Goal: Task Accomplishment & Management: Use online tool/utility

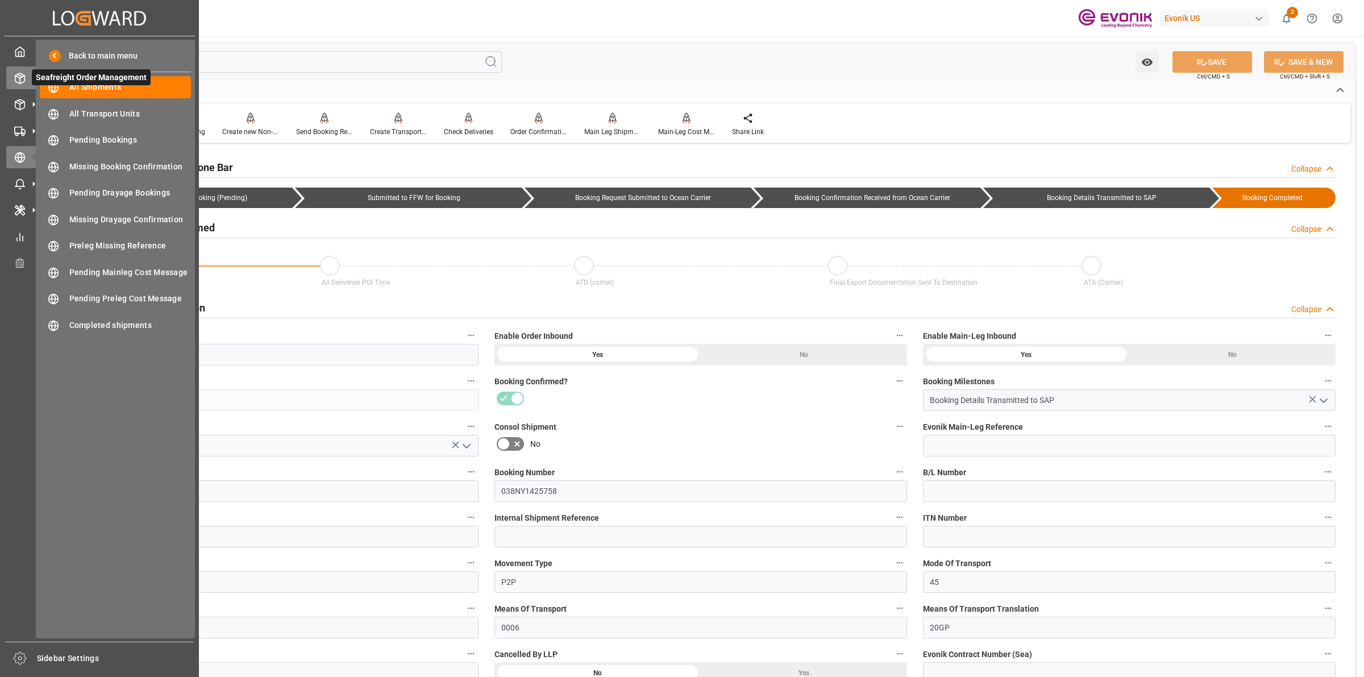
click at [23, 74] on icon at bounding box center [19, 78] width 11 height 11
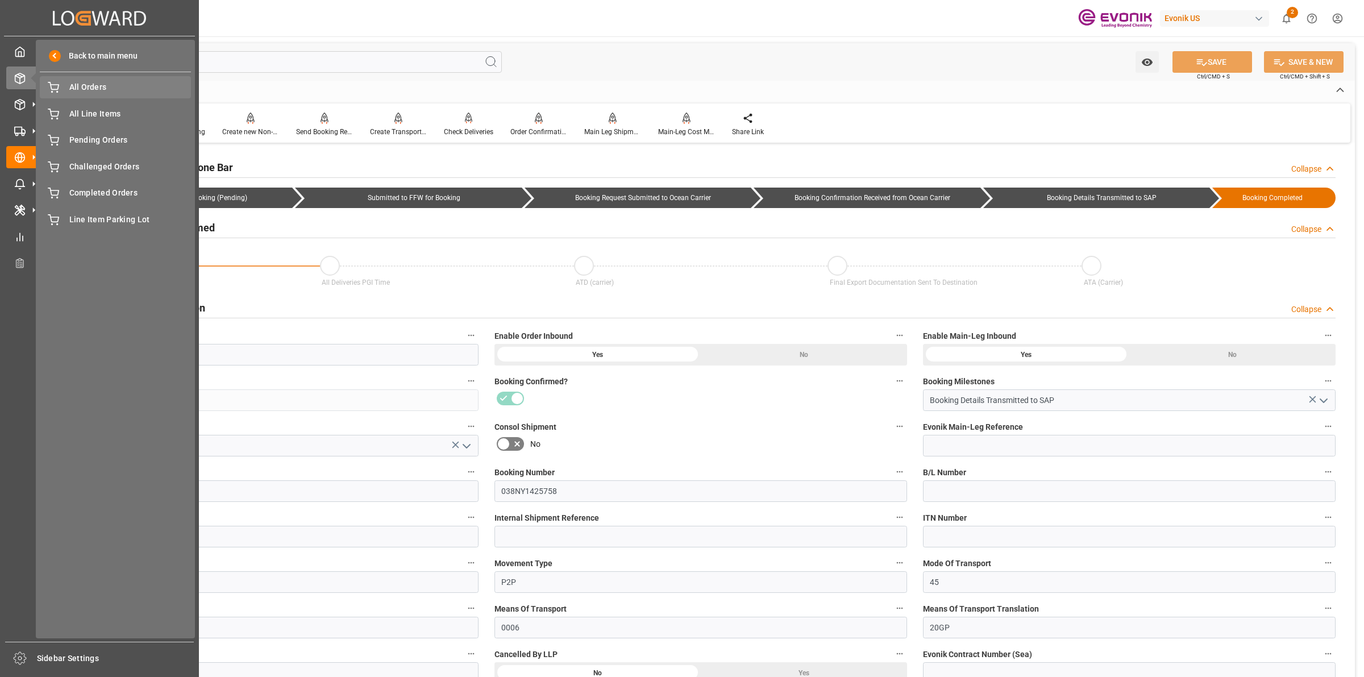
click at [93, 92] on span "All Orders" at bounding box center [130, 87] width 122 height 12
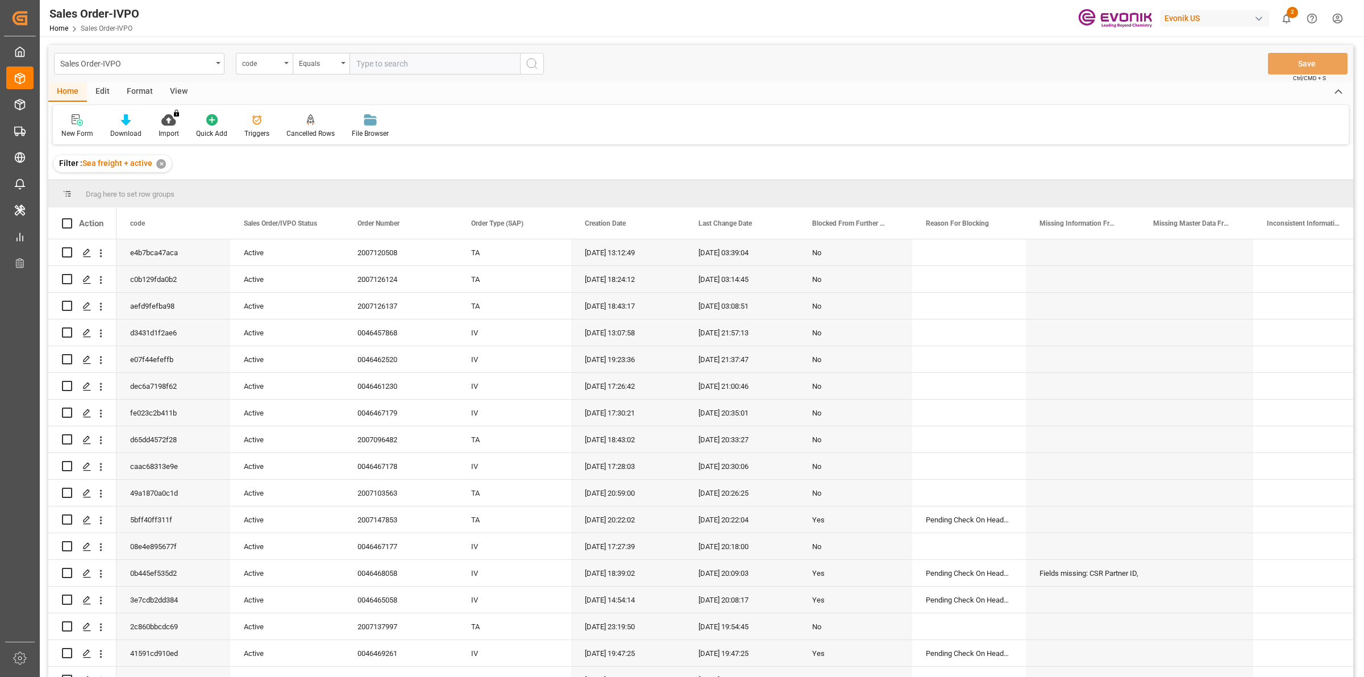
click at [1289, 15] on span "2" at bounding box center [1292, 12] width 11 height 11
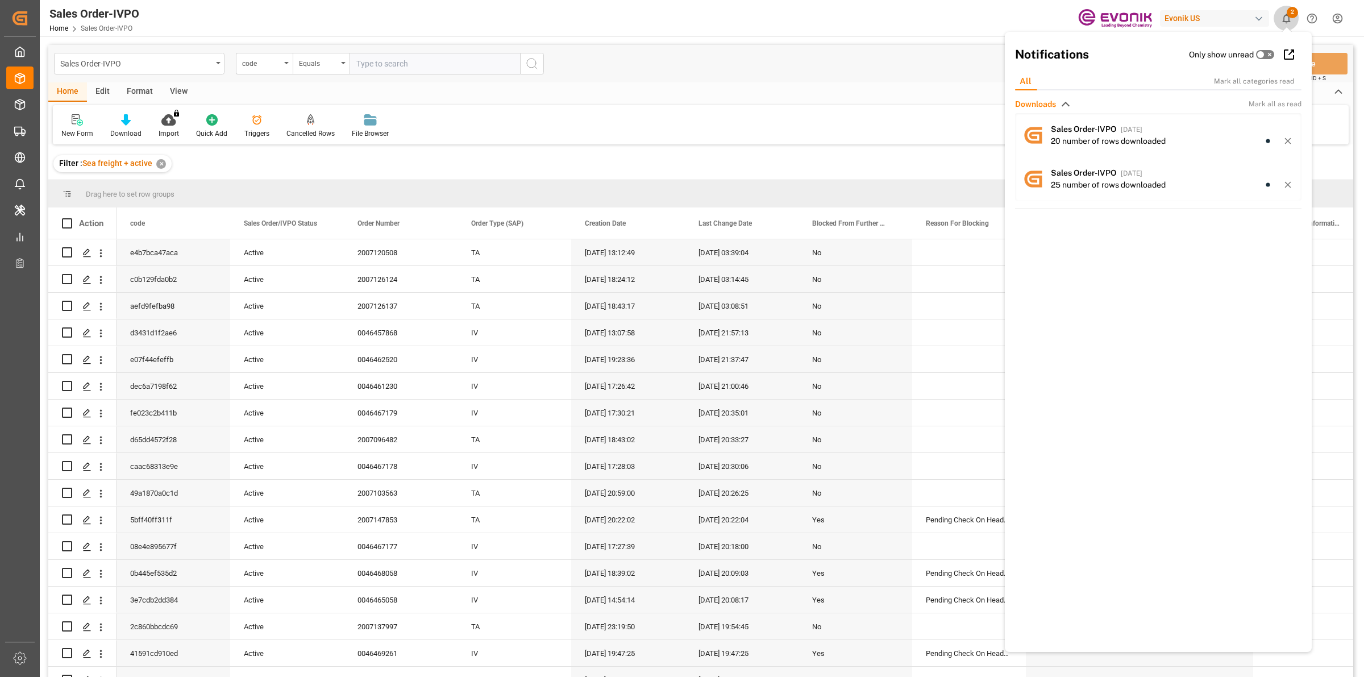
click at [1289, 15] on span "2" at bounding box center [1292, 12] width 11 height 11
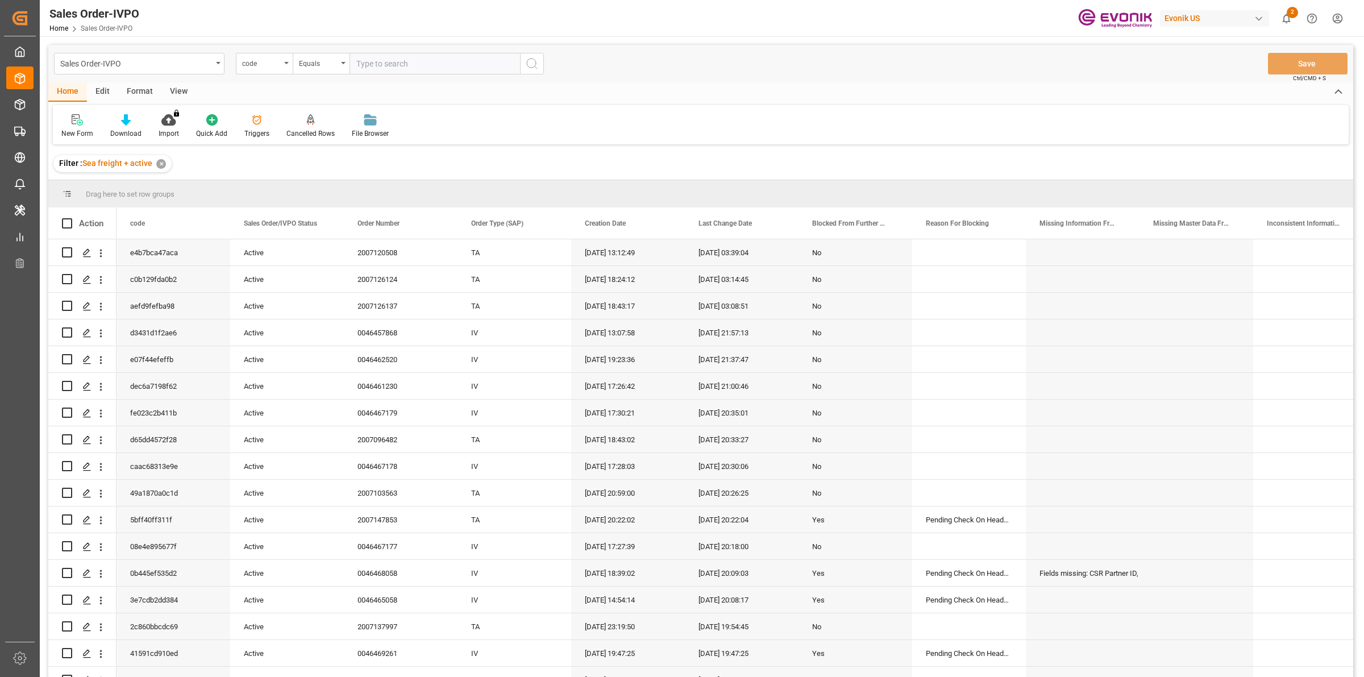
click at [1334, 20] on html "Created by potrace 1.15, written by [PERSON_NAME] [DATE]-[DATE] Created by potr…" at bounding box center [682, 338] width 1364 height 677
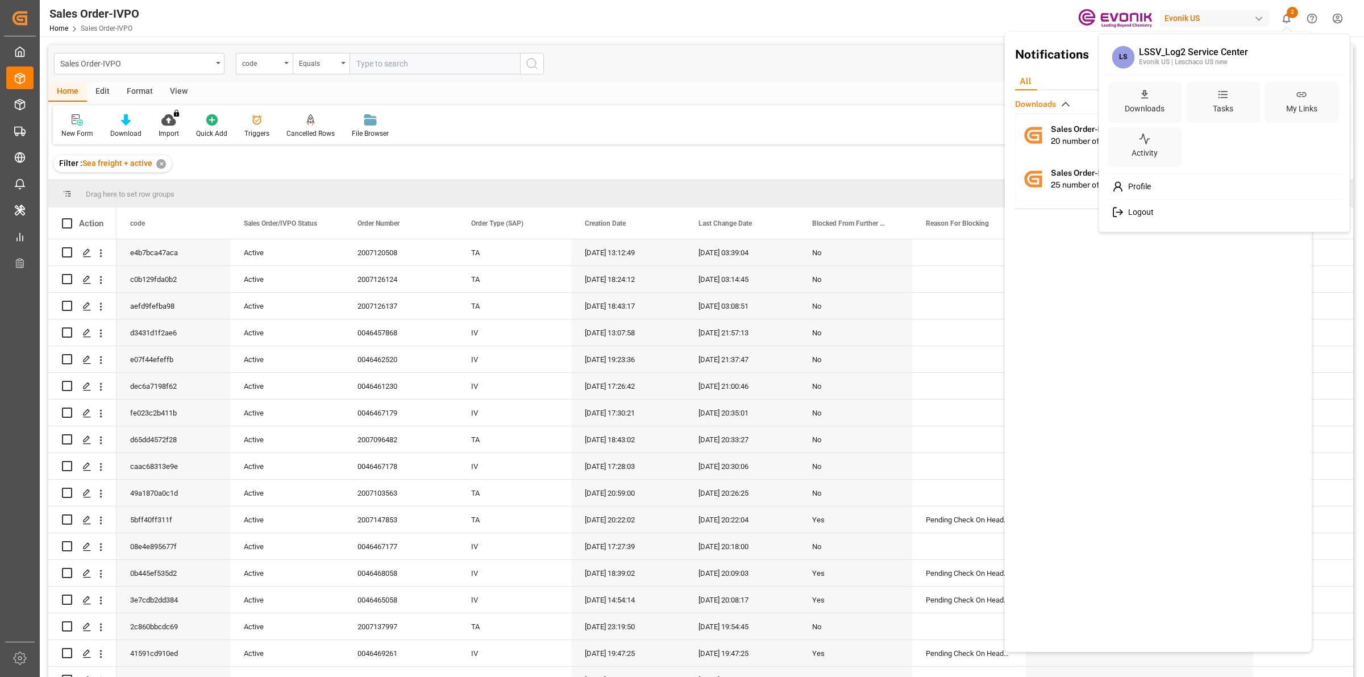
click at [1334, 20] on html "Created by potrace 1.15, written by [PERSON_NAME] [DATE]-[DATE] Created by potr…" at bounding box center [682, 338] width 1364 height 677
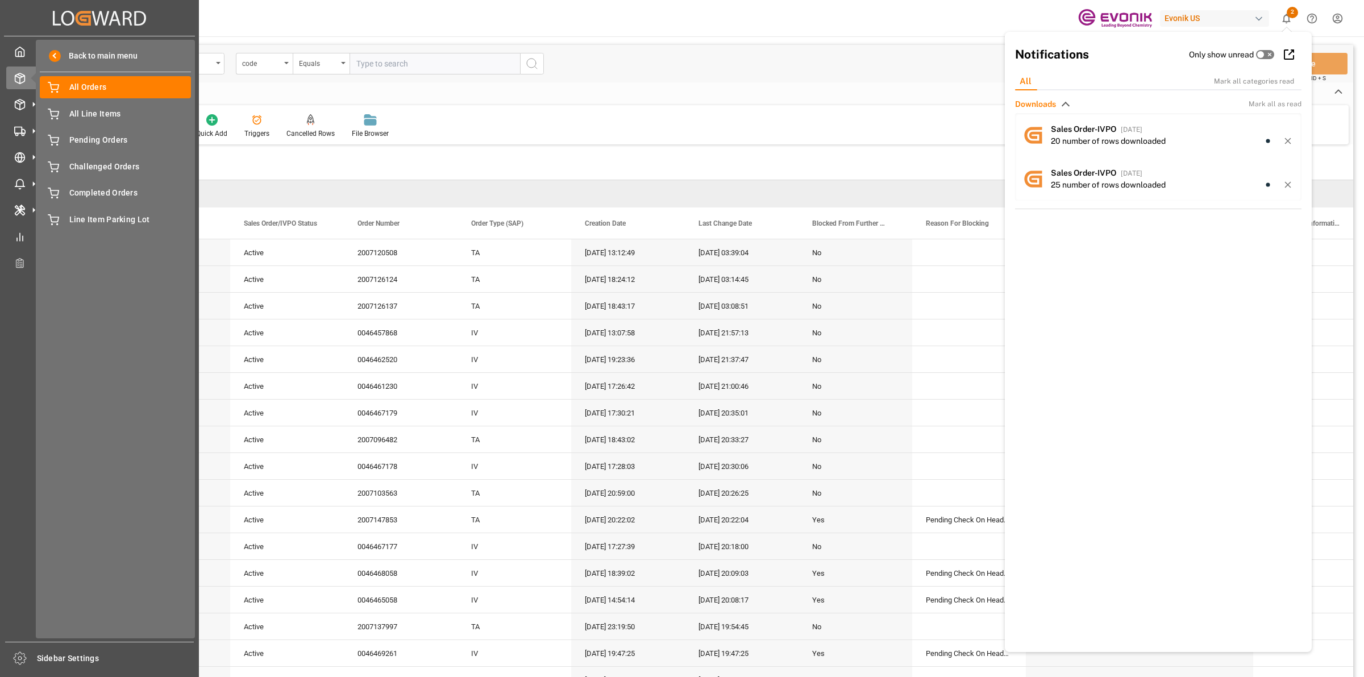
click at [28, 18] on div "Created by potrace 1.15, written by [PERSON_NAME] [DATE]-[DATE] Created by potr…" at bounding box center [99, 18] width 191 height 36
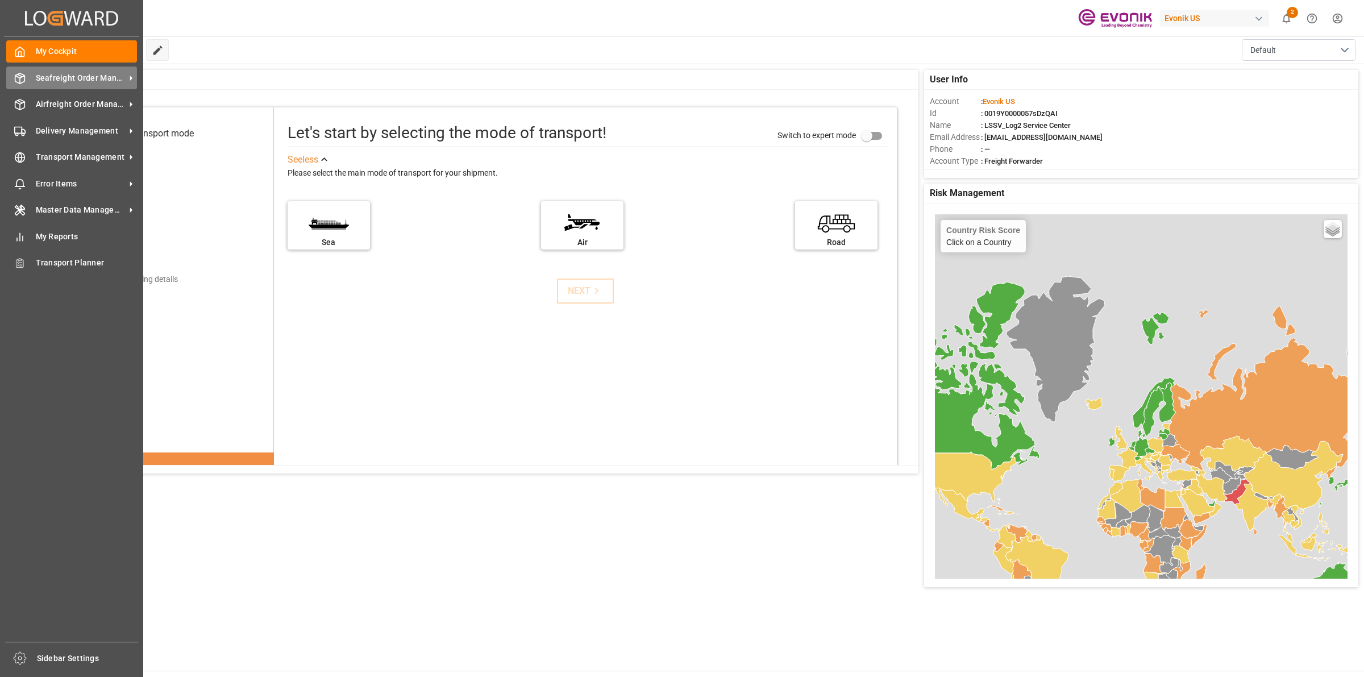
click at [27, 80] on div "Seafreight Order Management Seafreight Order Management" at bounding box center [71, 78] width 131 height 22
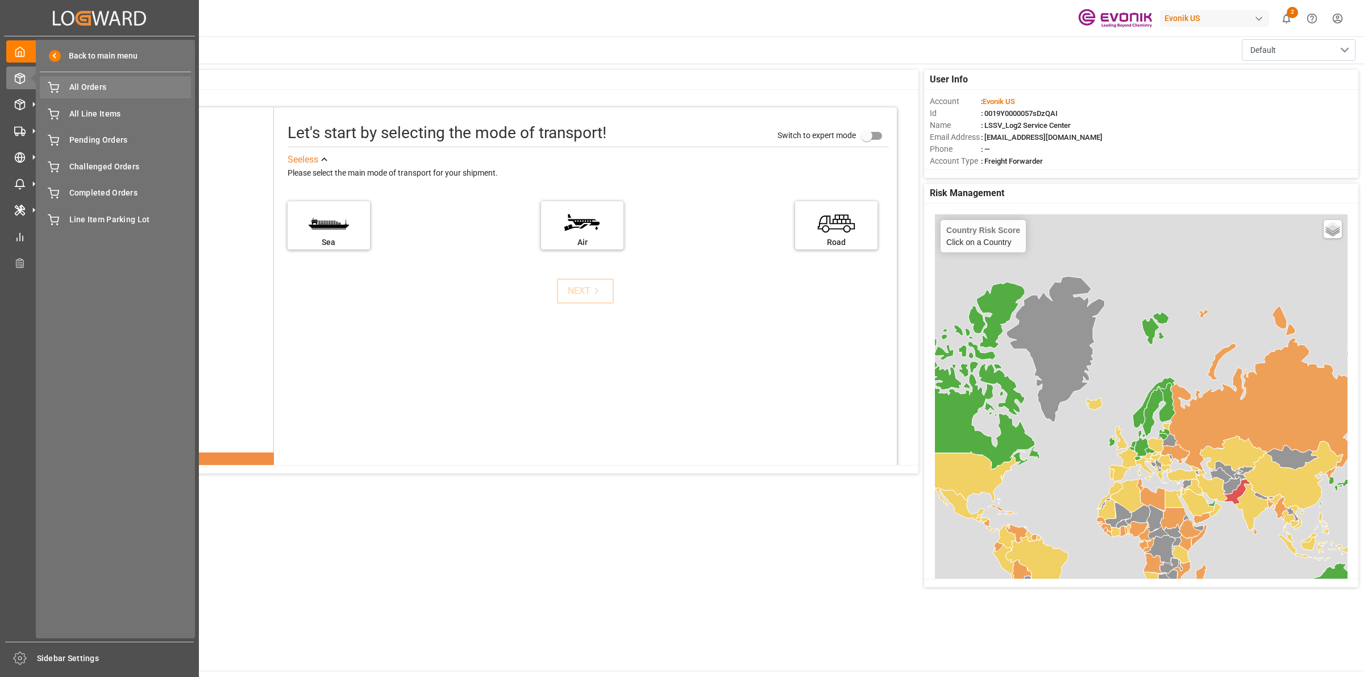
click at [101, 91] on span "All Orders" at bounding box center [130, 87] width 122 height 12
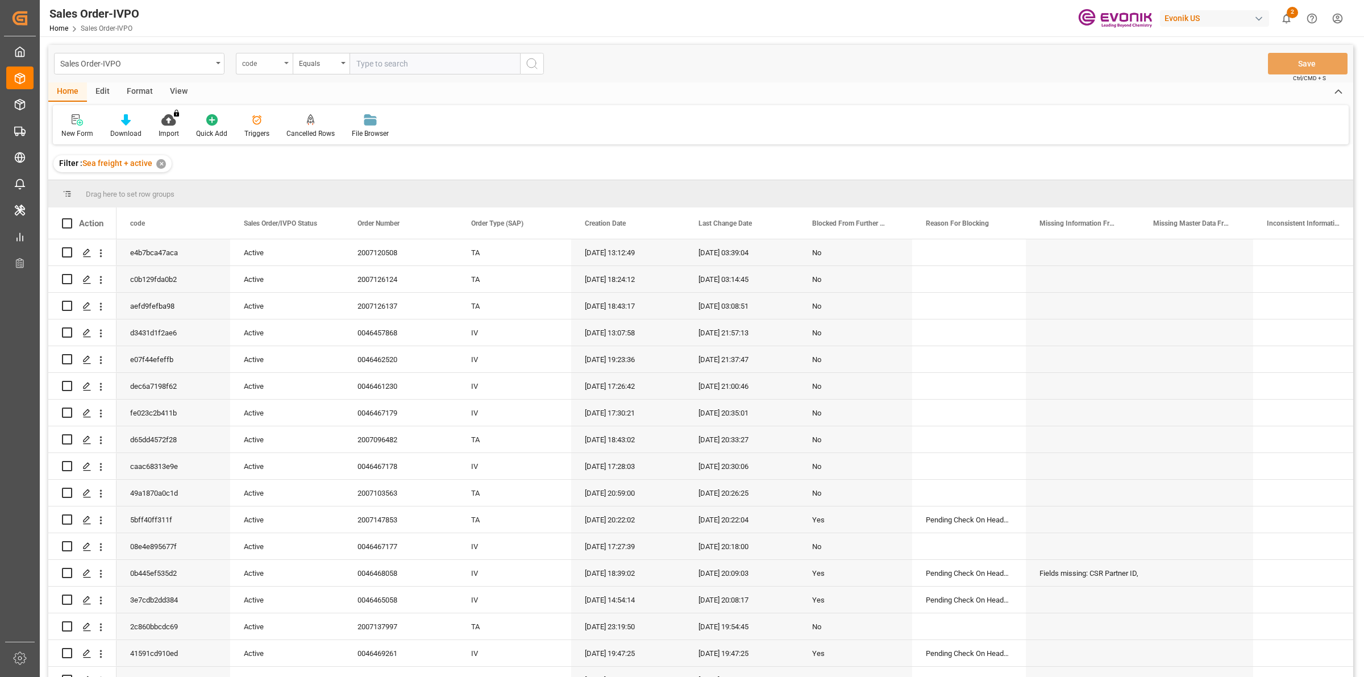
click at [268, 61] on div "code" at bounding box center [261, 62] width 39 height 13
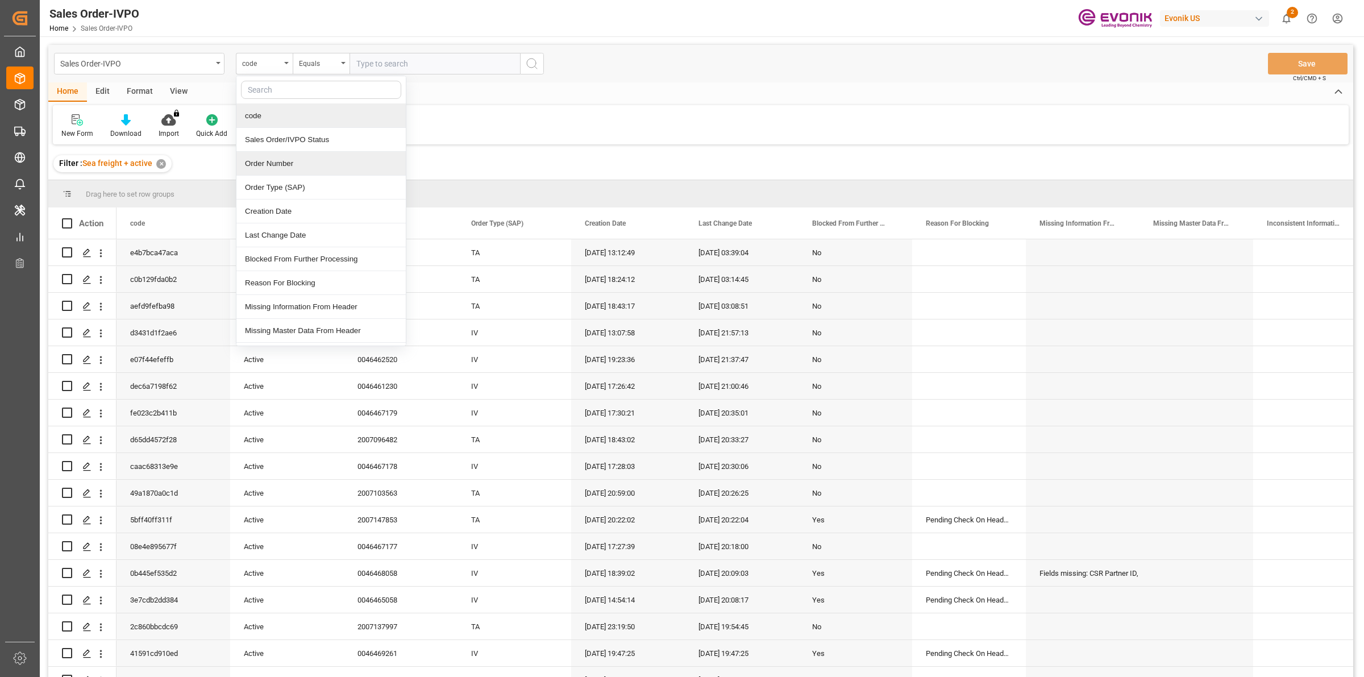
click at [277, 164] on div "Order Number" at bounding box center [320, 164] width 169 height 24
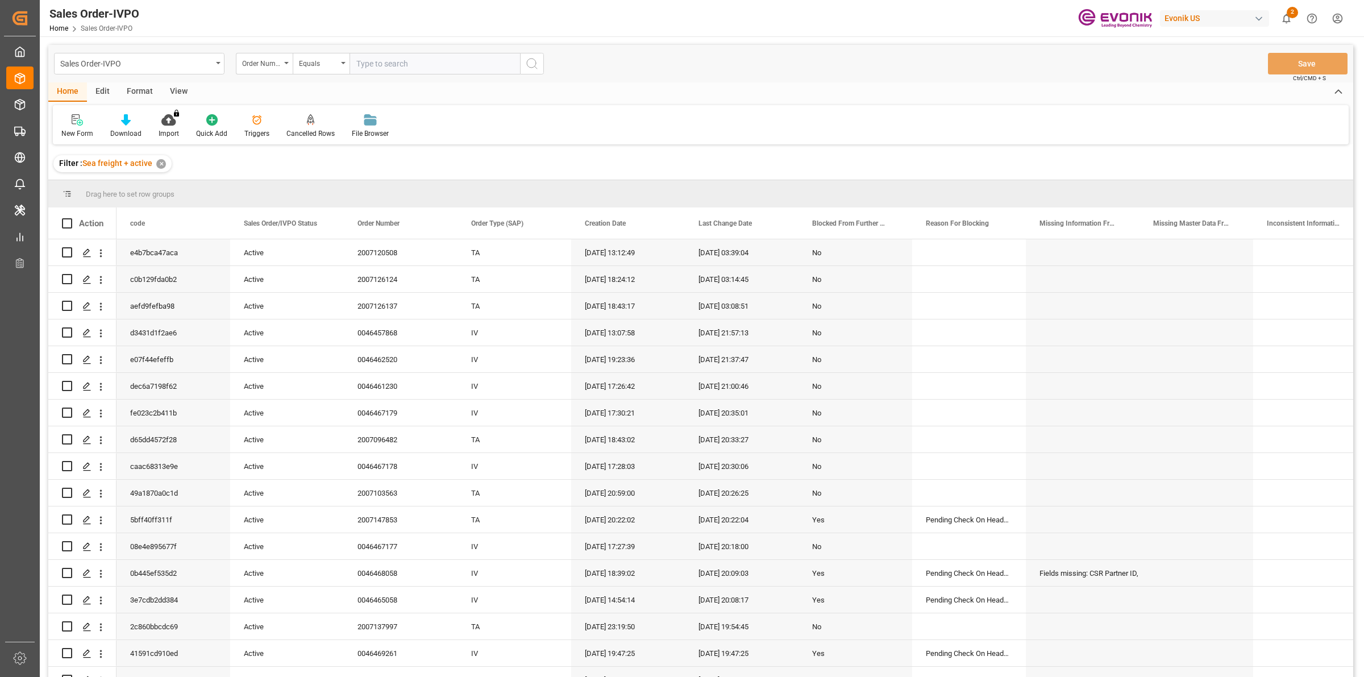
click at [381, 69] on input "text" at bounding box center [435, 64] width 171 height 22
paste input "2006968665"
type input "2006968665"
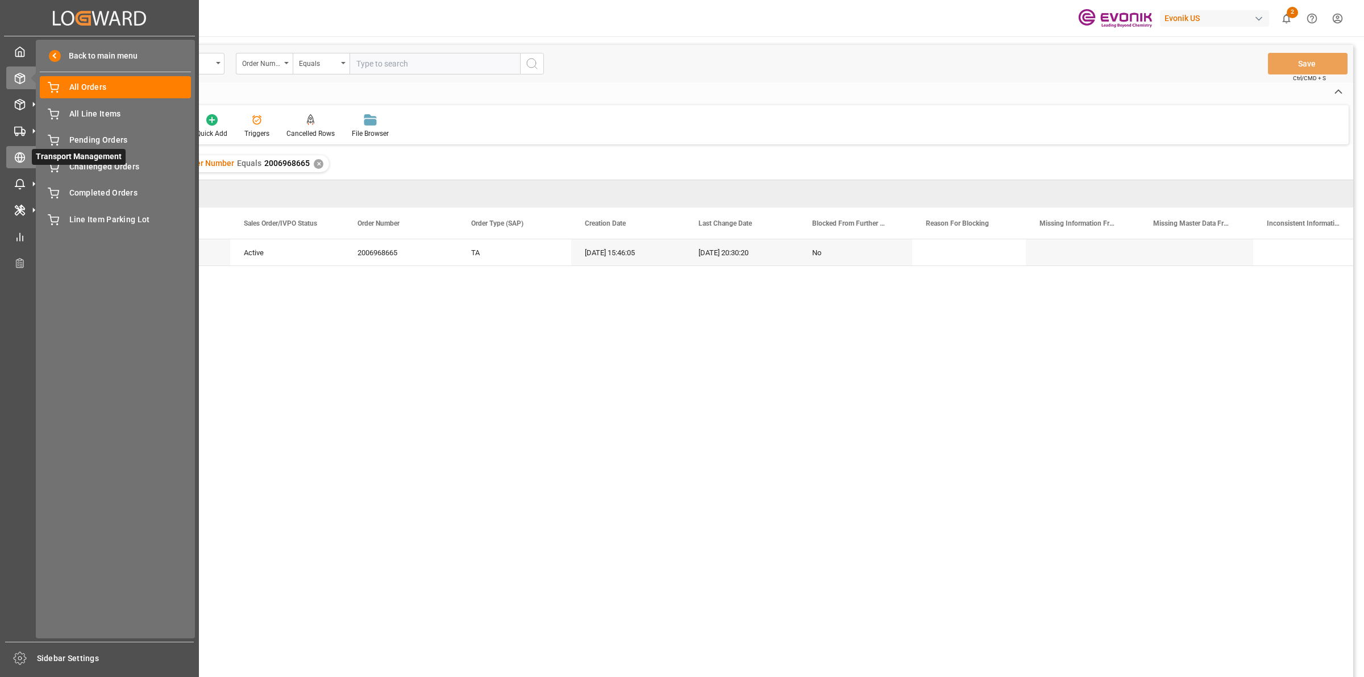
click at [14, 159] on icon at bounding box center [19, 157] width 11 height 11
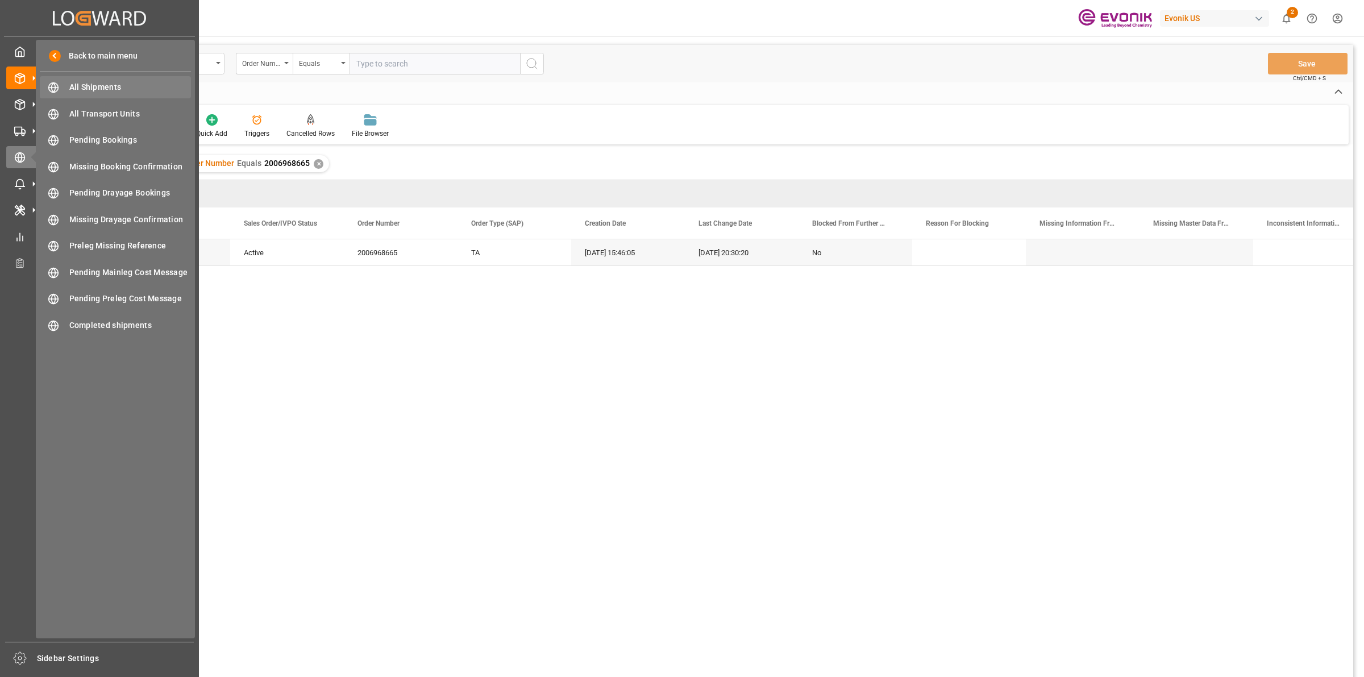
click at [91, 84] on span "All Shipments" at bounding box center [130, 87] width 122 height 12
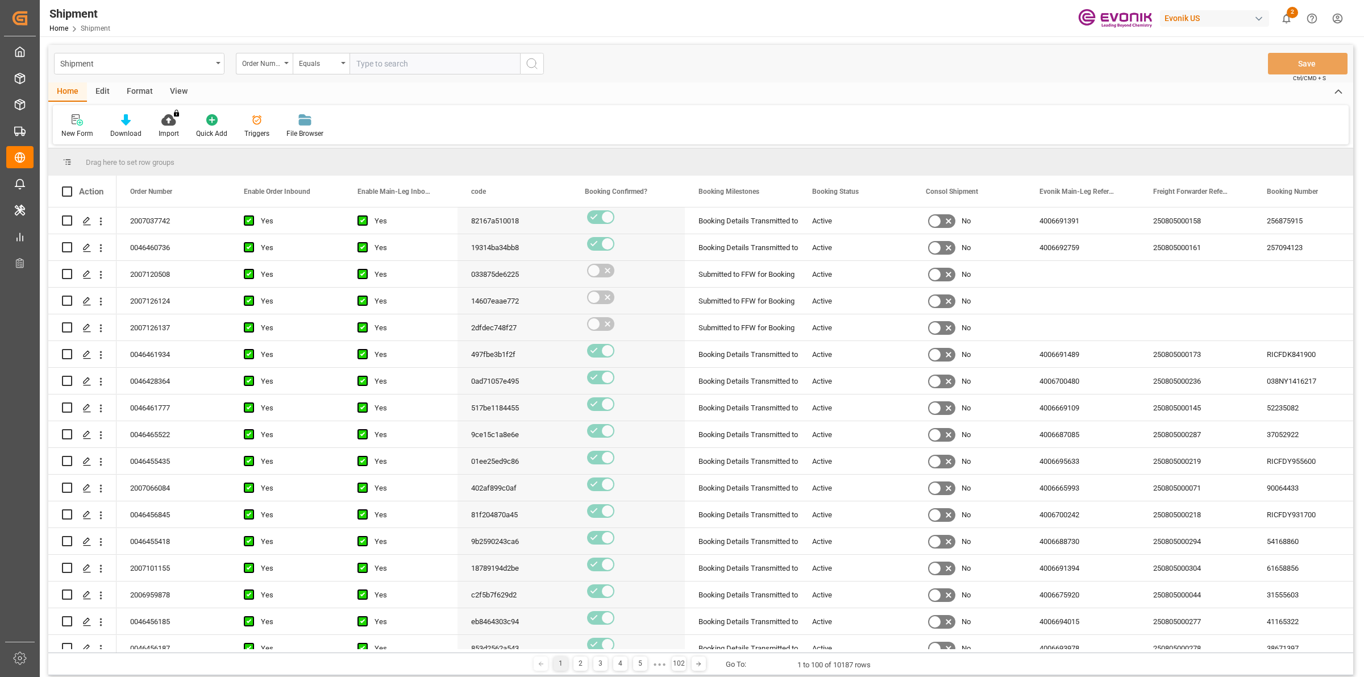
click at [402, 63] on input "text" at bounding box center [435, 64] width 171 height 22
paste input "2006968665"
type input "2006968665"
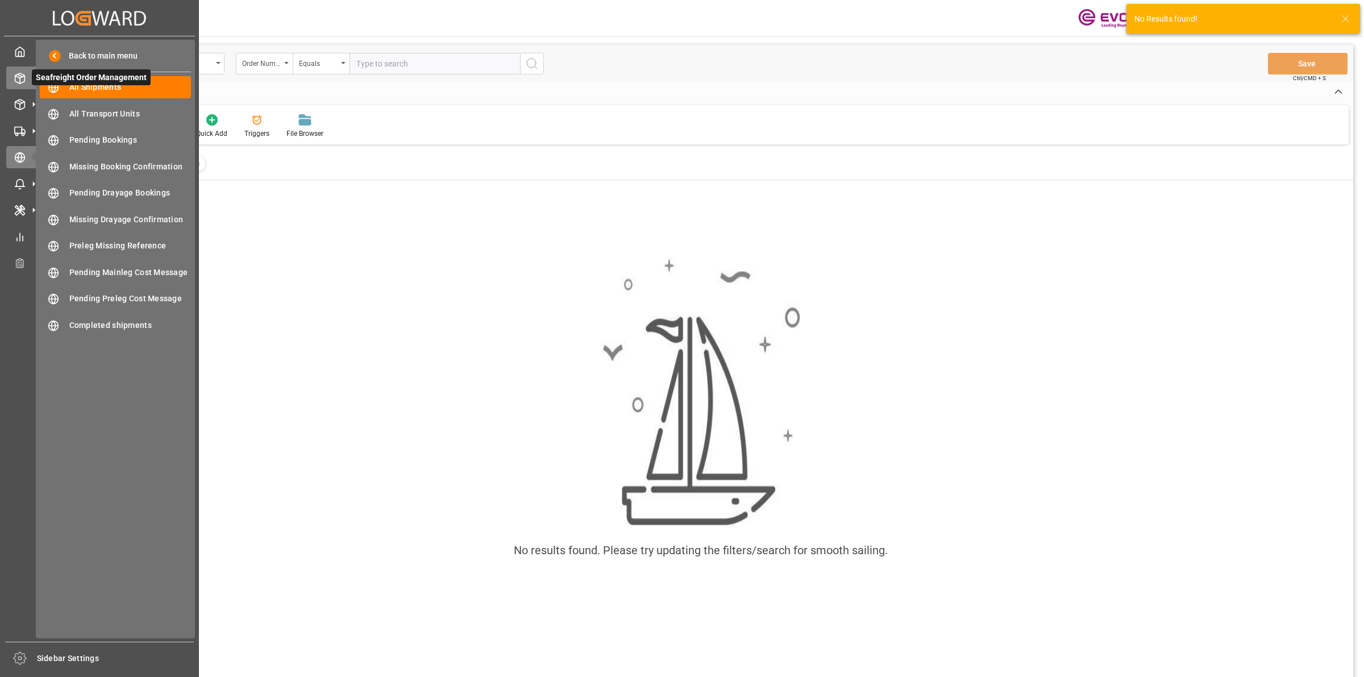
click at [24, 83] on icon at bounding box center [19, 78] width 11 height 11
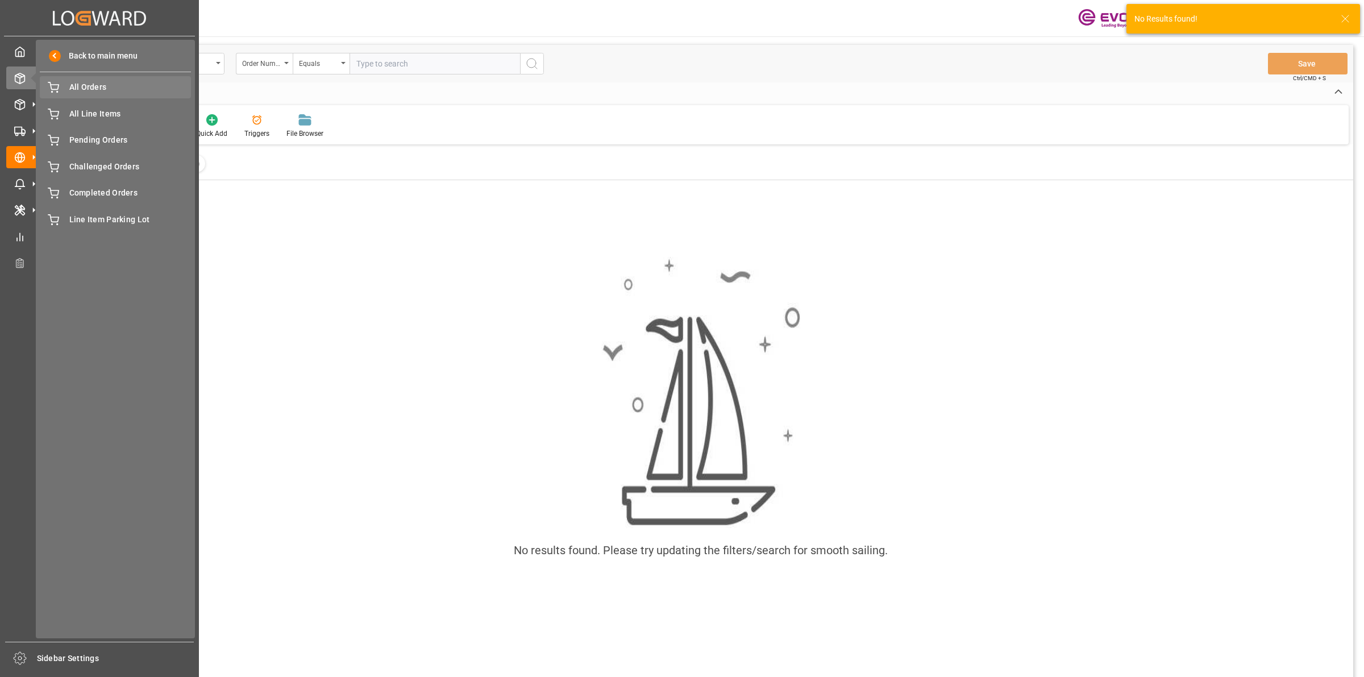
click at [70, 92] on span "All Orders" at bounding box center [130, 87] width 122 height 12
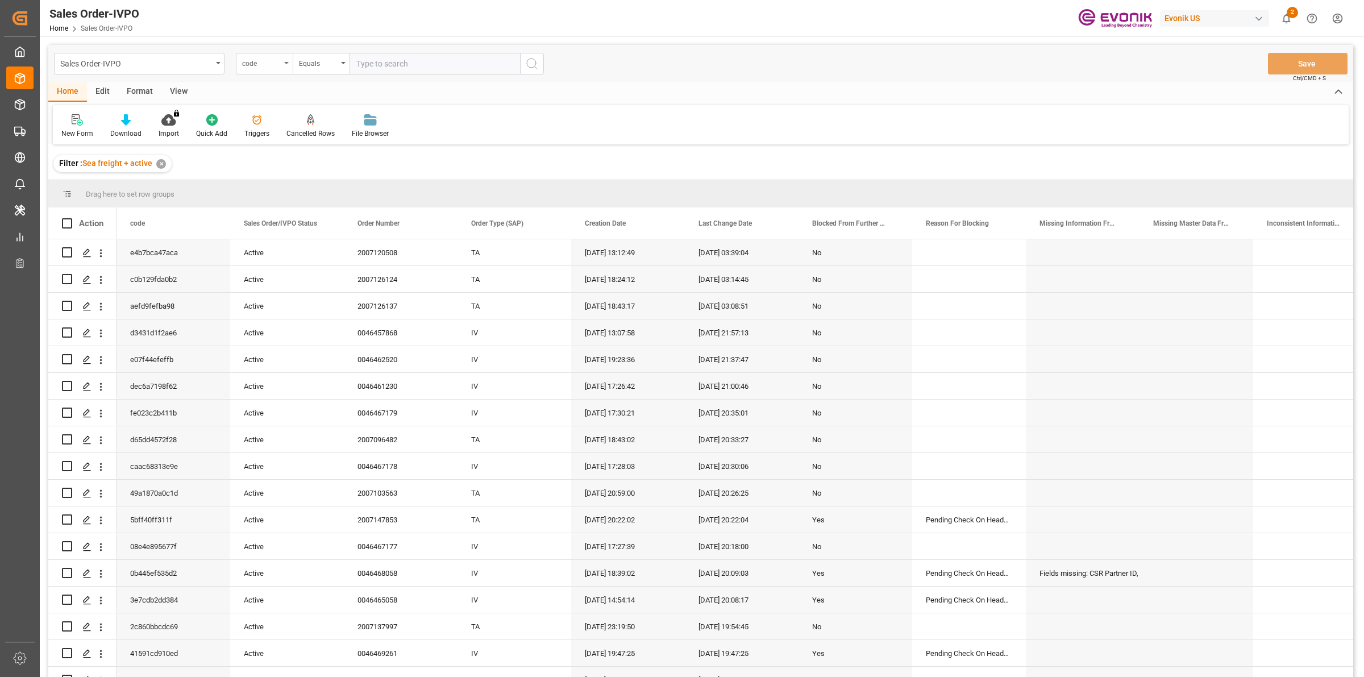
click at [266, 63] on div "code" at bounding box center [261, 62] width 39 height 13
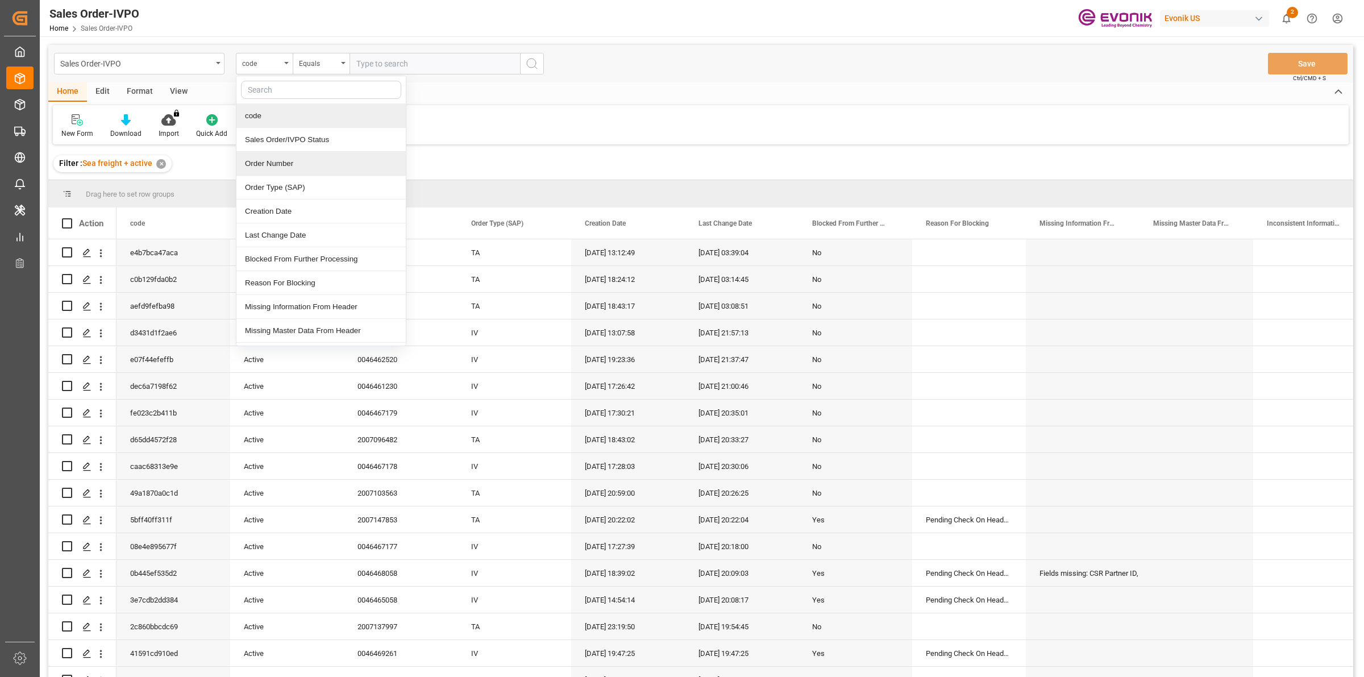
click at [280, 158] on div "Order Number" at bounding box center [320, 164] width 169 height 24
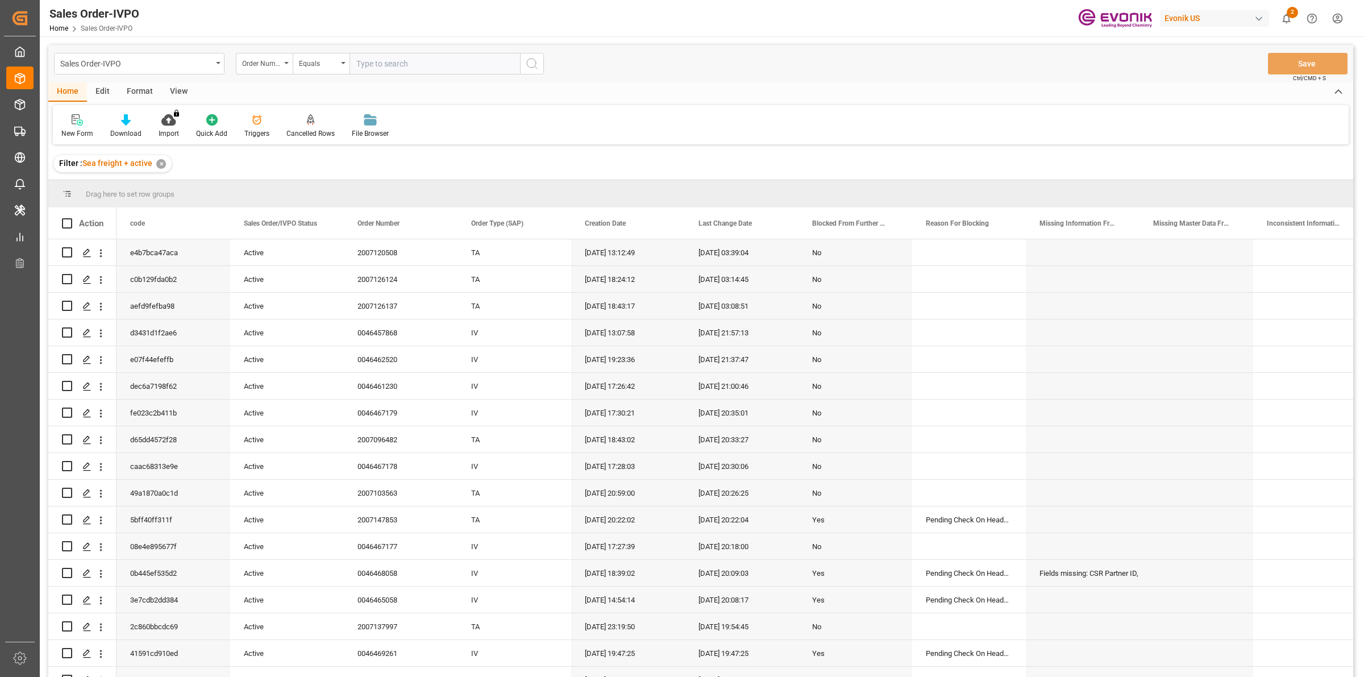
click at [385, 61] on input "text" at bounding box center [435, 64] width 171 height 22
paste input "2006968665"
type input "2006968665"
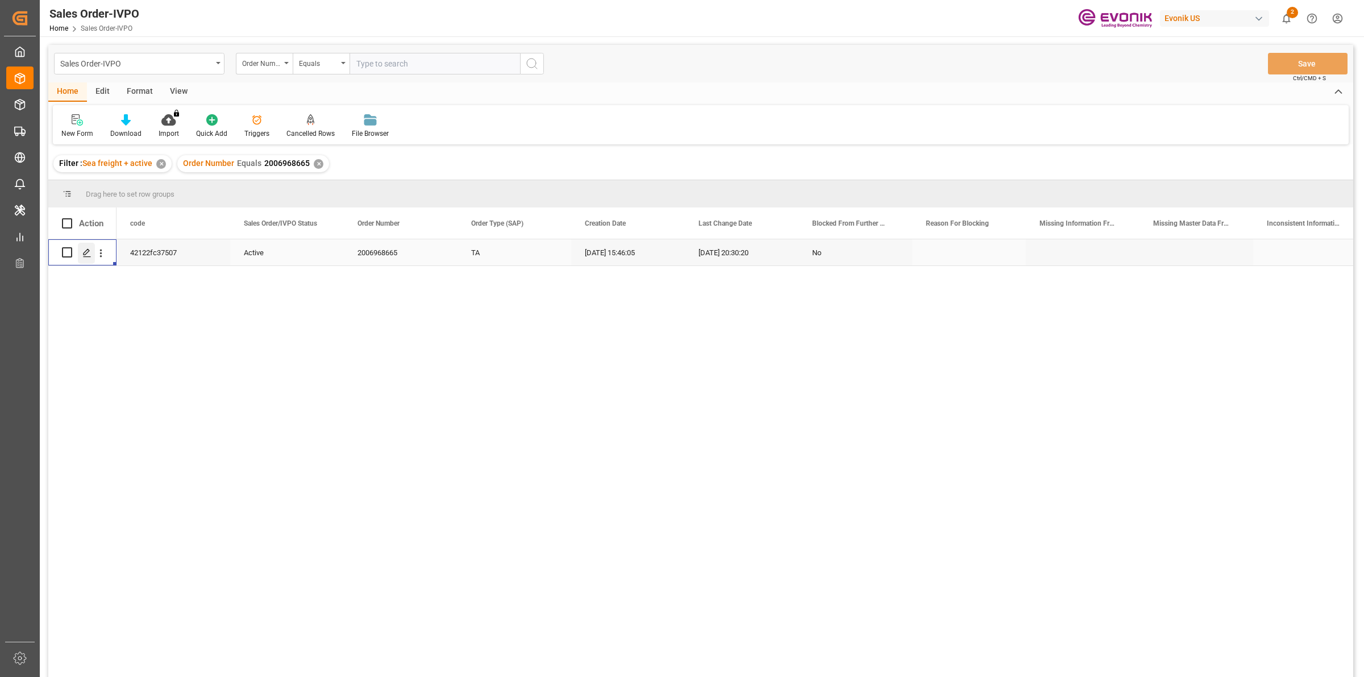
click at [89, 254] on icon "Press SPACE to select this row." at bounding box center [86, 252] width 9 height 9
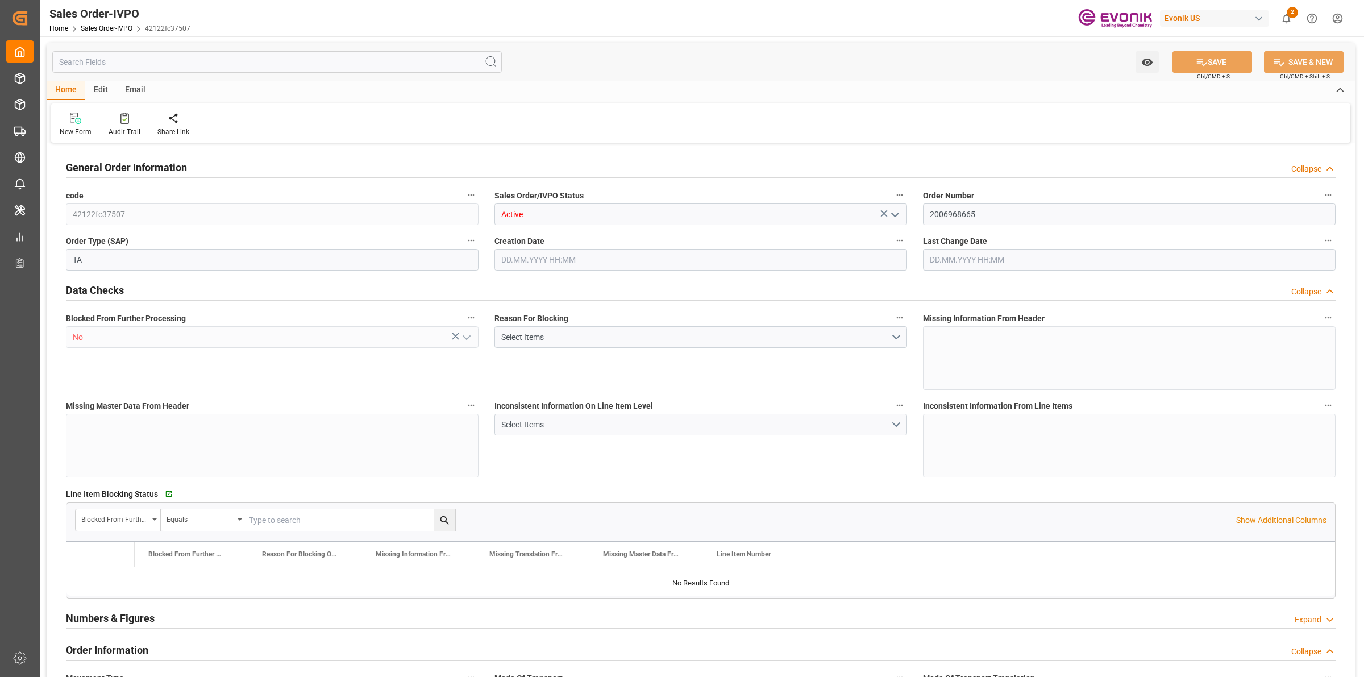
type input "COCTG"
type input "0"
type input "1"
type input "2"
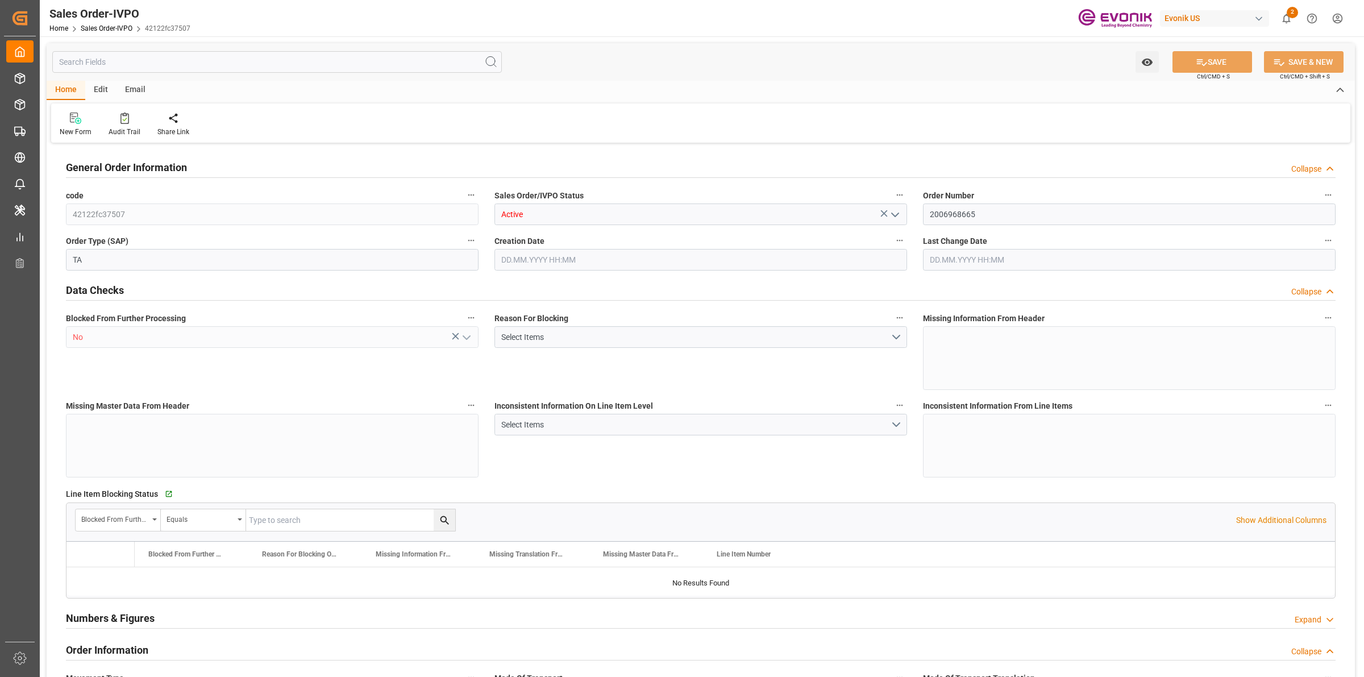
type input "18568"
type input "109.136"
type input "19000"
type input "60"
type input "21.04.2025 15:46"
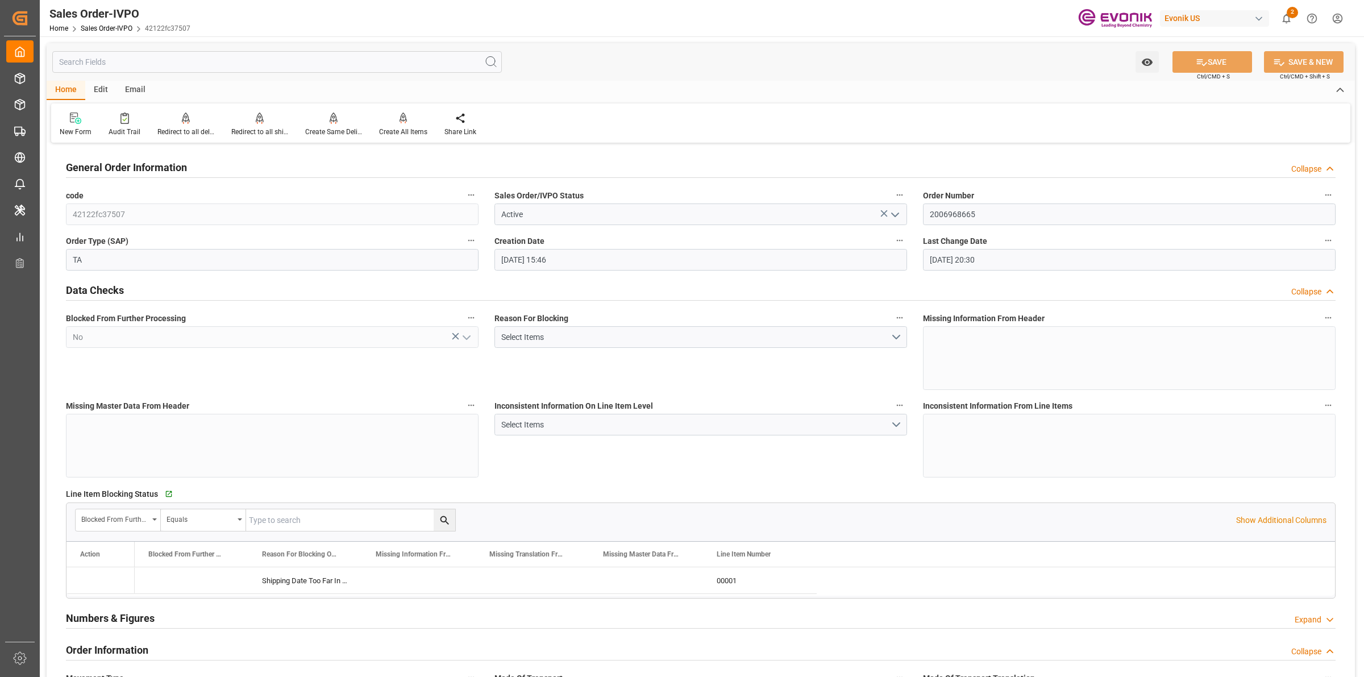
type input "30.07.2025 20:30"
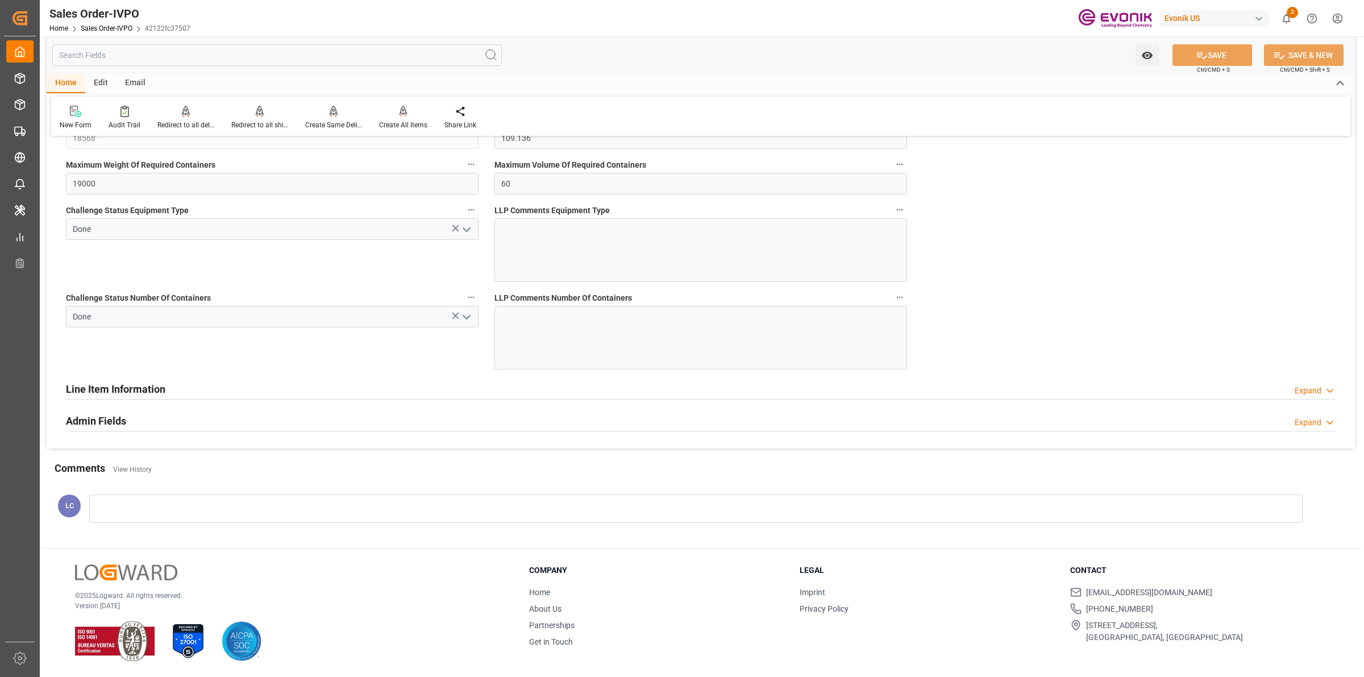
scroll to position [1849, 0]
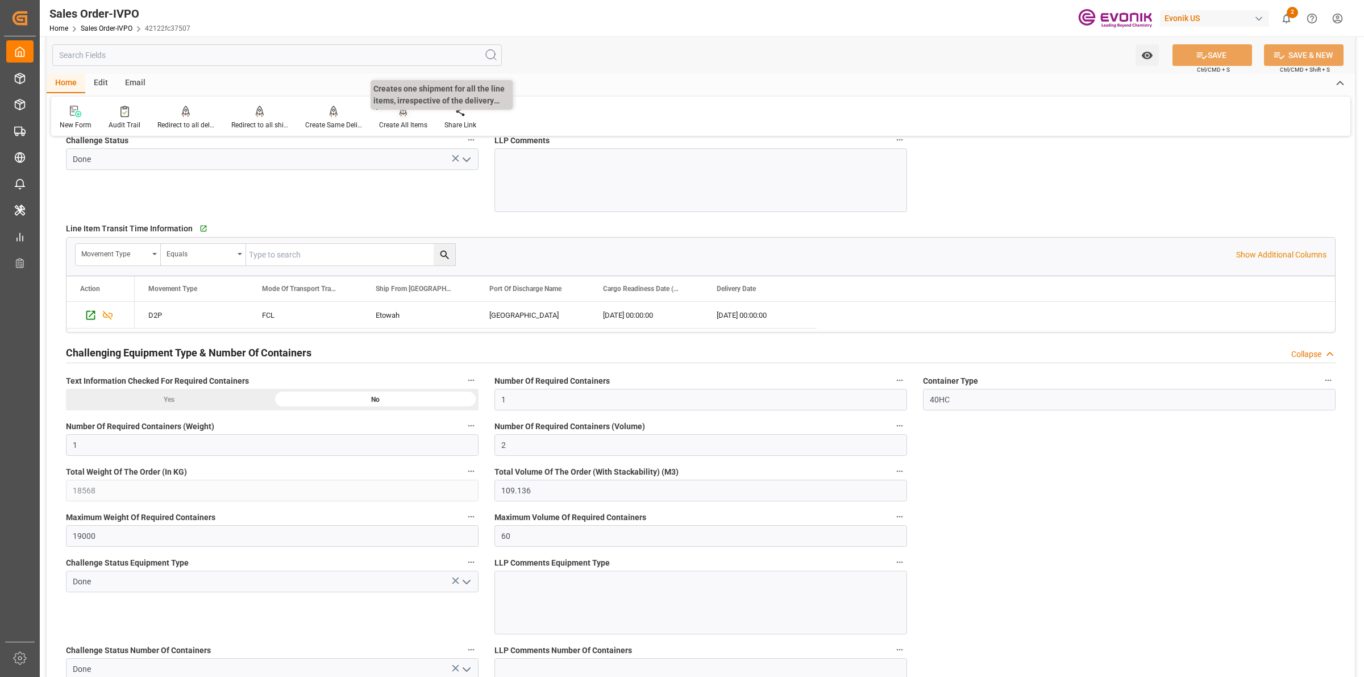
click at [391, 126] on div "Create All Items" at bounding box center [403, 125] width 48 height 10
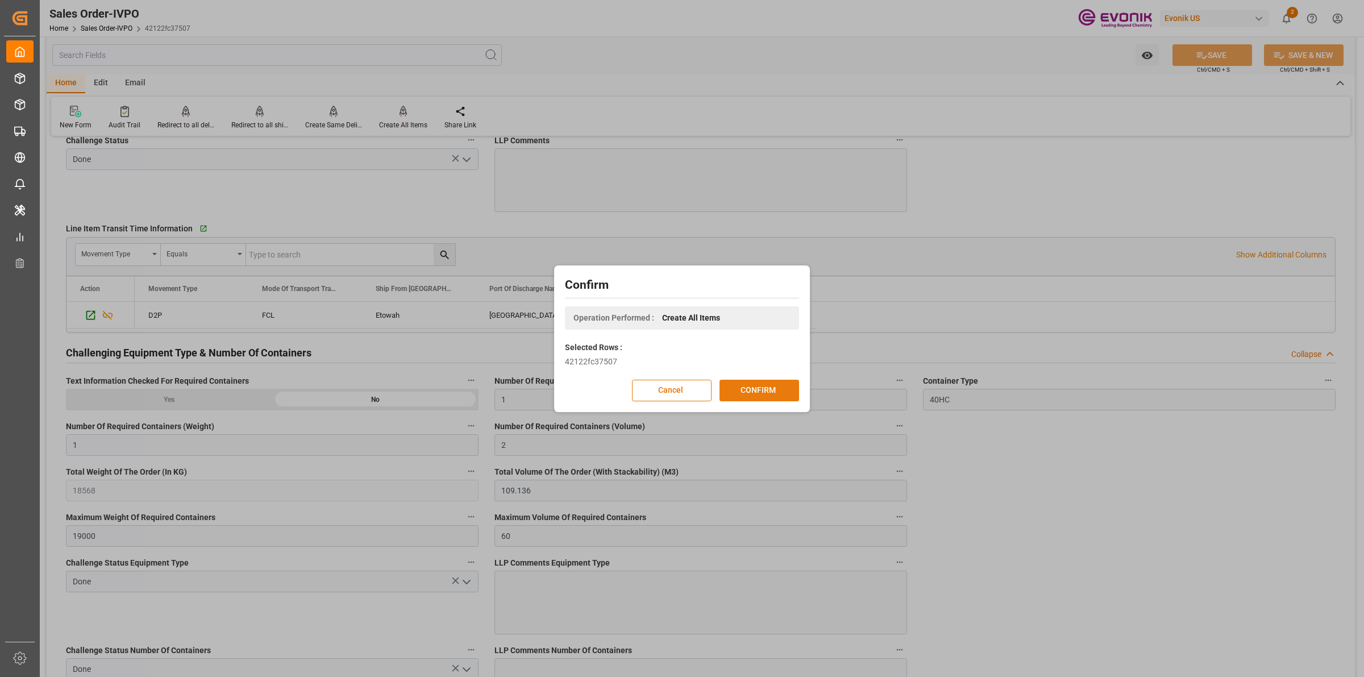
click at [755, 394] on button "CONFIRM" at bounding box center [760, 391] width 80 height 22
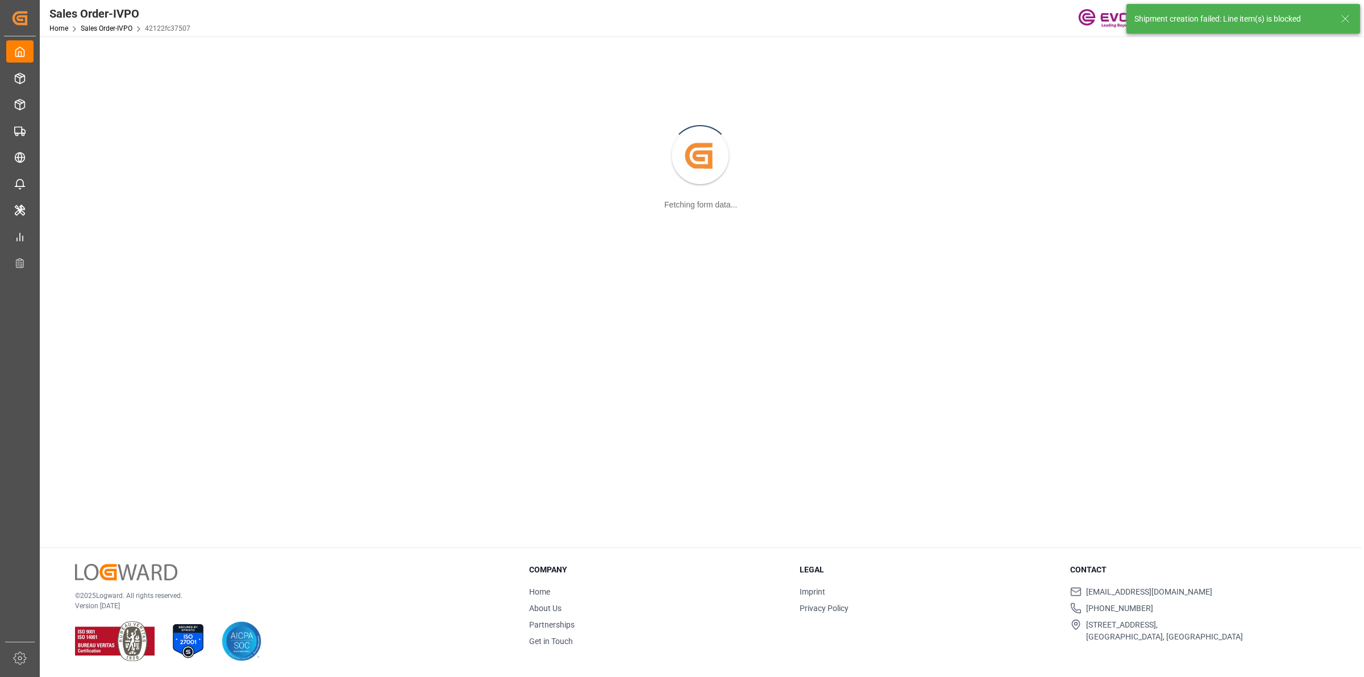
scroll to position [123, 0]
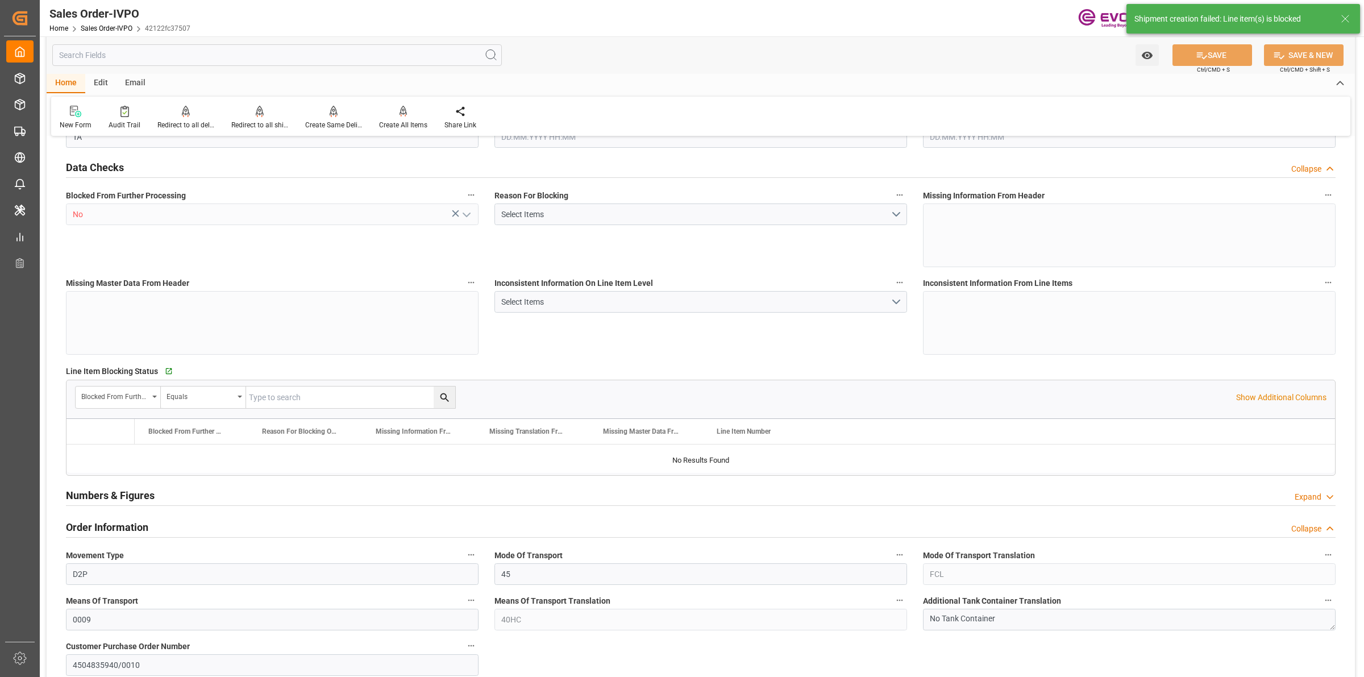
type input "COCTG"
type input "0"
type input "1"
type input "2"
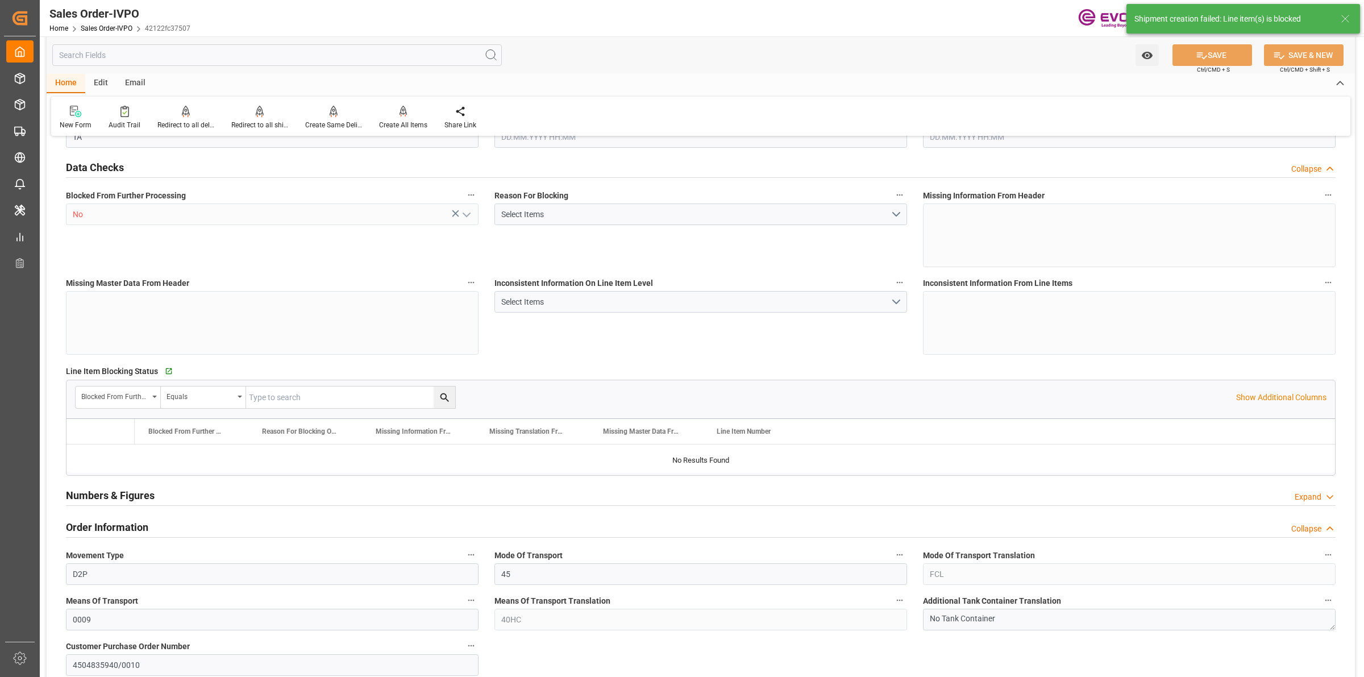
type input "18568"
type input "109.136"
type input "19000"
type input "60"
type input "21.04.2025 15:46"
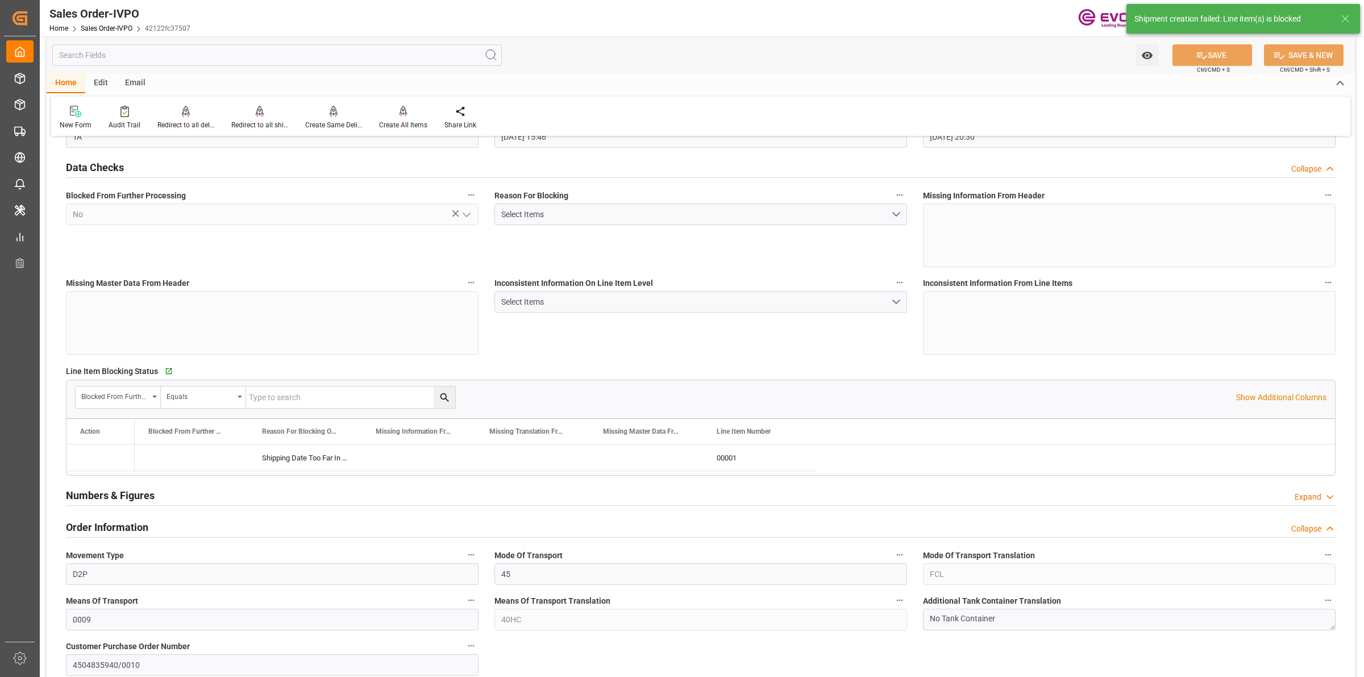
type input "30.07.2025 20:30"
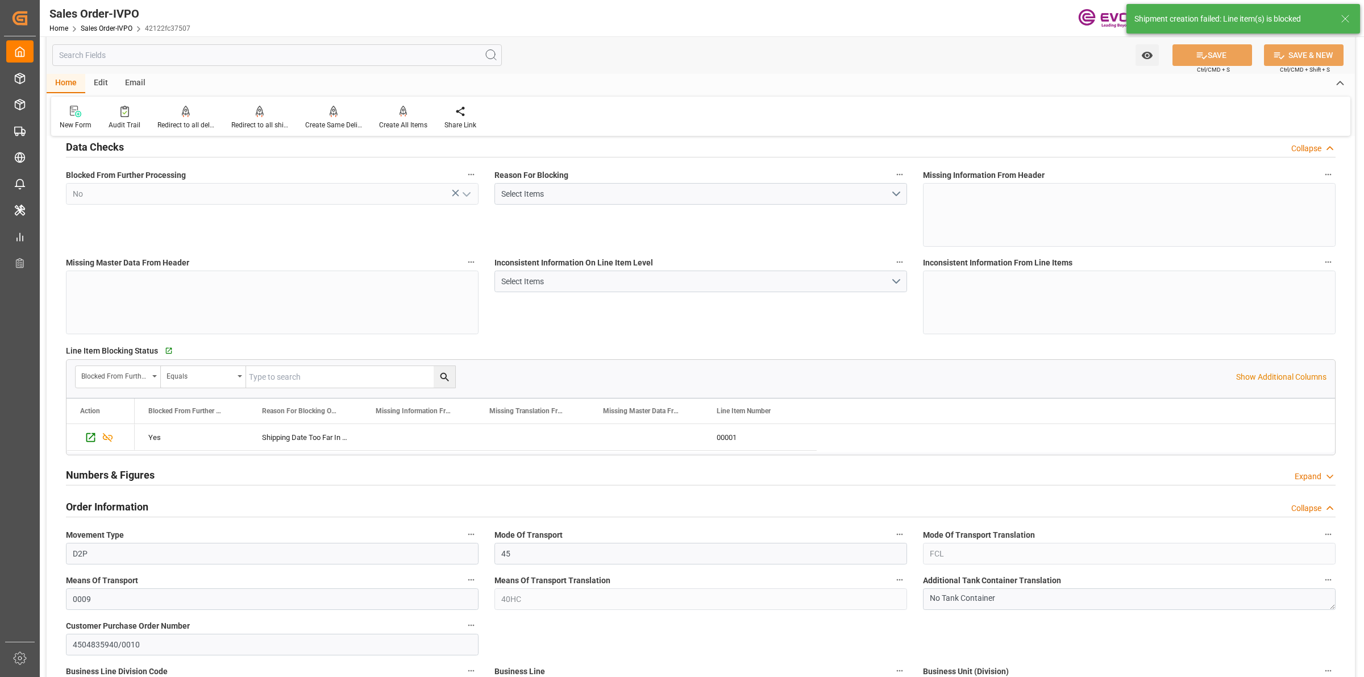
scroll to position [0, 0]
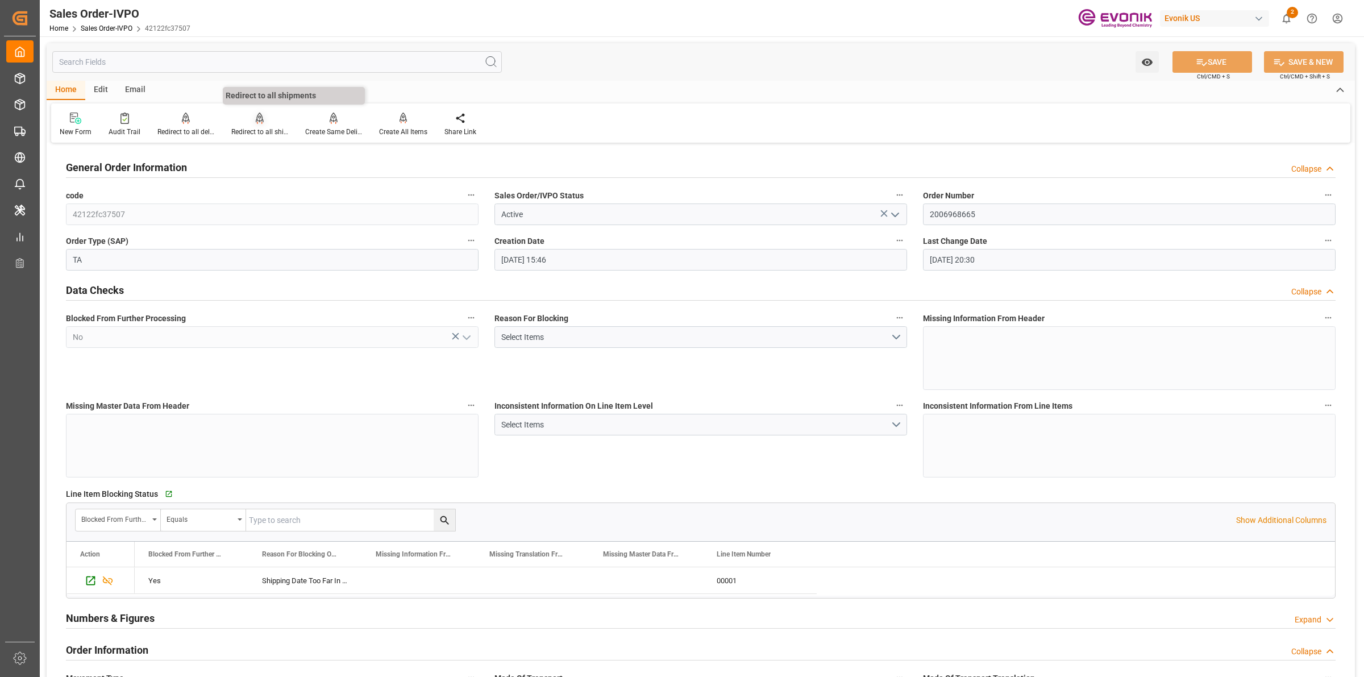
click at [248, 123] on div at bounding box center [259, 118] width 57 height 12
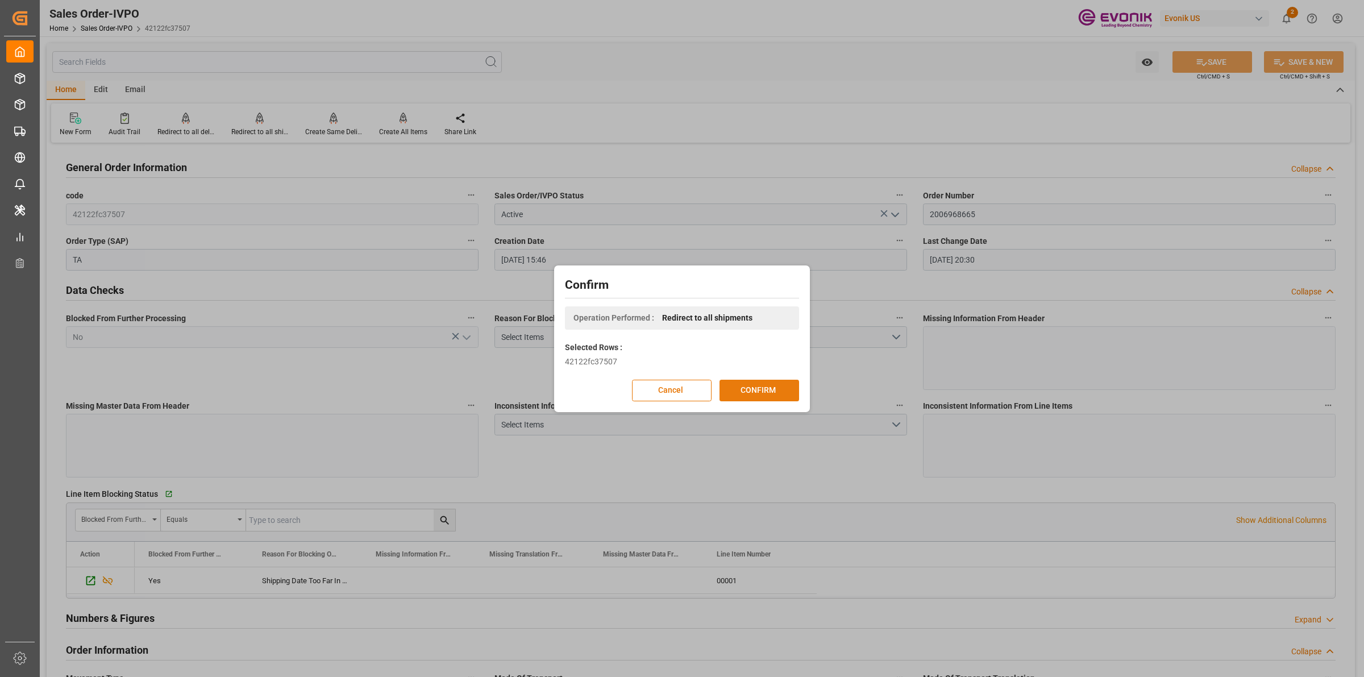
click at [774, 395] on button "CONFIRM" at bounding box center [760, 391] width 80 height 22
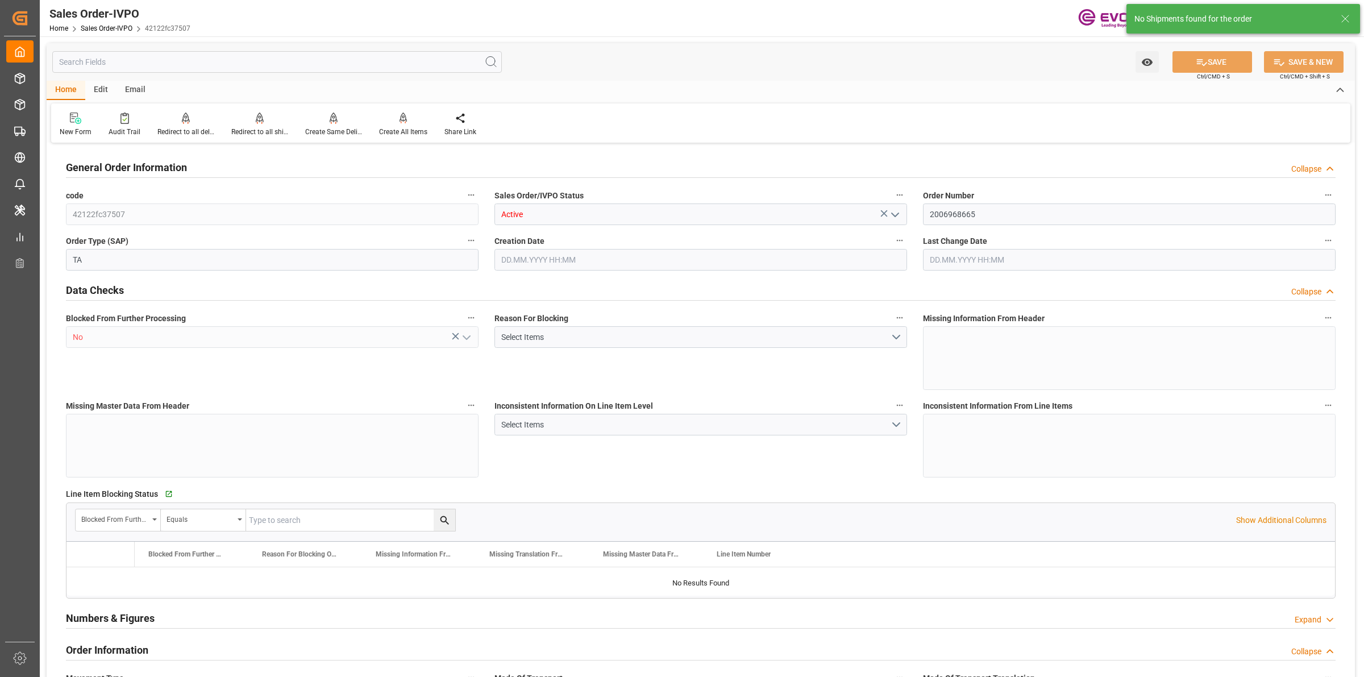
type input "COCTG"
type input "0"
type input "1"
type input "2"
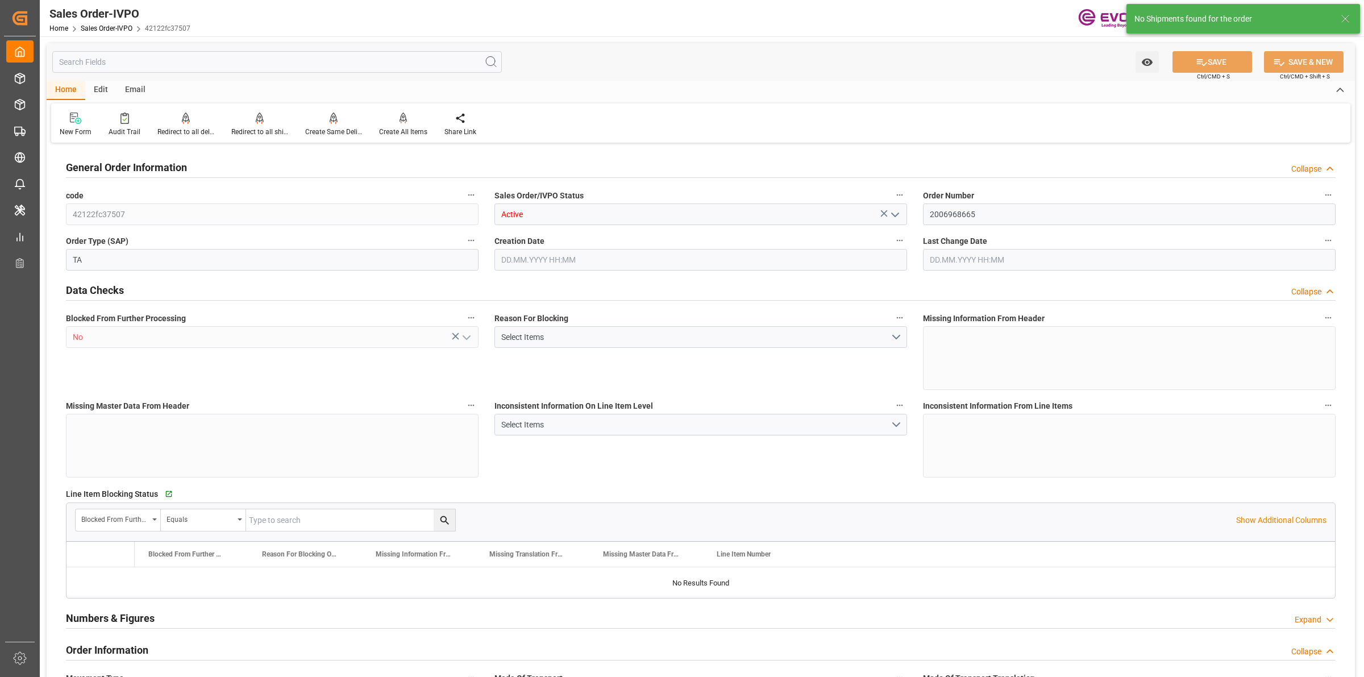
type input "18568"
type input "109.136"
type input "19000"
type input "60"
type input "21.04.2025 15:46"
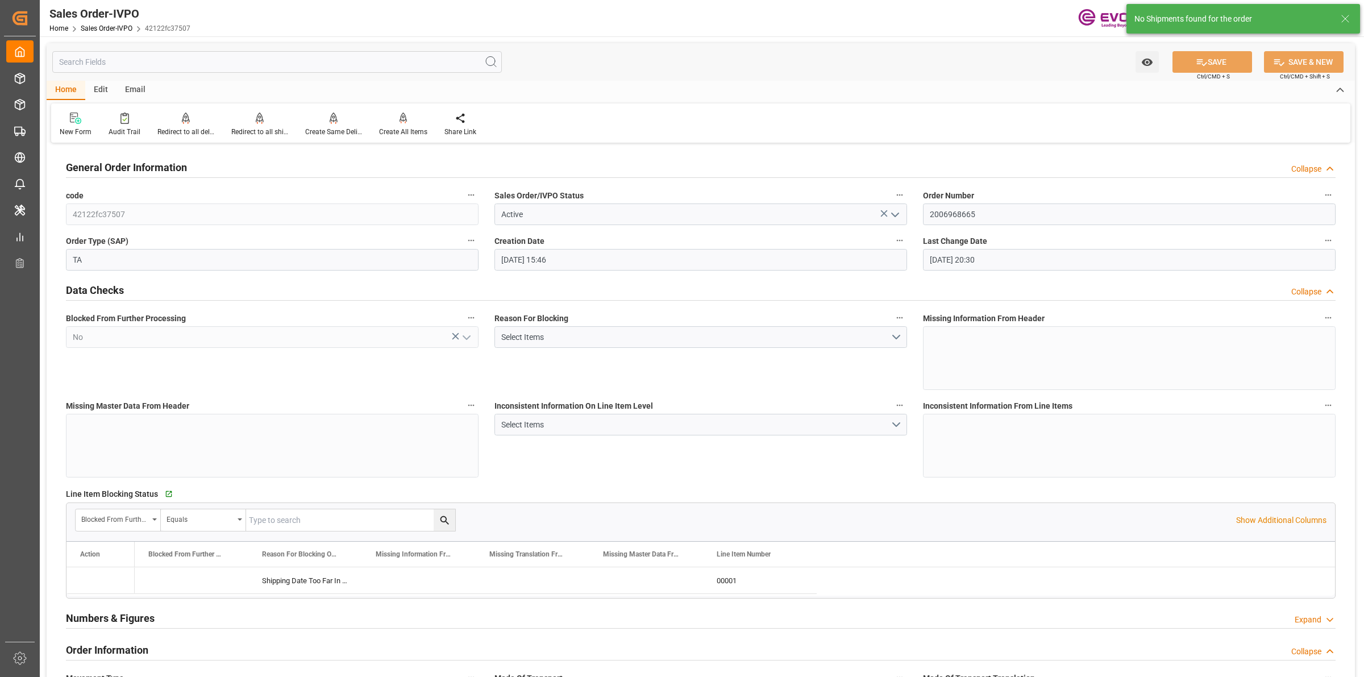
type input "30.07.2025 20:30"
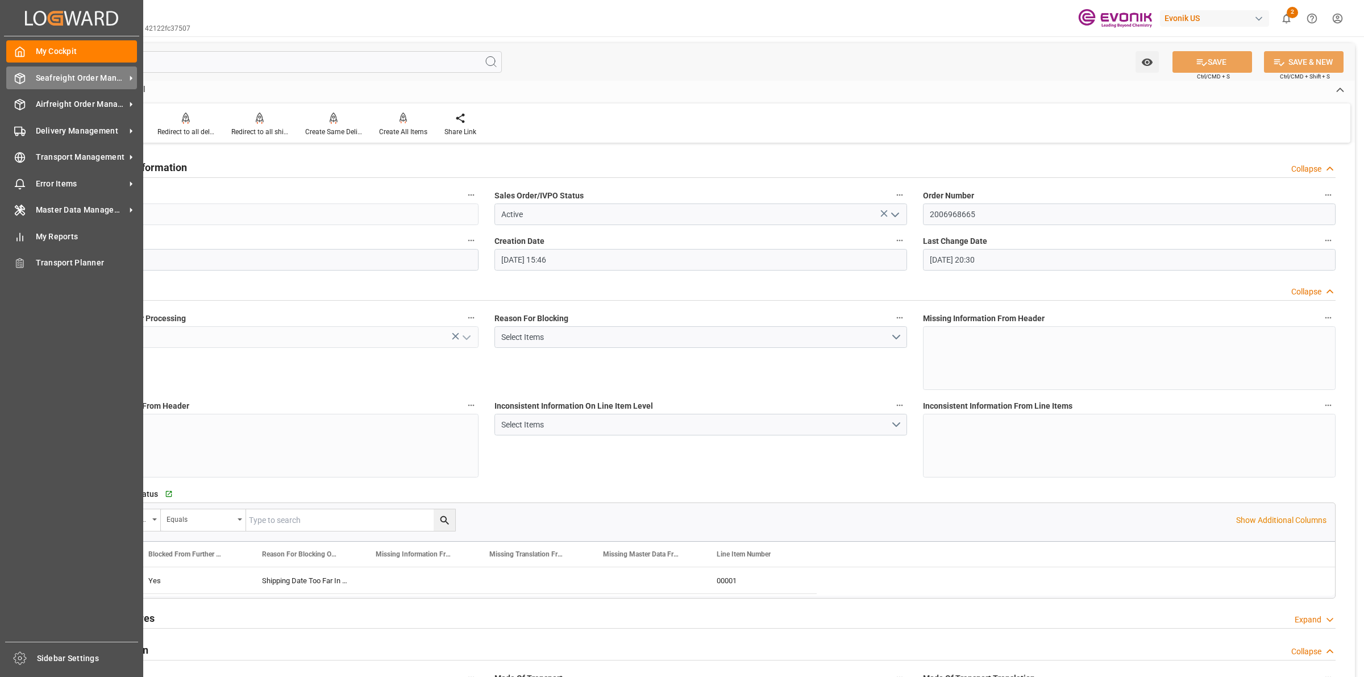
click at [23, 81] on icon at bounding box center [20, 78] width 10 height 10
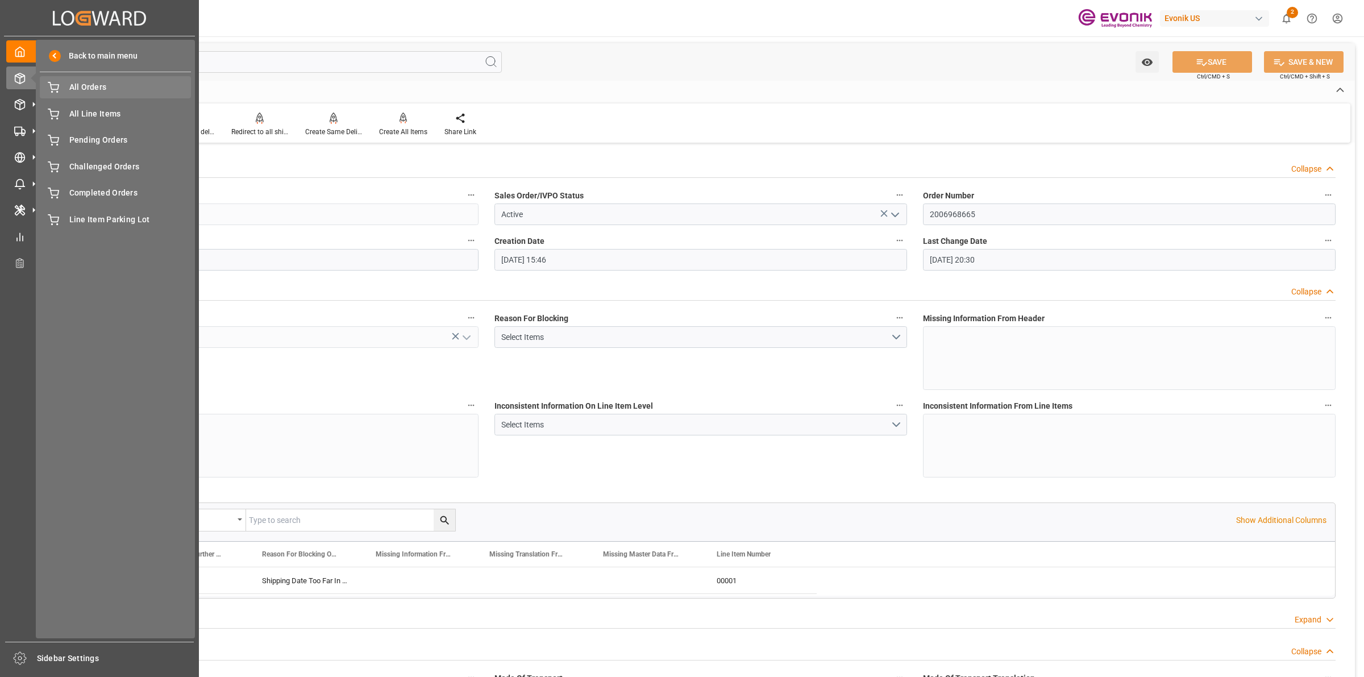
click at [74, 91] on span "All Orders" at bounding box center [130, 87] width 122 height 12
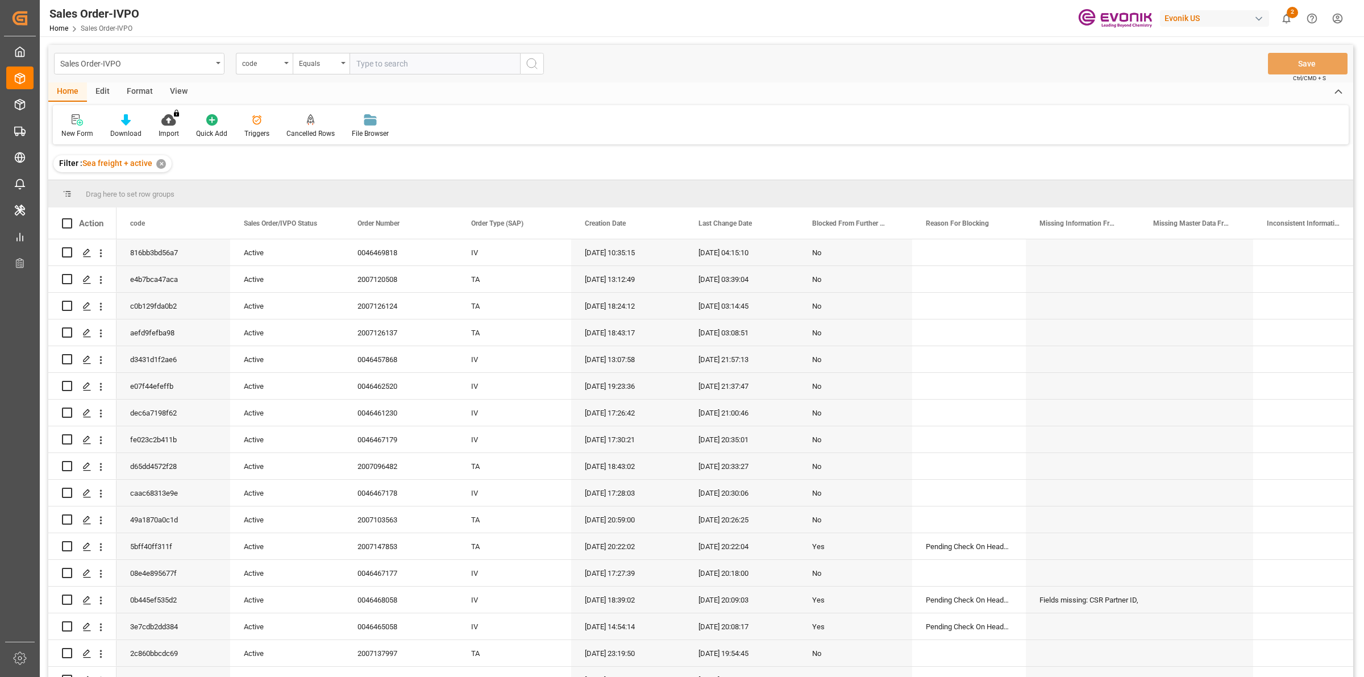
click at [458, 66] on input "text" at bounding box center [435, 64] width 171 height 22
type input "2006968667"
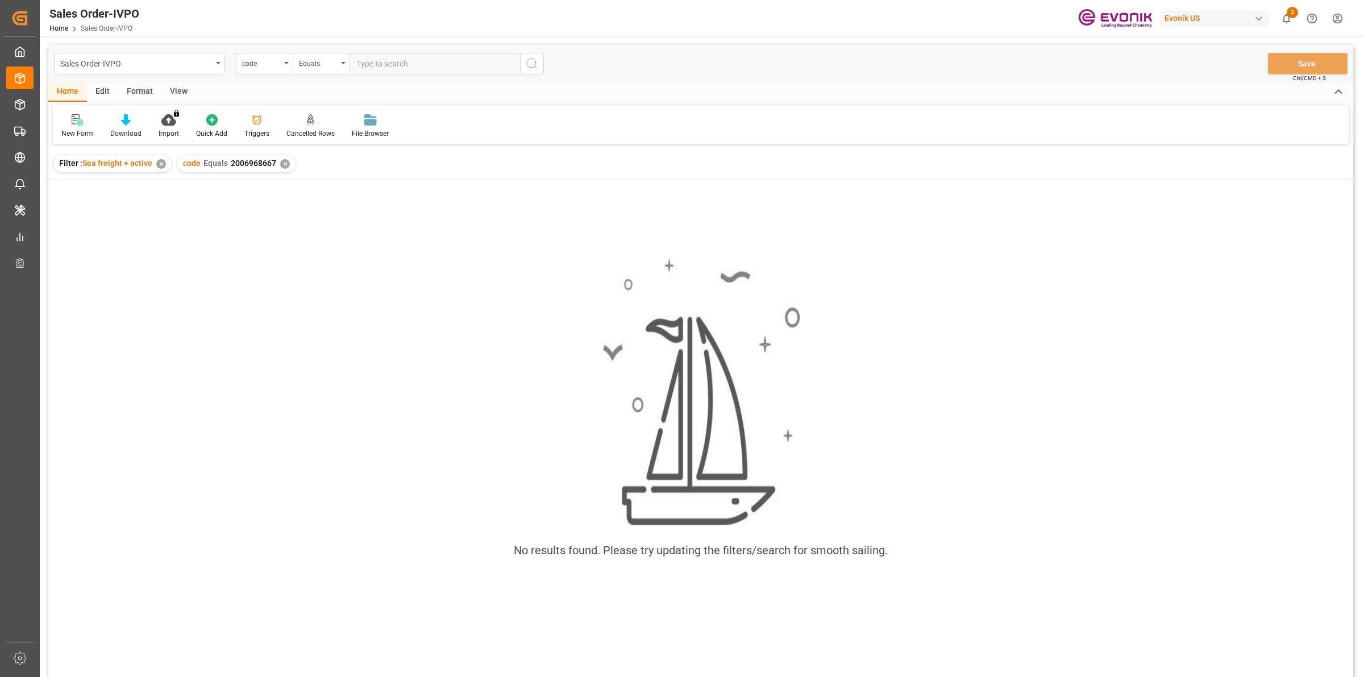
click at [280, 160] on div "✕" at bounding box center [285, 164] width 10 height 10
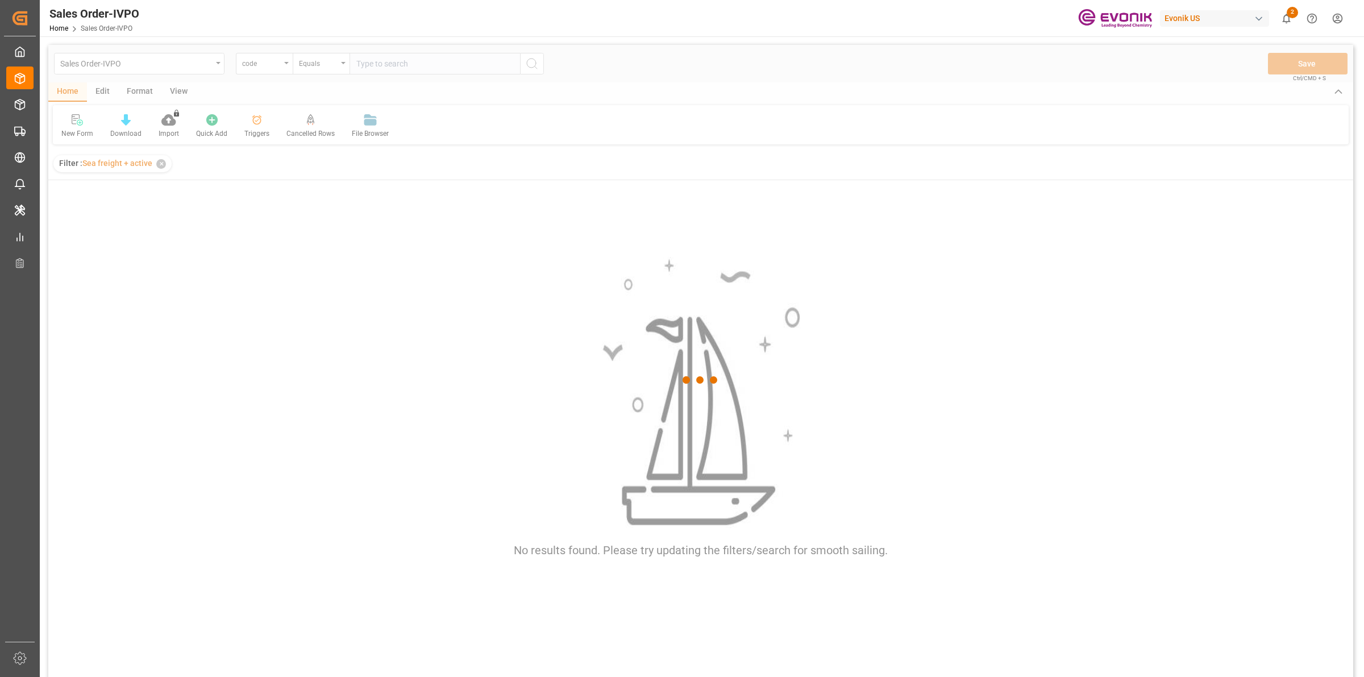
click at [259, 68] on div at bounding box center [700, 380] width 1305 height 670
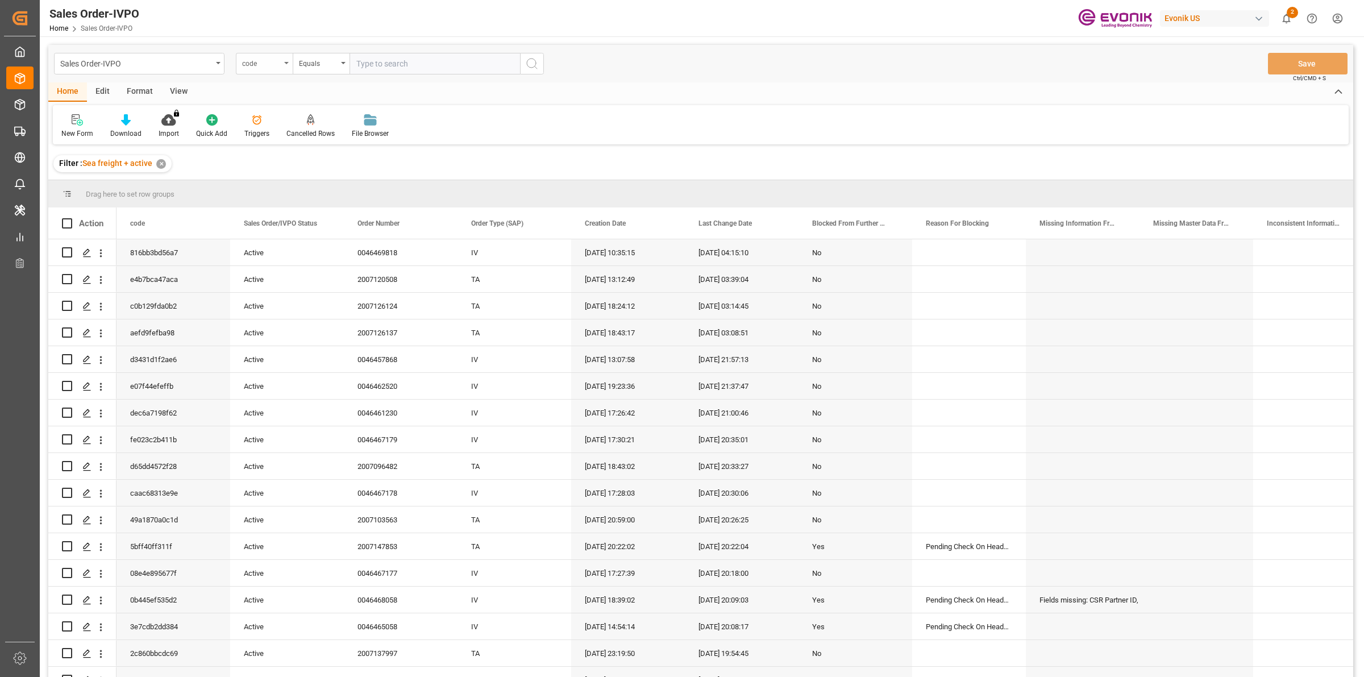
click at [260, 67] on div "code" at bounding box center [261, 62] width 39 height 13
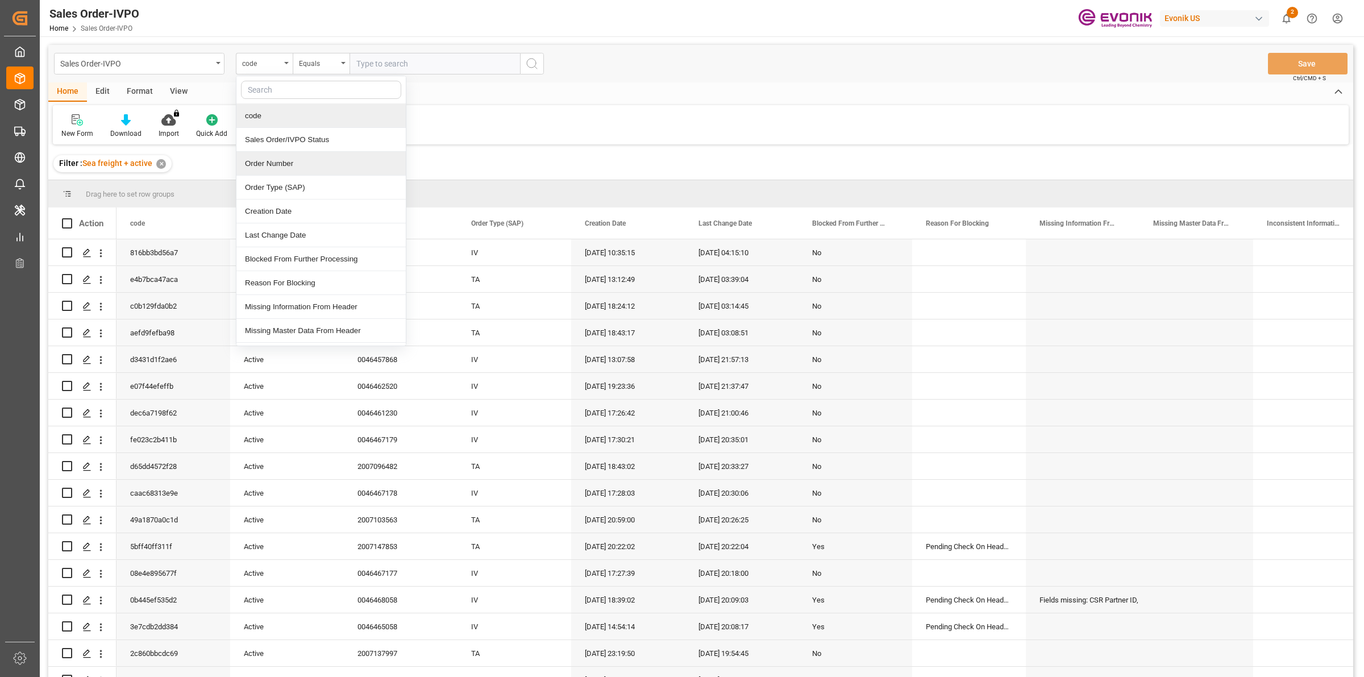
click at [281, 161] on div "Order Number" at bounding box center [320, 164] width 169 height 24
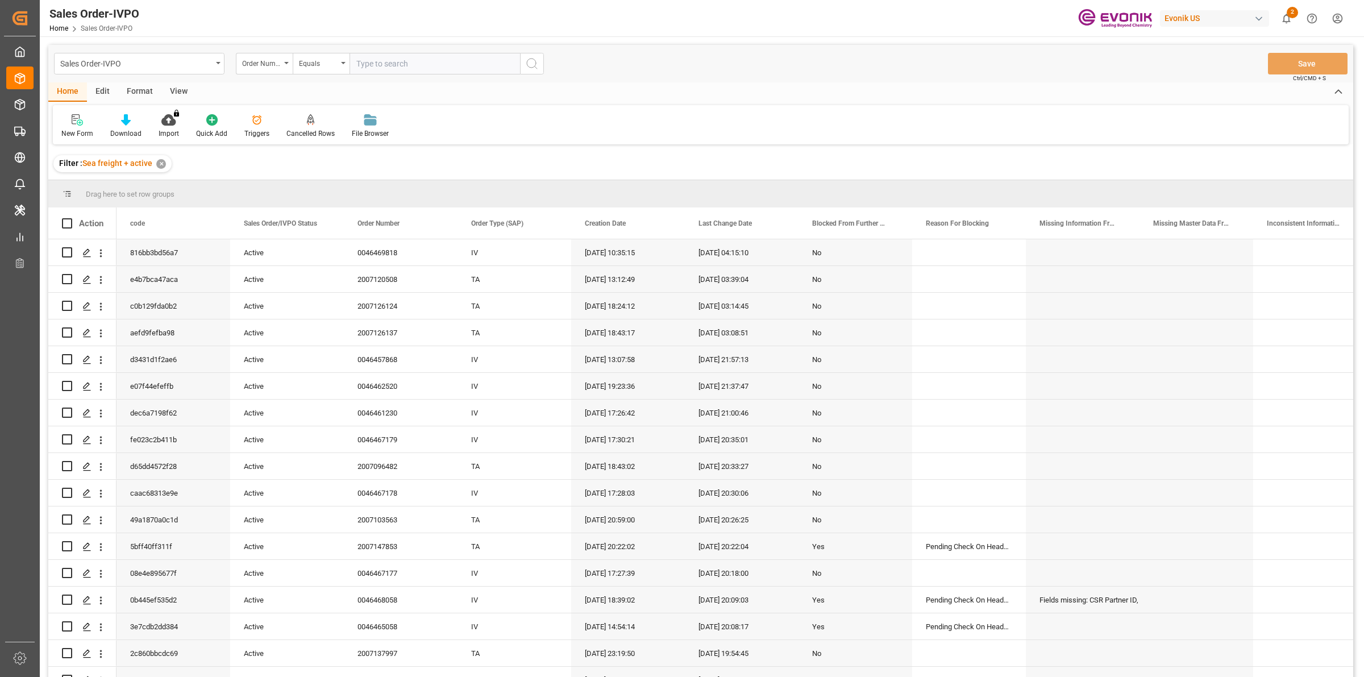
click at [404, 65] on input "text" at bounding box center [435, 64] width 171 height 22
paste input "2006968667"
type input "2006968667"
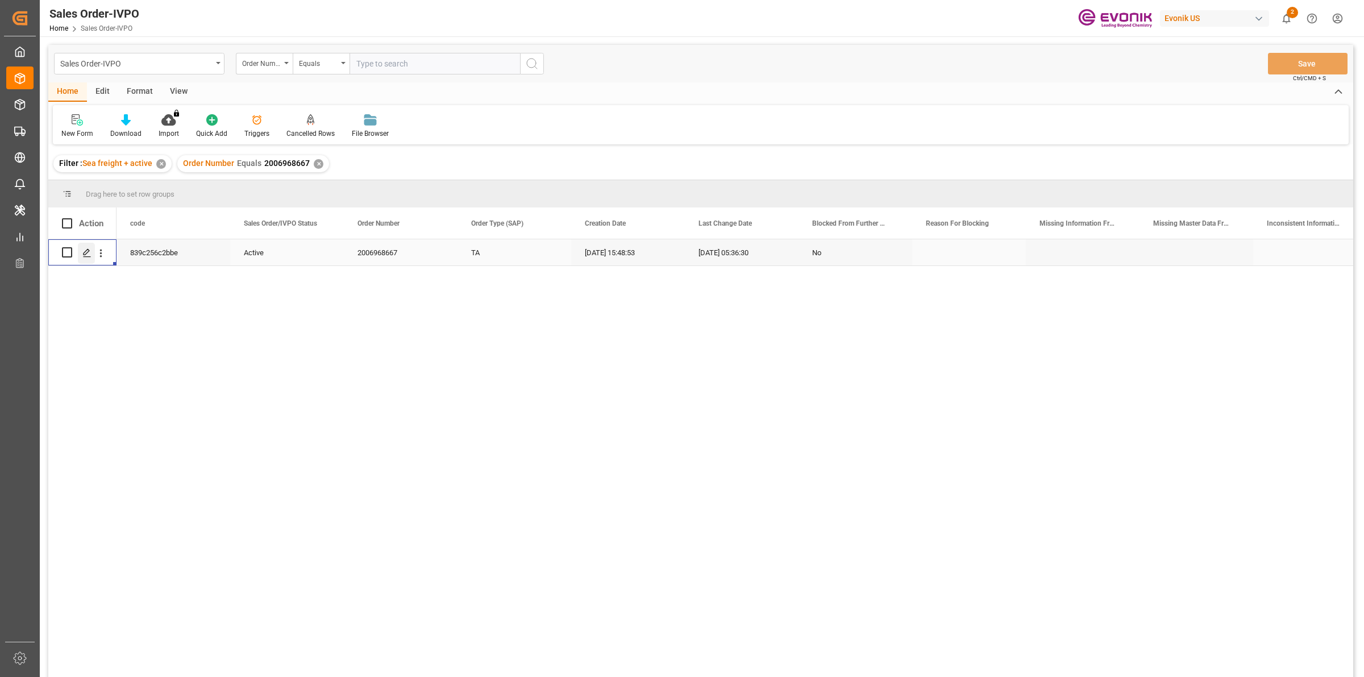
click at [84, 254] on polygon "Press SPACE to select this row." at bounding box center [87, 252] width 6 height 6
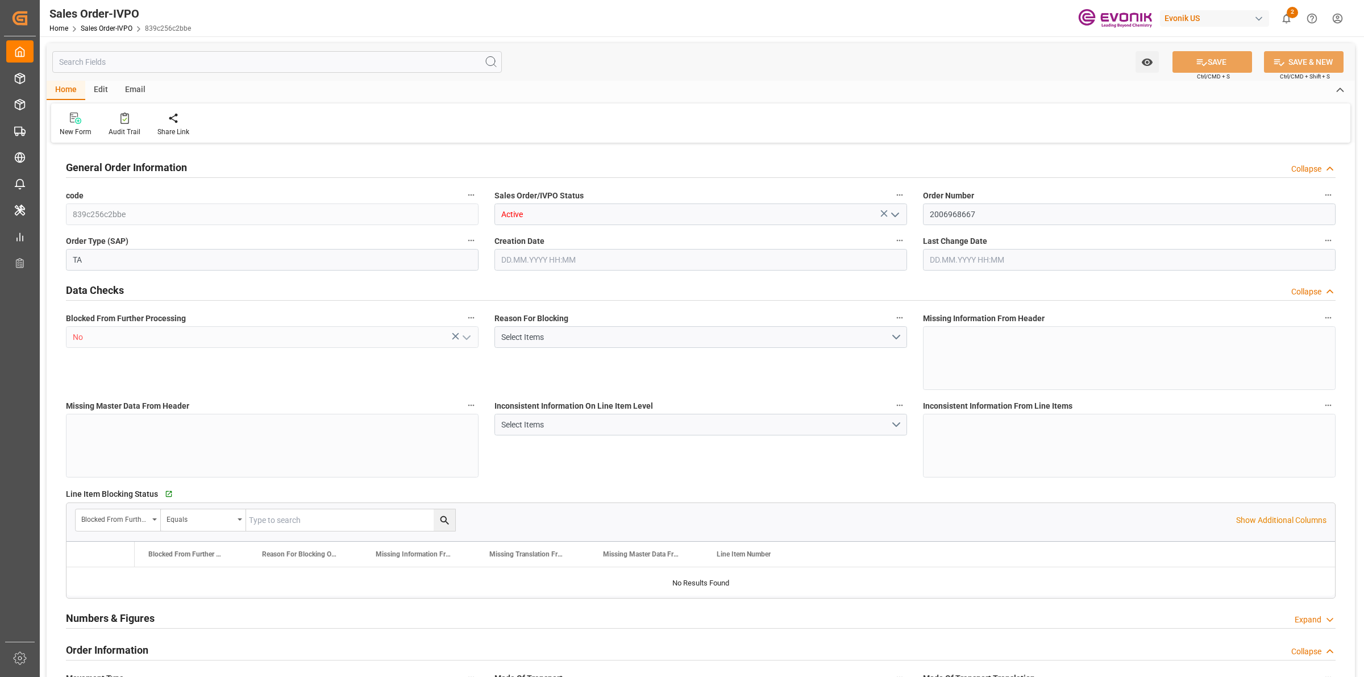
type input "COCTG"
type input "0"
type input "1"
type input "2"
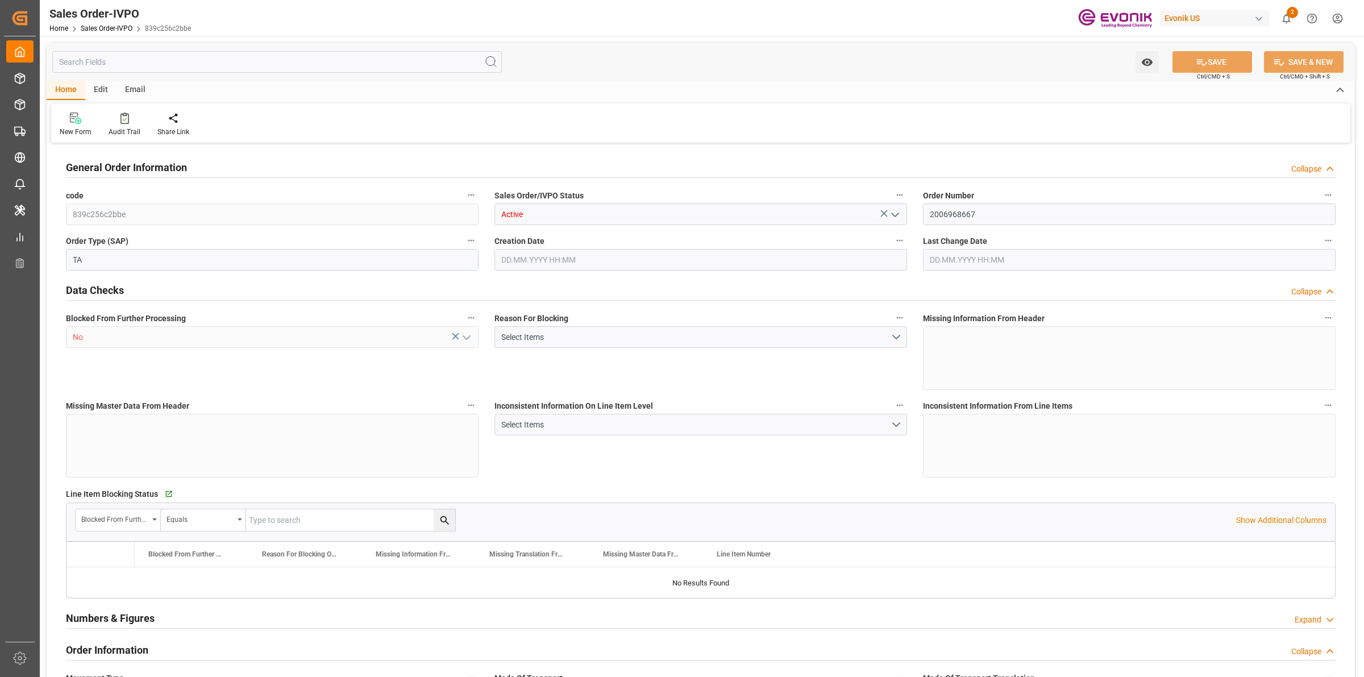
type input "18568"
type input "109.136"
type input "19000"
type input "60"
type input "21.04.2025 15:48"
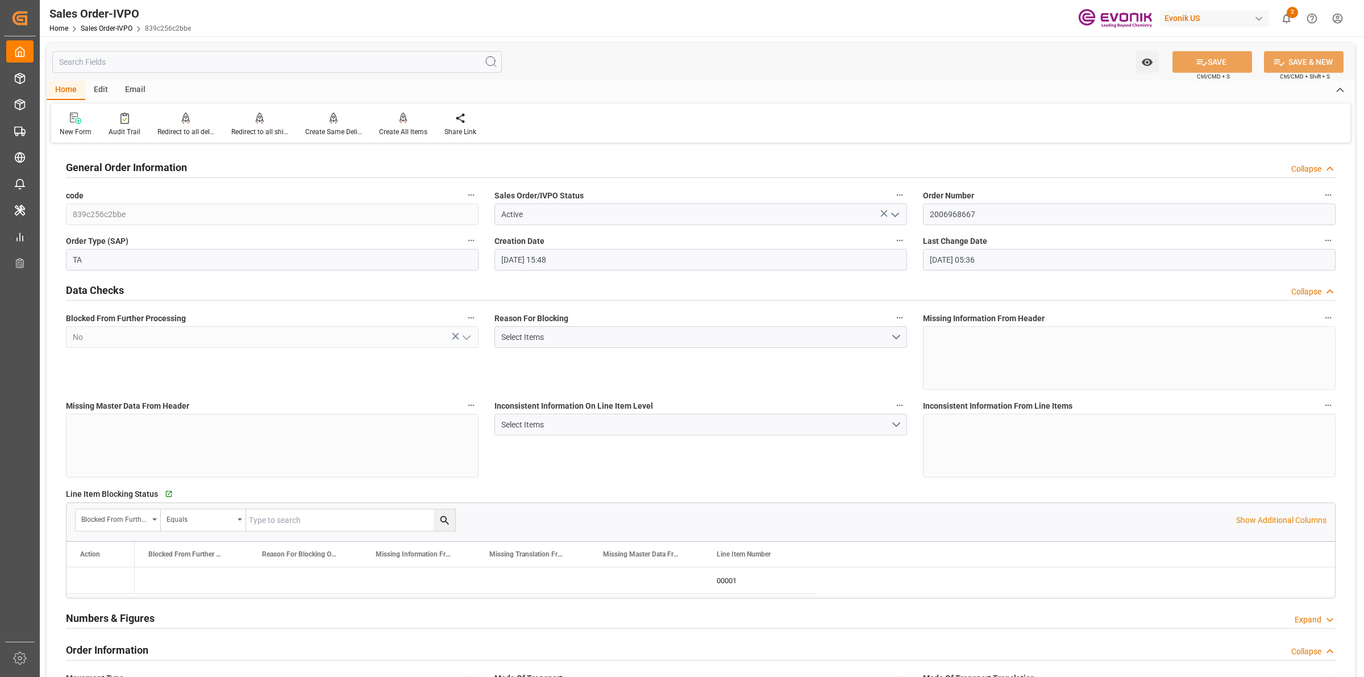
type input "19.08.2025 05:36"
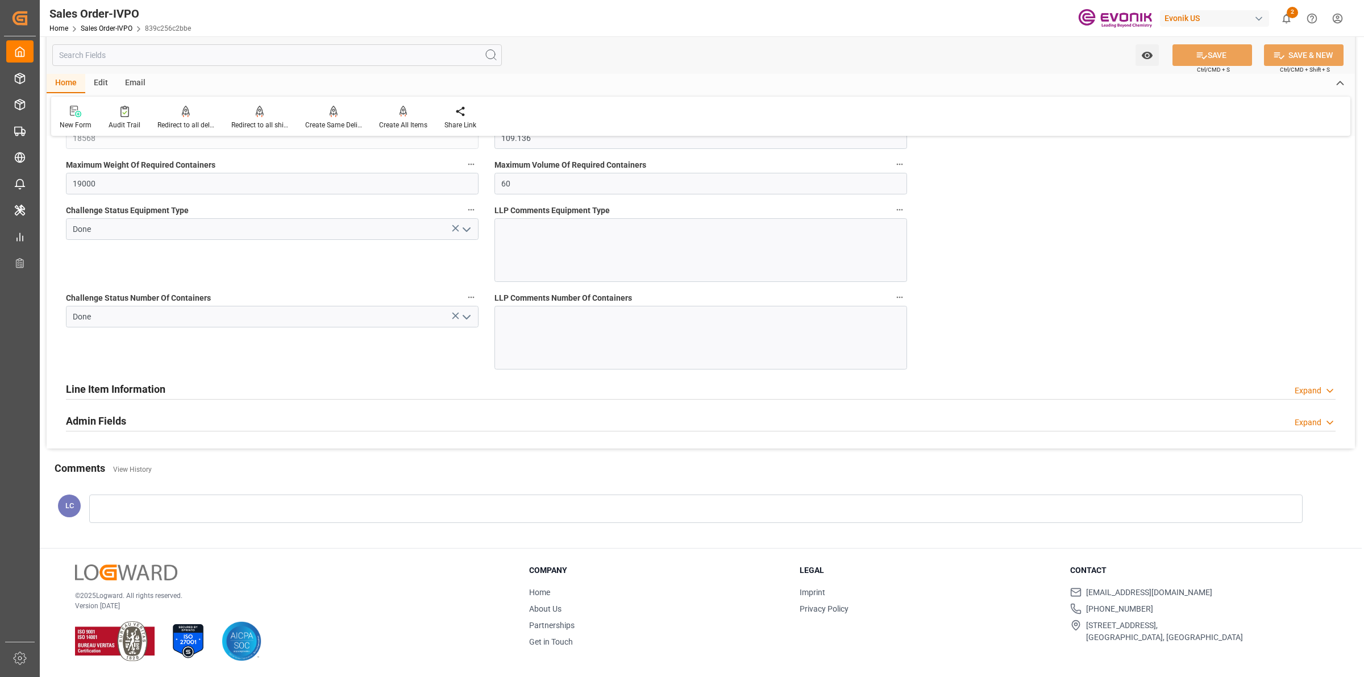
scroll to position [1778, 0]
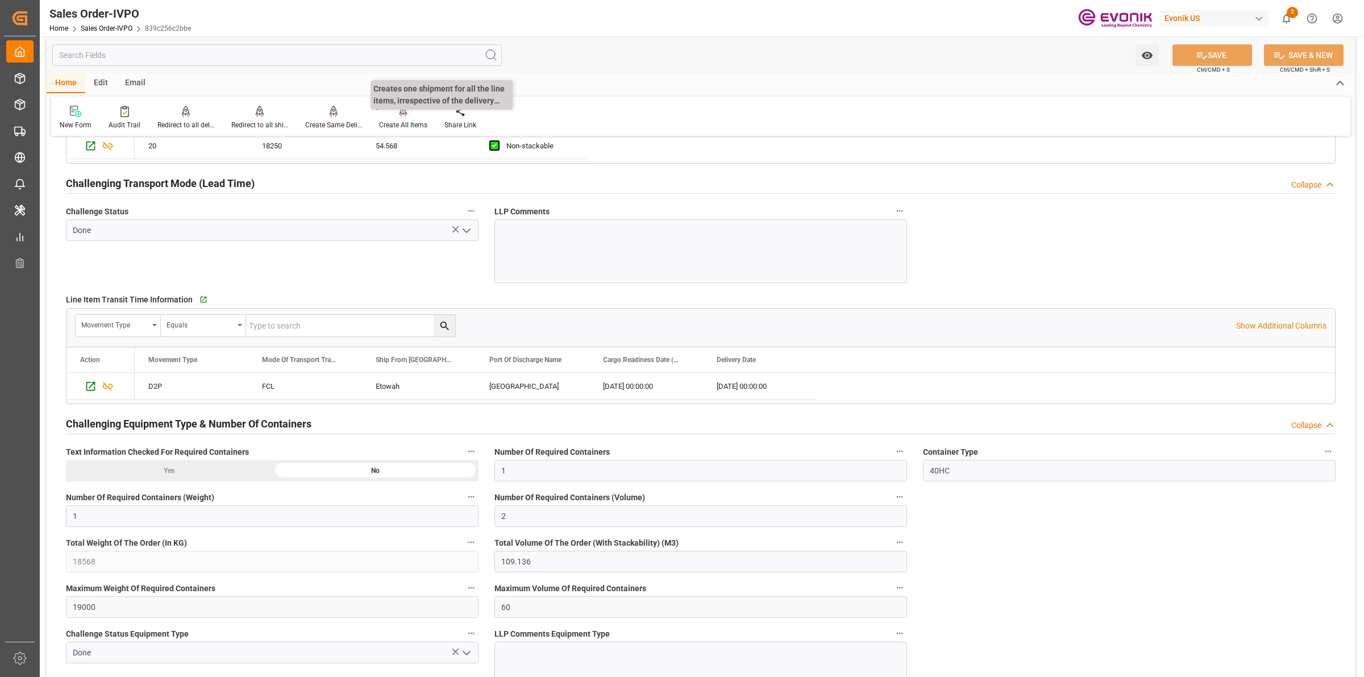
click at [384, 117] on div at bounding box center [403, 111] width 48 height 12
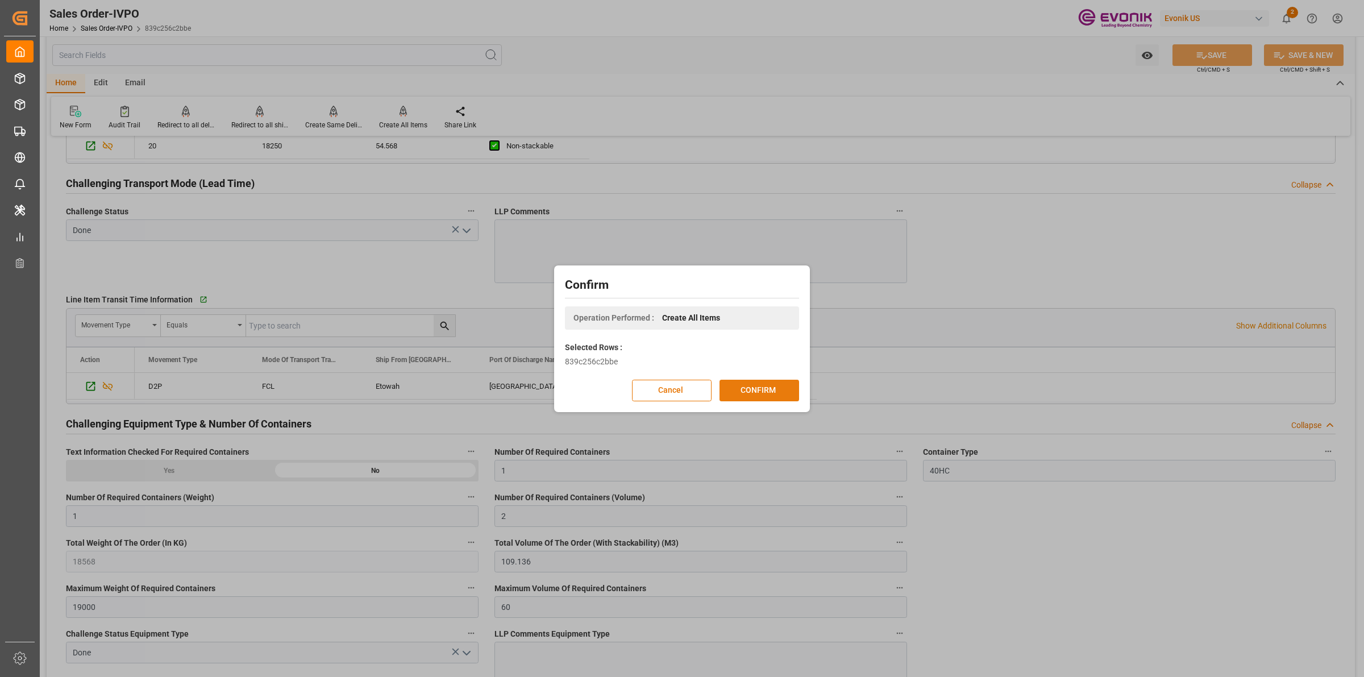
click at [751, 384] on button "CONFIRM" at bounding box center [760, 391] width 80 height 22
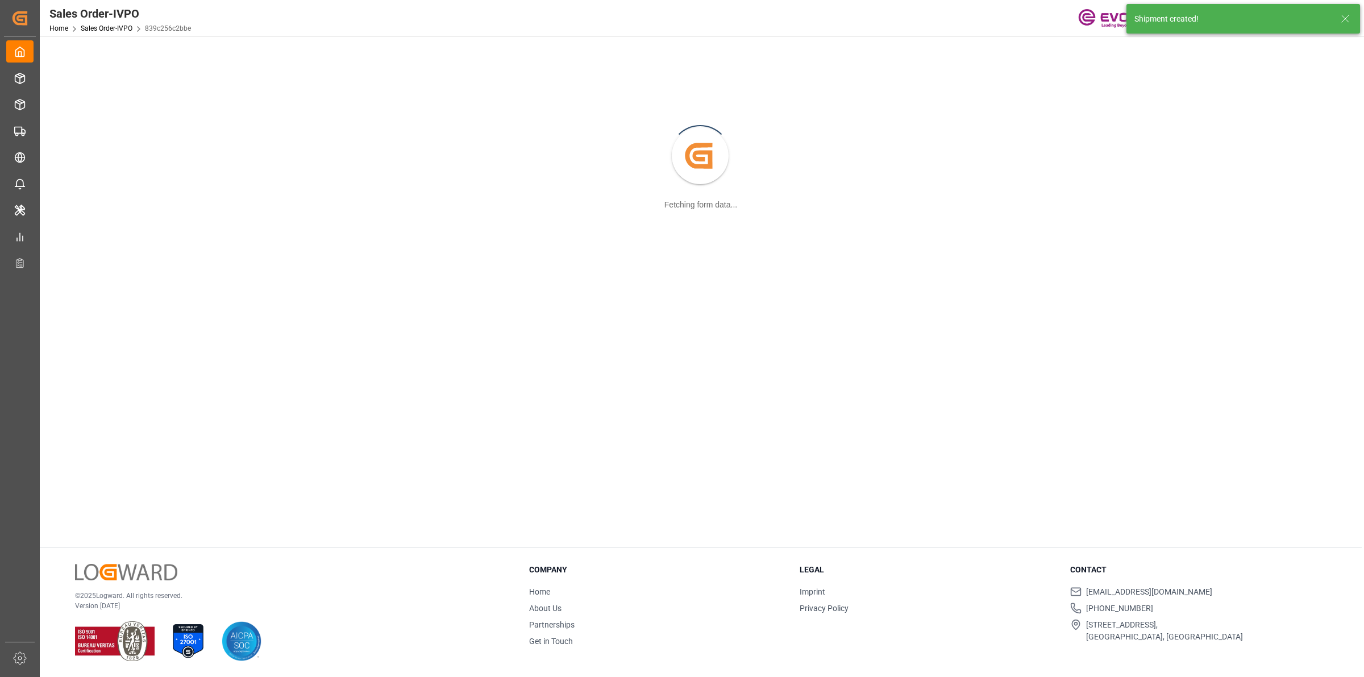
scroll to position [123, 0]
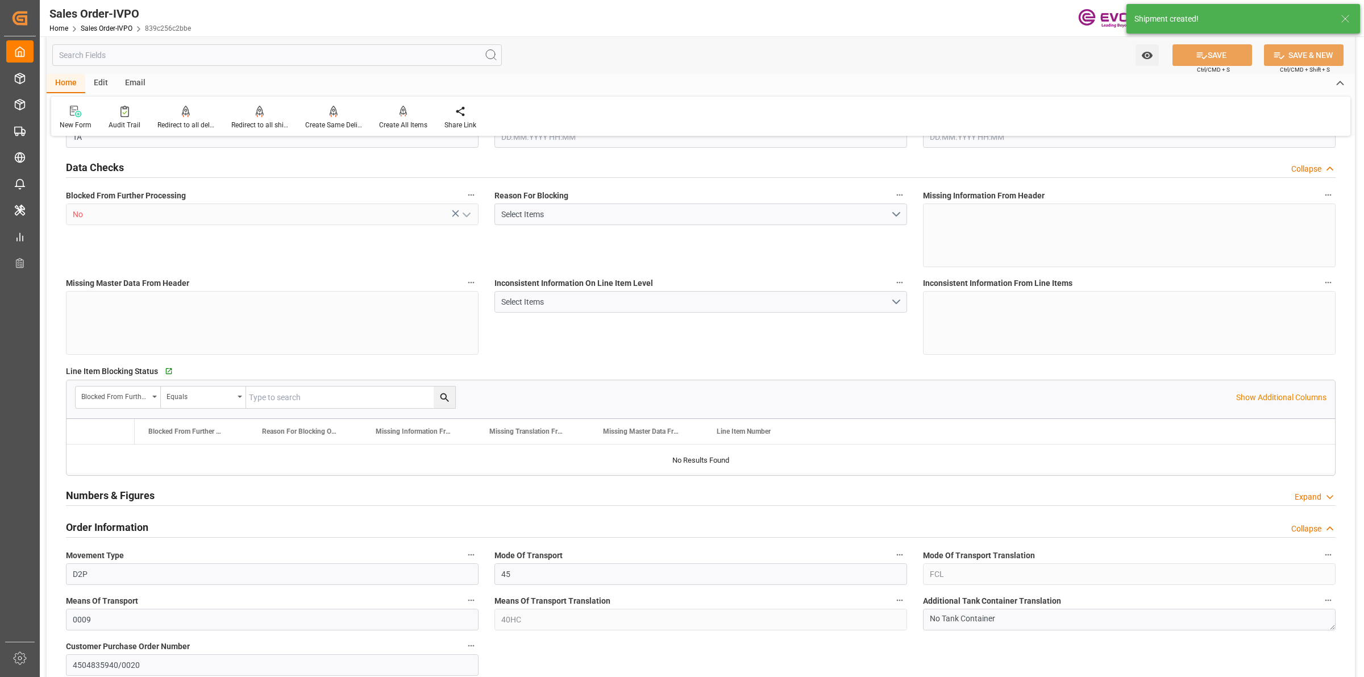
type input "COCTG"
type input "0"
type input "1"
type input "2"
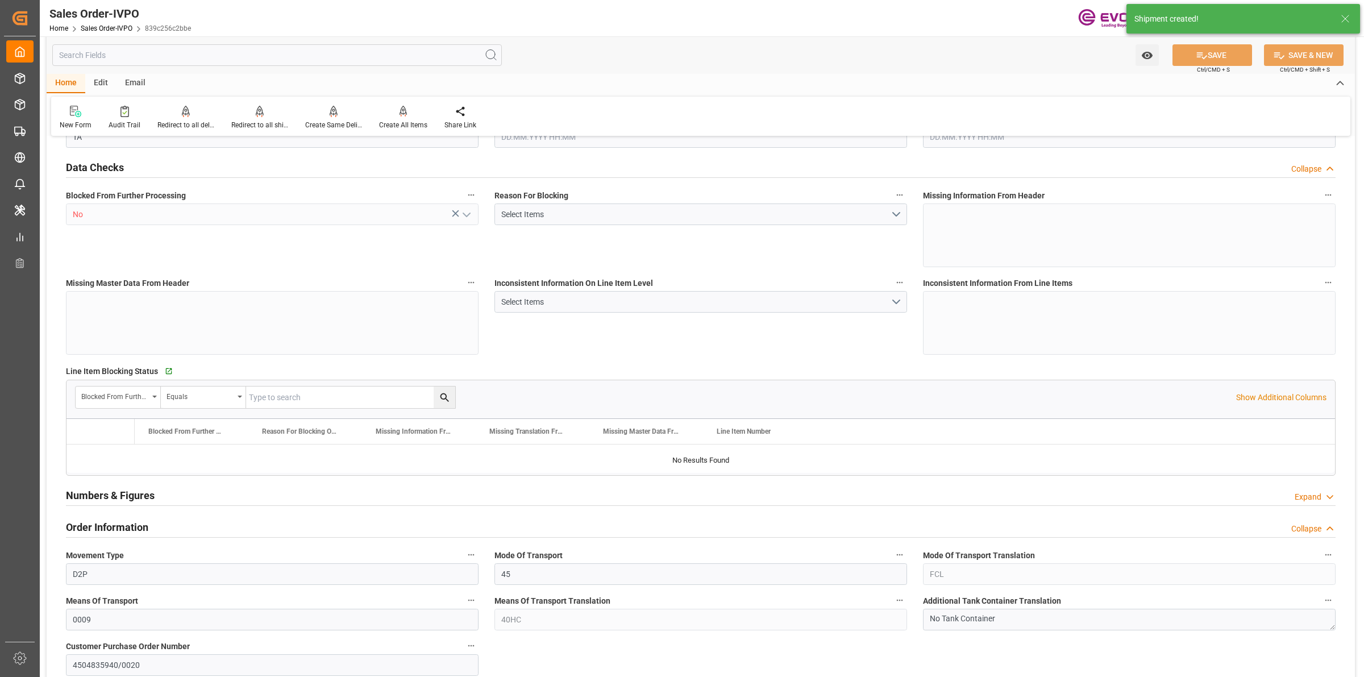
type input "18568"
type input "109.136"
type input "19000"
type input "60"
type input "21.04.2025 15:48"
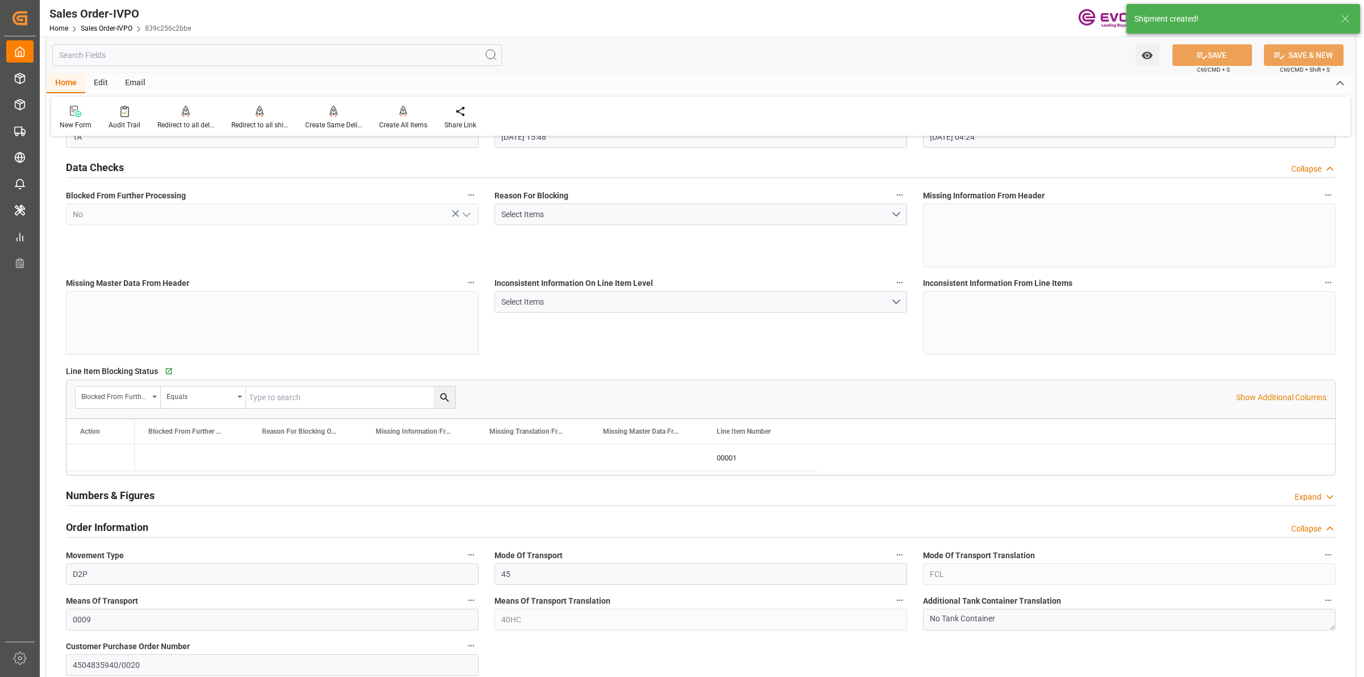
type input "25.08.2025 04:24"
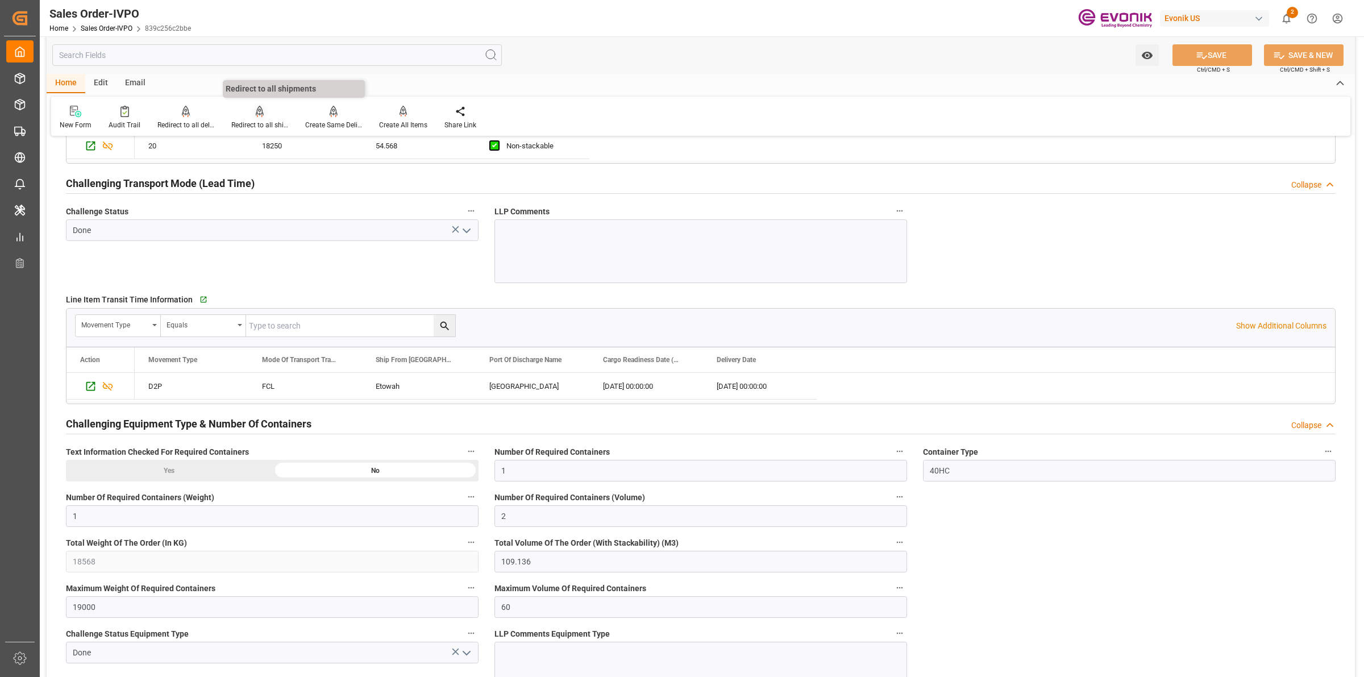
click at [251, 125] on div "Redirect to all shipments" at bounding box center [259, 125] width 57 height 10
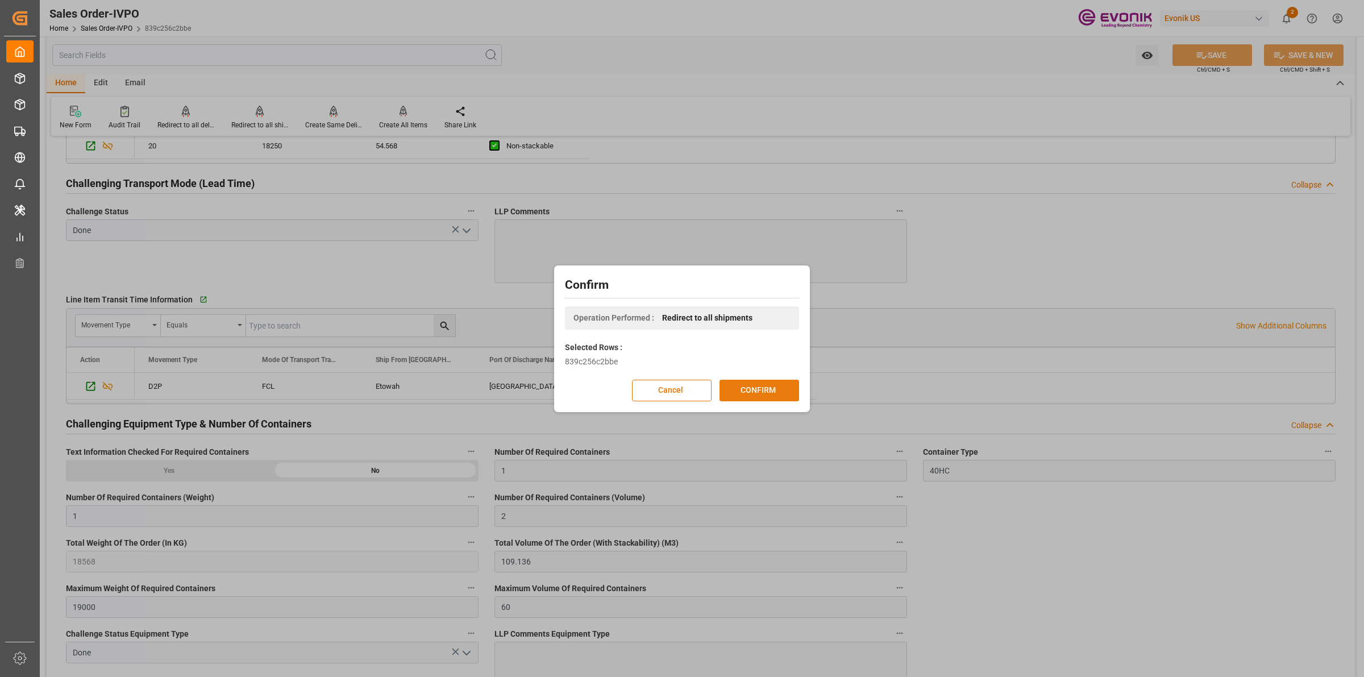
click at [745, 391] on button "CONFIRM" at bounding box center [760, 391] width 80 height 22
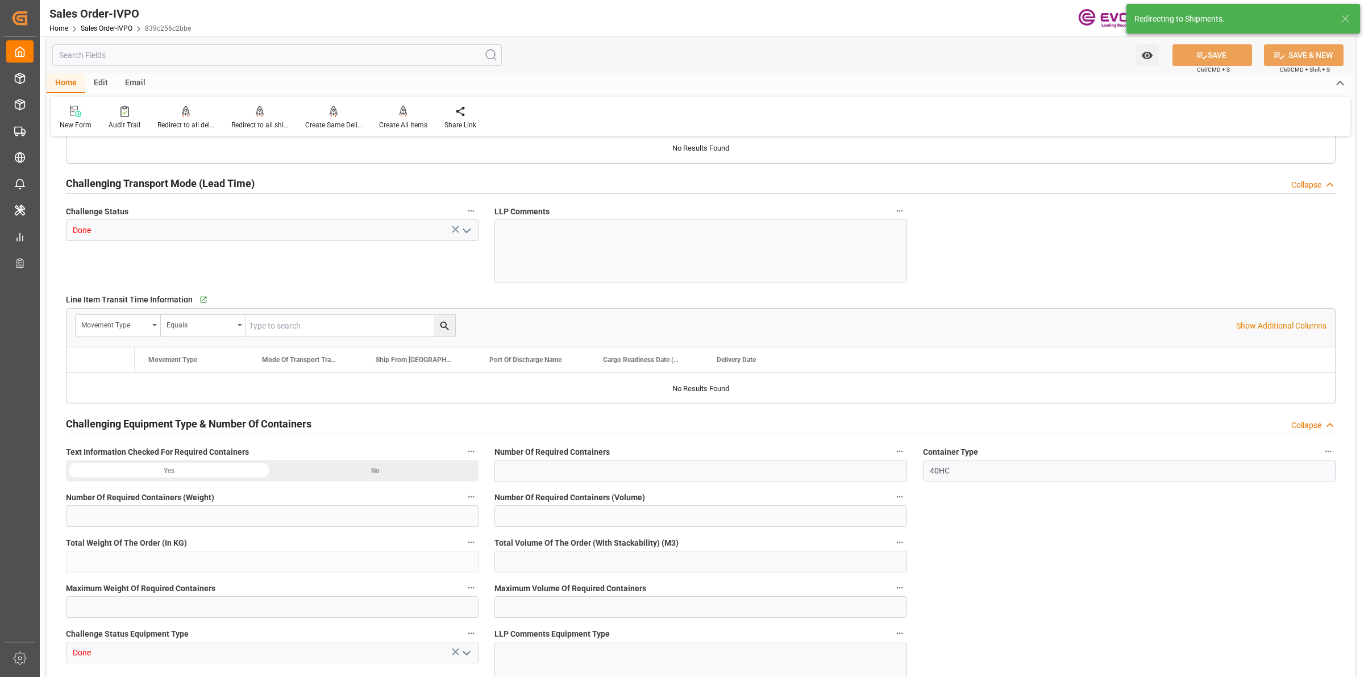
type input "COCTG"
type input "0"
type input "1"
type input "2"
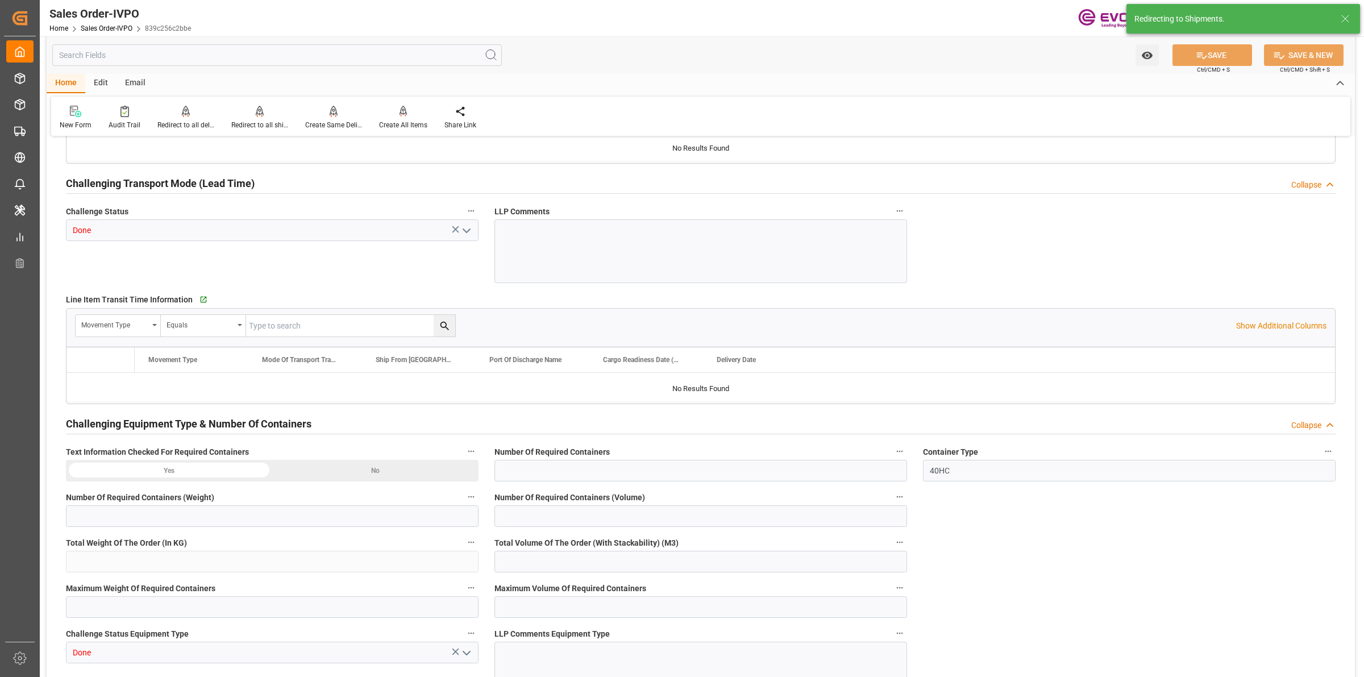
type input "18568"
type input "109.136"
type input "19000"
type input "60"
type input "21.04.2025 15:48"
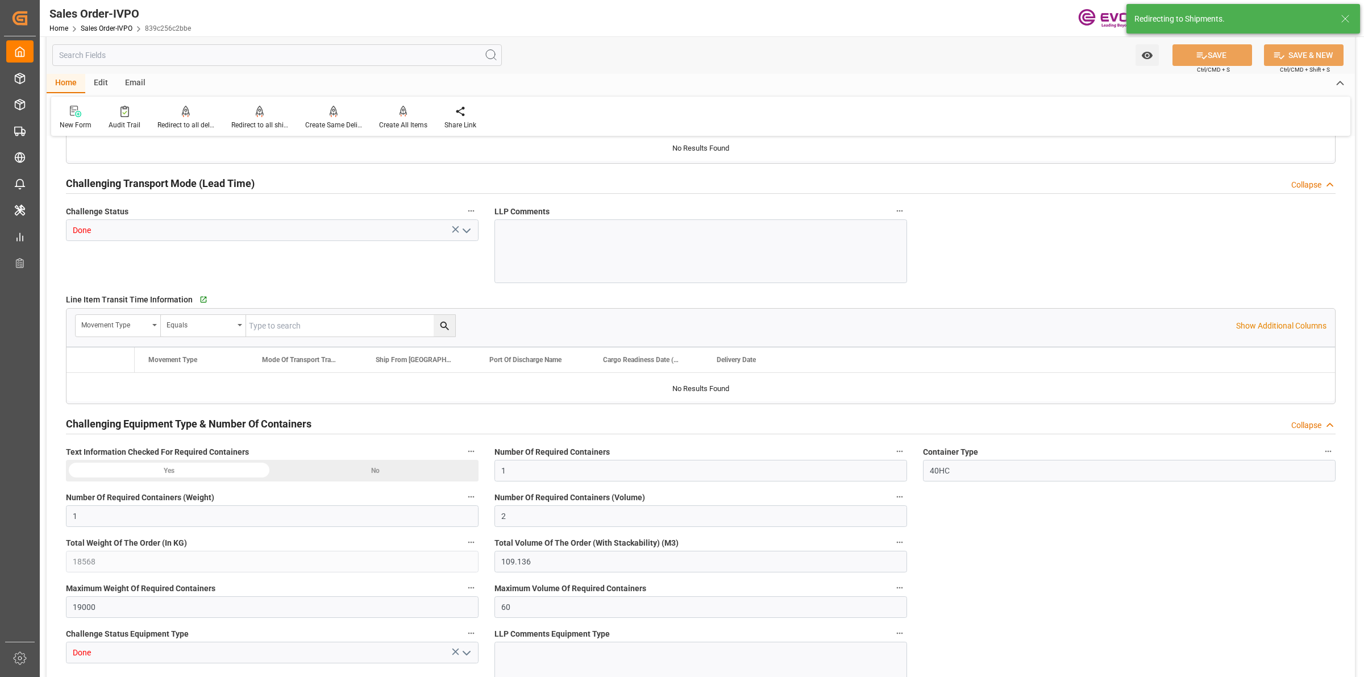
type input "25.08.2025 04:24"
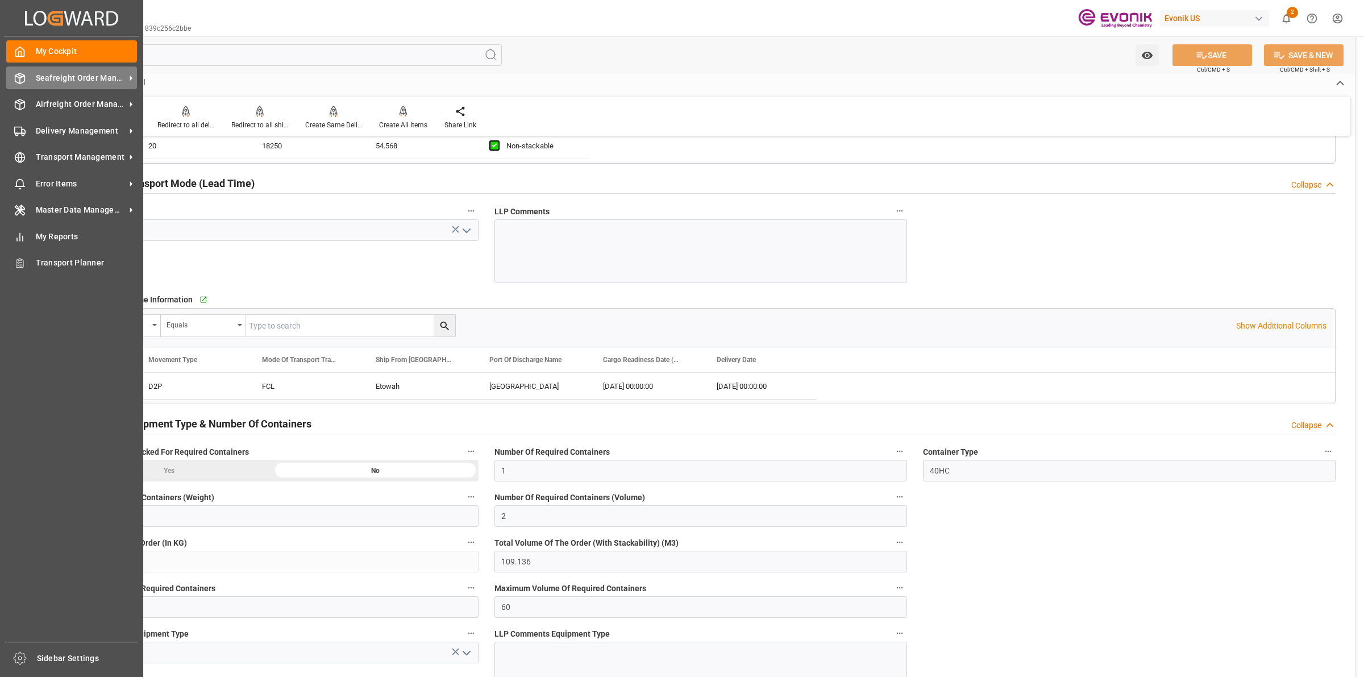
click at [14, 78] on icon at bounding box center [19, 78] width 11 height 11
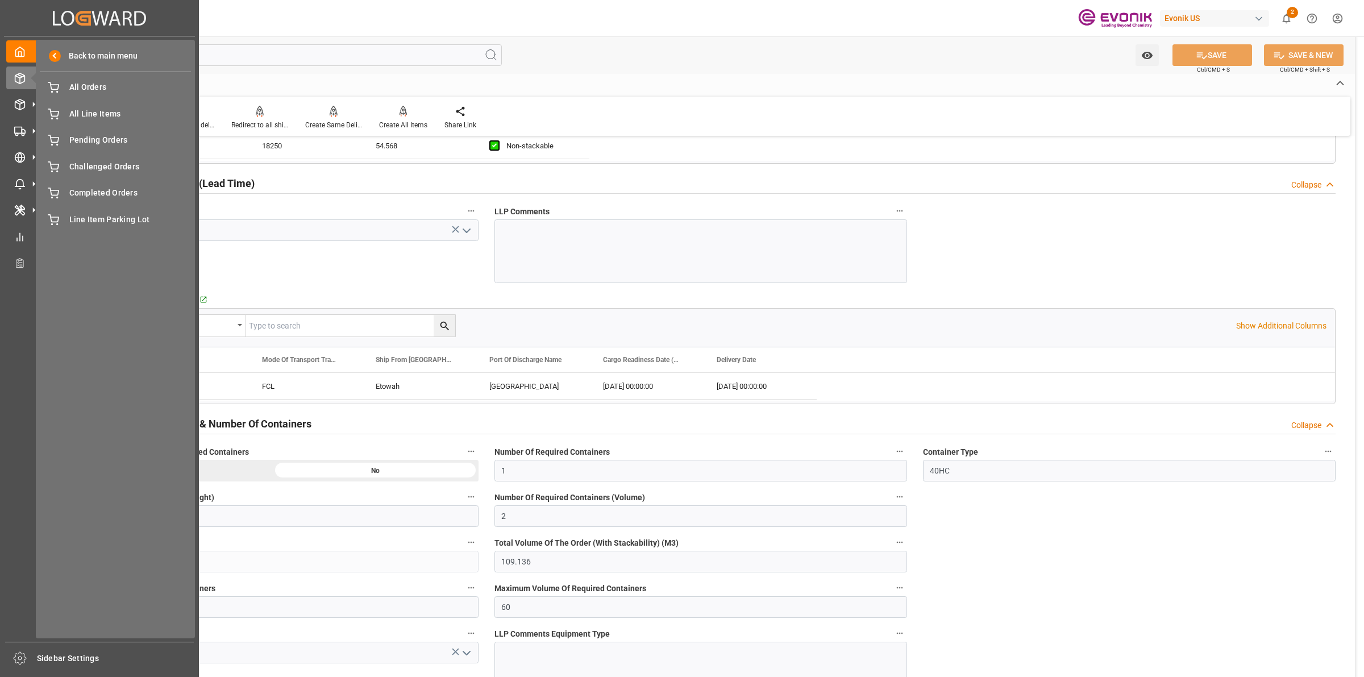
click at [98, 99] on div "Back to main menu All Orders All Orders All Line Items All Line Items Pending O…" at bounding box center [115, 339] width 159 height 599
click at [98, 84] on span "All Orders" at bounding box center [130, 87] width 122 height 12
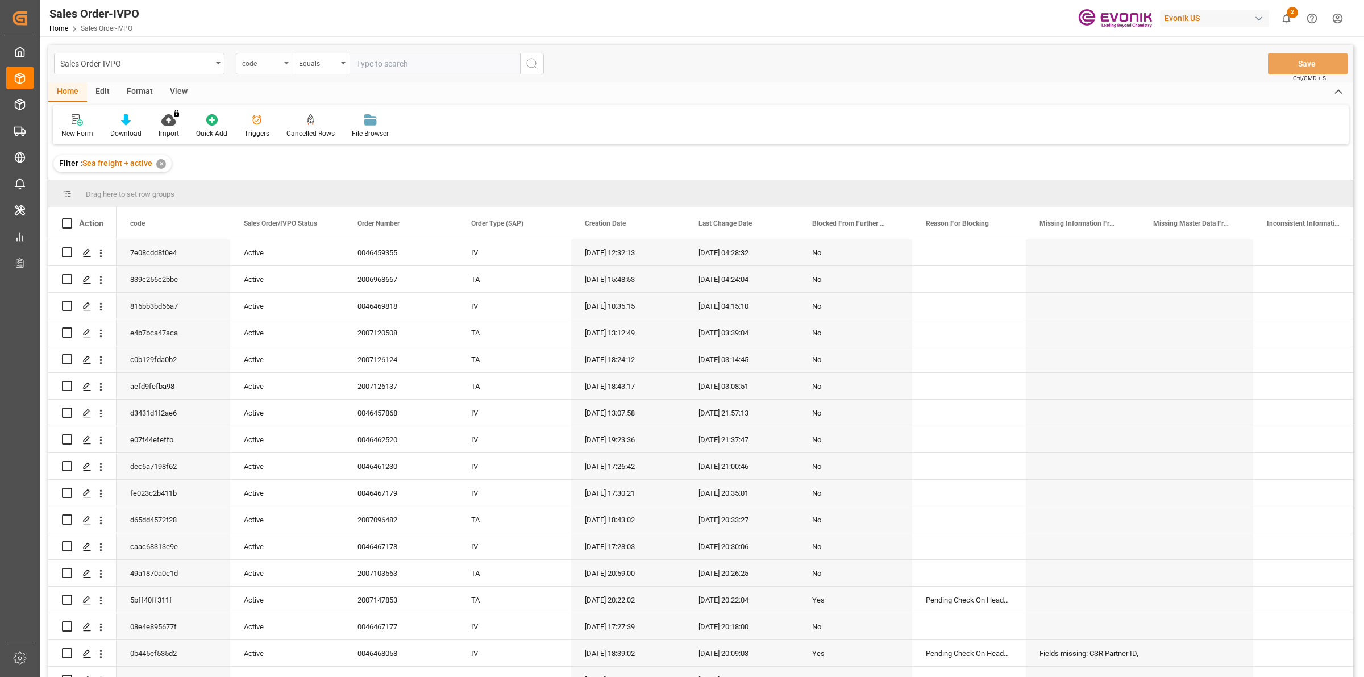
click at [263, 61] on div "code" at bounding box center [261, 62] width 39 height 13
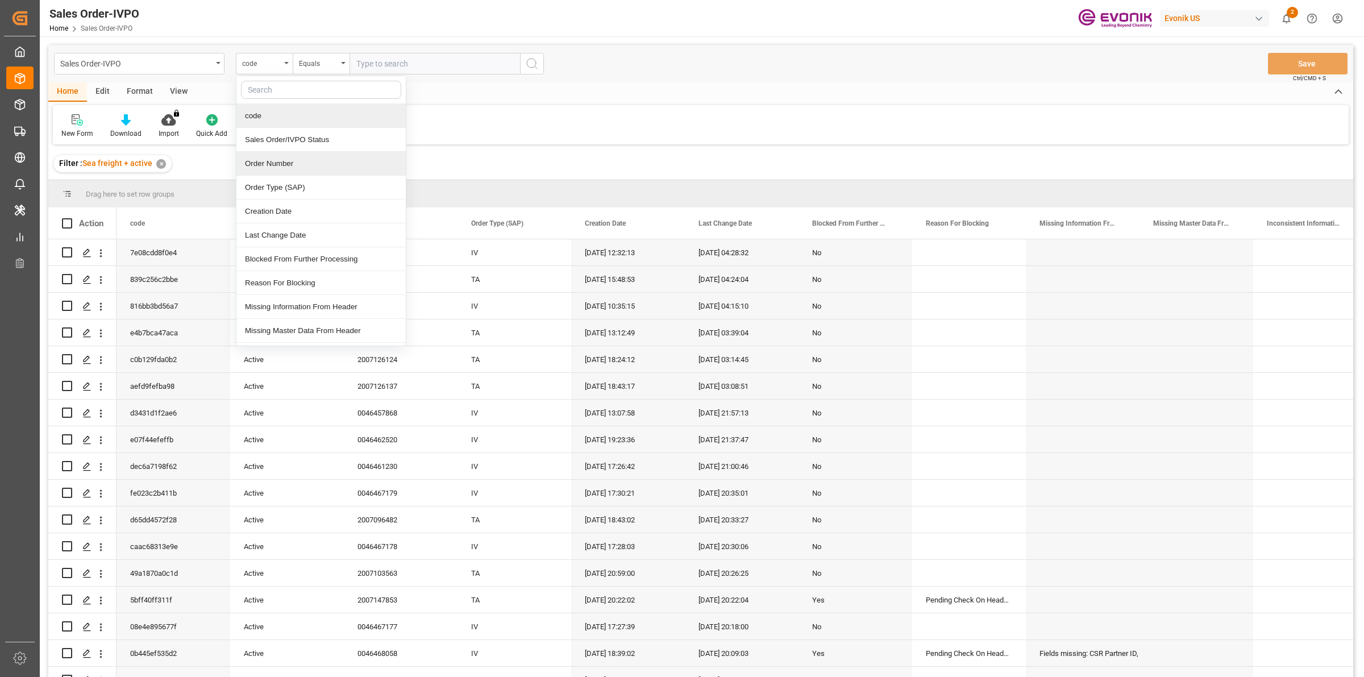
click at [266, 169] on div "Order Number" at bounding box center [320, 164] width 169 height 24
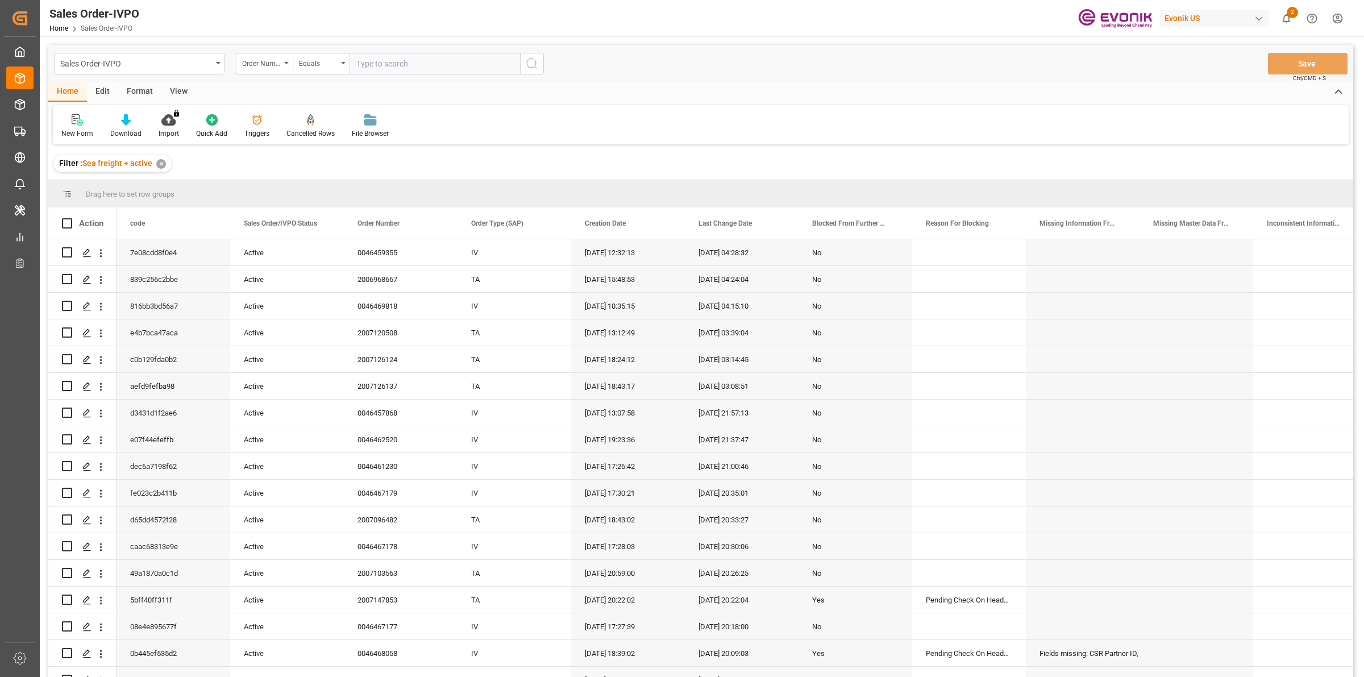
click at [414, 55] on input "text" at bounding box center [435, 64] width 171 height 22
paste input "2007000794"
type input "2007000794"
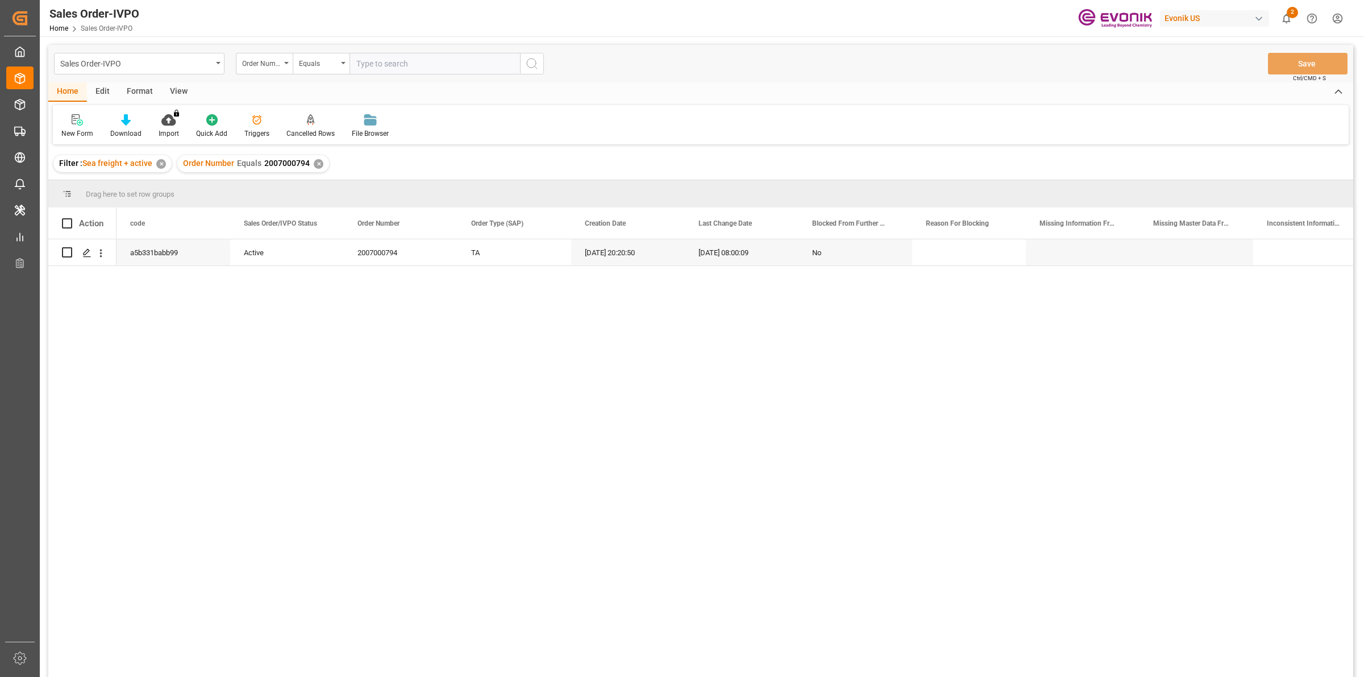
drag, startPoint x: 190, startPoint y: 385, endPoint x: 174, endPoint y: 351, distance: 37.9
click at [189, 384] on div "a5b331babb99 Active 2007000794 TA 12.05.2025 20:20:50 19.08.2025 08:00:09 No" at bounding box center [735, 461] width 1237 height 445
click at [88, 254] on icon "Press SPACE to select this row." at bounding box center [86, 252] width 9 height 9
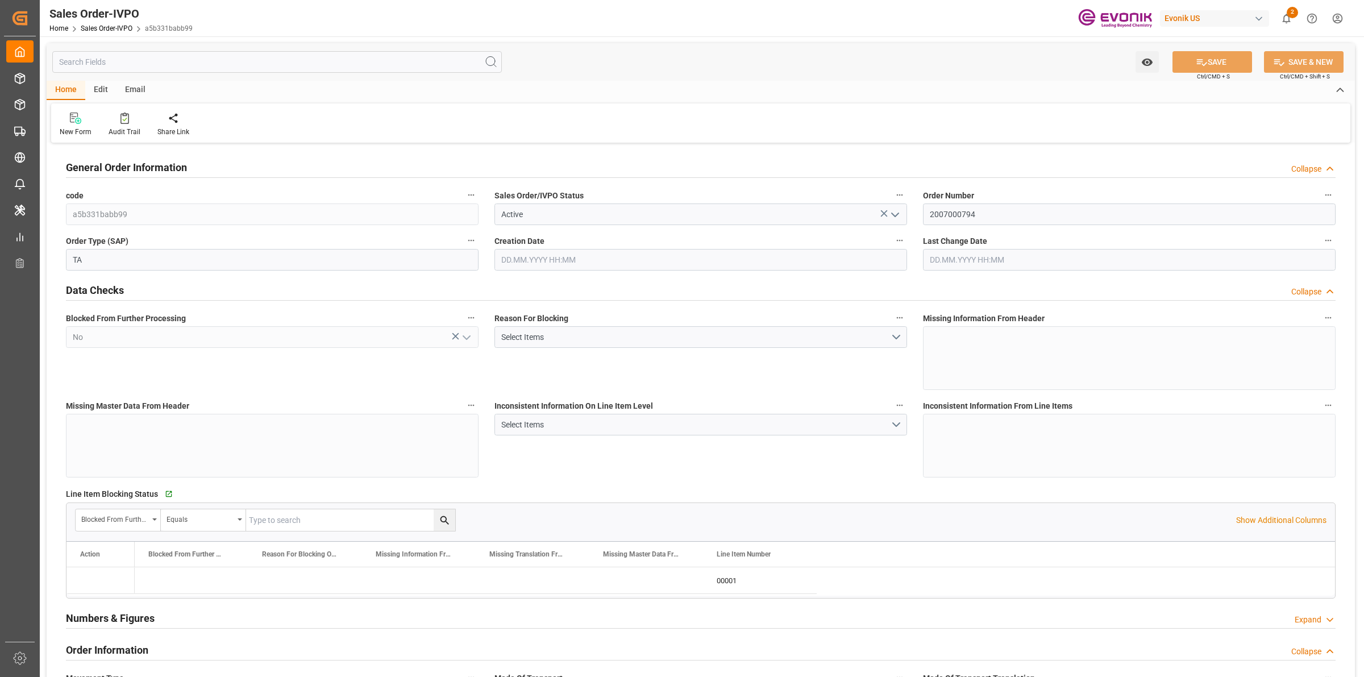
type input "COCTG"
type input "0"
type input "1"
type input "2"
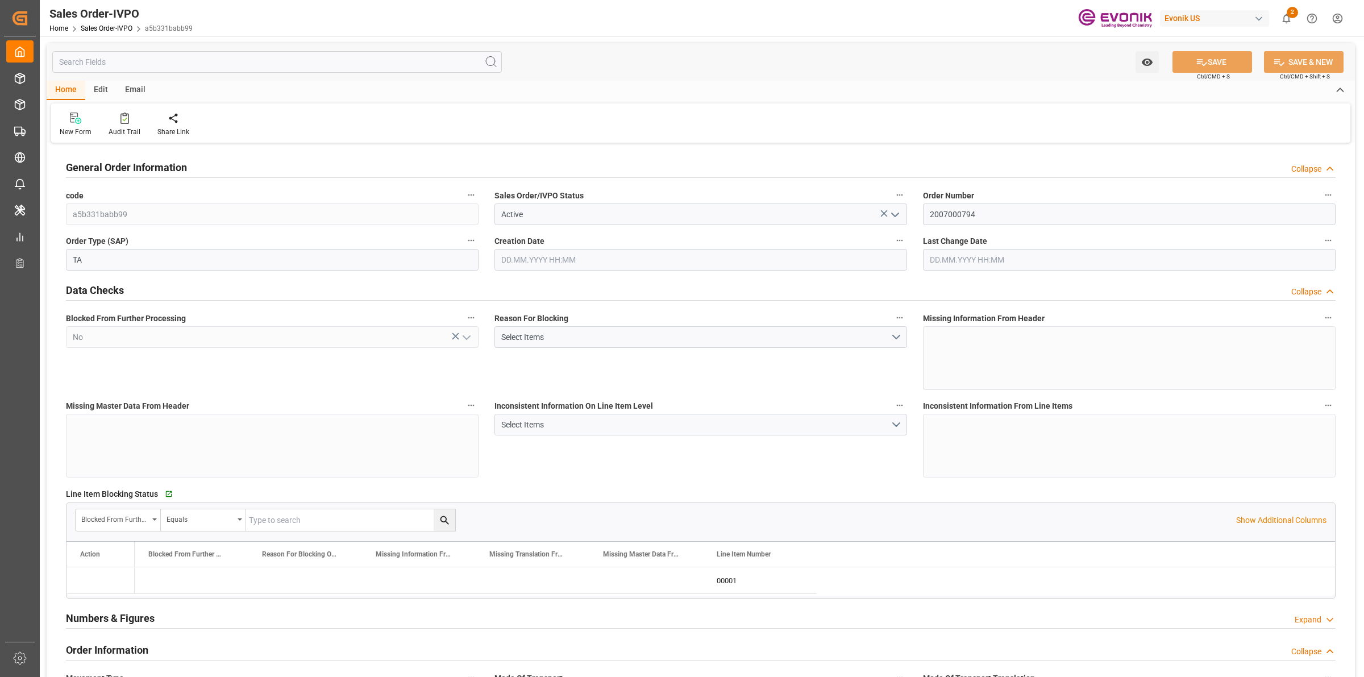
type input "18568"
type input "109.136"
type input "19000"
type input "60"
type input "12.05.2025 20:20"
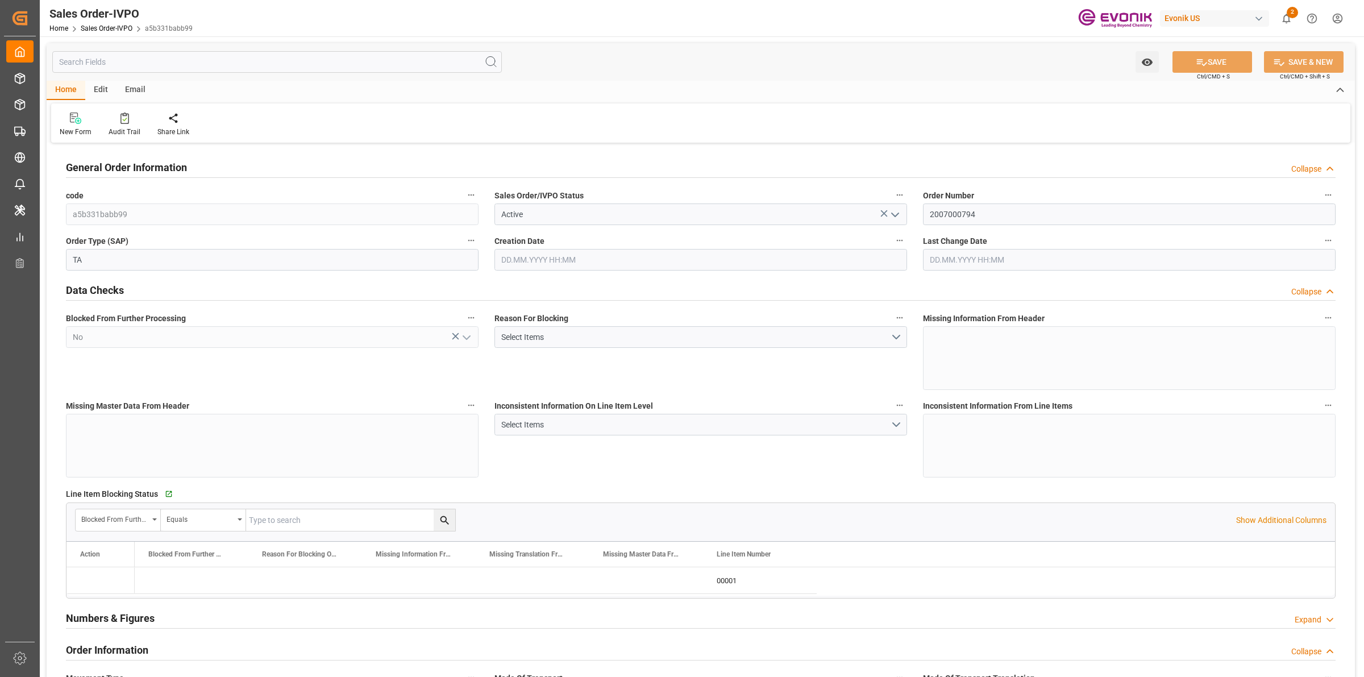
type input "19.08.2025 08:00"
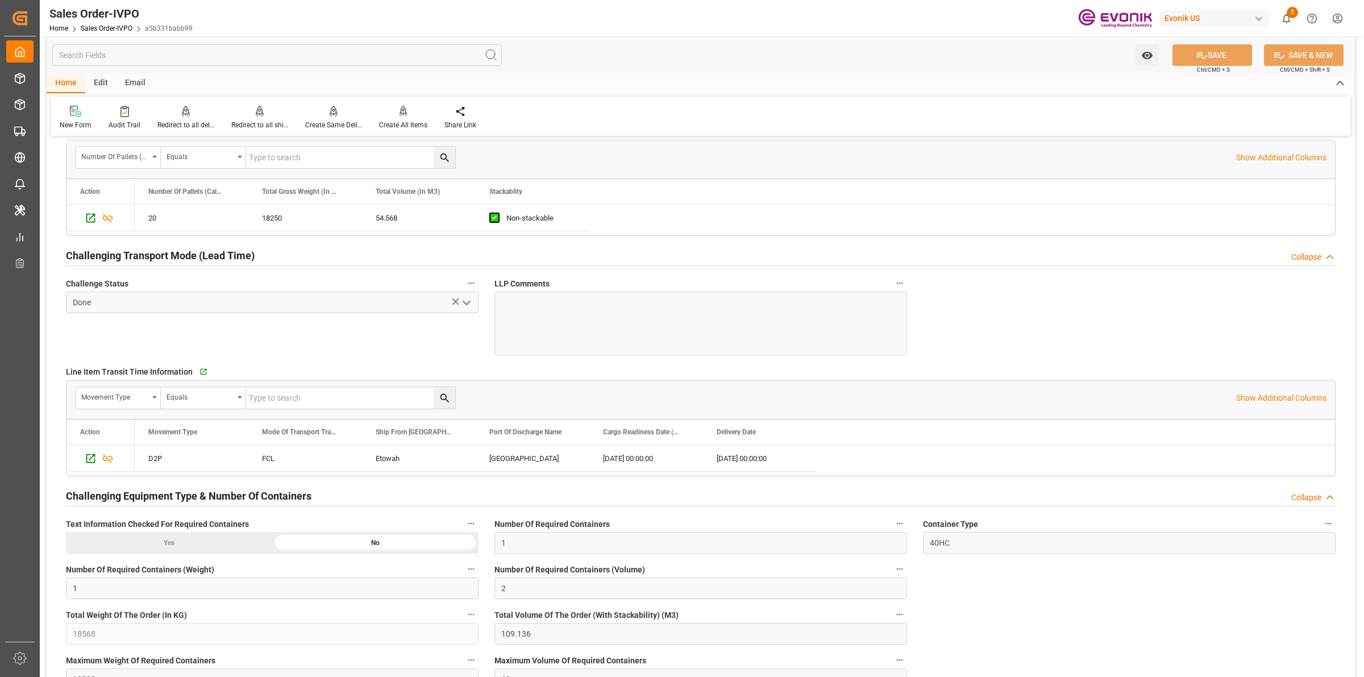
scroll to position [1919, 0]
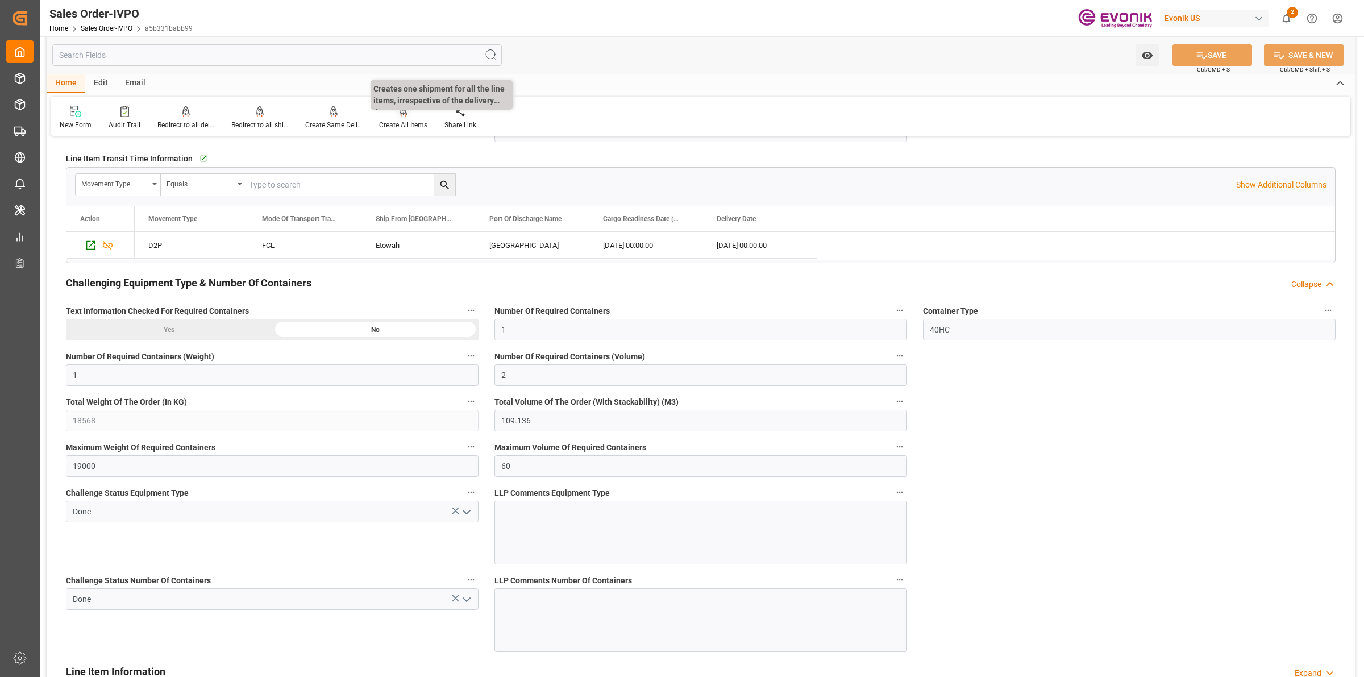
click at [409, 123] on div "Create All Items" at bounding box center [403, 125] width 48 height 10
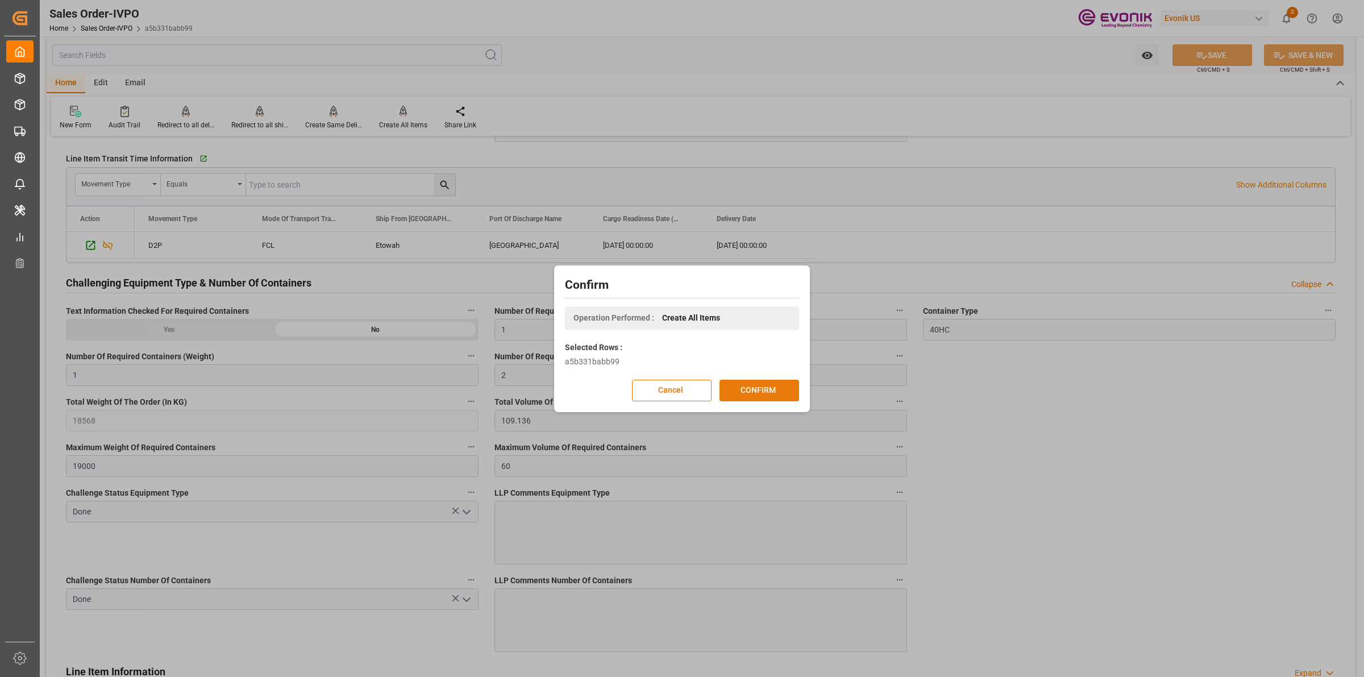
click at [748, 399] on button "CONFIRM" at bounding box center [760, 391] width 80 height 22
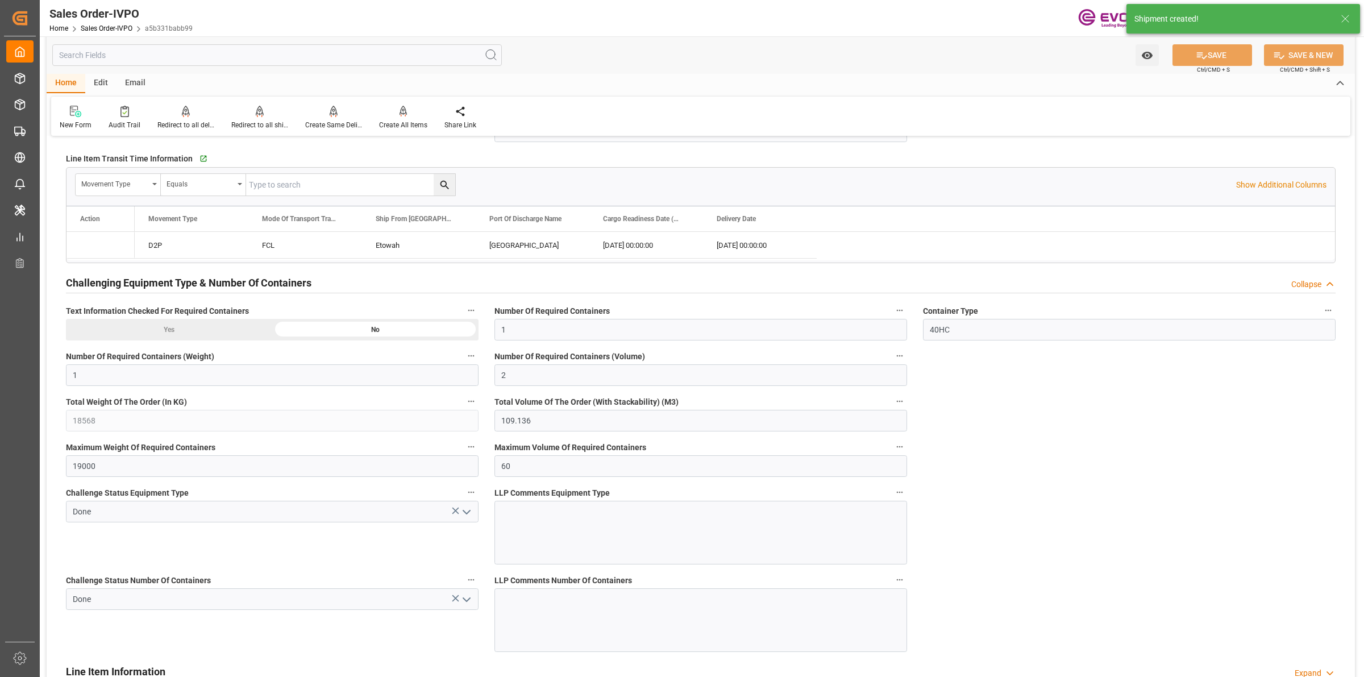
type input "COCTG"
type input "0"
type input "1"
type input "2"
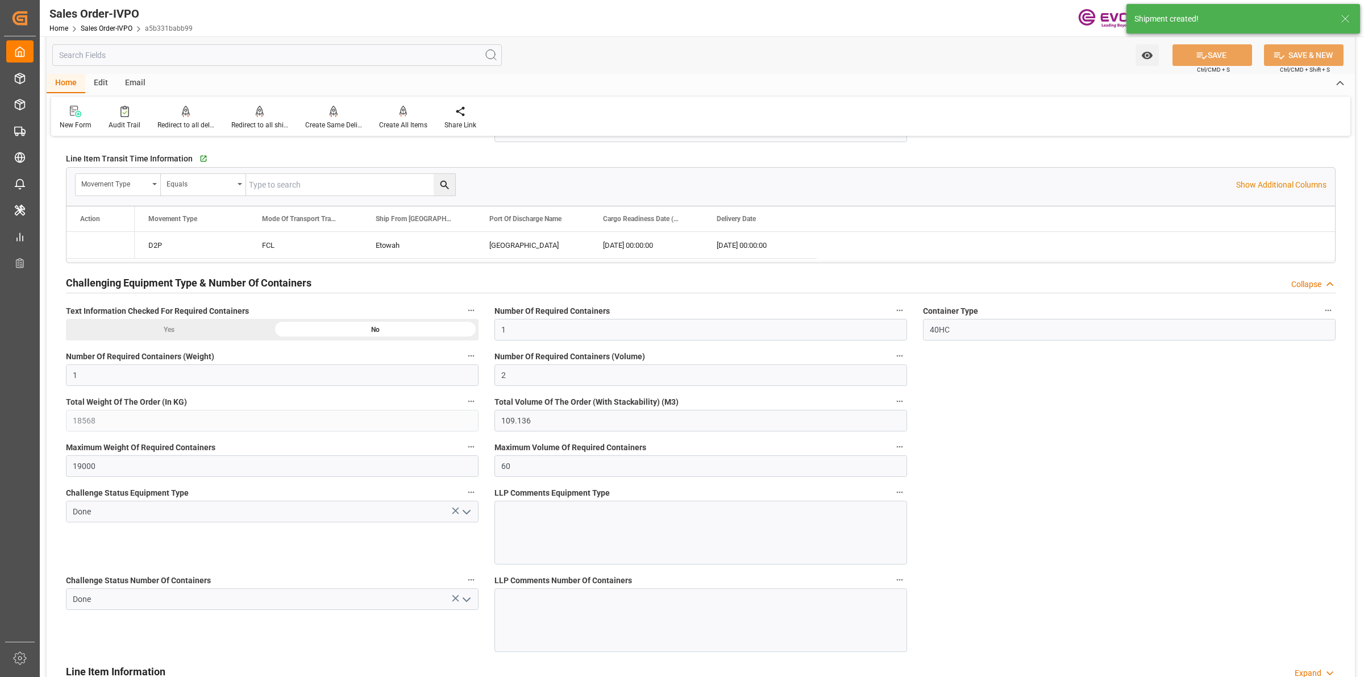
type input "18568"
type input "109.136"
type input "19000"
type input "60"
type input "12.05.2025 20:20"
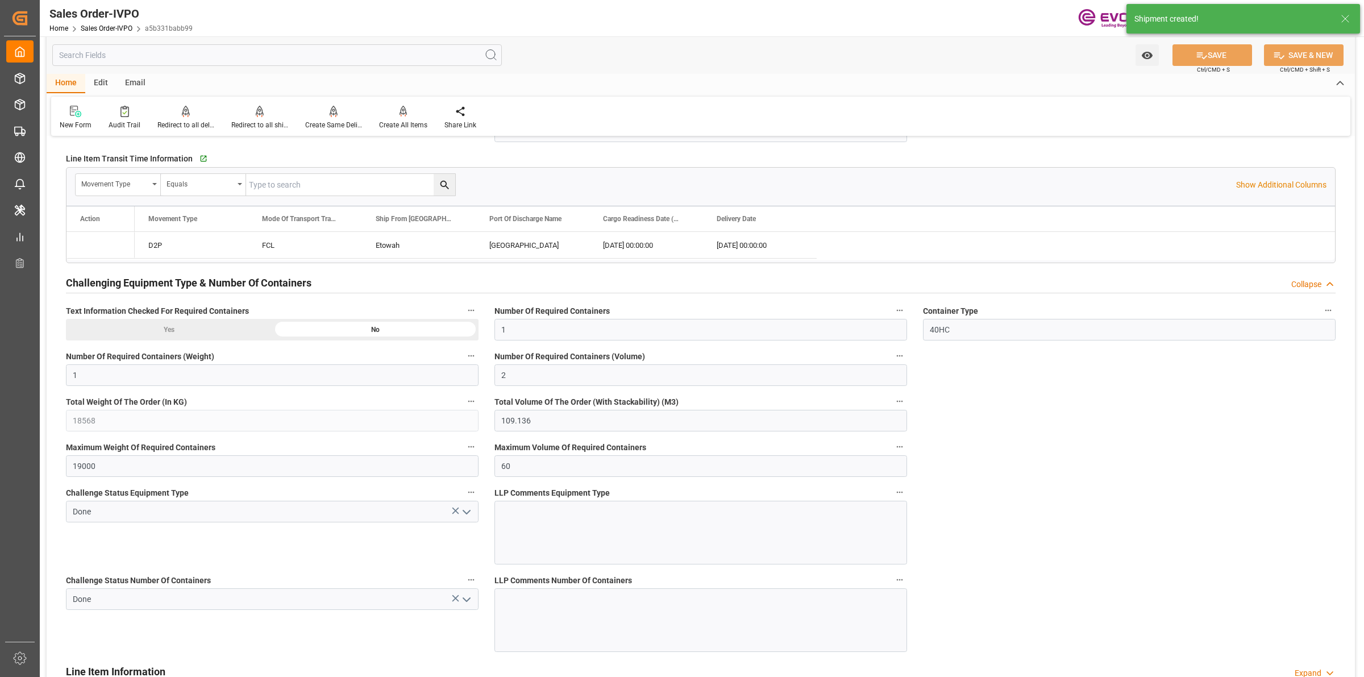
type input "25.08.2025 04:46"
click at [255, 118] on div "Redirect to all shipments" at bounding box center [260, 117] width 74 height 25
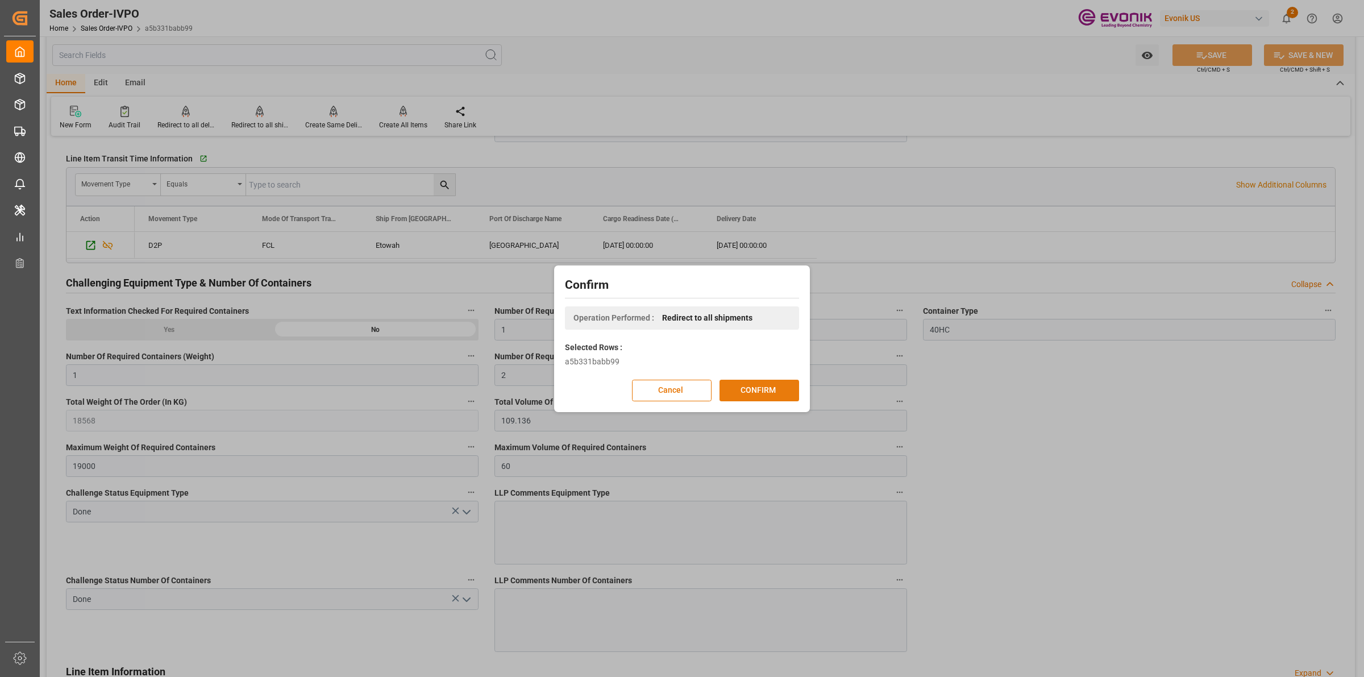
click at [769, 397] on button "CONFIRM" at bounding box center [760, 391] width 80 height 22
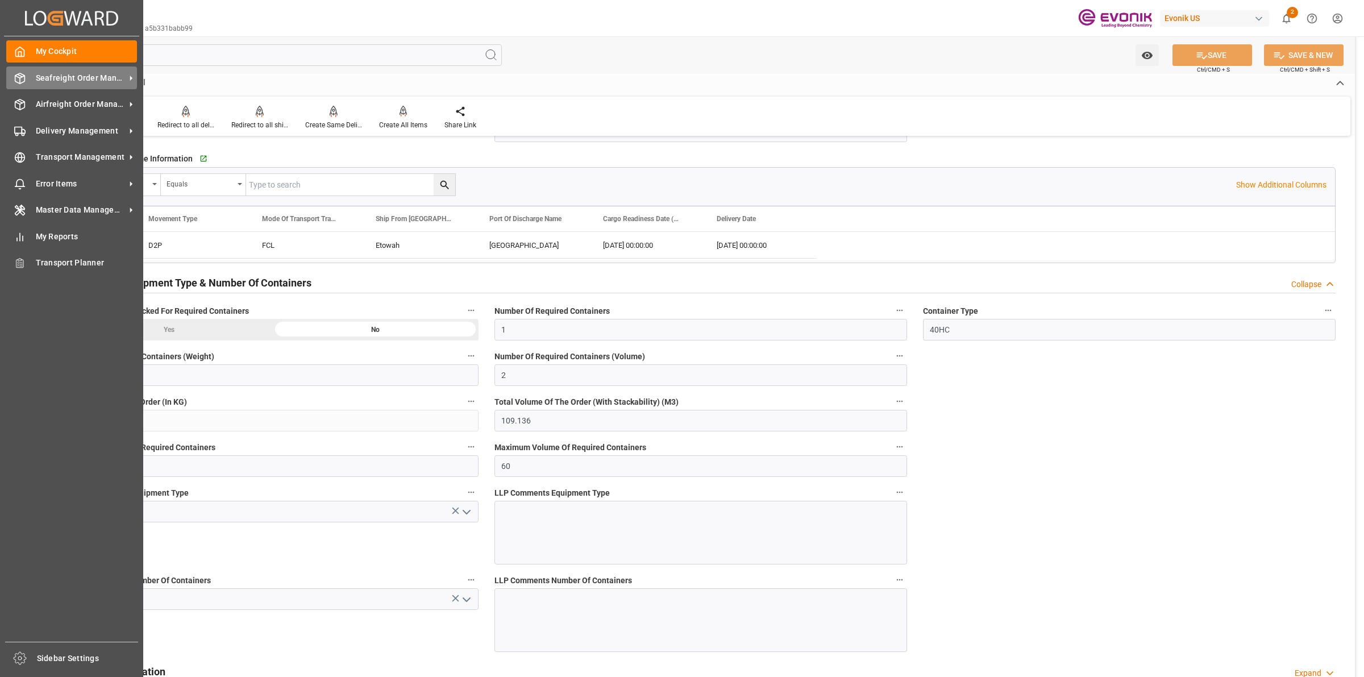
click at [23, 78] on icon at bounding box center [19, 78] width 11 height 11
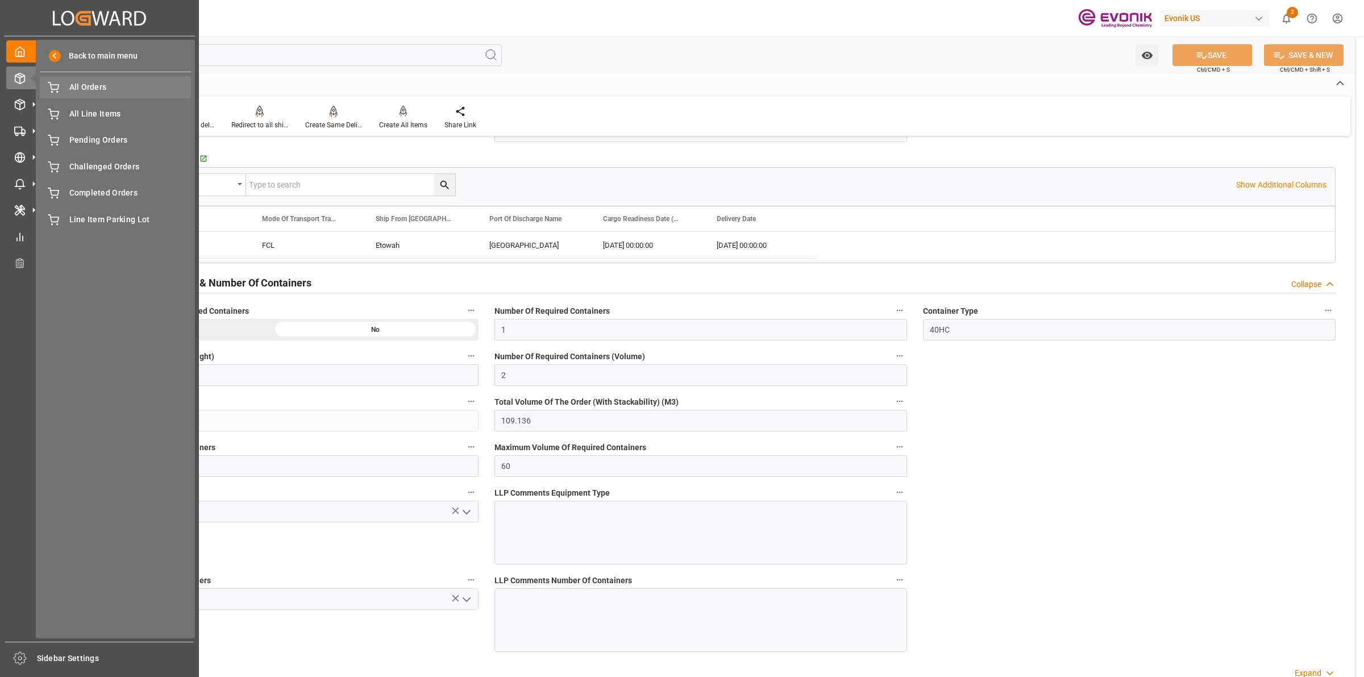
click at [92, 80] on div "All Orders All Orders" at bounding box center [115, 87] width 151 height 22
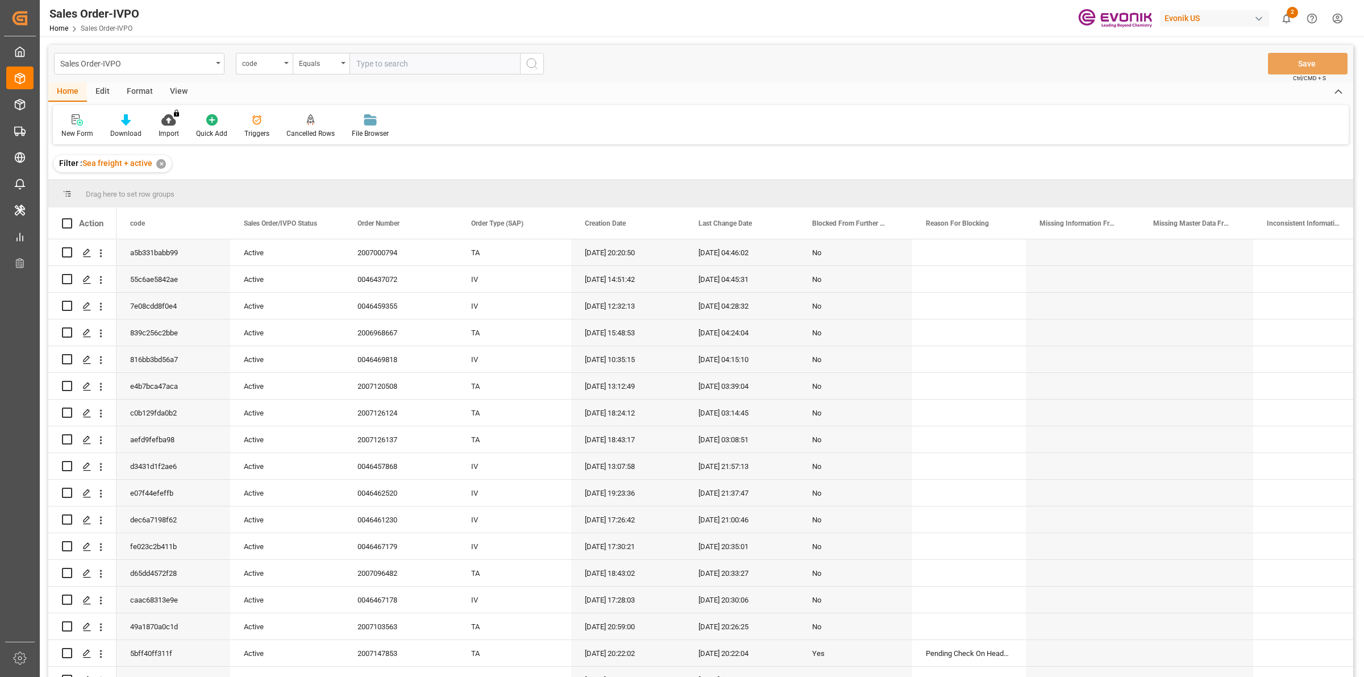
click at [410, 59] on input "text" at bounding box center [435, 64] width 171 height 22
click at [274, 60] on div "code" at bounding box center [261, 62] width 39 height 13
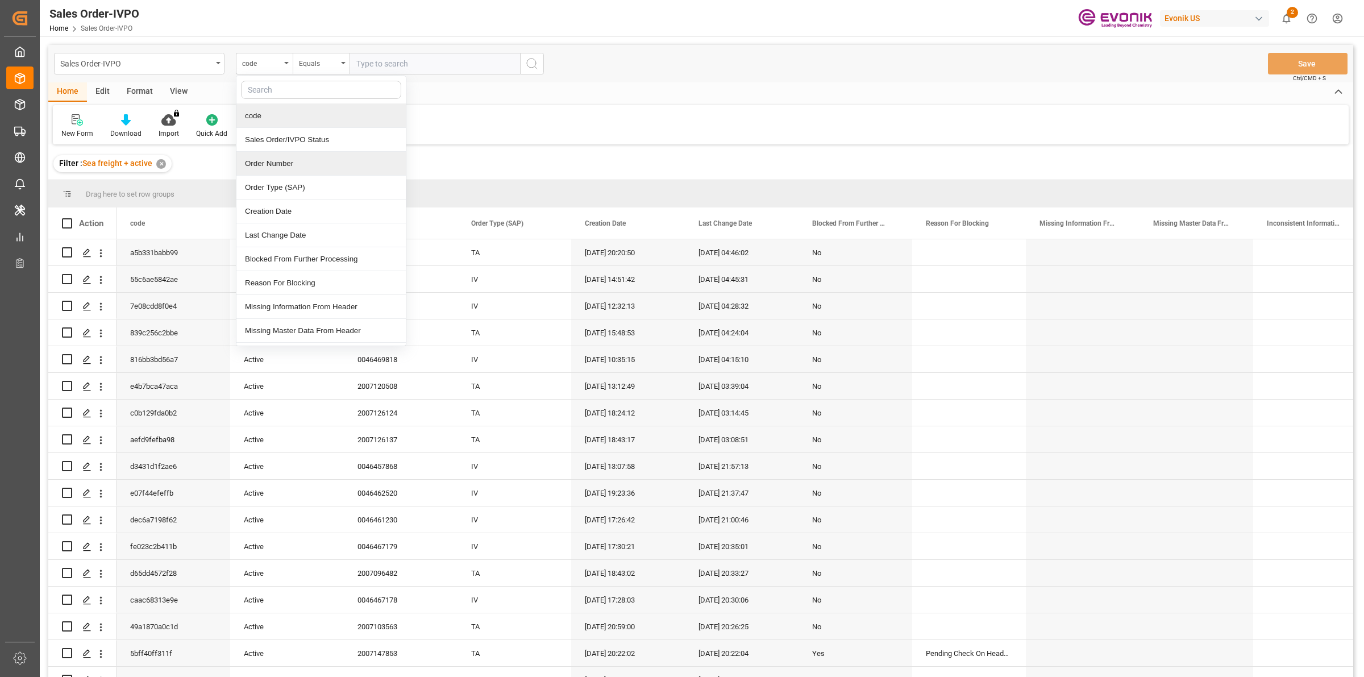
click at [256, 160] on div "Order Number" at bounding box center [320, 164] width 169 height 24
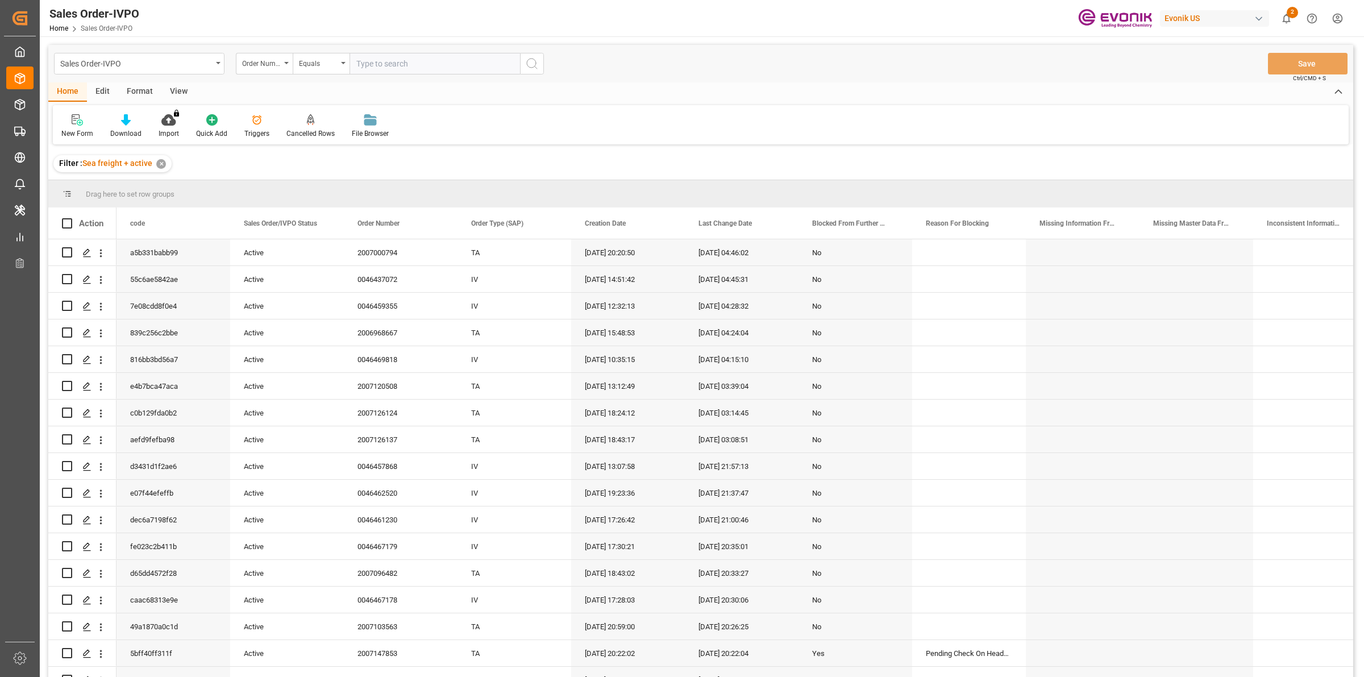
click at [411, 55] on input "text" at bounding box center [435, 64] width 171 height 22
paste input "2007000363"
type input "2007000363"
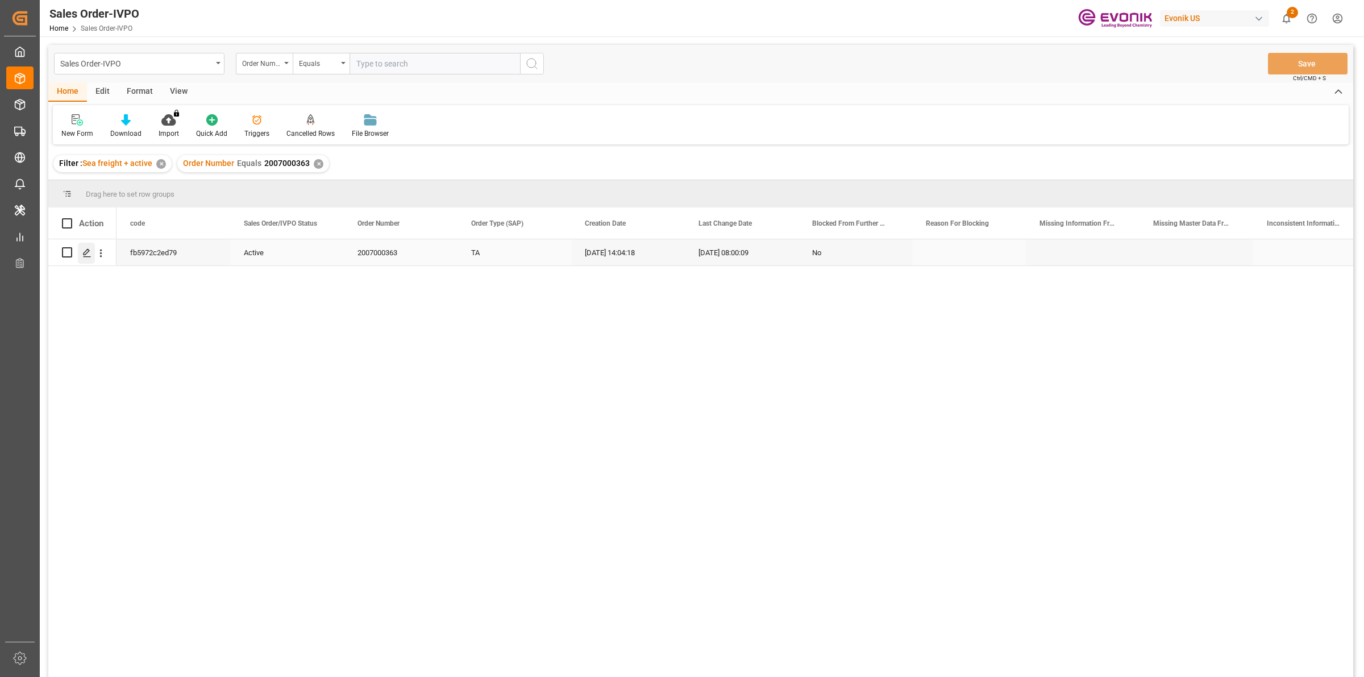
click at [89, 248] on icon "Press SPACE to select this row." at bounding box center [86, 252] width 9 height 9
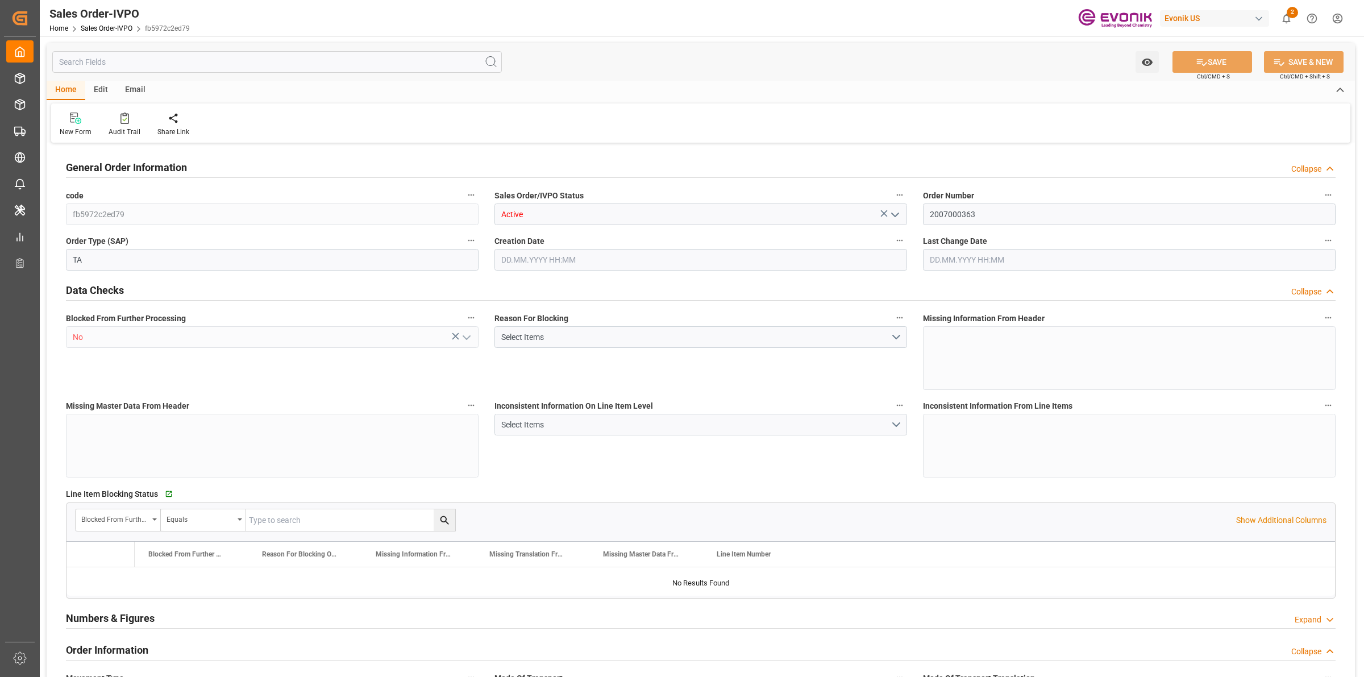
type input "COCTG"
type input "0"
type input "1"
type input "2"
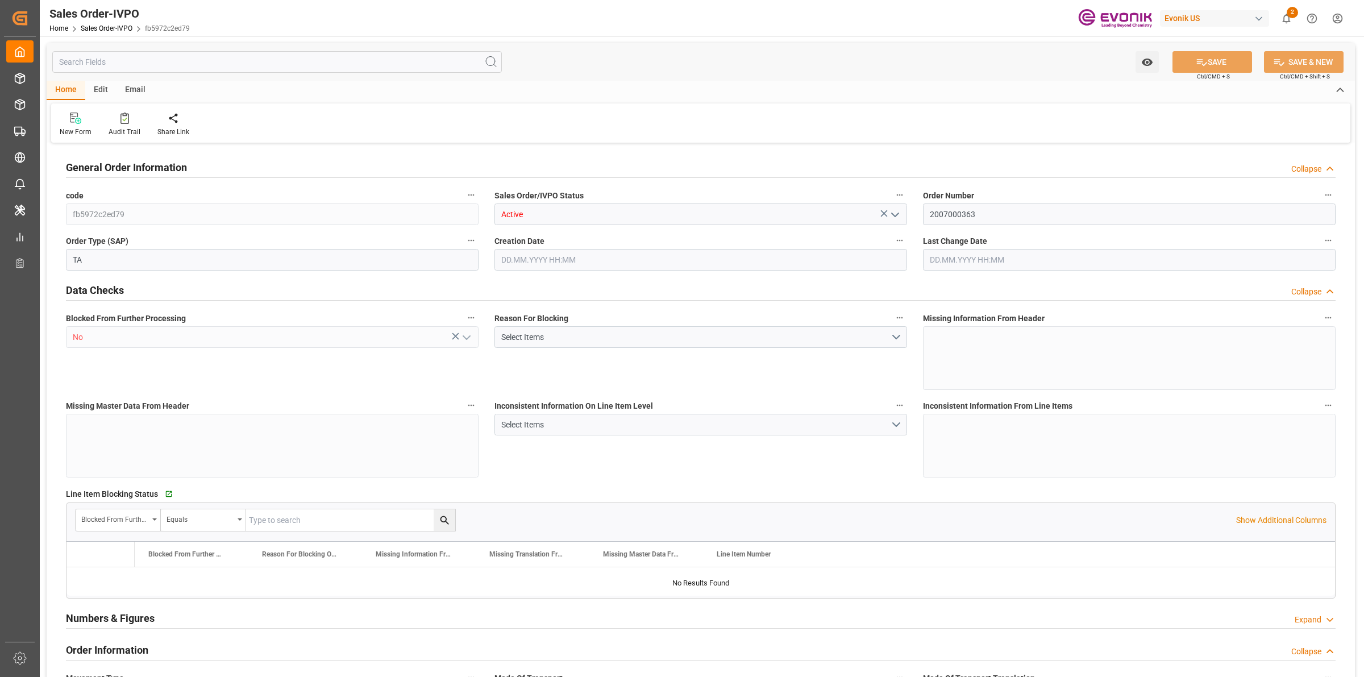
type input "18568"
type input "109.136"
type input "19000"
type input "60"
type input "12.05.2025 14:04"
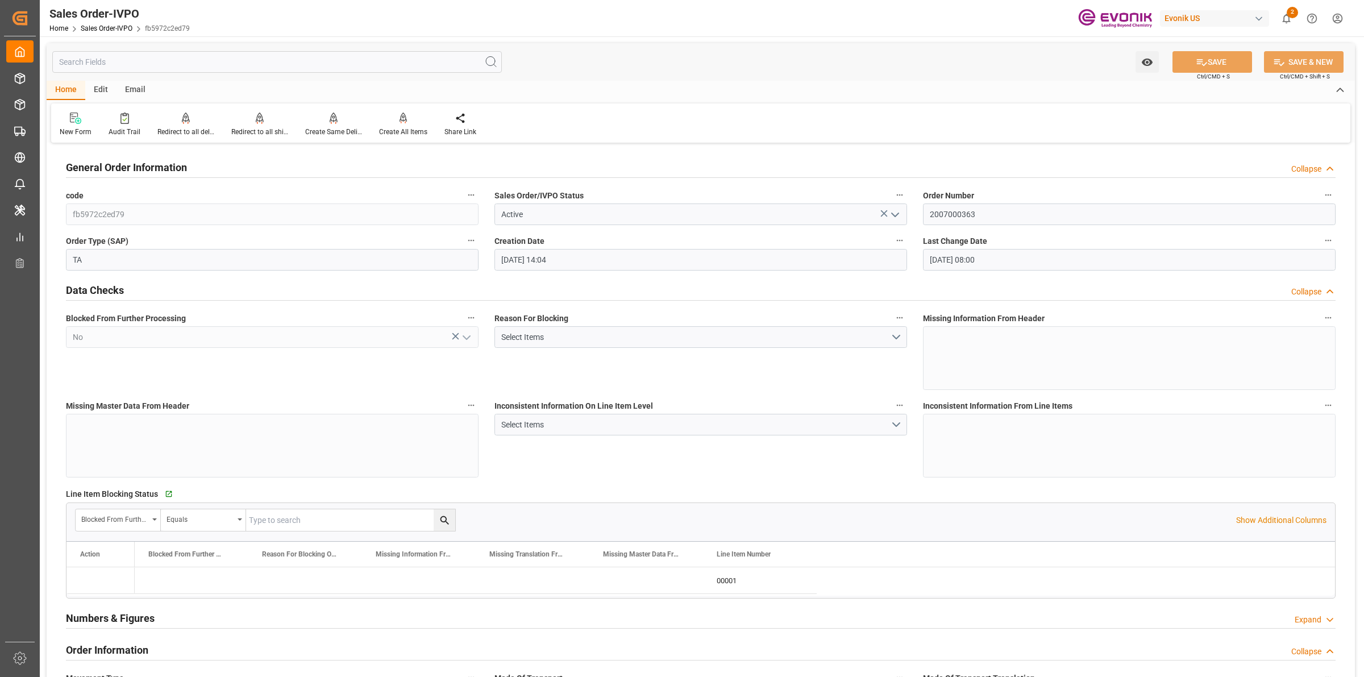
type input "19.08.2025 08:00"
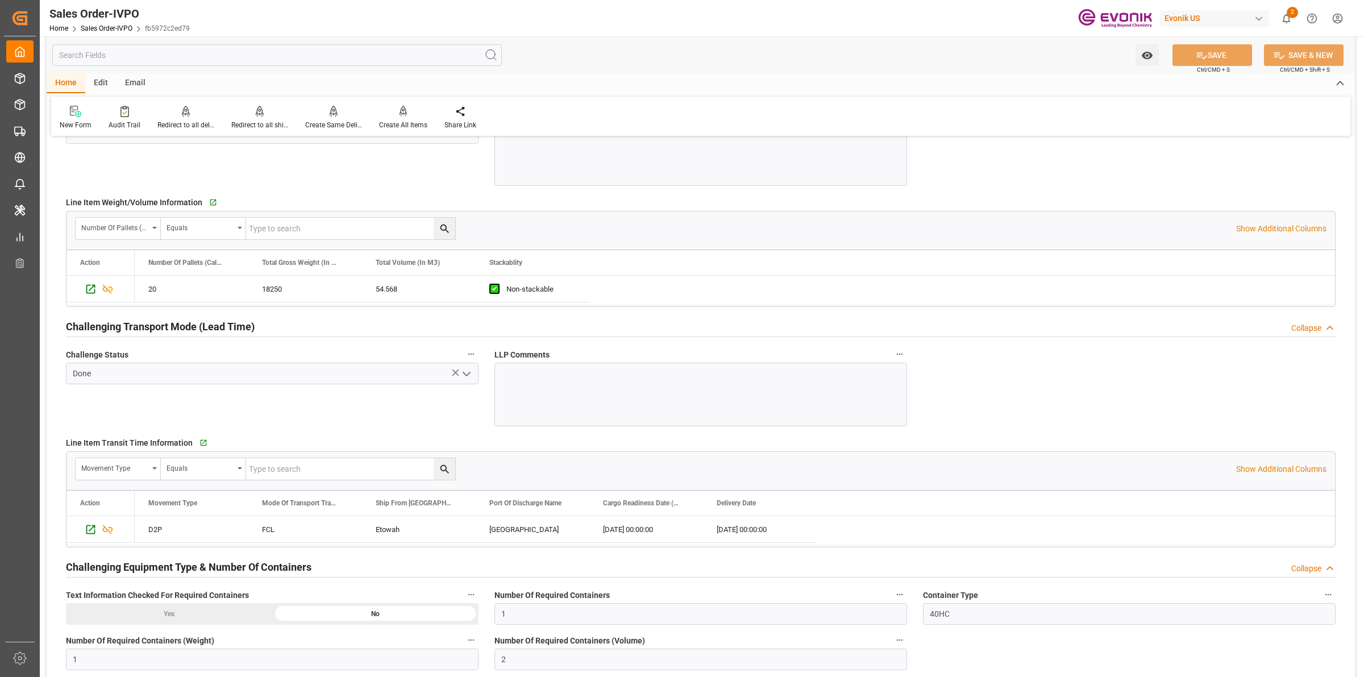
scroll to position [1847, 0]
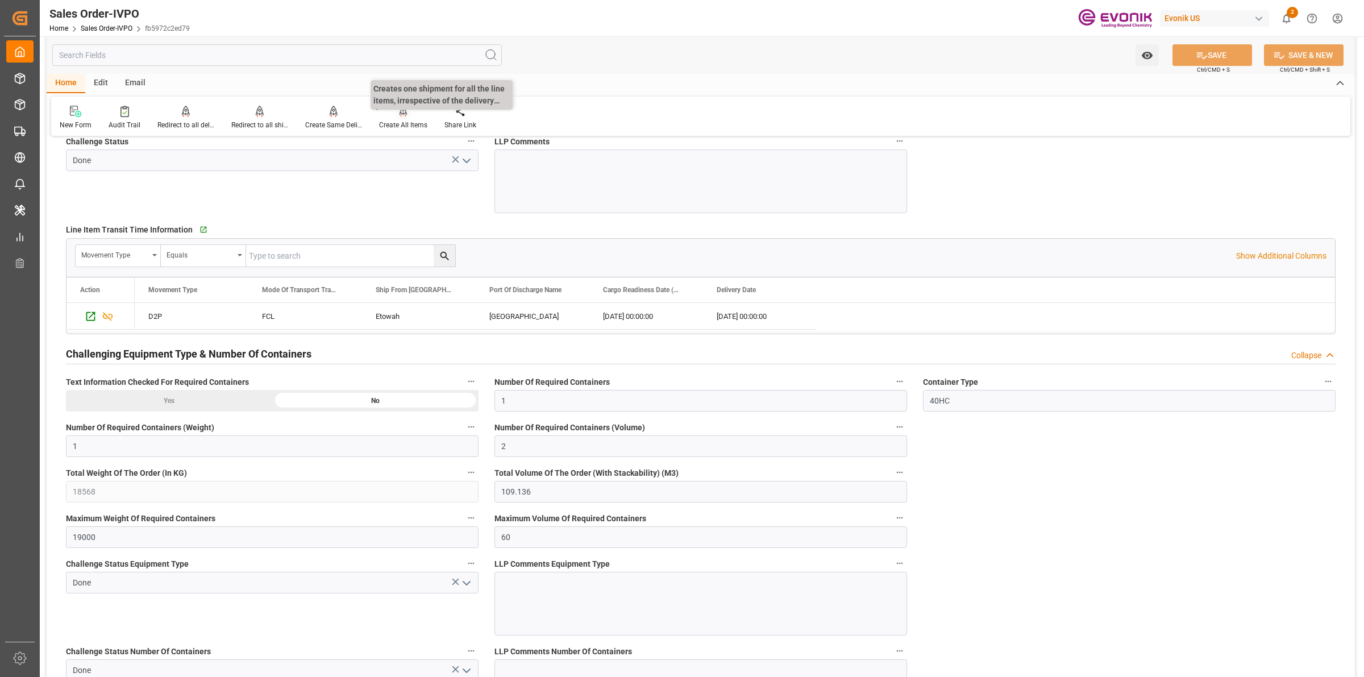
click at [405, 120] on div "Create All Items" at bounding box center [403, 125] width 48 height 10
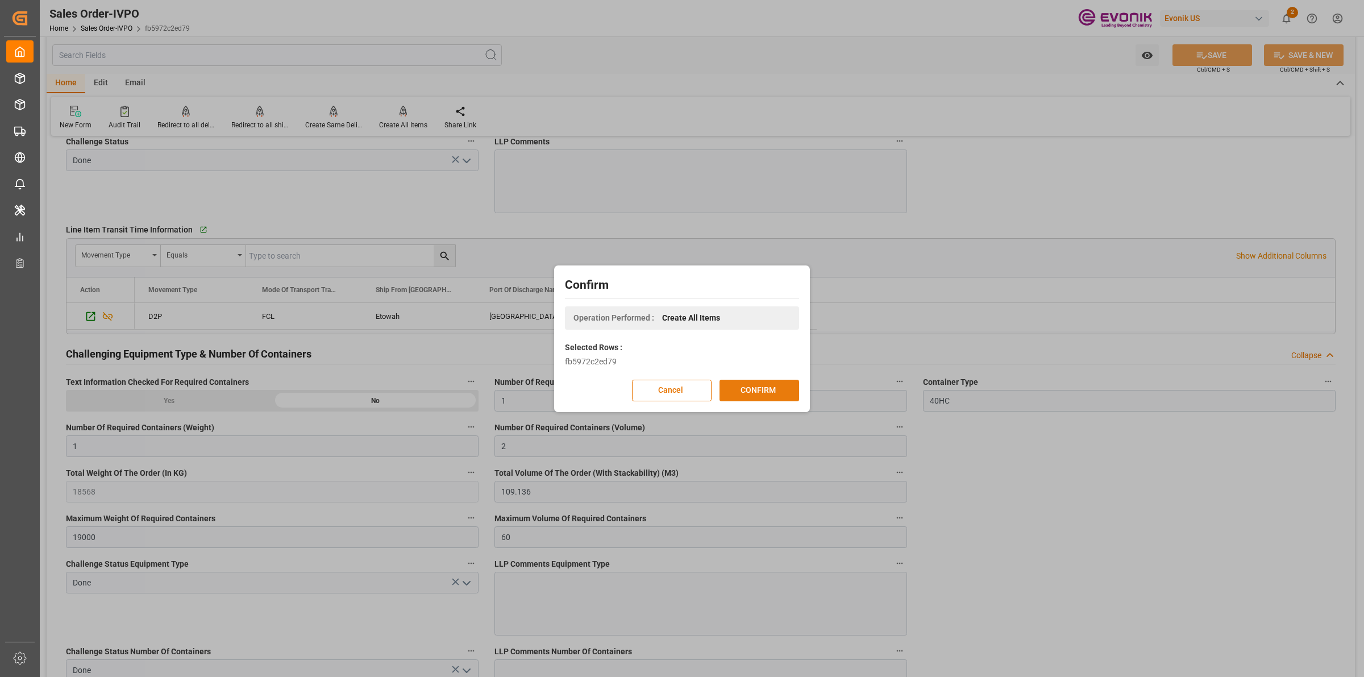
click at [772, 397] on button "CONFIRM" at bounding box center [760, 391] width 80 height 22
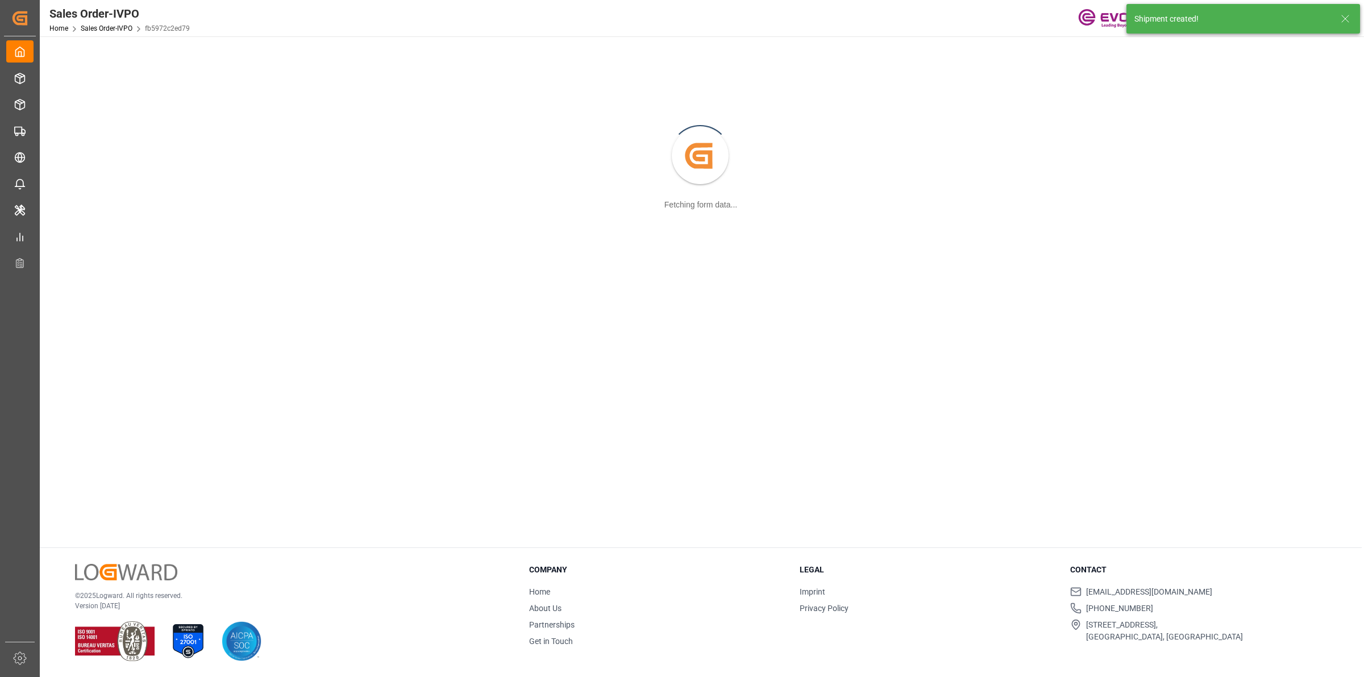
scroll to position [123, 0]
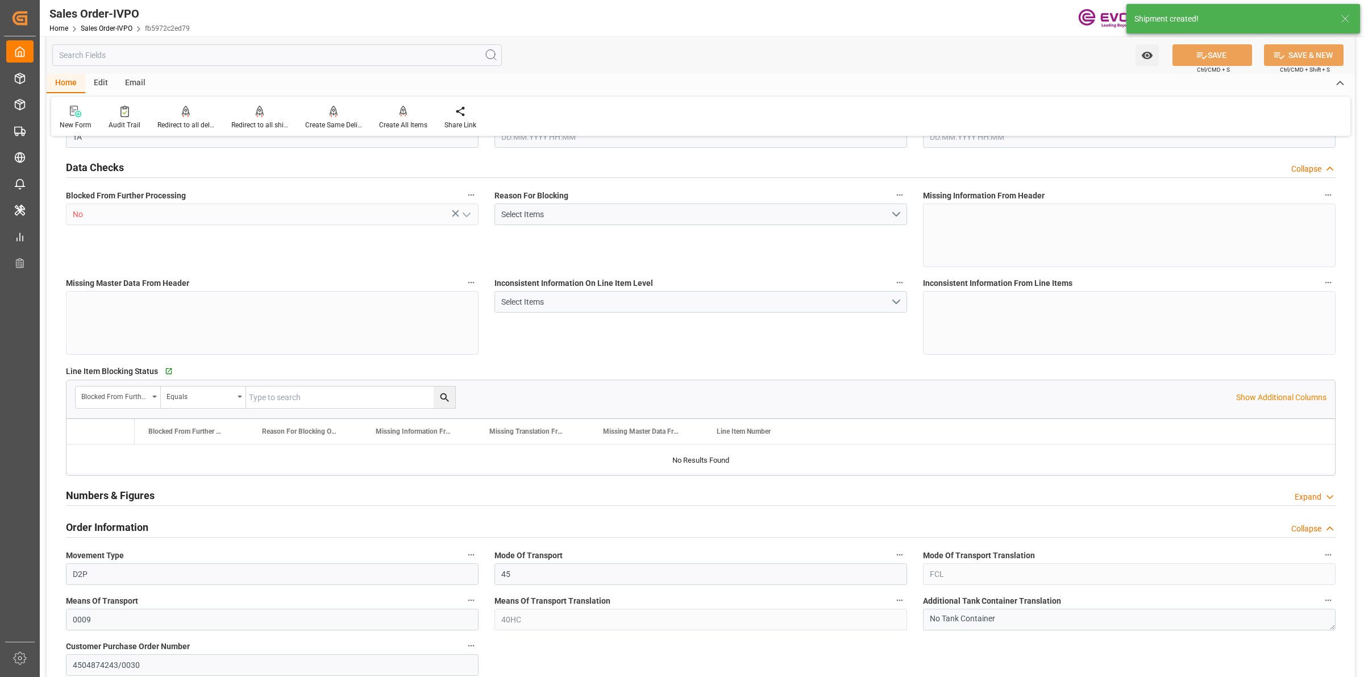
type input "COCTG"
type input "0"
type input "1"
type input "2"
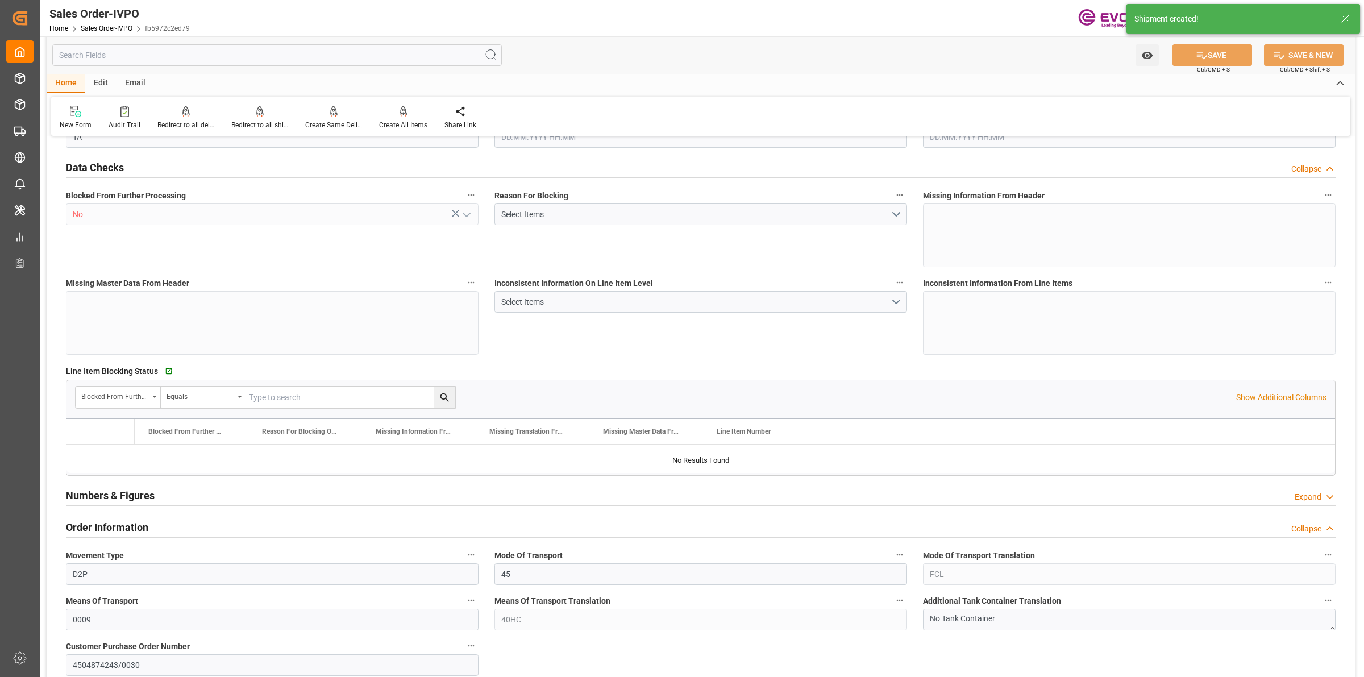
type input "18568"
type input "109.136"
type input "19000"
type input "60"
type input "12.05.2025 14:04"
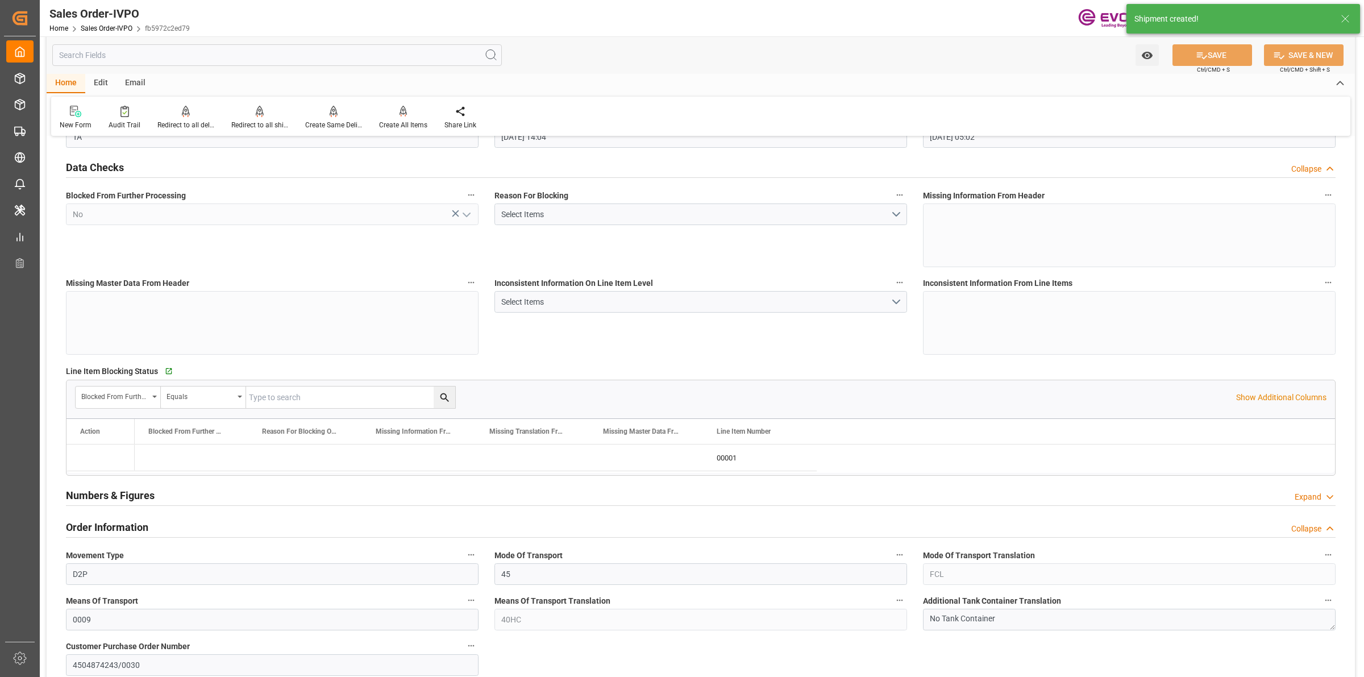
type input "25.08.2025 05:02"
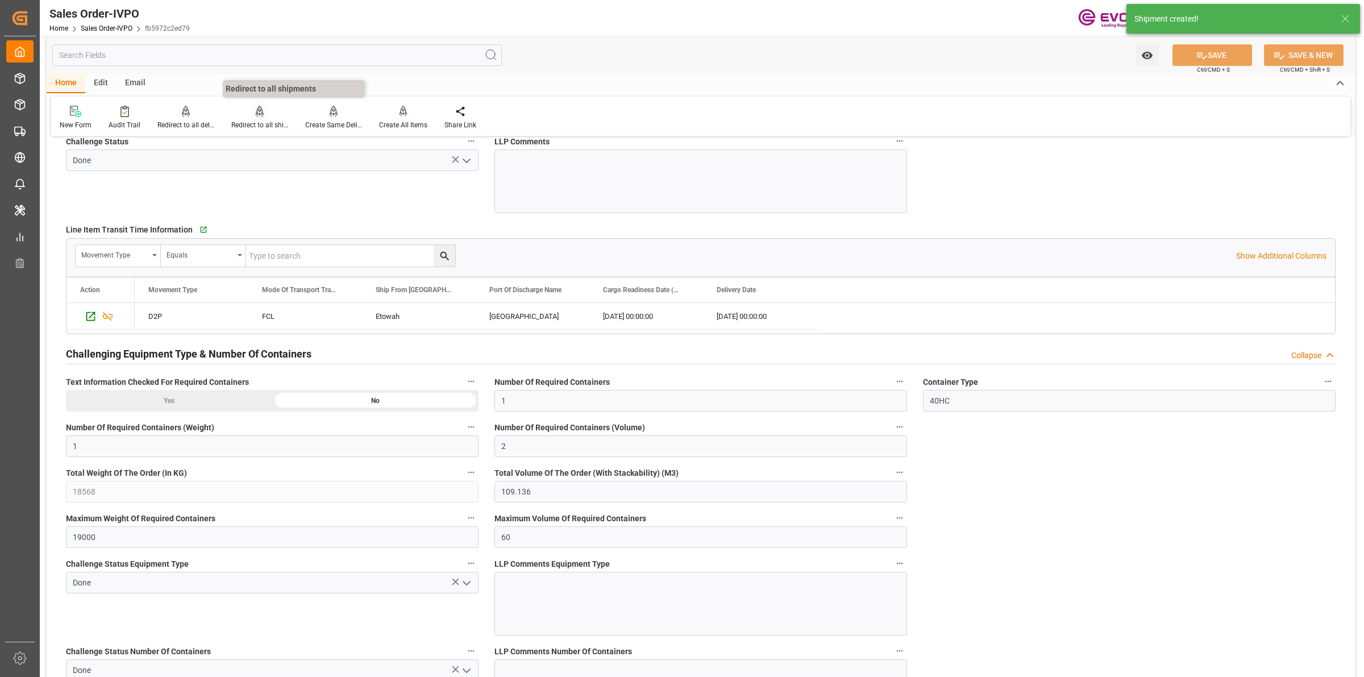
click at [252, 112] on div at bounding box center [259, 111] width 57 height 12
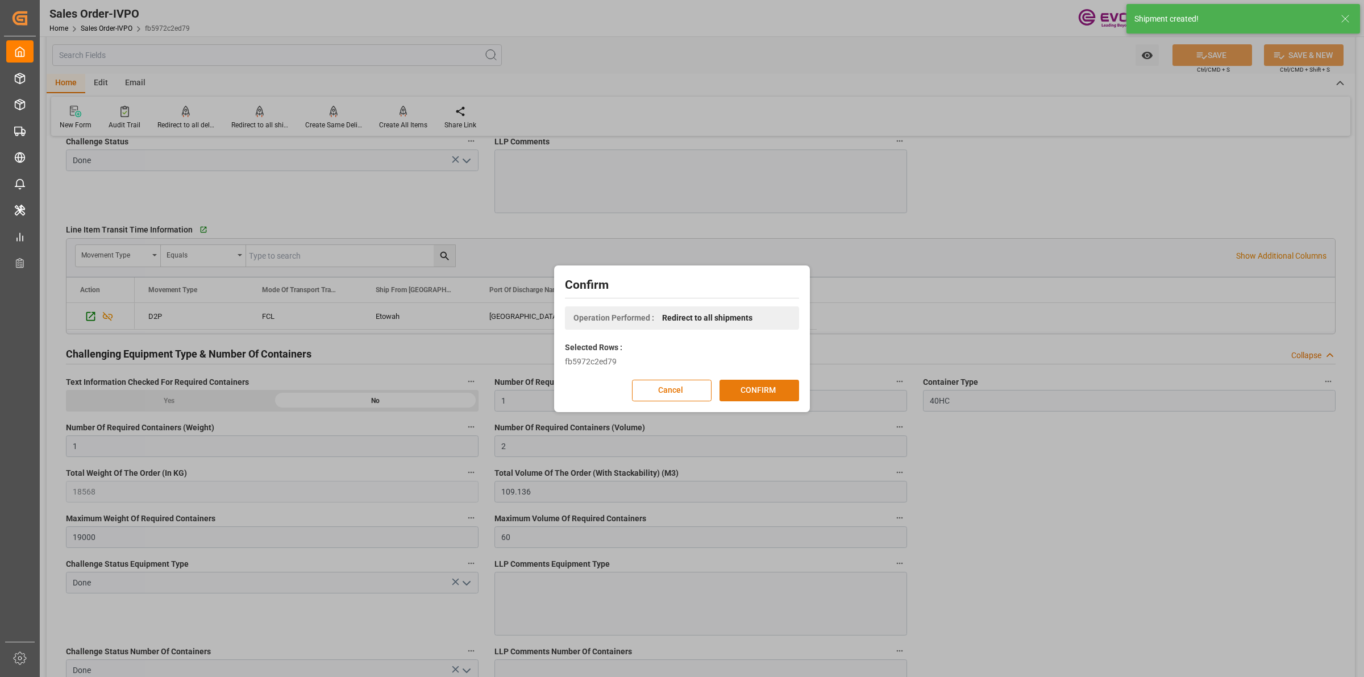
click at [757, 392] on button "CONFIRM" at bounding box center [760, 391] width 80 height 22
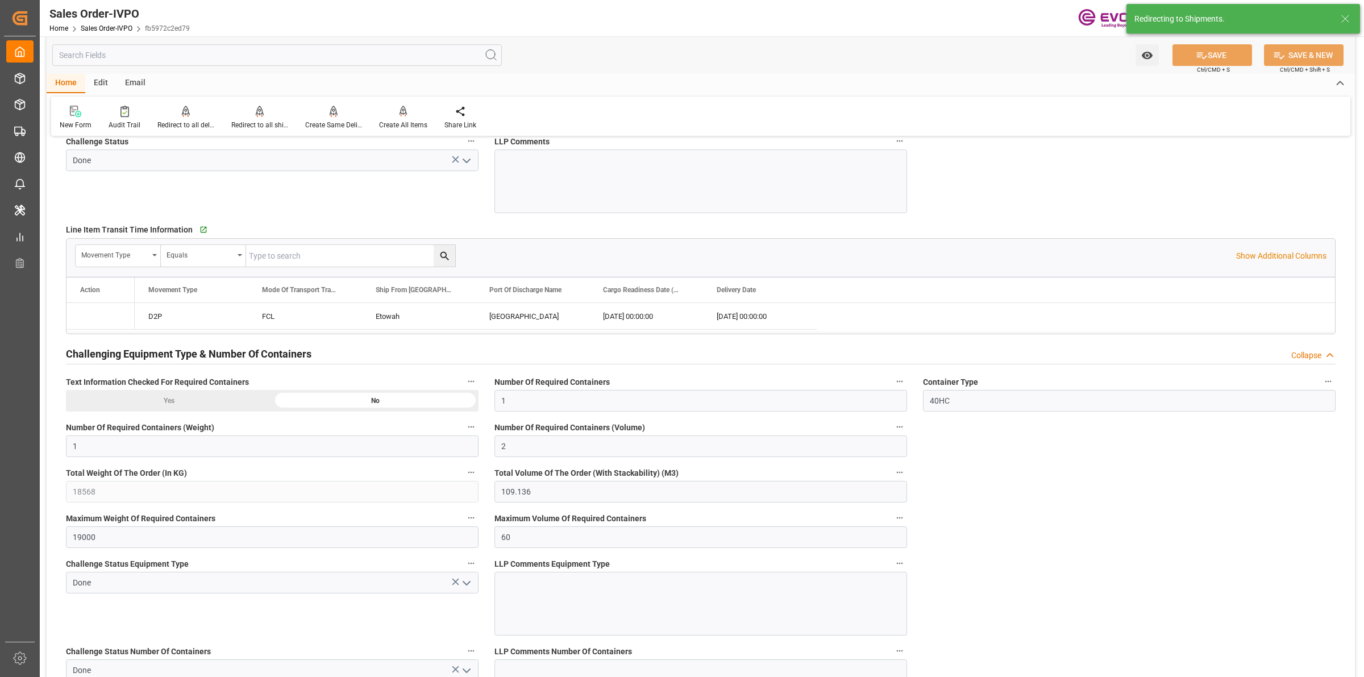
type input "12.05.2025 14:04"
type input "25.08.2025 05:02"
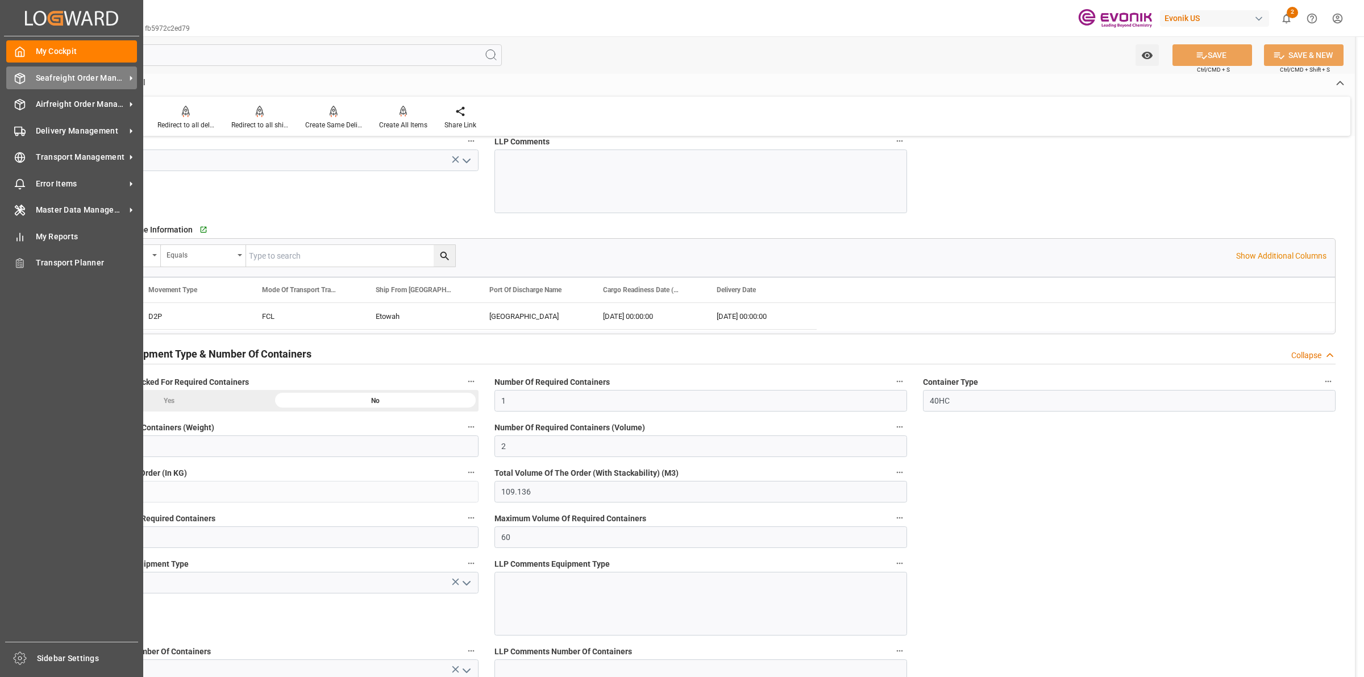
click at [29, 74] on div "Seafreight Order Management Seafreight Order Management" at bounding box center [71, 78] width 131 height 22
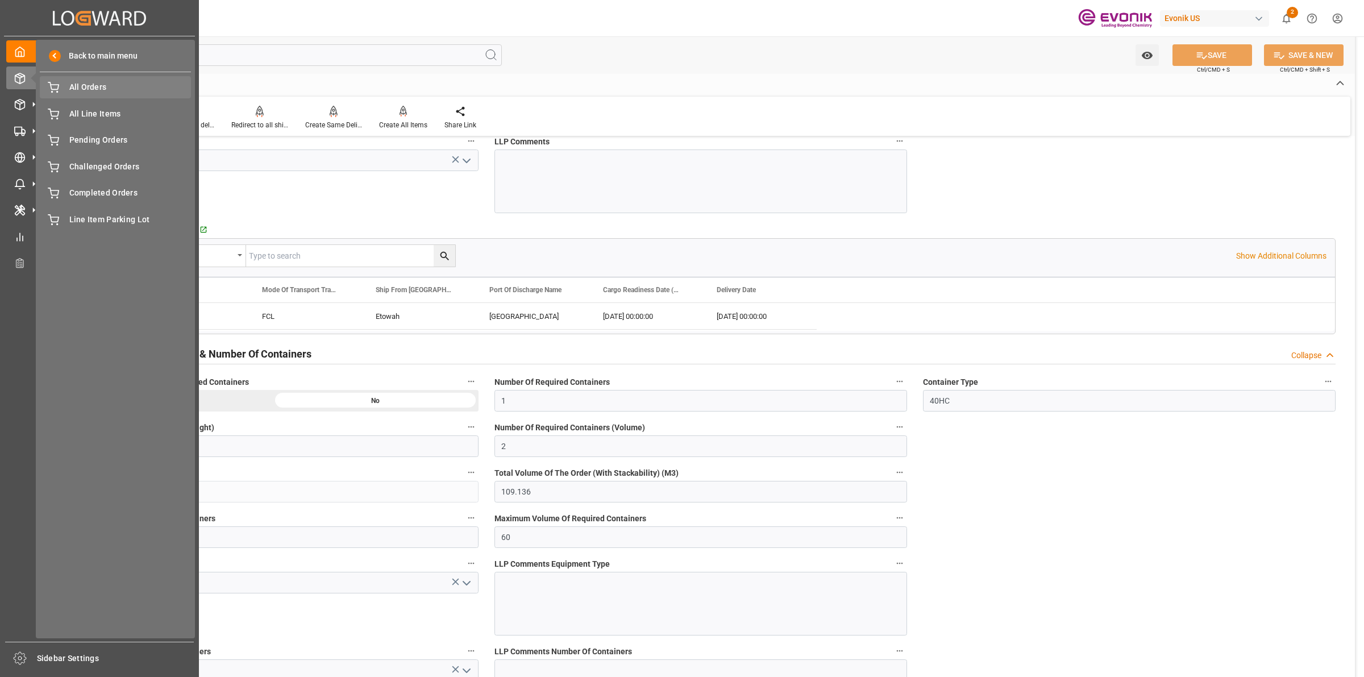
click at [96, 83] on span "All Orders" at bounding box center [130, 87] width 122 height 12
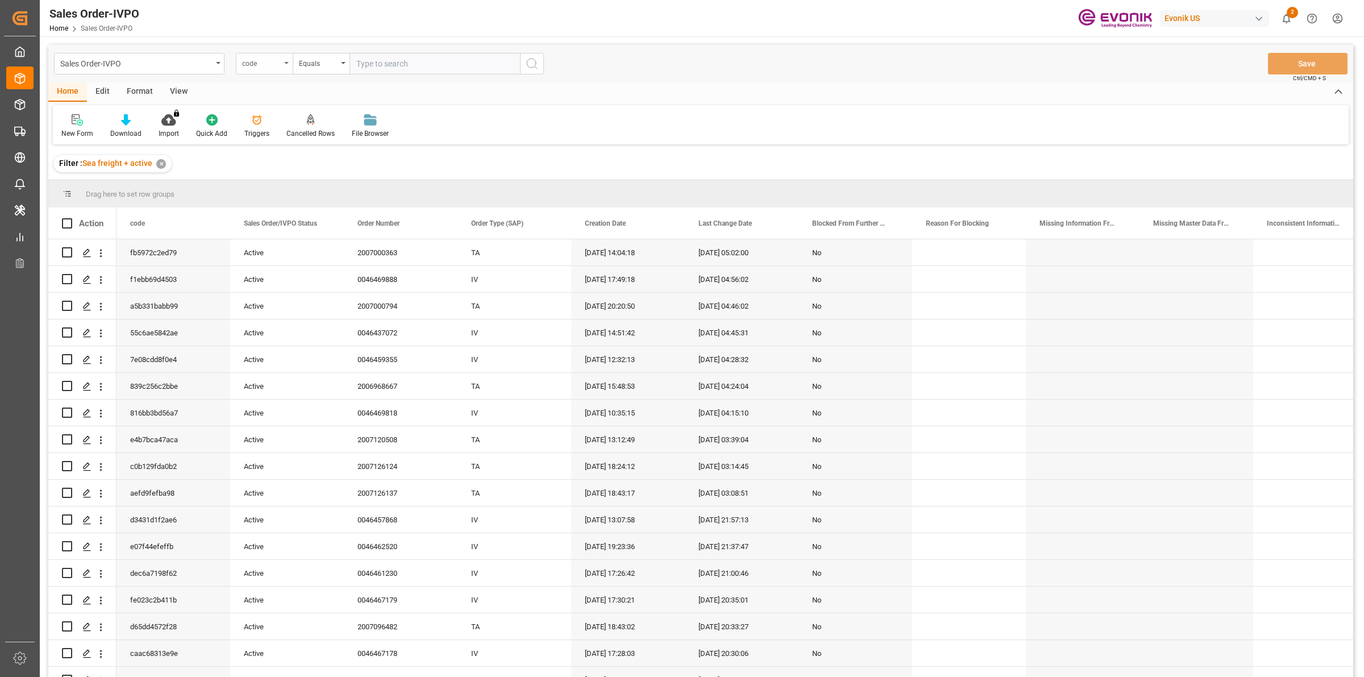
click at [259, 70] on div "code" at bounding box center [264, 64] width 57 height 22
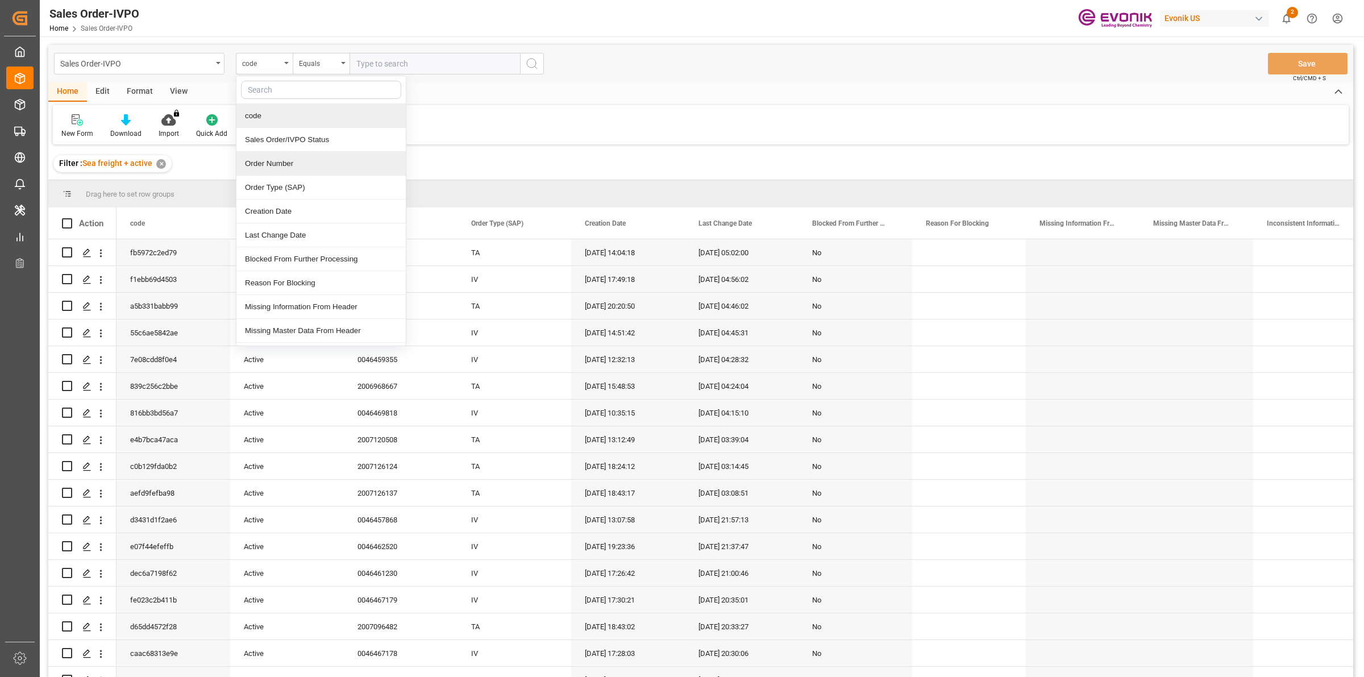
click at [274, 169] on div "Order Number" at bounding box center [320, 164] width 169 height 24
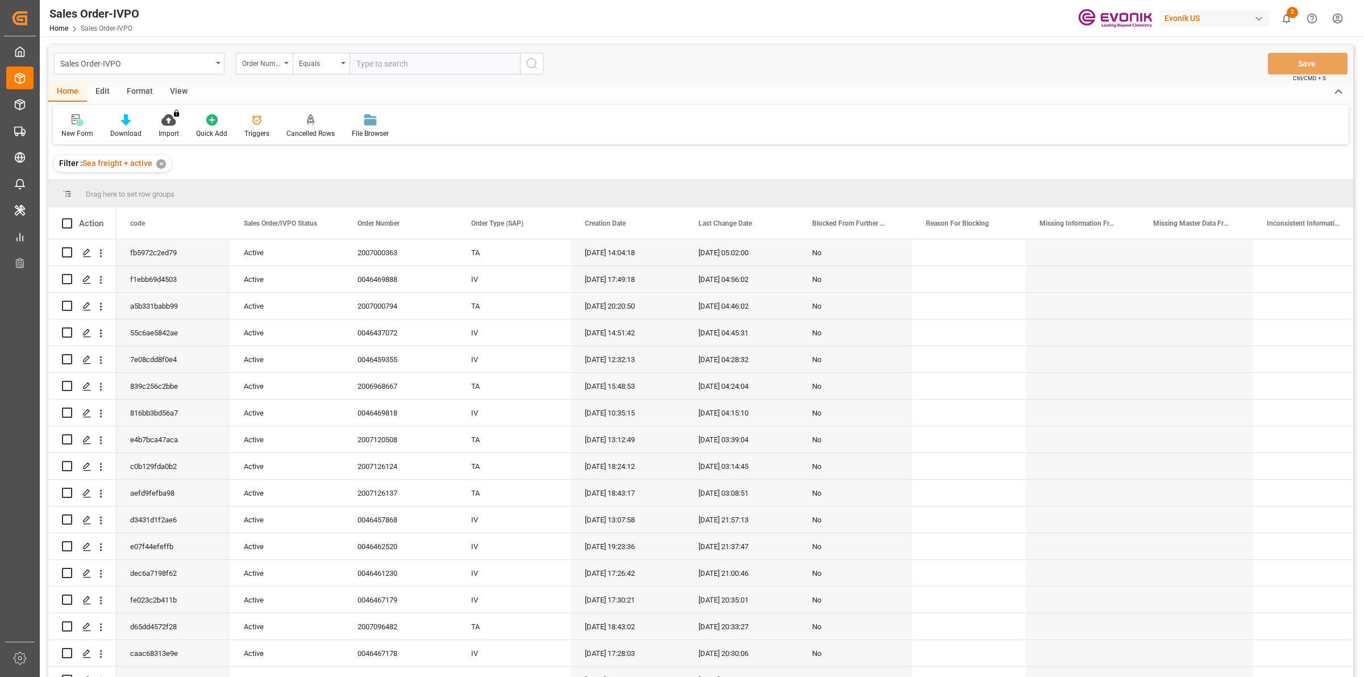
click at [404, 69] on input "text" at bounding box center [435, 64] width 171 height 22
paste input "2006984791"
type input "2006984791"
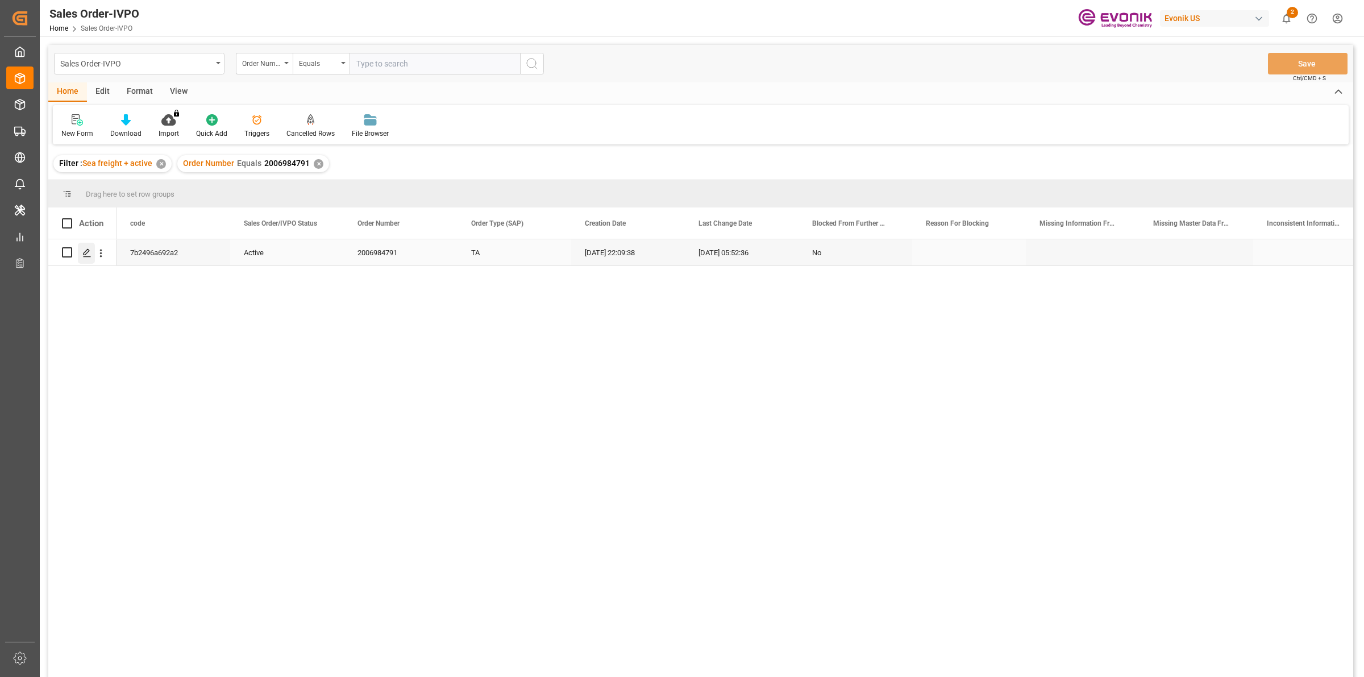
click at [82, 251] on icon "Press SPACE to select this row." at bounding box center [86, 252] width 9 height 9
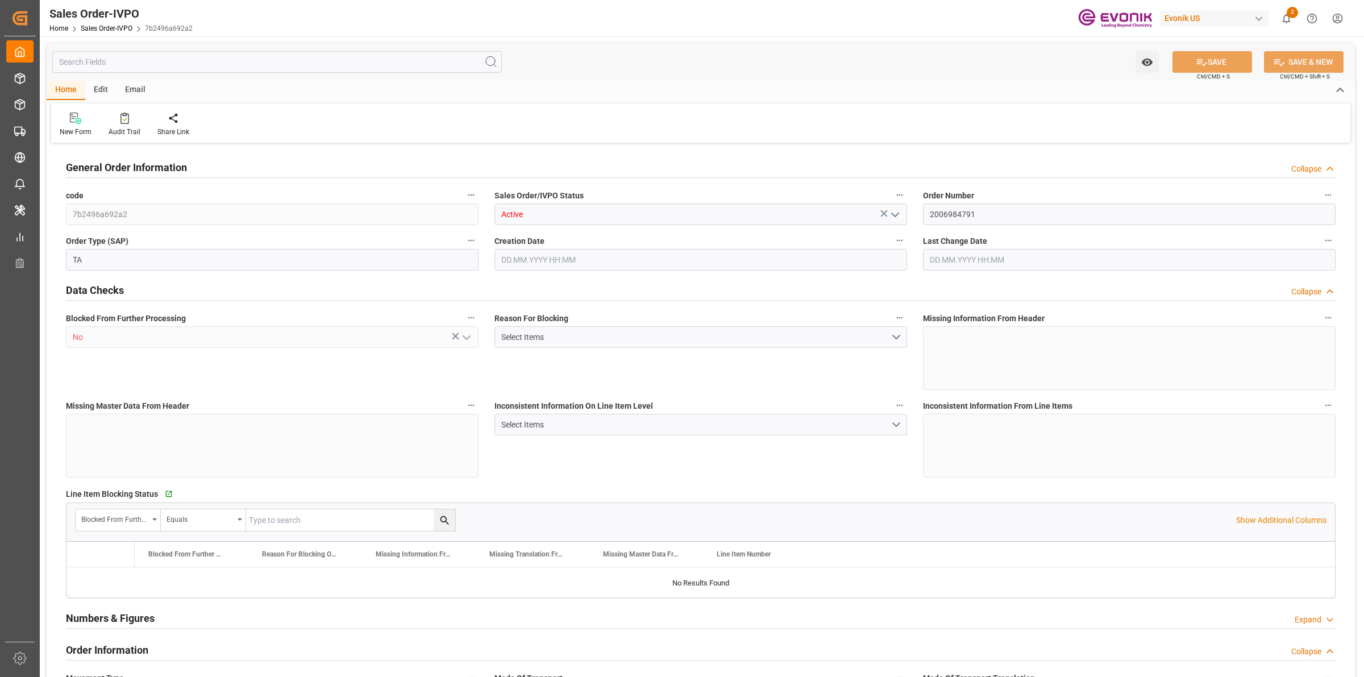
type input "COCTG"
type input "0"
type input "1"
type input "2"
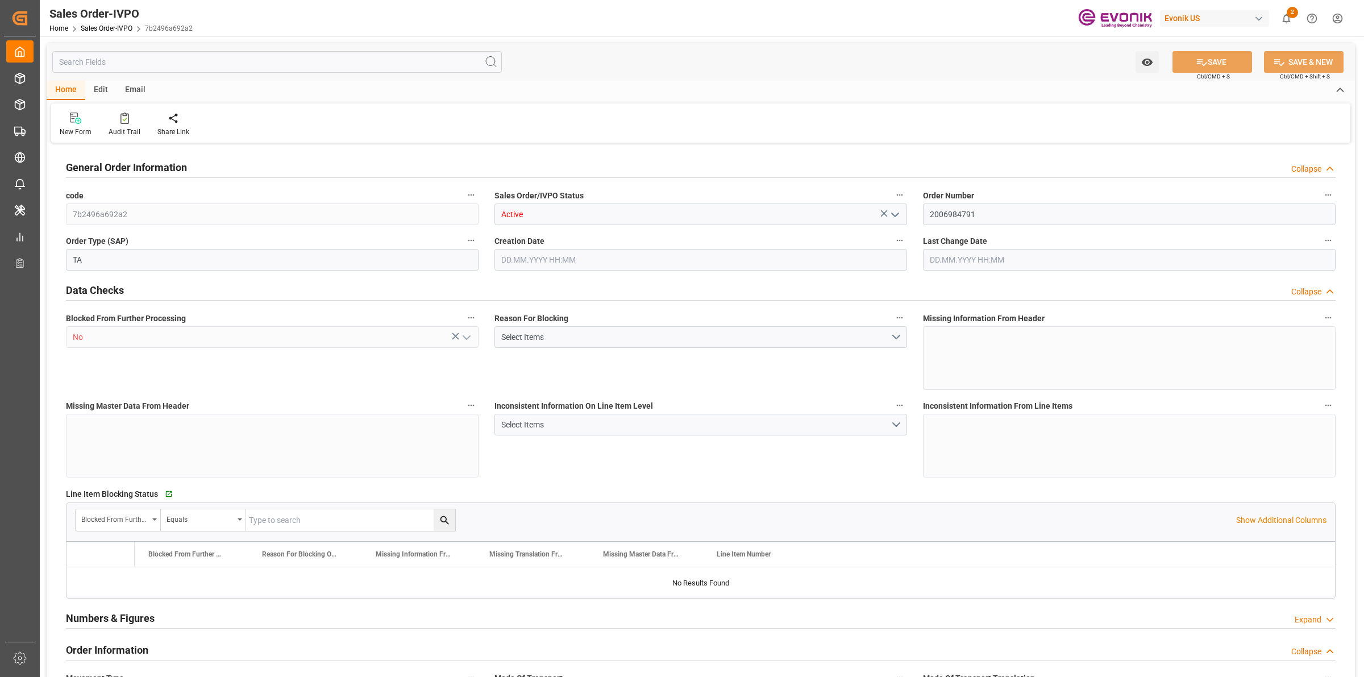
type input "18568"
type input "109.136"
type input "19000"
type input "60"
type input "30.04.2025 22:09"
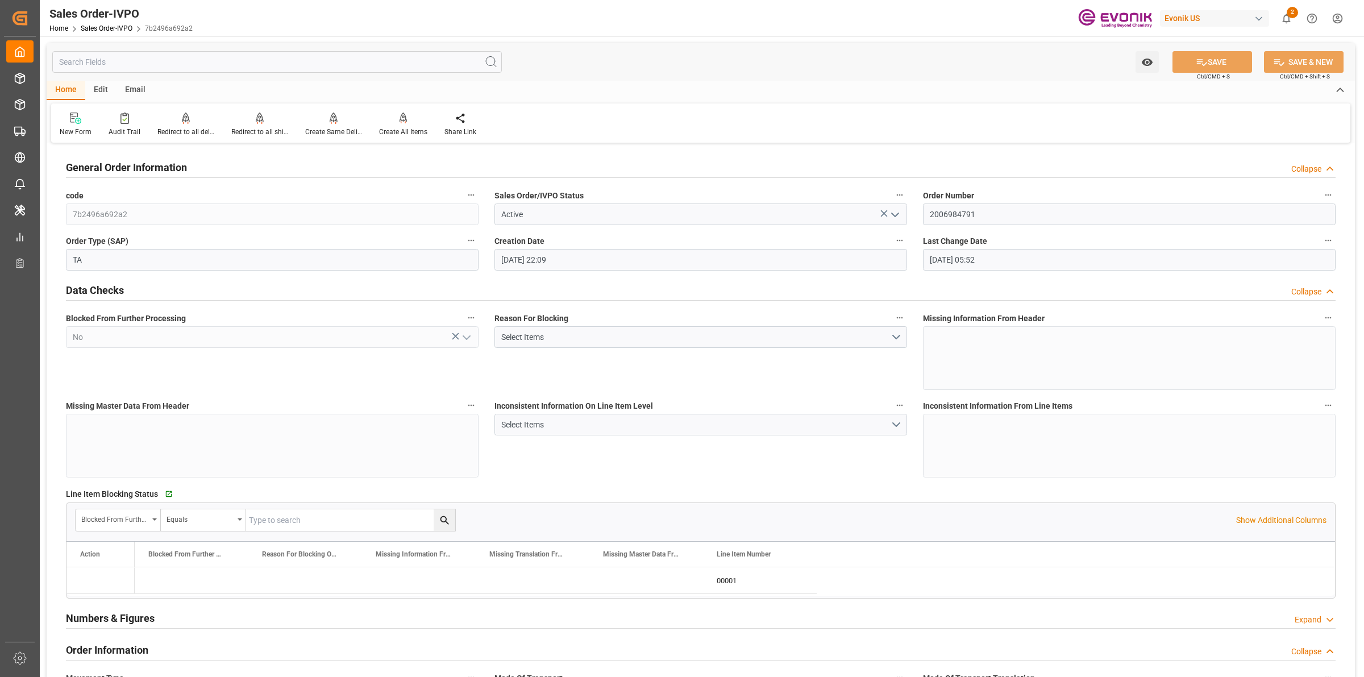
type input "22.08.2025 05:52"
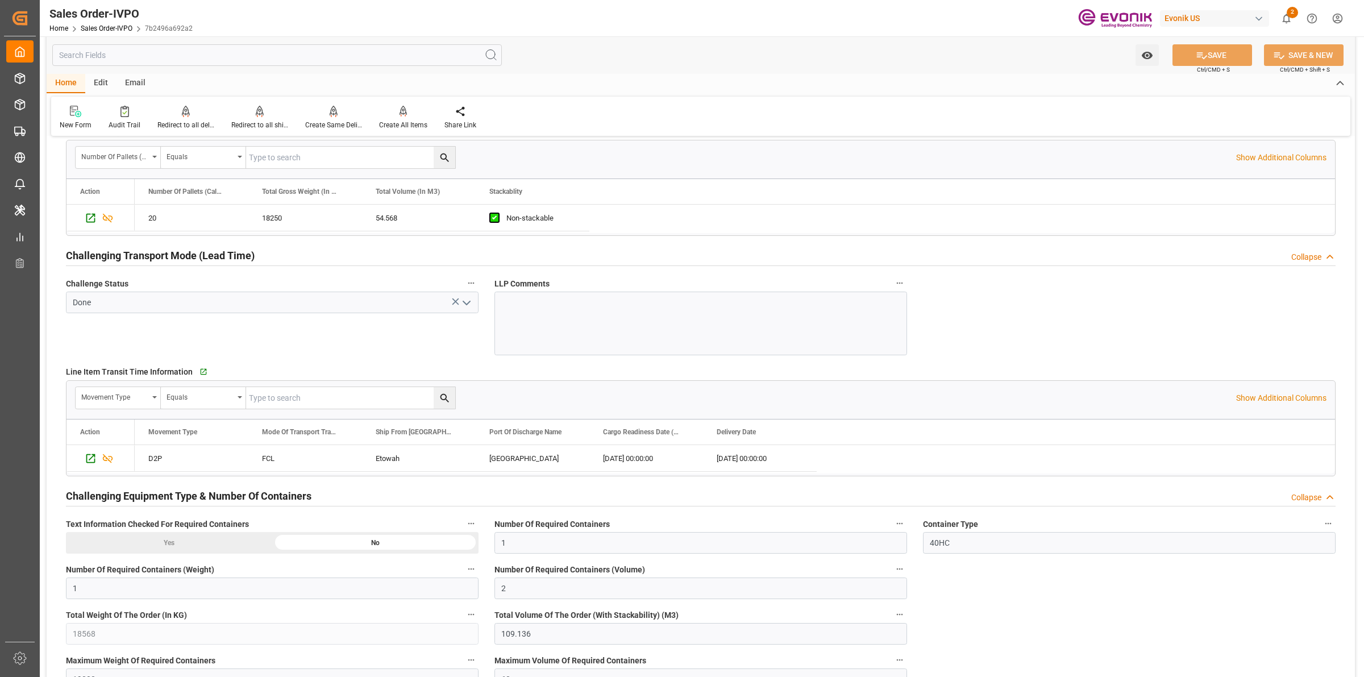
scroll to position [1919, 0]
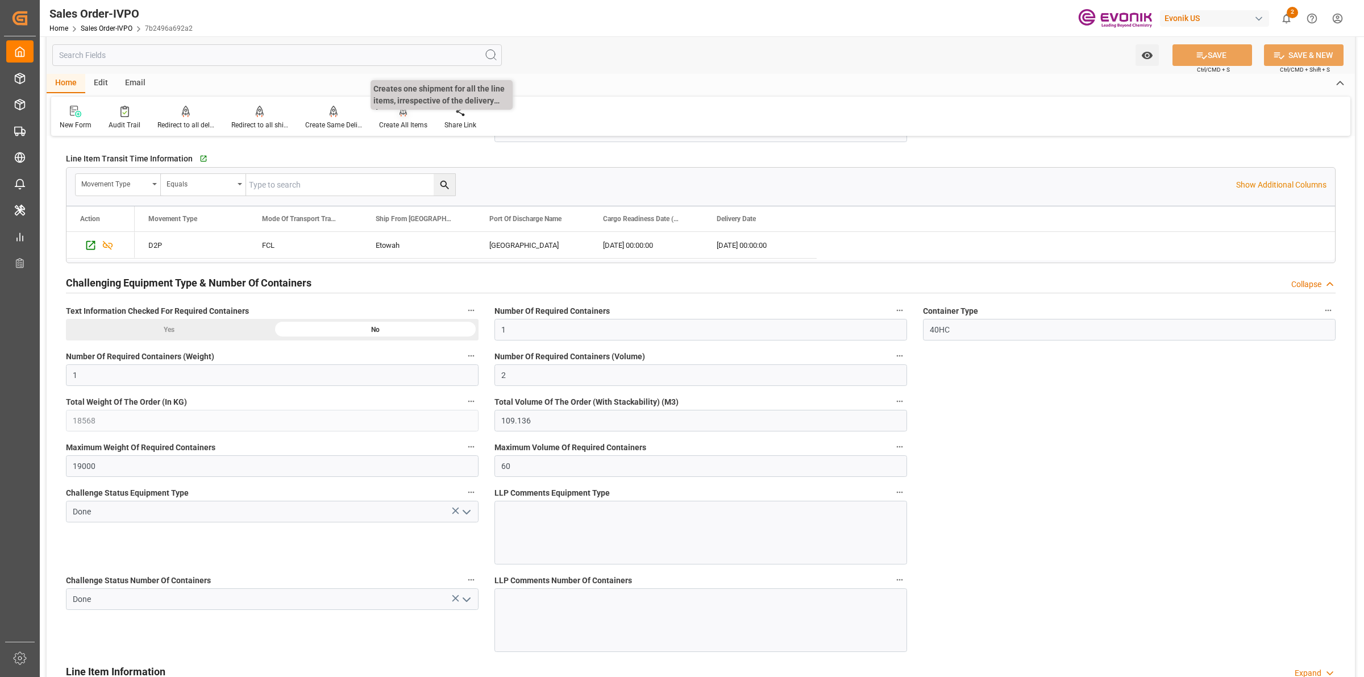
click at [393, 114] on div at bounding box center [403, 111] width 48 height 12
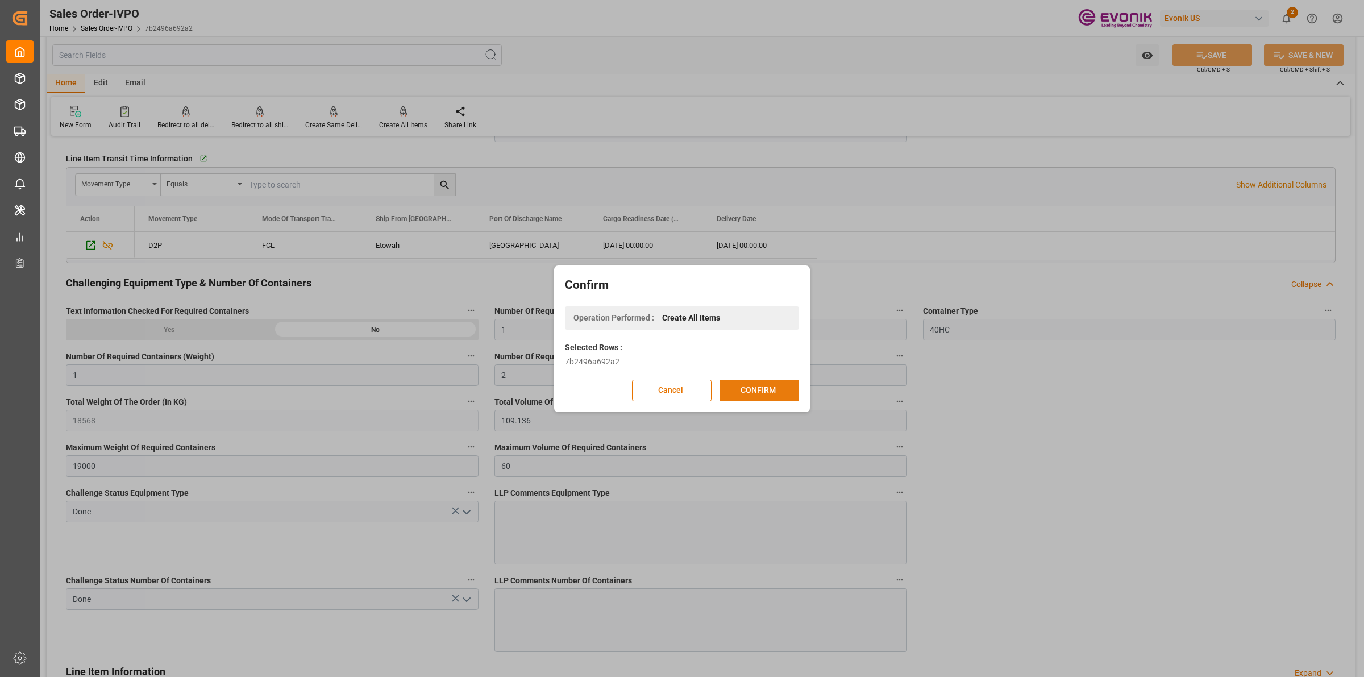
click at [757, 390] on button "CONFIRM" at bounding box center [760, 391] width 80 height 22
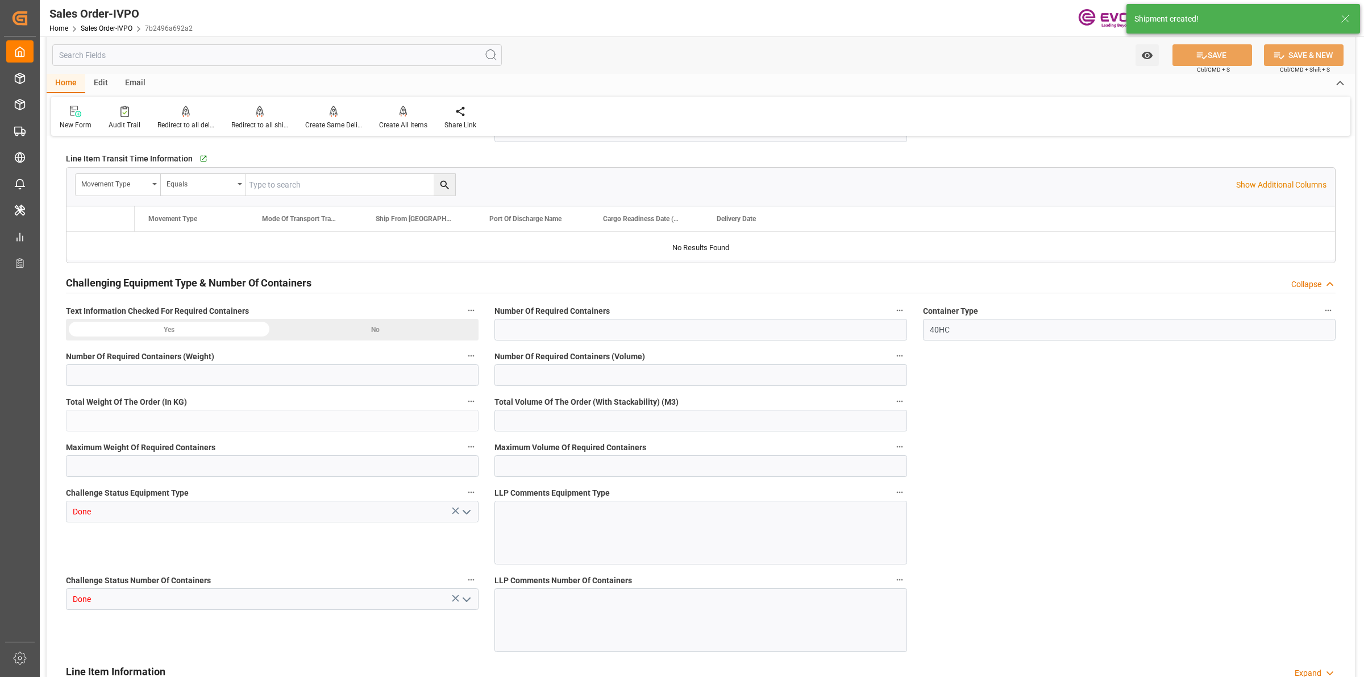
type input "COCTG"
type input "0"
type input "1"
type input "2"
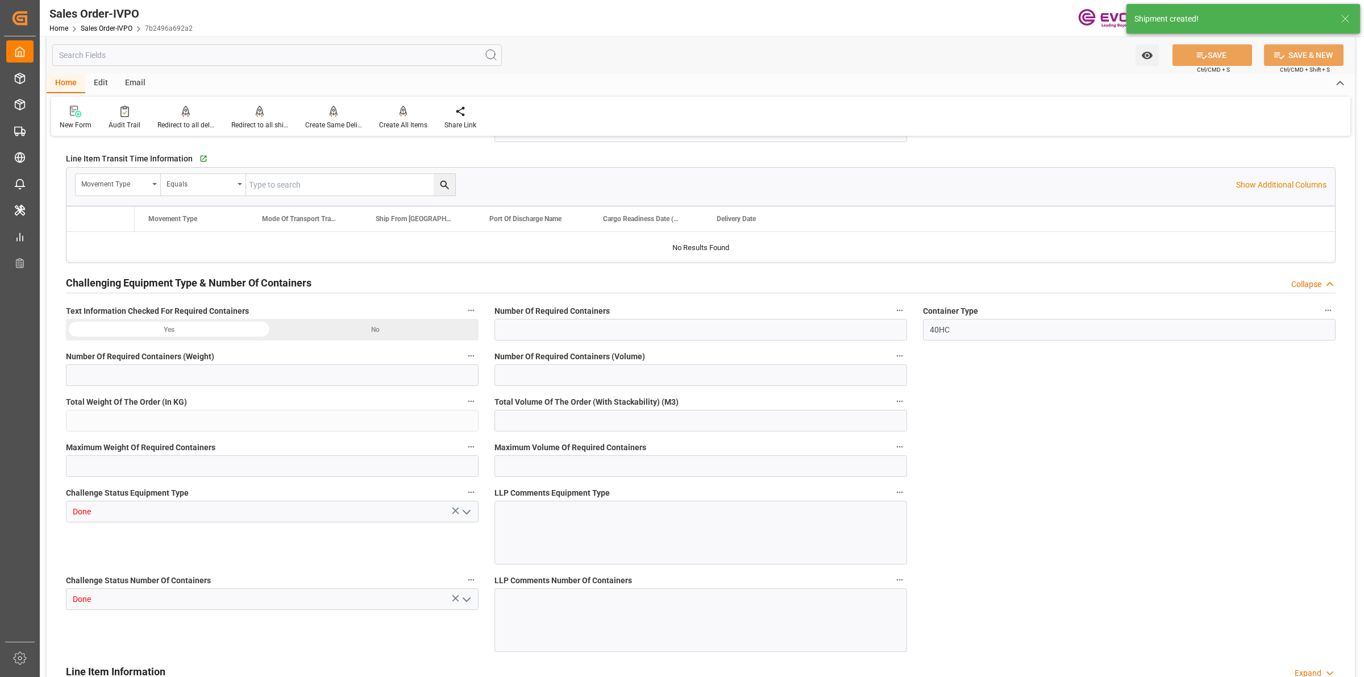
type input "18568"
type input "109.136"
type input "19000"
type input "60"
type input "30.04.2025 22:09"
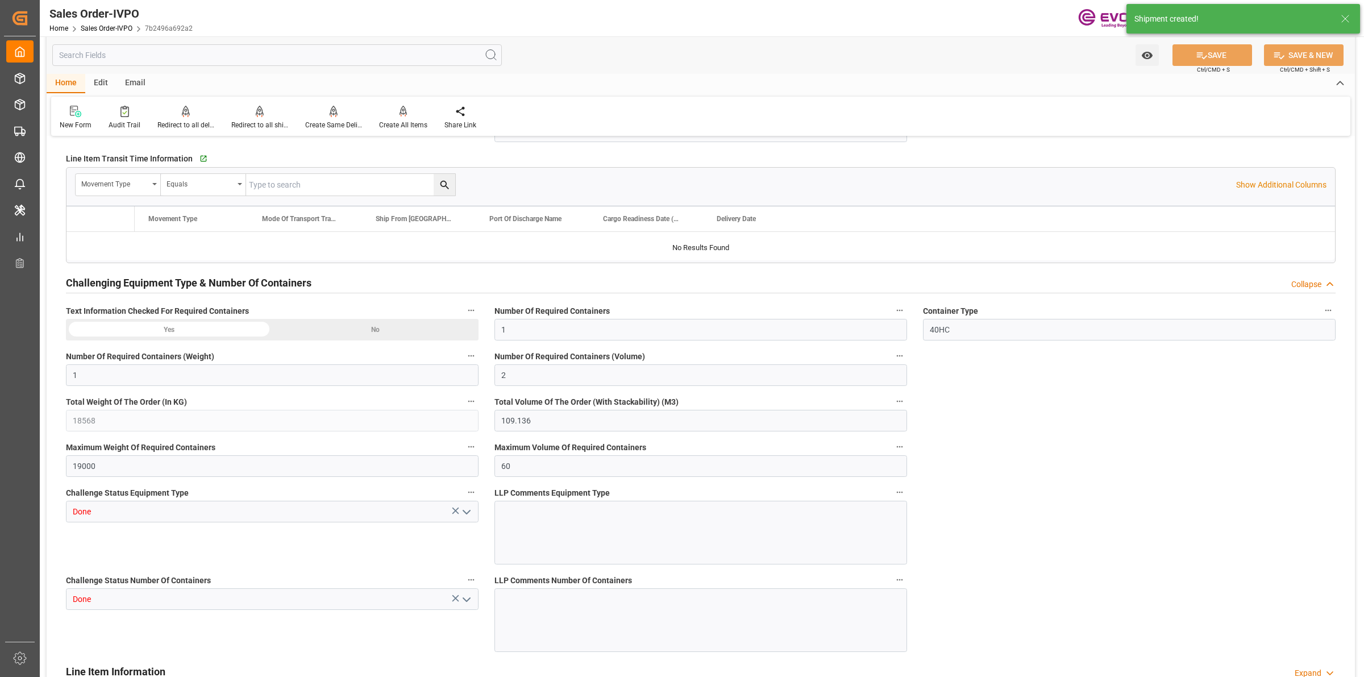
type input "25.08.2025 05:12"
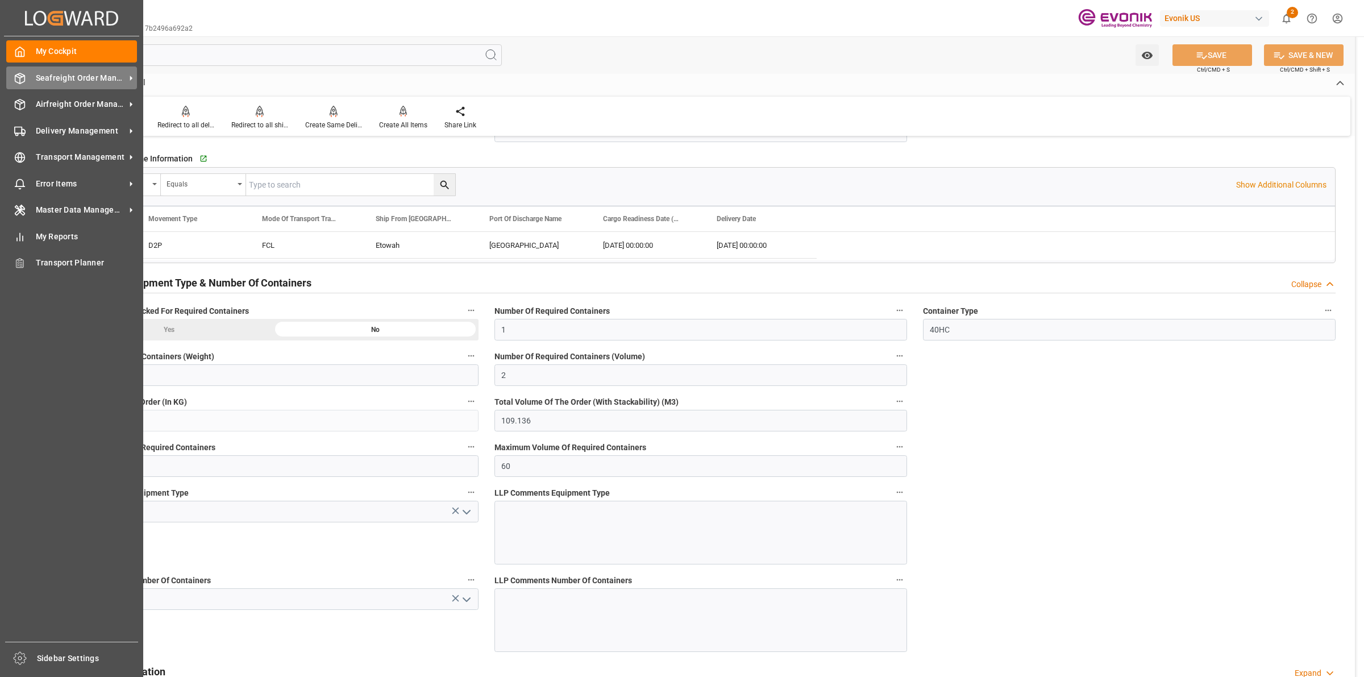
click at [17, 84] on div "Seafreight Order Management Seafreight Order Management" at bounding box center [71, 78] width 131 height 22
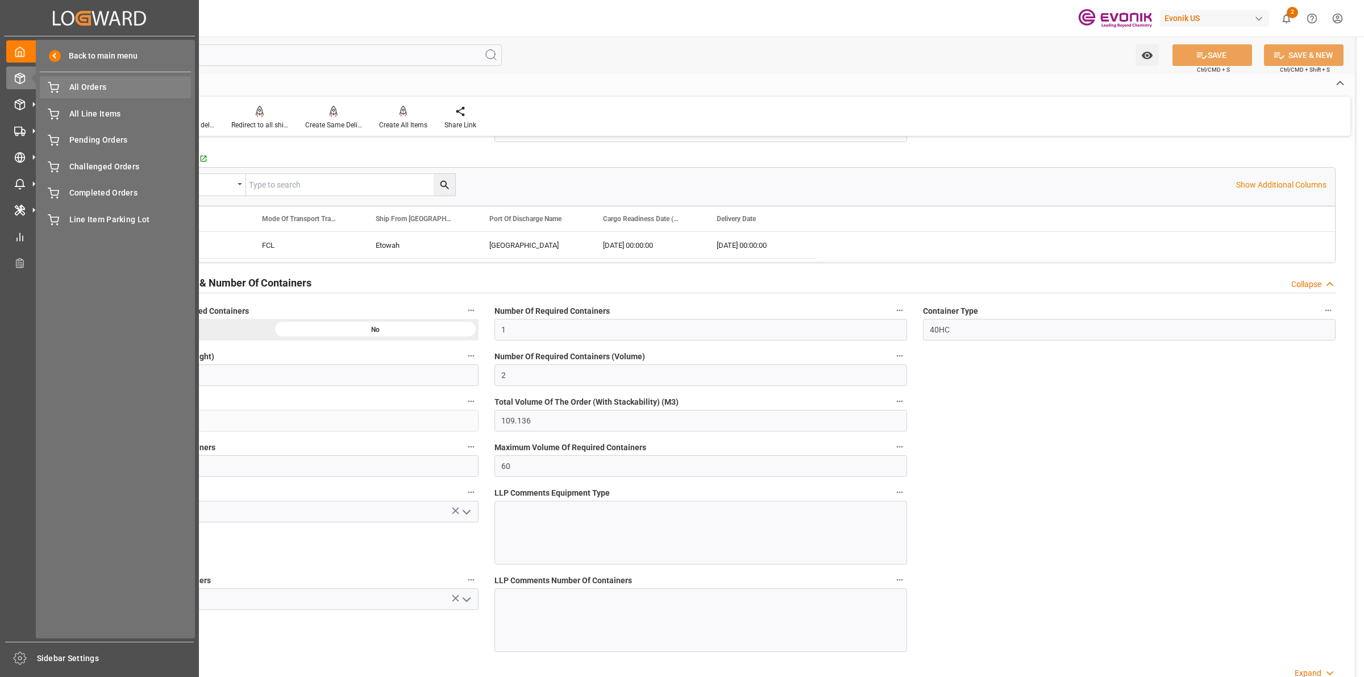
click at [101, 85] on span "All Orders" at bounding box center [130, 87] width 122 height 12
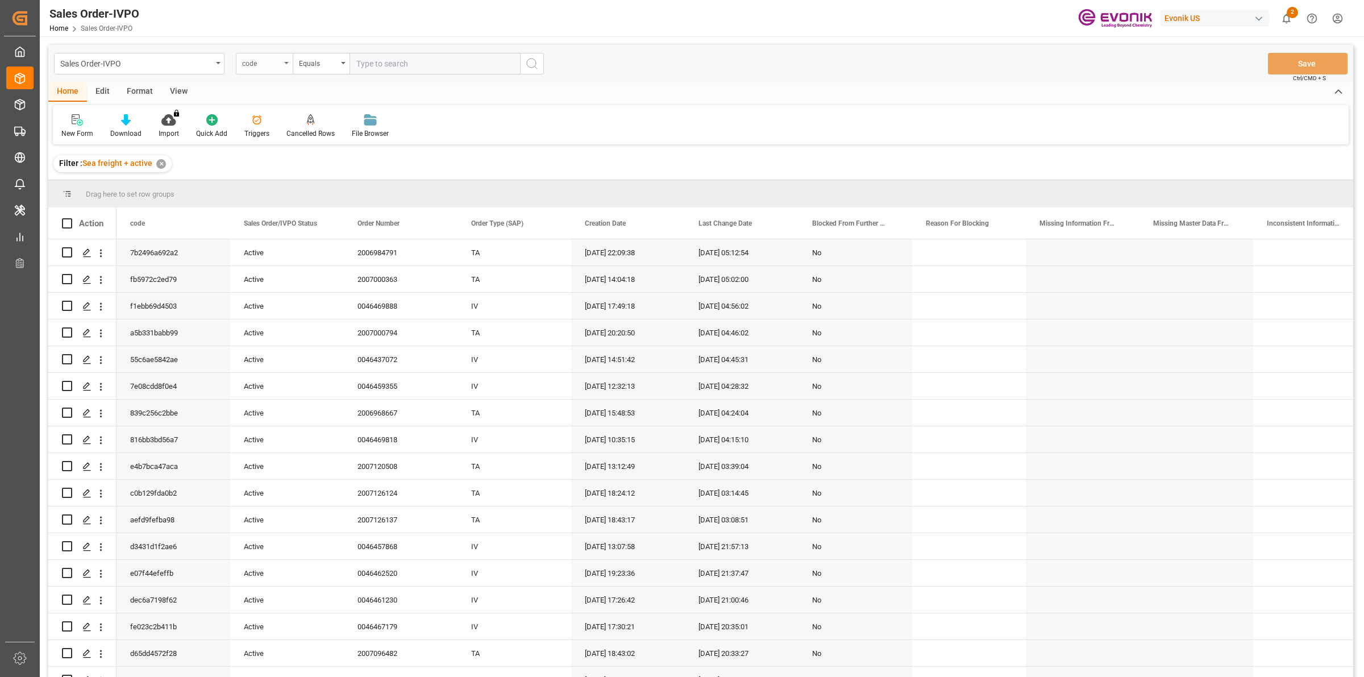
click at [263, 64] on div "code" at bounding box center [261, 62] width 39 height 13
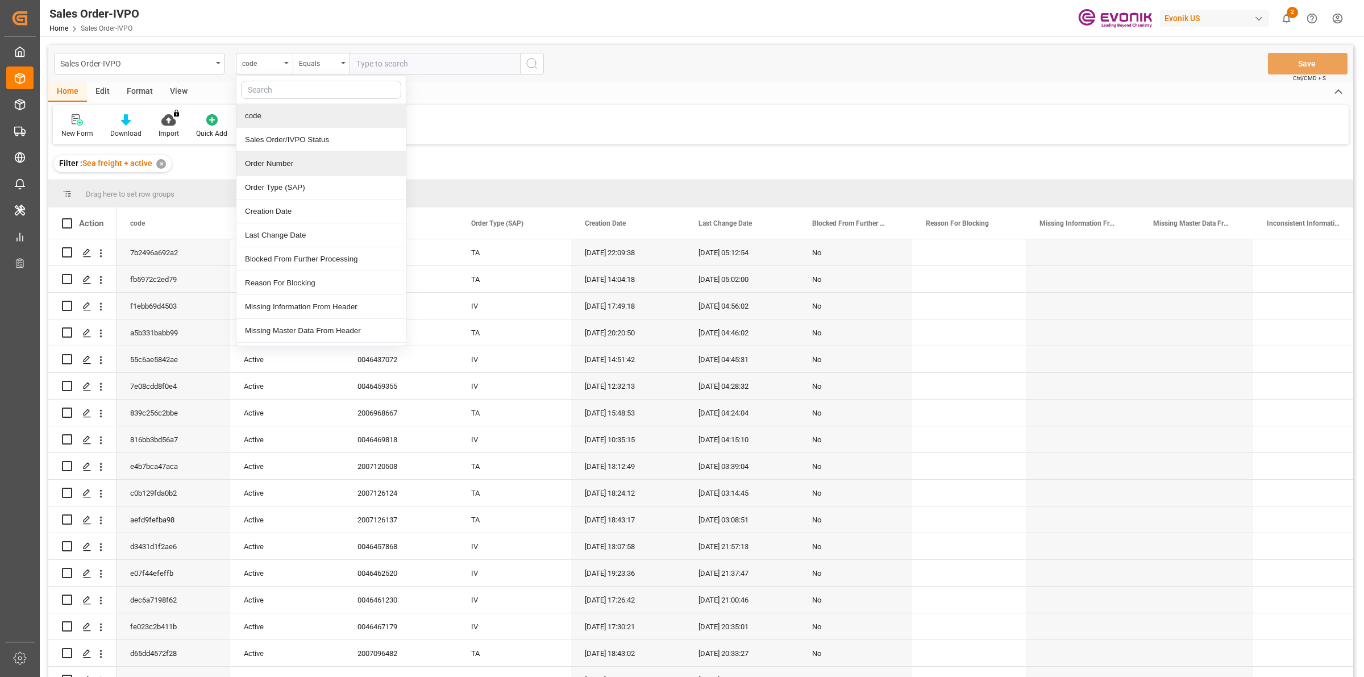
click at [260, 163] on div "Order Number" at bounding box center [320, 164] width 169 height 24
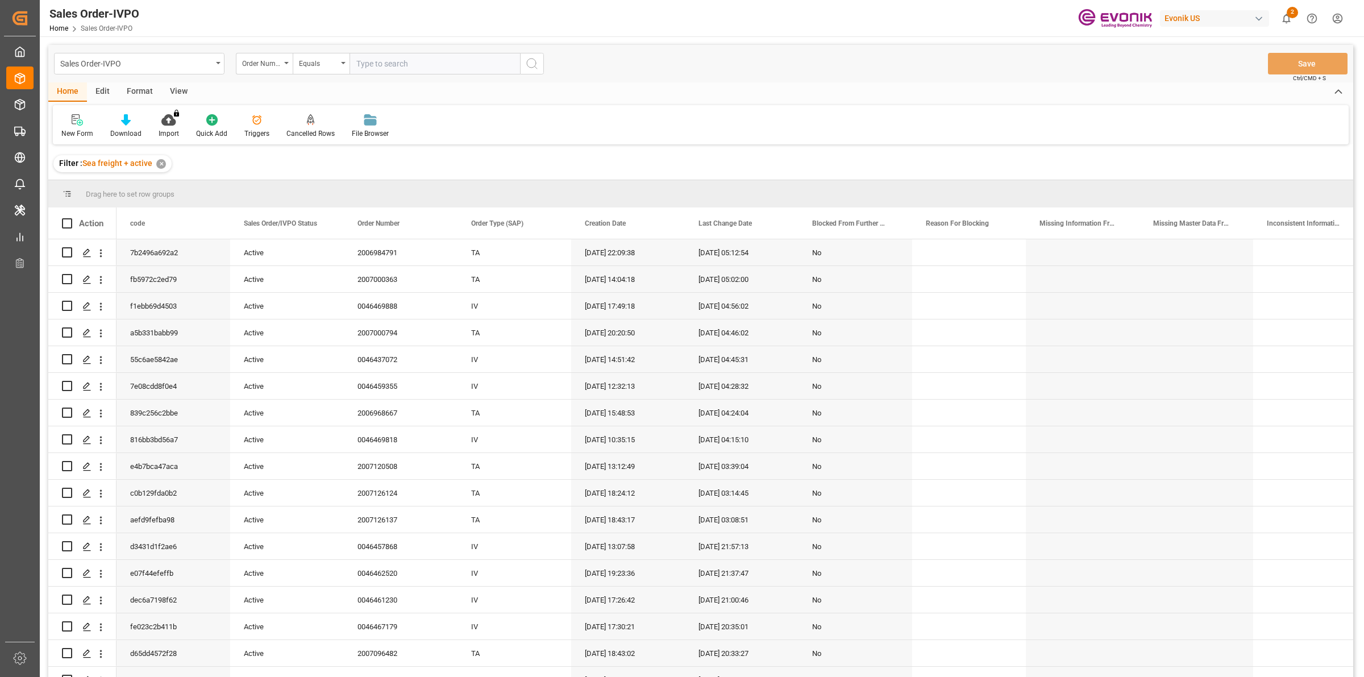
click at [443, 67] on input "text" at bounding box center [435, 64] width 171 height 22
type input "V"
paste input "2007000820"
type input "2007000820"
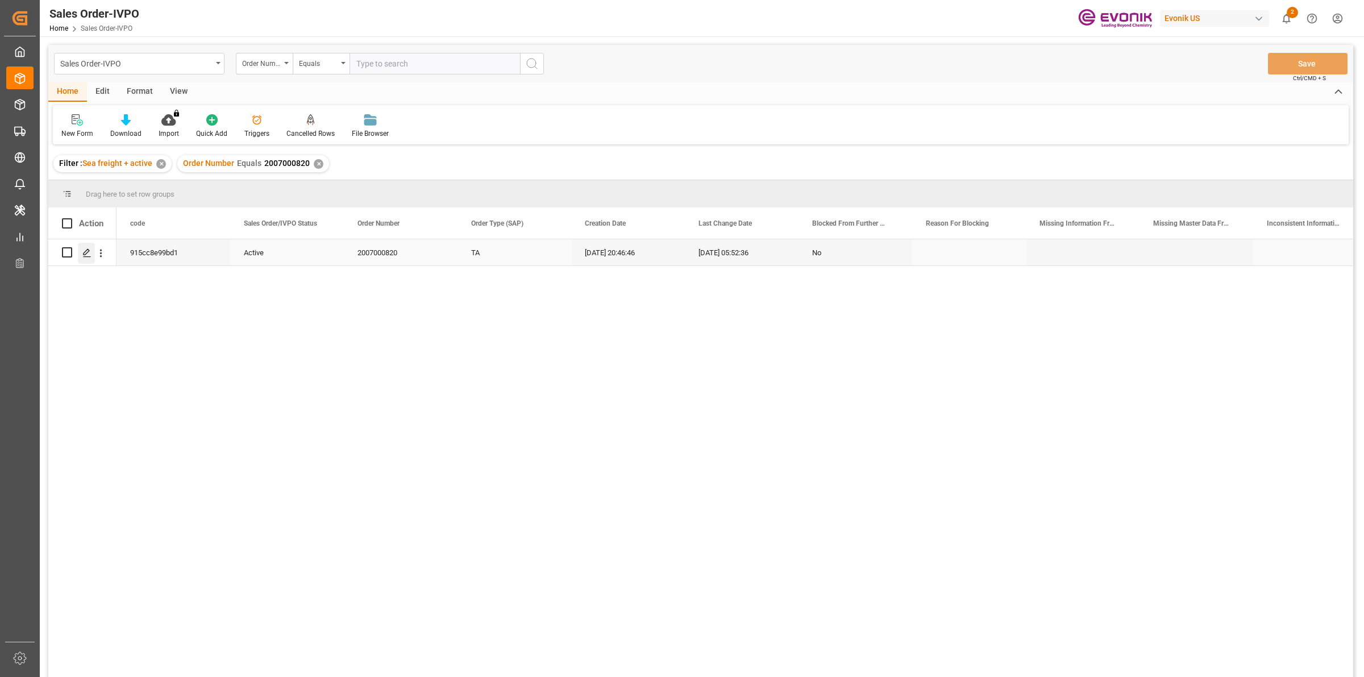
click at [89, 256] on icon "Press SPACE to select this row." at bounding box center [86, 252] width 9 height 9
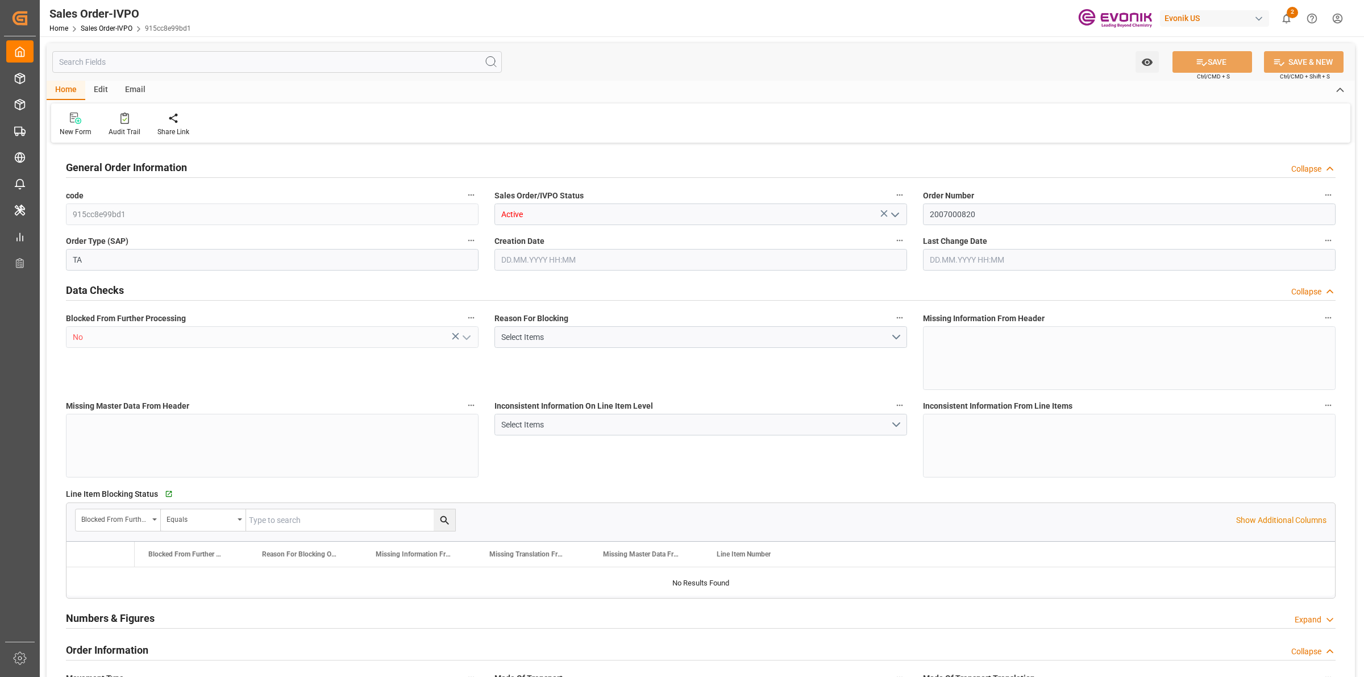
type input "COCTG"
type input "0"
type input "1"
type input "2"
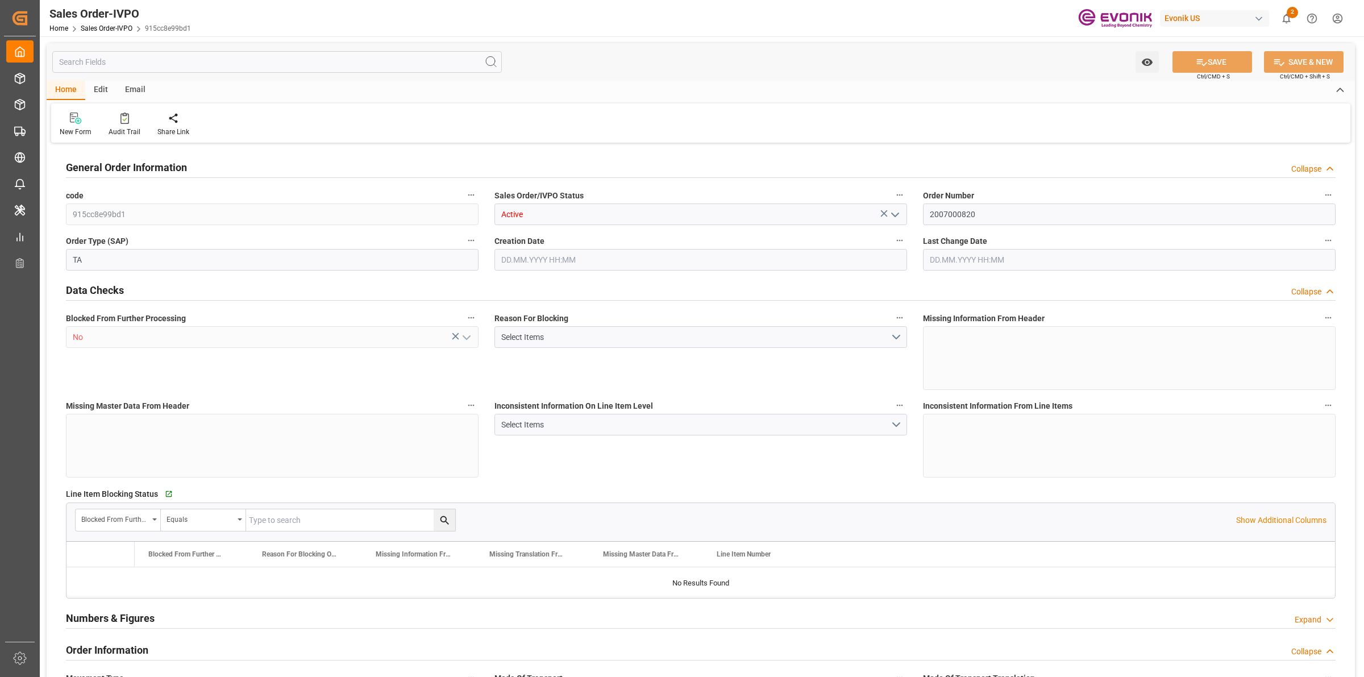
type input "18568"
type input "109.136"
type input "19000"
type input "60"
type input "12.05.2025 20:46"
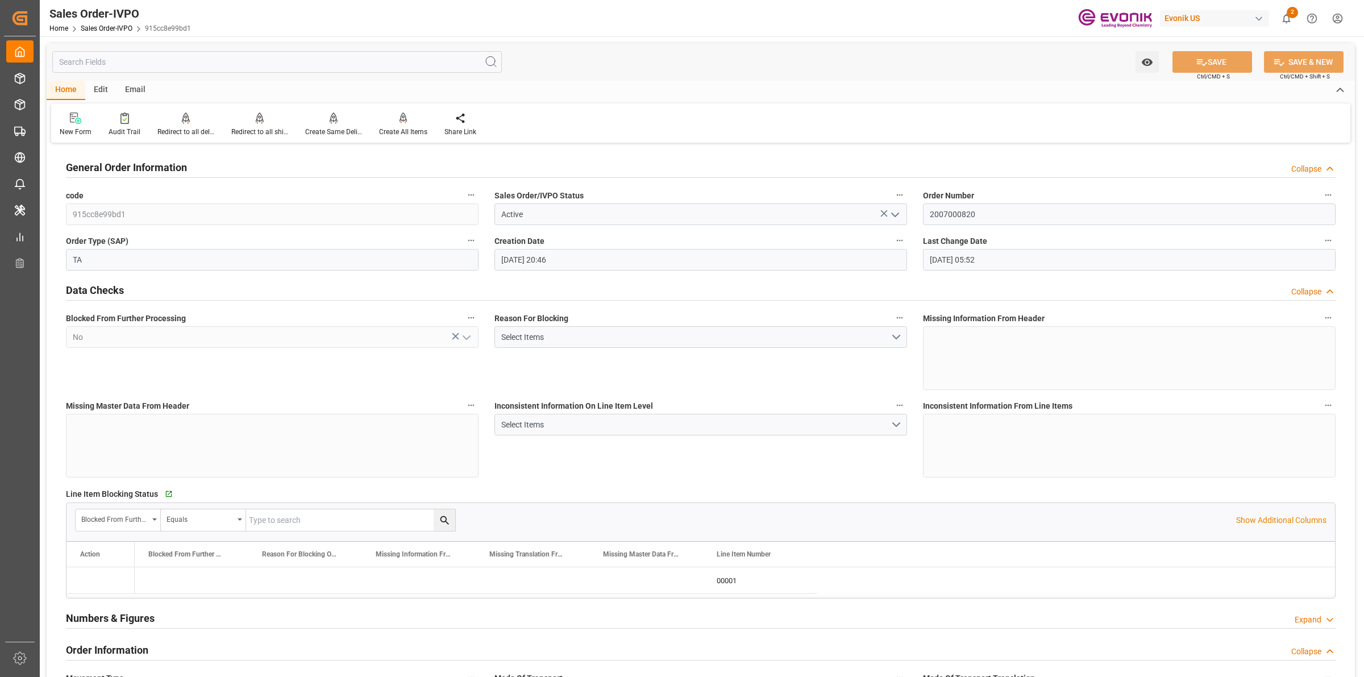
type input "22.08.2025 05:52"
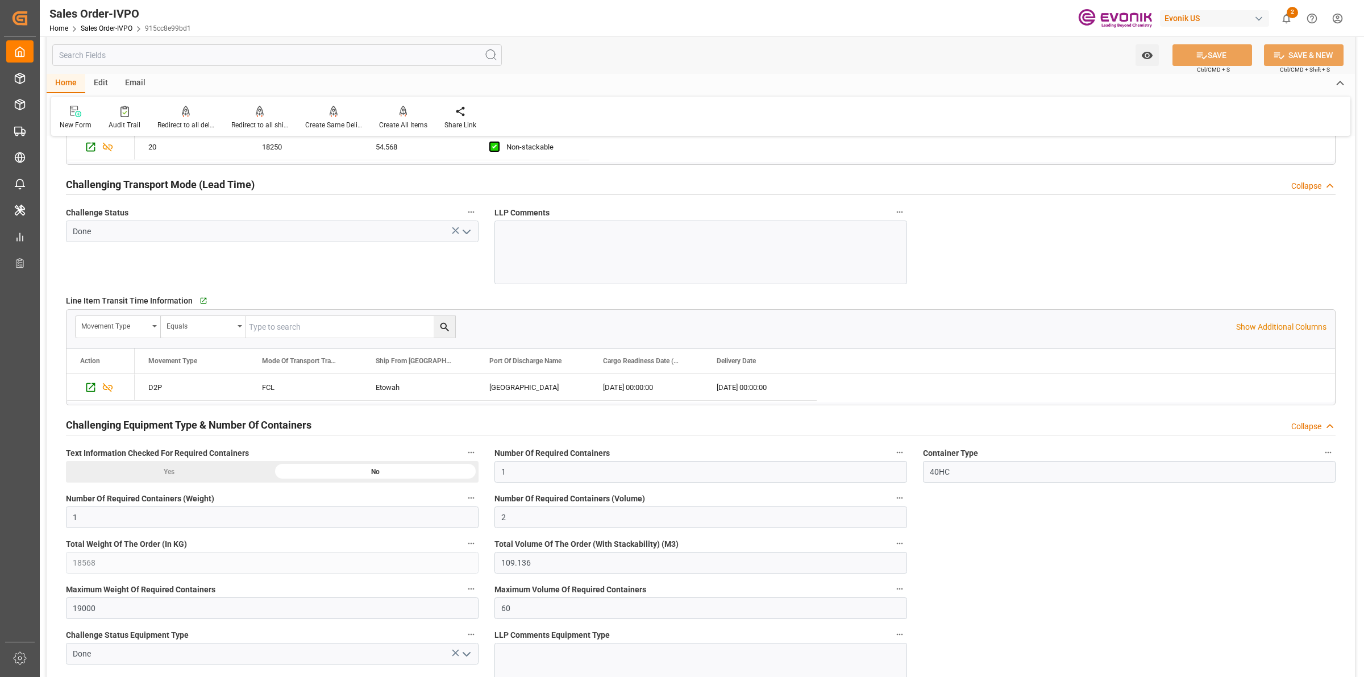
scroll to position [1919, 0]
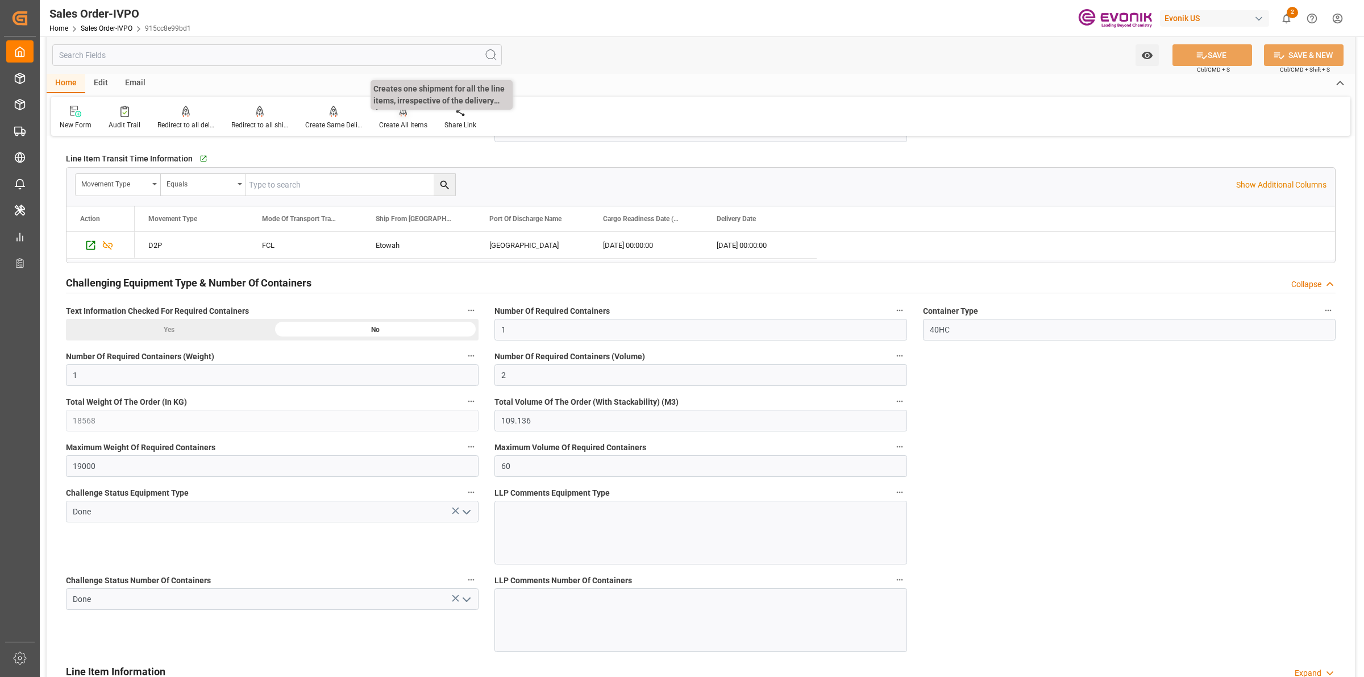
click at [393, 111] on div at bounding box center [403, 111] width 48 height 12
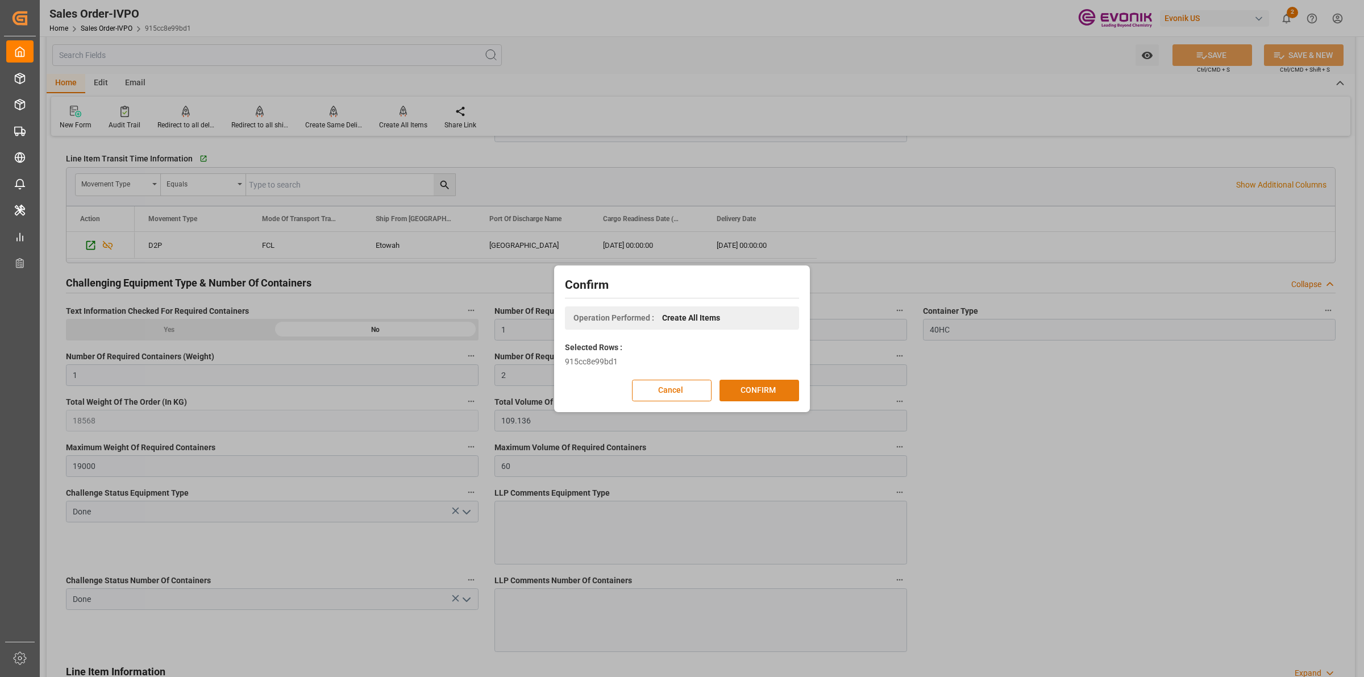
click at [774, 388] on button "CONFIRM" at bounding box center [760, 391] width 80 height 22
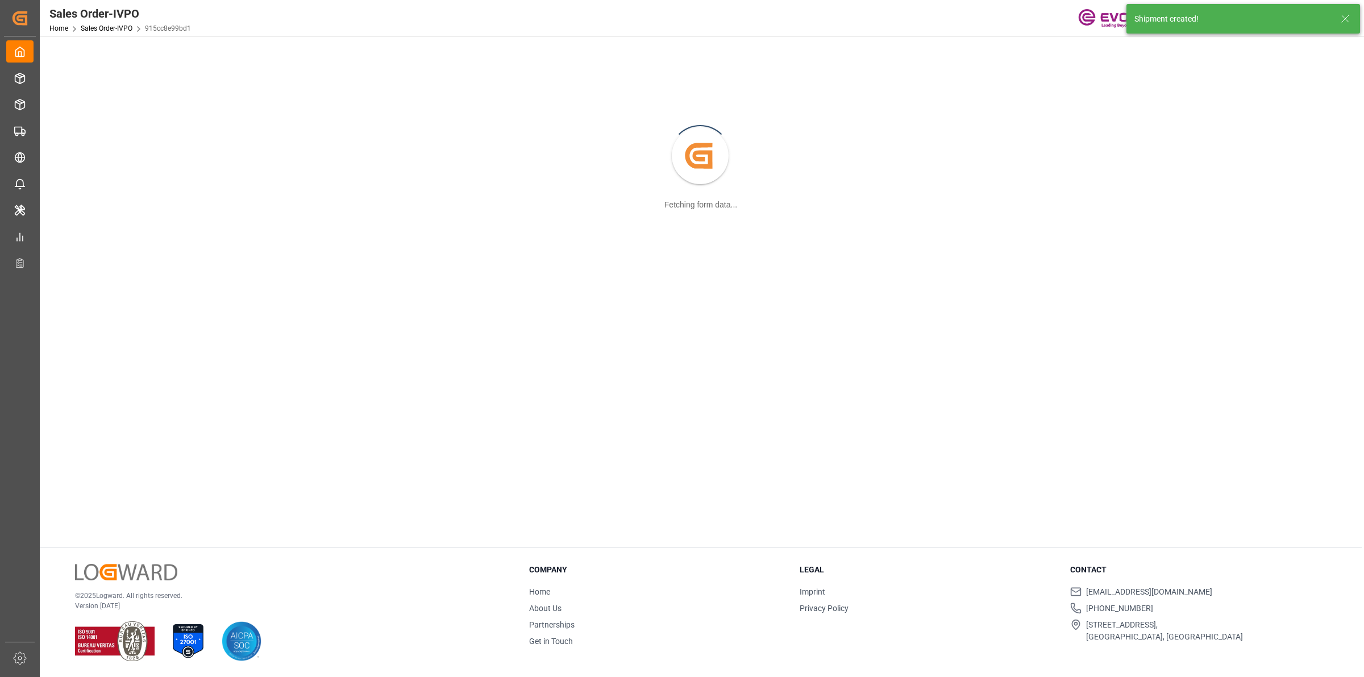
scroll to position [123, 0]
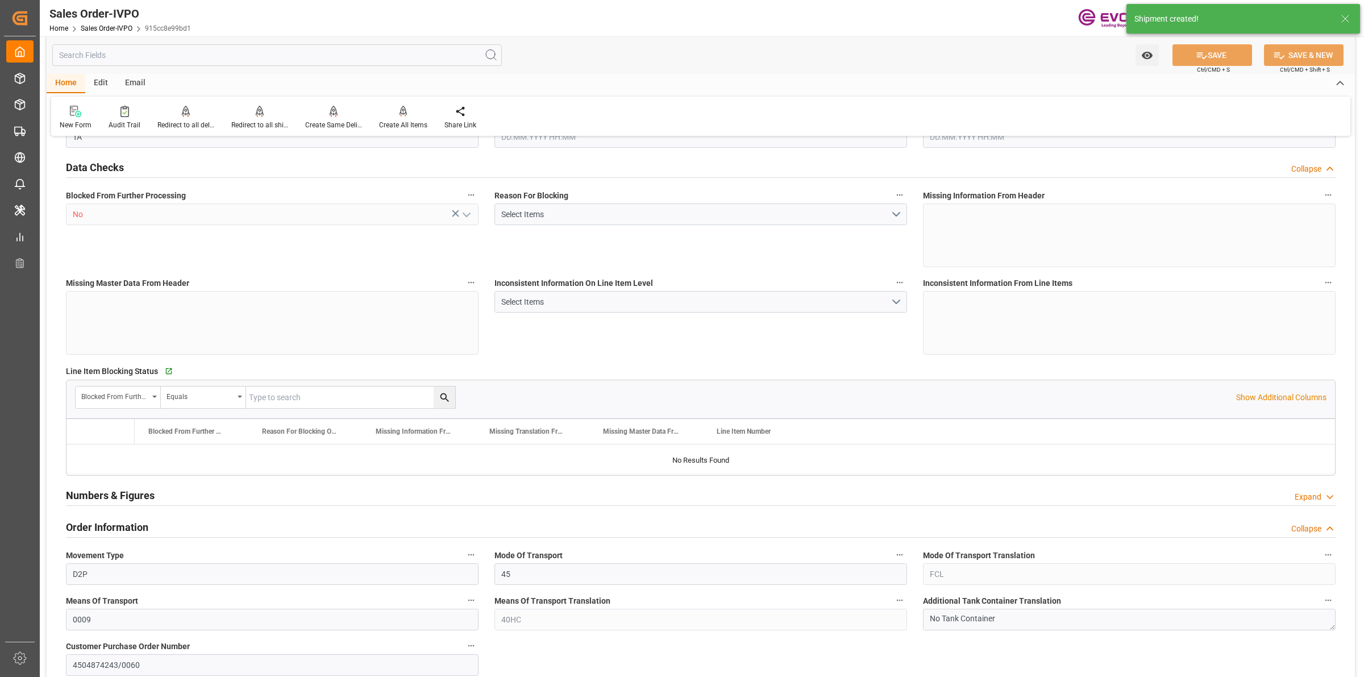
type input "COCTG"
type input "0"
type input "1"
type input "2"
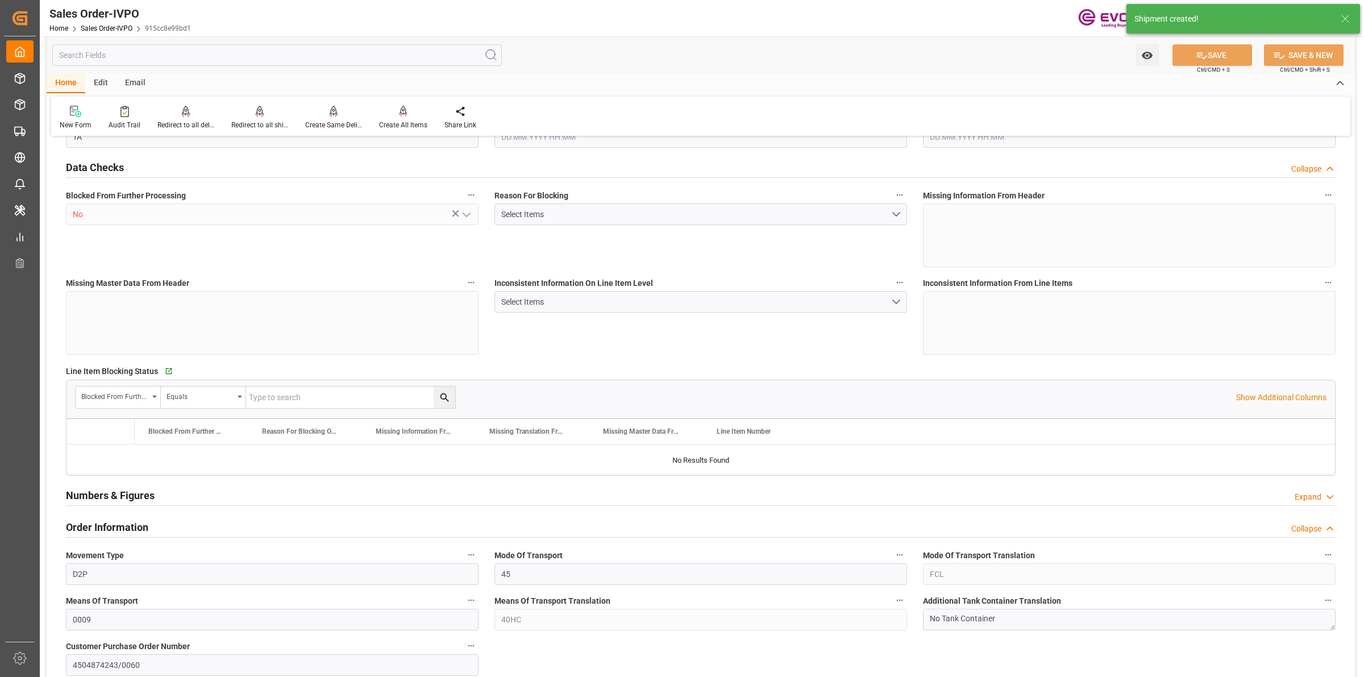
type input "18568"
type input "109.136"
type input "19000"
type input "60"
type input "12.05.2025 20:46"
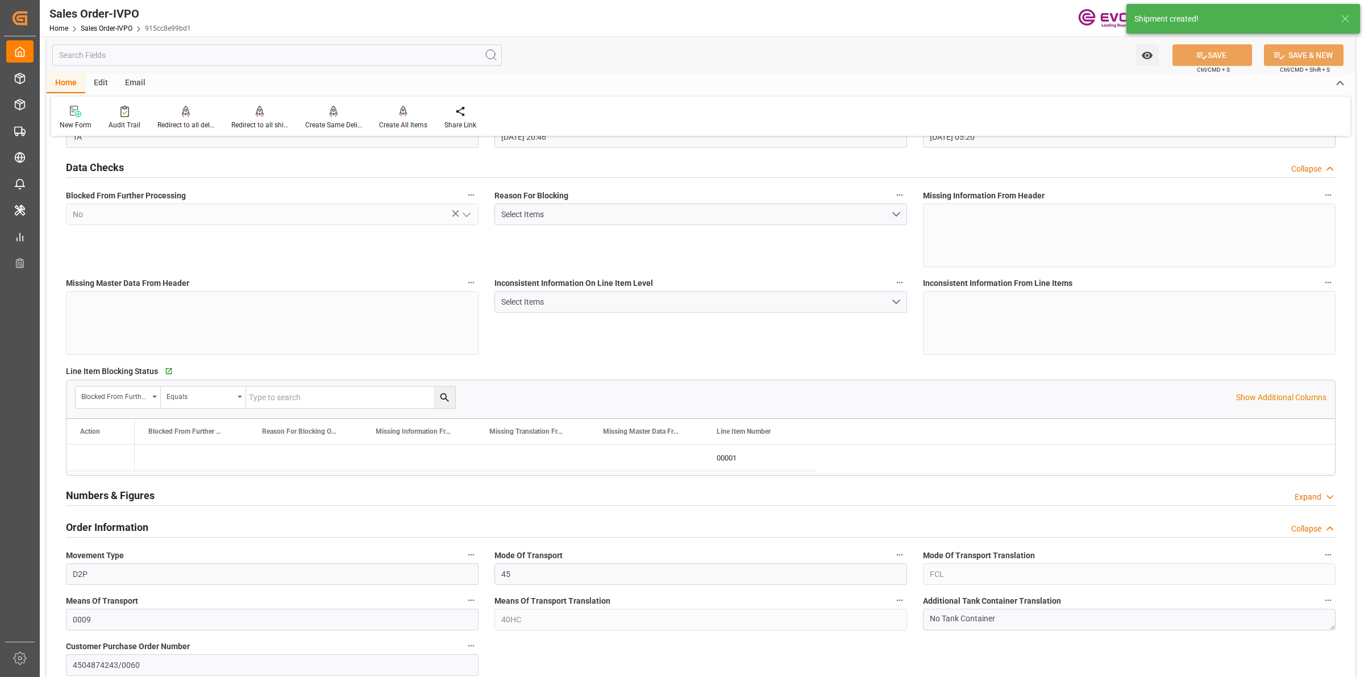
type input "25.08.2025 05:20"
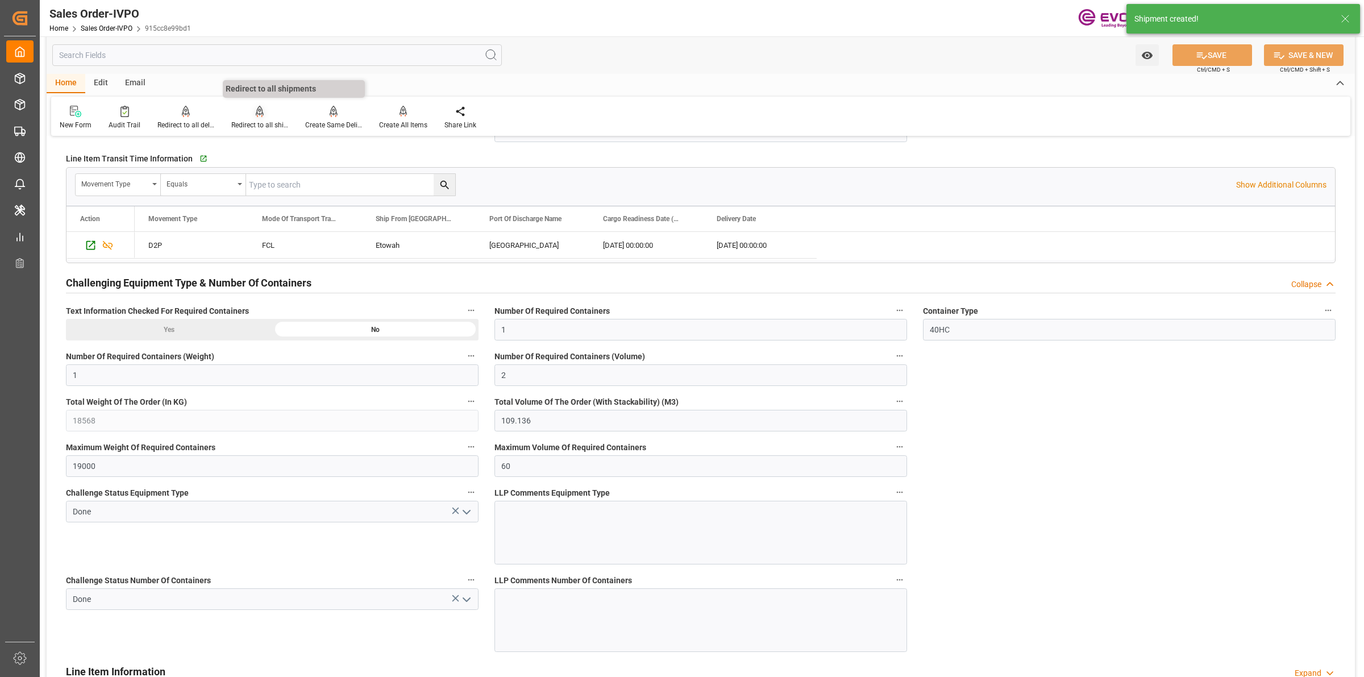
click at [266, 117] on div "Redirect to all shipments" at bounding box center [260, 117] width 74 height 25
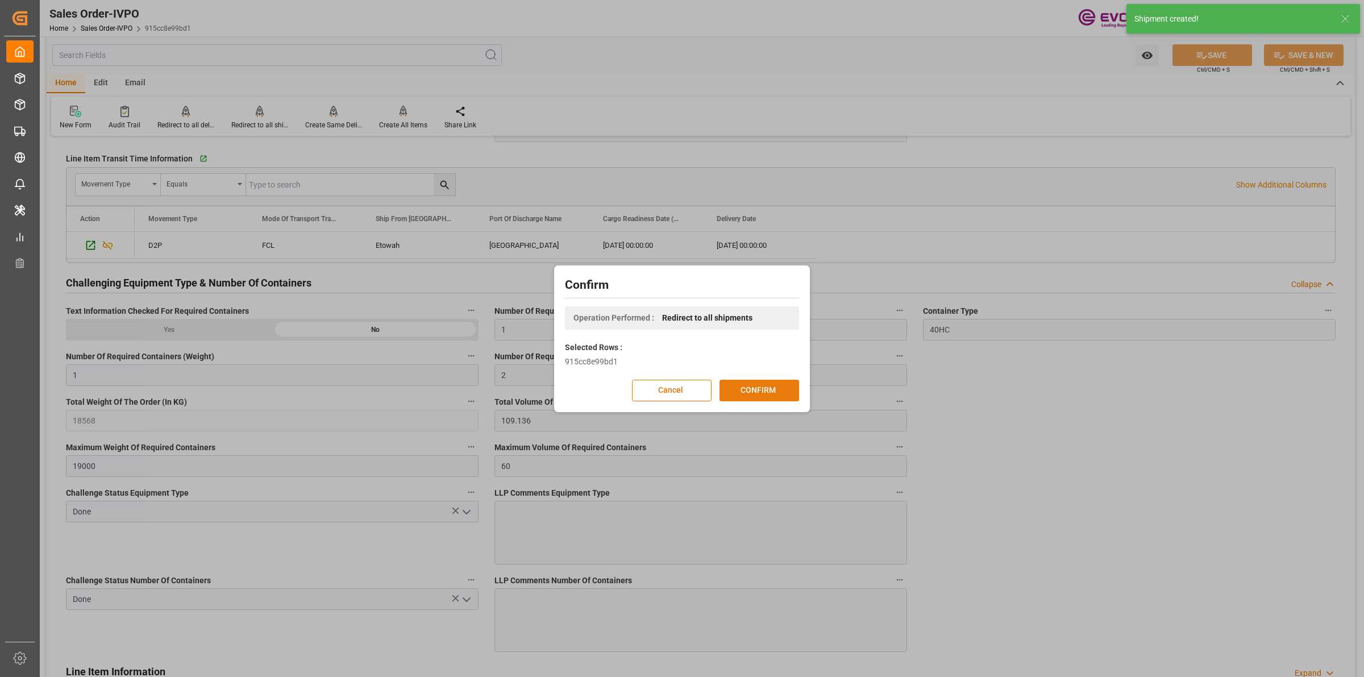
click at [761, 385] on button "CONFIRM" at bounding box center [760, 391] width 80 height 22
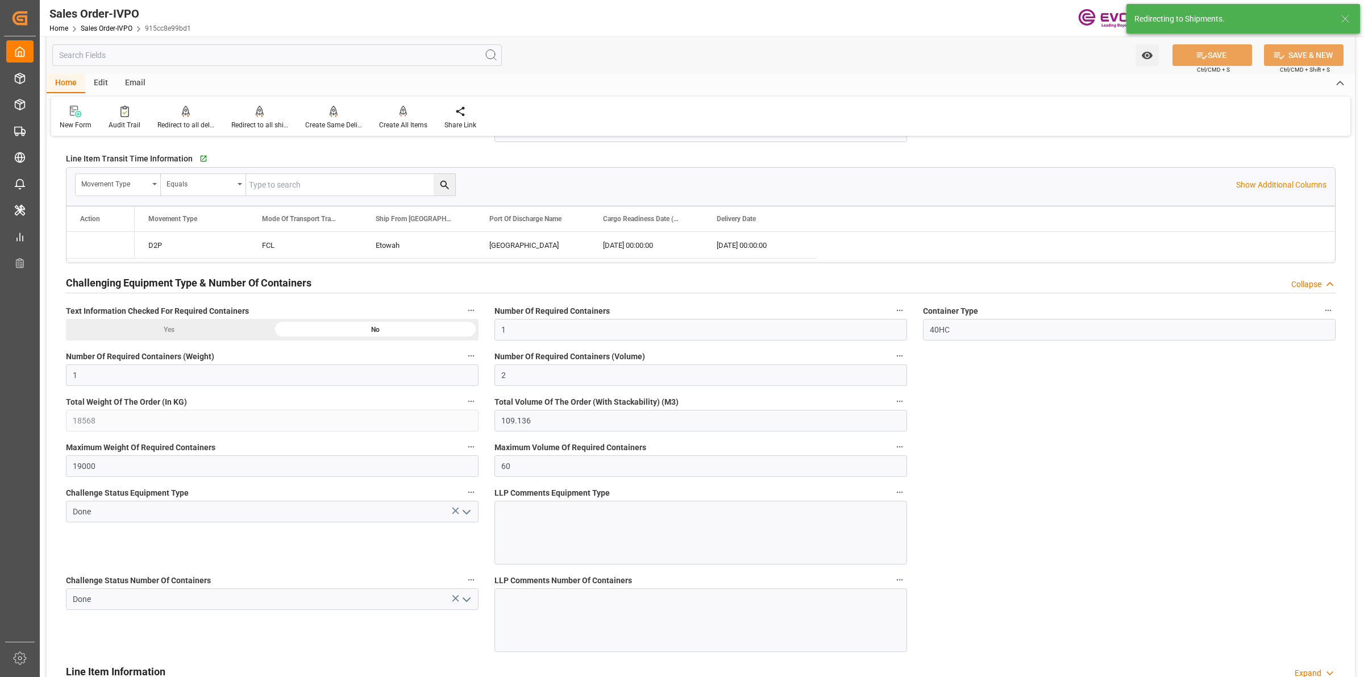
type input "12.05.2025 20:46"
type input "25.08.2025 05:20"
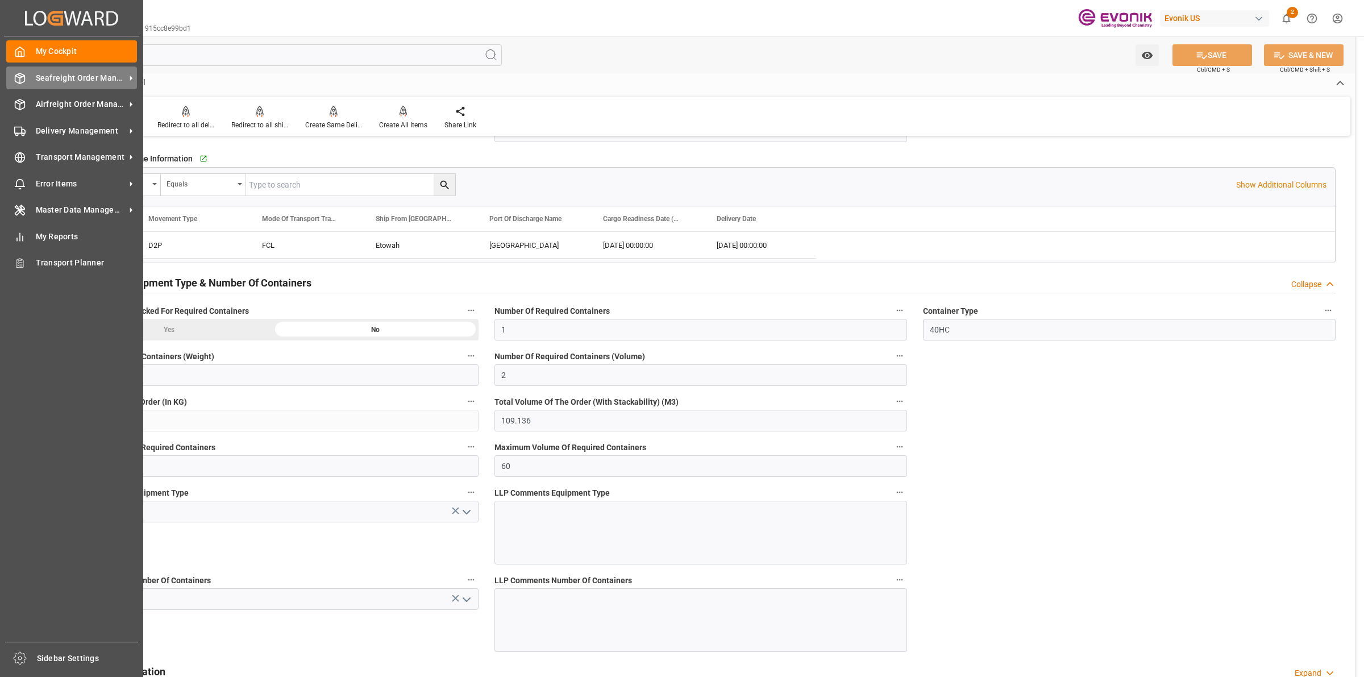
click at [32, 72] on div "Seafreight Order Management Seafreight Order Management" at bounding box center [71, 78] width 131 height 22
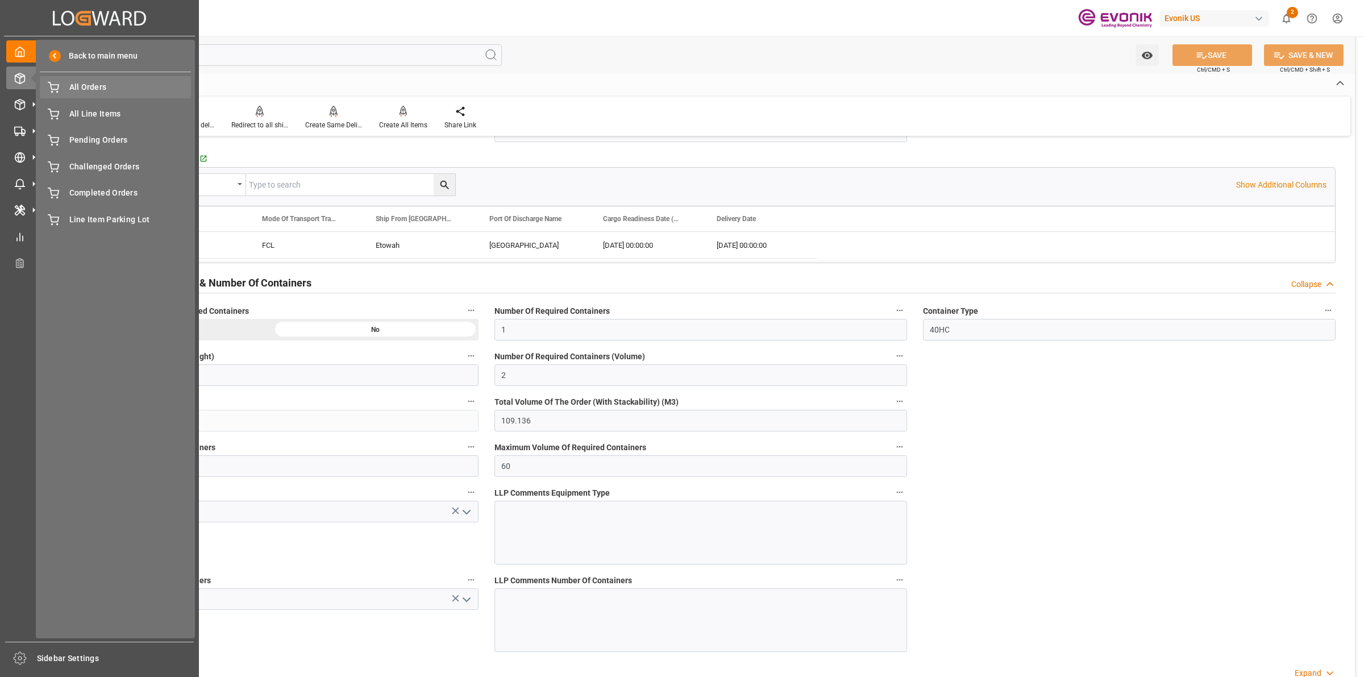
click at [73, 84] on span "All Orders" at bounding box center [130, 87] width 122 height 12
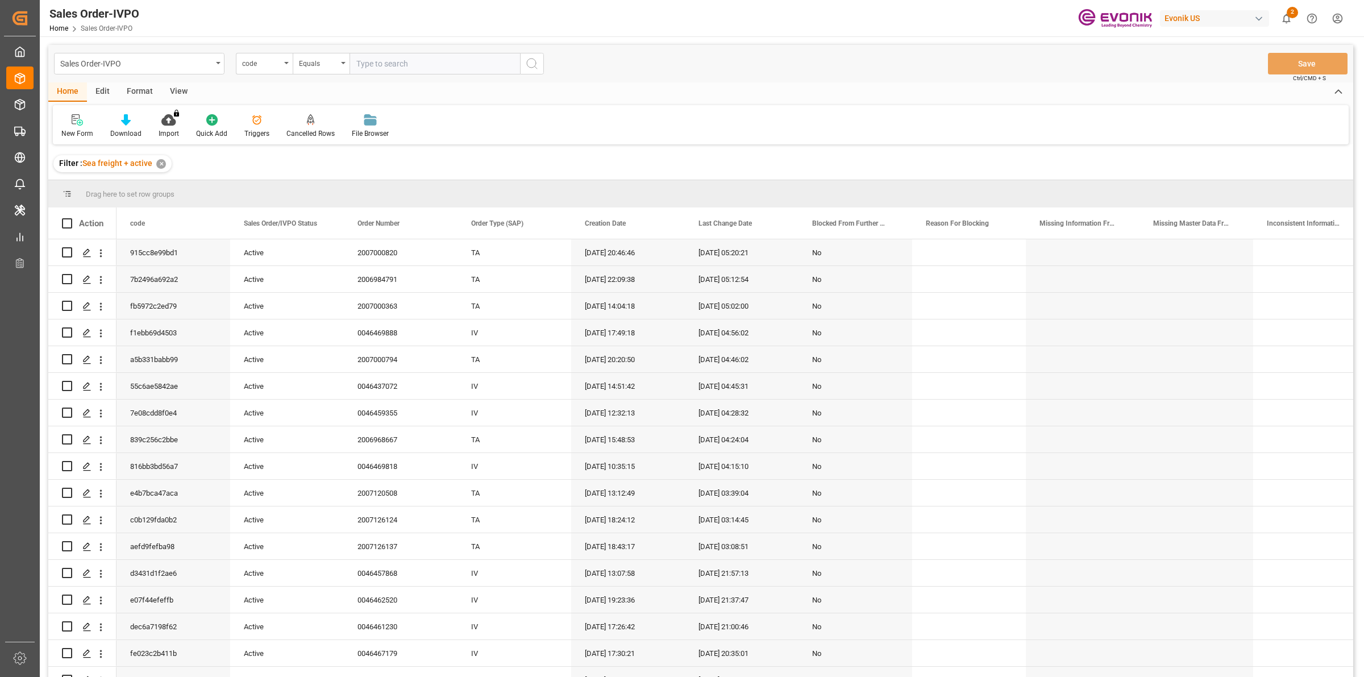
click at [414, 68] on input "text" at bounding box center [435, 64] width 171 height 22
type input "2007000812"
click at [271, 64] on div "code" at bounding box center [261, 62] width 39 height 13
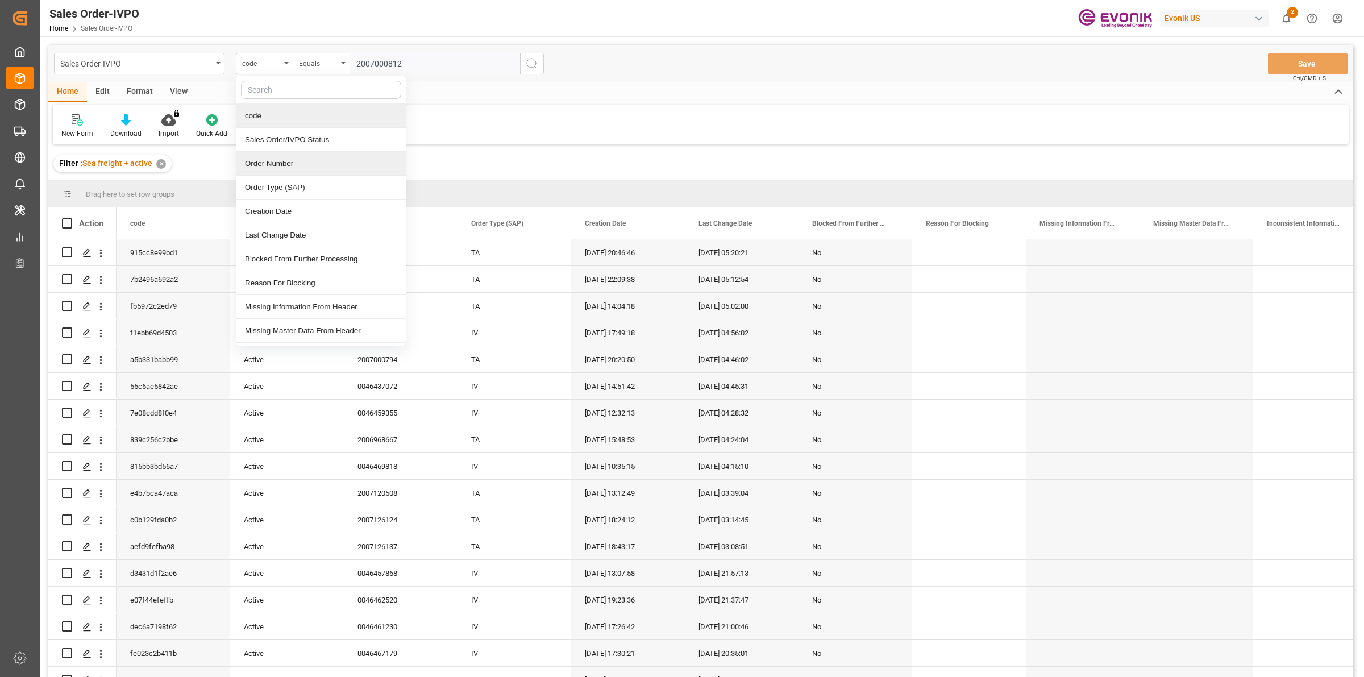
click at [261, 156] on div "Order Number" at bounding box center [320, 164] width 169 height 24
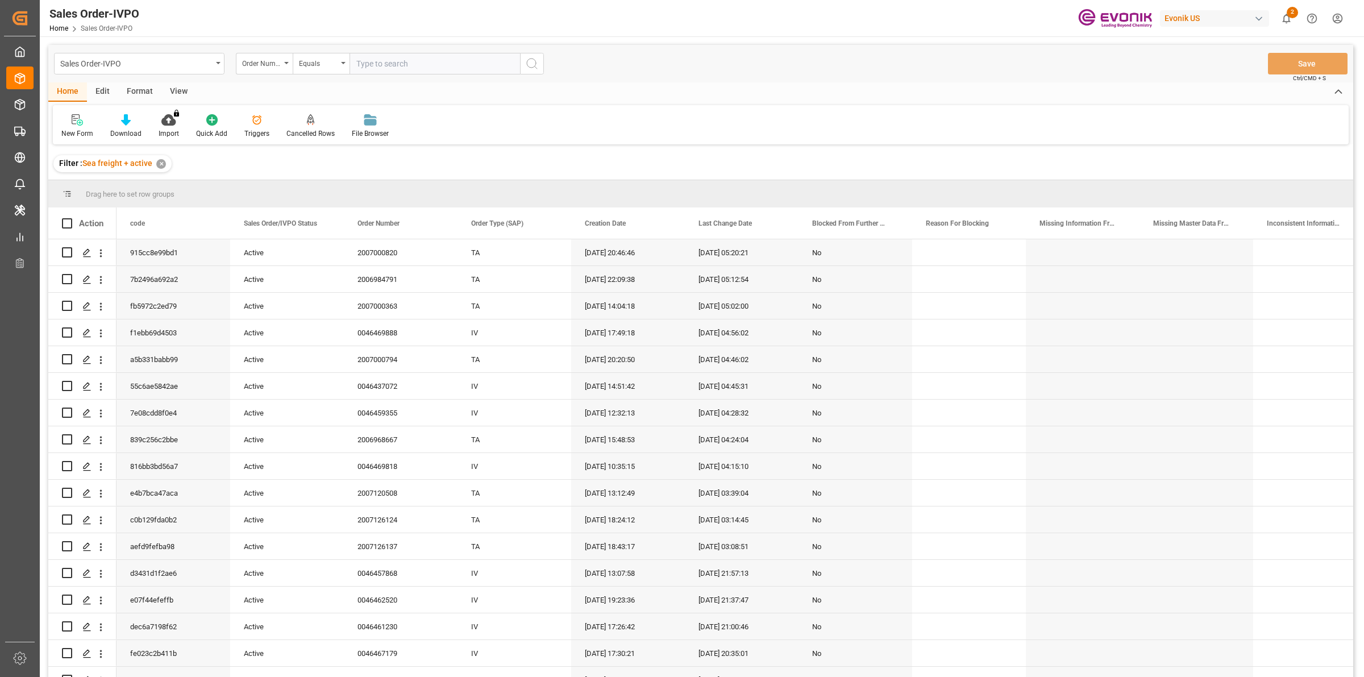
click at [373, 70] on input "text" at bounding box center [435, 64] width 171 height 22
paste input "2007000812"
type input "2007000812"
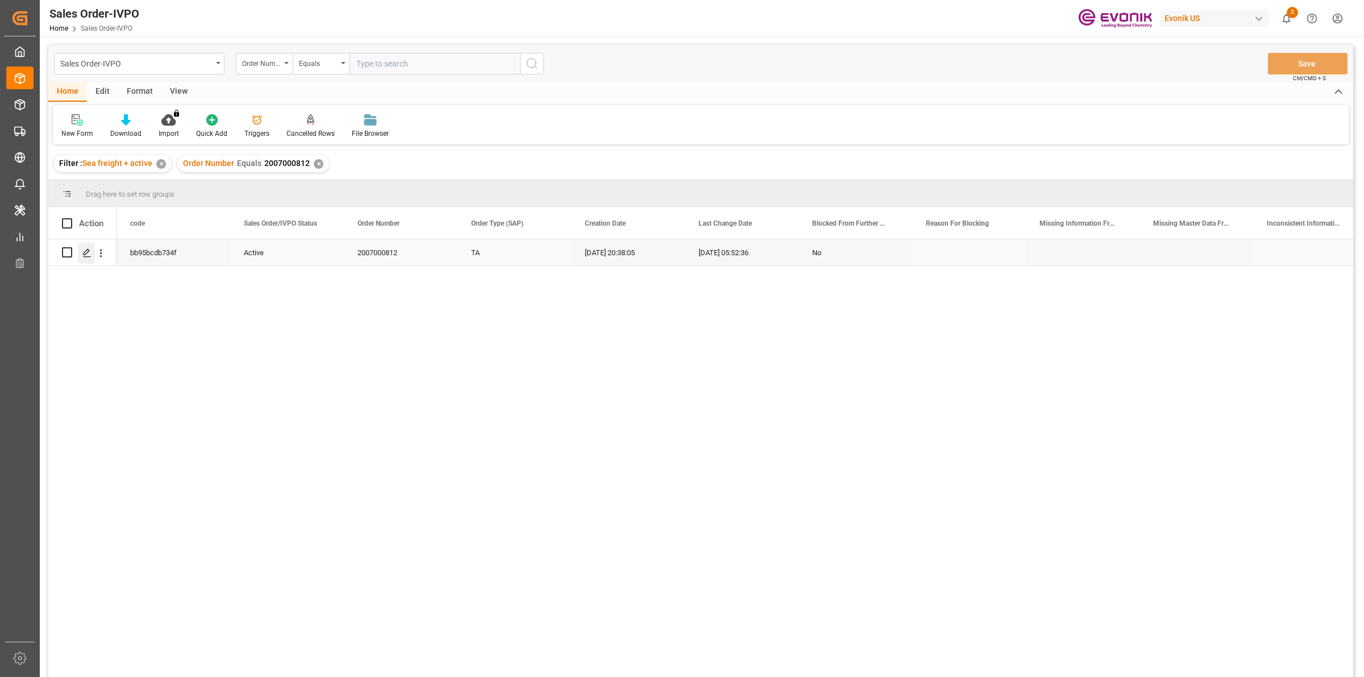
click at [89, 253] on icon "Press SPACE to select this row." at bounding box center [86, 252] width 9 height 9
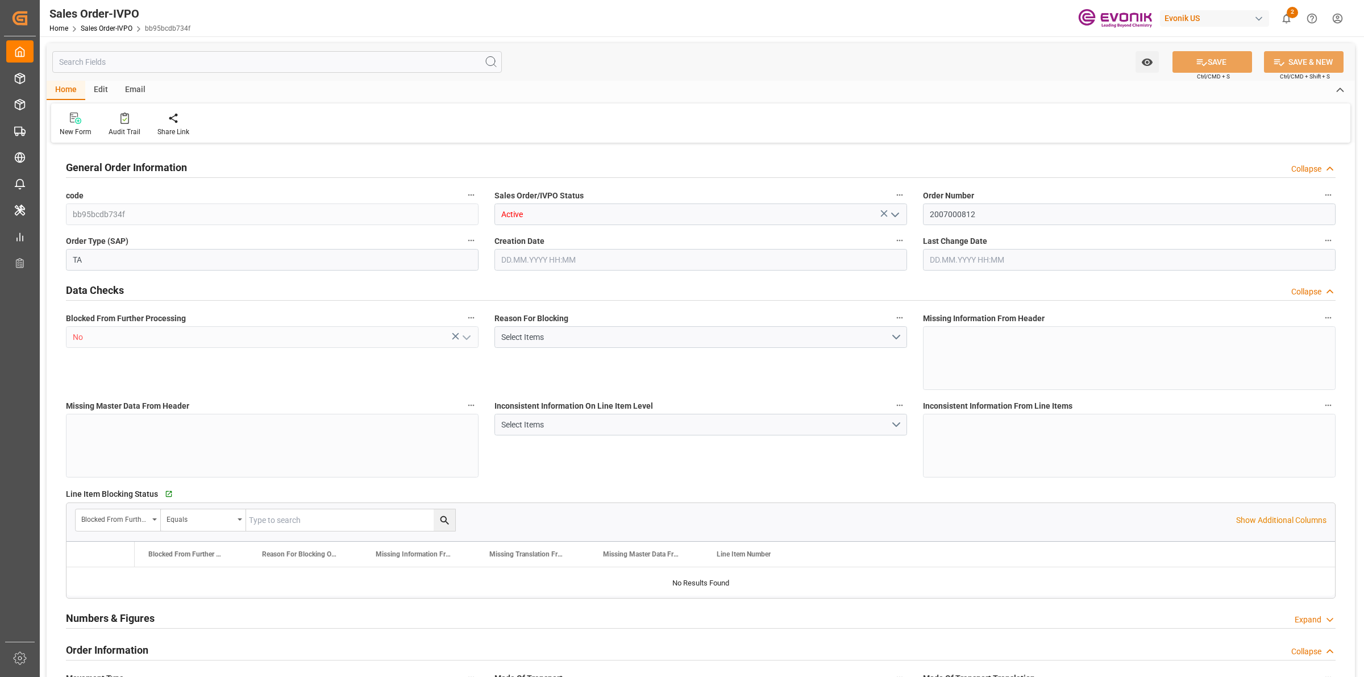
type input "COCTG"
type input "0"
type input "1"
type input "2"
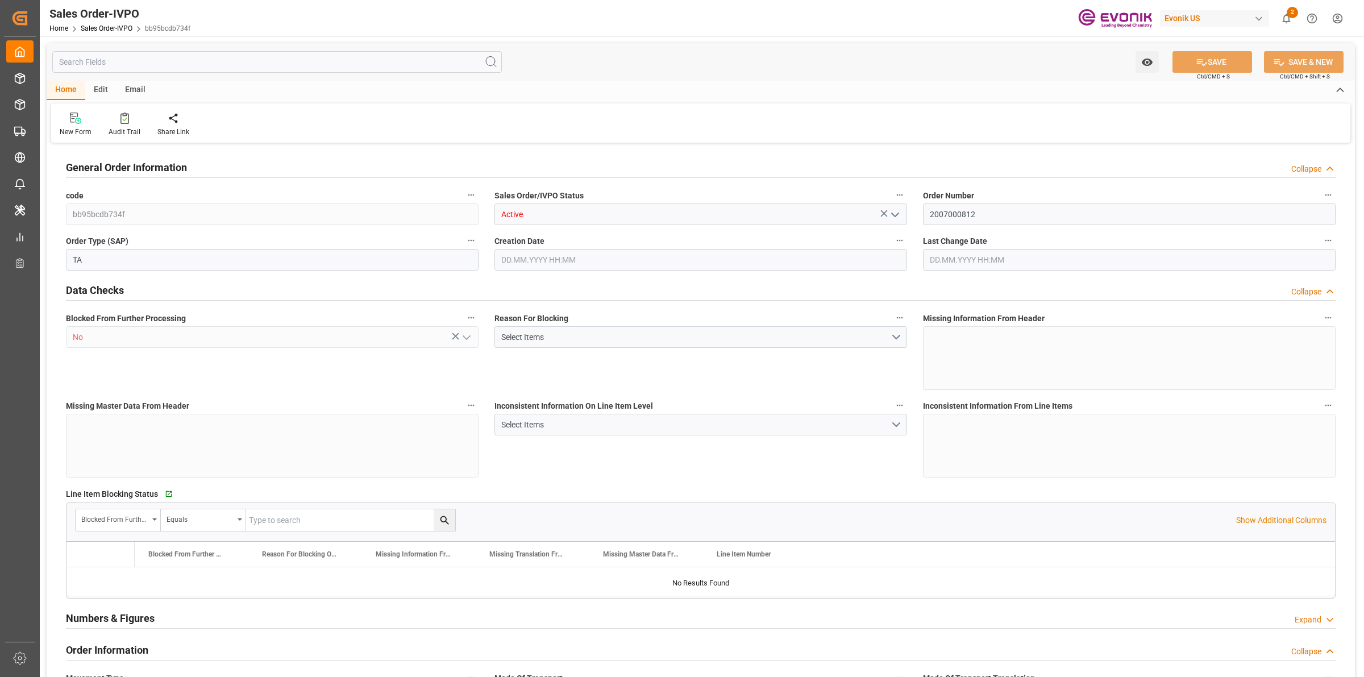
type input "18568"
type input "109.136"
type input "19000"
type input "60"
type input "12.05.2025 20:38"
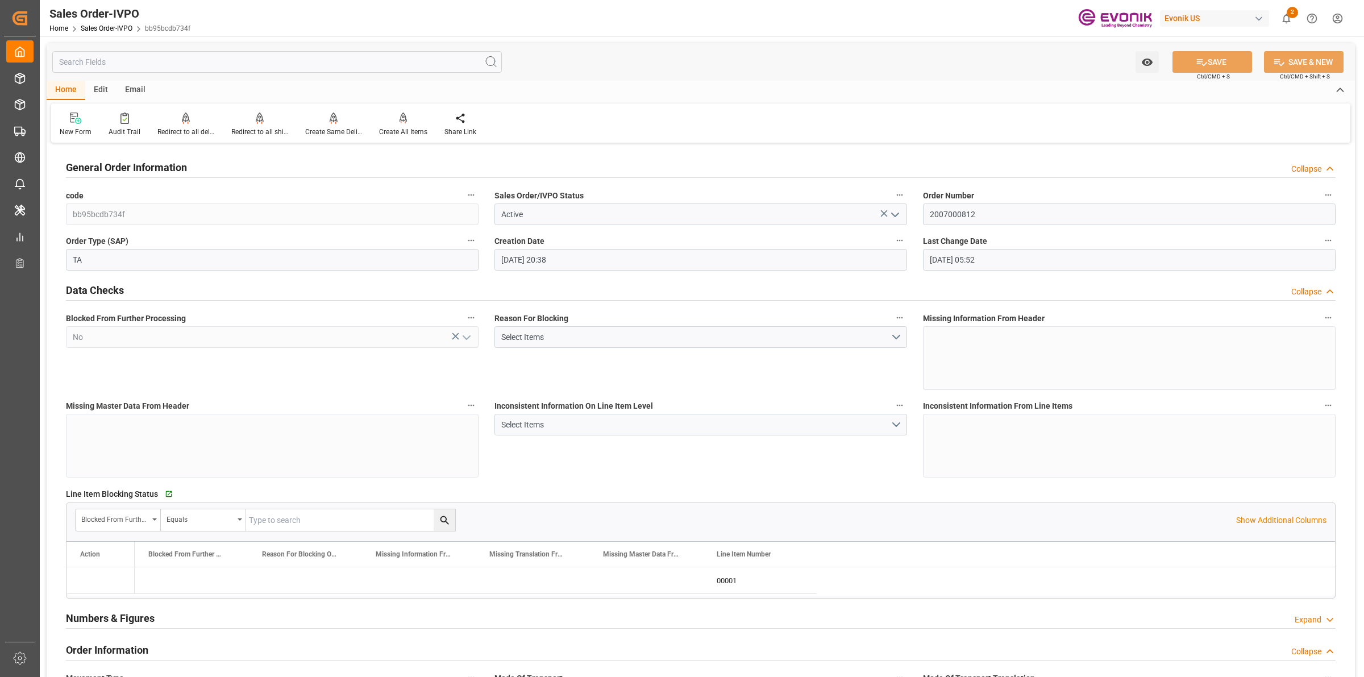
type input "22.08.2025 05:52"
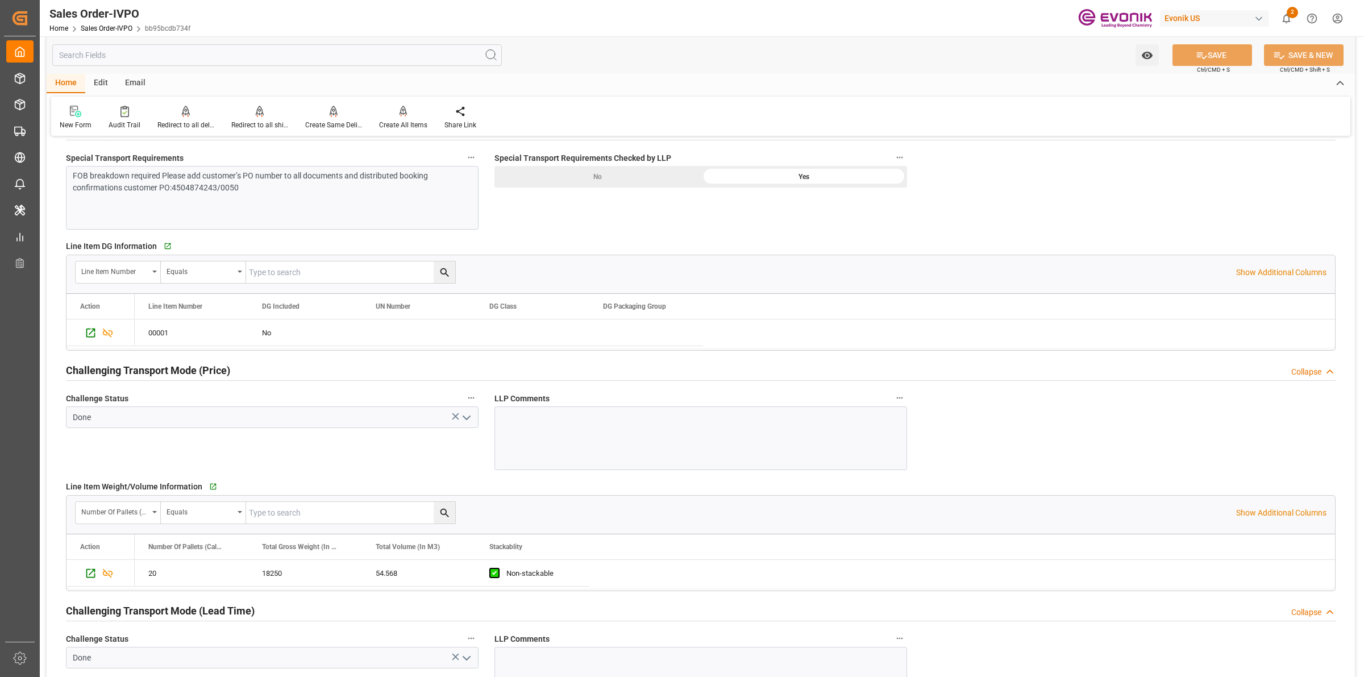
scroll to position [1634, 0]
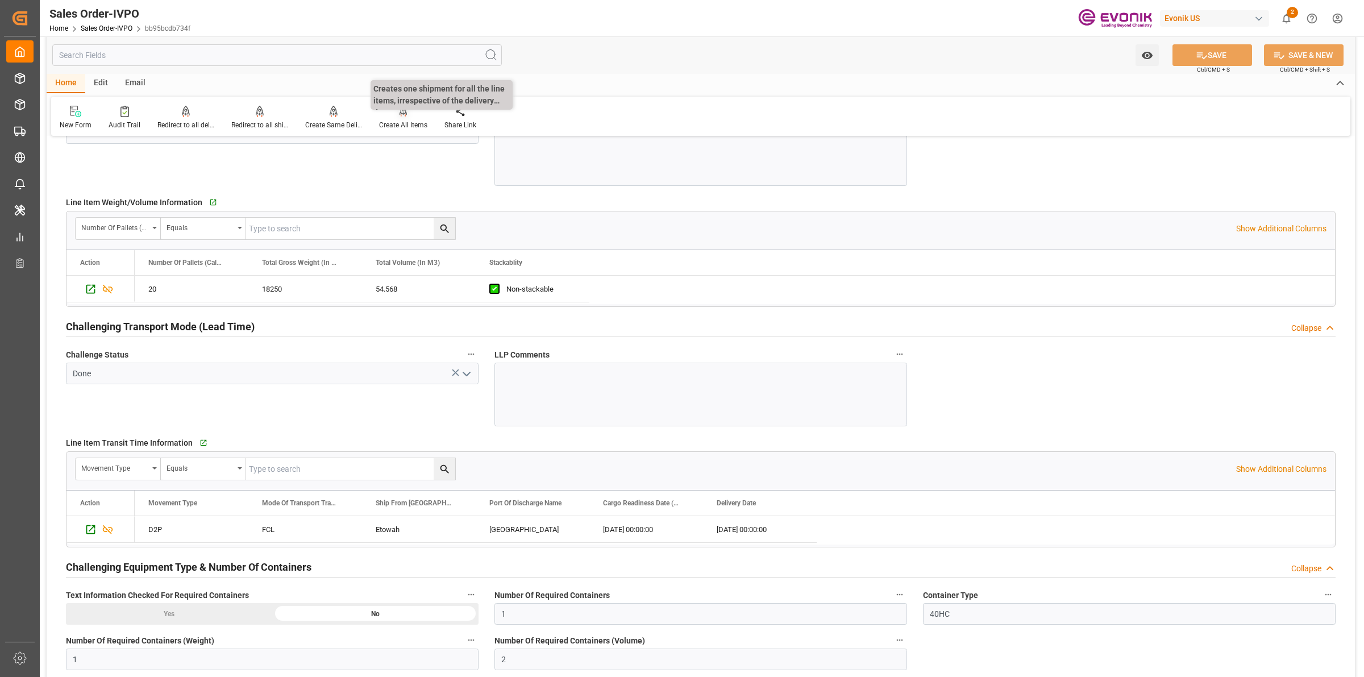
click at [418, 115] on div at bounding box center [403, 111] width 48 height 12
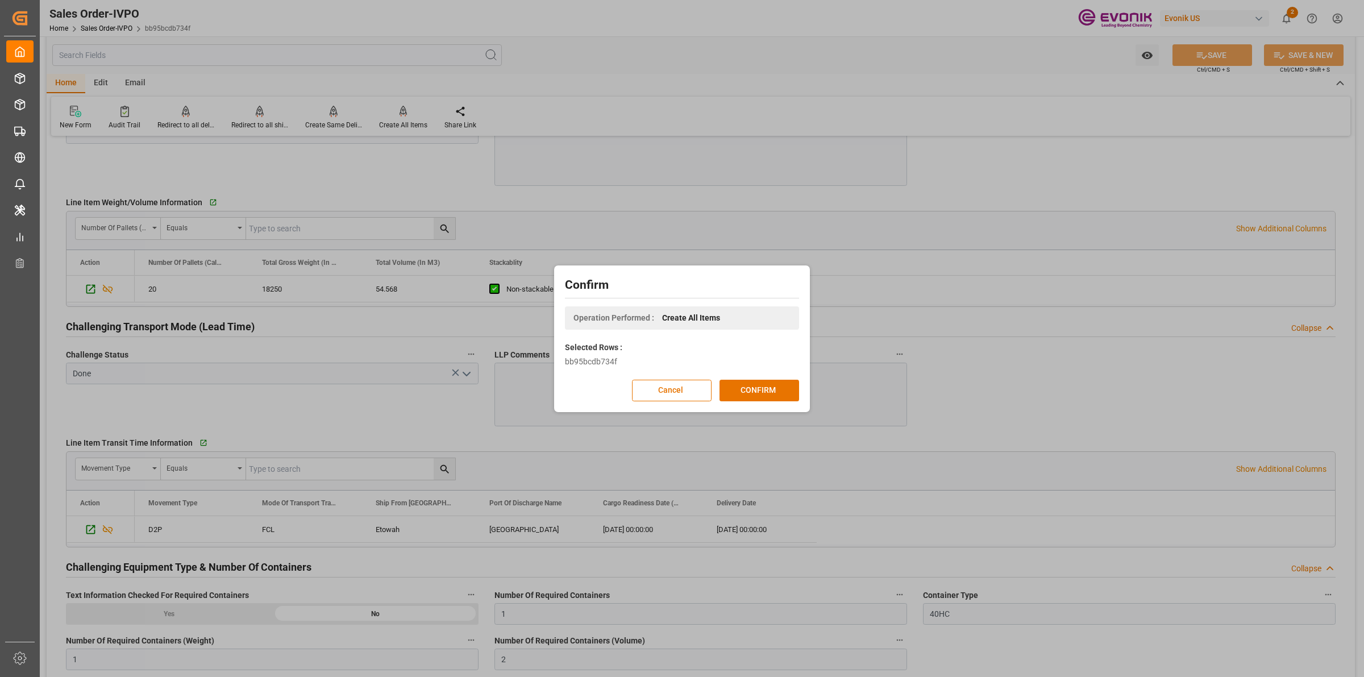
click at [758, 377] on div "Confirm Operation Performed : Create All Items Selected Rows : bb95bcdb734f Can…" at bounding box center [682, 338] width 250 height 141
click at [754, 392] on button "CONFIRM" at bounding box center [760, 391] width 80 height 22
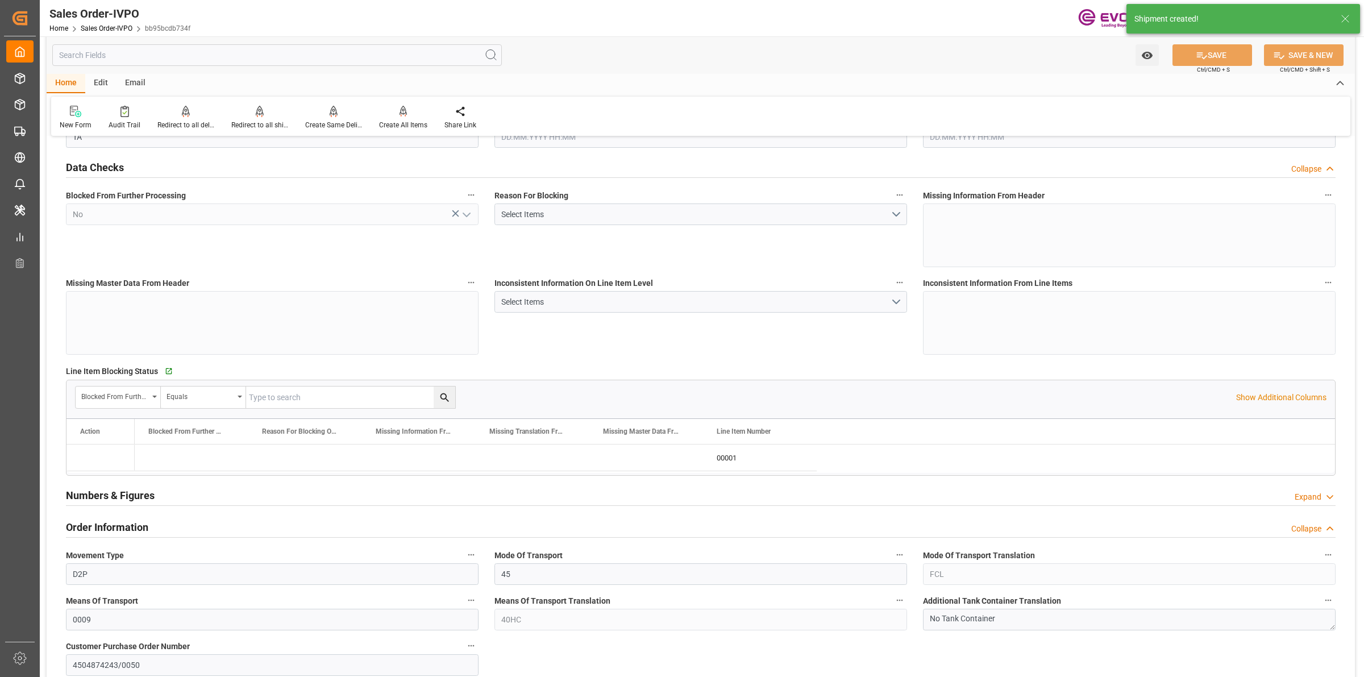
type input "COCTG"
type input "0"
type input "1"
type input "2"
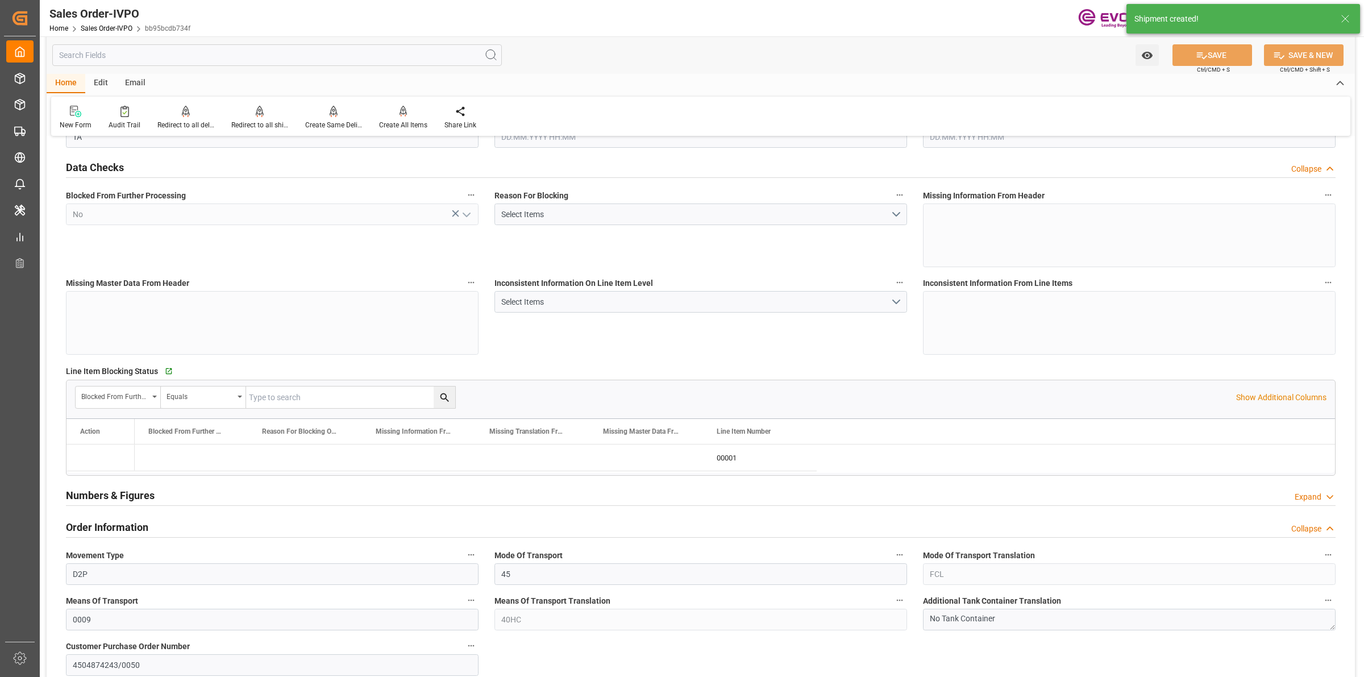
type input "18568"
type input "109.136"
type input "19000"
type input "60"
type input "12.05.2025 20:38"
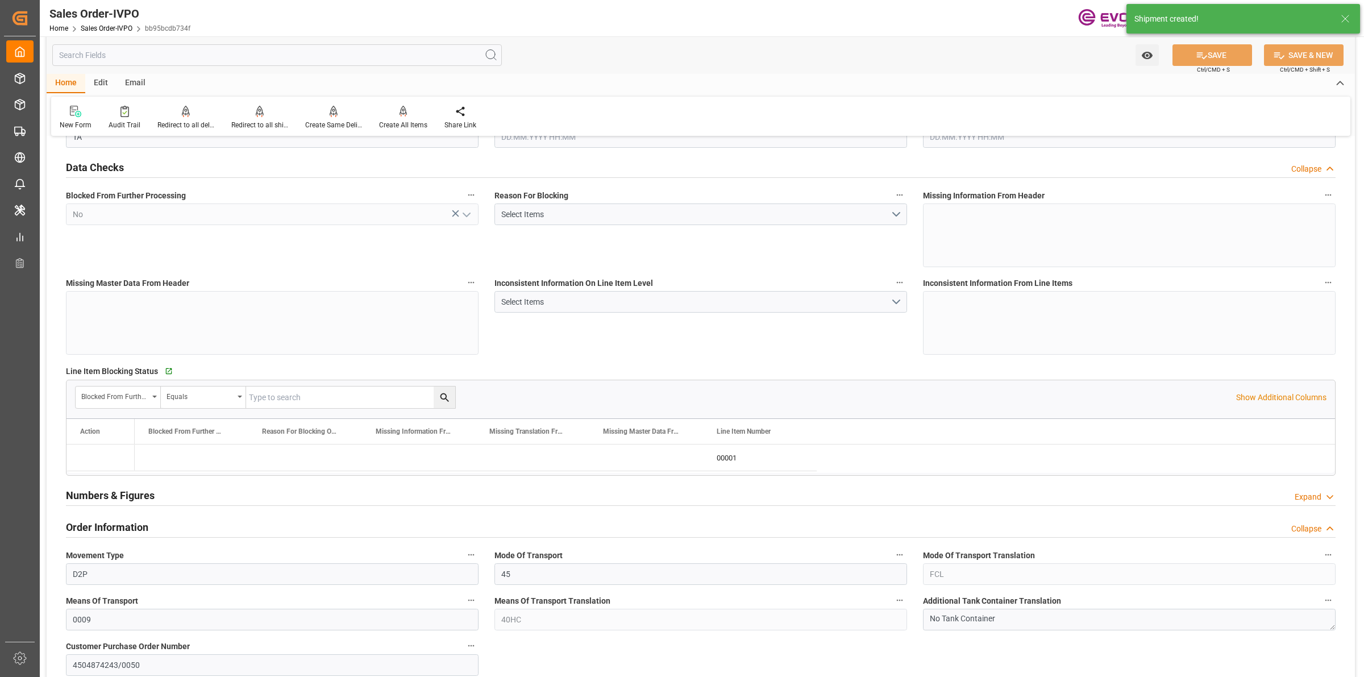
type input "[DATE] 05:26"
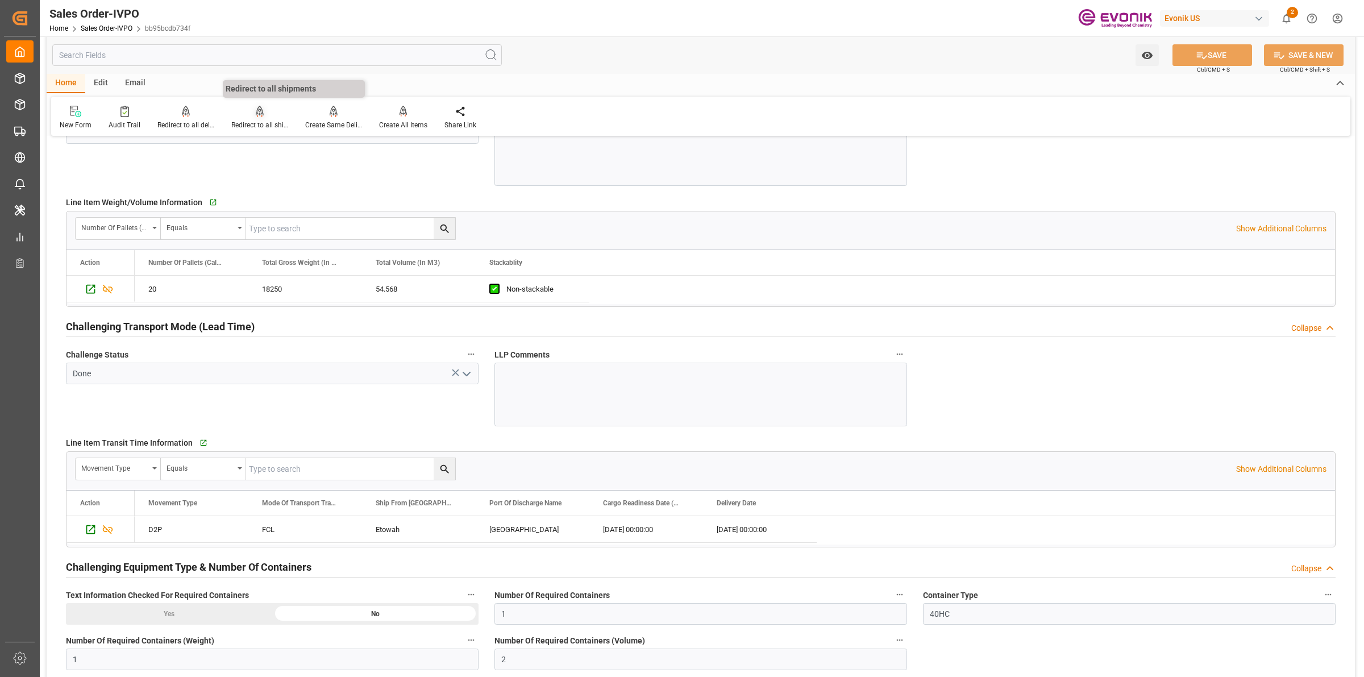
click at [262, 124] on div "Redirect to all shipments" at bounding box center [259, 125] width 57 height 10
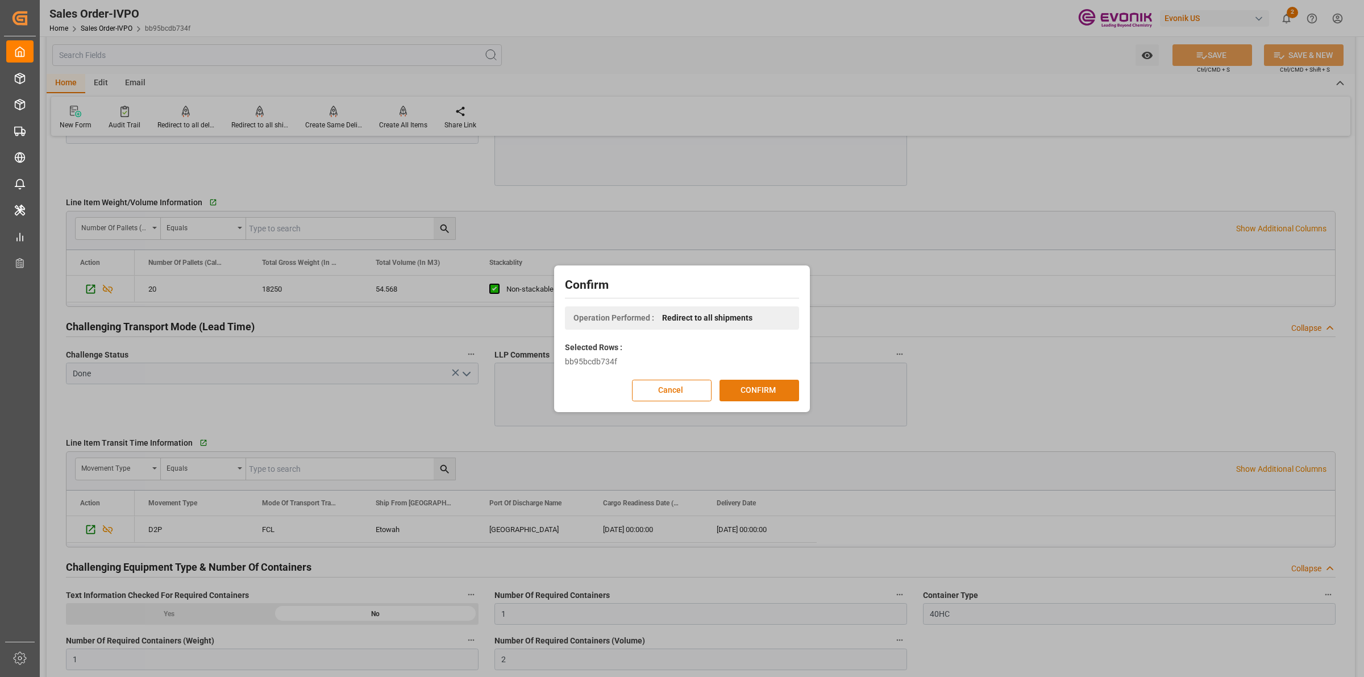
click at [763, 392] on button "CONFIRM" at bounding box center [760, 391] width 80 height 22
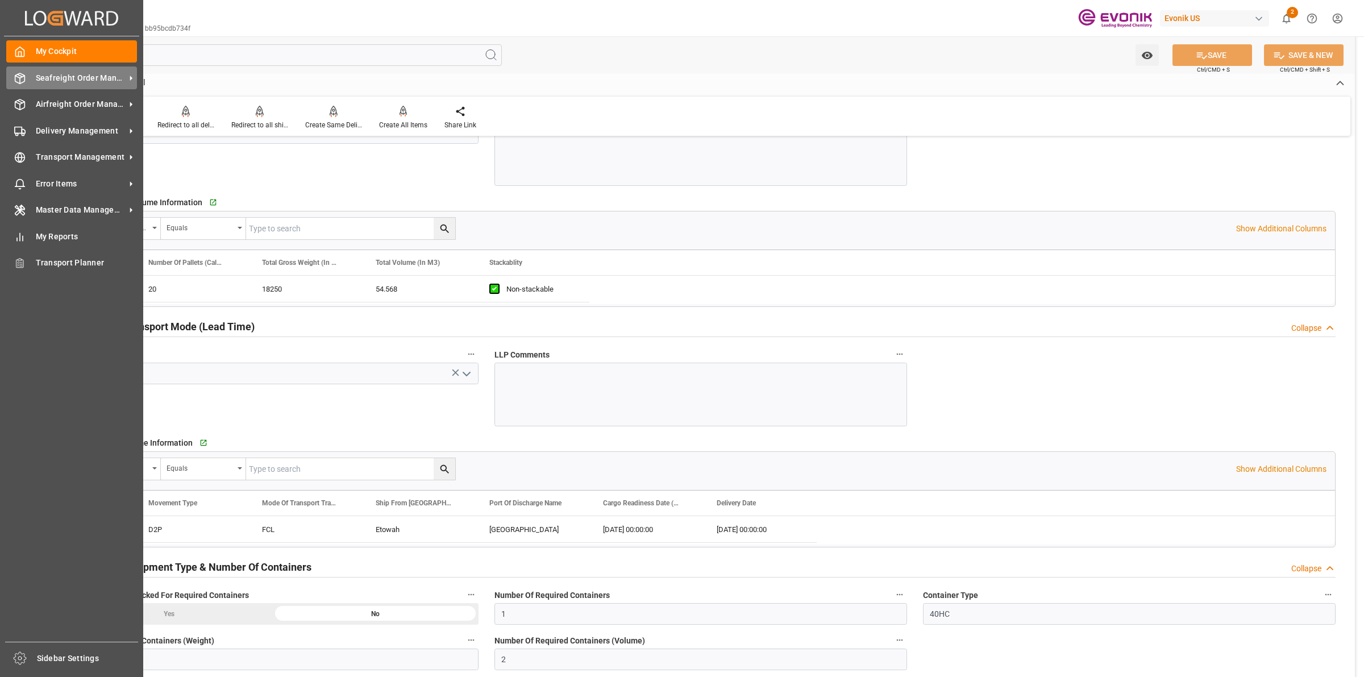
click at [24, 75] on icon at bounding box center [20, 78] width 10 height 10
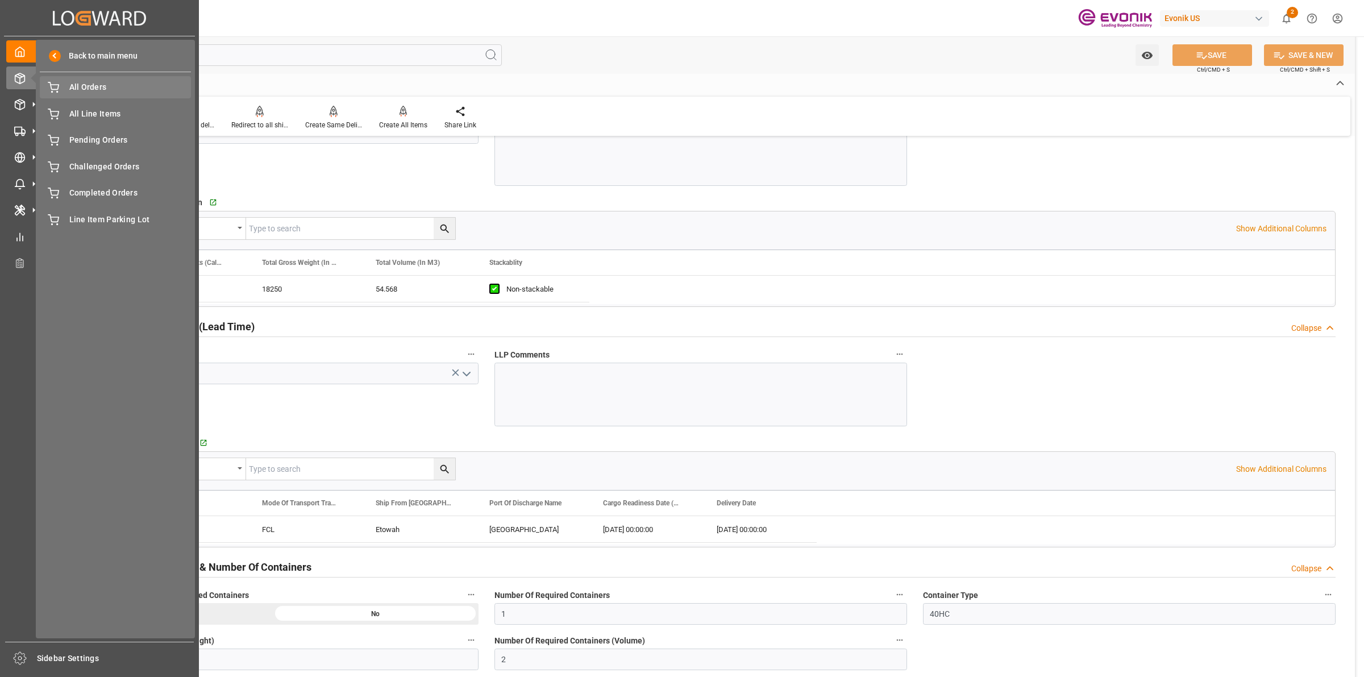
click at [108, 87] on span "All Orders" at bounding box center [130, 87] width 122 height 12
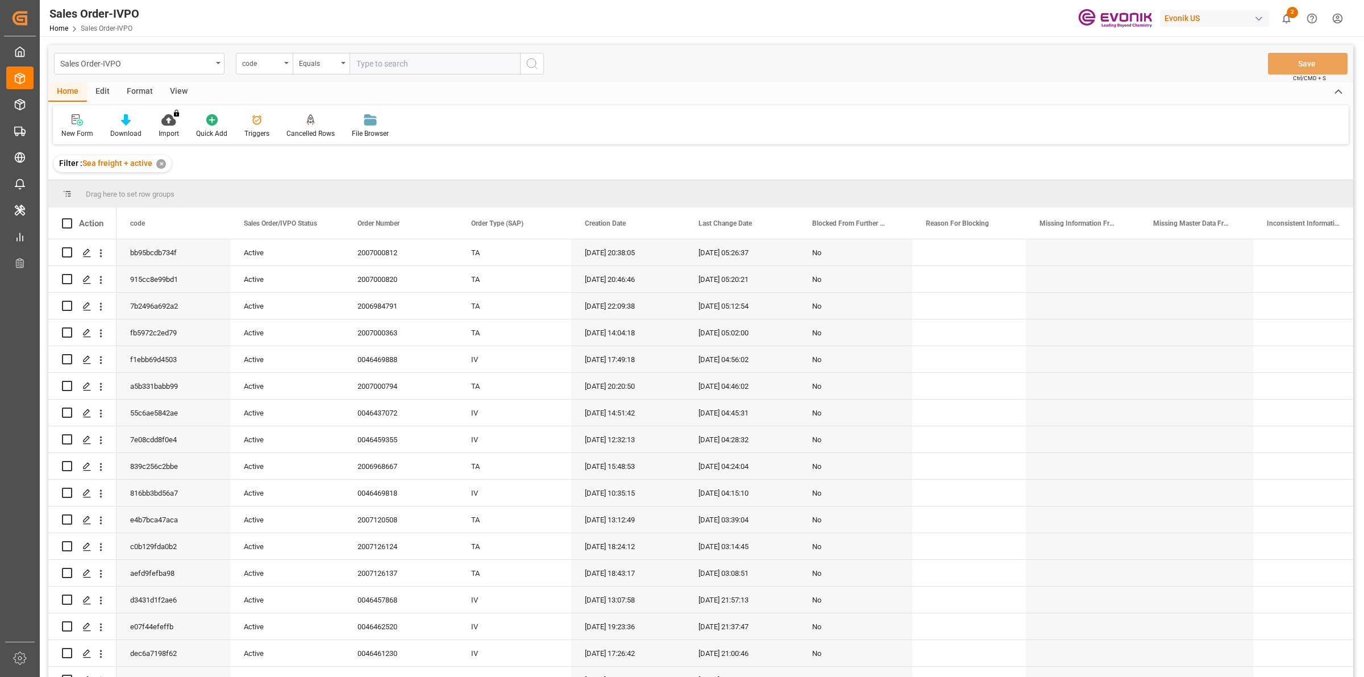
click at [279, 63] on div "code" at bounding box center [261, 62] width 39 height 13
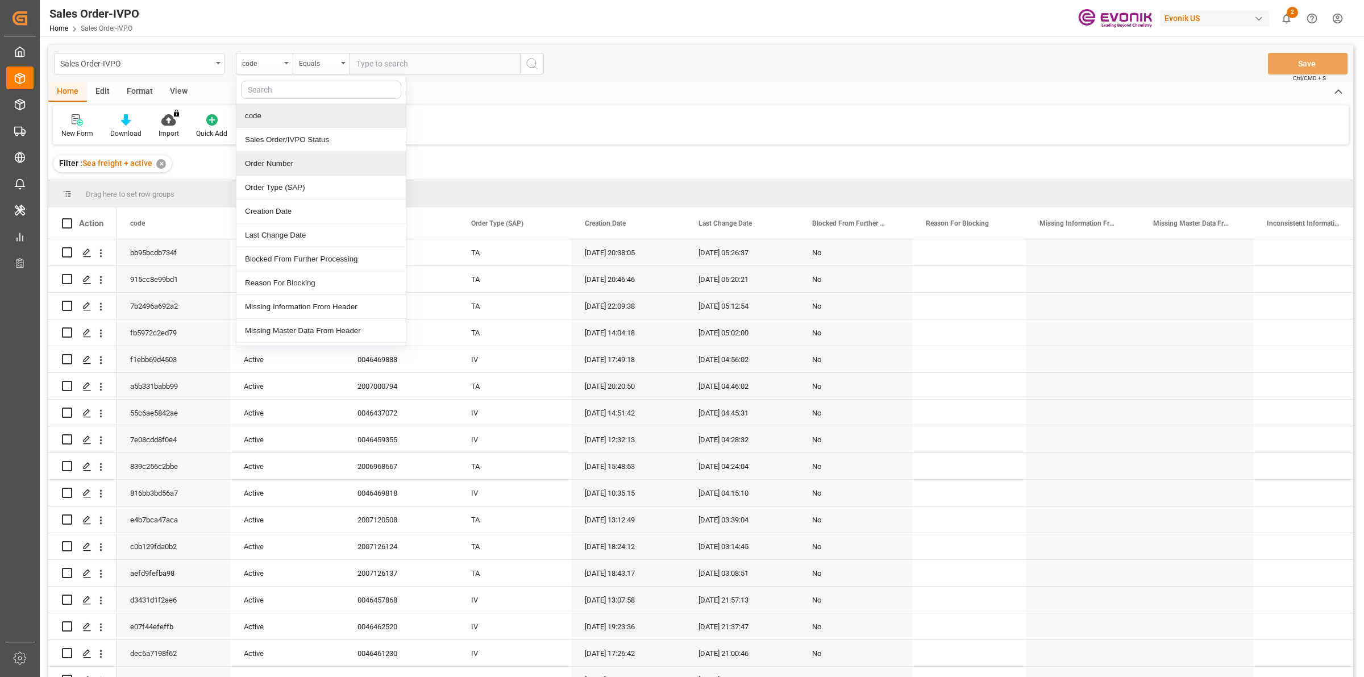
click at [277, 164] on div "Order Number" at bounding box center [320, 164] width 169 height 24
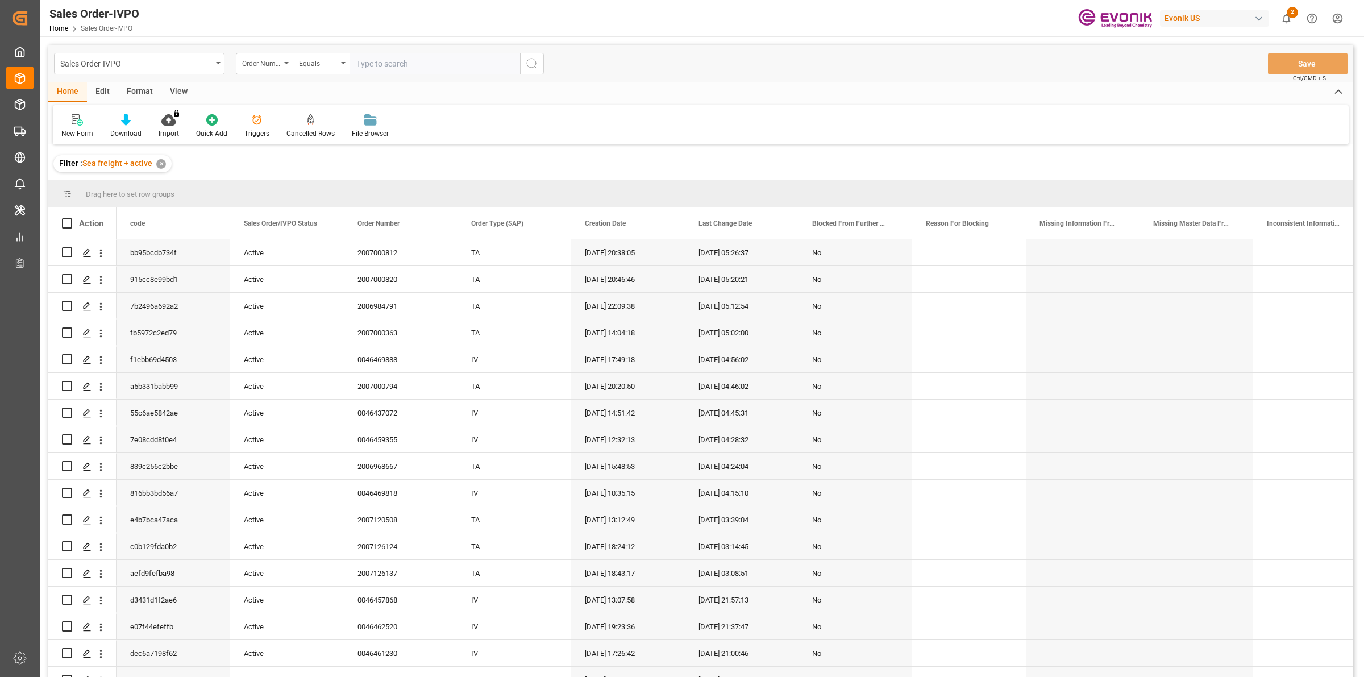
click at [406, 53] on input "text" at bounding box center [435, 64] width 171 height 22
paste input "2006968665"
type input "2006968665"
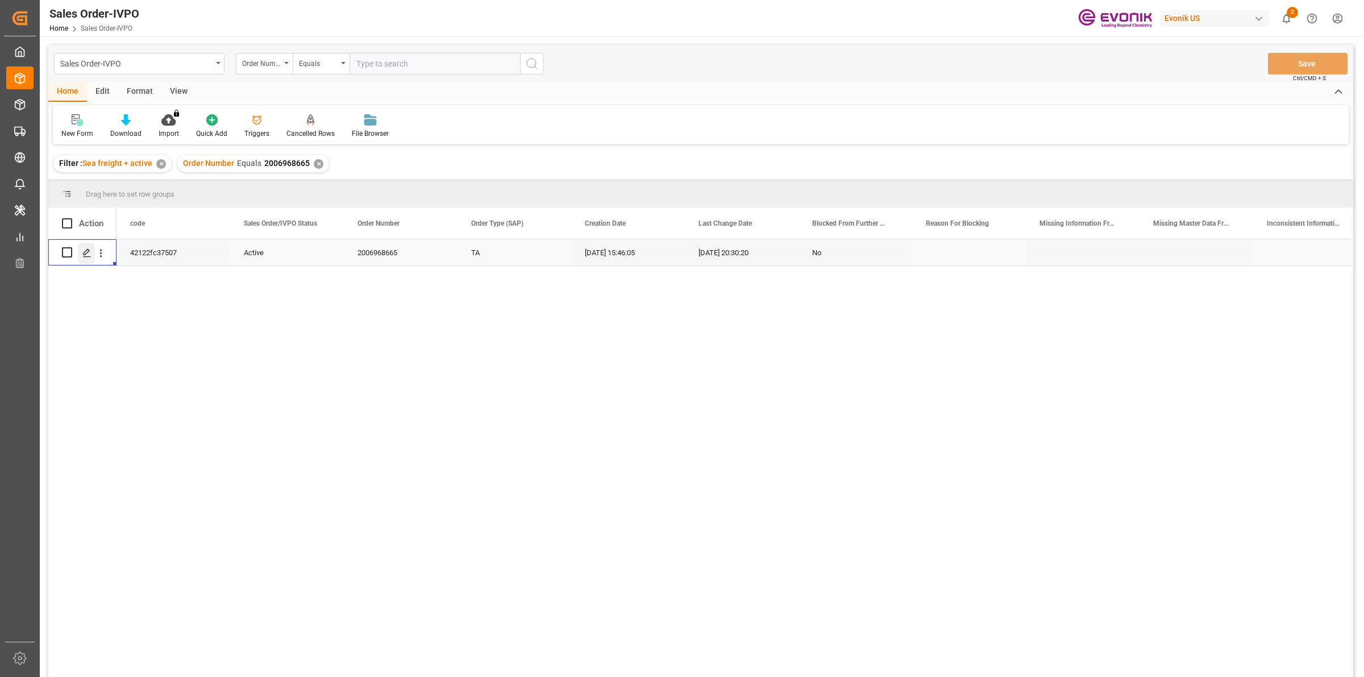
click at [85, 248] on icon "Press SPACE to select this row." at bounding box center [86, 252] width 9 height 9
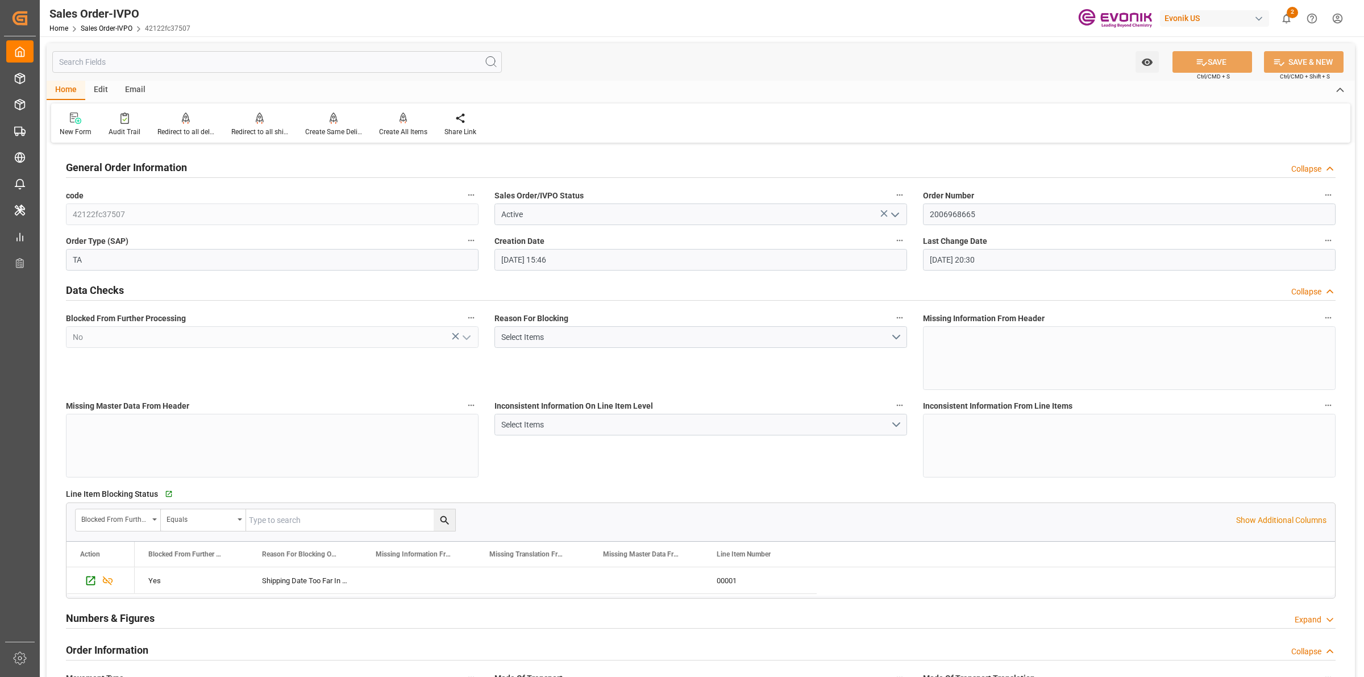
scroll to position [142, 0]
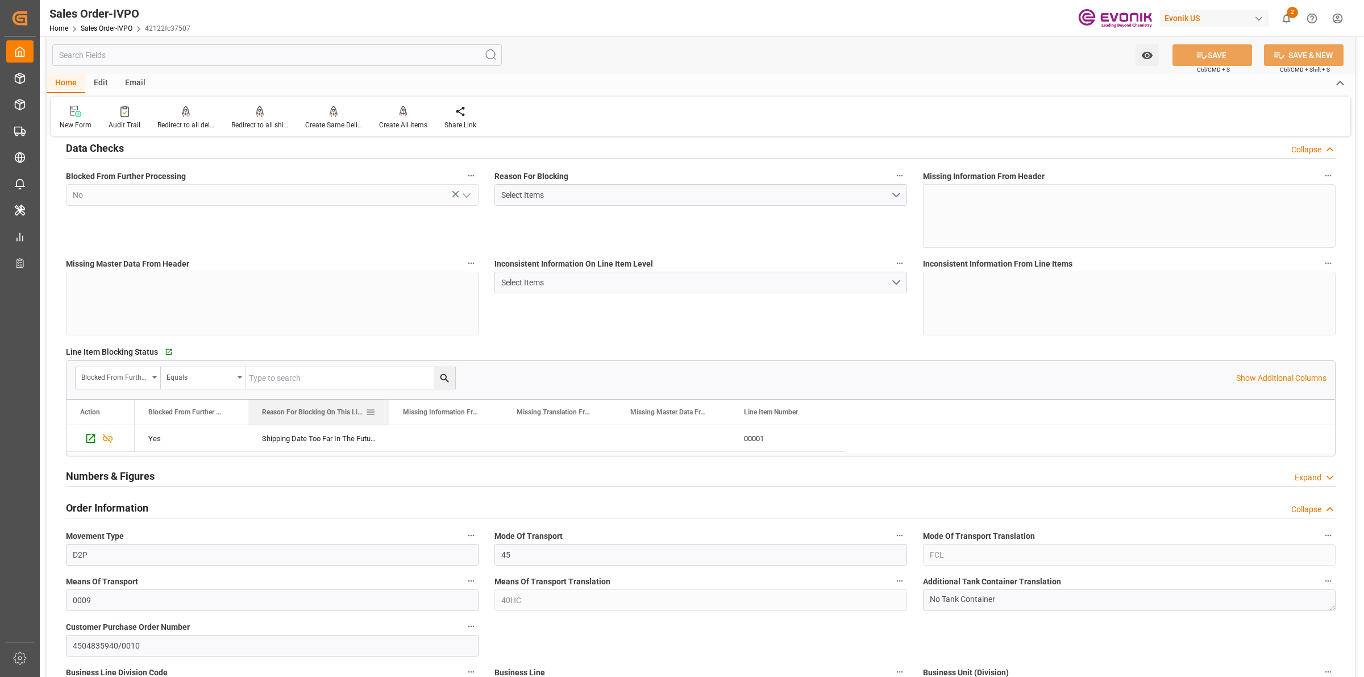
drag, startPoint x: 361, startPoint y: 410, endPoint x: 444, endPoint y: 417, distance: 83.2
click at [392, 417] on div at bounding box center [389, 412] width 5 height 25
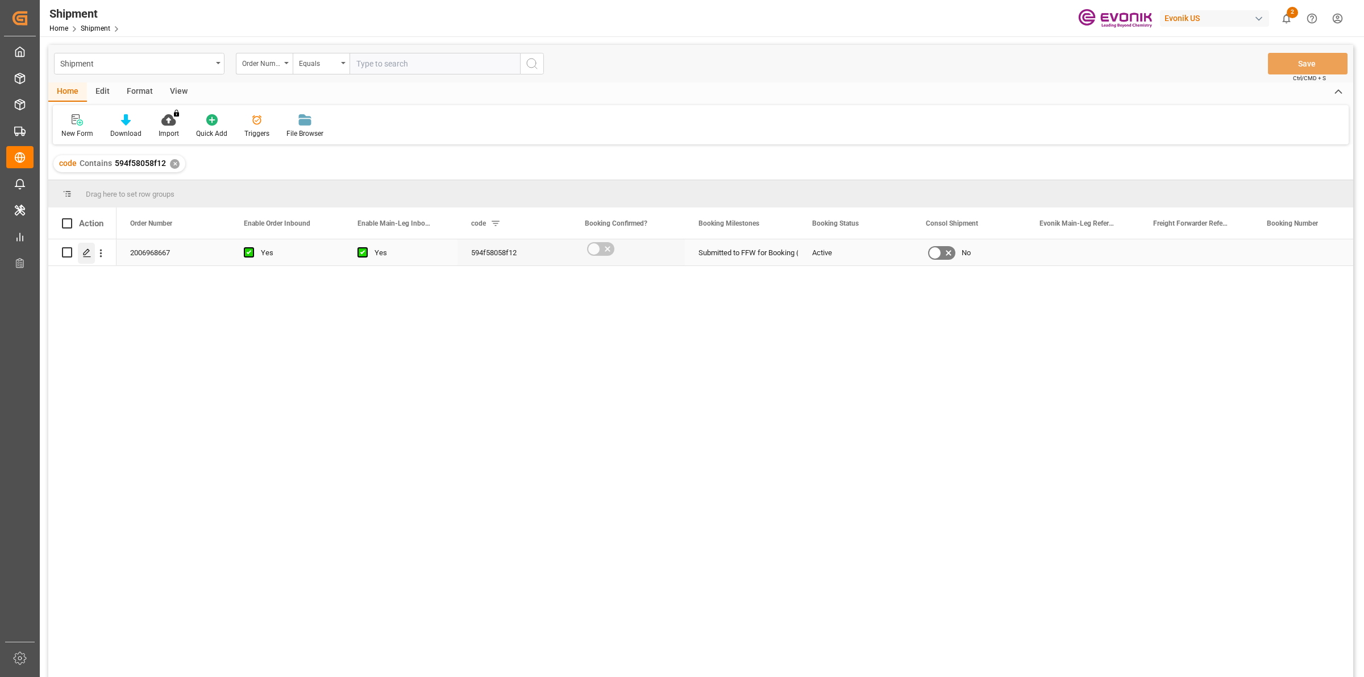
click at [83, 243] on div "Press SPACE to select this row." at bounding box center [86, 253] width 17 height 21
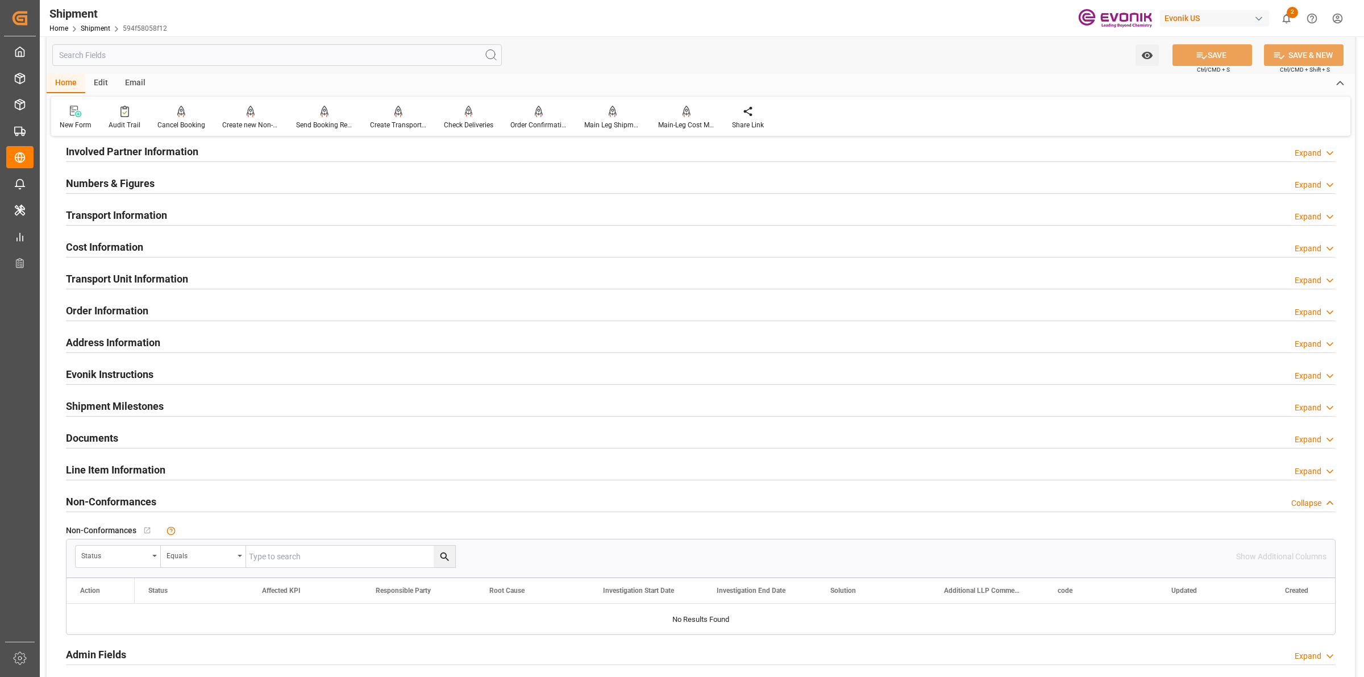
scroll to position [497, 0]
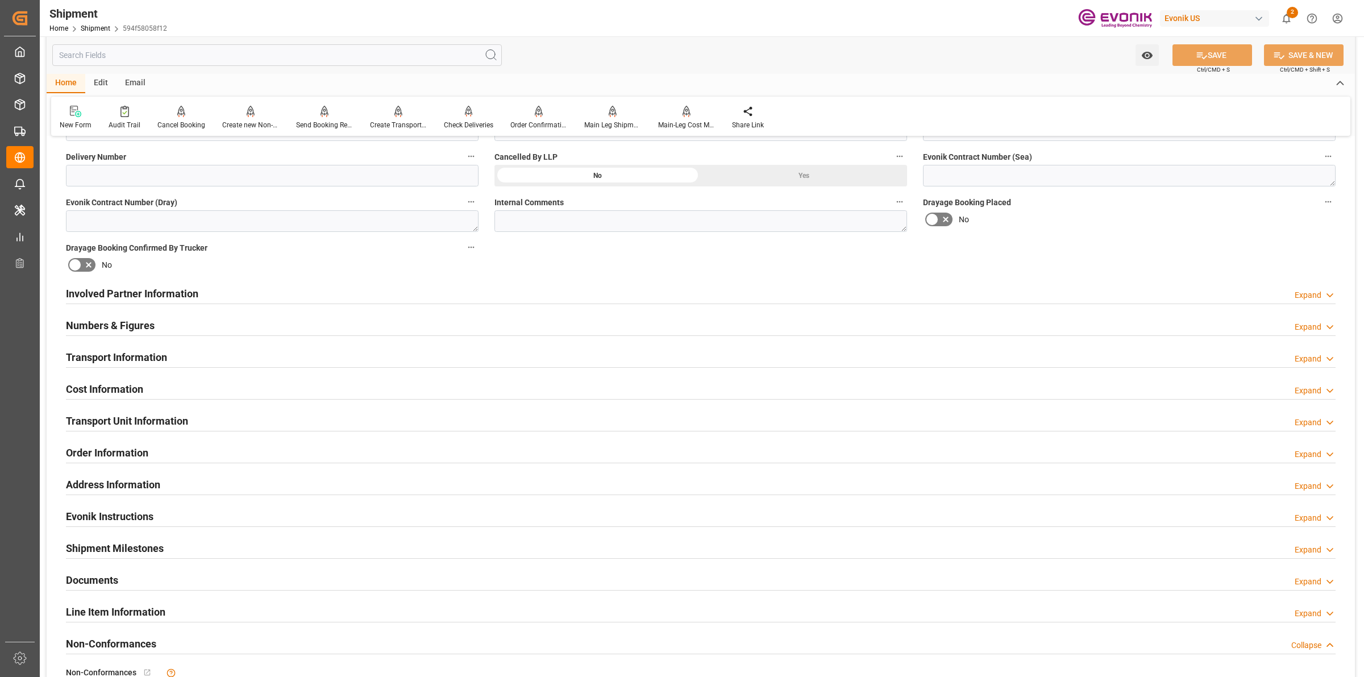
click at [194, 290] on h2 "Involved Partner Information" at bounding box center [132, 293] width 132 height 15
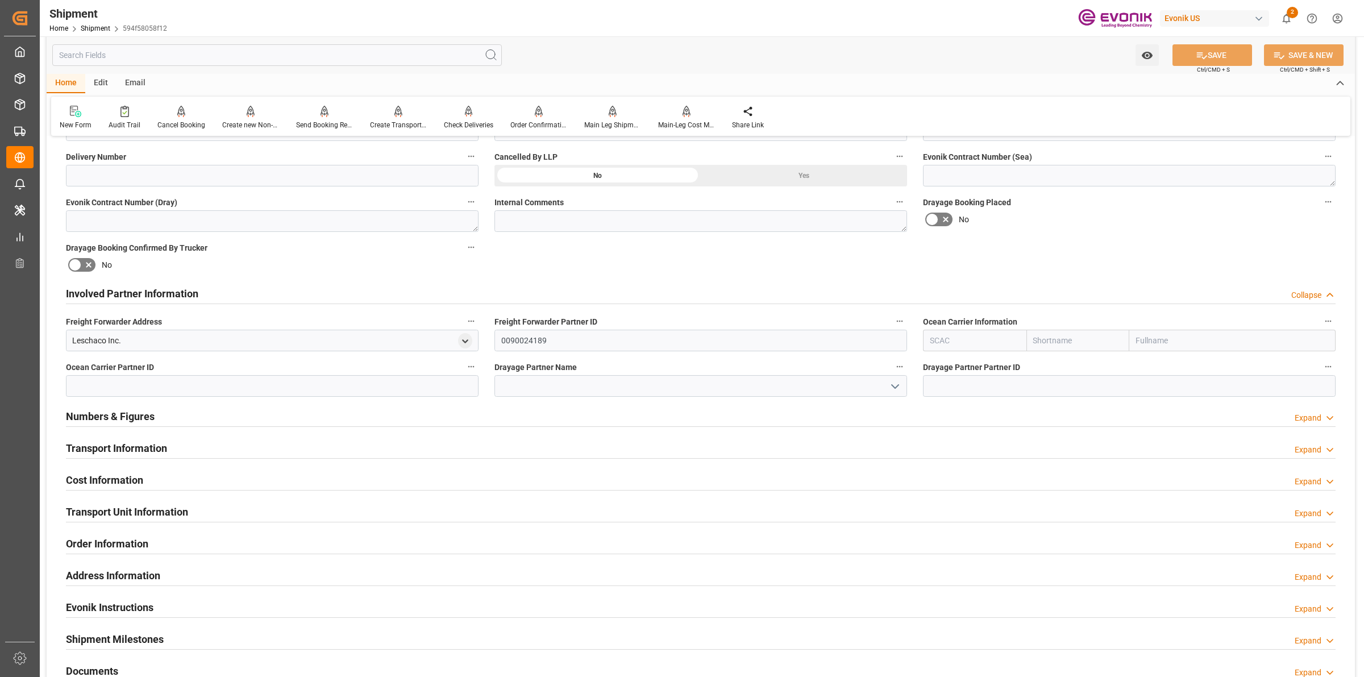
click at [970, 345] on input "text" at bounding box center [974, 341] width 103 height 22
click at [927, 353] on div "ALRB" at bounding box center [941, 366] width 34 height 26
type input "ALRB"
type input "AC Containerline"
type input "AC Containerline GmbH"
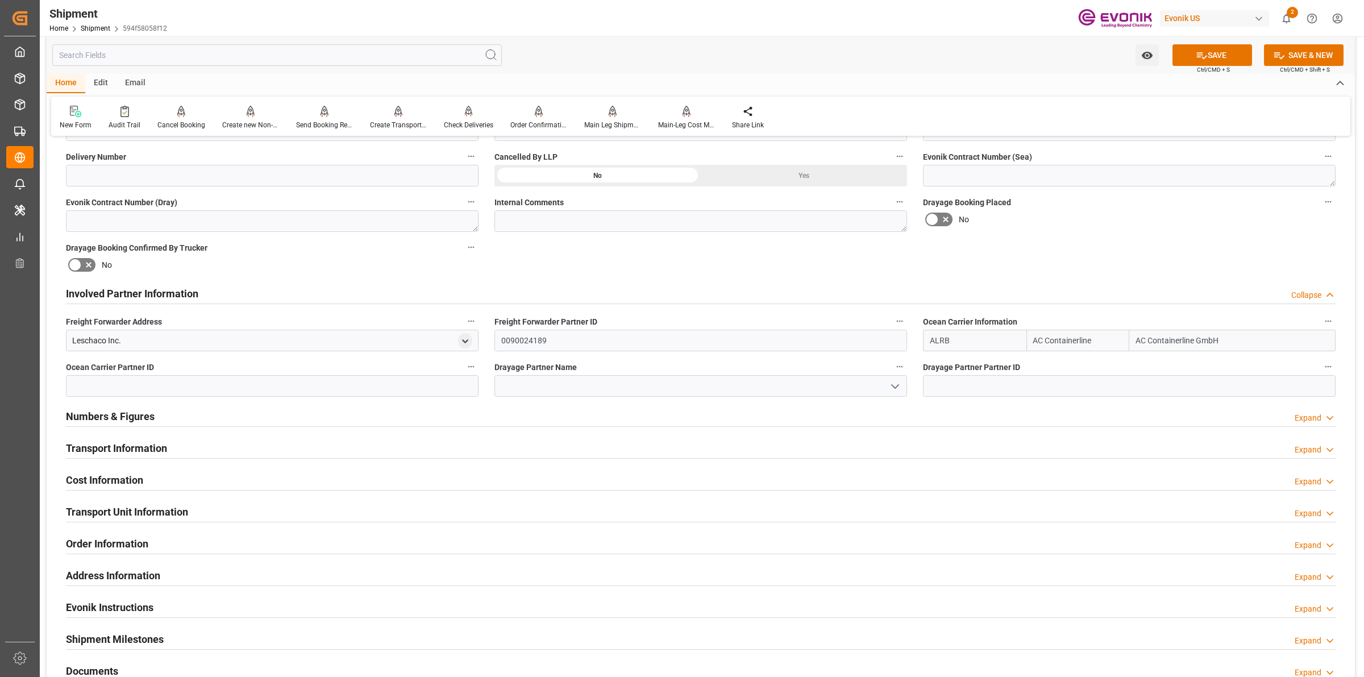
type input "ALRB"
click at [81, 322] on div "Freight Forwarder Address Leschaco Inc." at bounding box center [272, 332] width 429 height 45
copy div "ht Forwarder Address Leschaco Inc."
click at [222, 347] on div "Leschaco Inc." at bounding box center [272, 341] width 413 height 22
click at [97, 342] on div "Leschaco Inc." at bounding box center [96, 341] width 49 height 12
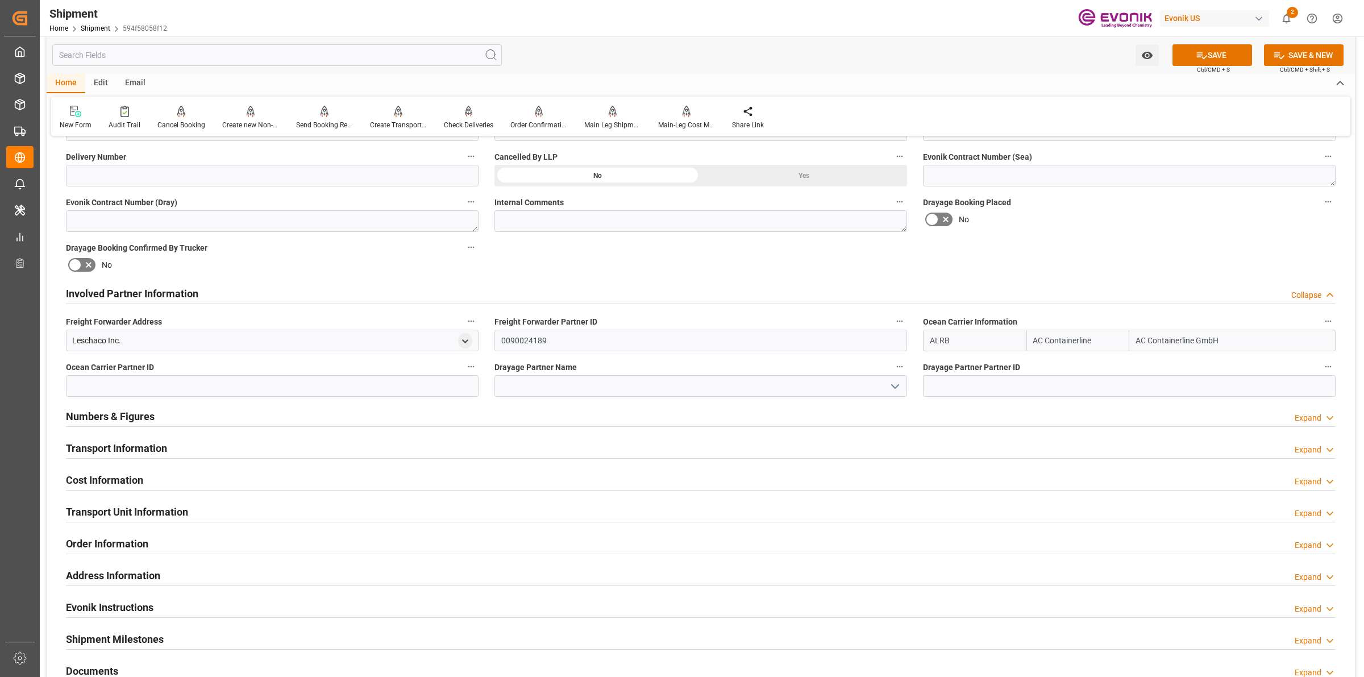
click at [97, 342] on div "Leschaco Inc." at bounding box center [96, 341] width 49 height 12
copy div "Leschaco"
click at [541, 384] on input at bounding box center [701, 386] width 413 height 22
paste input "Leschaco"
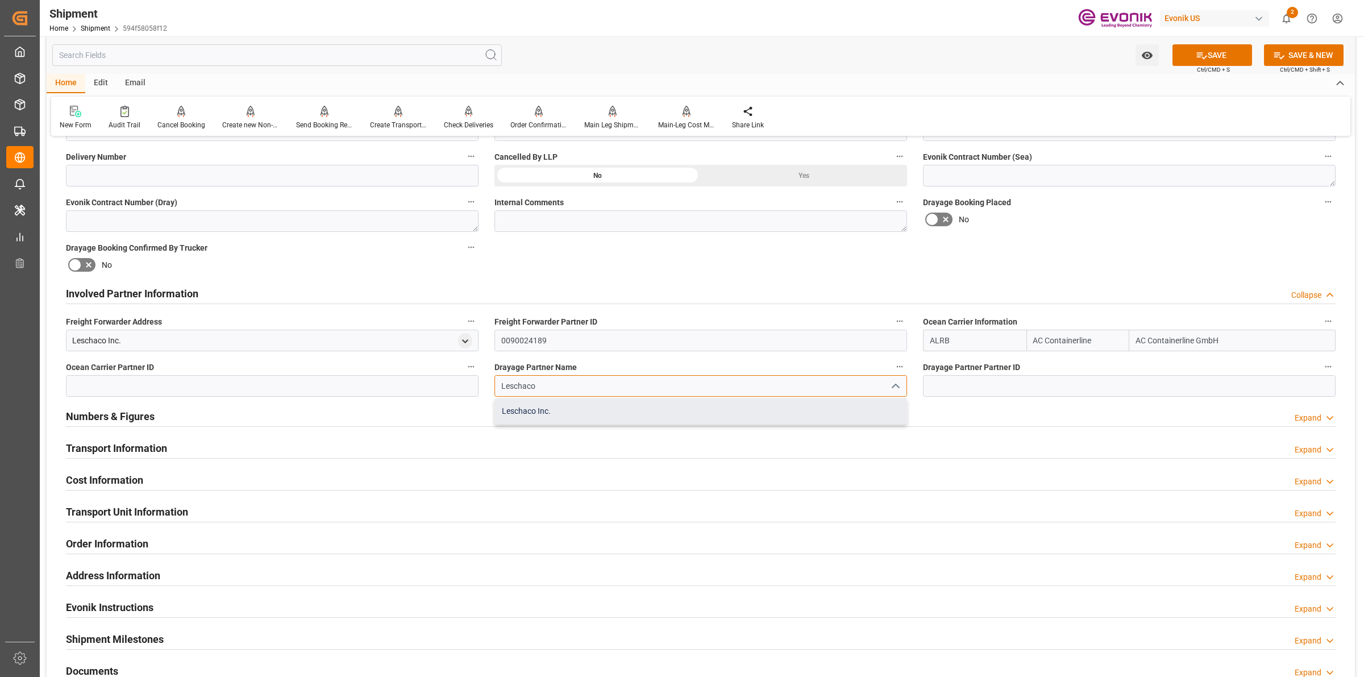
click at [562, 411] on div "Leschaco Inc." at bounding box center [701, 411] width 412 height 26
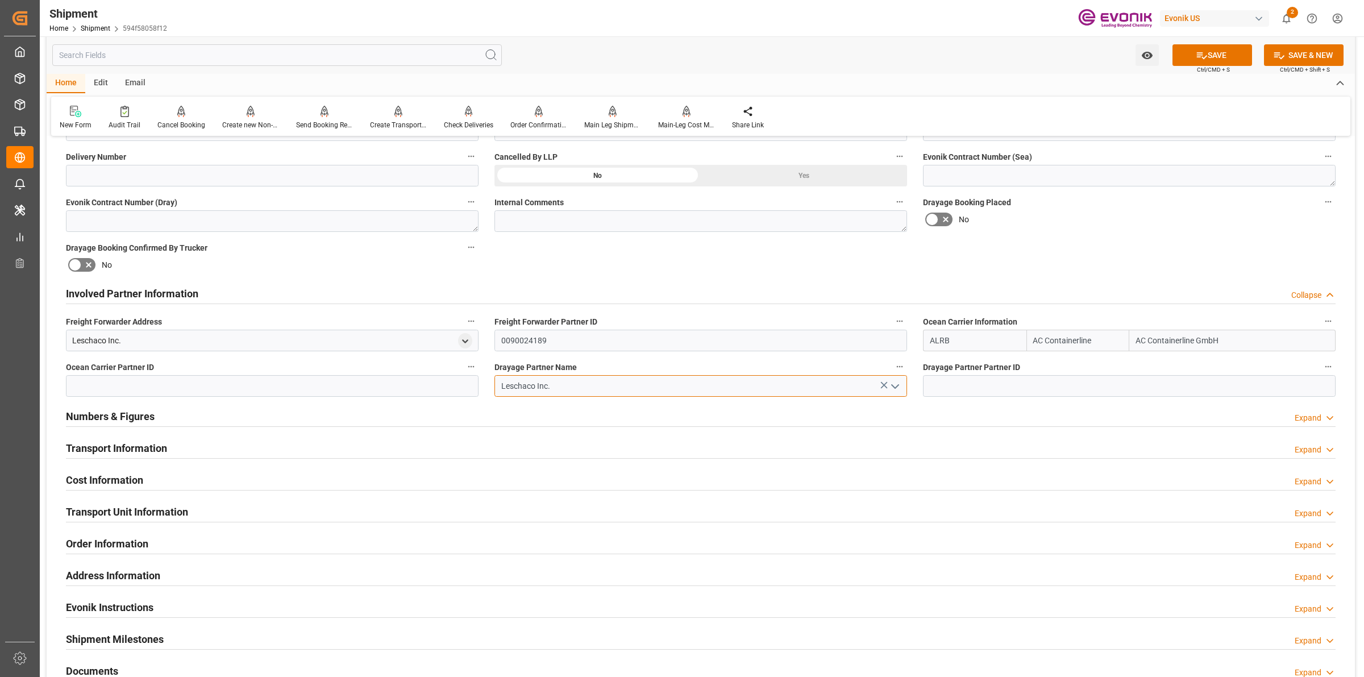
type input "Leschaco Inc."
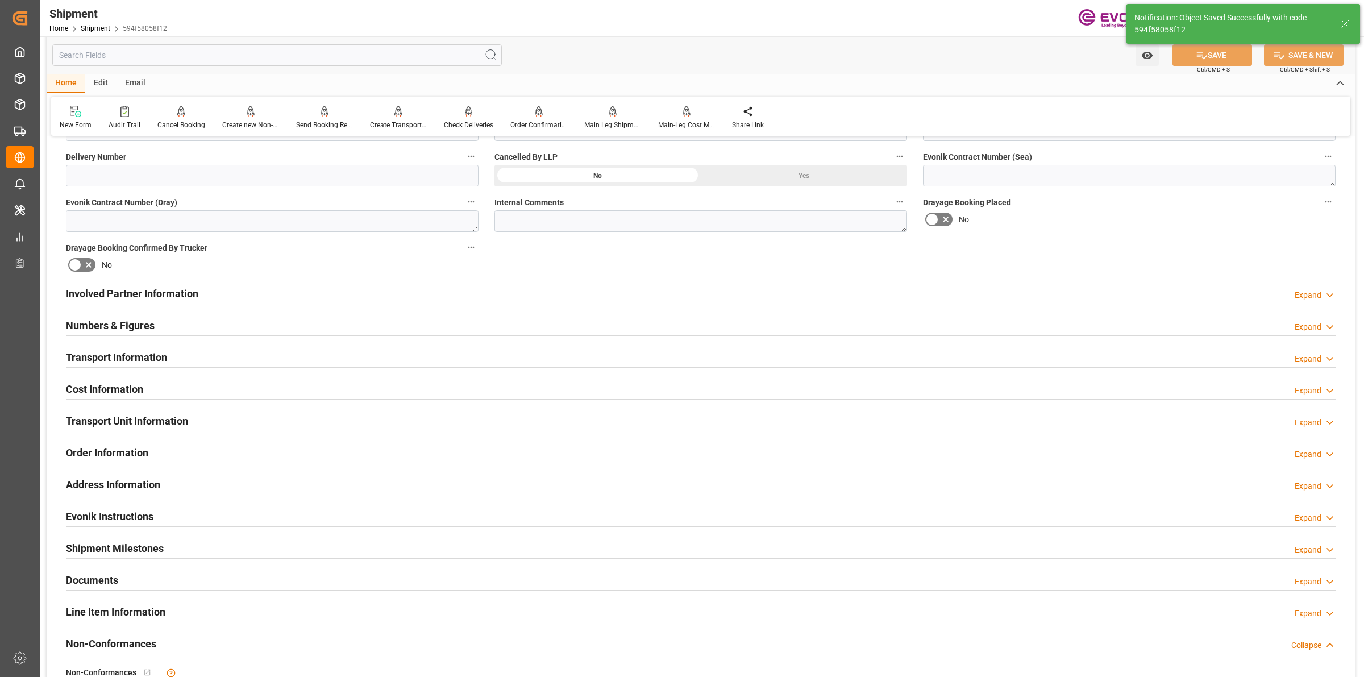
click at [288, 290] on div "Involved Partner Information Expand" at bounding box center [701, 293] width 1270 height 22
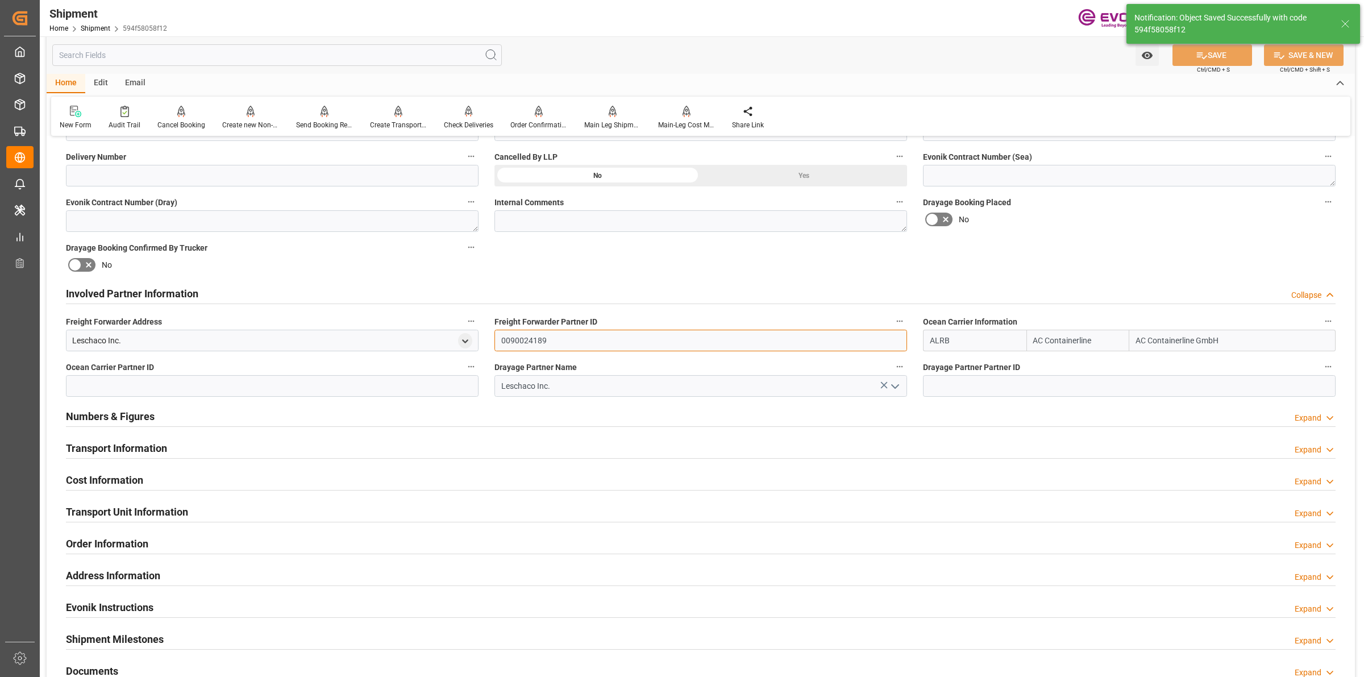
click at [529, 346] on input "0090024189" at bounding box center [701, 341] width 413 height 22
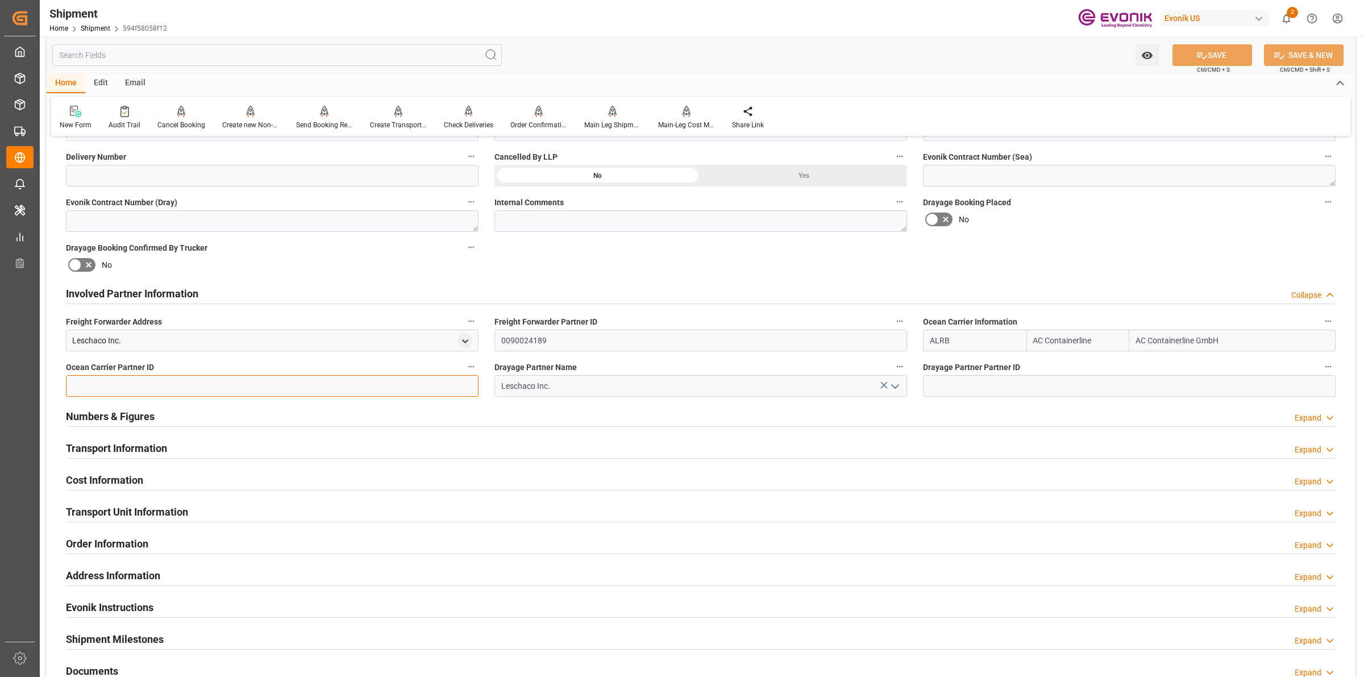
click at [387, 388] on input at bounding box center [272, 386] width 413 height 22
paste input "0090024189"
type input "0090024189"
click at [929, 388] on input at bounding box center [1129, 386] width 413 height 22
paste input "0090024189"
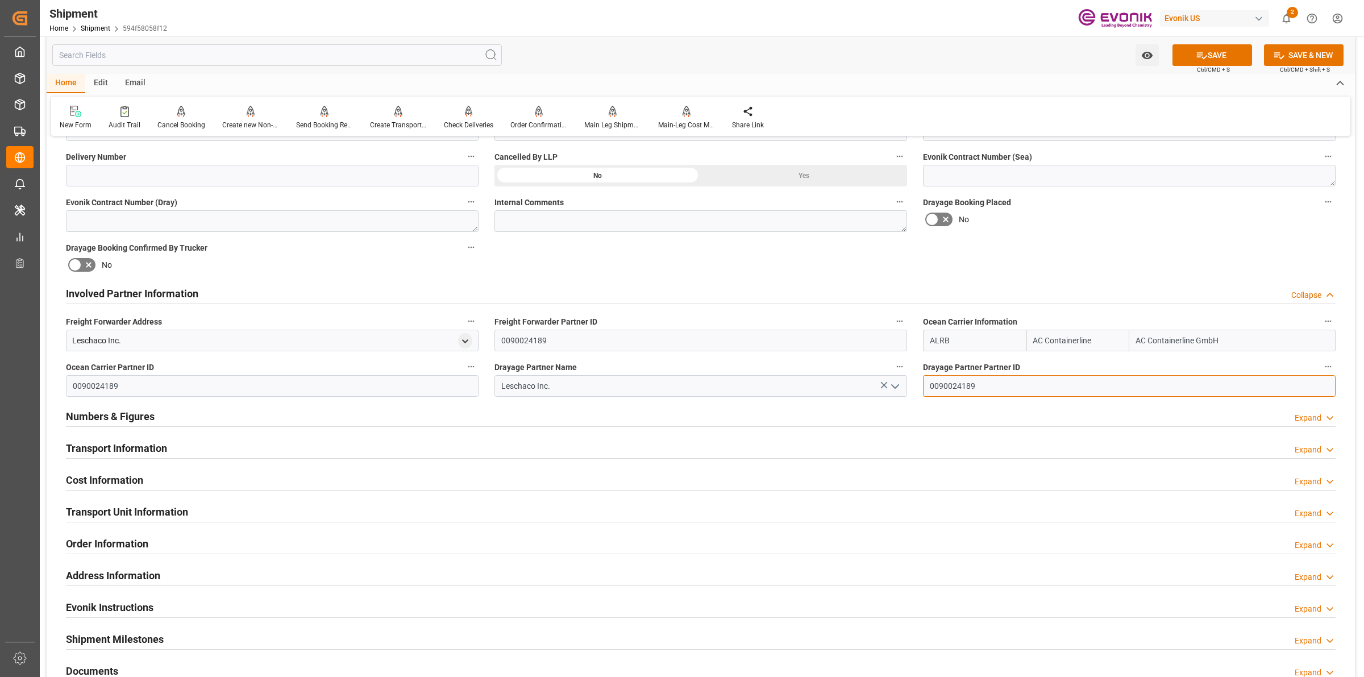
type input "0090024189"
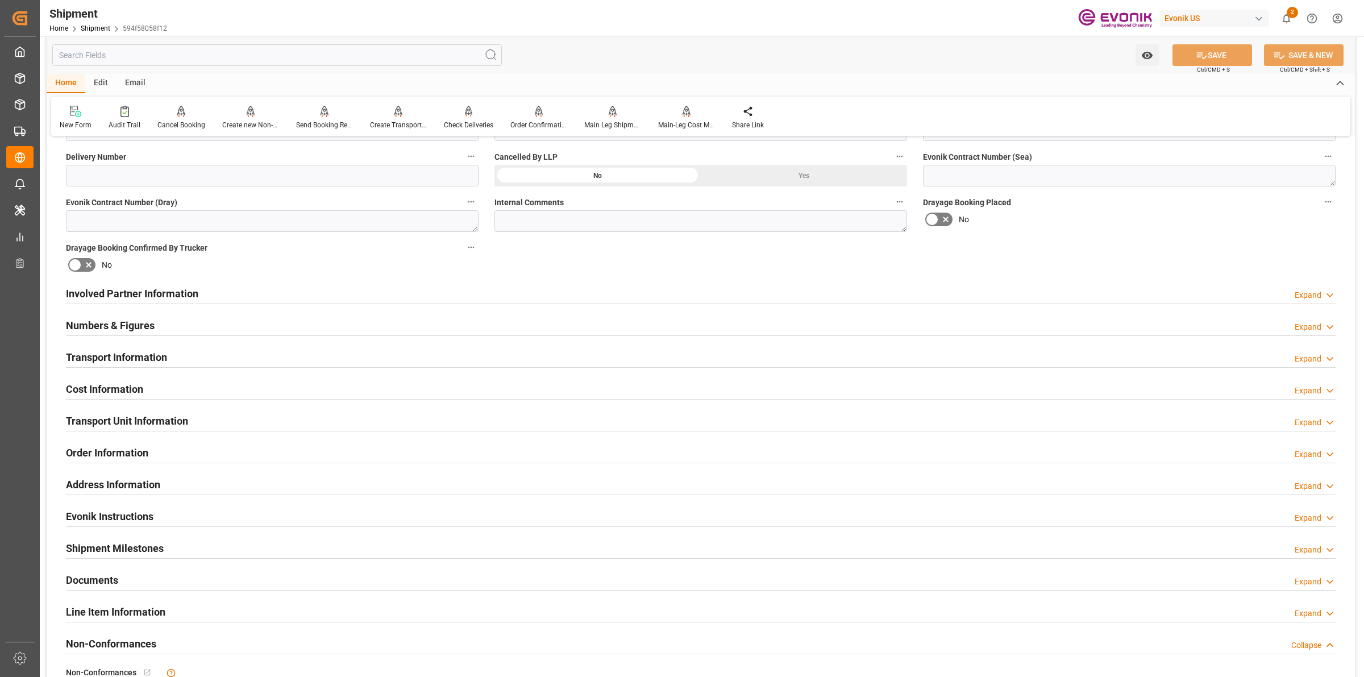
click at [169, 354] on div "Transport Information Expand" at bounding box center [701, 357] width 1270 height 22
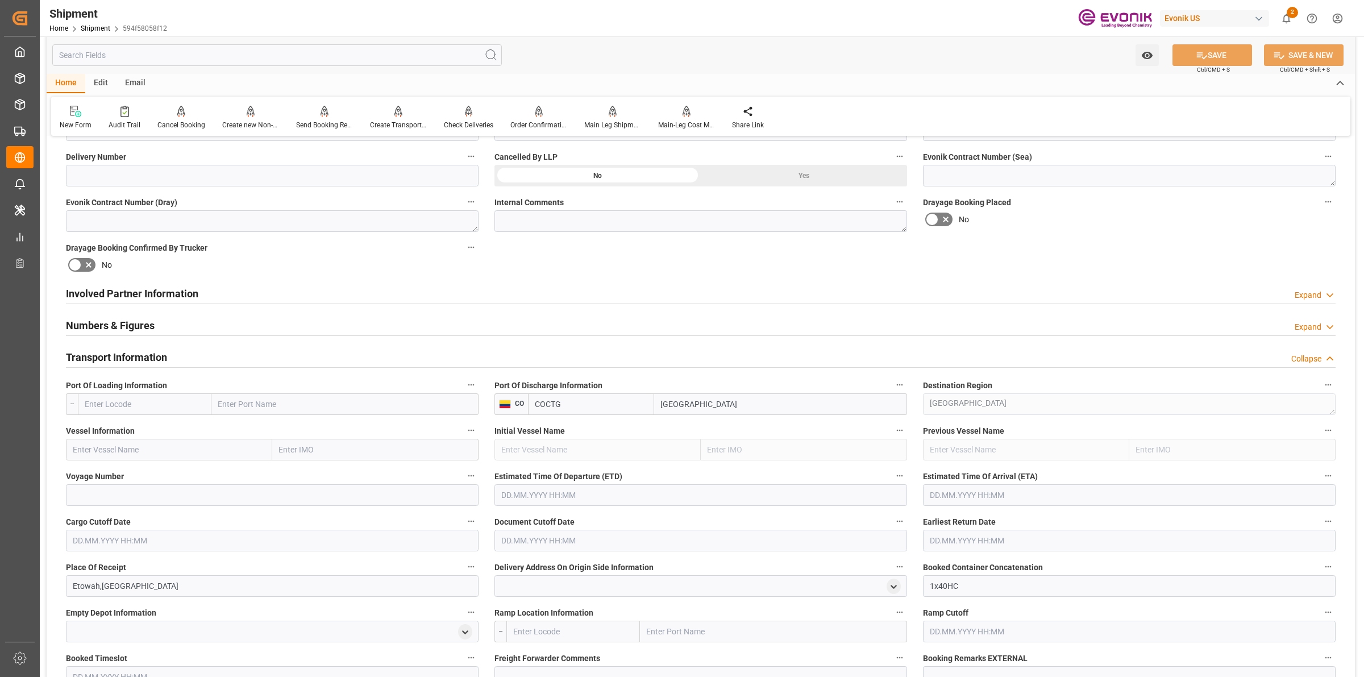
click at [199, 287] on div "Involved Partner Information Expand" at bounding box center [701, 293] width 1270 height 22
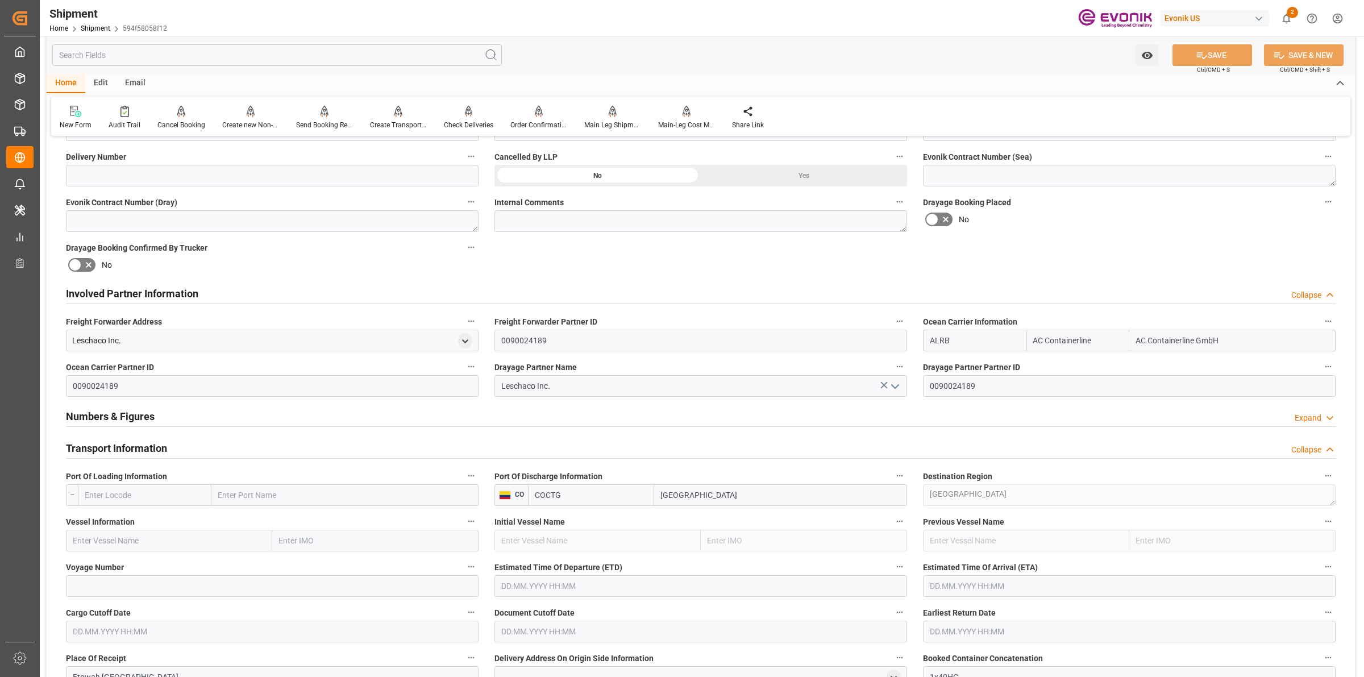
click at [195, 292] on h2 "Involved Partner Information" at bounding box center [132, 293] width 132 height 15
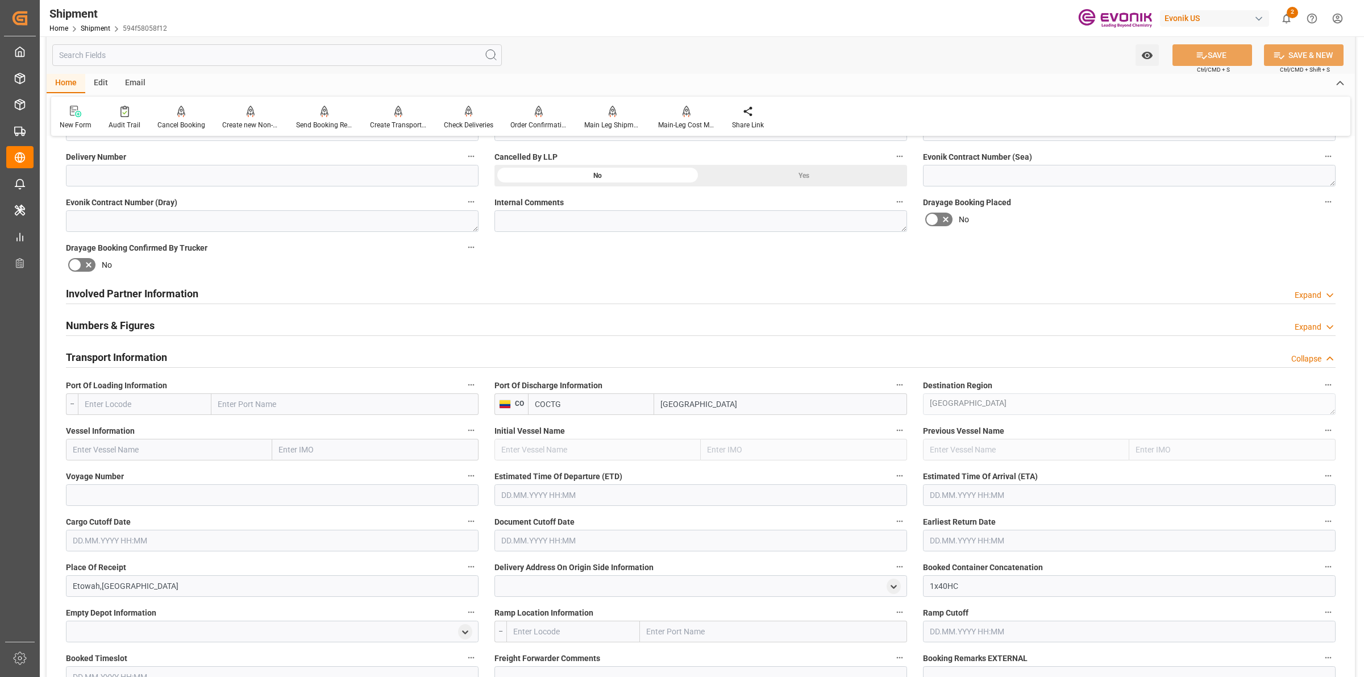
click at [162, 300] on h2 "Involved Partner Information" at bounding box center [132, 293] width 132 height 15
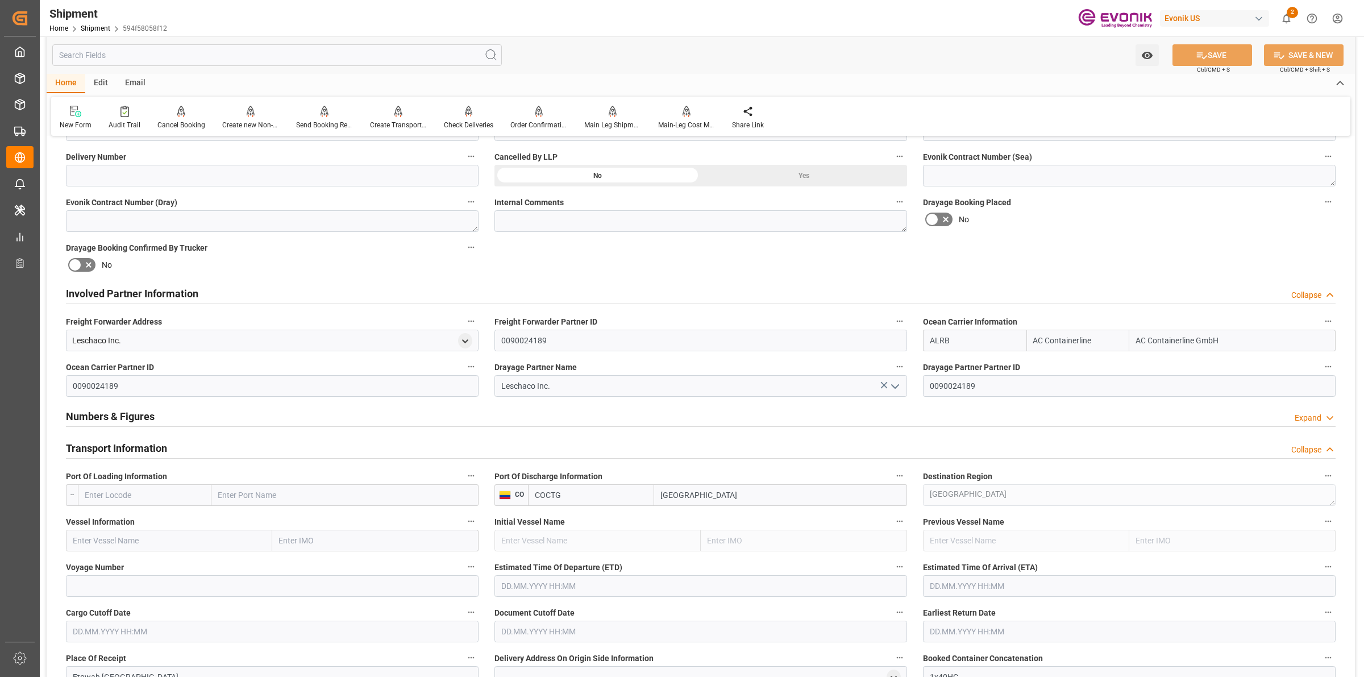
click at [162, 300] on h2 "Involved Partner Information" at bounding box center [132, 293] width 132 height 15
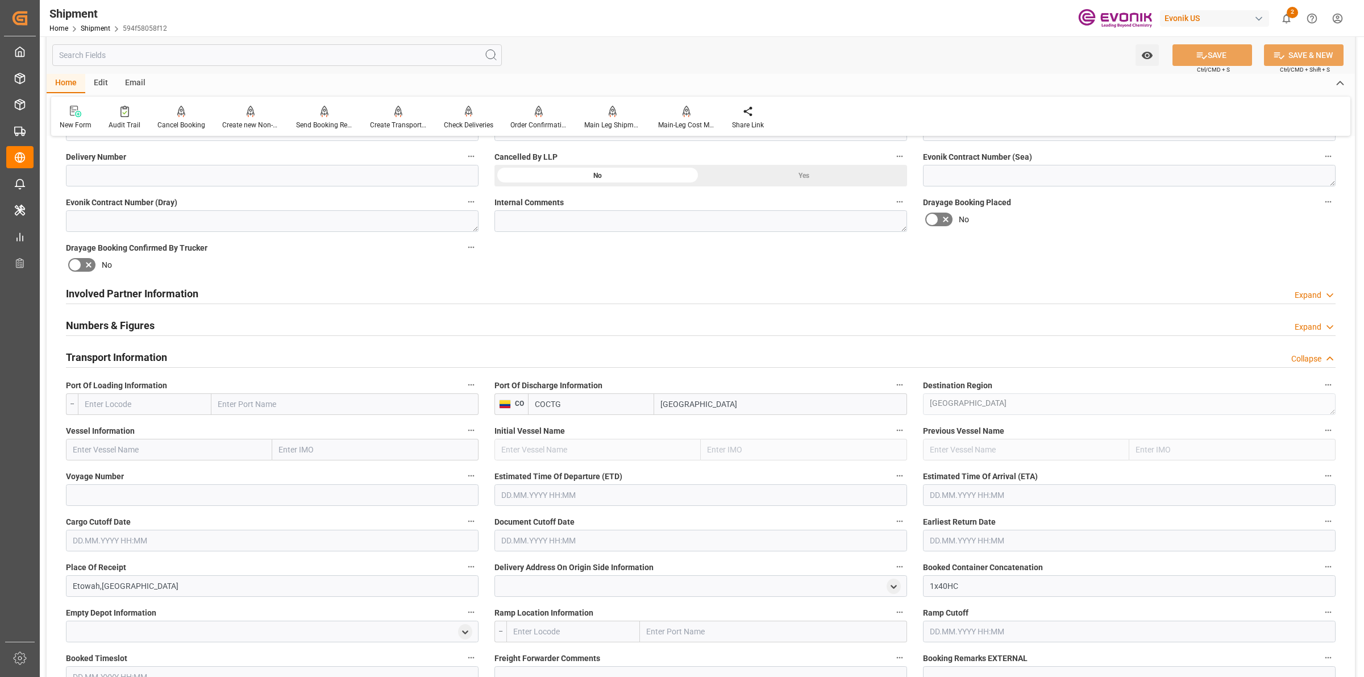
click at [192, 397] on input "text" at bounding box center [145, 404] width 134 height 22
paste input "USSAV"
type input "USSAV"
click at [124, 427] on span "USSAV - Savannah" at bounding box center [116, 429] width 63 height 9
type input "Savannah"
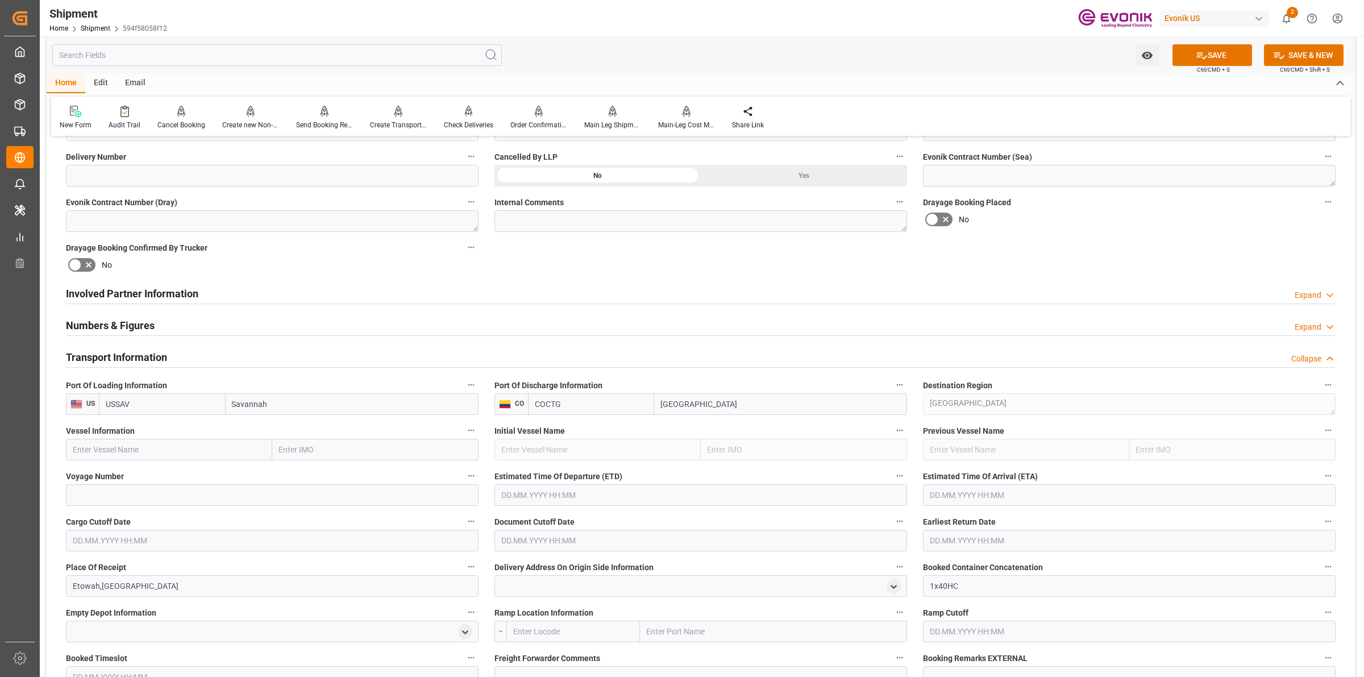
type input "USSAV"
click at [243, 447] on input "text" at bounding box center [169, 450] width 206 height 22
paste input "LAR BRAS"
drag, startPoint x: 174, startPoint y: 452, endPoint x: 20, endPoint y: 452, distance: 154.1
click at [20, 452] on div "Created by potrace 1.15, written by Peter Selinger 2001-2017 Created by potrace…" at bounding box center [682, 338] width 1364 height 677
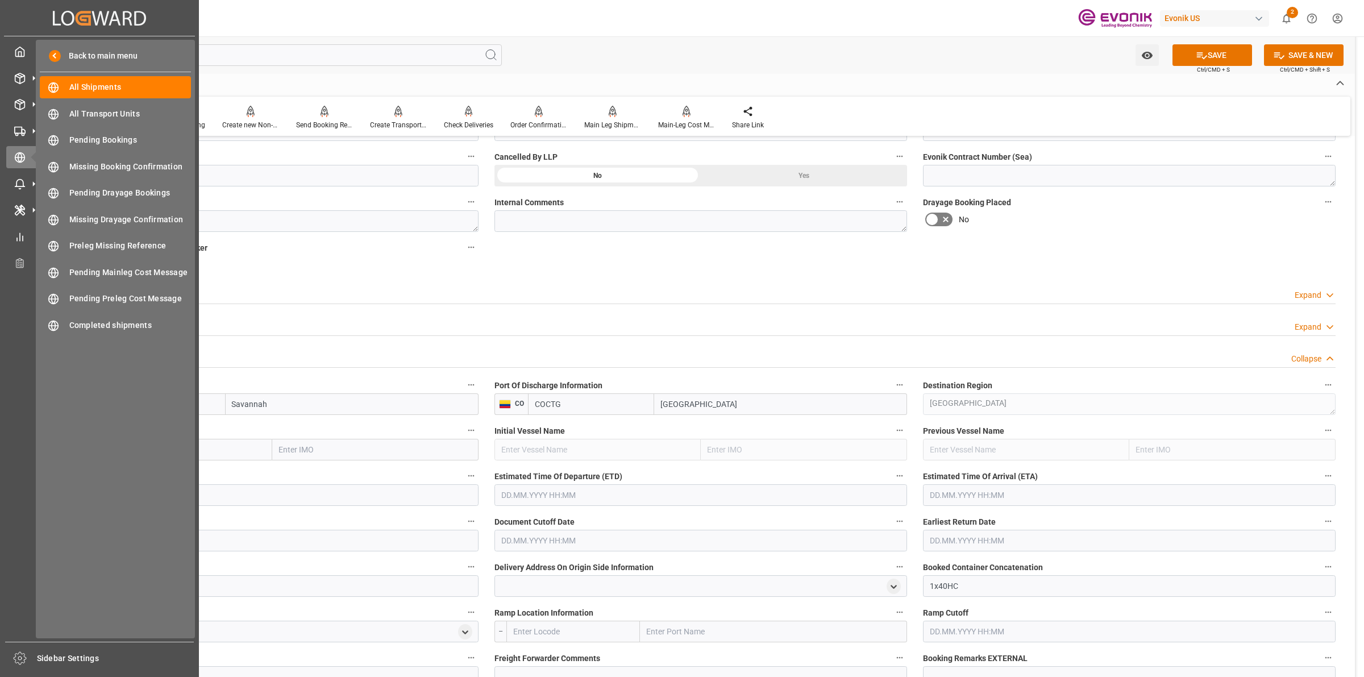
paste input "PO"
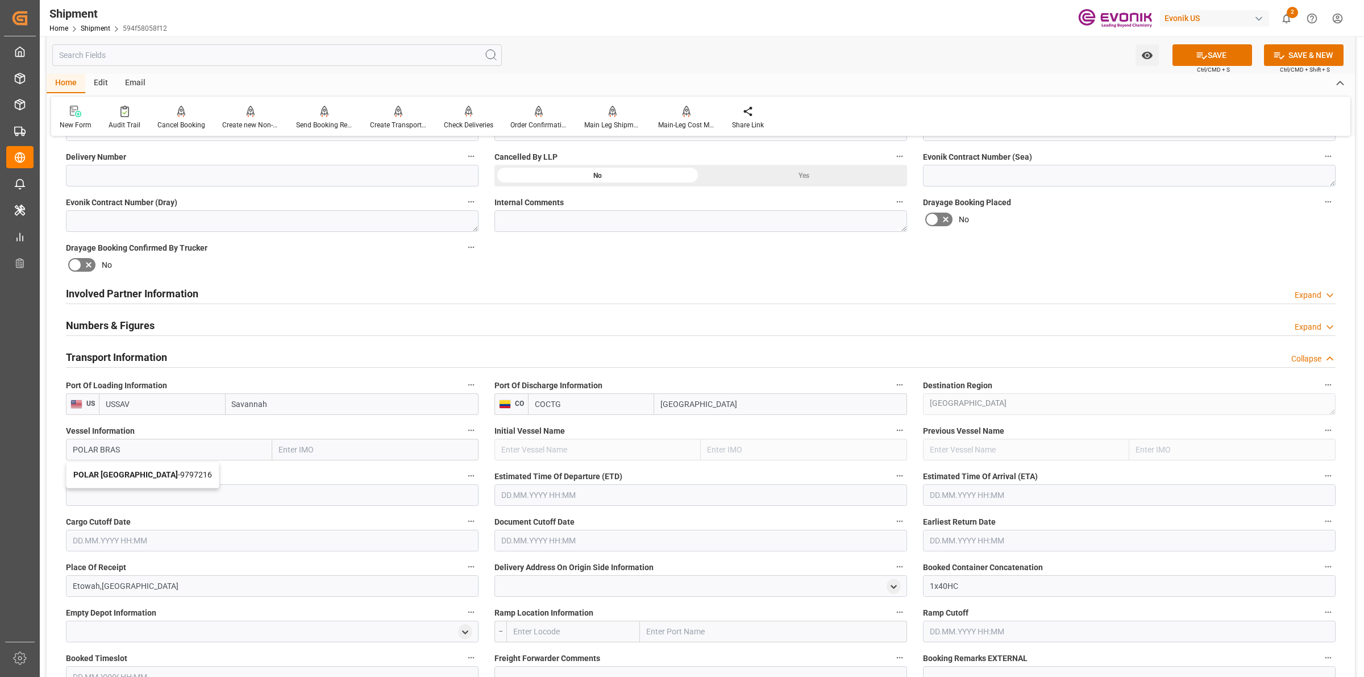
click at [112, 474] on b "POLAR BRASIL" at bounding box center [125, 474] width 105 height 9
type input "POLAR BRASIL"
type input "9797216"
type input "POLAR BRASIL"
drag, startPoint x: 206, startPoint y: 490, endPoint x: 263, endPoint y: 491, distance: 56.8
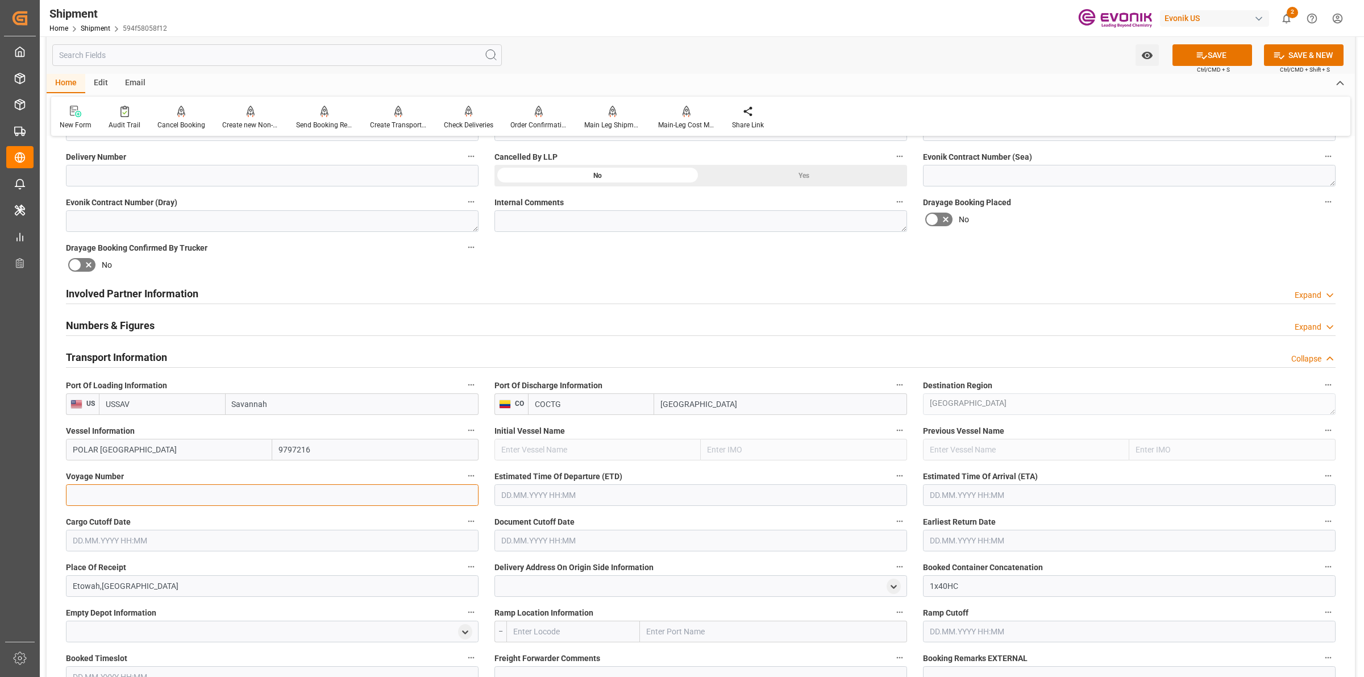
click at [206, 490] on input at bounding box center [272, 495] width 413 height 22
paste input "540S"
type input "540S"
click at [501, 503] on input "text" at bounding box center [701, 495] width 413 height 22
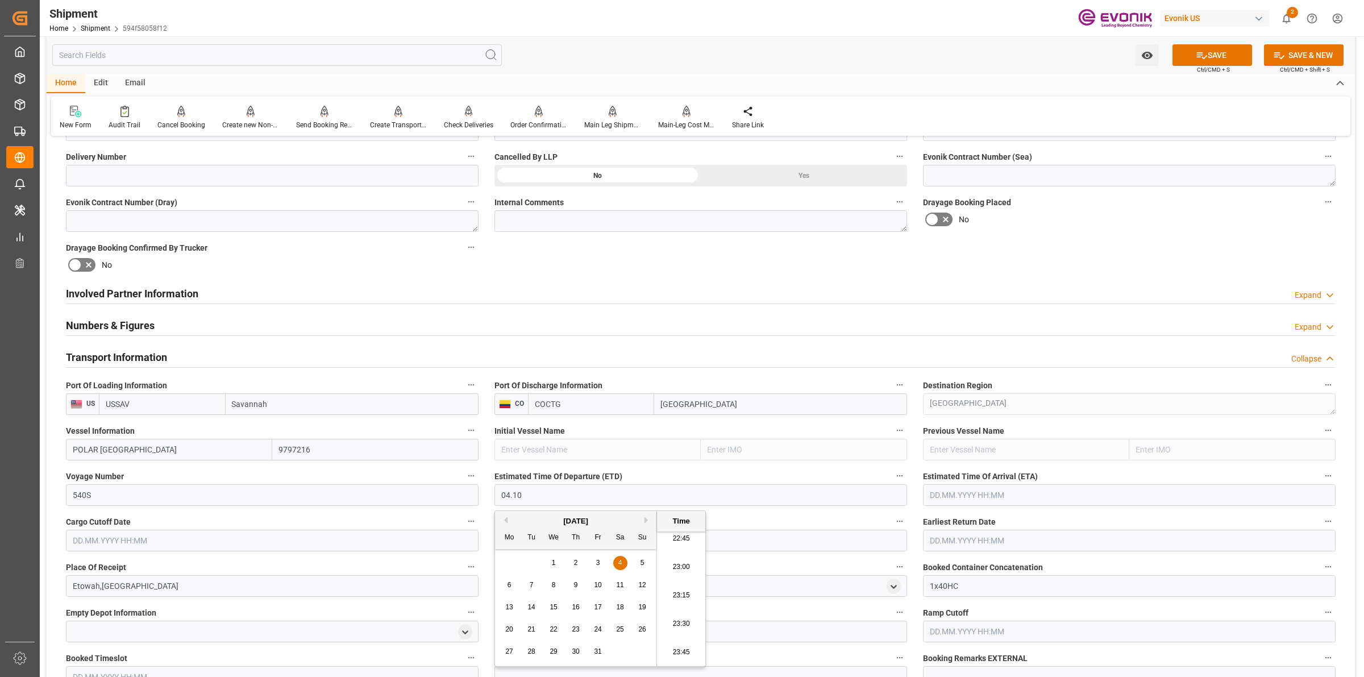
type input "04.10.2025 00:00"
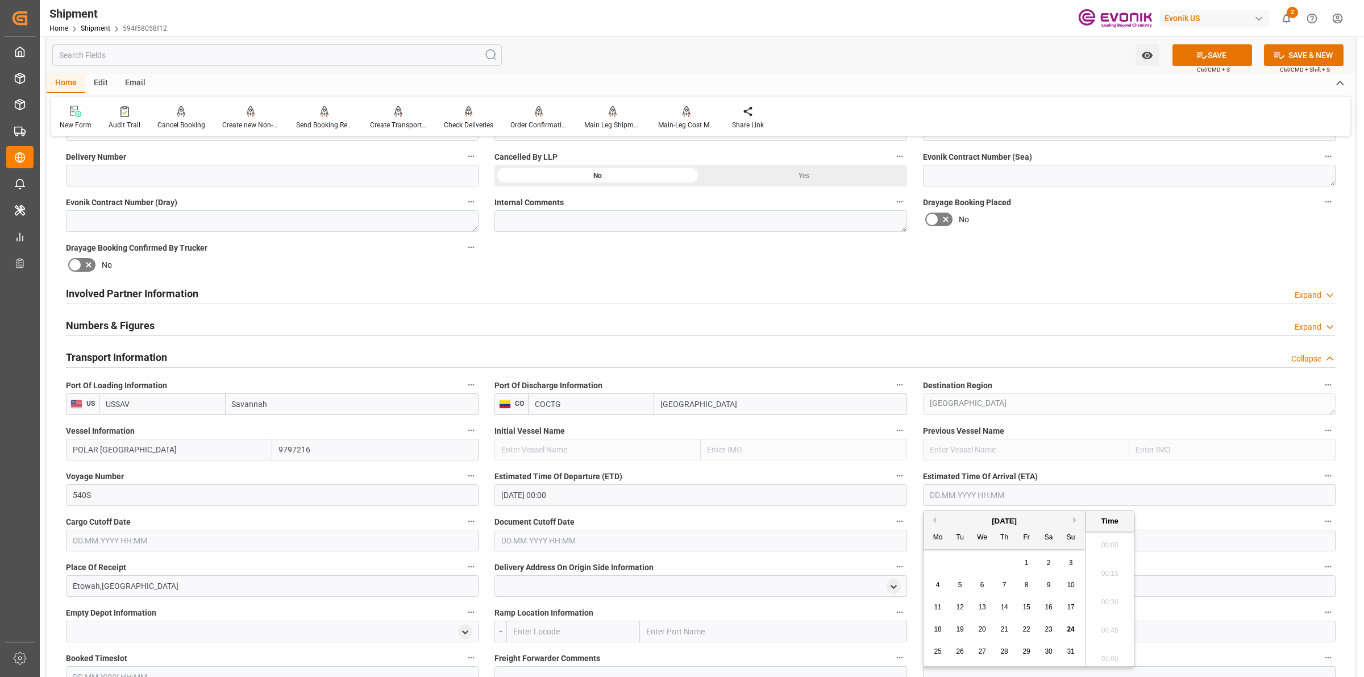
click at [985, 499] on input "text" at bounding box center [1129, 495] width 413 height 22
type input "09.10.2025 00:00"
click at [206, 542] on input "text" at bounding box center [272, 541] width 413 height 22
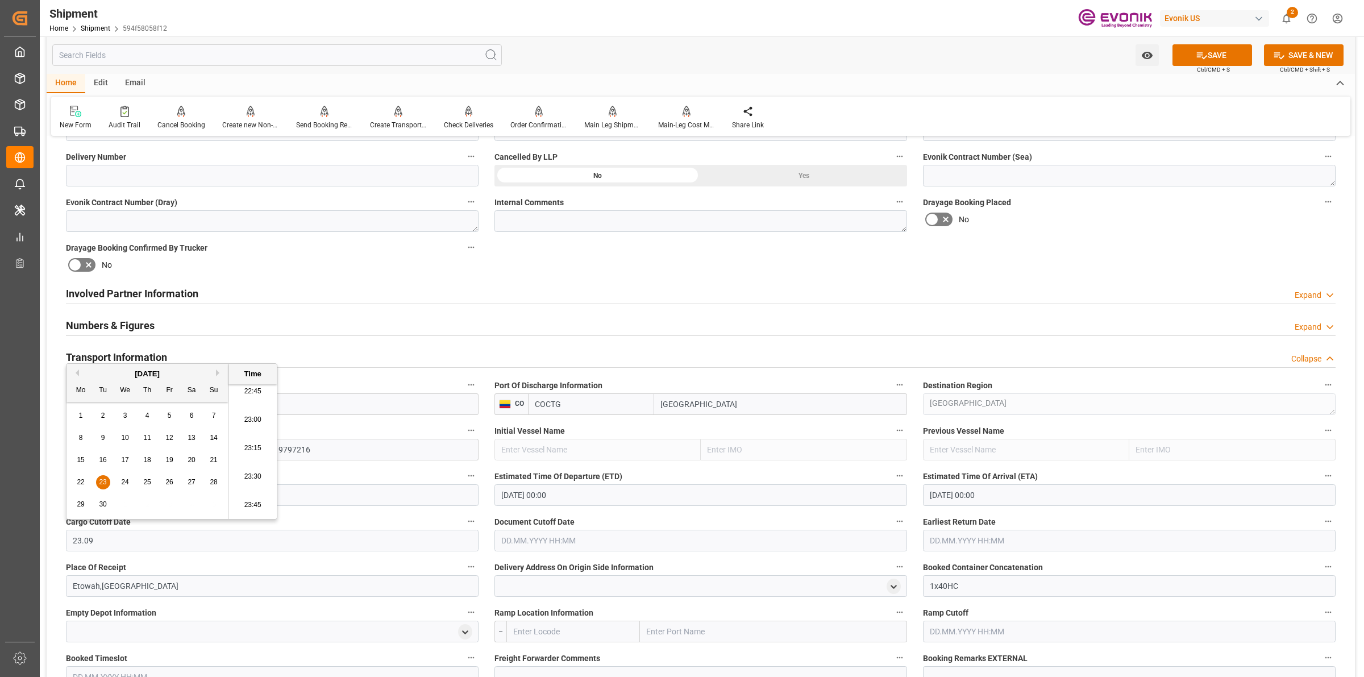
type input "23.09.2025 00:00"
click at [544, 544] on input "text" at bounding box center [701, 541] width 413 height 22
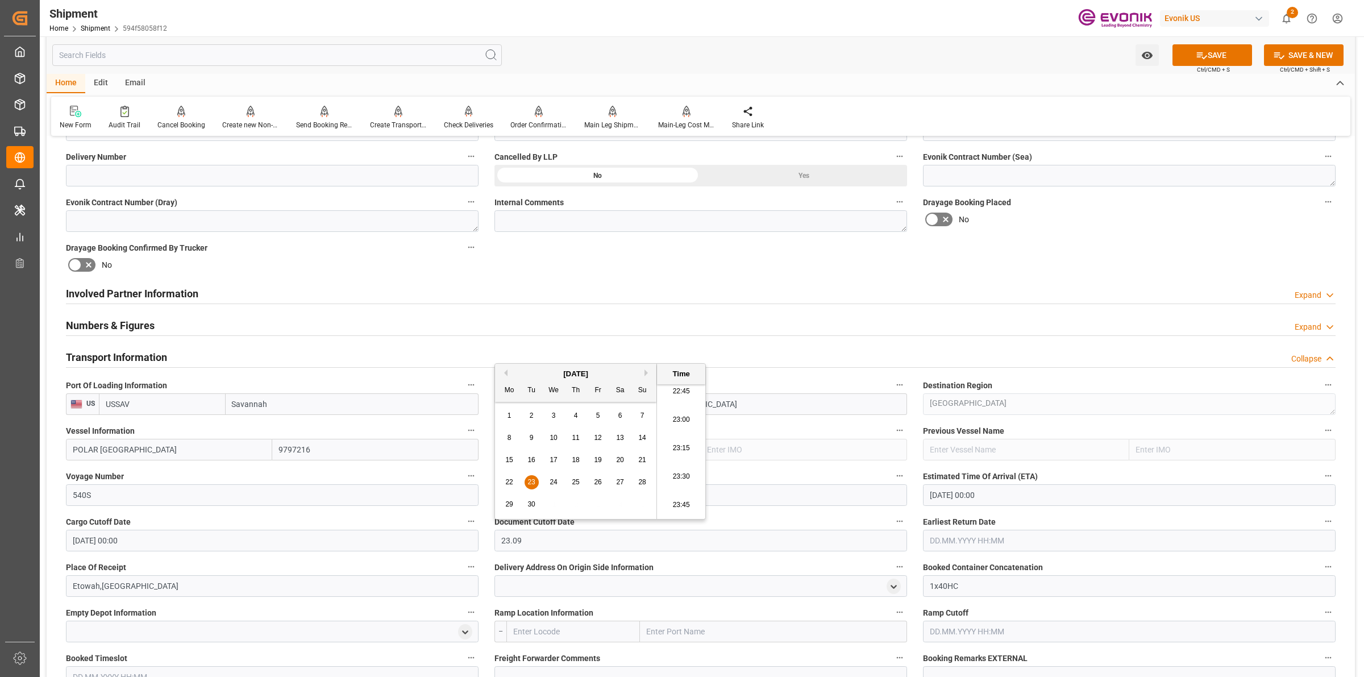
type input "23.09.2025 00:00"
click at [995, 536] on input "text" at bounding box center [1129, 541] width 413 height 22
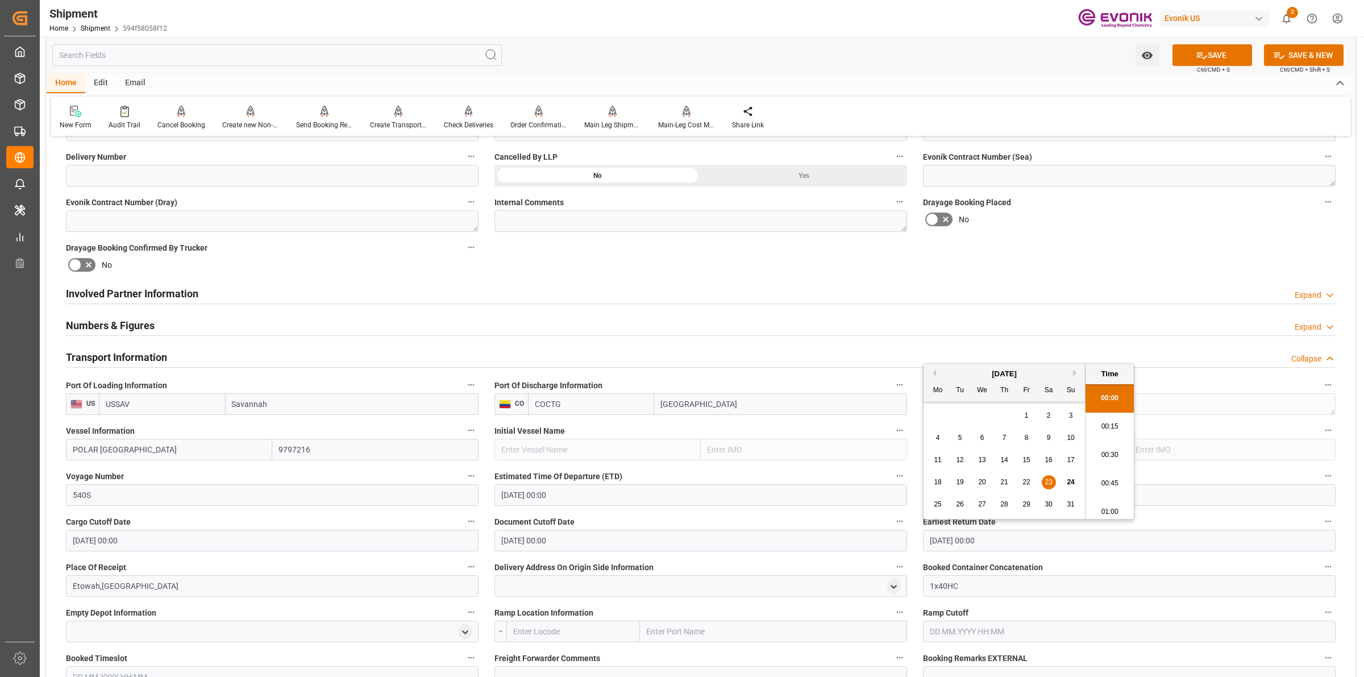
drag, startPoint x: 995, startPoint y: 536, endPoint x: 895, endPoint y: 549, distance: 100.8
click at [895, 549] on div "Booking Confirmation Milestone Bar Collapse Submitted to FFW for Booking (Pendi…" at bounding box center [701, 417] width 1309 height 1536
type input "23.09.2025 00:00"
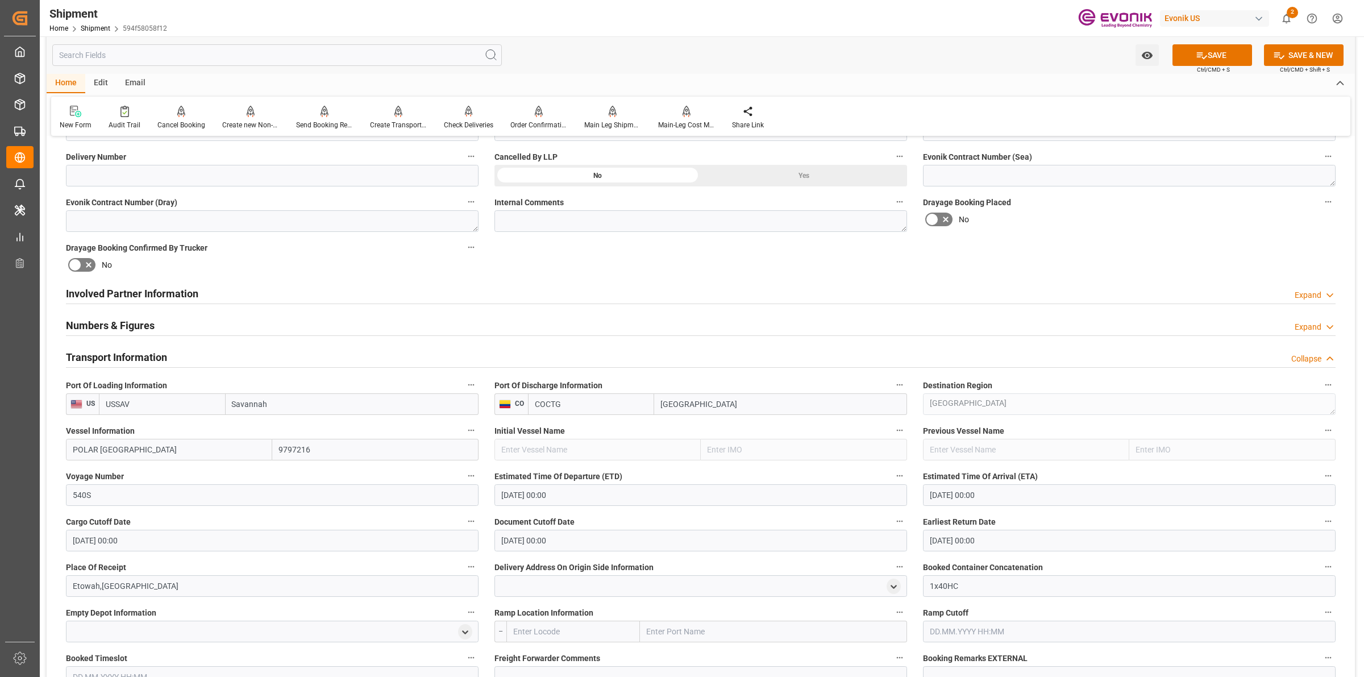
scroll to position [711, 0]
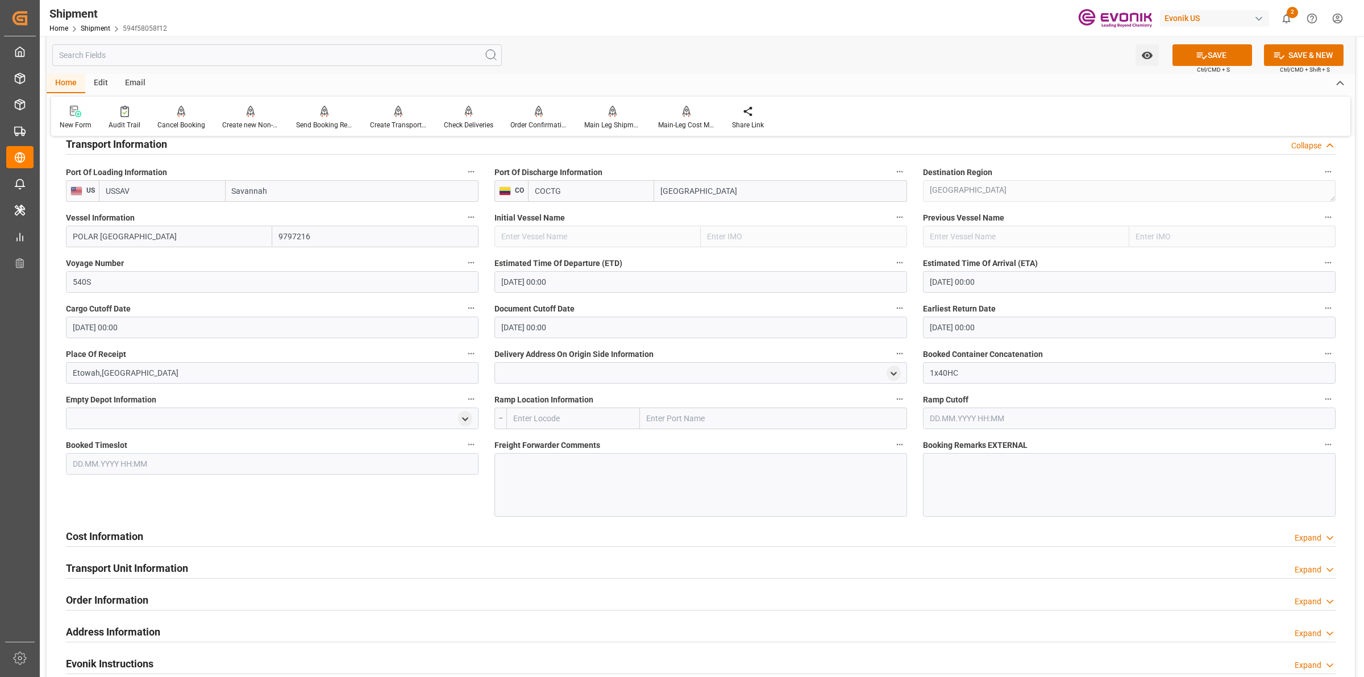
click at [584, 469] on div at bounding box center [701, 485] width 413 height 64
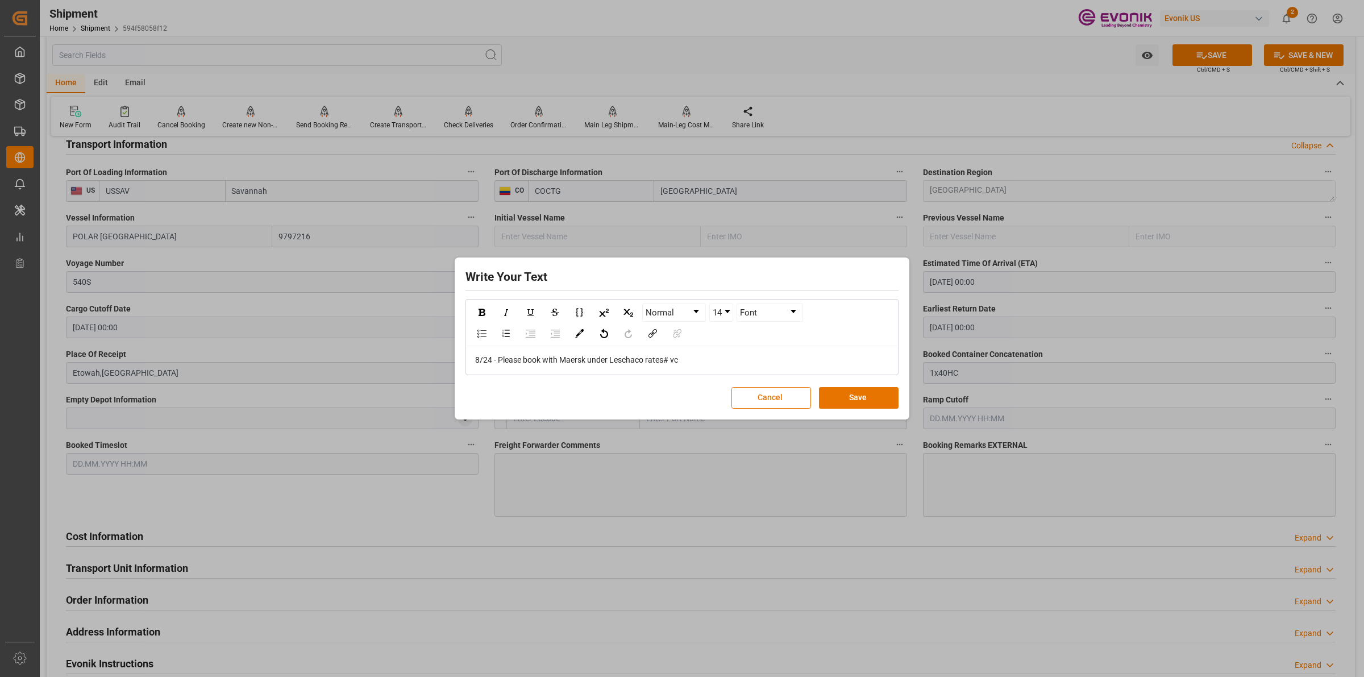
click at [681, 362] on div "8/24 - Please book with Maersk under Leschaco rates# vc" at bounding box center [682, 360] width 414 height 12
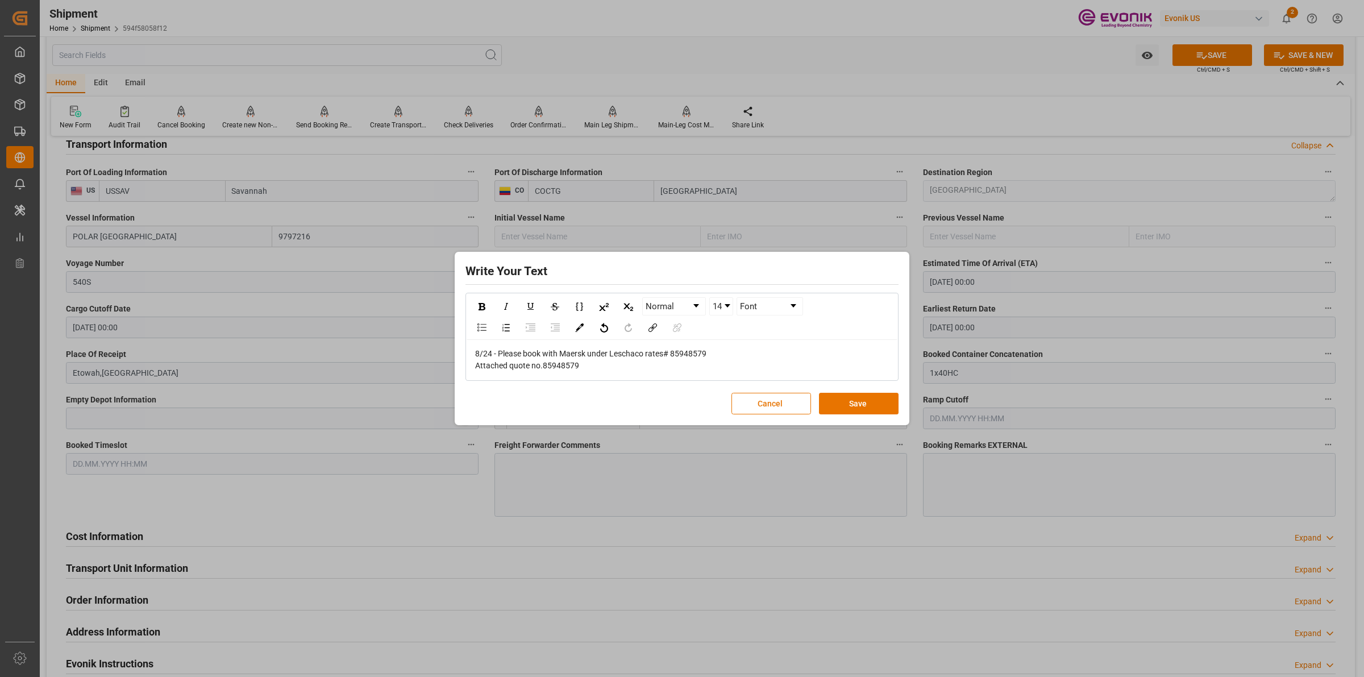
click at [725, 351] on div "8/24 - Please book with Maersk under Leschaco rates# 85948579" at bounding box center [682, 354] width 414 height 12
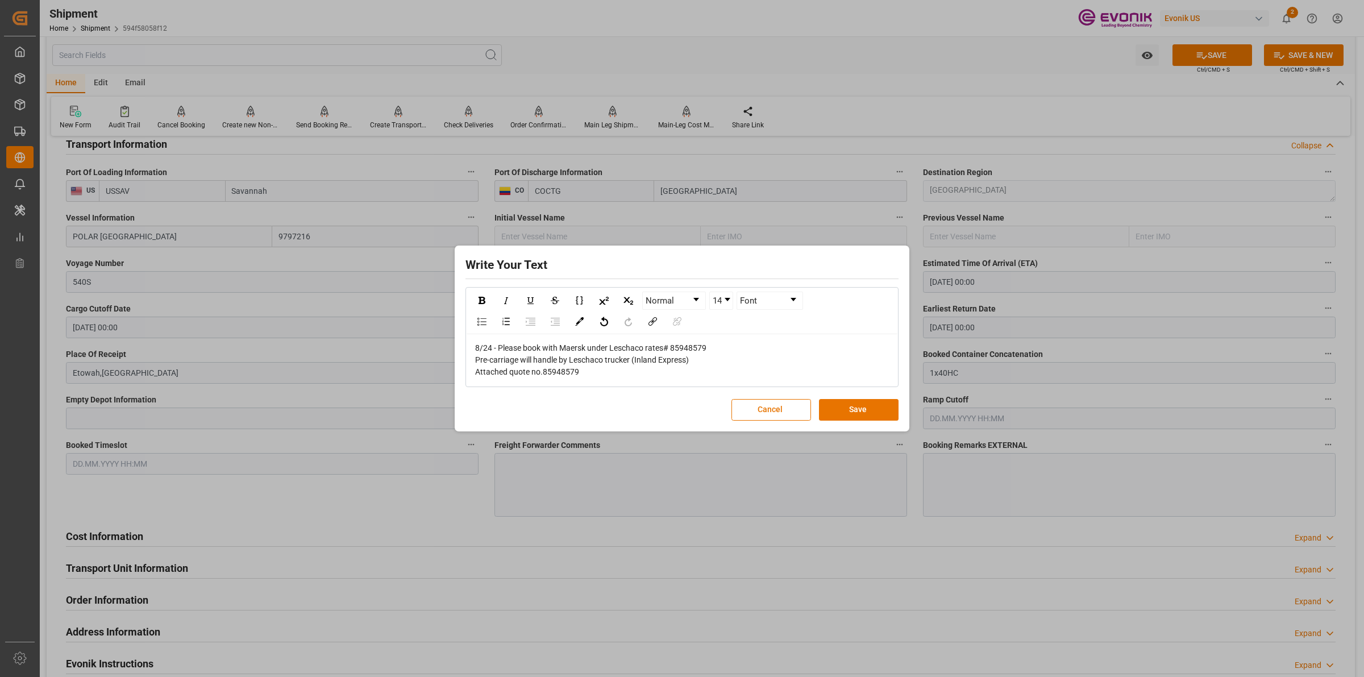
click at [729, 348] on div "8/24 - Please book with Maersk under Leschaco rates# 85948579" at bounding box center [682, 348] width 414 height 12
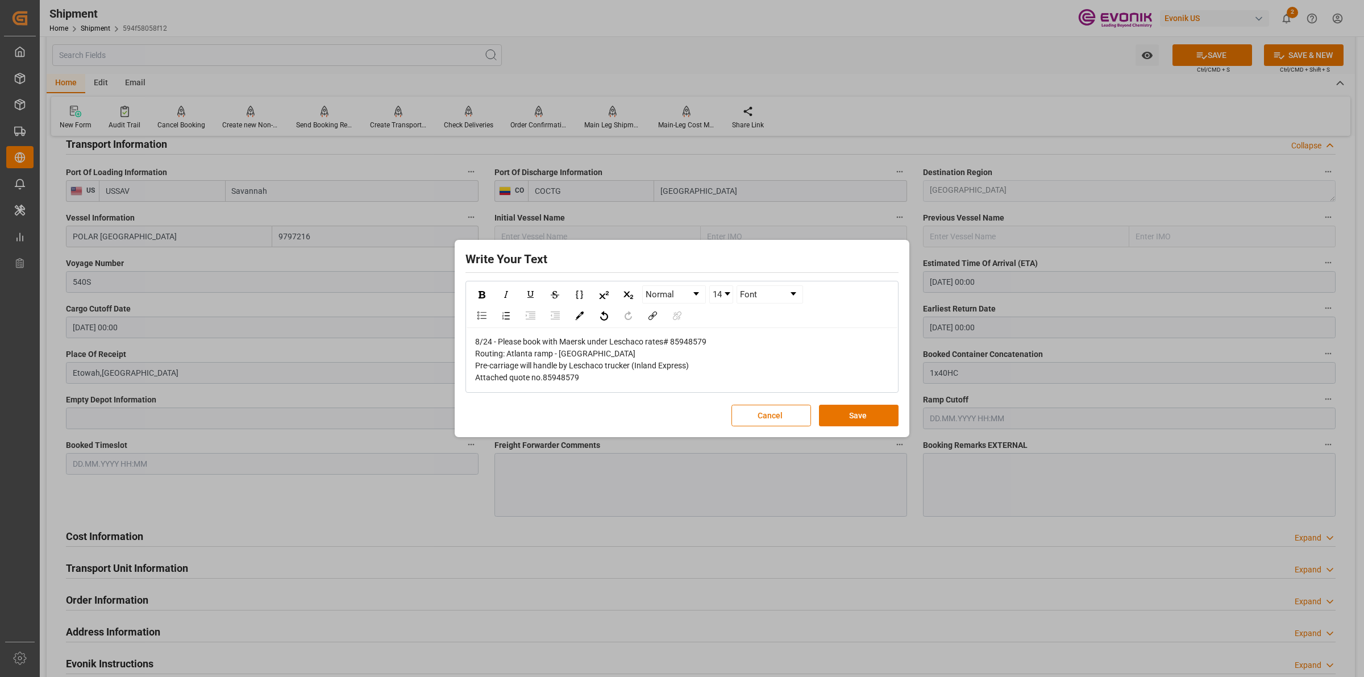
click at [623, 353] on div "Routing: Atlanta ramp - Savannah" at bounding box center [682, 354] width 414 height 12
click at [590, 373] on div "Attached quote no.85948579" at bounding box center [682, 378] width 414 height 12
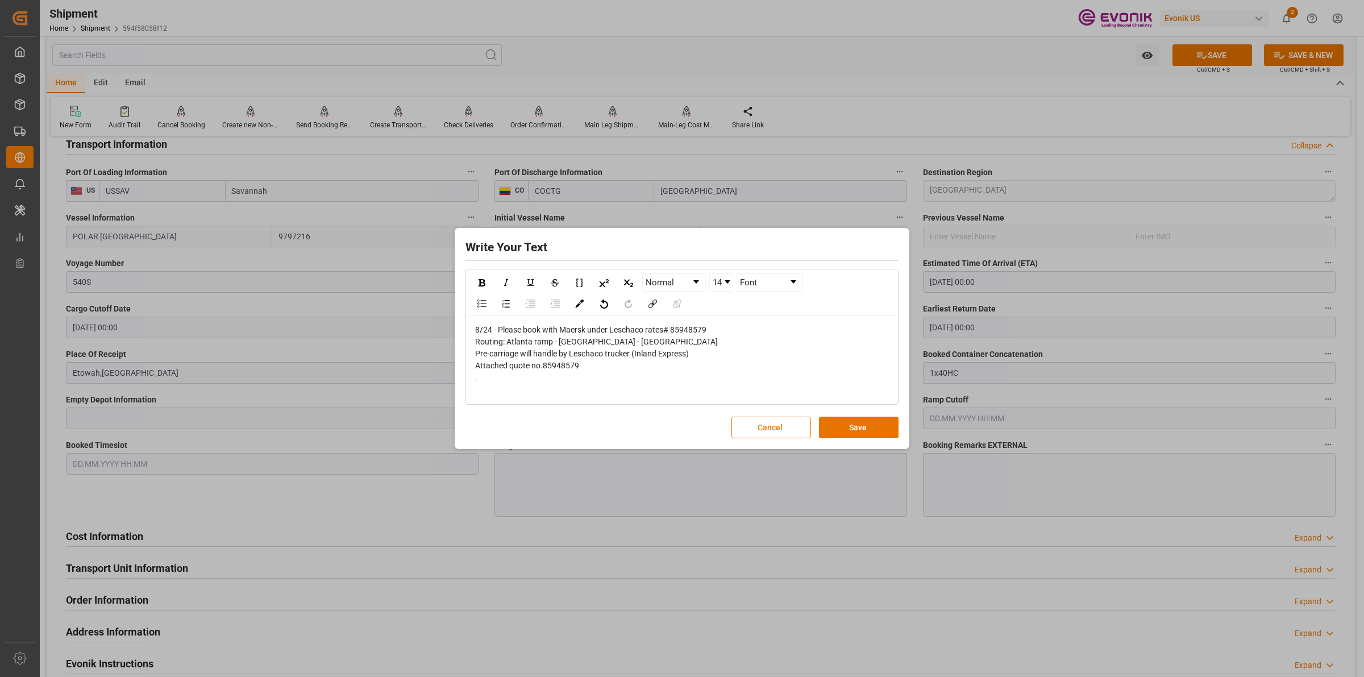
click at [843, 416] on div "Write Your Text Normal 14 Font 8/24 - Please book with Maersk under Leschaco ra…" at bounding box center [682, 339] width 449 height 216
click at [846, 430] on button "Save" at bounding box center [859, 428] width 80 height 22
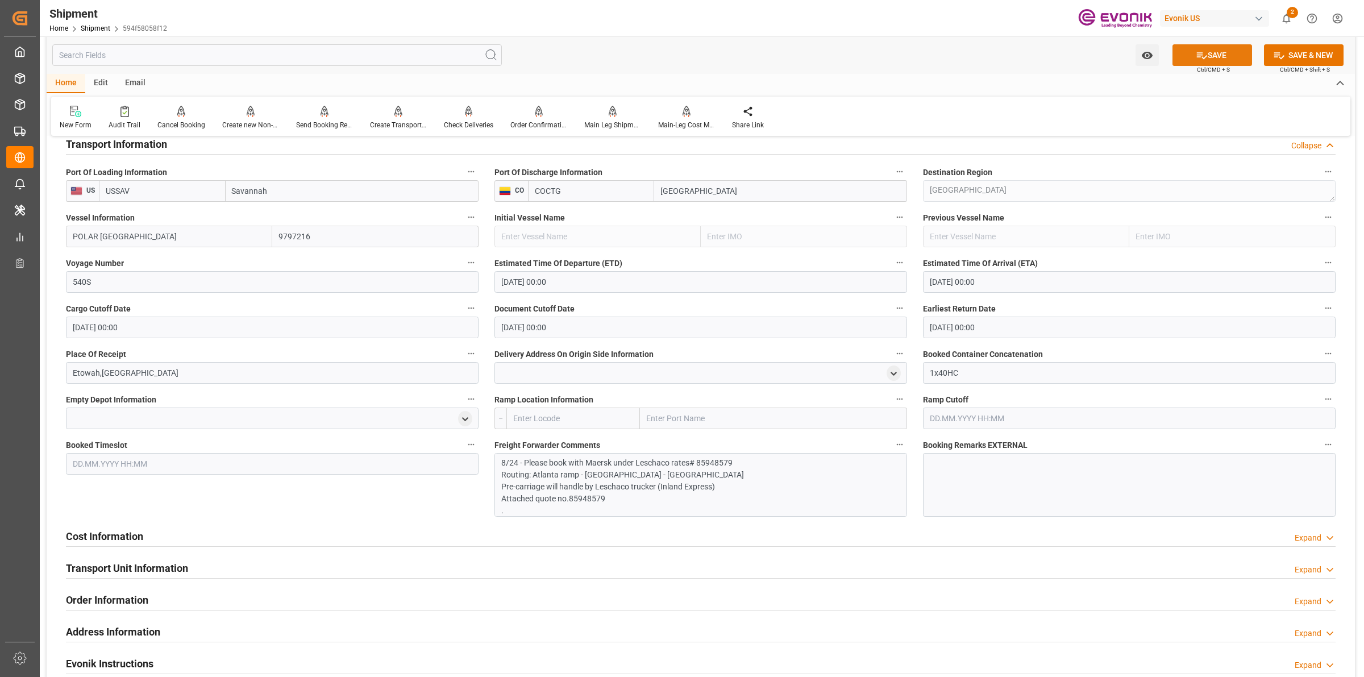
click at [1200, 58] on icon at bounding box center [1202, 55] width 12 height 12
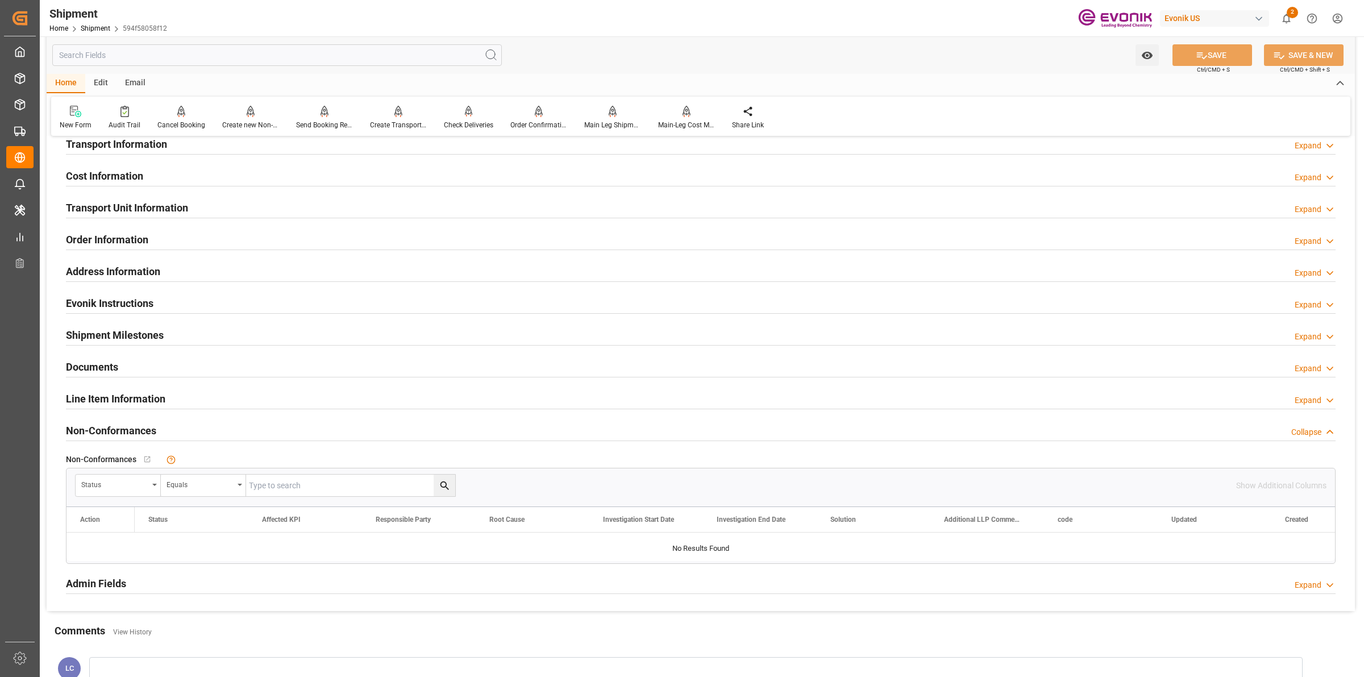
click at [152, 149] on h2 "Transport Information" at bounding box center [116, 143] width 101 height 15
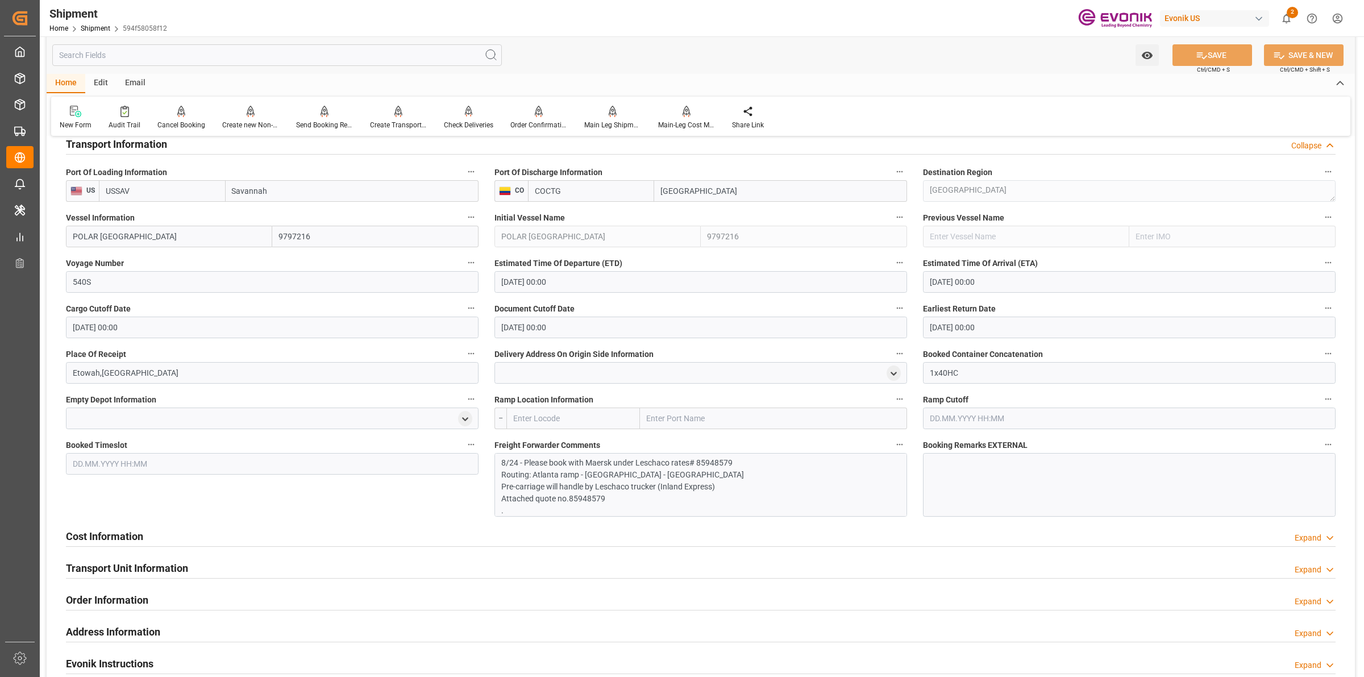
click at [637, 501] on p "Attached quote no.85948579" at bounding box center [695, 499] width 388 height 12
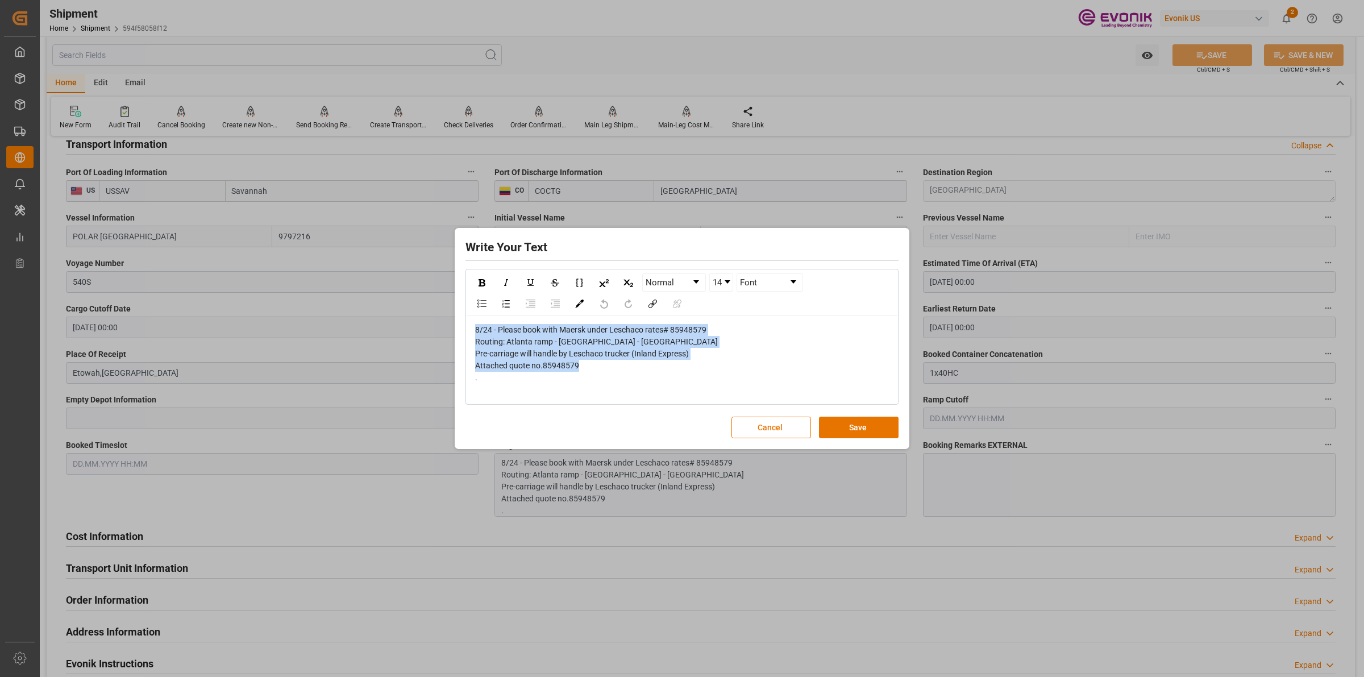
drag, startPoint x: 596, startPoint y: 367, endPoint x: 405, endPoint y: 276, distance: 211.0
click at [348, 276] on div "Write Your Text Normal 14 Font 8/24 - Please book with Maersk under Leschaco ra…" at bounding box center [682, 338] width 1364 height 677
copy div "8/24 - Please book with Maersk under Leschaco rates# 85948579 Routing: Atlanta …"
click at [766, 430] on button "Cancel" at bounding box center [772, 428] width 80 height 22
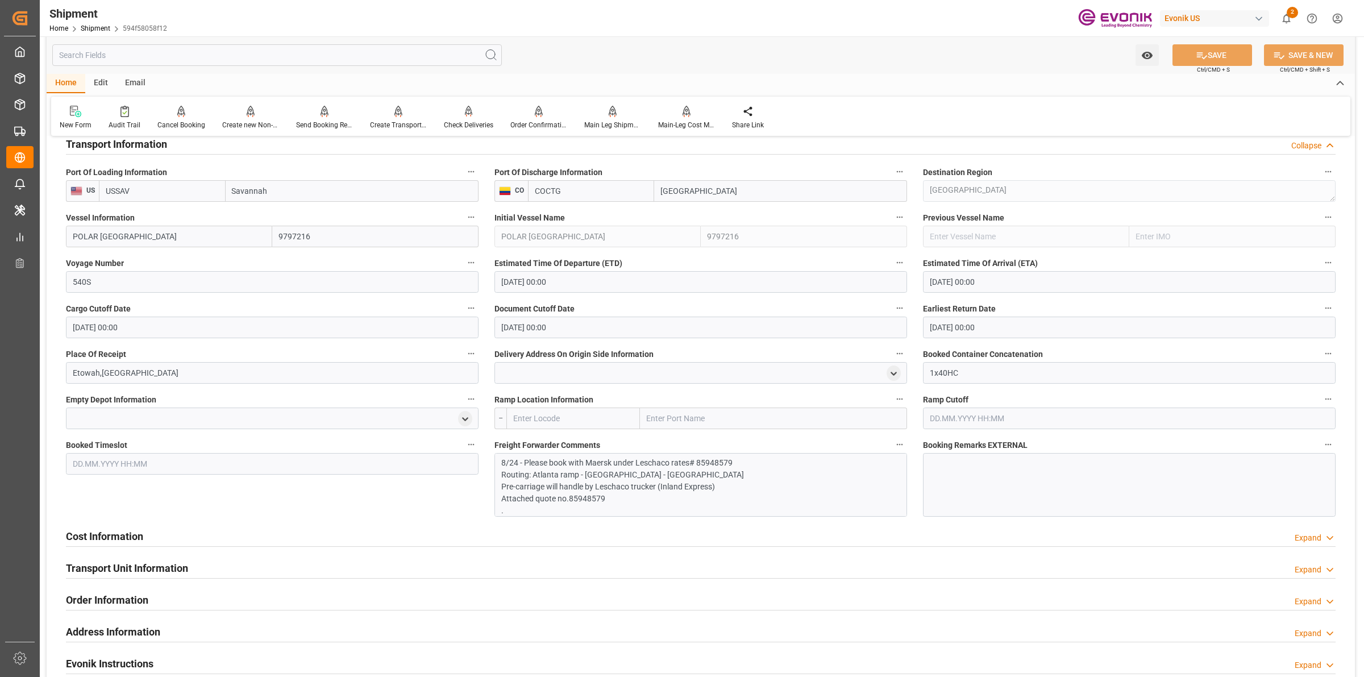
click at [615, 481] on p "Pre-carriage will handle by Leschaco trucker (Inland Express)" at bounding box center [695, 487] width 388 height 12
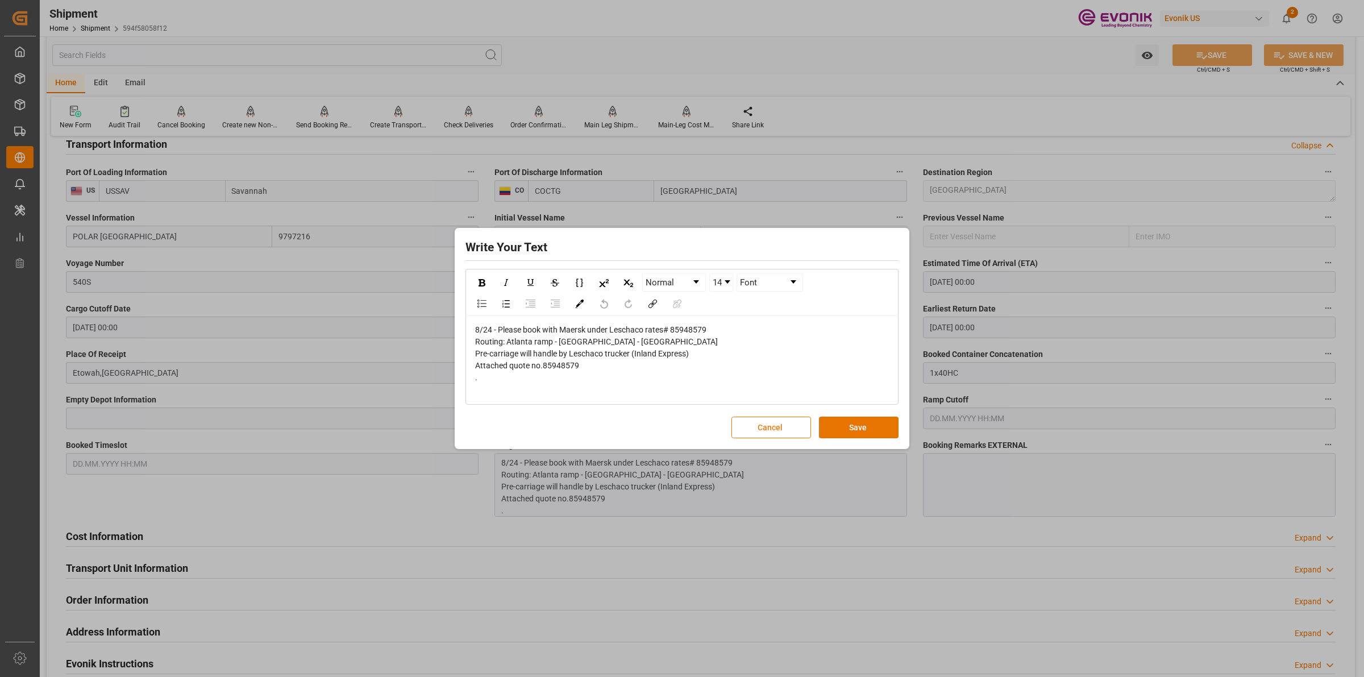
click at [766, 430] on button "Cancel" at bounding box center [772, 428] width 80 height 22
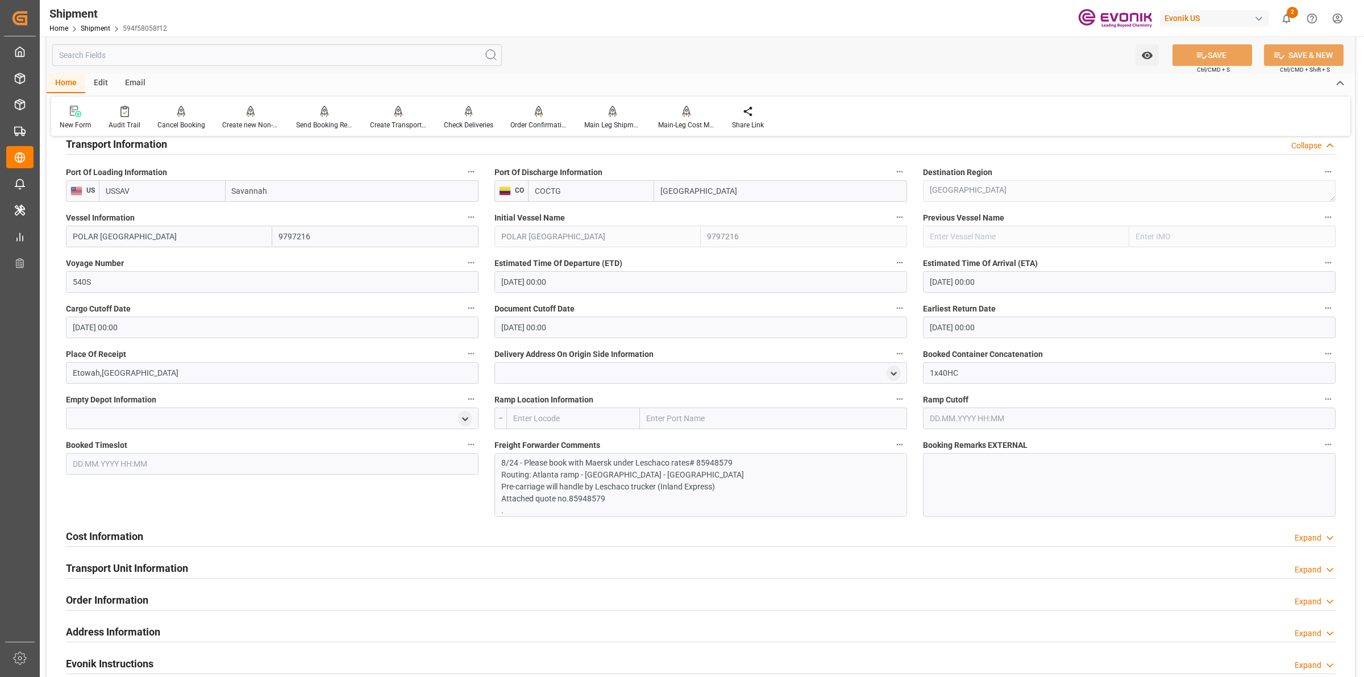
click at [114, 530] on h2 "Cost Information" at bounding box center [104, 536] width 77 height 15
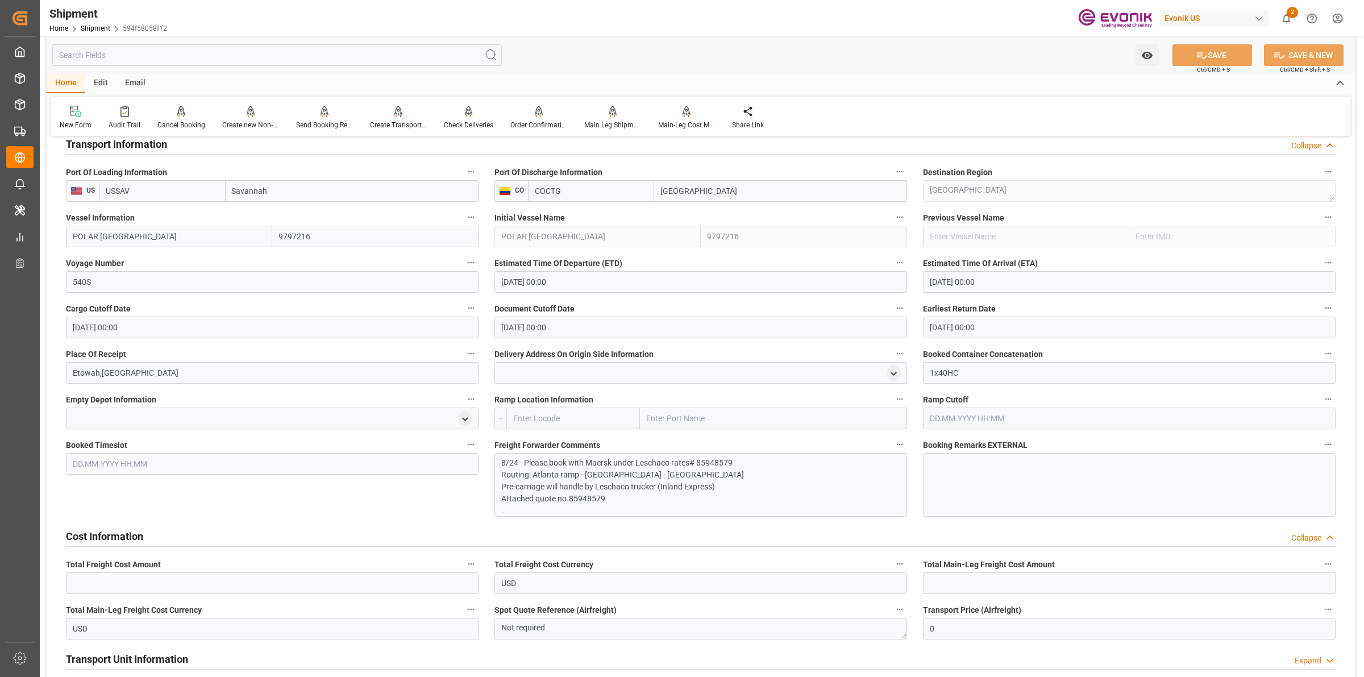
click at [151, 569] on span "Total Freight Cost Amount" at bounding box center [113, 565] width 95 height 12
click at [464, 569] on button "Total Freight Cost Amount" at bounding box center [471, 564] width 15 height 15
click at [148, 581] on div at bounding box center [682, 338] width 1364 height 677
click at [149, 581] on input "text" at bounding box center [272, 583] width 413 height 22
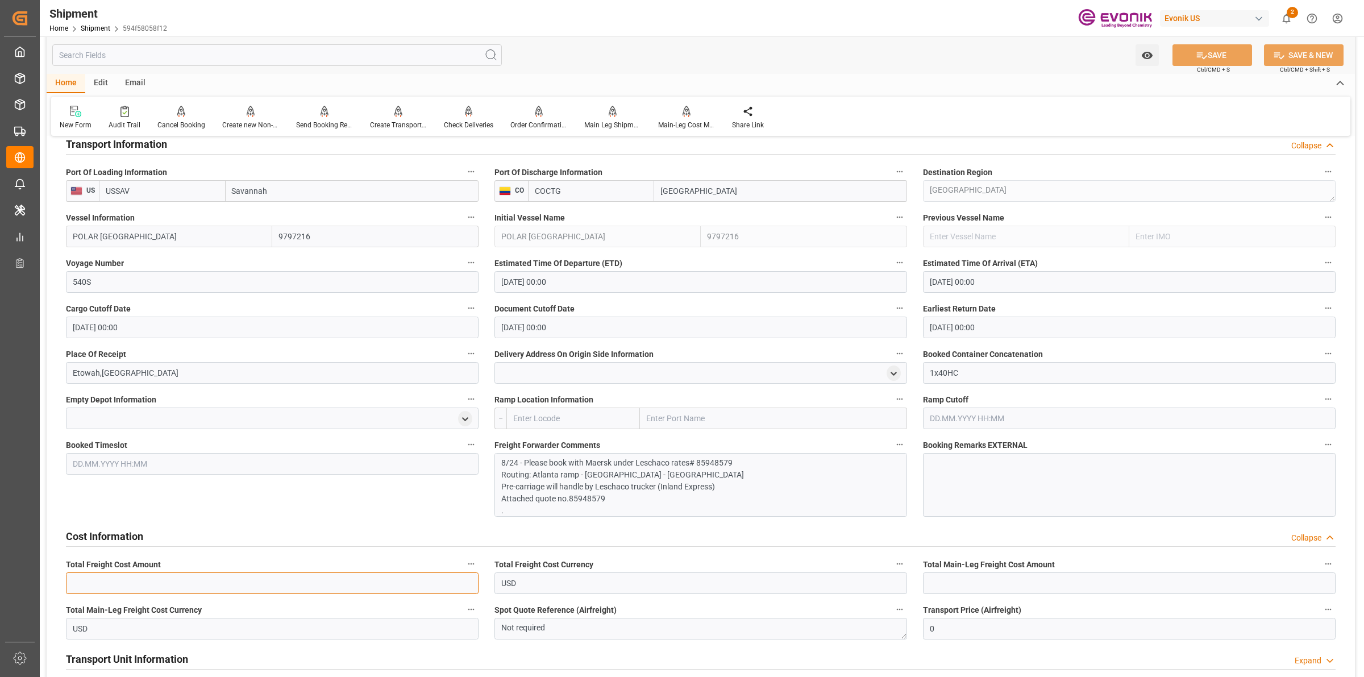
click at [149, 581] on input "text" at bounding box center [272, 583] width 413 height 22
click at [149, 581] on input "2635" at bounding box center [272, 583] width 413 height 22
type input "2635"
click at [987, 584] on input "text" at bounding box center [1129, 583] width 413 height 22
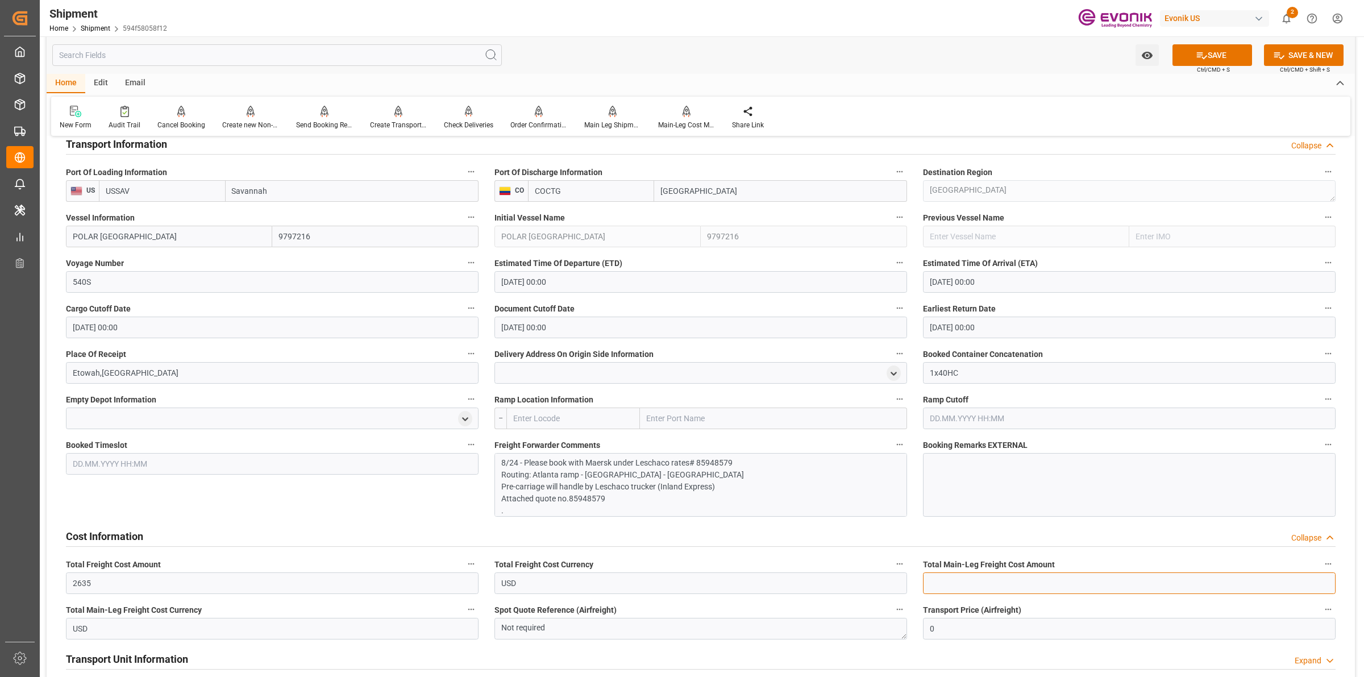
paste input "2635"
type input "2635"
click at [1203, 52] on icon at bounding box center [1202, 55] width 12 height 12
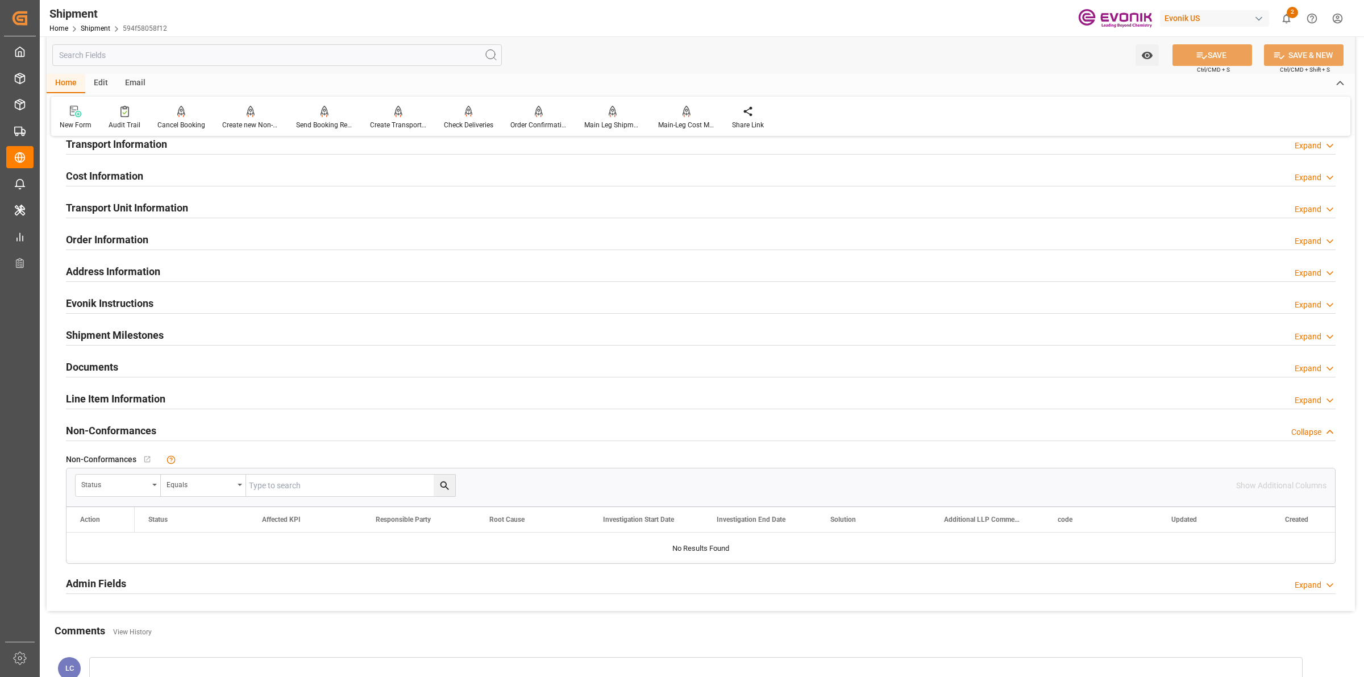
click at [103, 177] on h2 "Cost Information" at bounding box center [104, 175] width 77 height 15
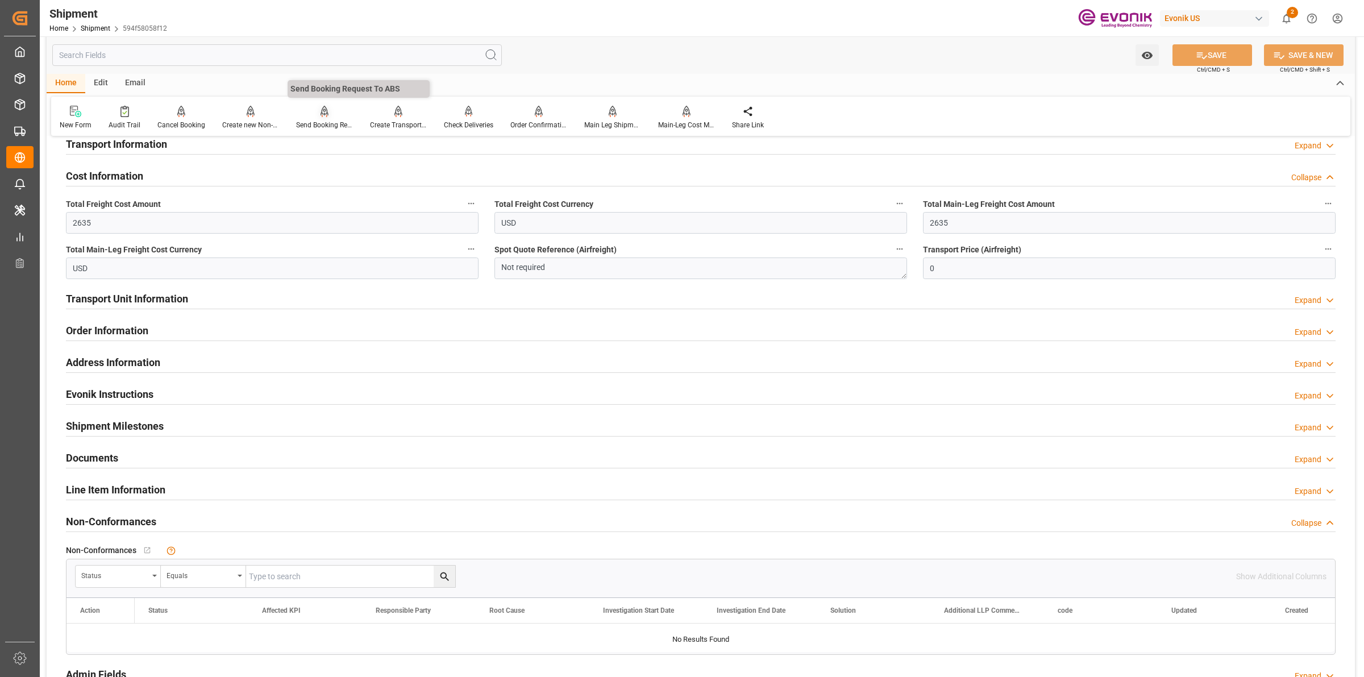
click at [327, 127] on div "Send Booking Request To ABS" at bounding box center [324, 125] width 57 height 10
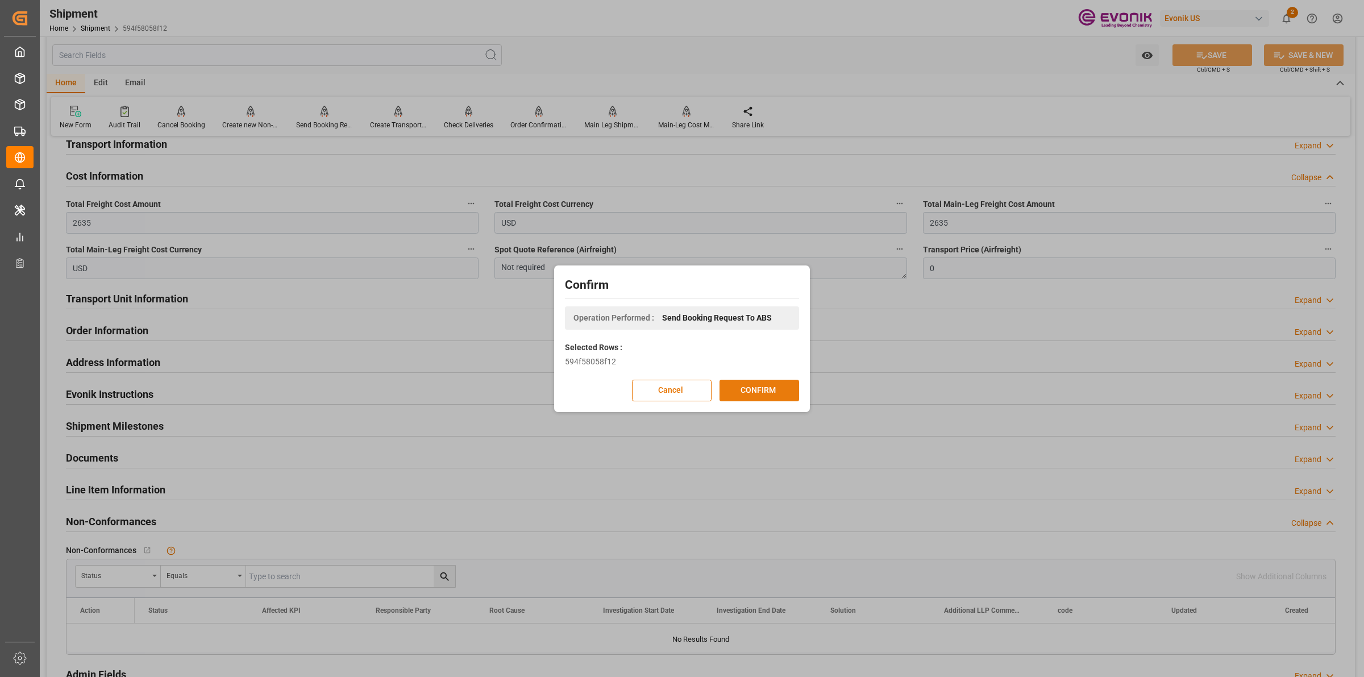
click at [771, 393] on button "CONFIRM" at bounding box center [760, 391] width 80 height 22
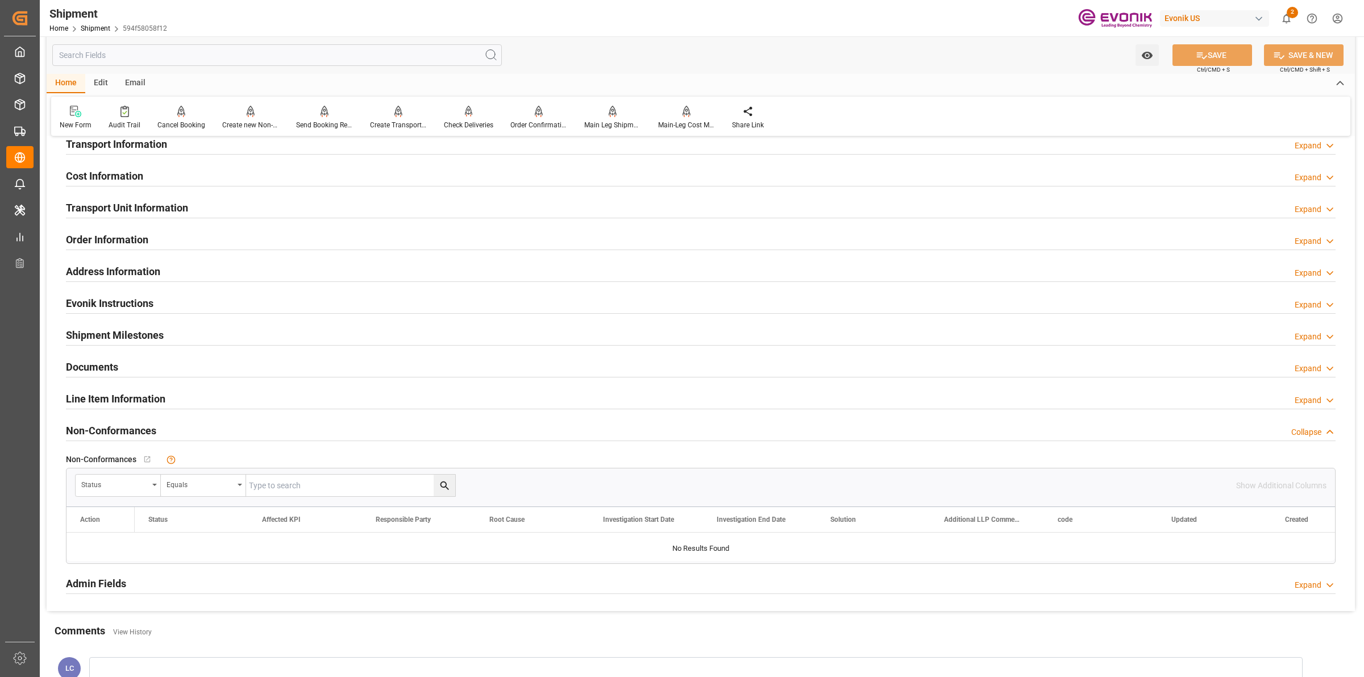
click at [808, 72] on div "Watch Option SAVE Ctrl/CMD + S SAVE & NEW Ctrl/CMD + Shift + S" at bounding box center [701, 55] width 1309 height 38
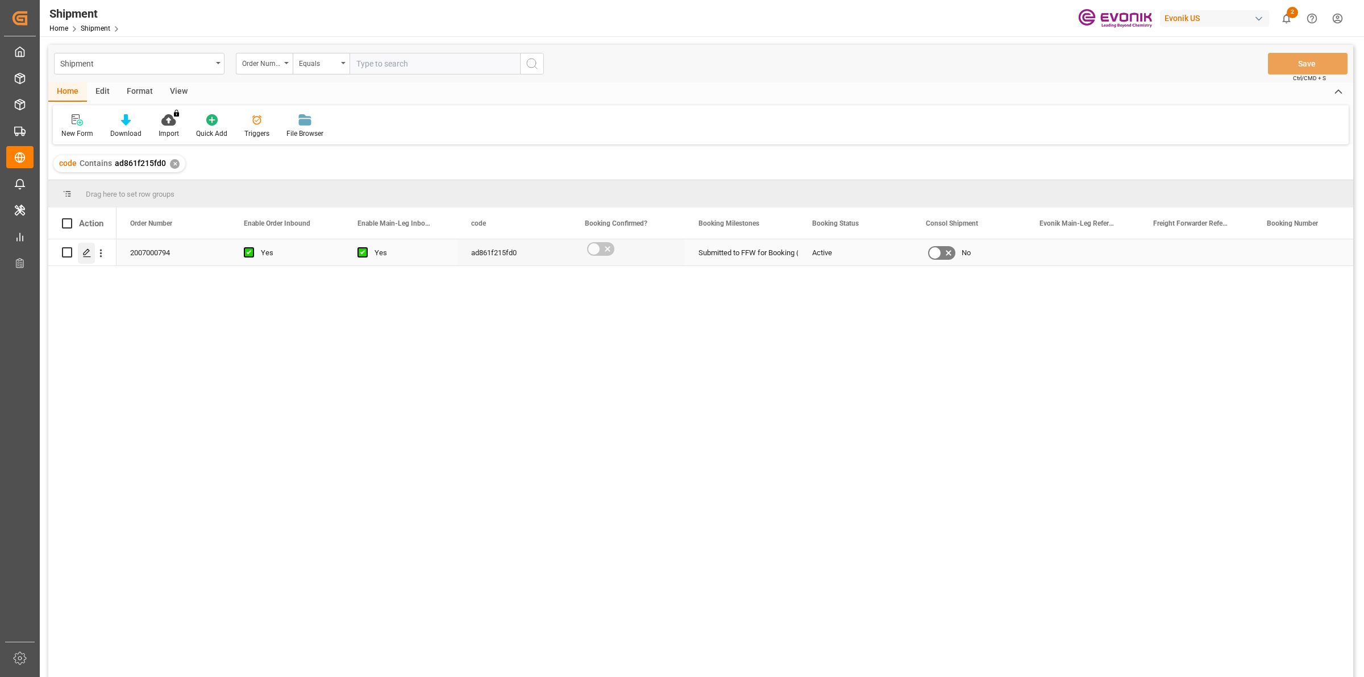
click at [82, 253] on icon "Press SPACE to select this row." at bounding box center [86, 252] width 9 height 9
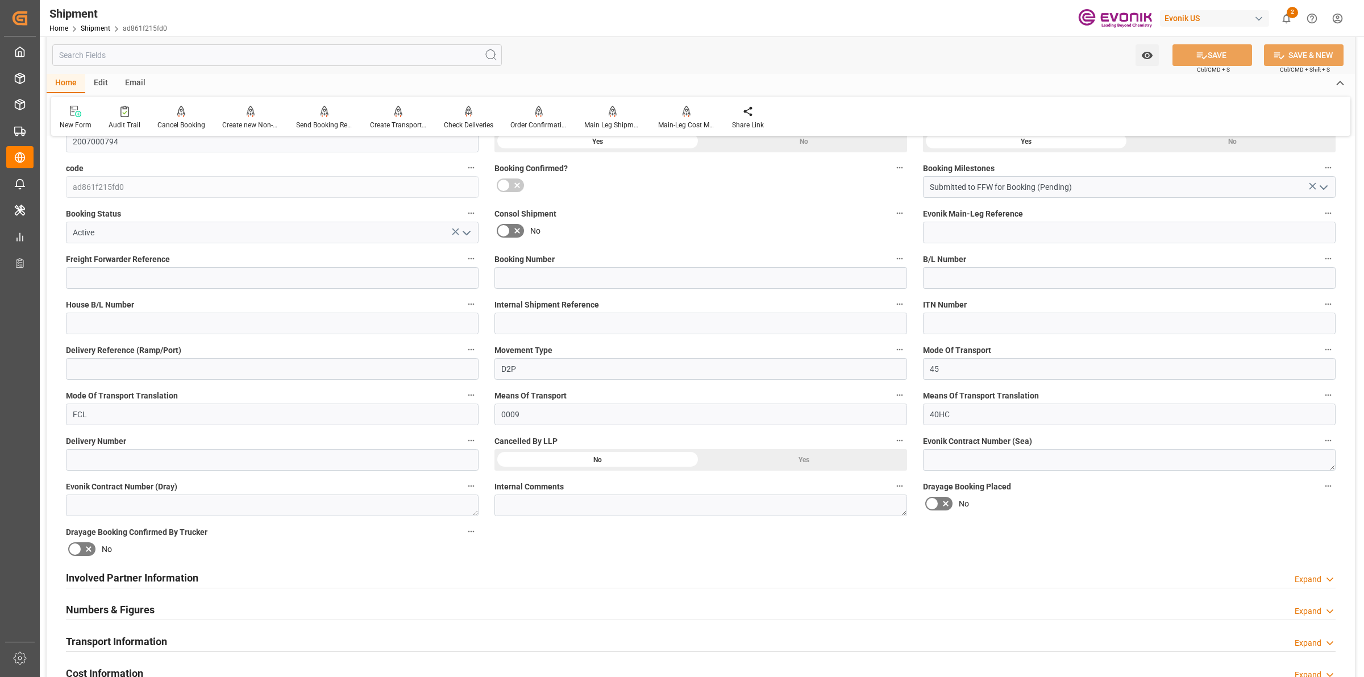
scroll to position [426, 0]
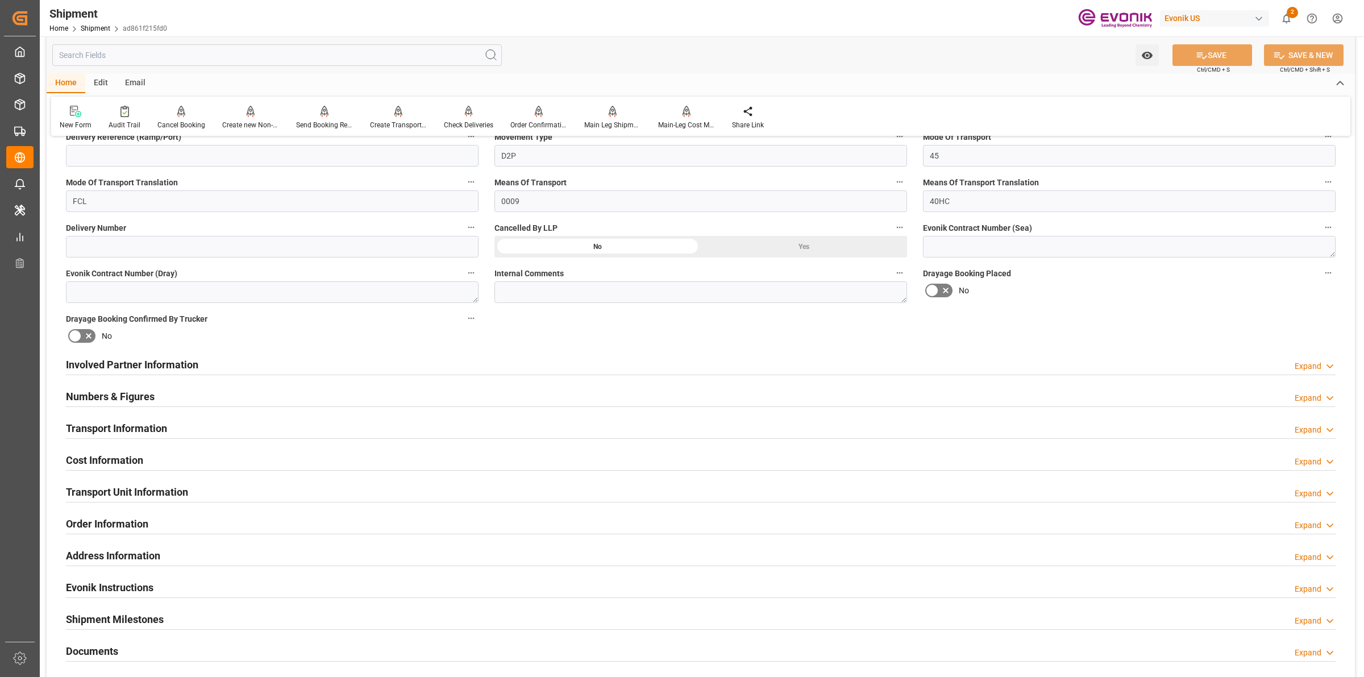
click at [421, 368] on div "Involved Partner Information Expand" at bounding box center [701, 364] width 1270 height 22
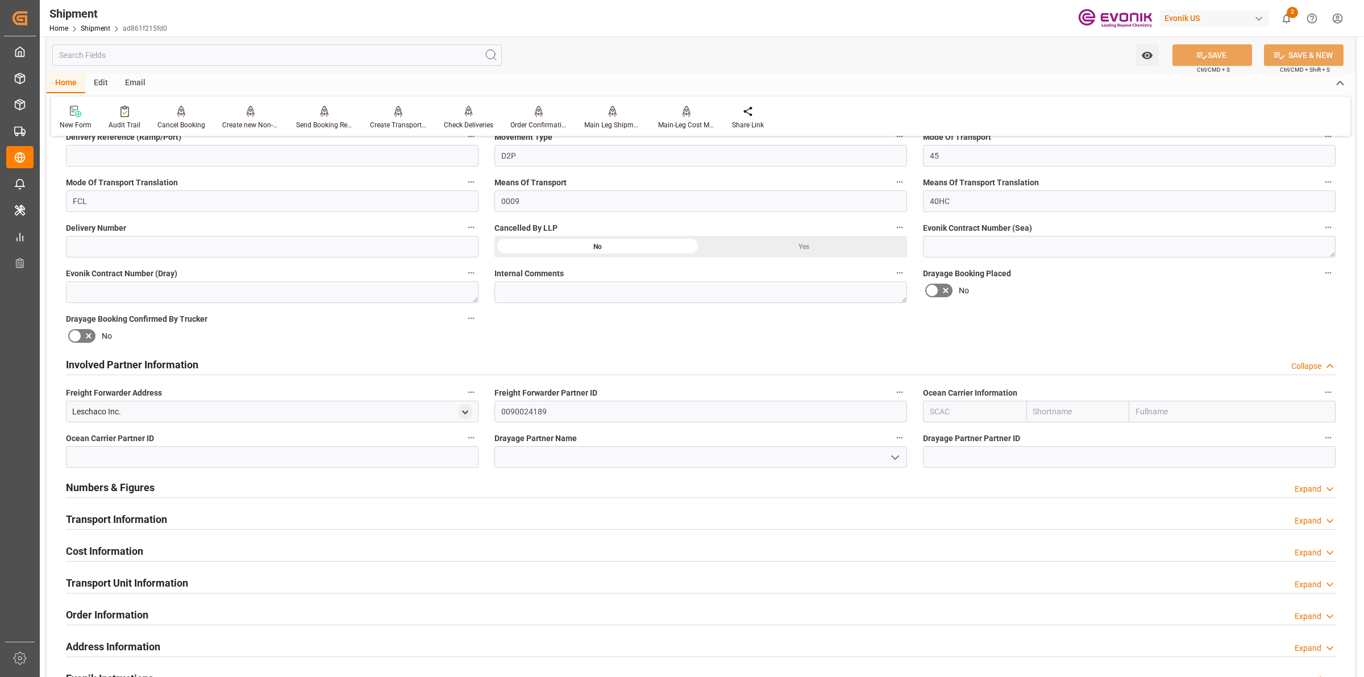
scroll to position [640, 0]
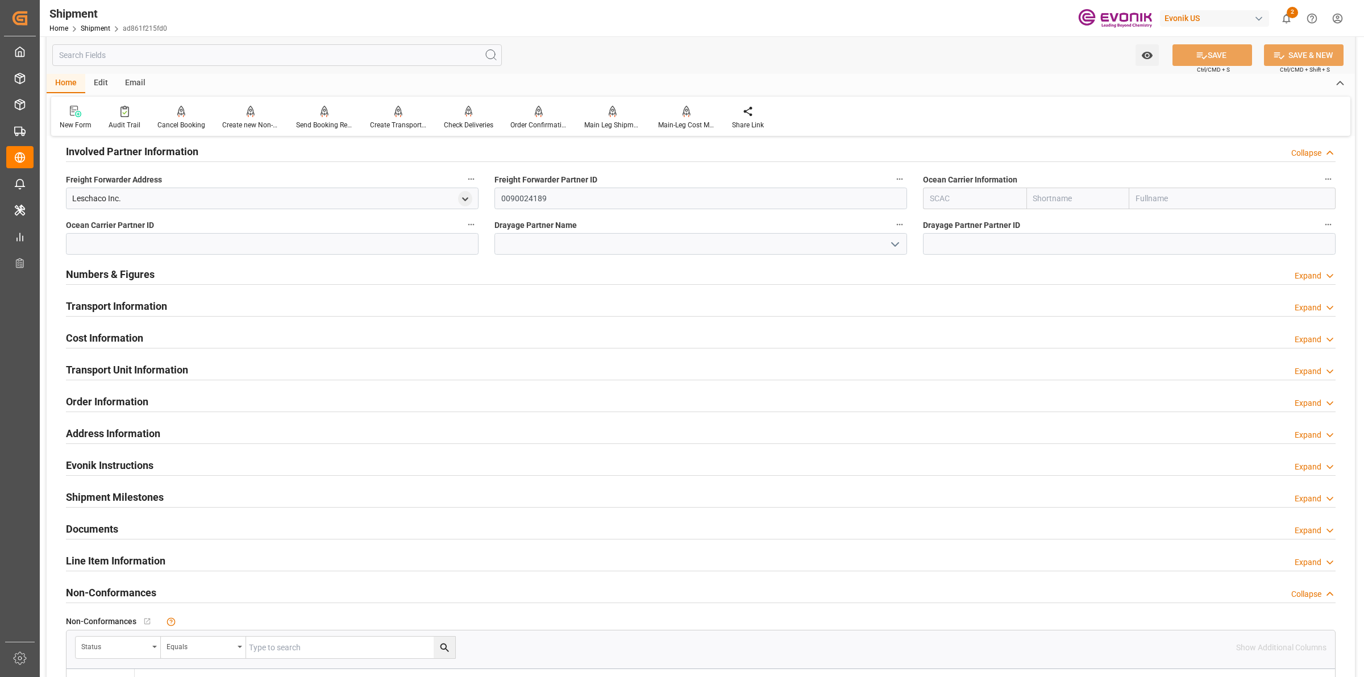
click at [970, 198] on input "text" at bounding box center [974, 199] width 103 height 22
click at [941, 222] on b "ALRB" at bounding box center [941, 223] width 20 height 9
type input "ALRB"
type input "AC Containerline"
type input "AC Containerline GmbH"
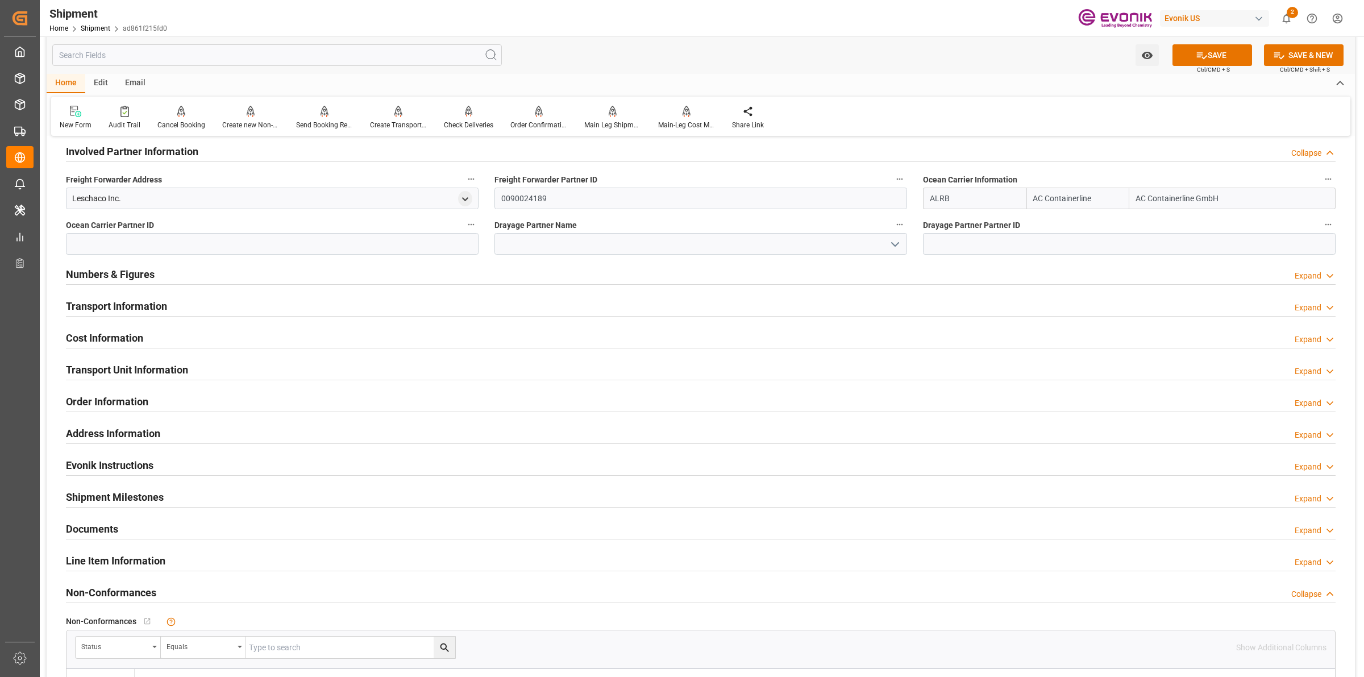
type input "ALRB"
click at [621, 247] on input at bounding box center [701, 244] width 413 height 22
click at [101, 198] on div "Leschaco Inc." at bounding box center [96, 199] width 49 height 12
copy div "Leschaco"
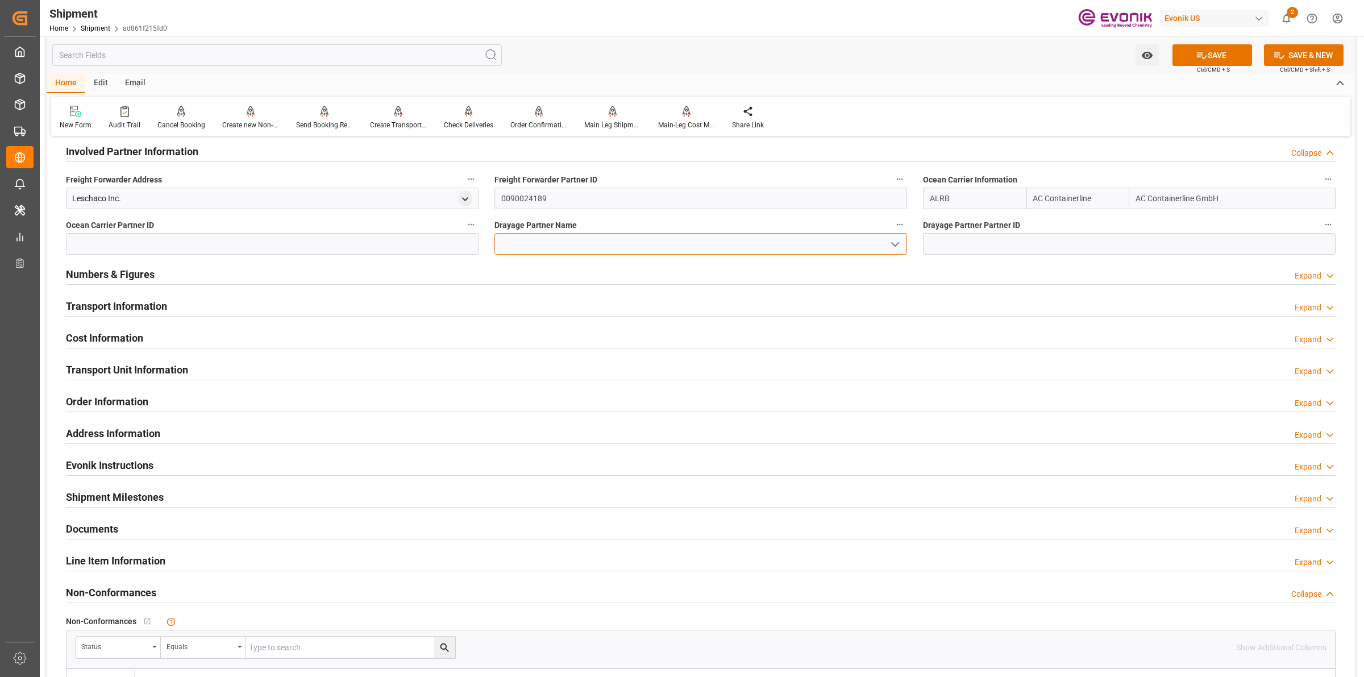
click at [553, 240] on input at bounding box center [701, 244] width 413 height 22
paste input "Leschaco"
click at [547, 267] on div "Leschaco Inc." at bounding box center [701, 269] width 412 height 26
type input "Leschaco Inc."
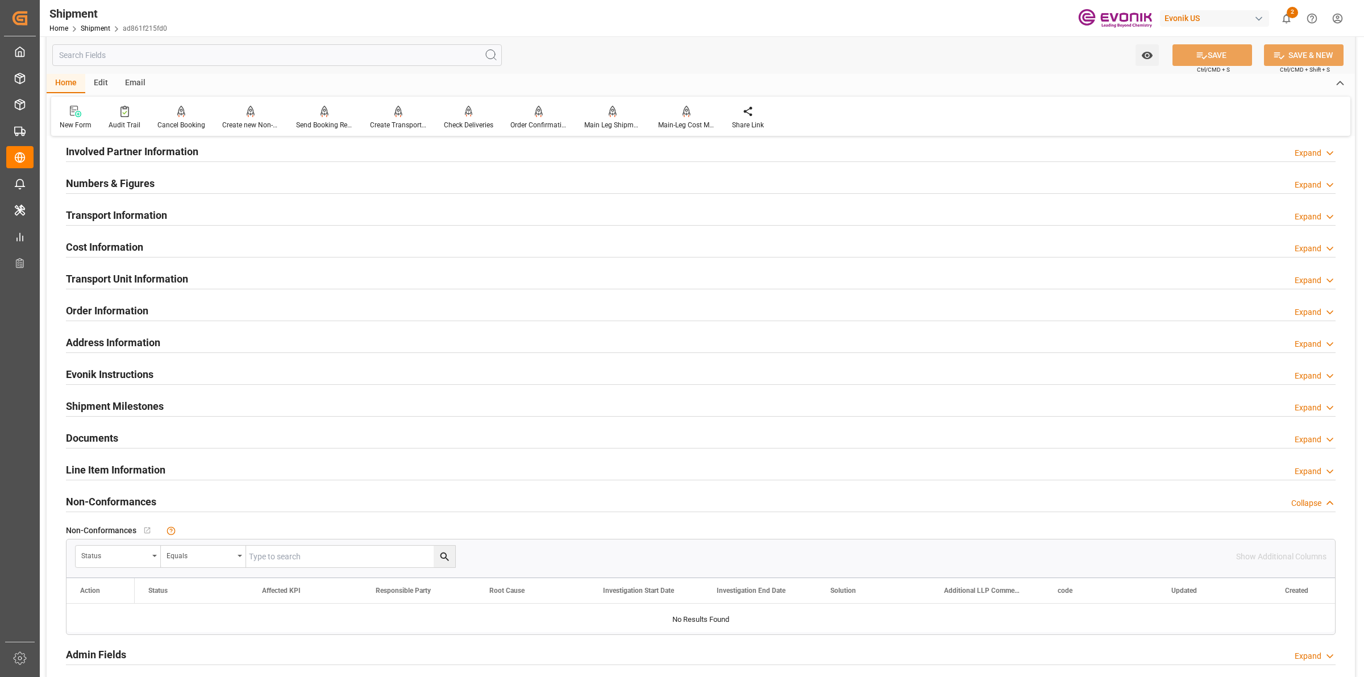
scroll to position [497, 0]
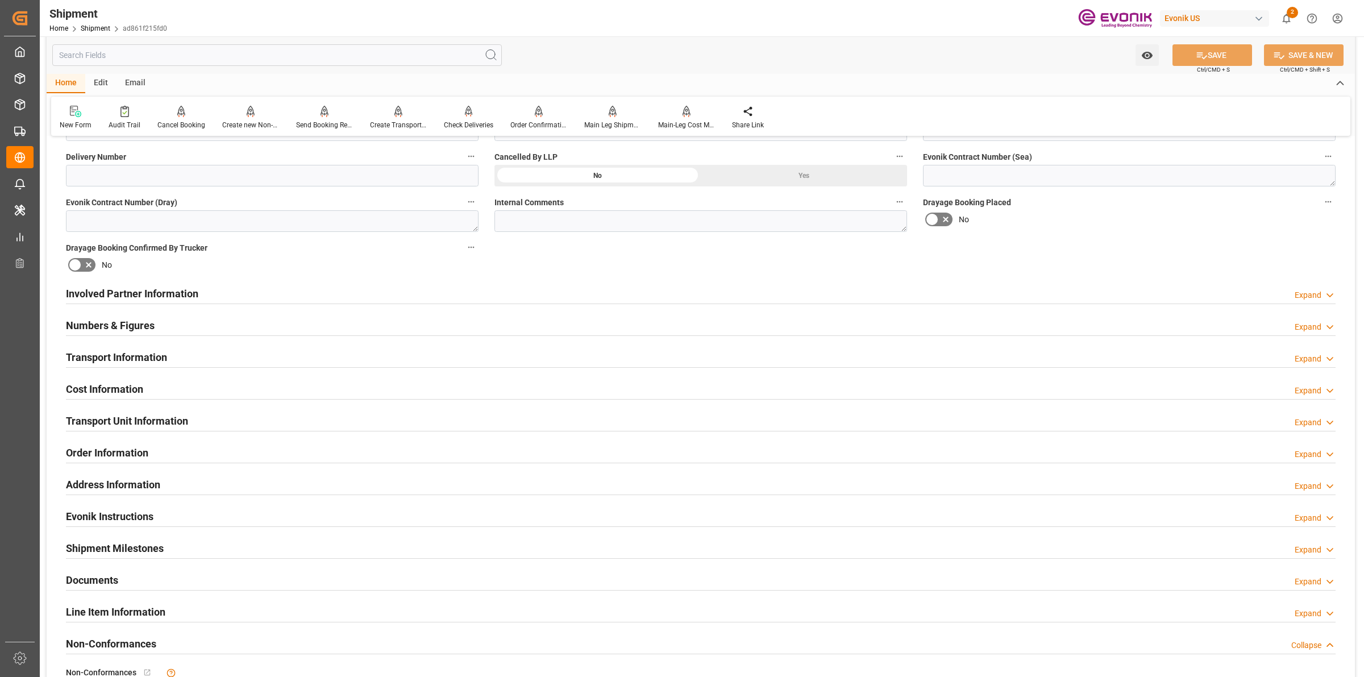
click at [229, 287] on div "Involved Partner Information Expand" at bounding box center [701, 293] width 1270 height 22
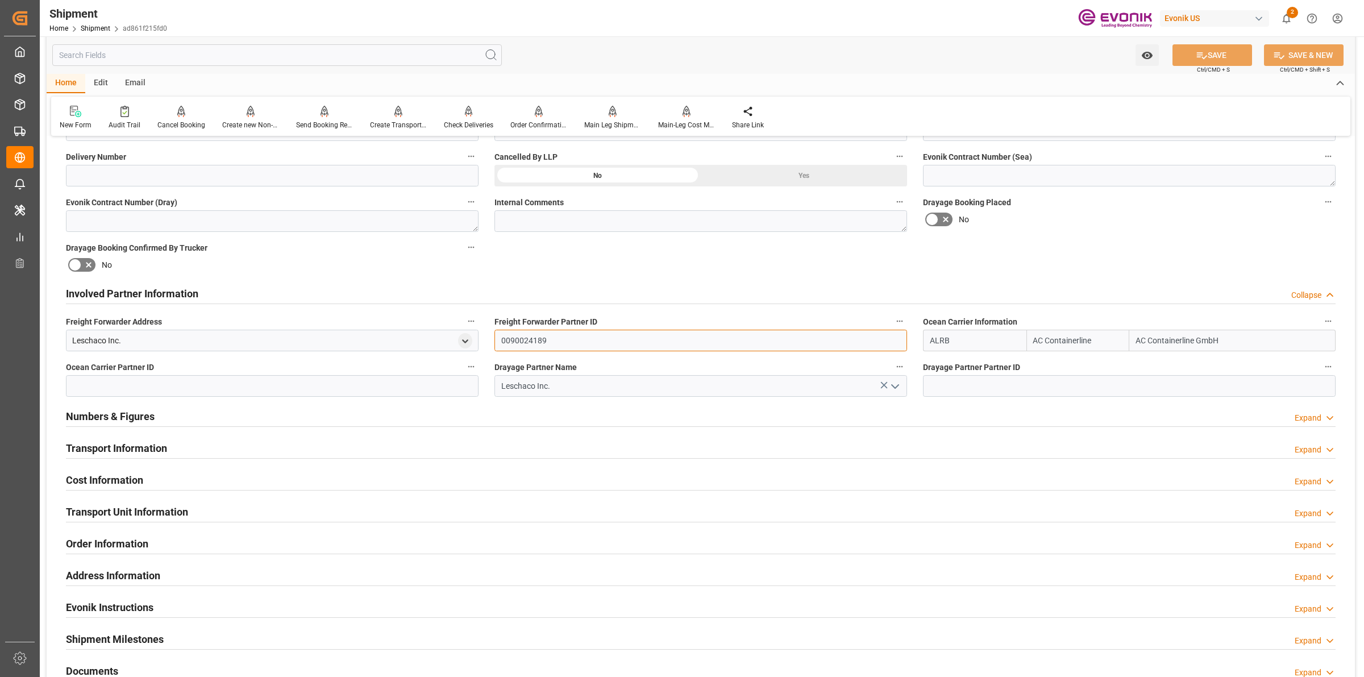
click at [510, 341] on input "0090024189" at bounding box center [701, 341] width 413 height 22
click at [350, 381] on input at bounding box center [272, 386] width 413 height 22
paste input "0090024189"
type input "0090024189"
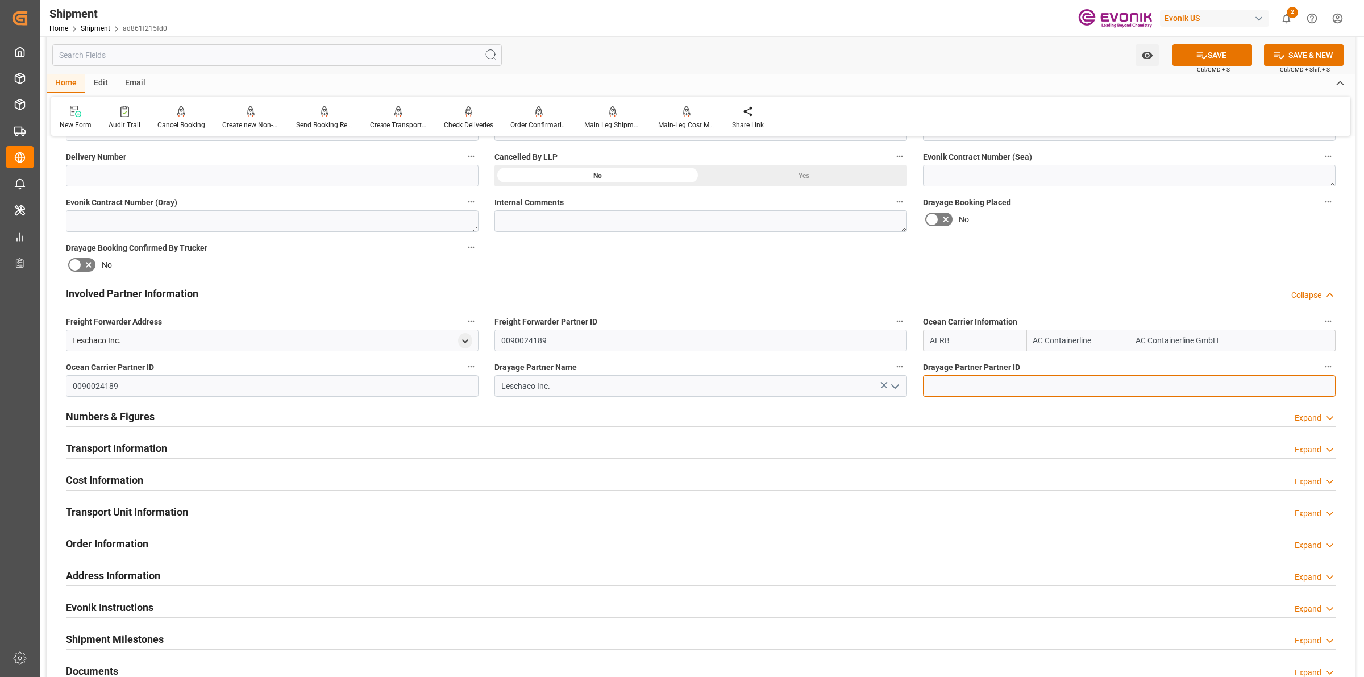
click at [1005, 388] on input at bounding box center [1129, 386] width 413 height 22
paste input "0090024189"
type input "0090024189"
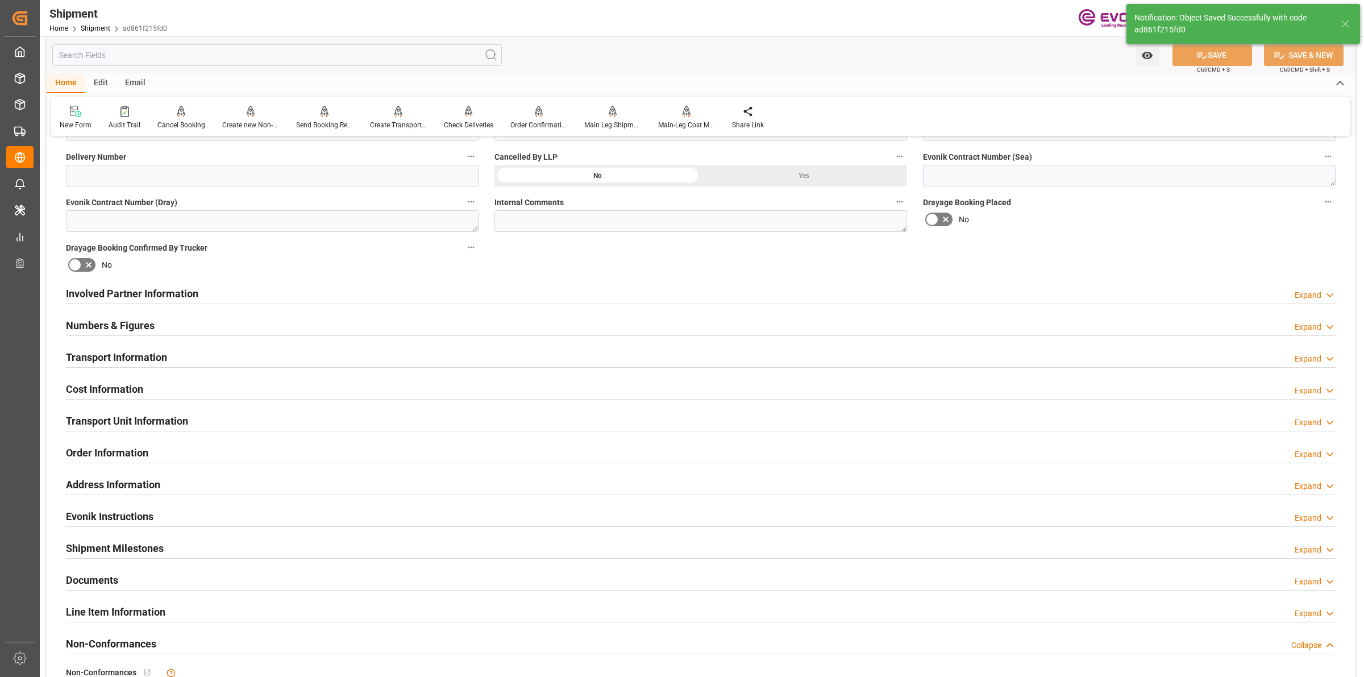
click at [216, 294] on div "Involved Partner Information Expand" at bounding box center [701, 293] width 1270 height 22
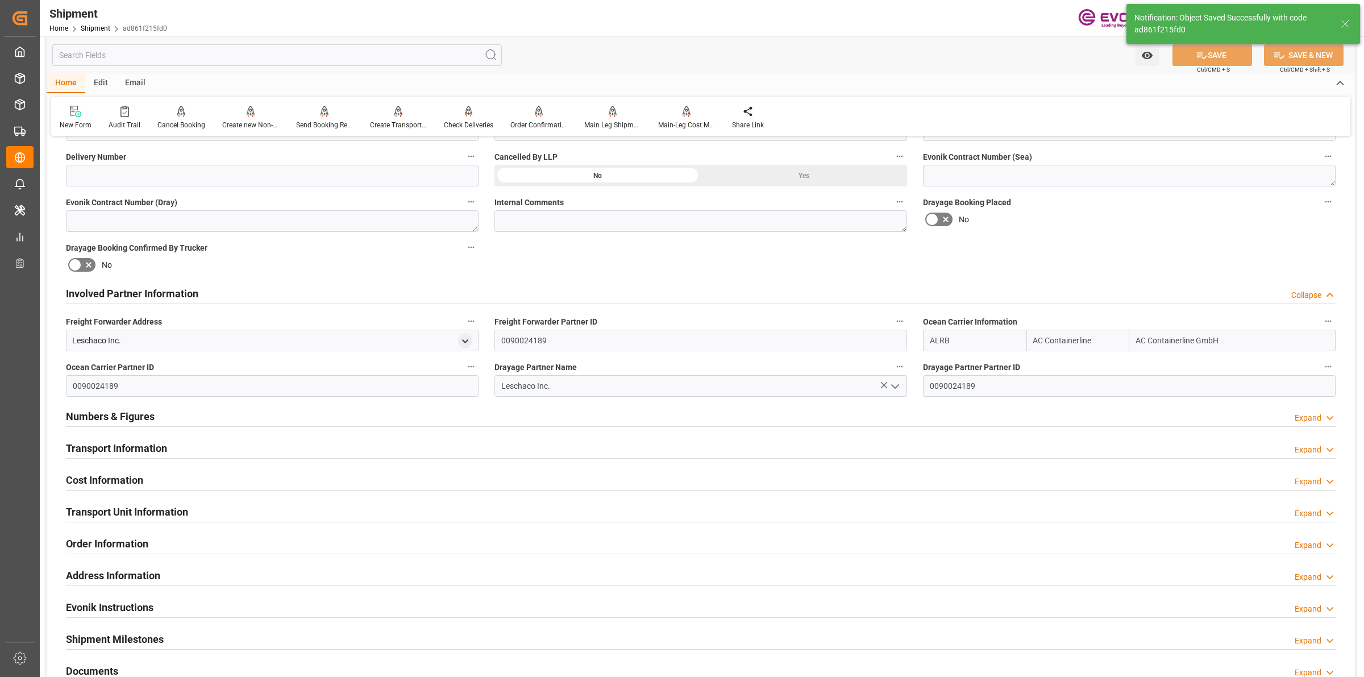
click at [216, 294] on div "Involved Partner Information Collapse" at bounding box center [701, 293] width 1270 height 22
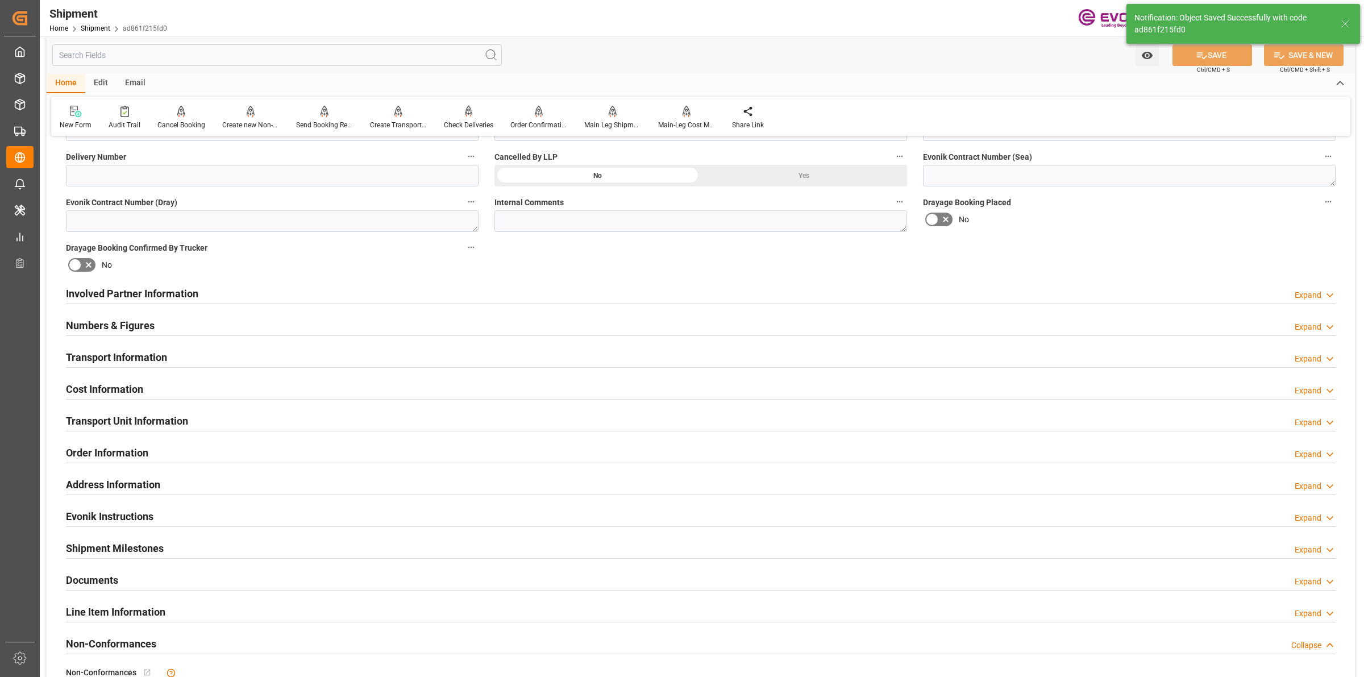
click at [148, 353] on h2 "Transport Information" at bounding box center [116, 357] width 101 height 15
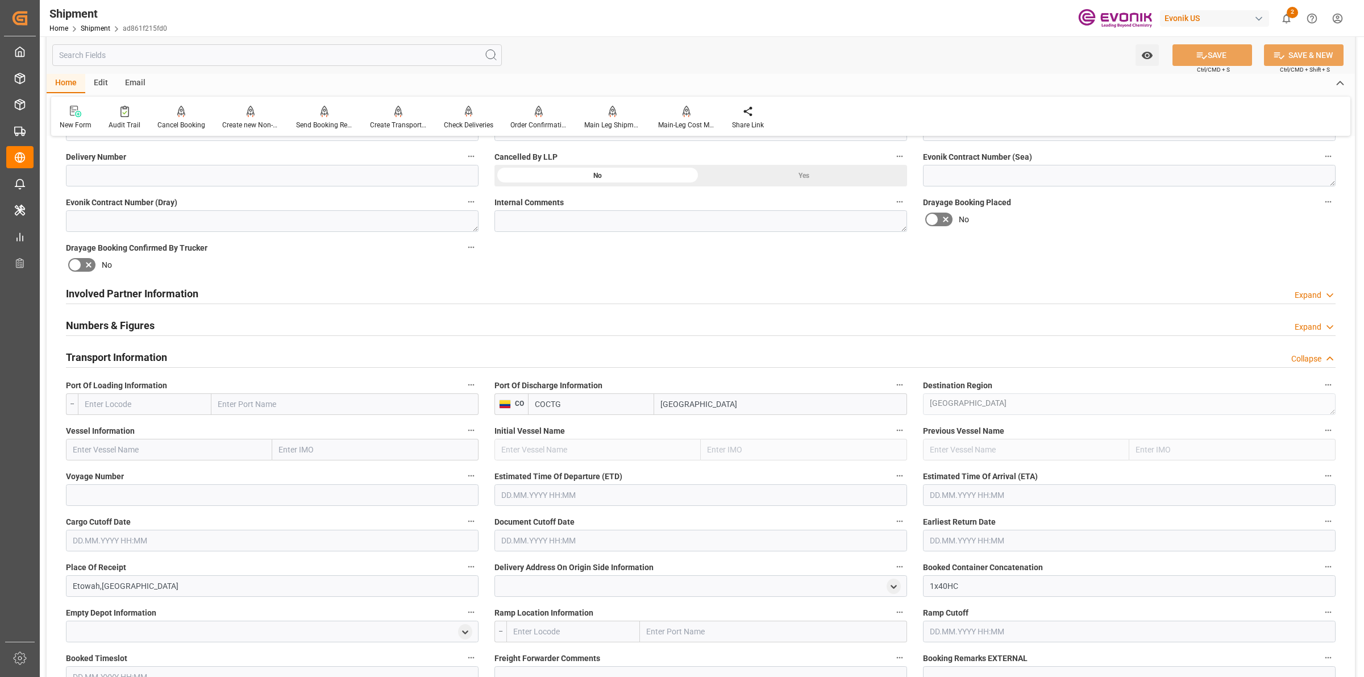
click at [148, 401] on input "text" at bounding box center [145, 404] width 134 height 22
paste input "USSAV"
type input "USSAV"
click at [115, 422] on div "USSAV - Savannah" at bounding box center [116, 430] width 77 height 26
type input "Savannah"
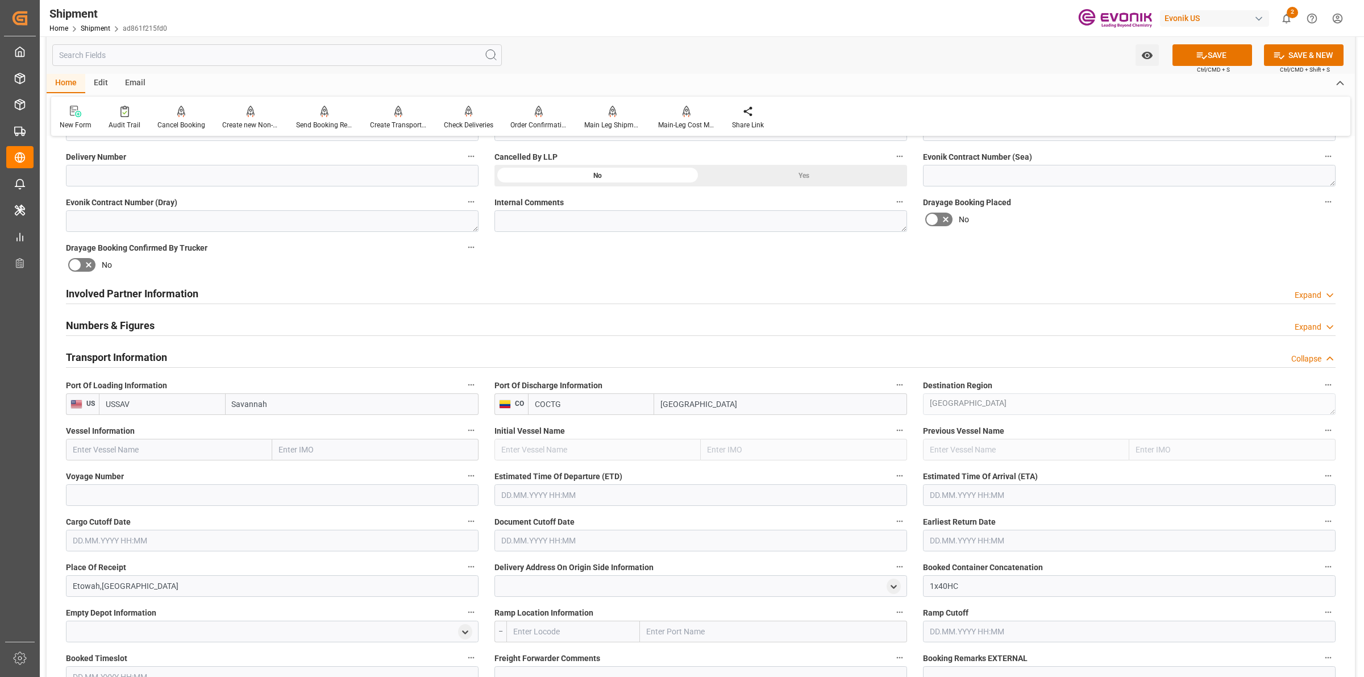
type input "USSAV"
click at [234, 451] on input "text" at bounding box center [169, 450] width 206 height 22
paste input "POLAR BRAS"
click at [148, 472] on span "POLAR BRASIL - 9797216" at bounding box center [142, 474] width 139 height 9
type input "POLAR BRASIL"
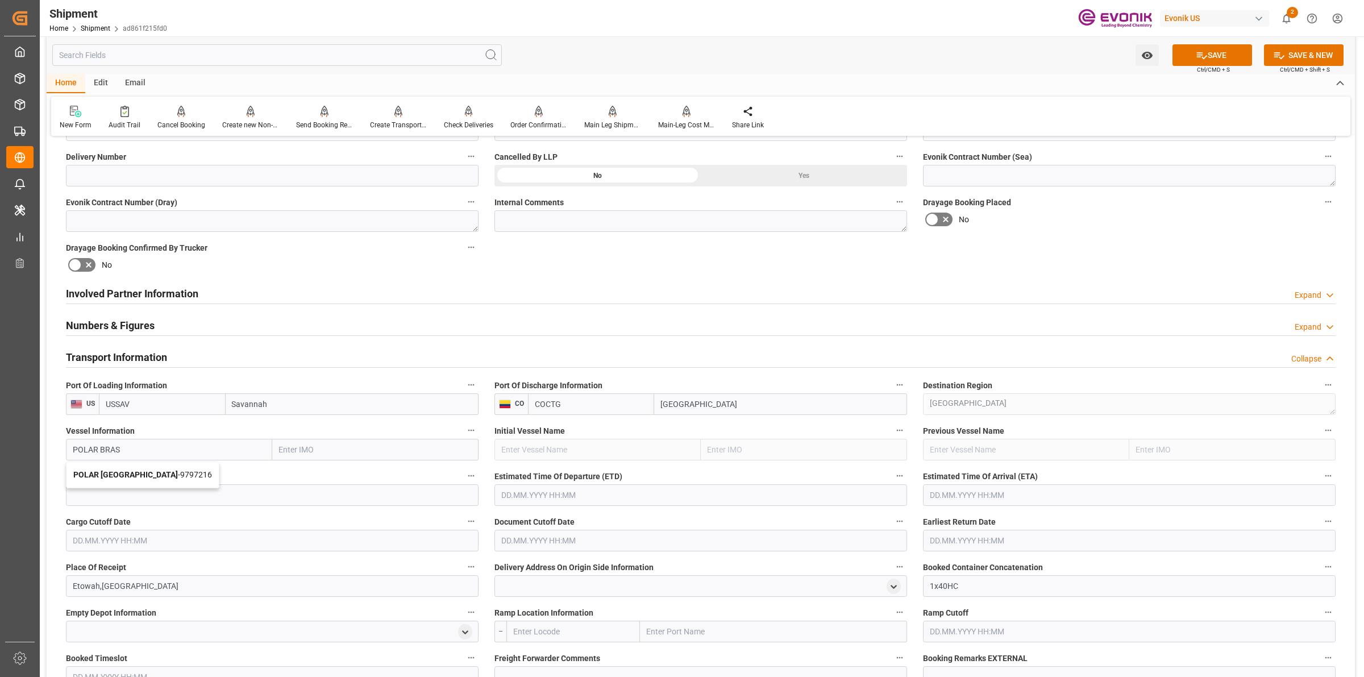
type input "9797216"
type input "POLAR BRASIL"
click at [223, 496] on input at bounding box center [272, 495] width 413 height 22
paste input "540S"
type input "540S"
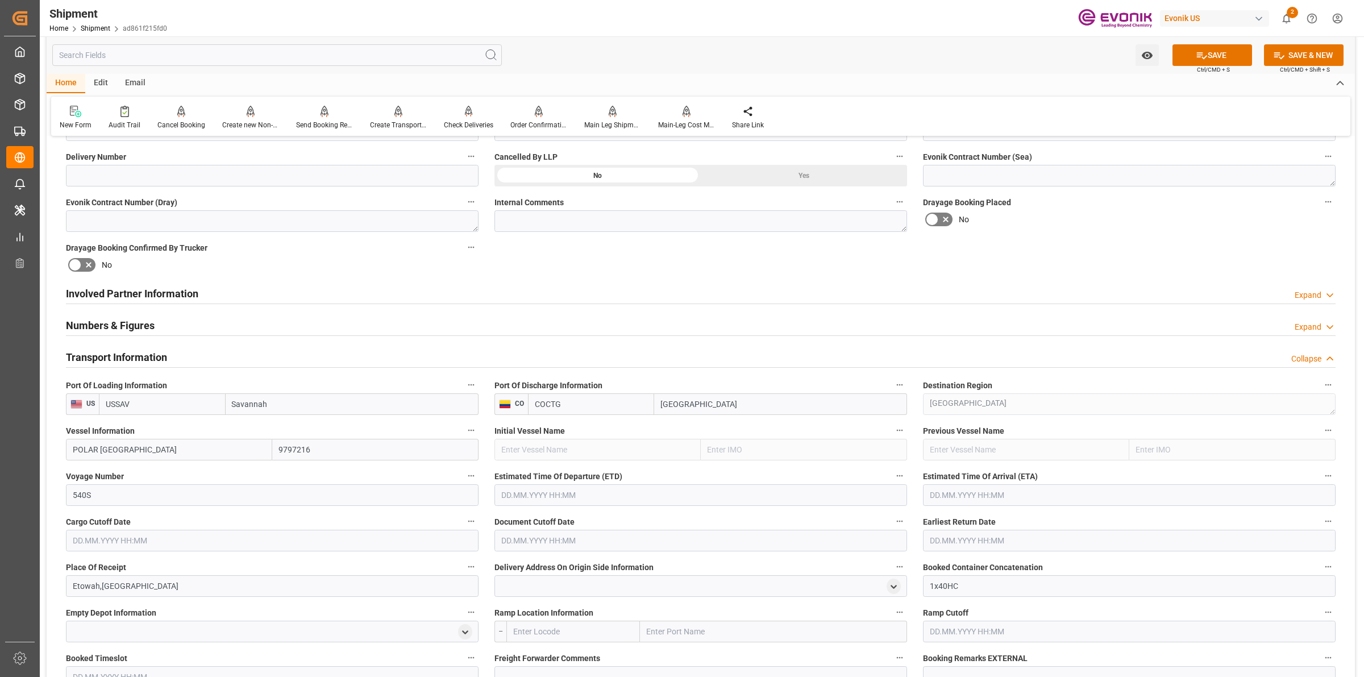
click at [558, 495] on input "text" at bounding box center [701, 495] width 413 height 22
type input "04.10.2025 00:00"
click at [988, 501] on input "text" at bounding box center [1129, 495] width 413 height 22
type input "09.10.2025 00:00"
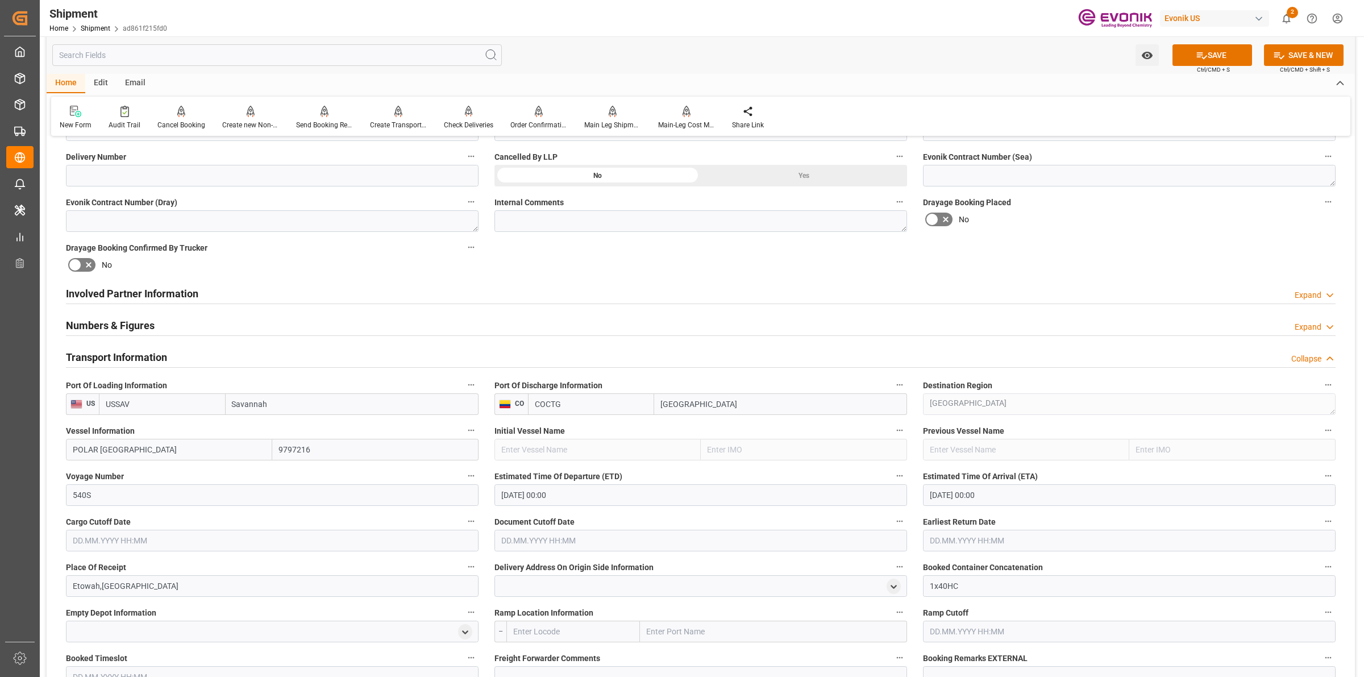
click at [372, 544] on input "text" at bounding box center [272, 541] width 413 height 22
type input "23.09.2025 00:00"
click at [765, 544] on input "text" at bounding box center [701, 541] width 413 height 22
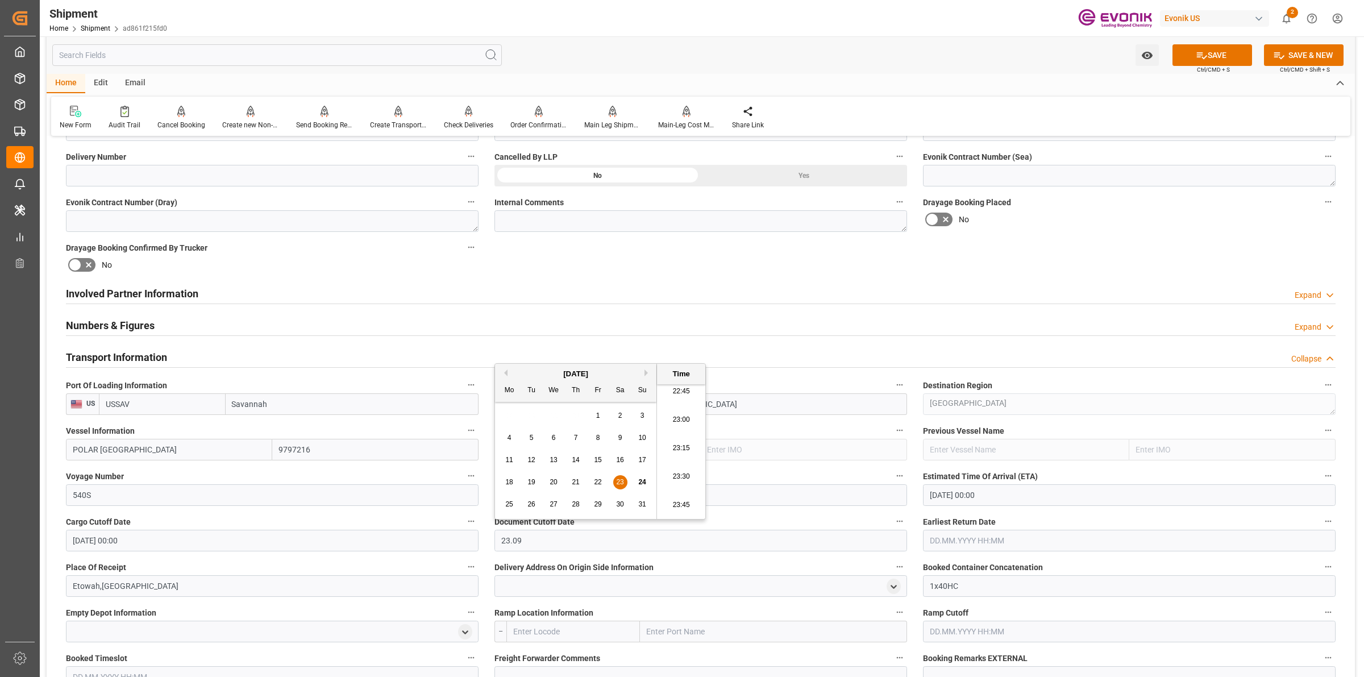
type input "23.09.2025 00:00"
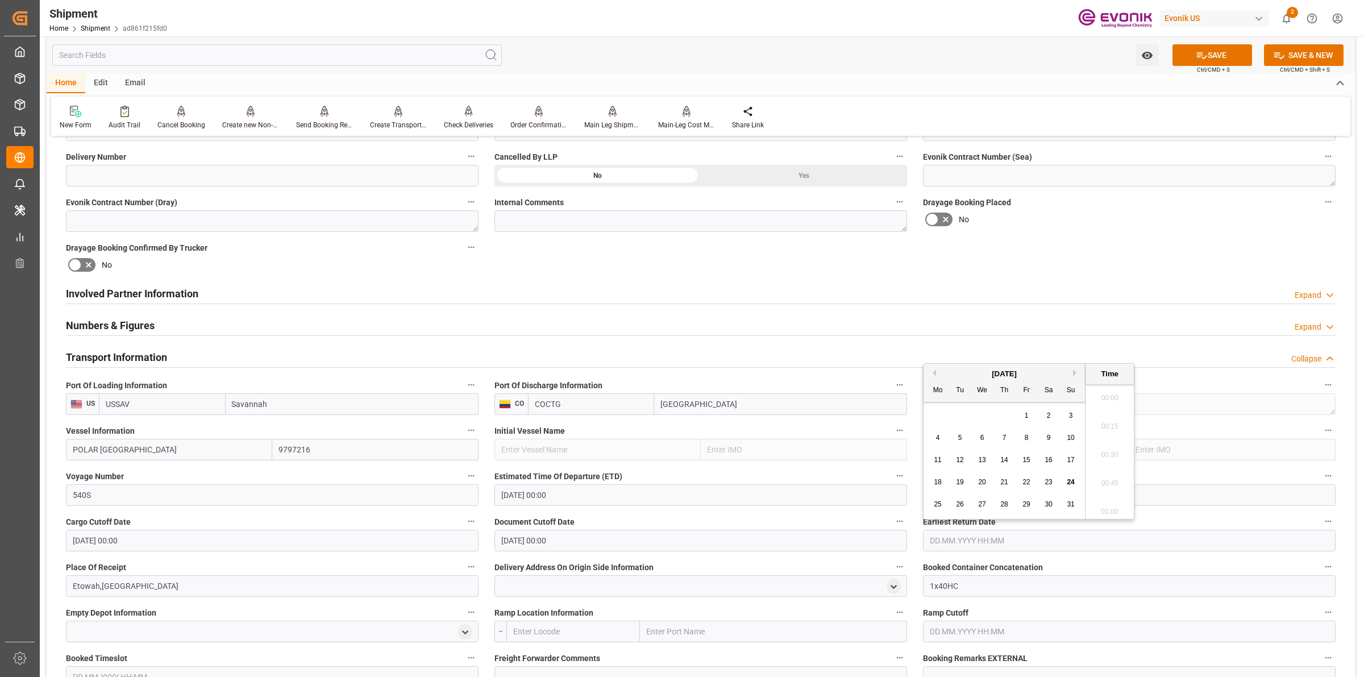
click at [1010, 543] on input "text" at bounding box center [1129, 541] width 413 height 22
drag, startPoint x: 1010, startPoint y: 543, endPoint x: 867, endPoint y: 555, distance: 143.2
click at [867, 555] on div "Booking Confirmation Milestone Bar Collapse Submitted to FFW for Booking (Pendi…" at bounding box center [701, 417] width 1309 height 1536
drag, startPoint x: 853, startPoint y: 523, endPoint x: 782, endPoint y: 524, distance: 71.1
click at [782, 524] on div "Booking Confirmation Milestone Bar Collapse Submitted to FFW for Booking (Pendi…" at bounding box center [701, 417] width 1309 height 1536
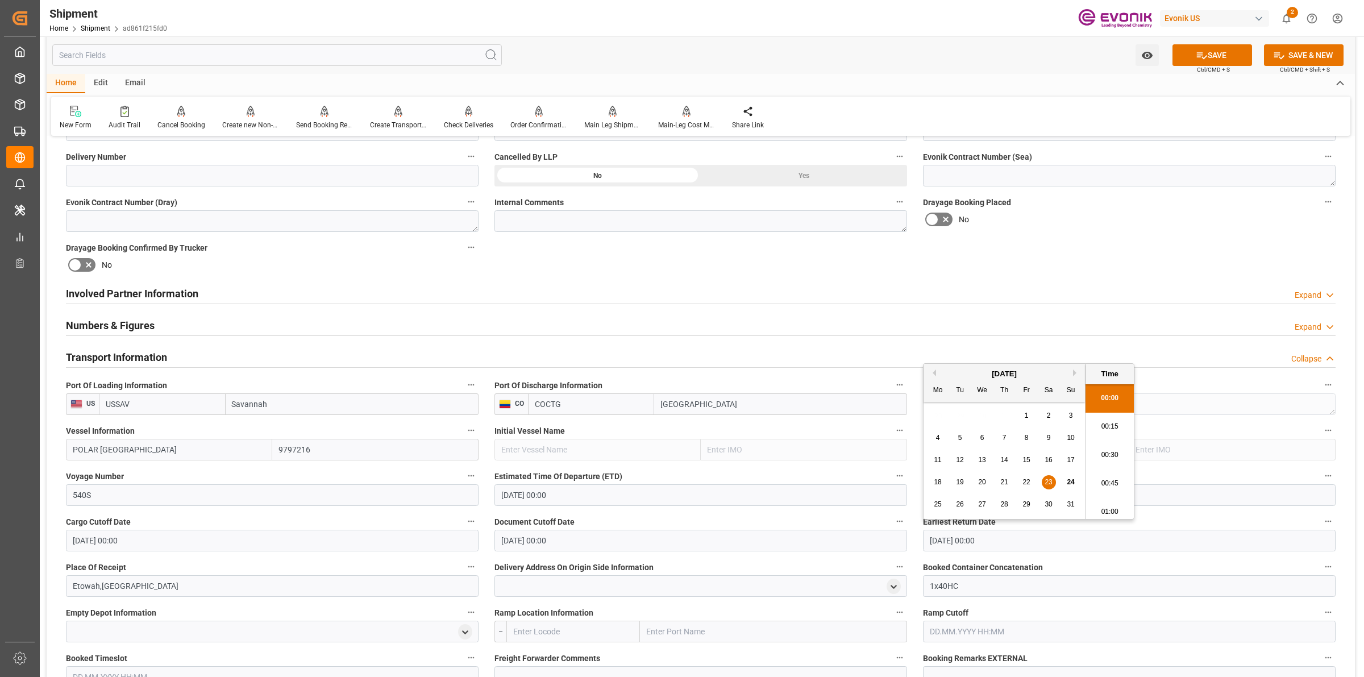
type input "5"
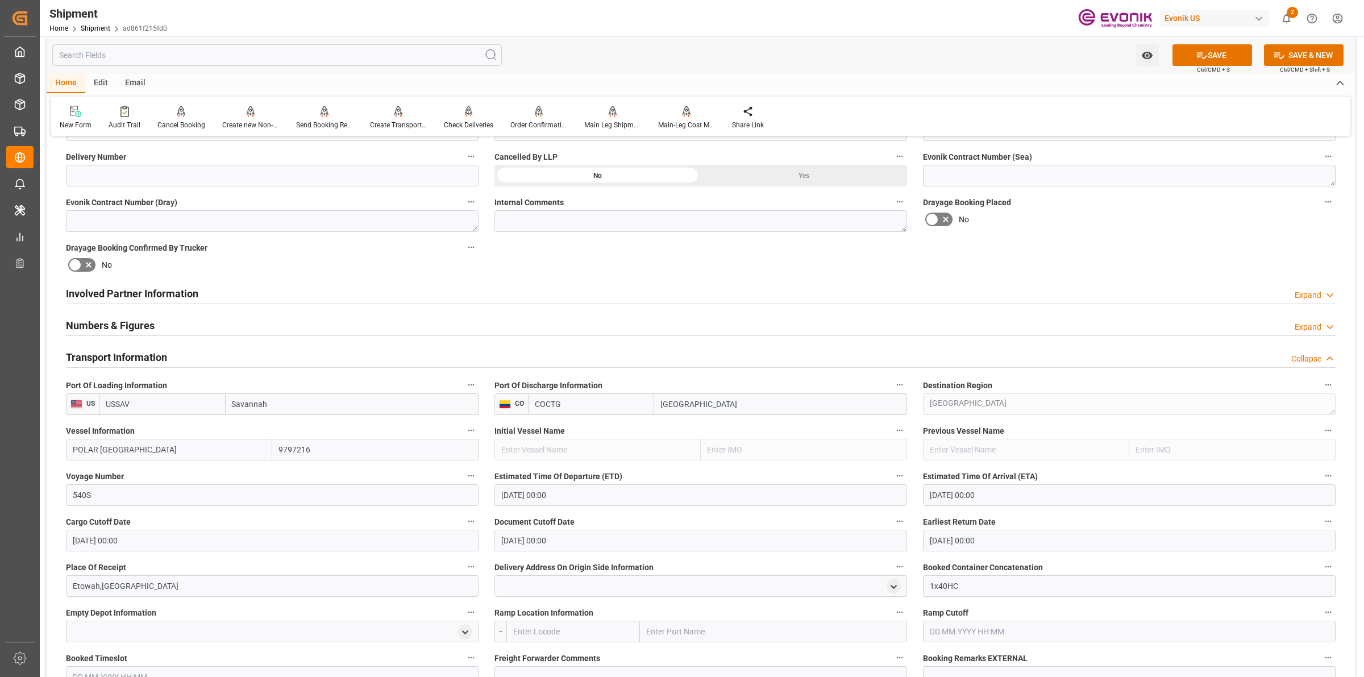
drag, startPoint x: 1020, startPoint y: 538, endPoint x: 777, endPoint y: 542, distance: 243.3
click at [777, 542] on div "Booking Confirmation Milestone Bar Collapse Submitted to FFW for Booking (Pendi…" at bounding box center [701, 417] width 1309 height 1536
type input "23.09.2025 00:00"
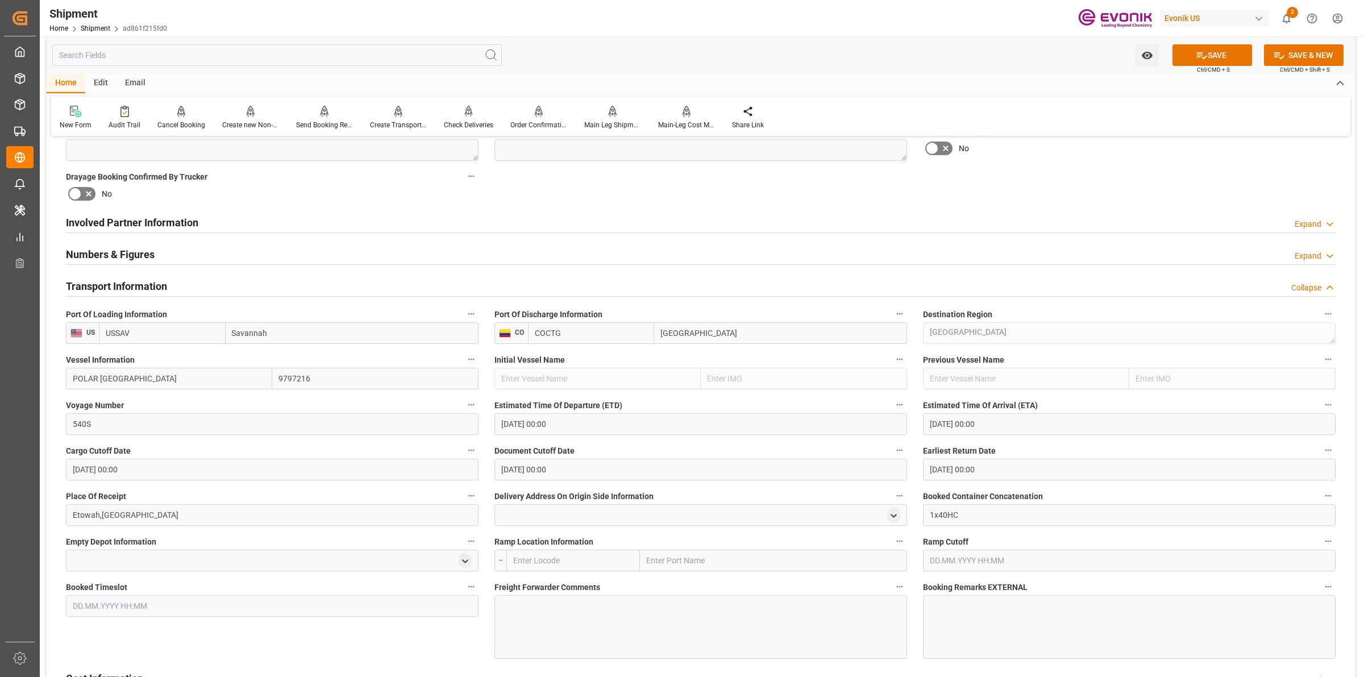
click at [563, 633] on div at bounding box center [701, 627] width 413 height 64
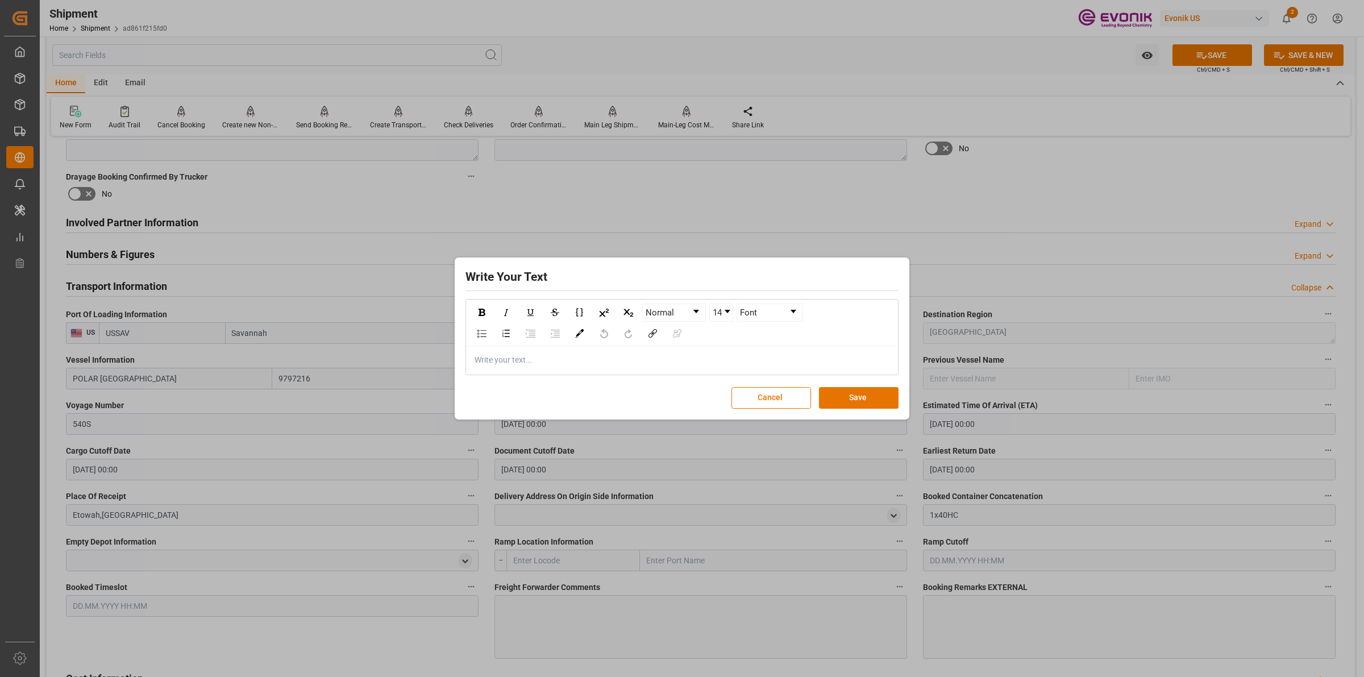
click at [627, 360] on div "rdw-editor" at bounding box center [682, 360] width 414 height 12
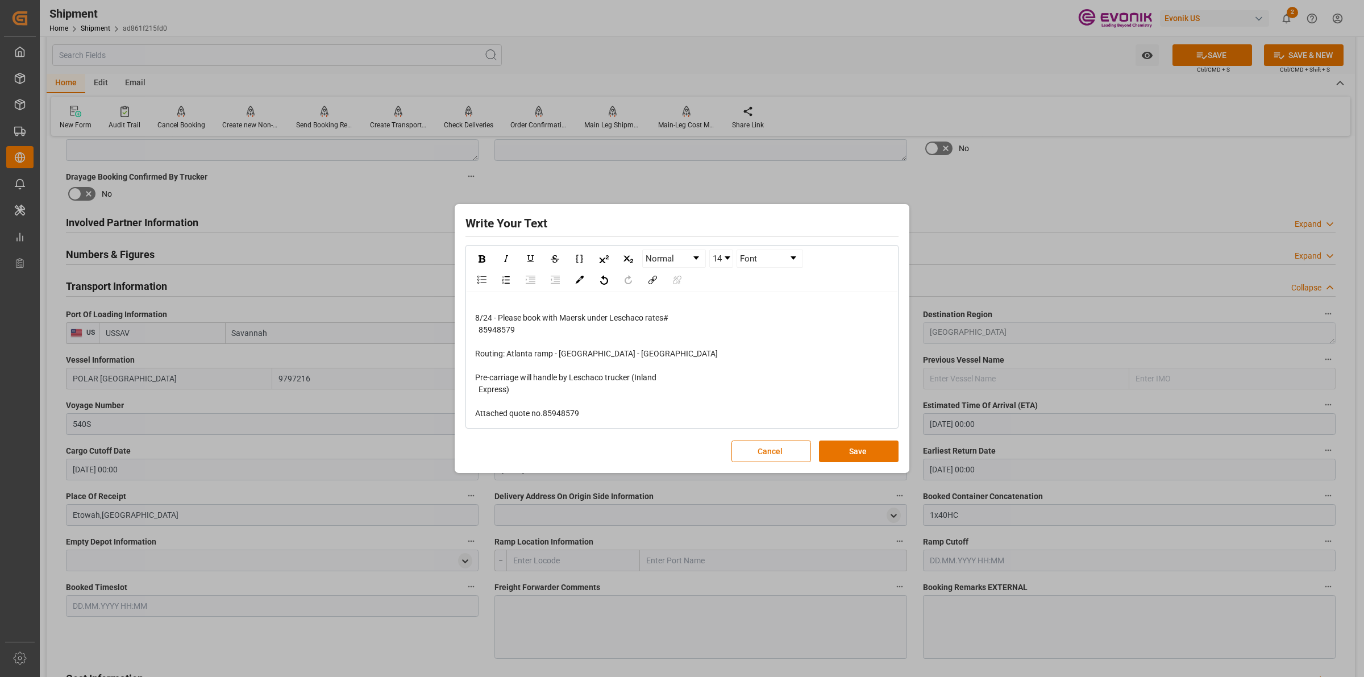
click at [478, 301] on span "rdw-editor" at bounding box center [480, 305] width 10 height 9
click at [474, 314] on div "8/24 - Please book with Maersk under Leschaco rates# 85948579 Routing: Atlanta …" at bounding box center [682, 359] width 431 height 135
click at [470, 317] on div "8/24 - Please book with Maersk under Leschaco rates# 85948579 Routing: Atlanta …" at bounding box center [682, 359] width 431 height 135
click at [475, 319] on div "8/24 - Please book with Maersk under Leschaco rates# 85948579 Routing: Atlanta …" at bounding box center [682, 359] width 415 height 119
click at [479, 319] on span "8/24 - Please book with Maersk under Leschaco rates# 85948579" at bounding box center [571, 323] width 193 height 21
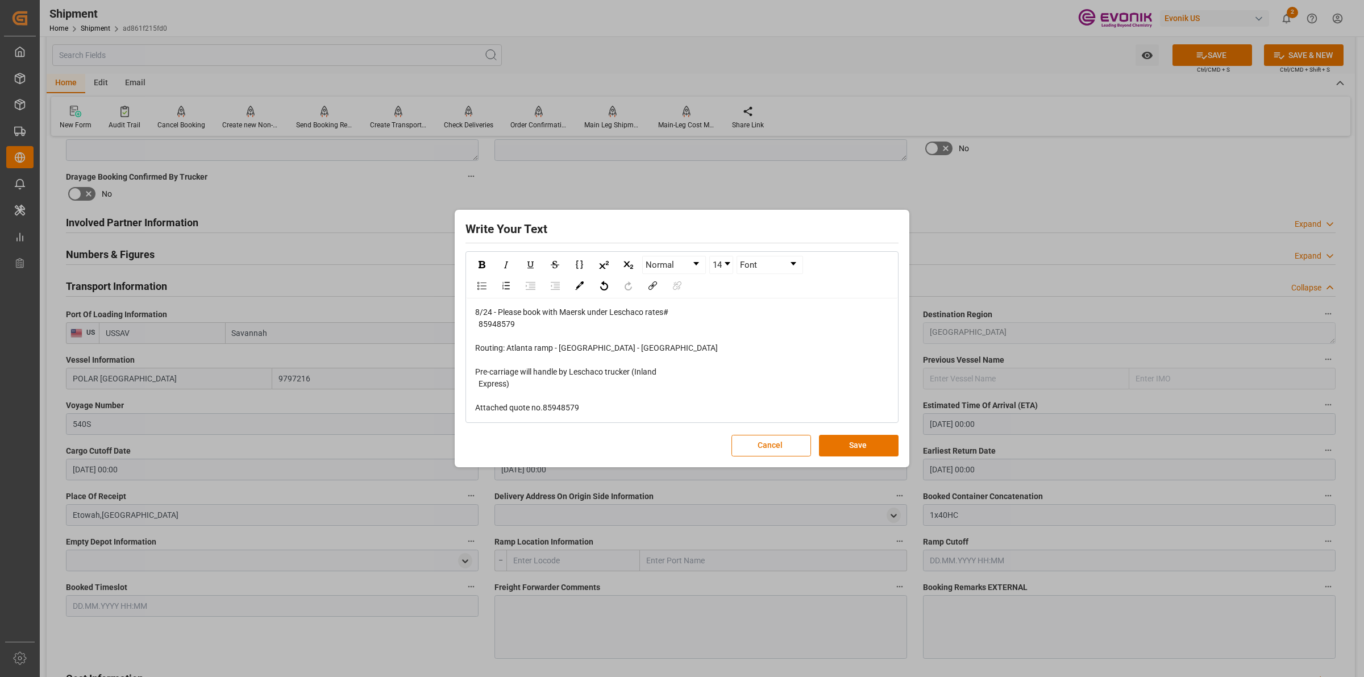
click at [486, 321] on span "8/24 - Please book with Maersk under Leschaco rates# 85948579" at bounding box center [571, 318] width 193 height 21
click at [479, 325] on span "8/24 - Please book with Maersk under Leschaco rates# 85948579" at bounding box center [571, 318] width 193 height 21
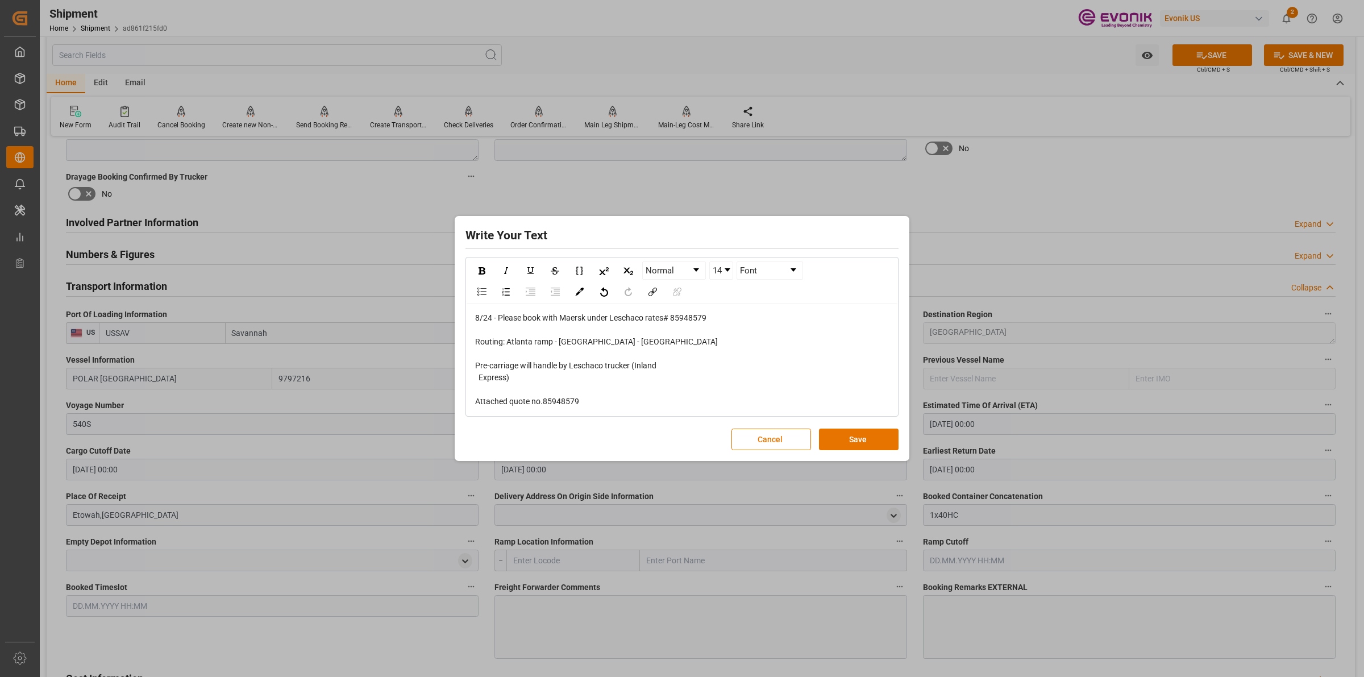
click at [497, 329] on div "rdw-editor" at bounding box center [682, 330] width 414 height 12
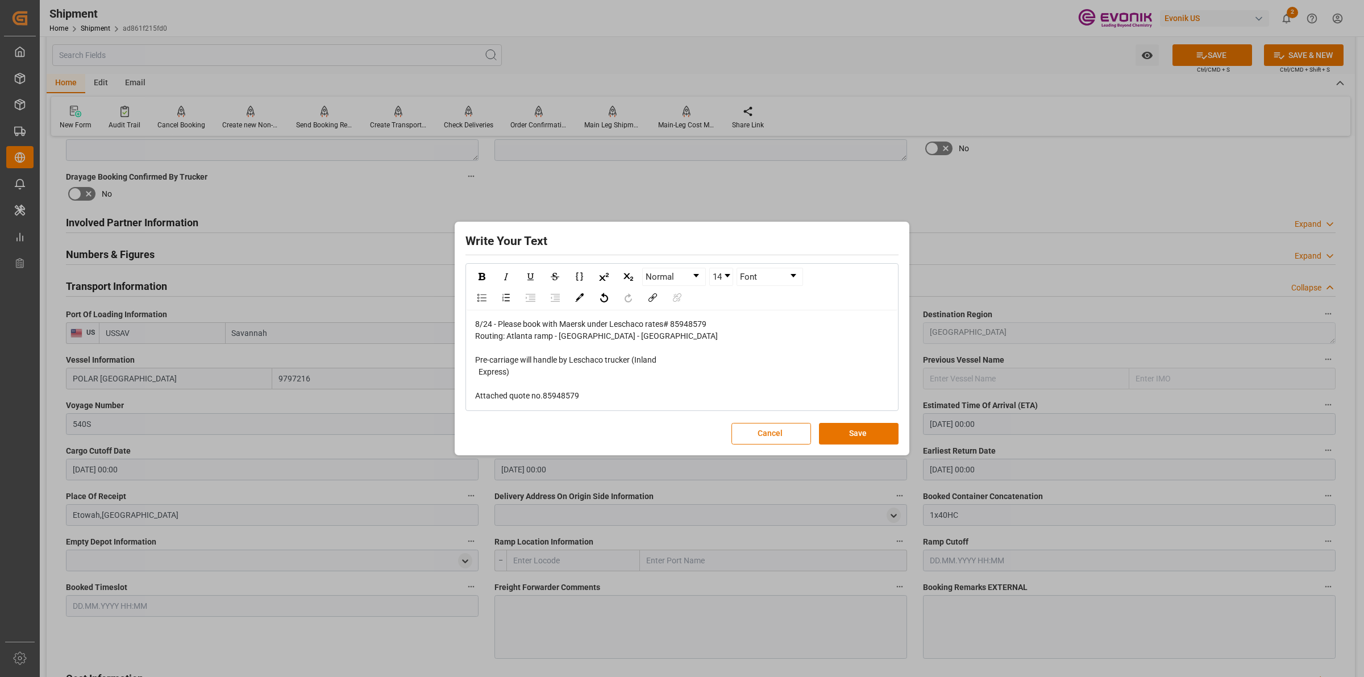
click at [489, 342] on div "rdw-editor" at bounding box center [682, 348] width 414 height 12
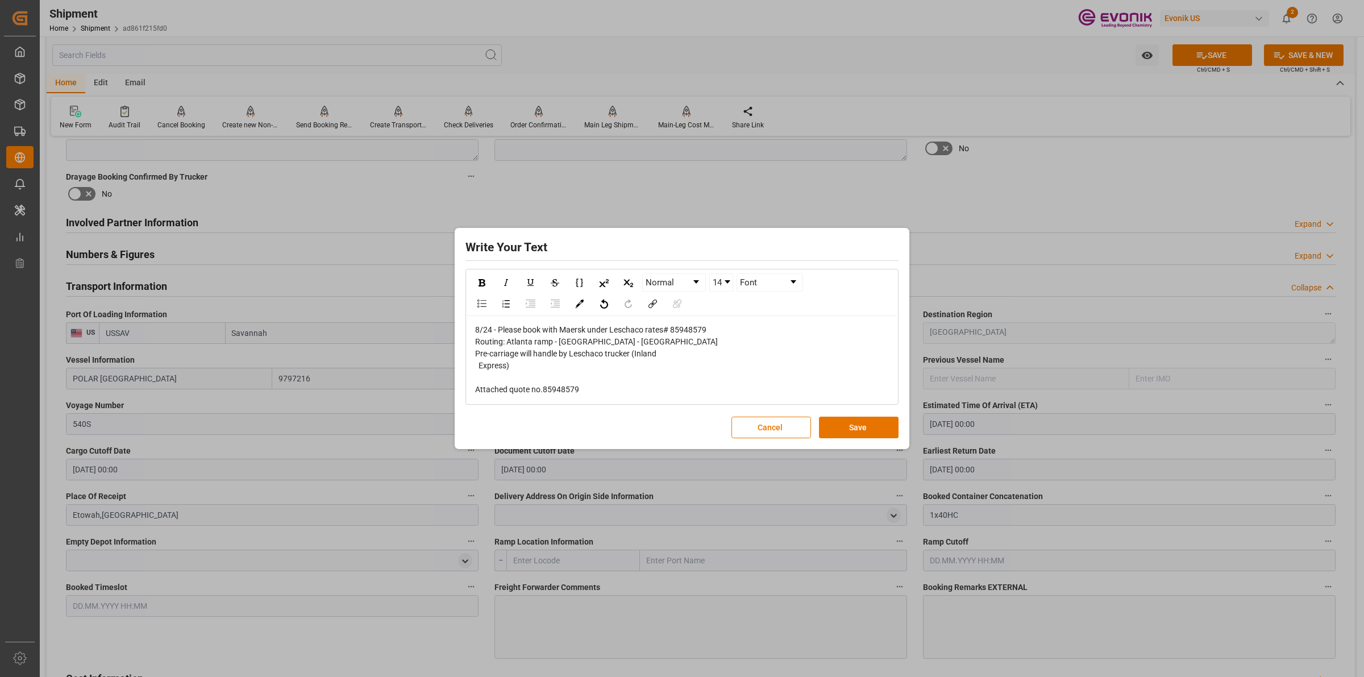
click at [479, 364] on span "Pre-carriage will handle by Leschaco trucker (Inland Express)" at bounding box center [565, 359] width 181 height 21
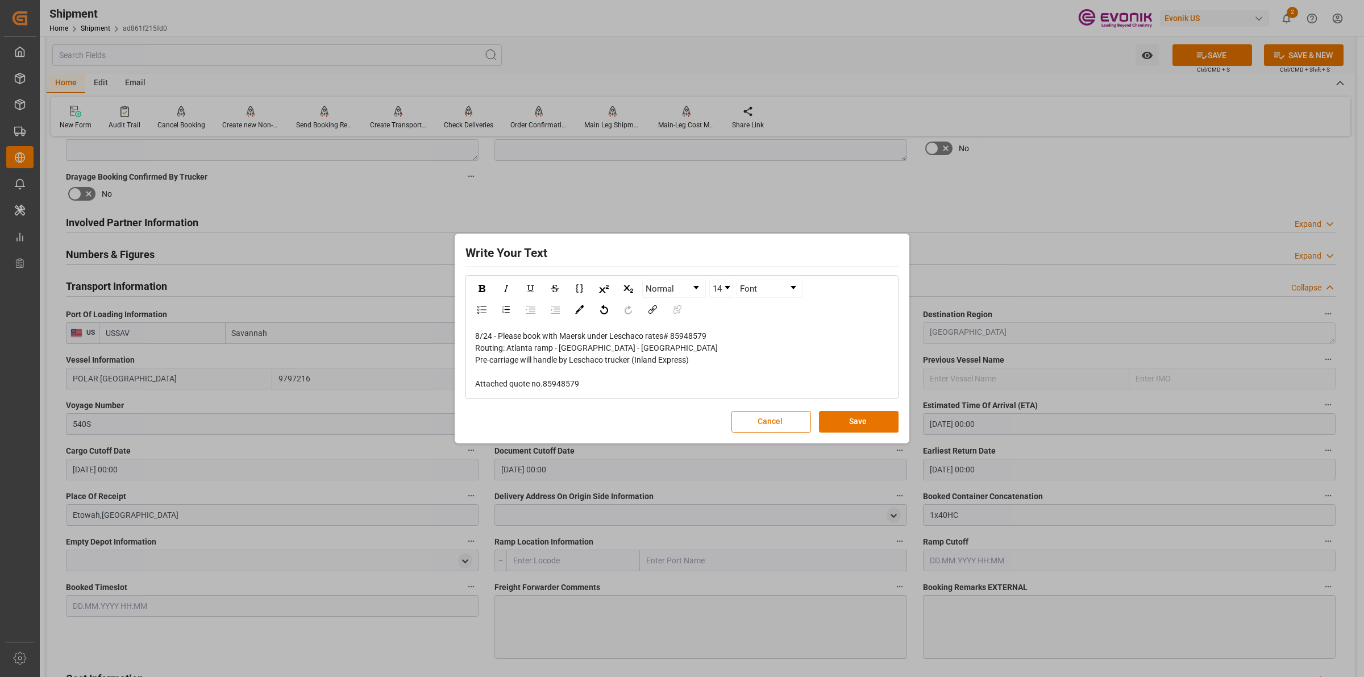
click at [474, 382] on div "8/24 - Please book with Maersk under Leschaco rates# 85948579 Routing: Atlanta …" at bounding box center [682, 360] width 431 height 76
click at [479, 382] on span "Attached quote no.85948579" at bounding box center [527, 383] width 104 height 9
click at [476, 383] on span "Attached quote no.85948579" at bounding box center [527, 383] width 104 height 9
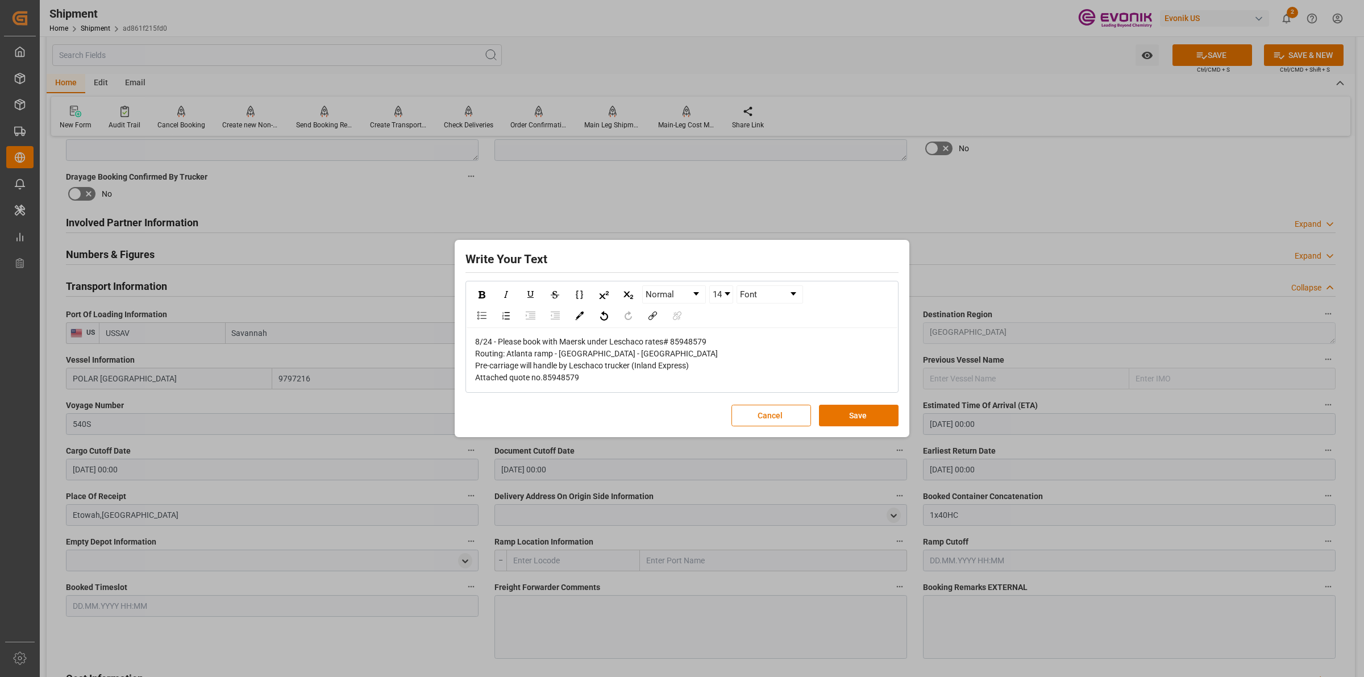
click at [616, 385] on div "8/24 - Please book with Maersk under Leschaco rates# 85948579 Routing: Atlanta …" at bounding box center [682, 360] width 431 height 64
click at [596, 379] on div "Attached quote no.85948579" at bounding box center [682, 378] width 414 height 12
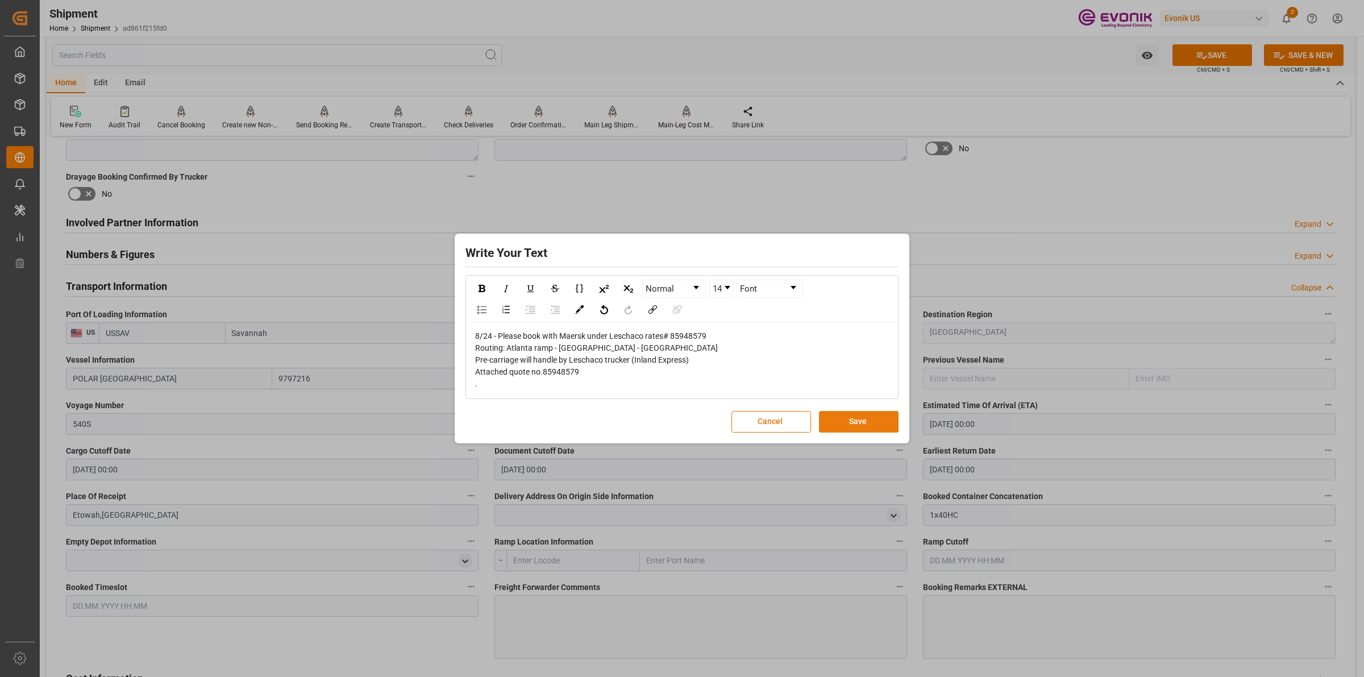
click at [860, 416] on button "Save" at bounding box center [859, 422] width 80 height 22
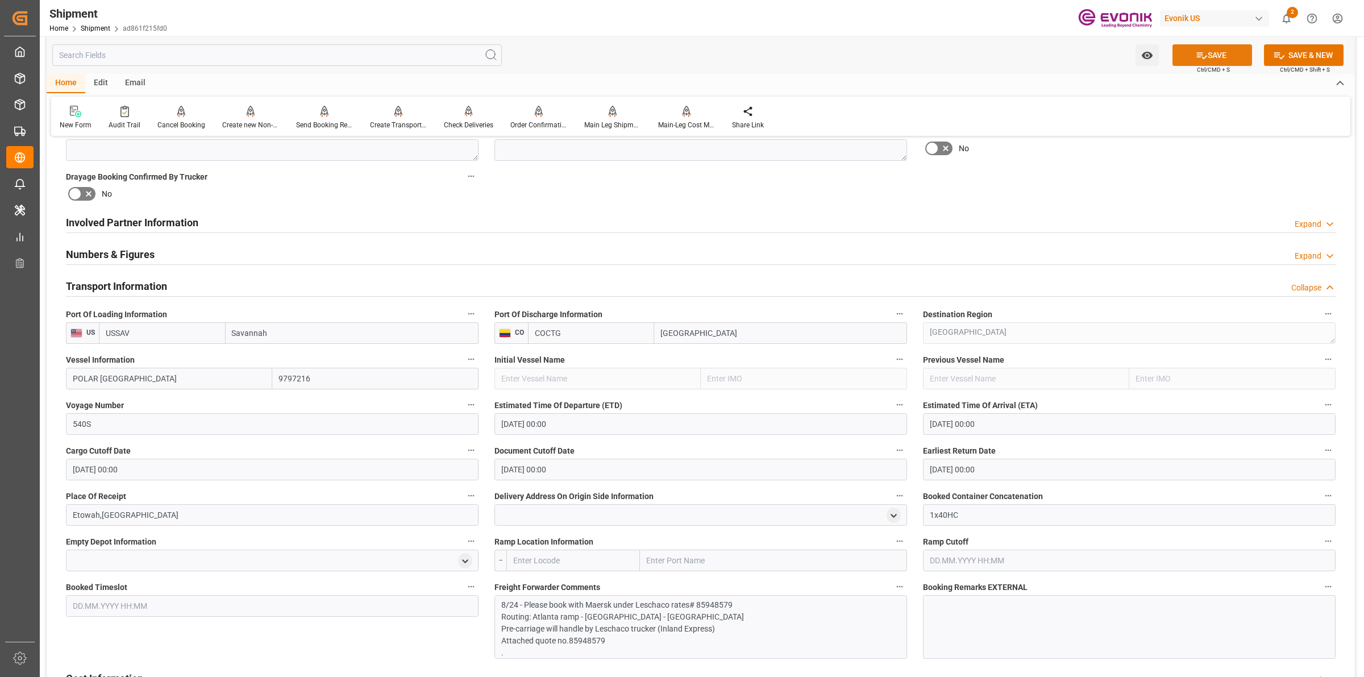
click at [1197, 60] on icon at bounding box center [1202, 55] width 12 height 12
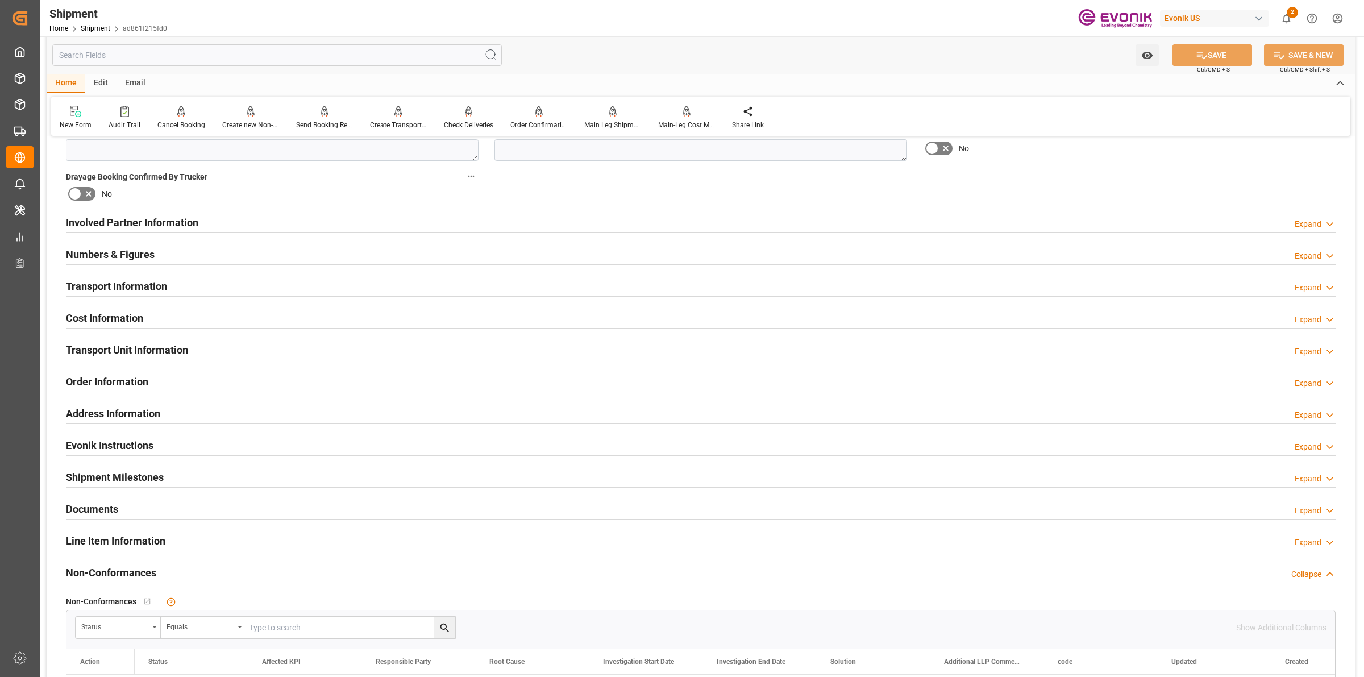
click at [172, 290] on div "Transport Information Expand" at bounding box center [701, 286] width 1270 height 22
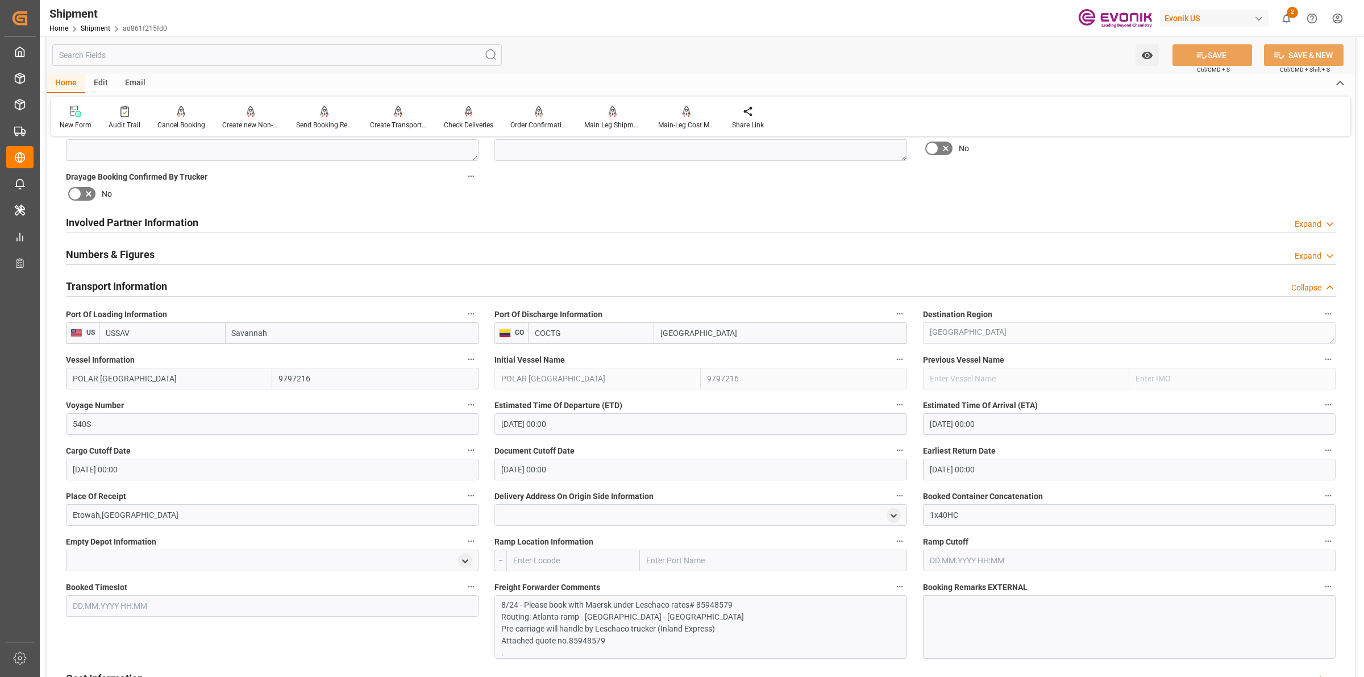
click at [169, 289] on div "Transport Information Collapse" at bounding box center [701, 286] width 1270 height 22
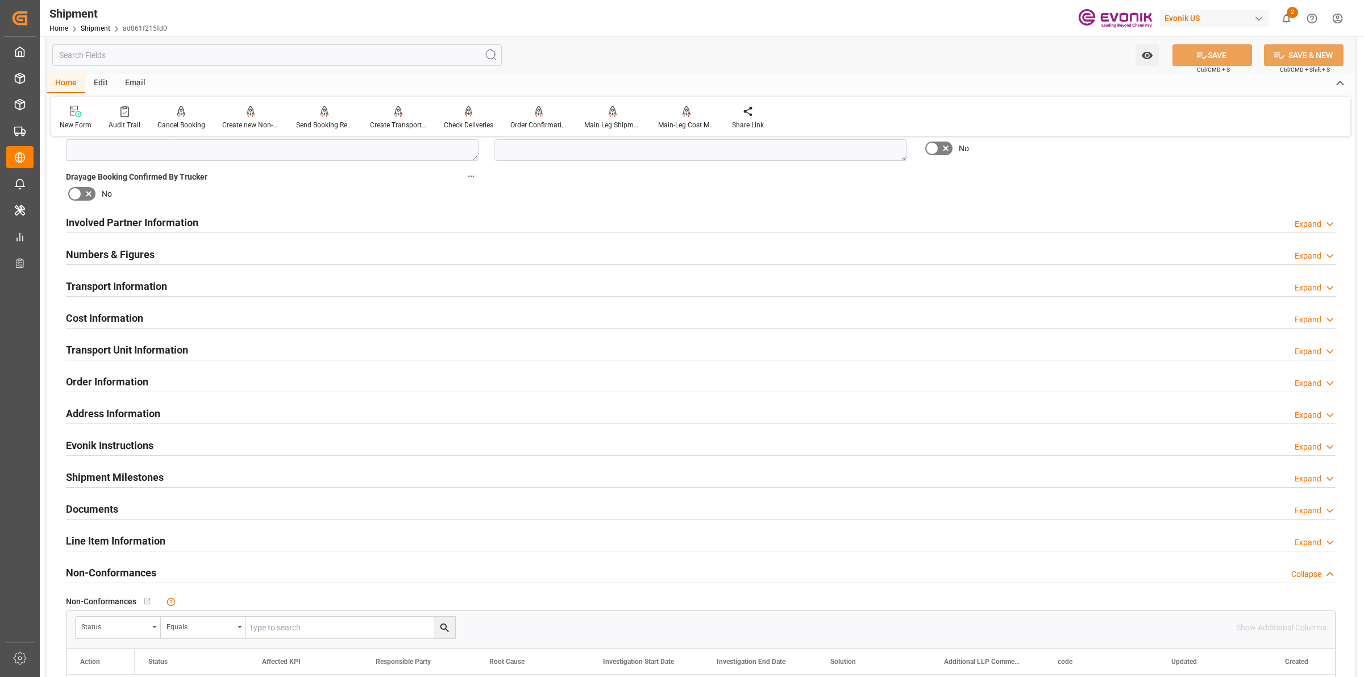
click at [118, 319] on h2 "Cost Information" at bounding box center [104, 317] width 77 height 15
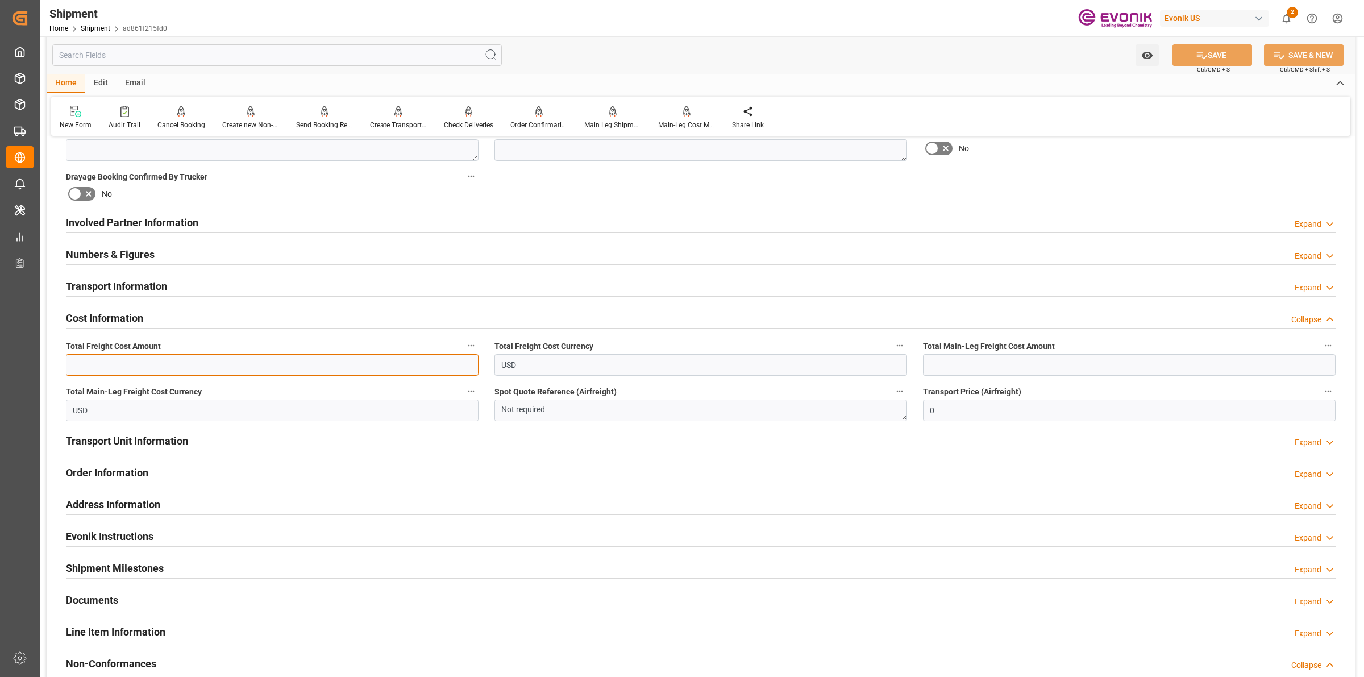
click at [401, 367] on input "text" at bounding box center [272, 365] width 413 height 22
paste input "2635"
type input "2635"
click at [1047, 365] on input "text" at bounding box center [1129, 365] width 413 height 22
paste input "2635"
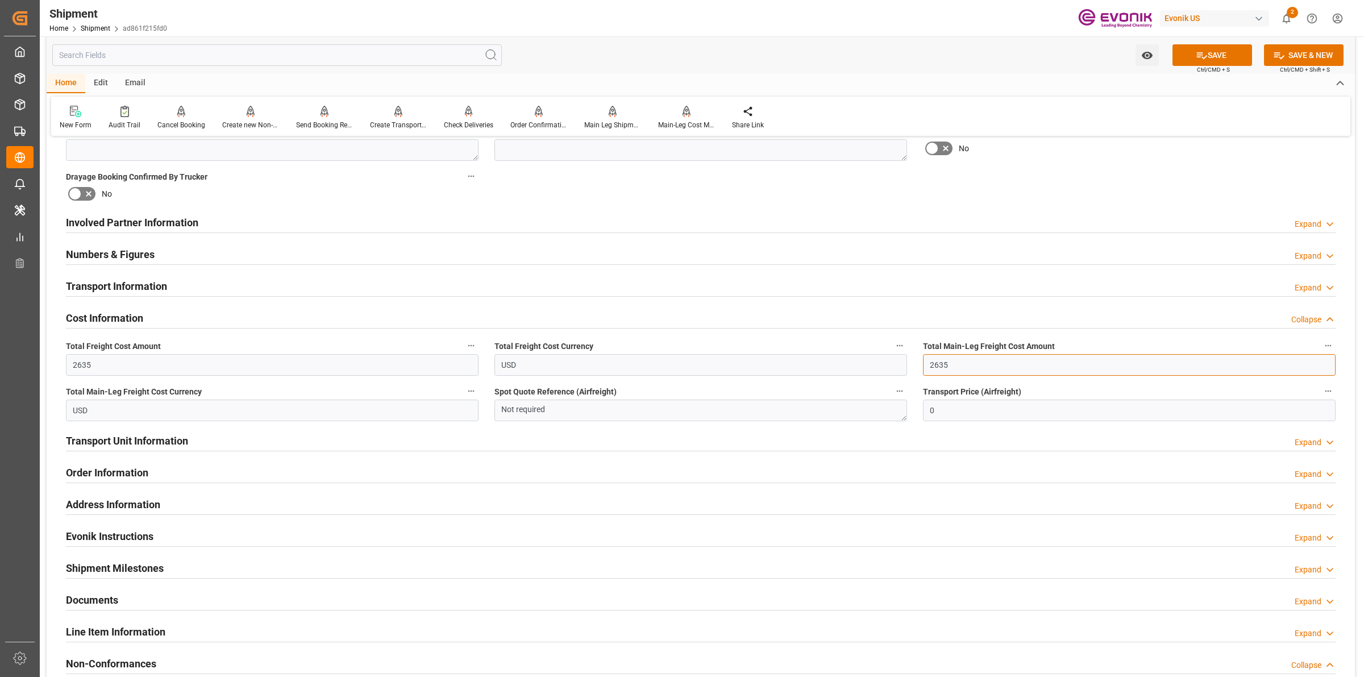
scroll to position [355, 0]
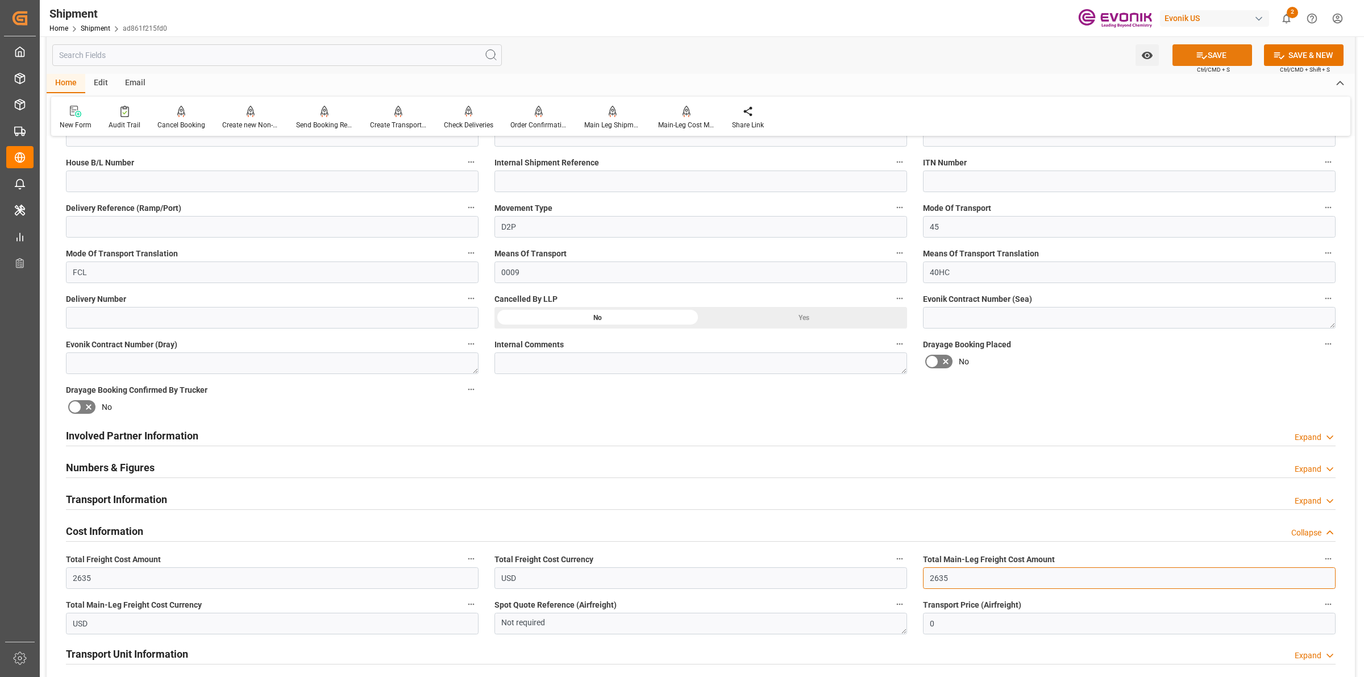
type input "2635"
click at [1197, 49] on icon at bounding box center [1202, 55] width 12 height 12
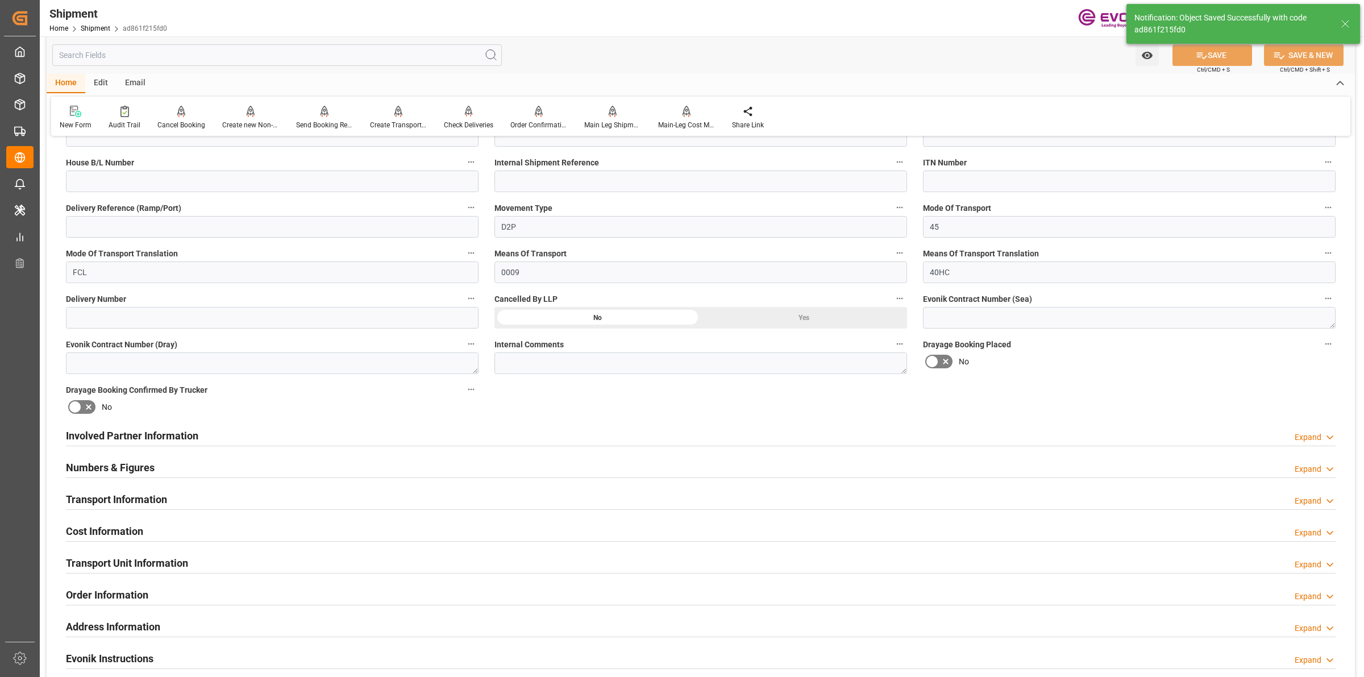
click at [118, 488] on div "Transport Information" at bounding box center [116, 499] width 101 height 22
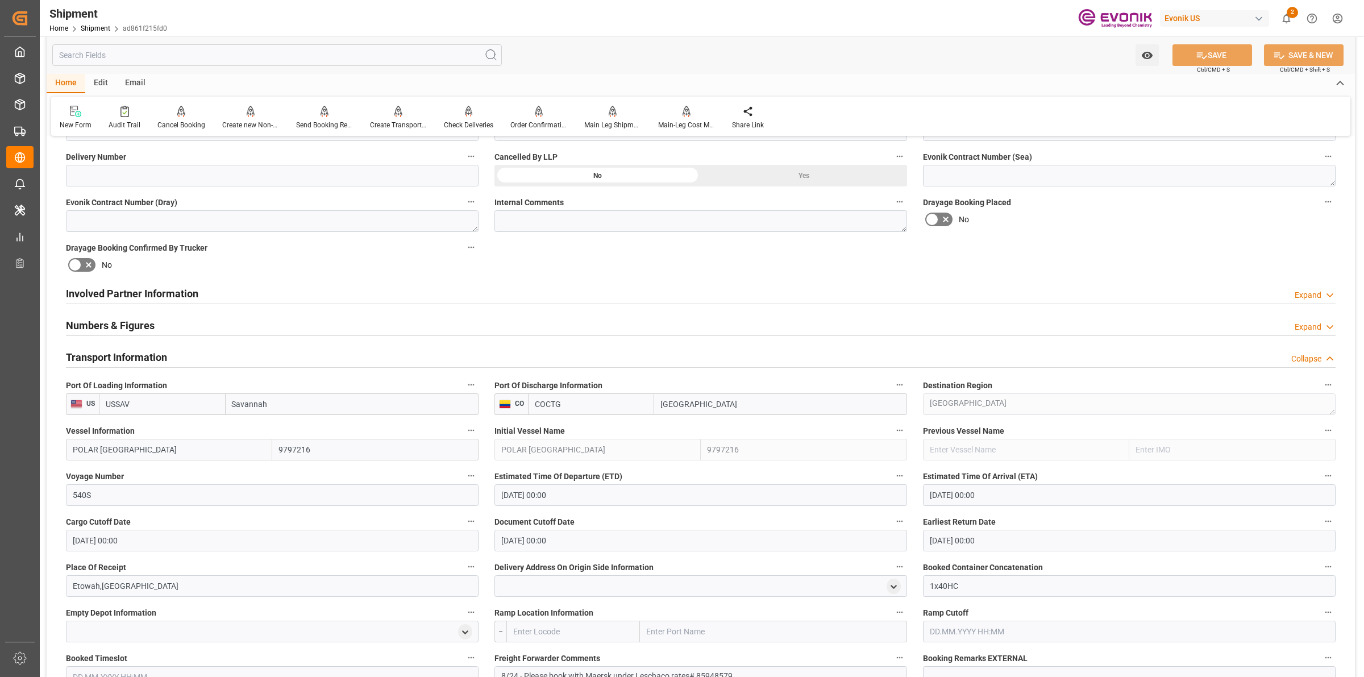
scroll to position [853, 0]
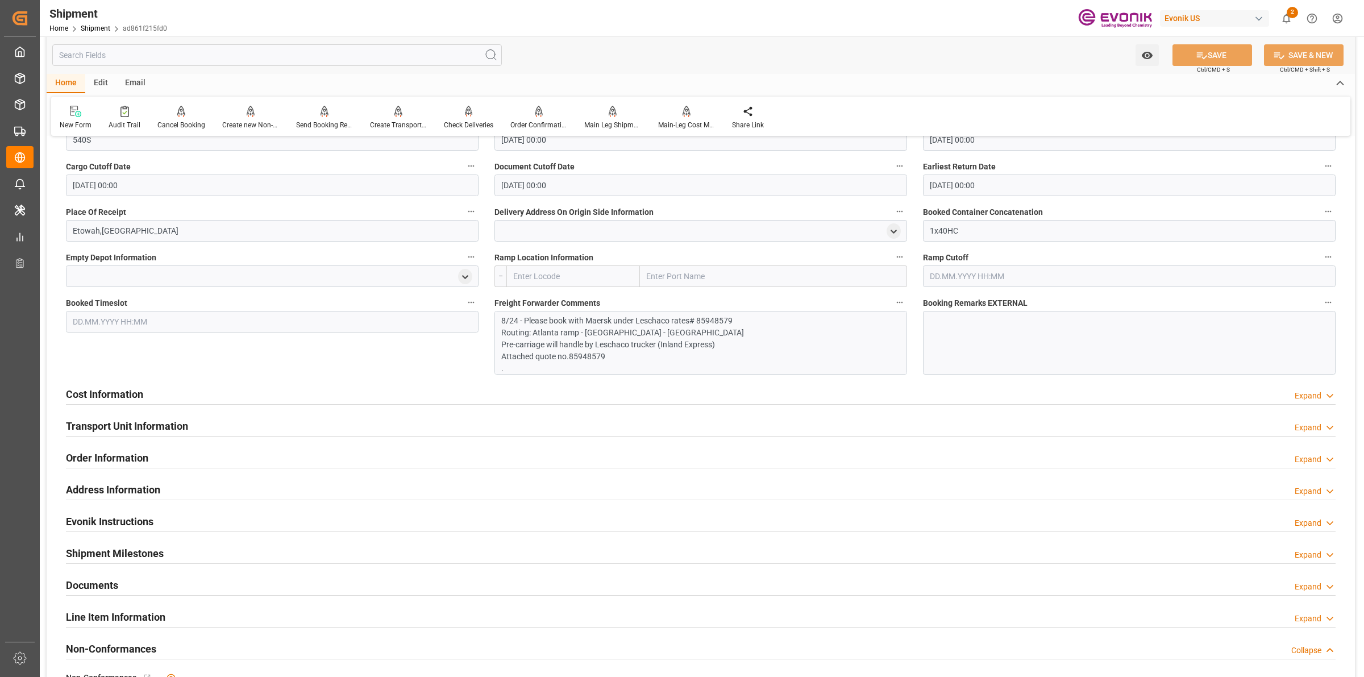
click at [121, 399] on h2 "Cost Information" at bounding box center [104, 394] width 77 height 15
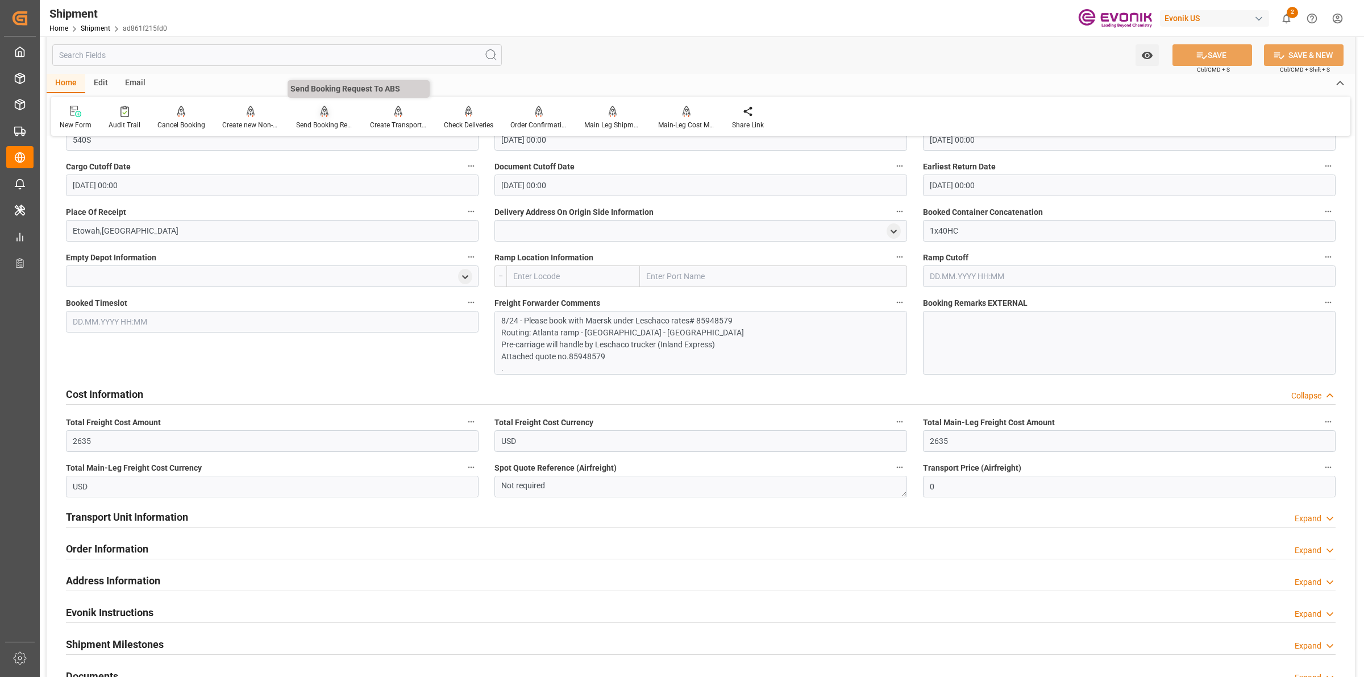
click at [330, 118] on div "Send Booking Request To ABS" at bounding box center [325, 117] width 74 height 25
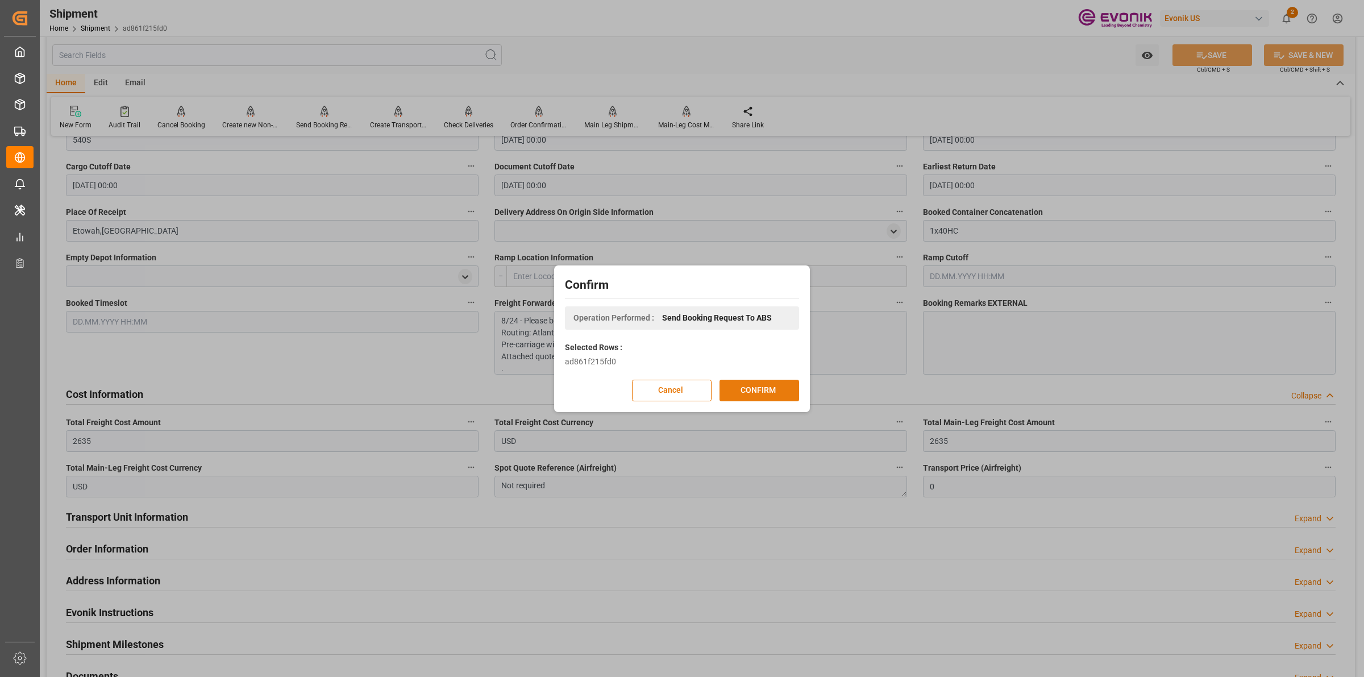
click at [767, 383] on button "CONFIRM" at bounding box center [760, 391] width 80 height 22
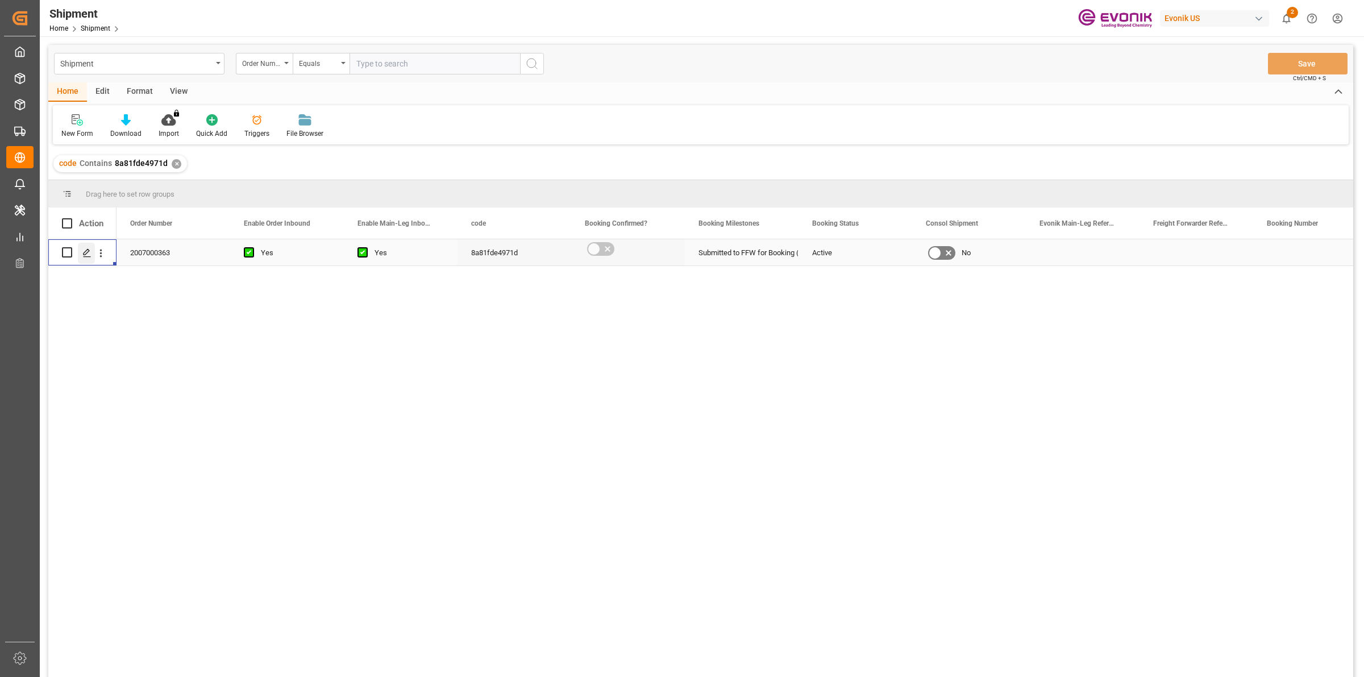
click at [89, 251] on polygon "Press SPACE to select this row." at bounding box center [87, 252] width 6 height 6
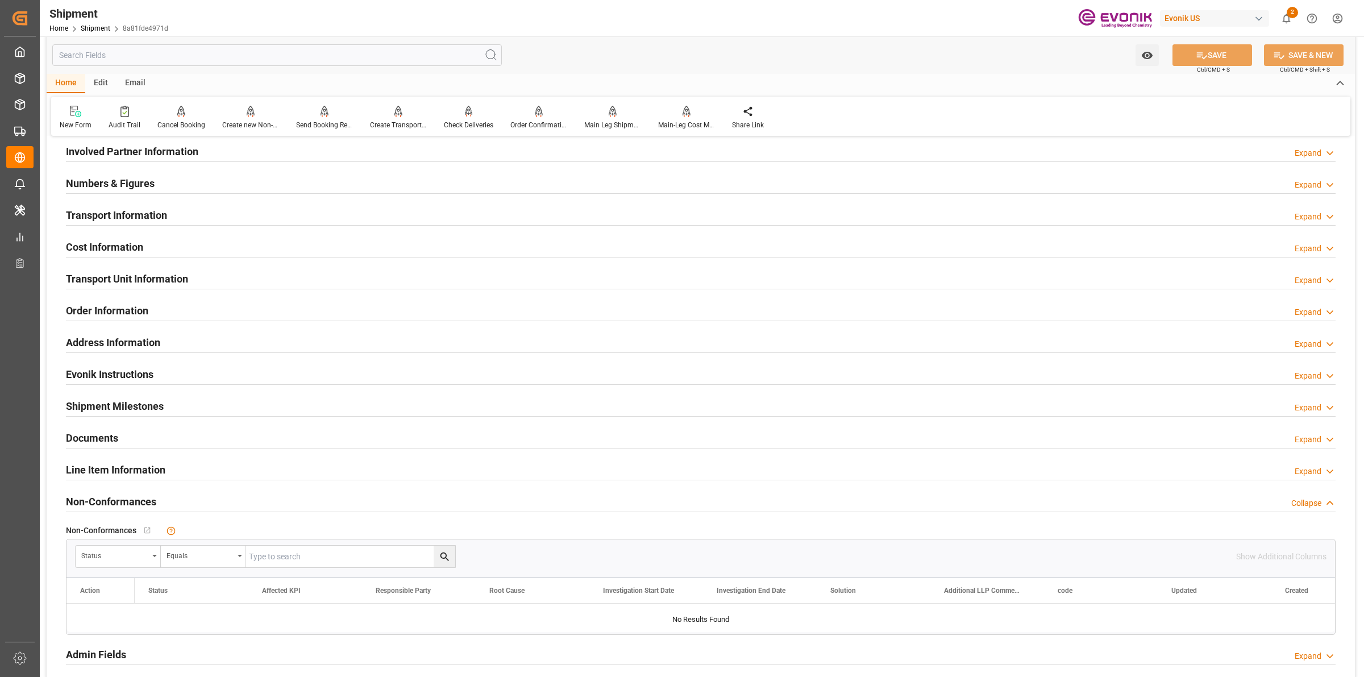
scroll to position [497, 0]
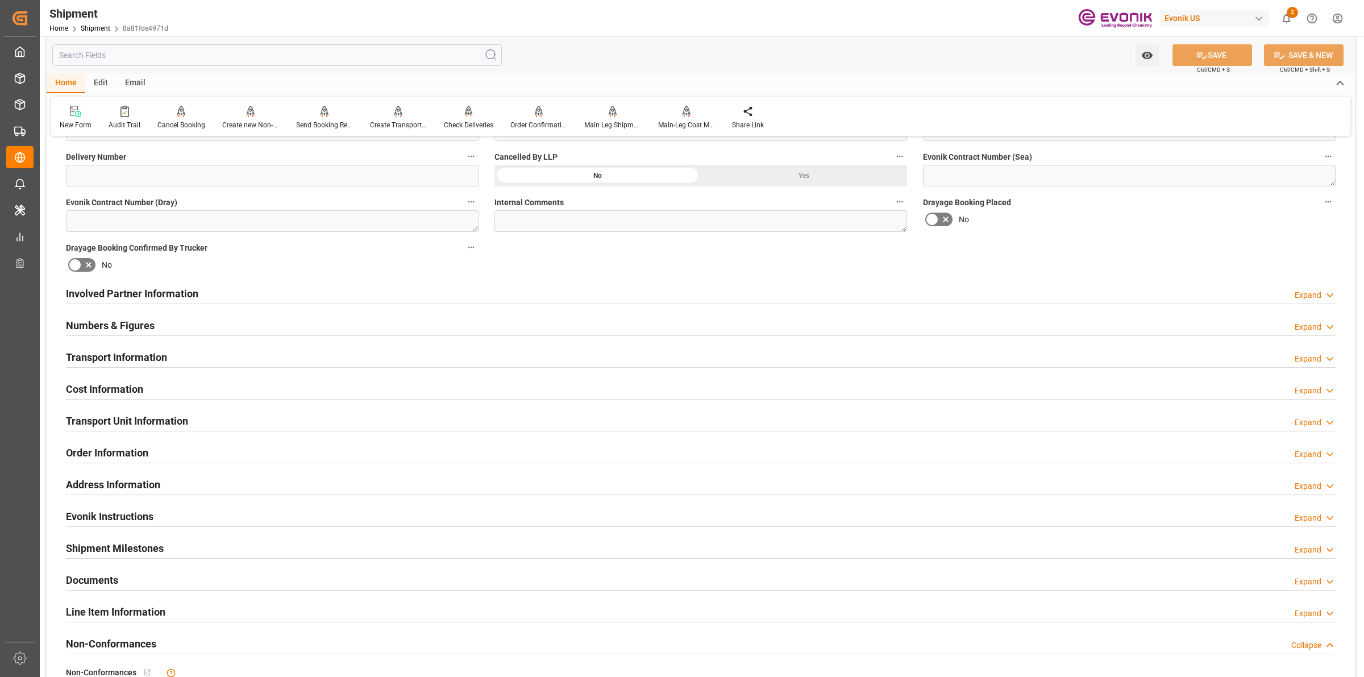
click at [360, 287] on div "Involved Partner Information Expand" at bounding box center [701, 293] width 1270 height 22
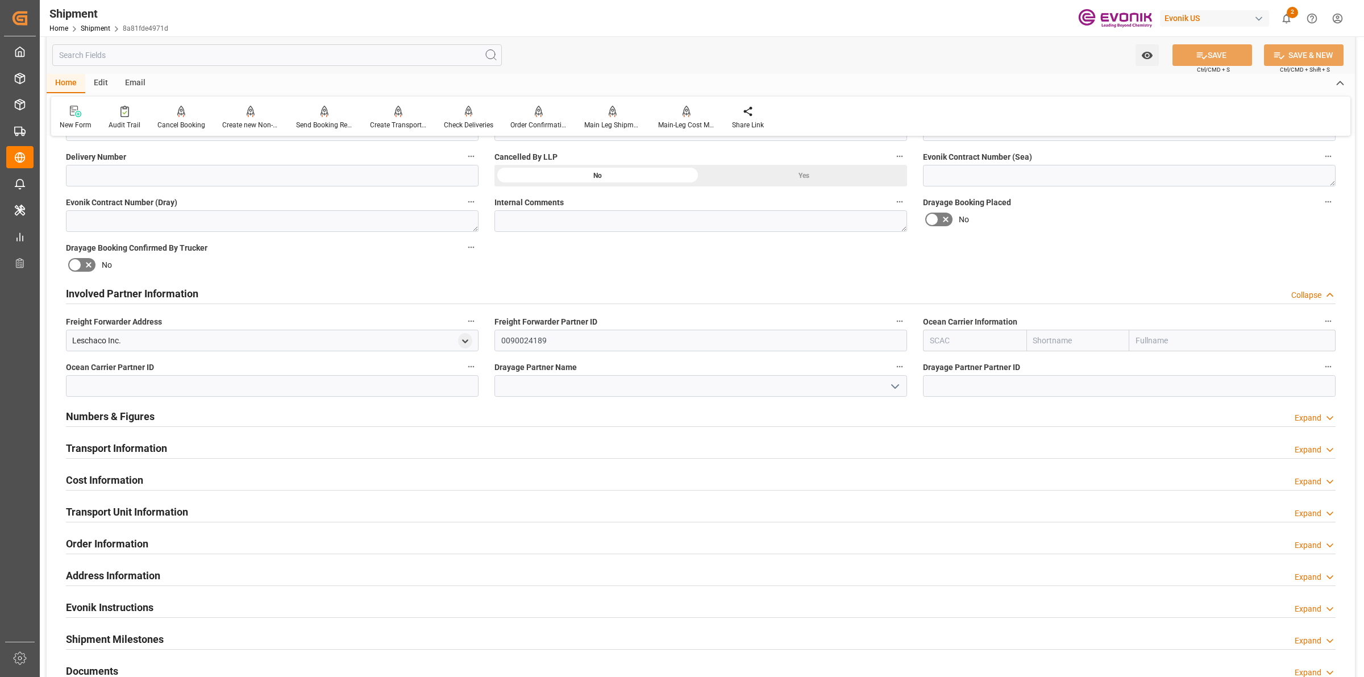
click at [971, 346] on input "text" at bounding box center [974, 341] width 103 height 22
click at [948, 364] on b "ALRB" at bounding box center [941, 365] width 20 height 9
type input "ALRB"
click at [948, 364] on span "Drayage Partner Partner ID" at bounding box center [971, 368] width 97 height 12
click at [1321, 364] on button "Drayage Partner Partner ID" at bounding box center [1328, 366] width 15 height 15
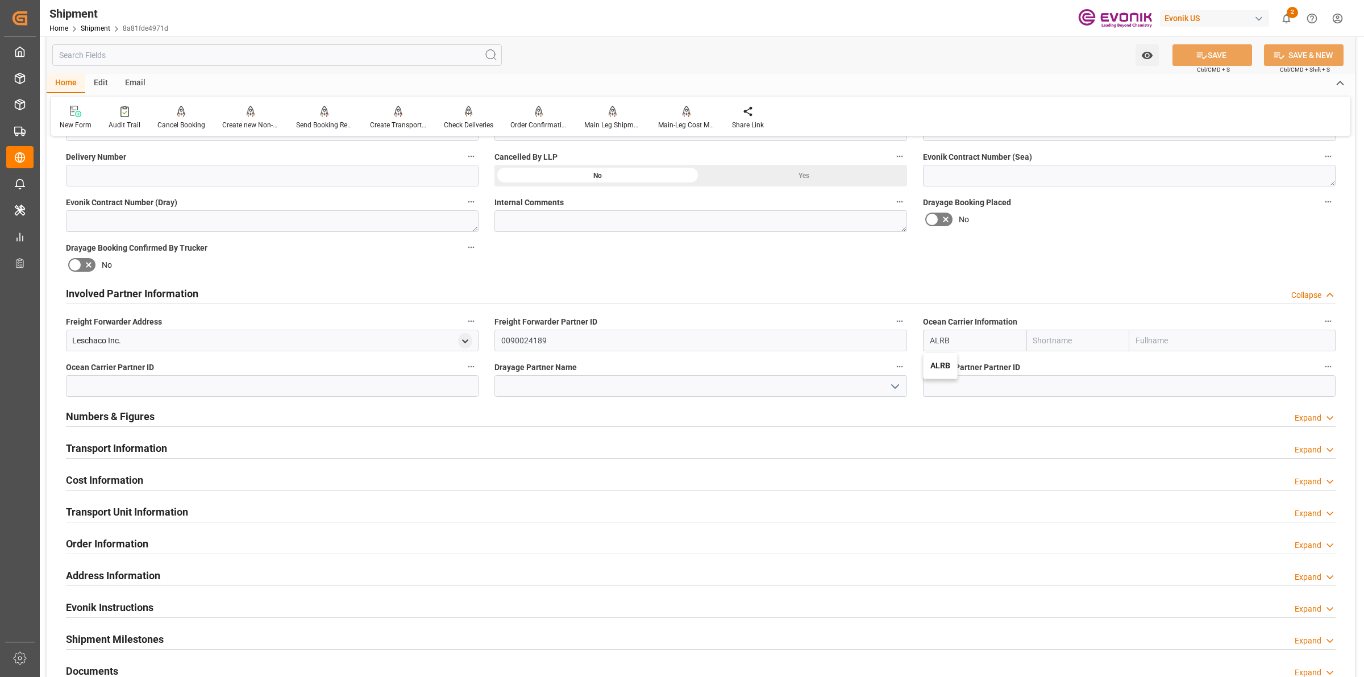
type input "AC Containerline"
type input "AC Containerline GmbH"
click at [90, 339] on div at bounding box center [682, 338] width 1364 height 677
click at [90, 339] on div "Audits" at bounding box center [682, 338] width 1364 height 677
click at [97, 338] on div "Leschaco Inc." at bounding box center [96, 341] width 49 height 12
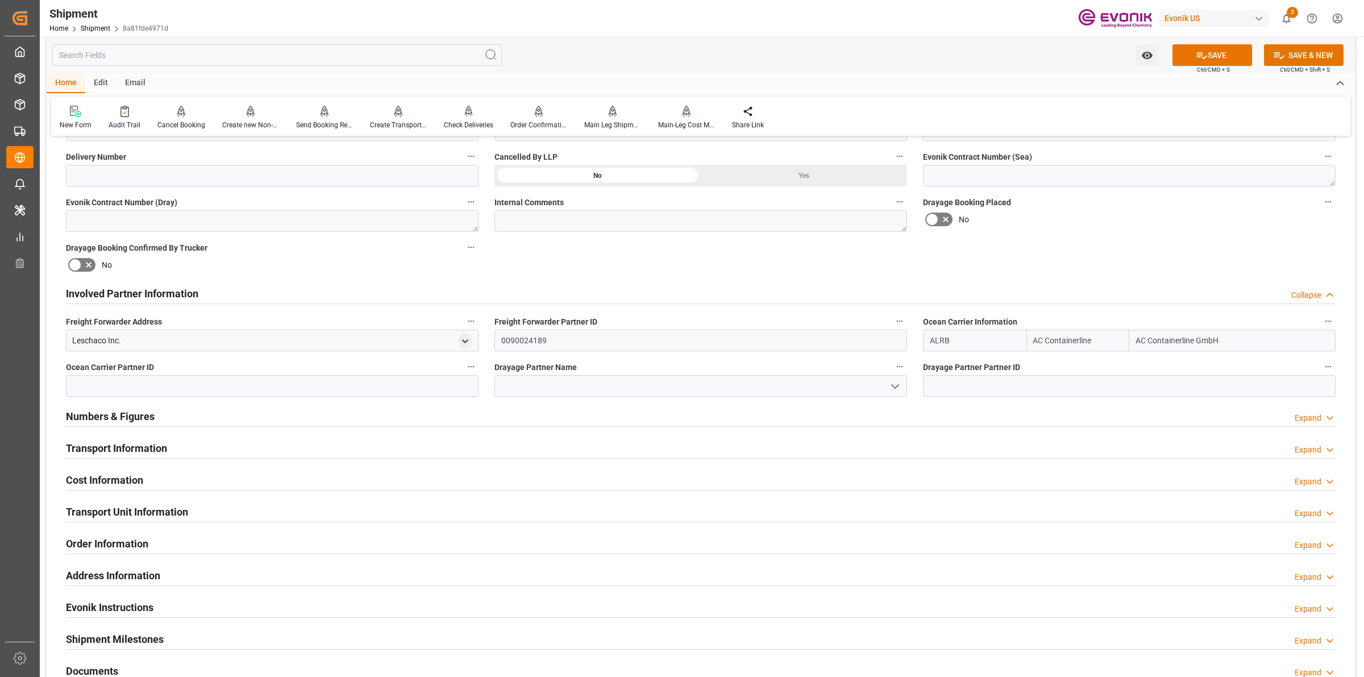
click at [97, 338] on div "Leschaco Inc." at bounding box center [96, 341] width 49 height 12
copy div "Leschaco"
click at [539, 376] on input at bounding box center [701, 386] width 413 height 22
paste input "Leschaco"
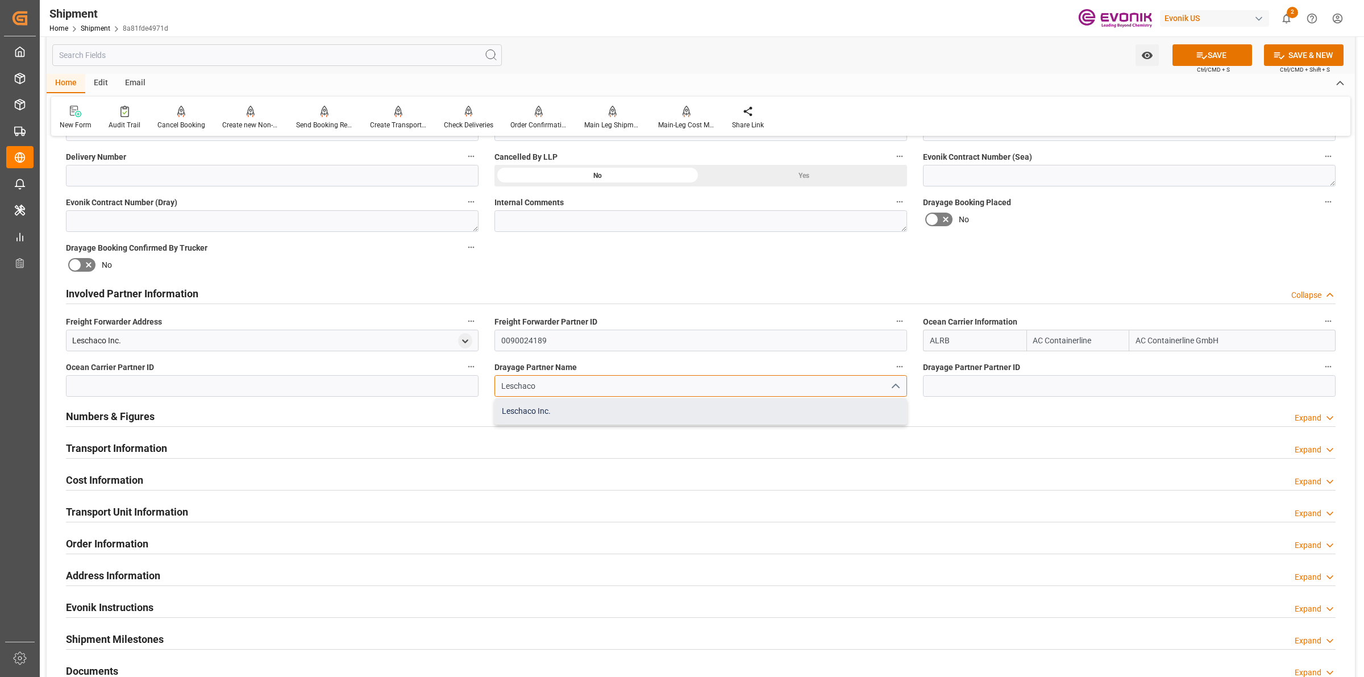
click at [544, 410] on div "Leschaco Inc." at bounding box center [701, 411] width 412 height 26
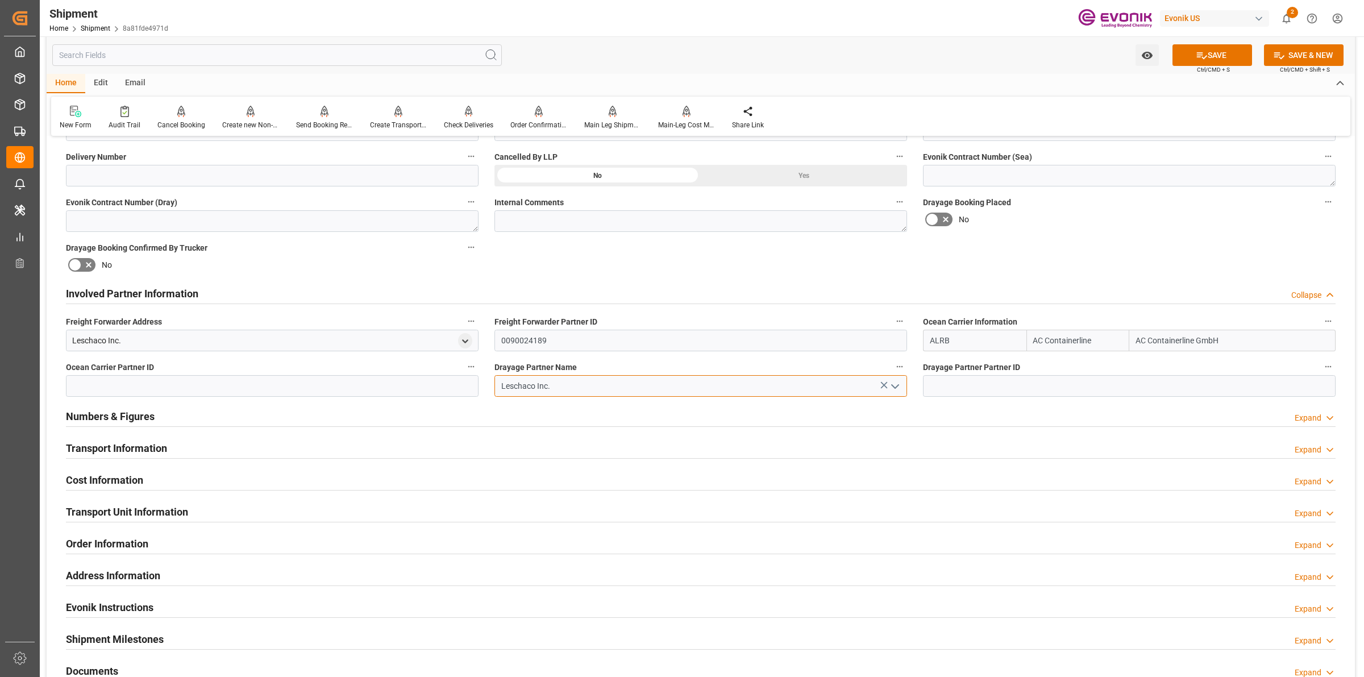
type input "Leschaco Inc."
click at [521, 337] on input "0090024189" at bounding box center [701, 341] width 413 height 22
click at [410, 384] on input at bounding box center [272, 386] width 413 height 22
paste input "0090024189"
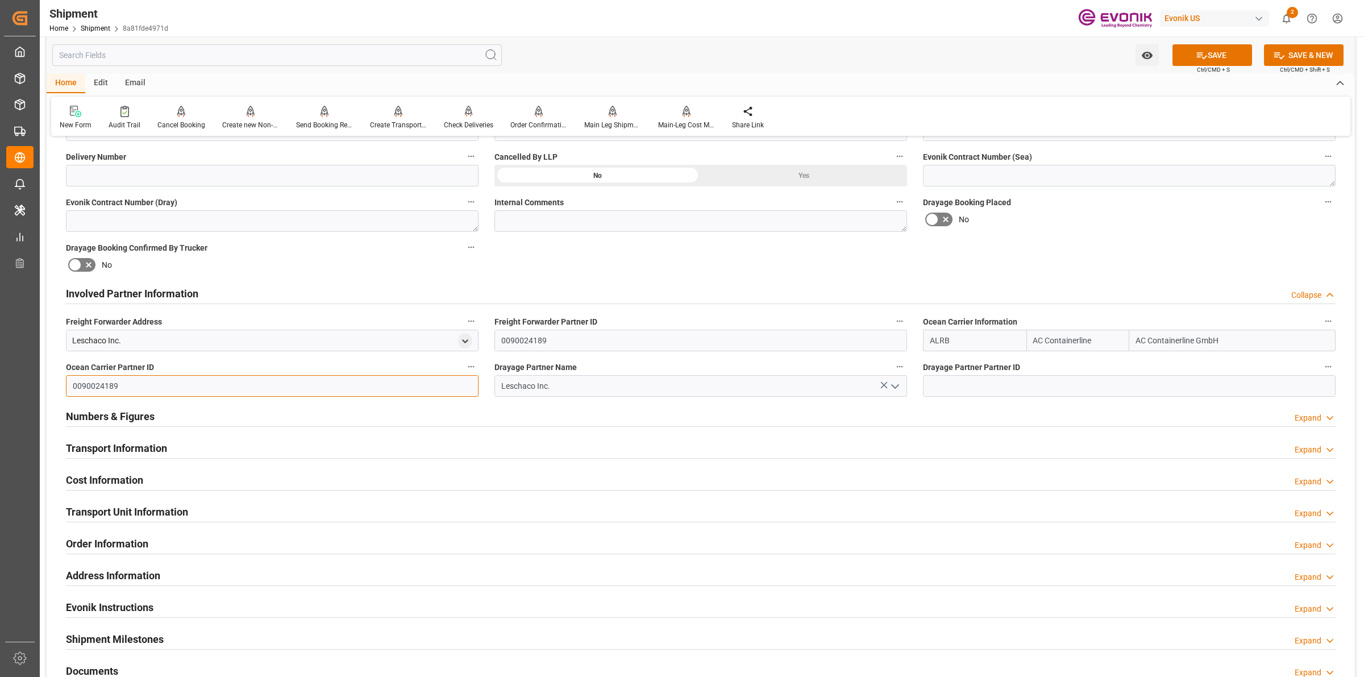
type input "0090024189"
click at [955, 376] on input at bounding box center [1129, 386] width 413 height 22
paste input "0090024189"
type input "0090024189"
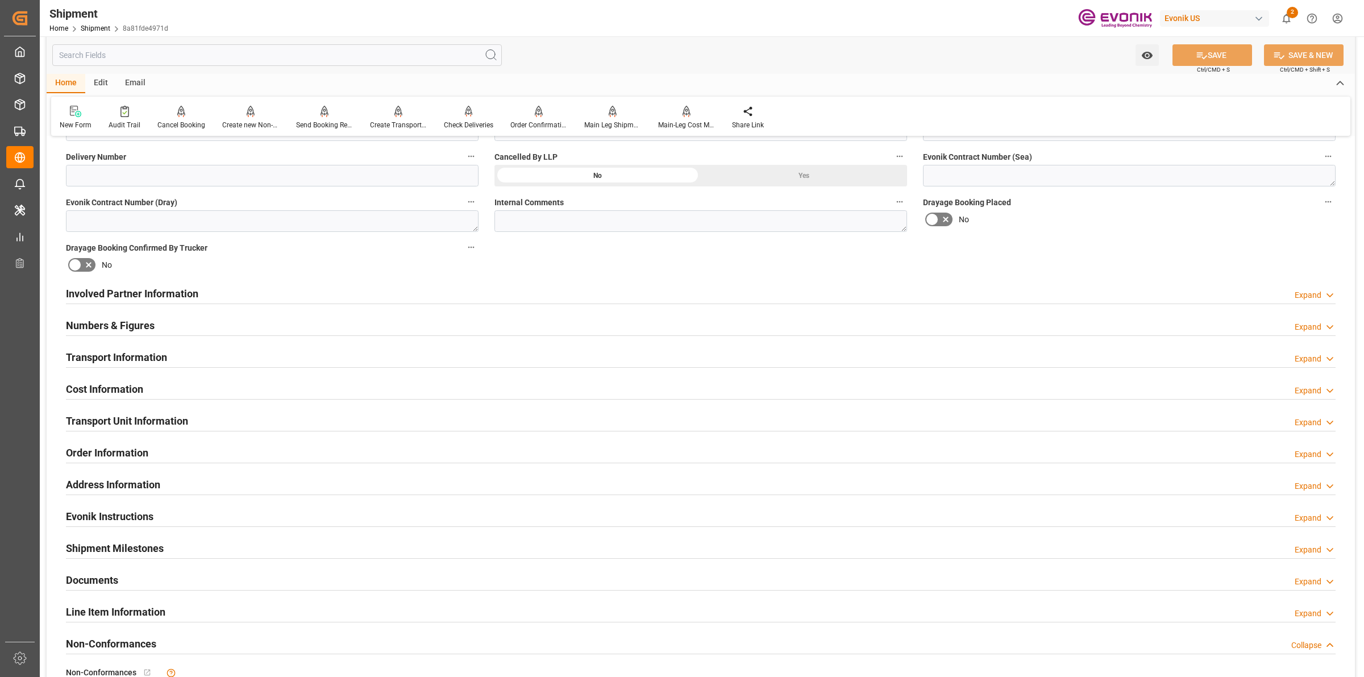
click at [268, 303] on div "Involved Partner Information Expand" at bounding box center [701, 294] width 1286 height 32
click at [274, 290] on div "Involved Partner Information Expand" at bounding box center [701, 293] width 1270 height 22
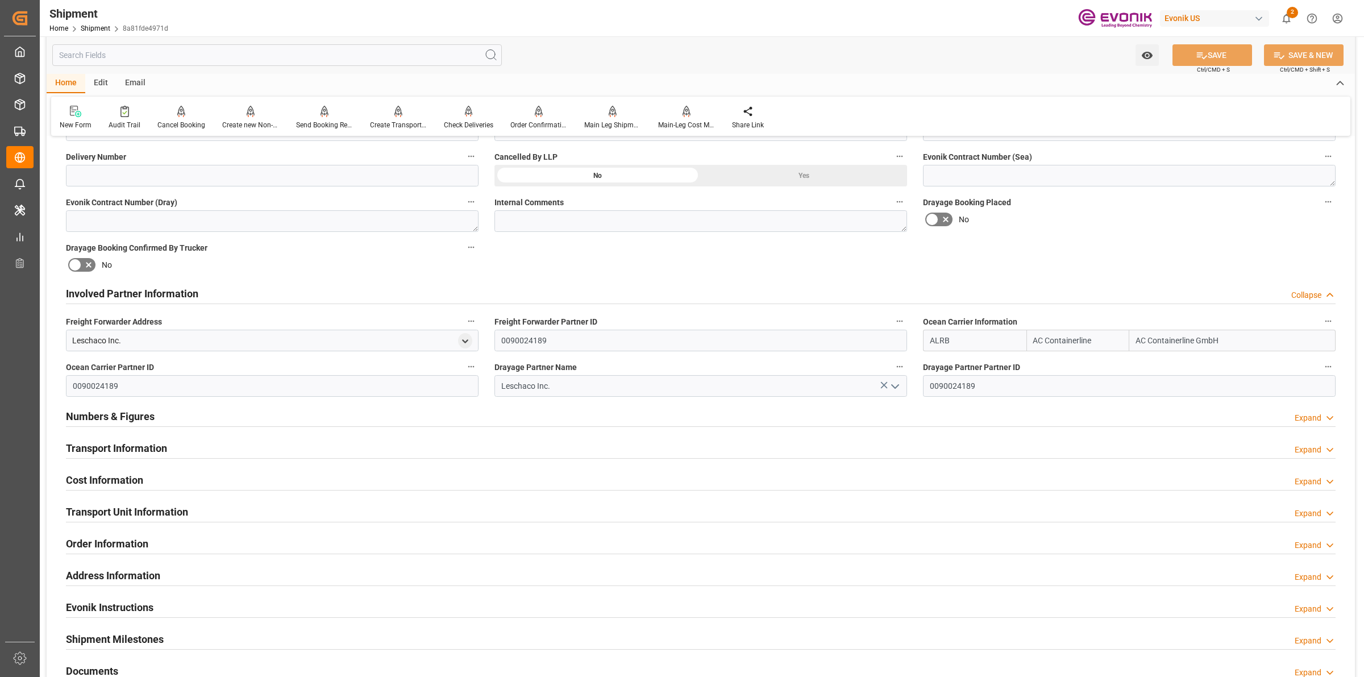
click at [272, 293] on div "Involved Partner Information Collapse" at bounding box center [701, 293] width 1270 height 22
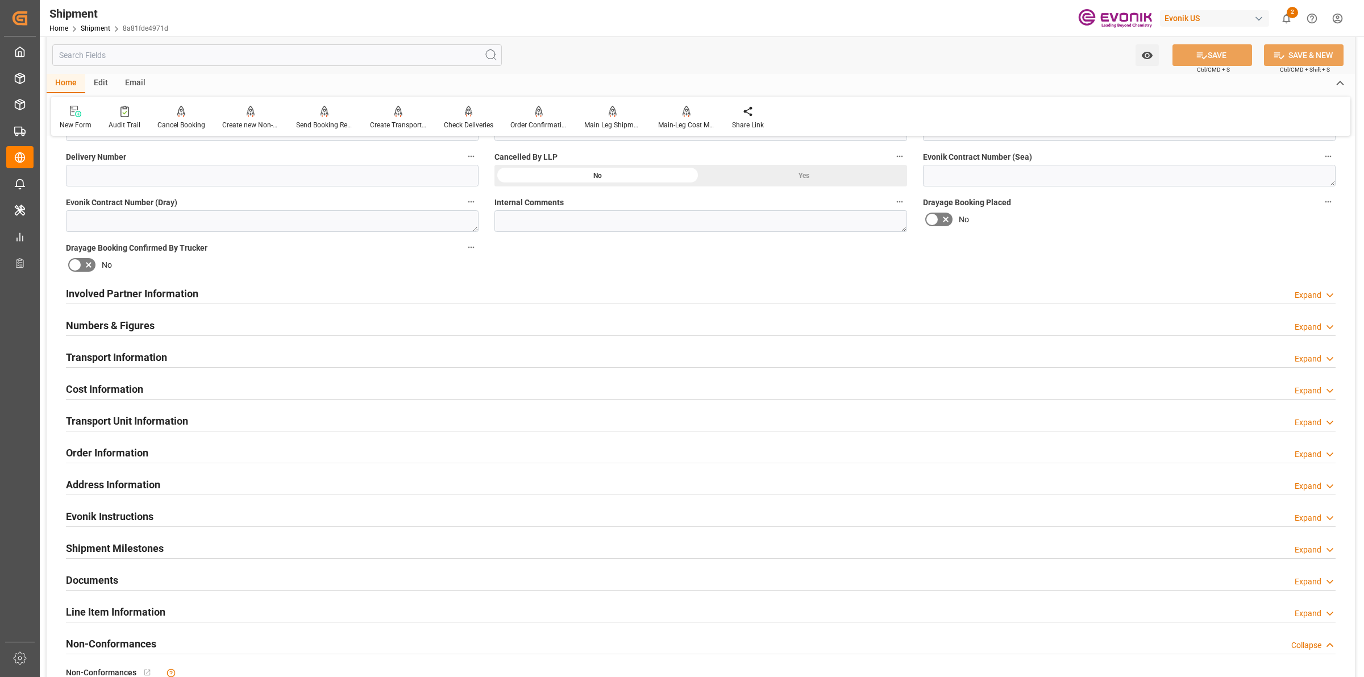
click at [130, 357] on h2 "Transport Information" at bounding box center [116, 357] width 101 height 15
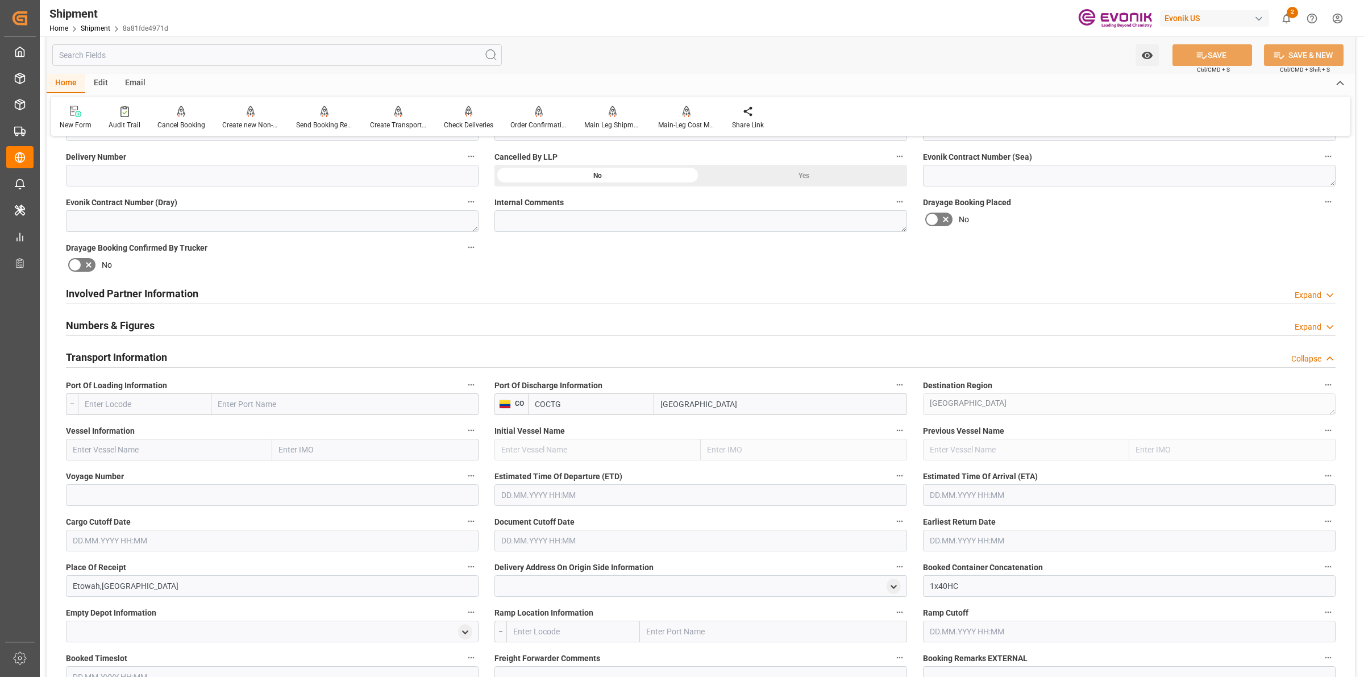
click at [185, 408] on input "text" at bounding box center [145, 404] width 134 height 22
paste input "USSAV"
type input "USSAV"
click at [122, 427] on span "USSAV - Savannah" at bounding box center [116, 429] width 63 height 9
type input "Savannah"
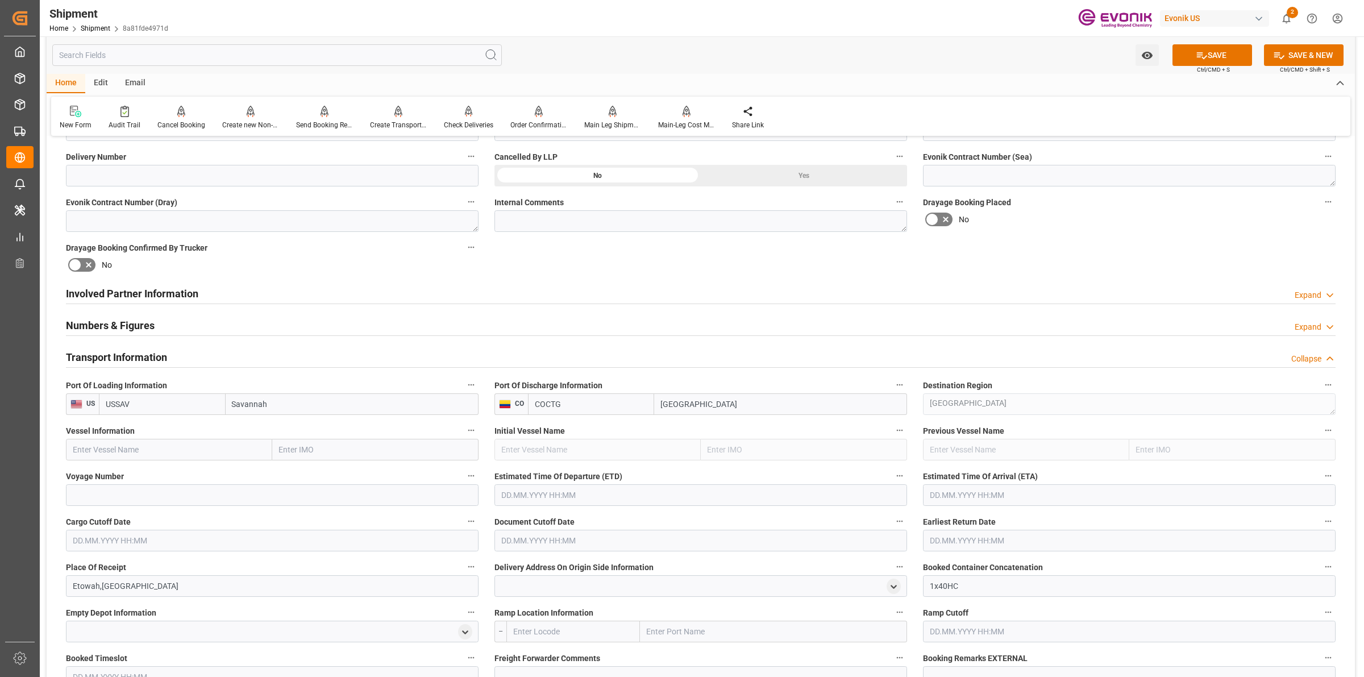
type input "USSAV"
click at [179, 441] on input "text" at bounding box center [169, 450] width 206 height 22
paste input "POLAR BRAS"
click at [145, 475] on span "POLAR BRASIL - 9797216" at bounding box center [142, 474] width 139 height 9
type input "POLAR BRASIL"
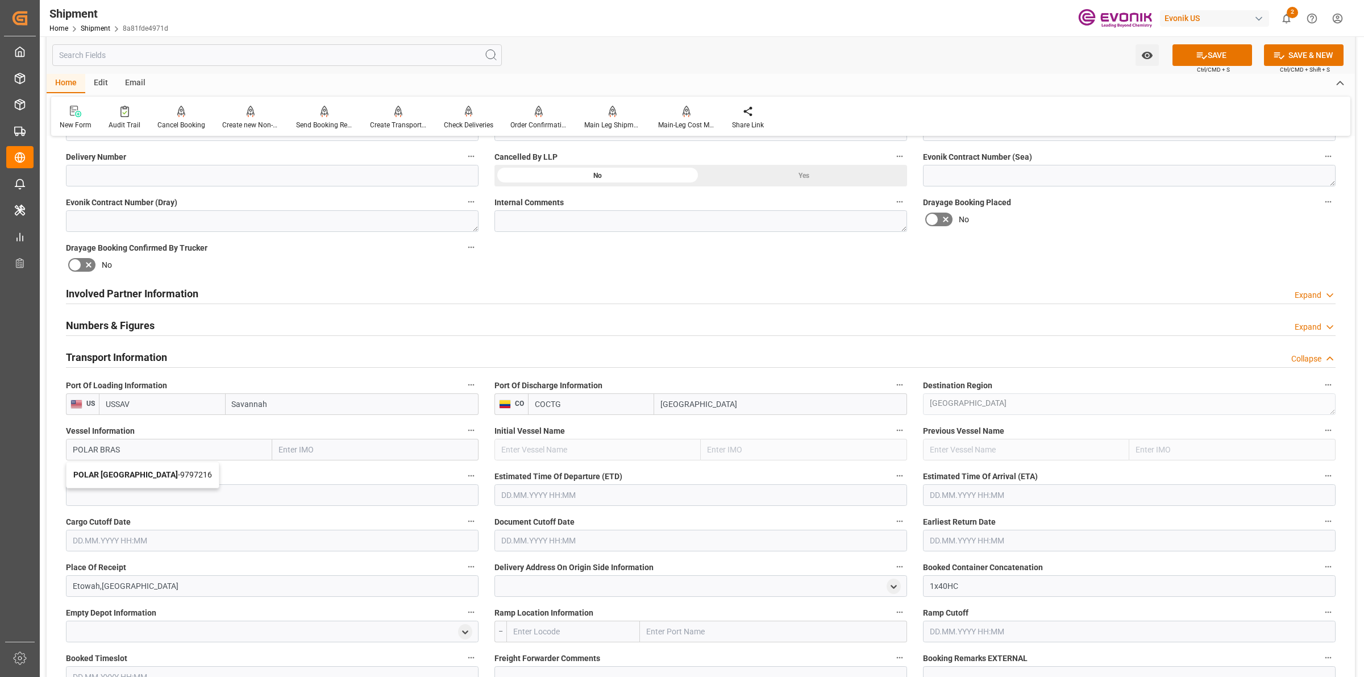
type input "9797216"
type input "POLAR BRASIL"
click at [355, 499] on input at bounding box center [272, 495] width 413 height 22
paste input "540S"
type input "540S"
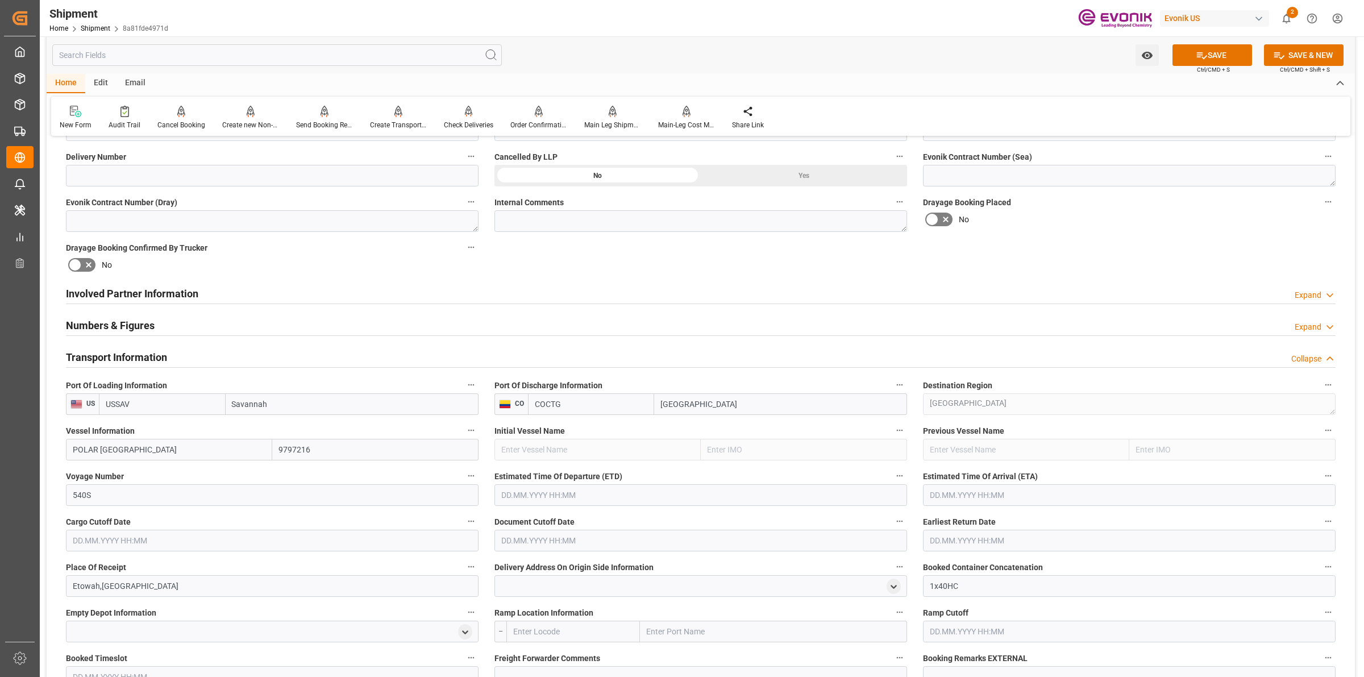
click at [553, 498] on input "text" at bounding box center [701, 495] width 413 height 22
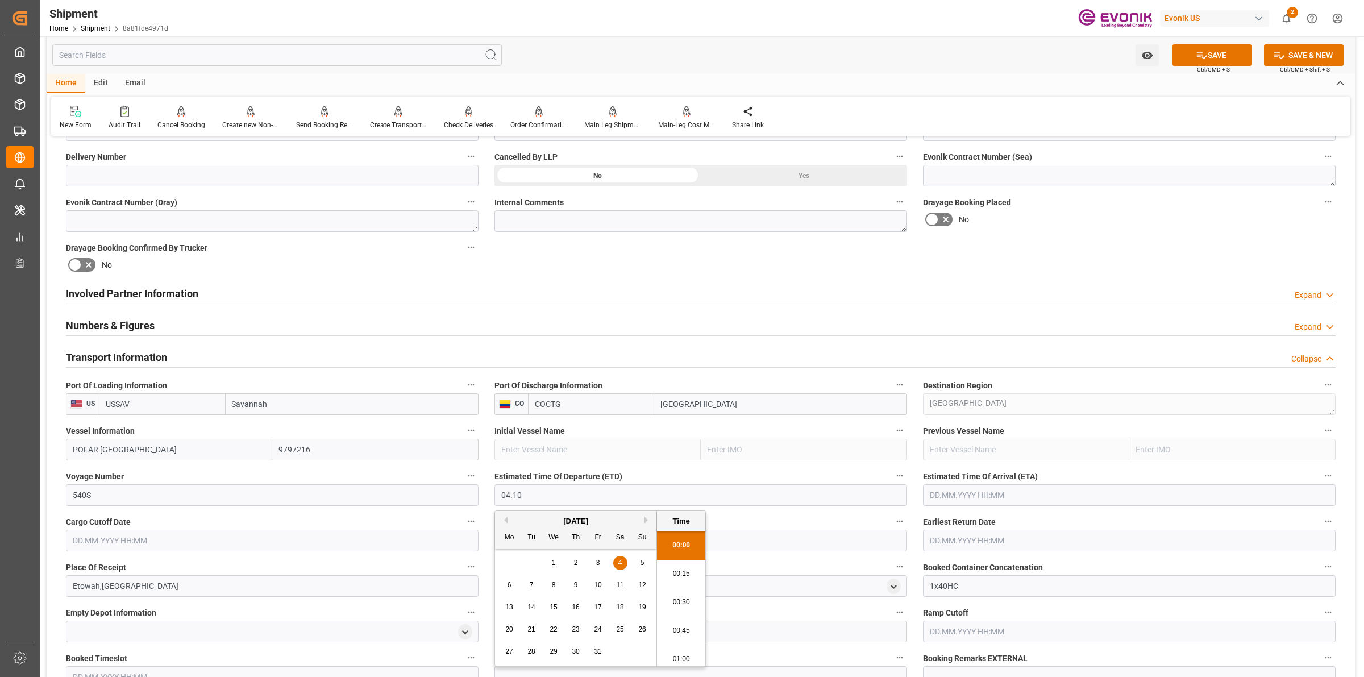
type input "[DATE] 00:00"
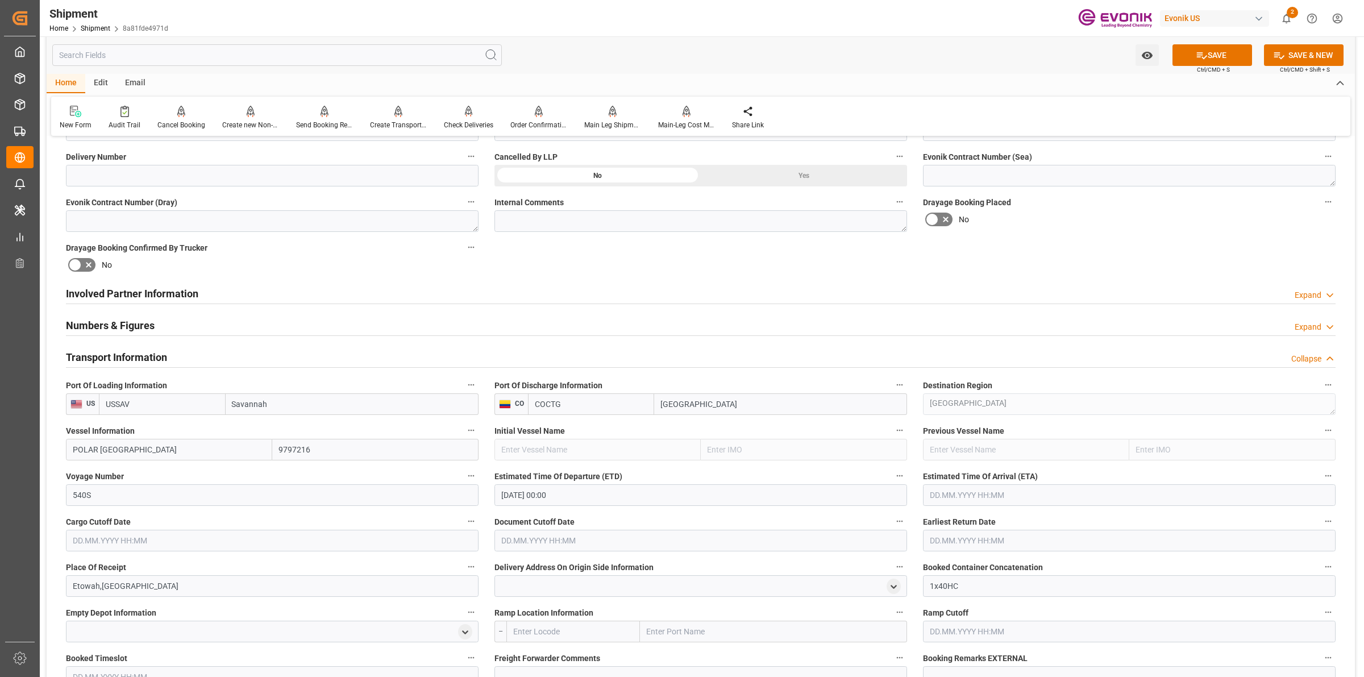
click at [948, 490] on input "text" at bounding box center [1129, 495] width 413 height 22
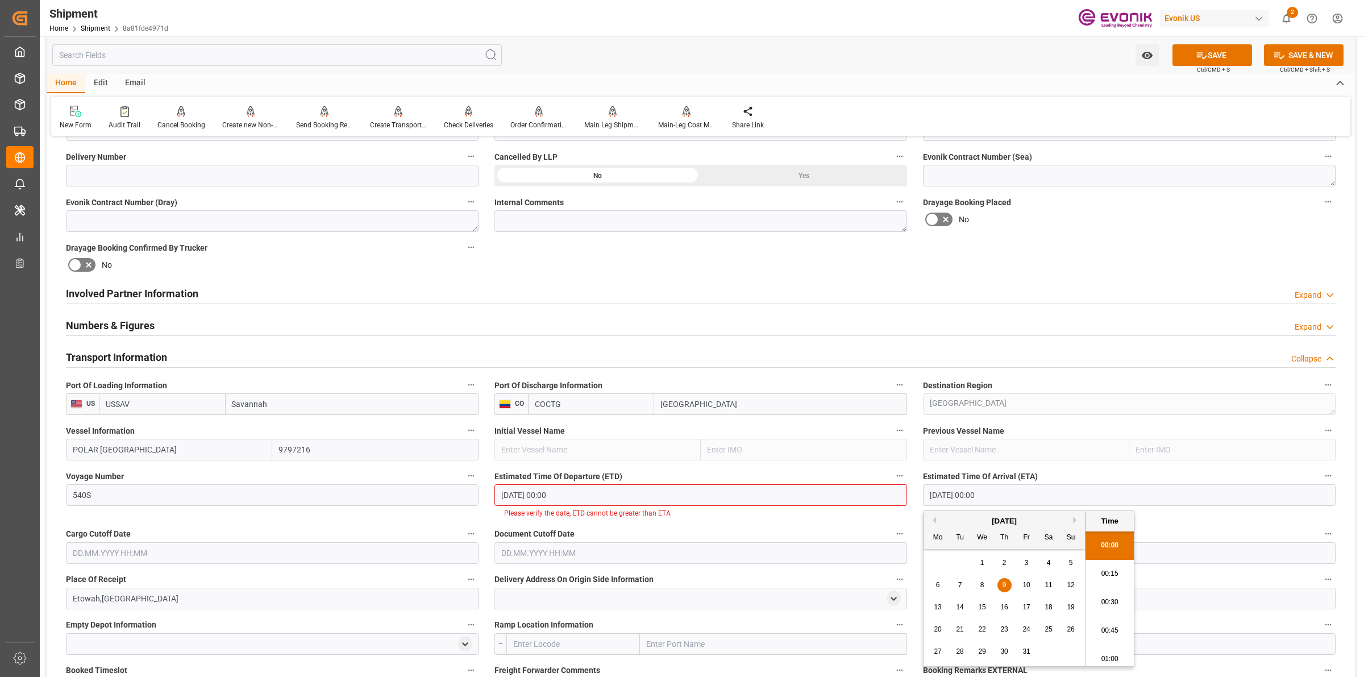
drag, startPoint x: 992, startPoint y: 496, endPoint x: 871, endPoint y: 482, distance: 121.3
click at [871, 482] on div "Booking Confirmation Milestone Bar Collapse Submitted to FFW for Booking (Pendi…" at bounding box center [701, 423] width 1309 height 1548
type input "[DATE] 00:00"
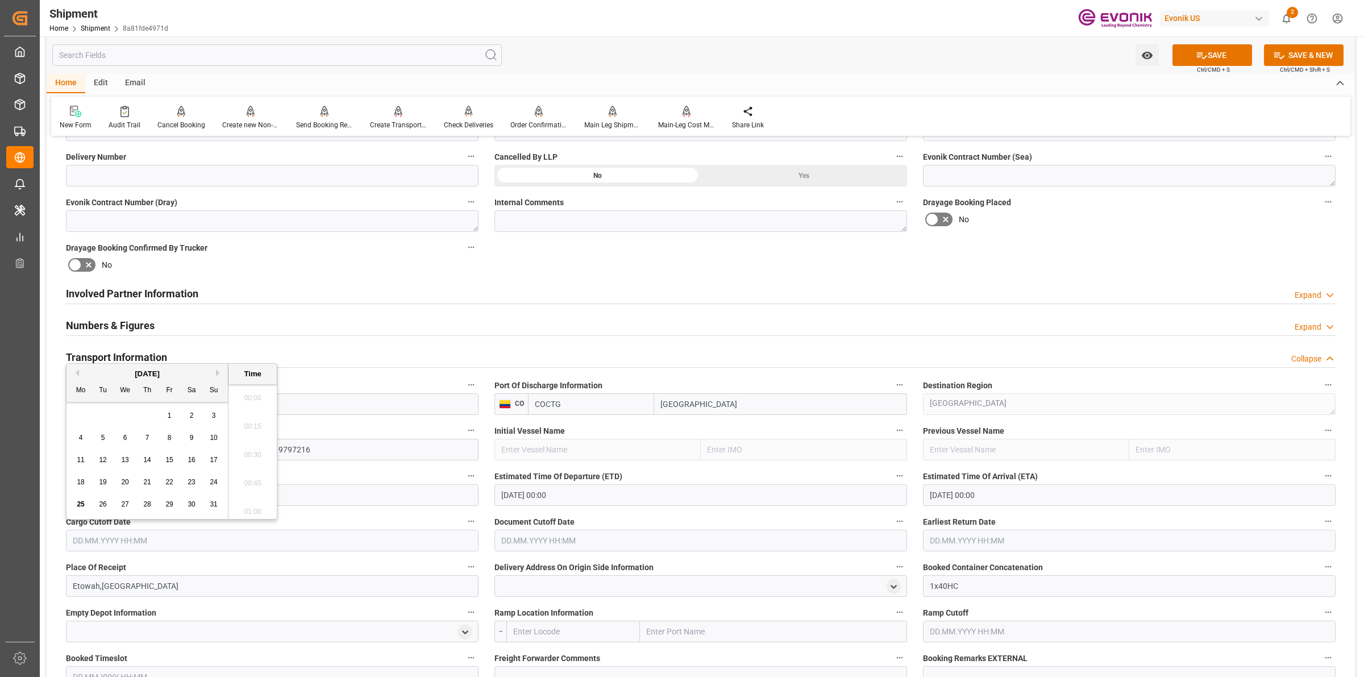
click at [126, 544] on input "text" at bounding box center [272, 541] width 413 height 22
type input "23.09.2025 00:00"
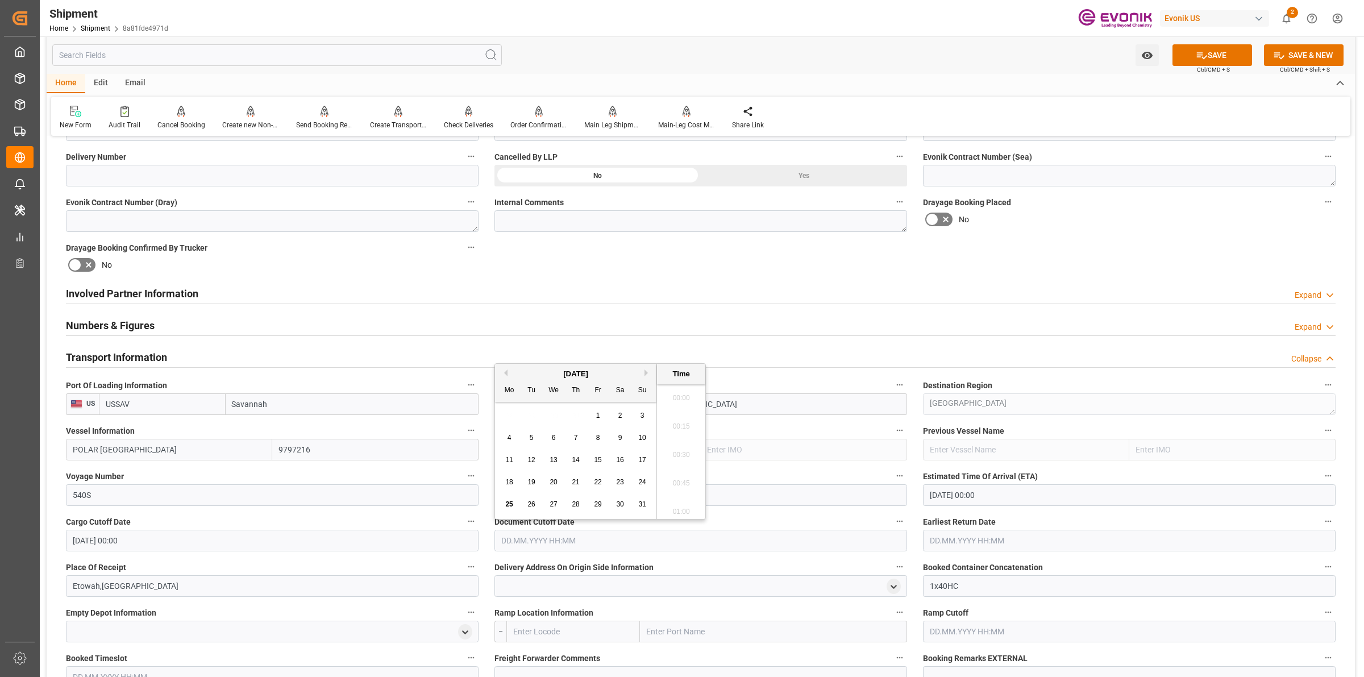
click at [525, 546] on input "text" at bounding box center [701, 541] width 413 height 22
type input "23.09.2025 00:00"
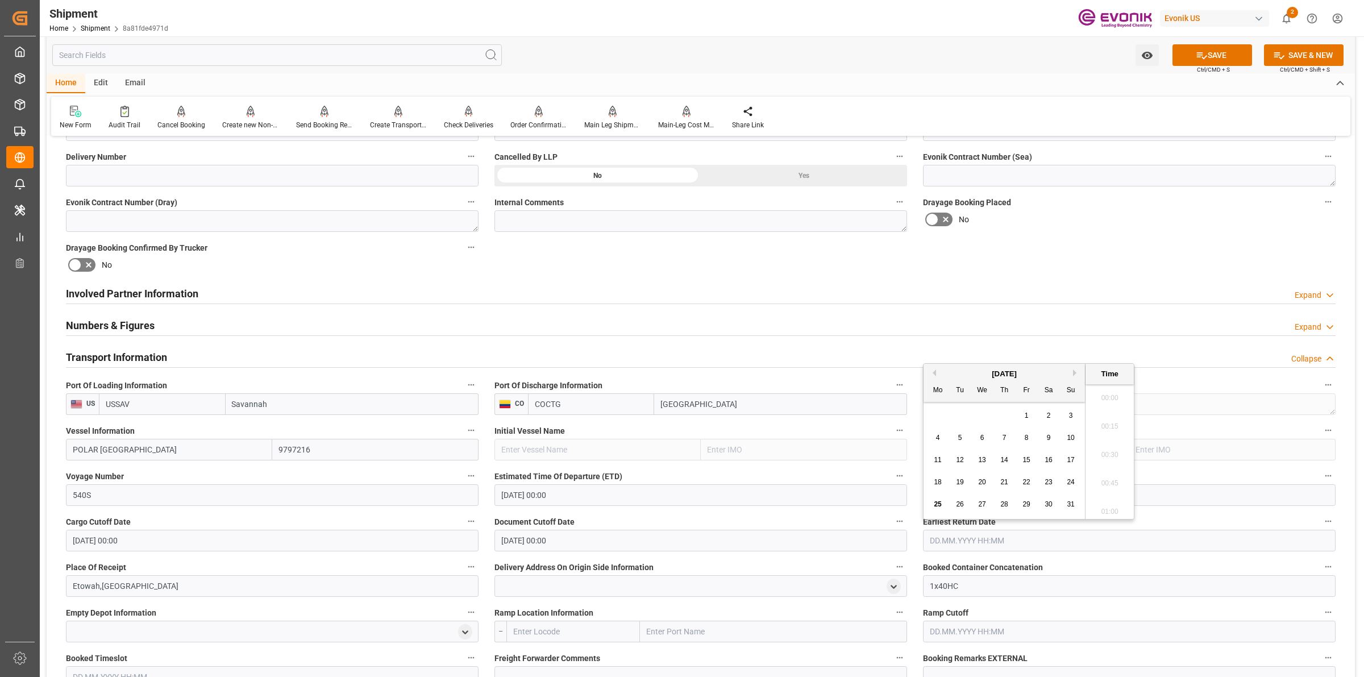
click at [948, 549] on input "text" at bounding box center [1129, 541] width 413 height 22
drag, startPoint x: 962, startPoint y: 540, endPoint x: 836, endPoint y: 537, distance: 126.2
click at [836, 537] on div "Booking Confirmation Milestone Bar Collapse Submitted to FFW for Booking (Pendi…" at bounding box center [701, 417] width 1309 height 1536
type input "23.09.2025 00:00"
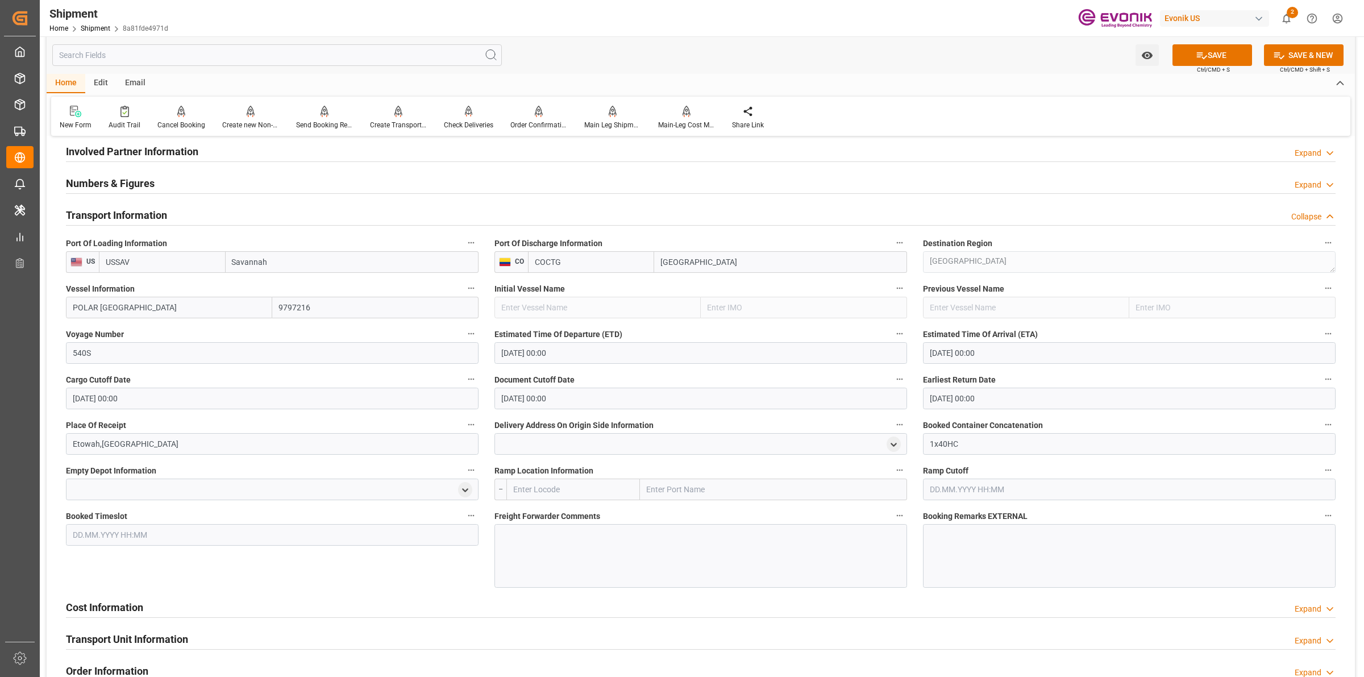
click at [572, 554] on div at bounding box center [701, 556] width 413 height 64
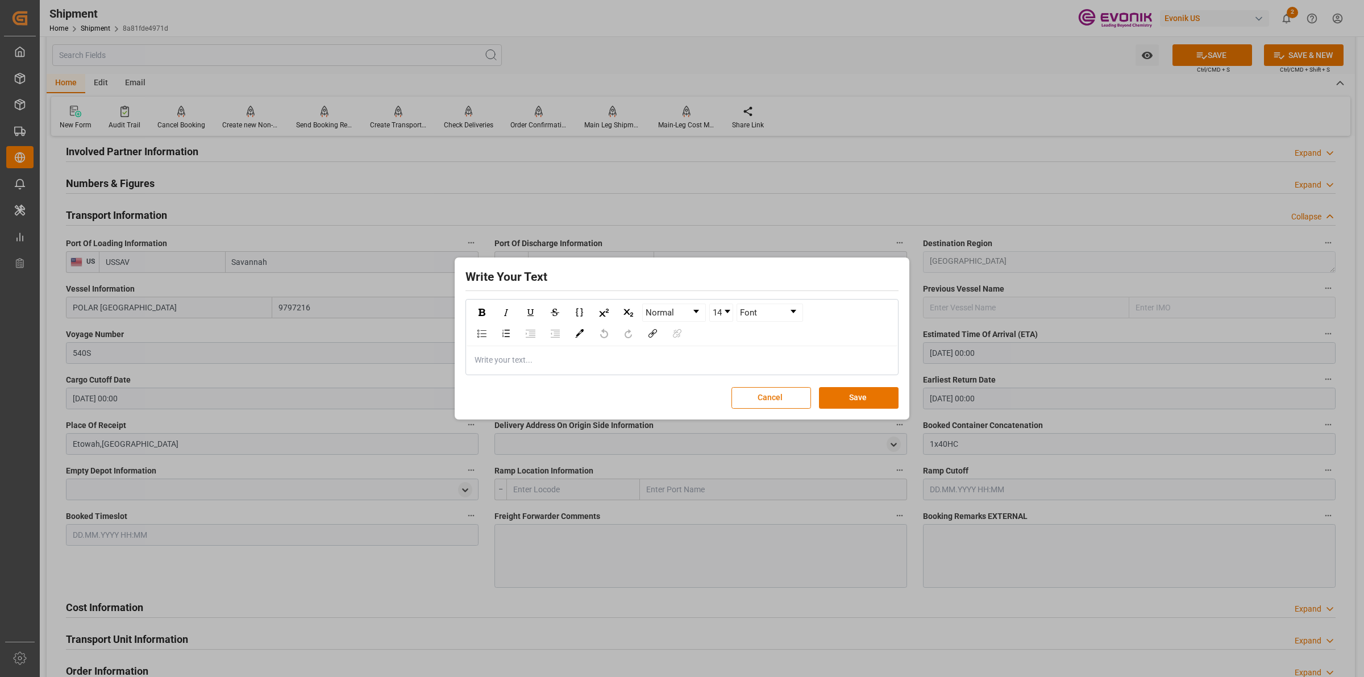
click at [564, 371] on div "Write your text..." at bounding box center [682, 360] width 431 height 28
click at [492, 361] on span "8/24 - Please book with Maersk under Leschaco rates# 85948579" at bounding box center [590, 359] width 231 height 9
click at [730, 356] on div "8/25 - Please book with Maersk under Leschaco rates# 85948579" at bounding box center [682, 360] width 414 height 12
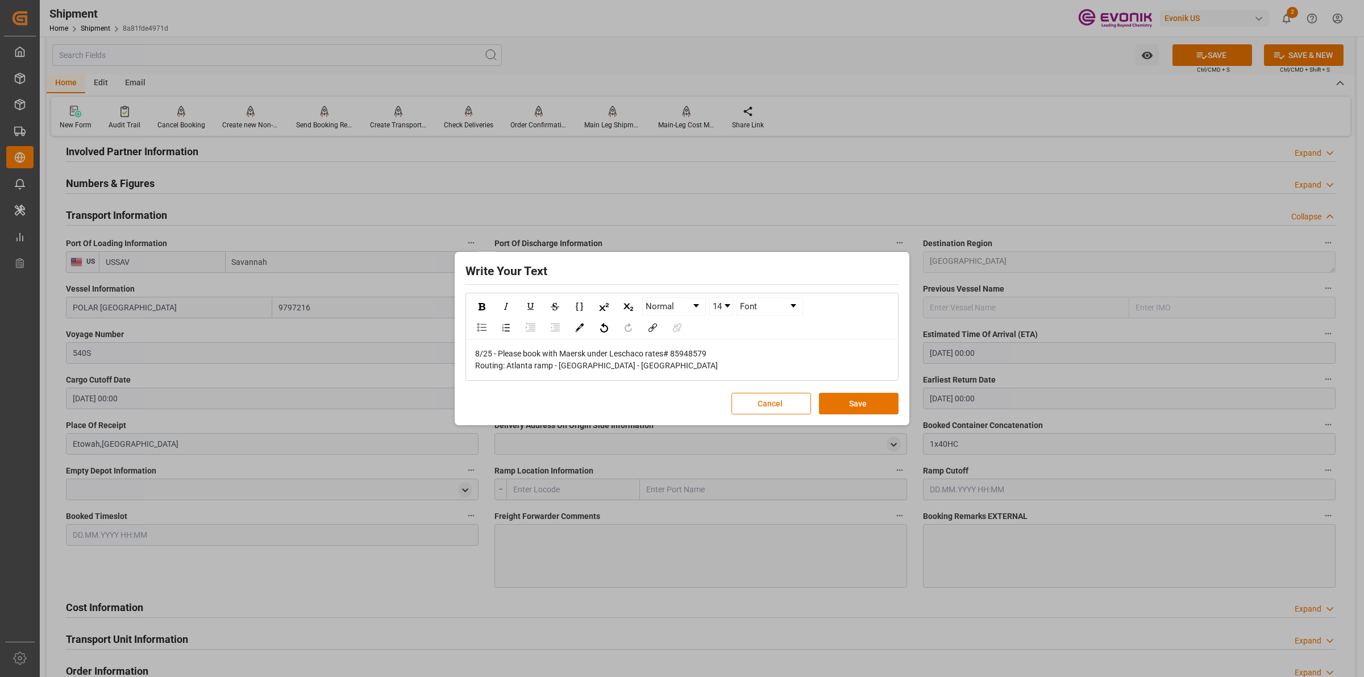
click at [694, 370] on div "Routing: Atlanta ramp - [GEOGRAPHIC_DATA] - [GEOGRAPHIC_DATA]" at bounding box center [682, 366] width 414 height 12
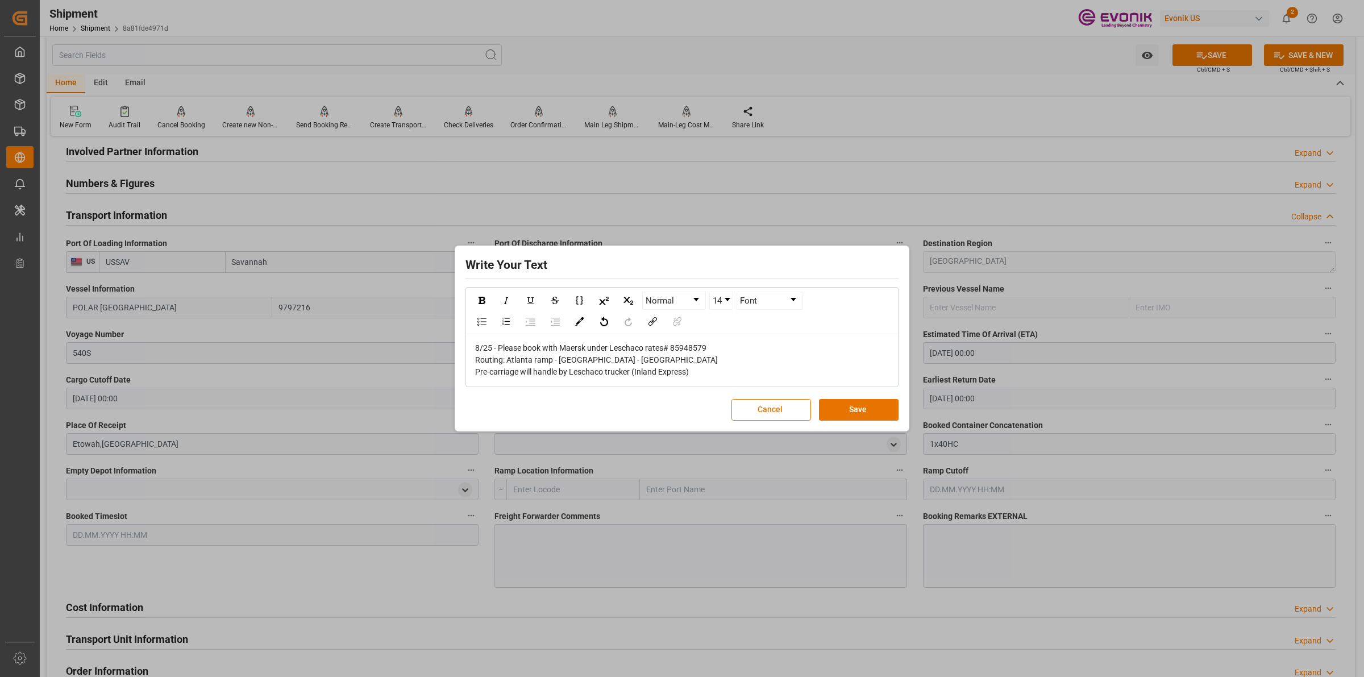
click at [708, 371] on div "Pre-carriage will handle by Leschaco trucker (Inland Express)" at bounding box center [682, 372] width 414 height 12
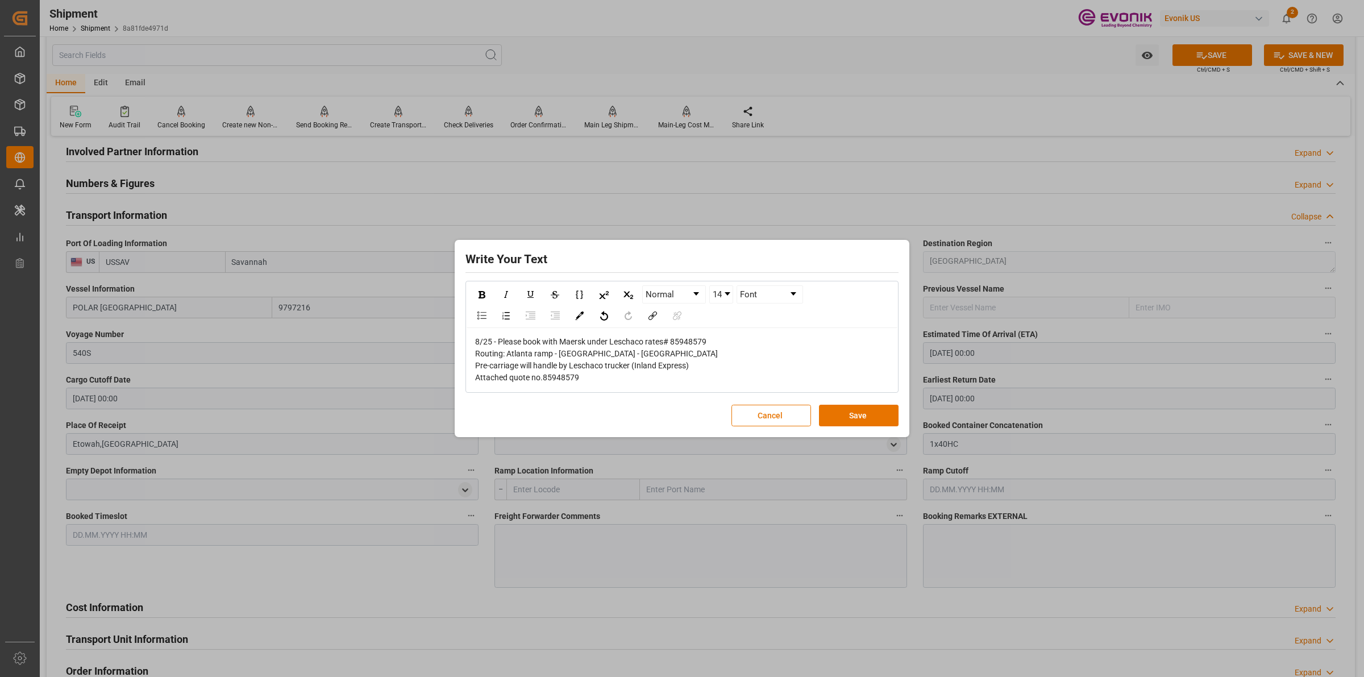
click at [630, 376] on div "Attached quote no.85948579" at bounding box center [682, 378] width 414 height 12
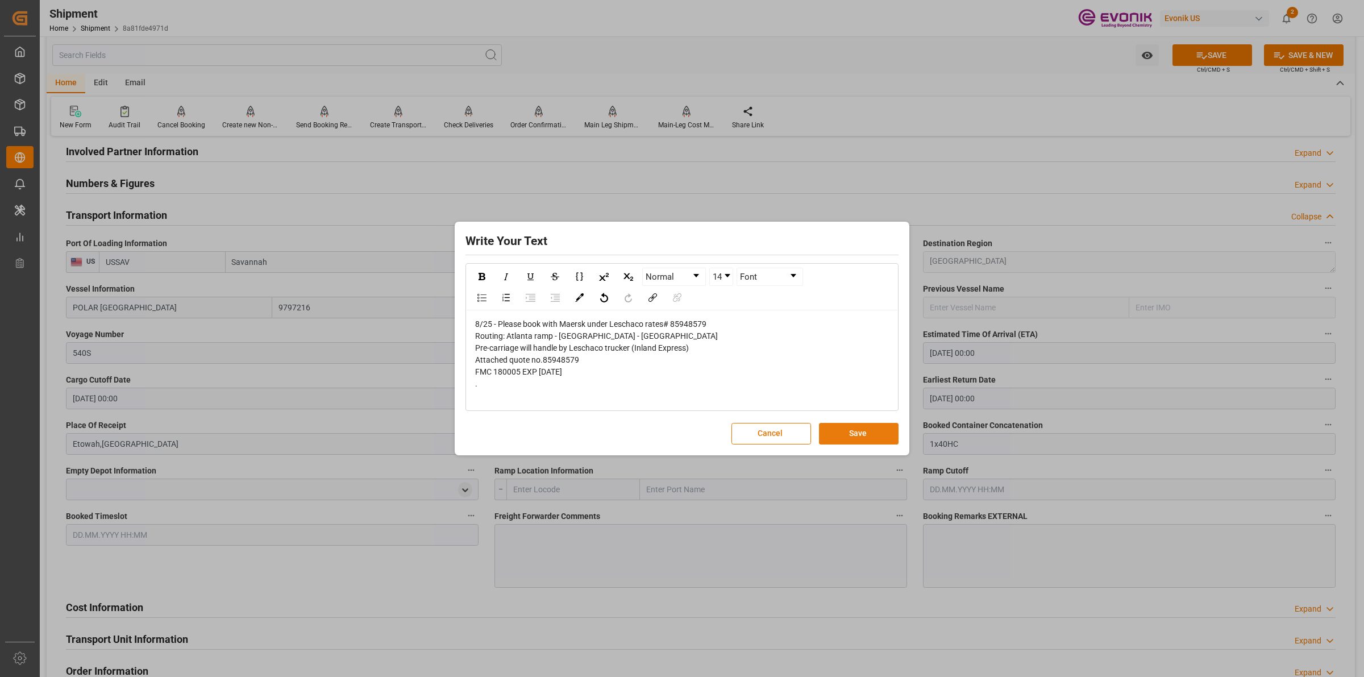
click at [859, 430] on button "Save" at bounding box center [859, 434] width 80 height 22
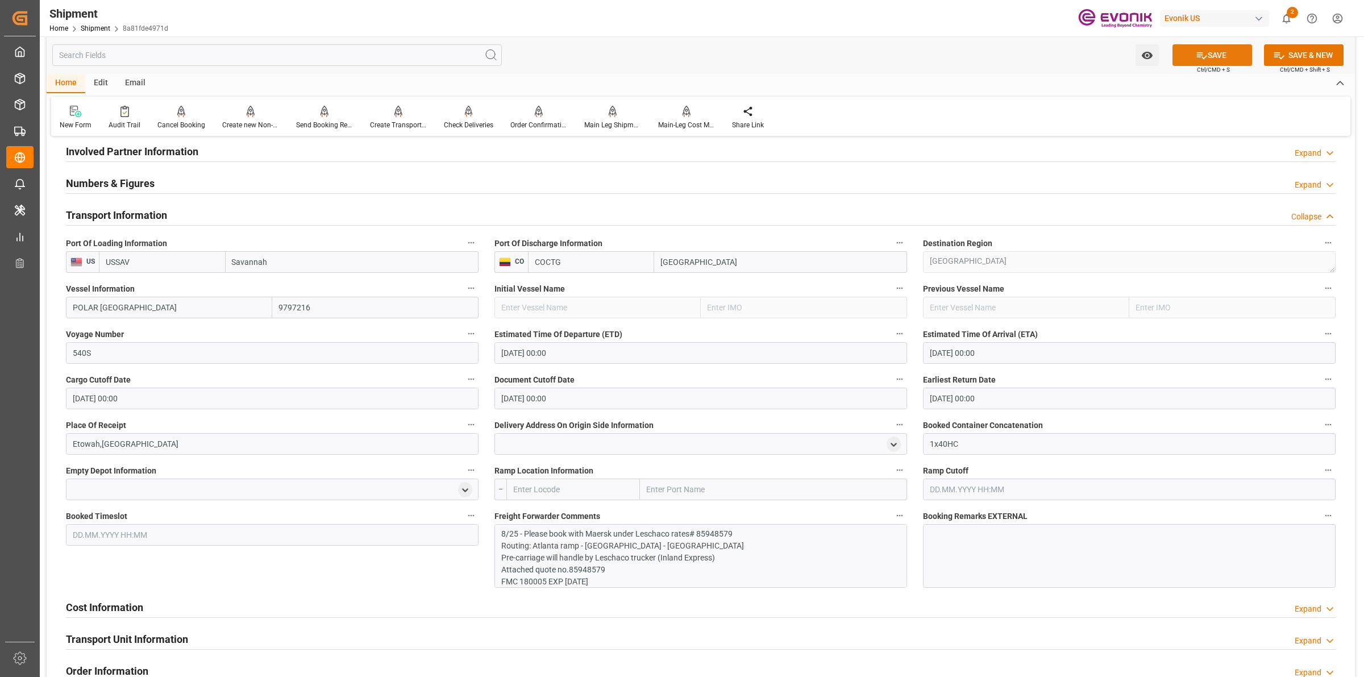
click at [1209, 54] on button "SAVE" at bounding box center [1213, 55] width 80 height 22
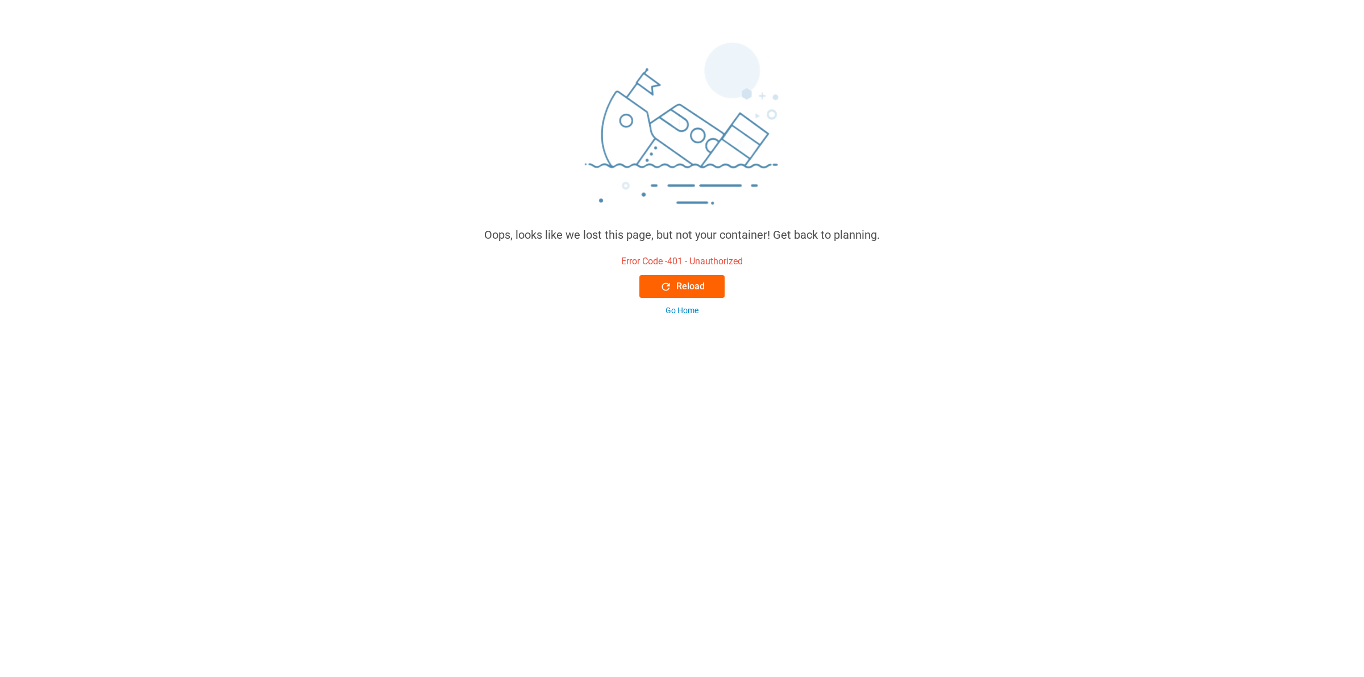
click at [685, 282] on div "Reload" at bounding box center [682, 287] width 45 height 14
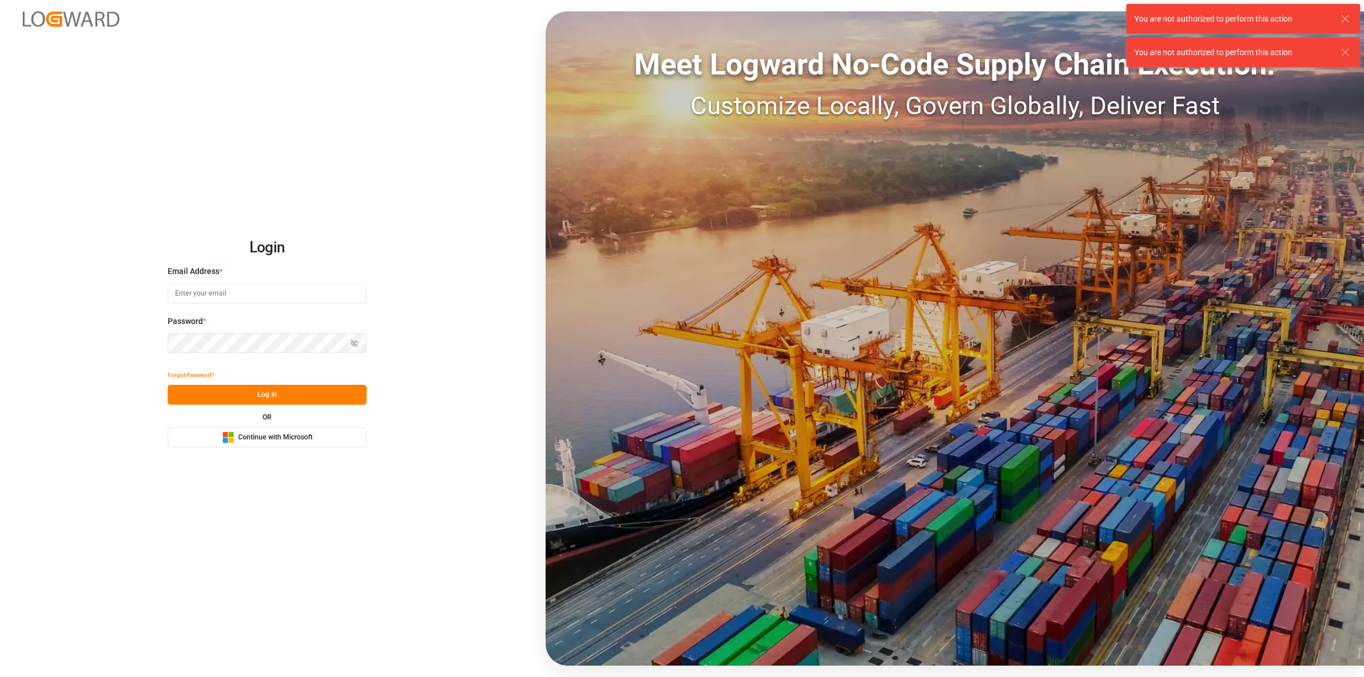
type input "[EMAIL_ADDRESS][DOMAIN_NAME]"
click at [259, 395] on button "Log In" at bounding box center [267, 395] width 199 height 20
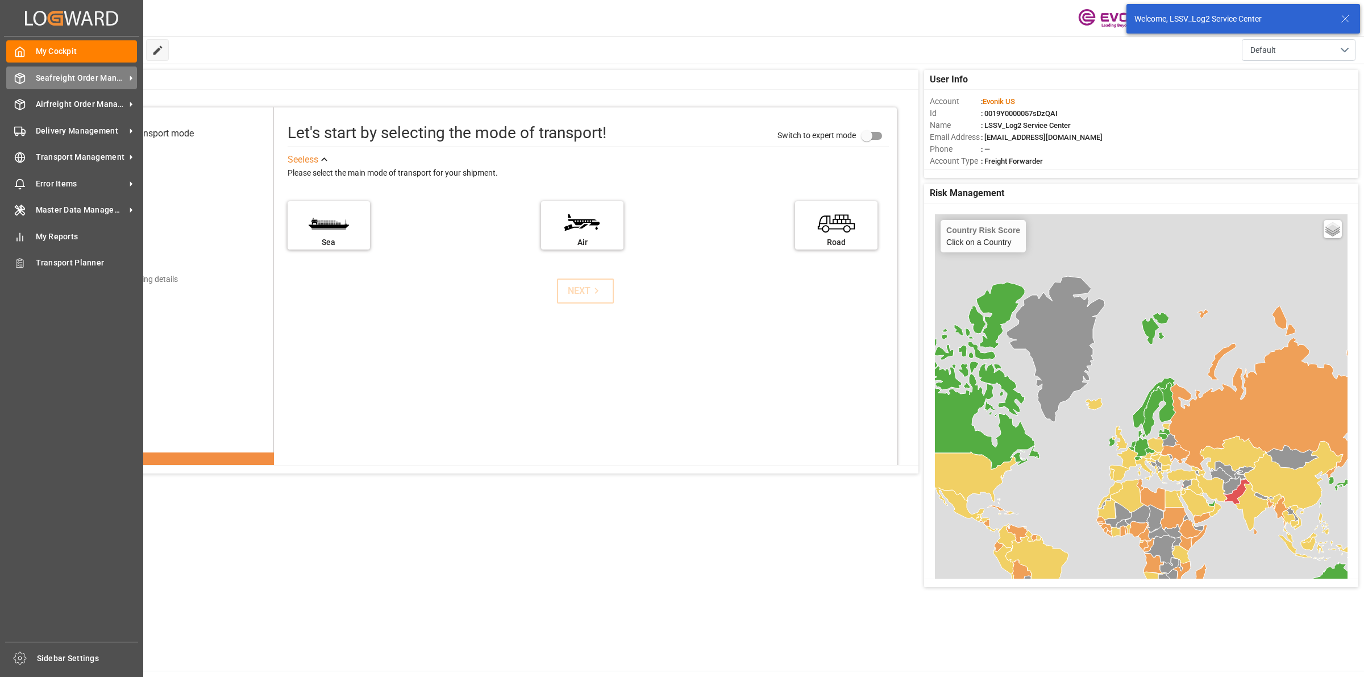
click at [19, 78] on polyline at bounding box center [19, 77] width 9 height 2
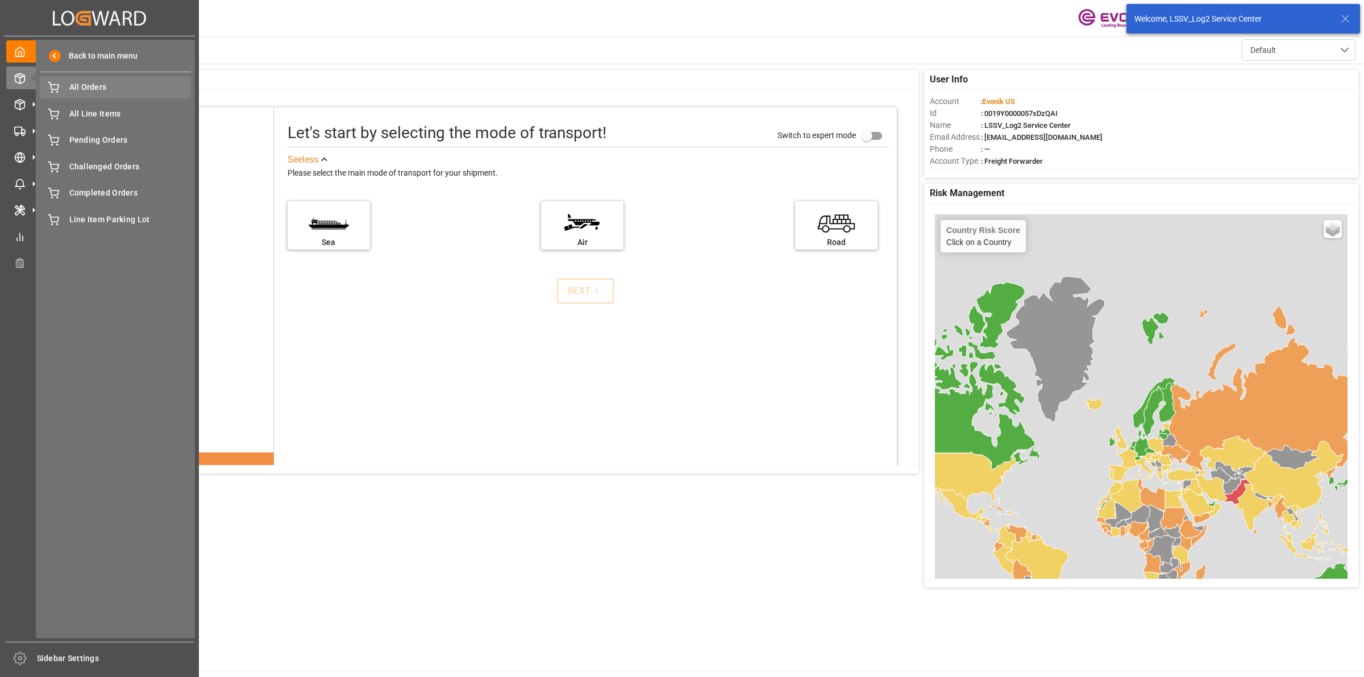
click at [80, 90] on span "All Orders" at bounding box center [130, 87] width 122 height 12
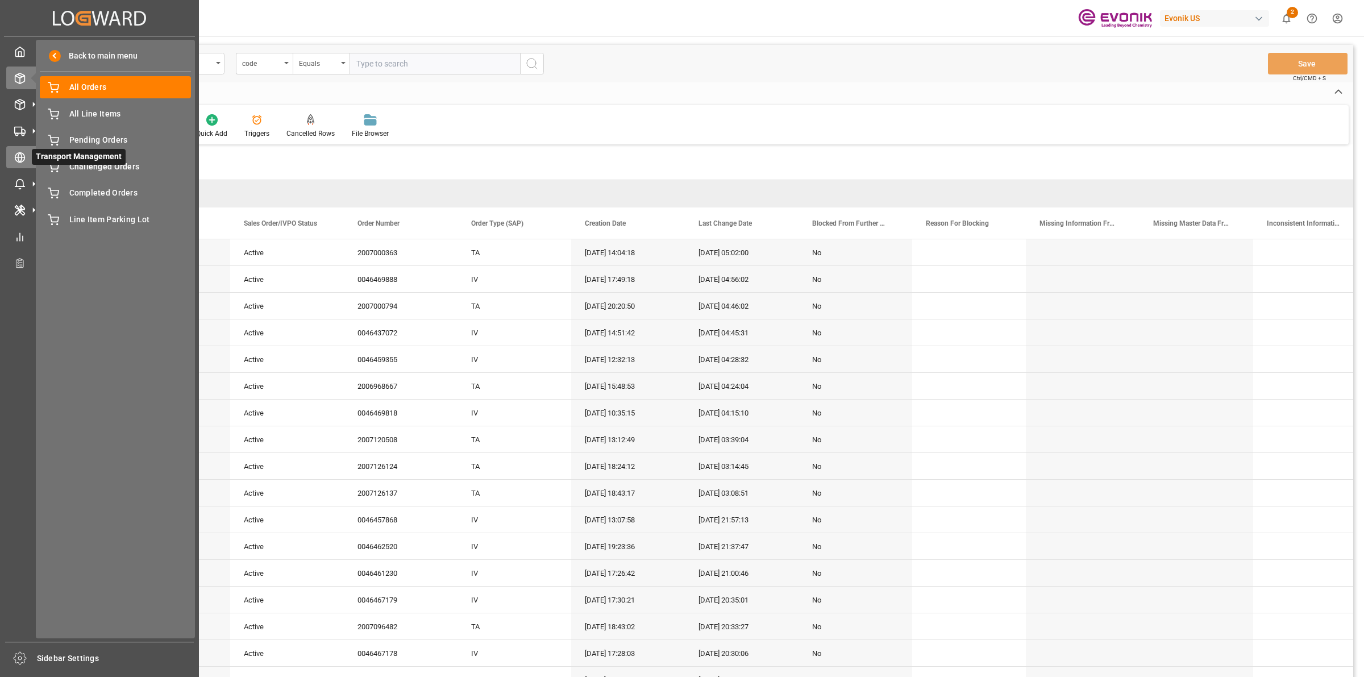
click at [14, 157] on icon at bounding box center [19, 157] width 11 height 11
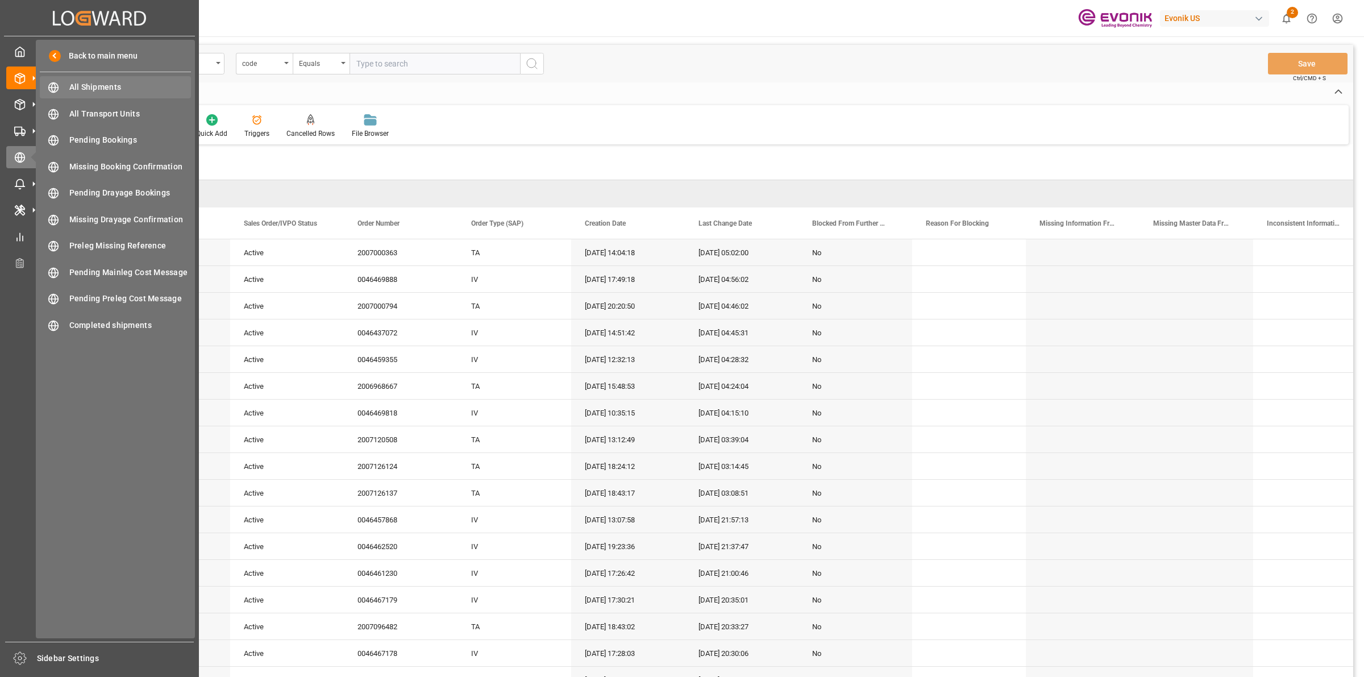
click at [77, 86] on span "All Shipments" at bounding box center [130, 87] width 122 height 12
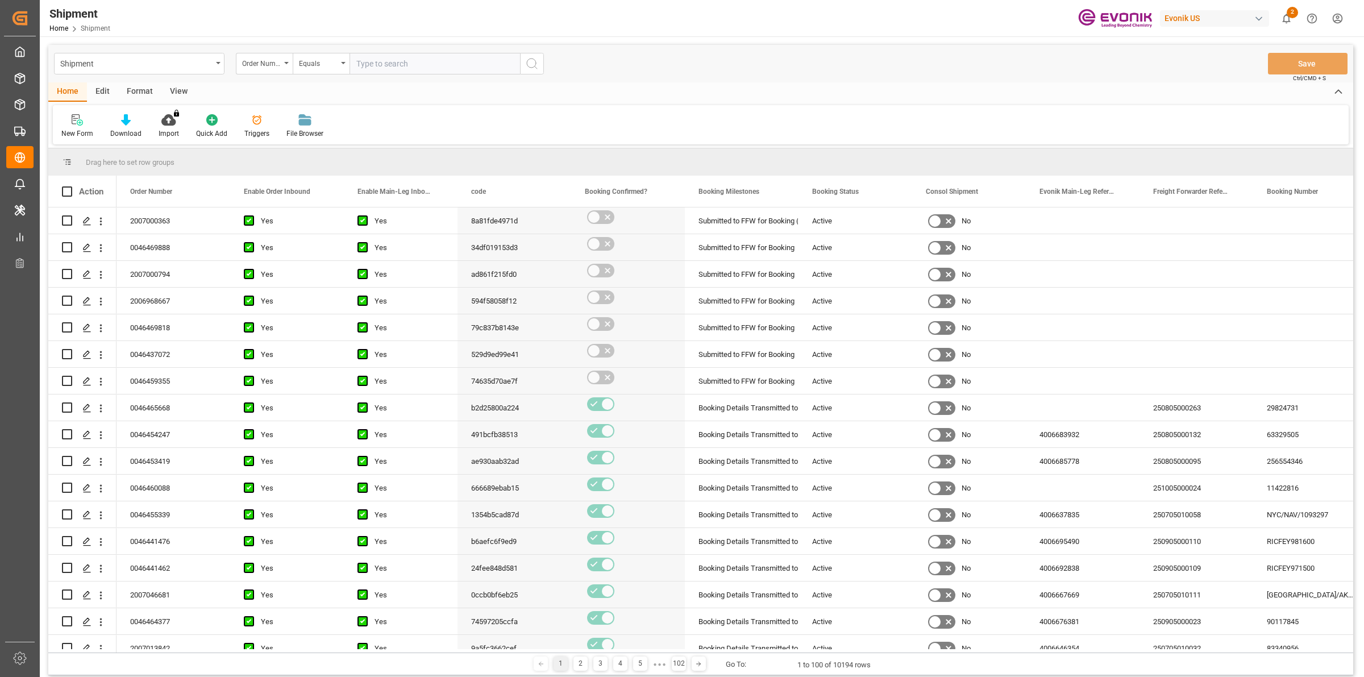
click at [422, 66] on input "text" at bounding box center [435, 64] width 171 height 22
paste input "2007000363"
type input "2007000363"
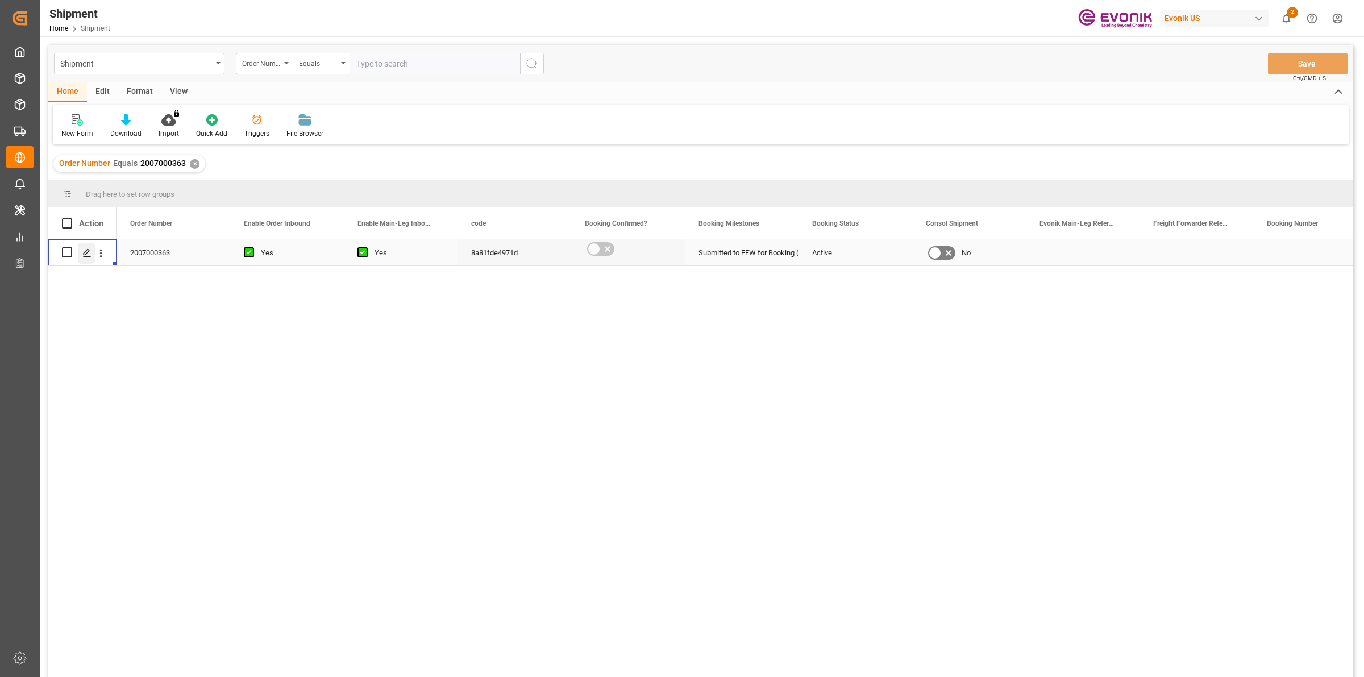
click at [85, 256] on line "Press SPACE to select this row." at bounding box center [87, 256] width 7 height 0
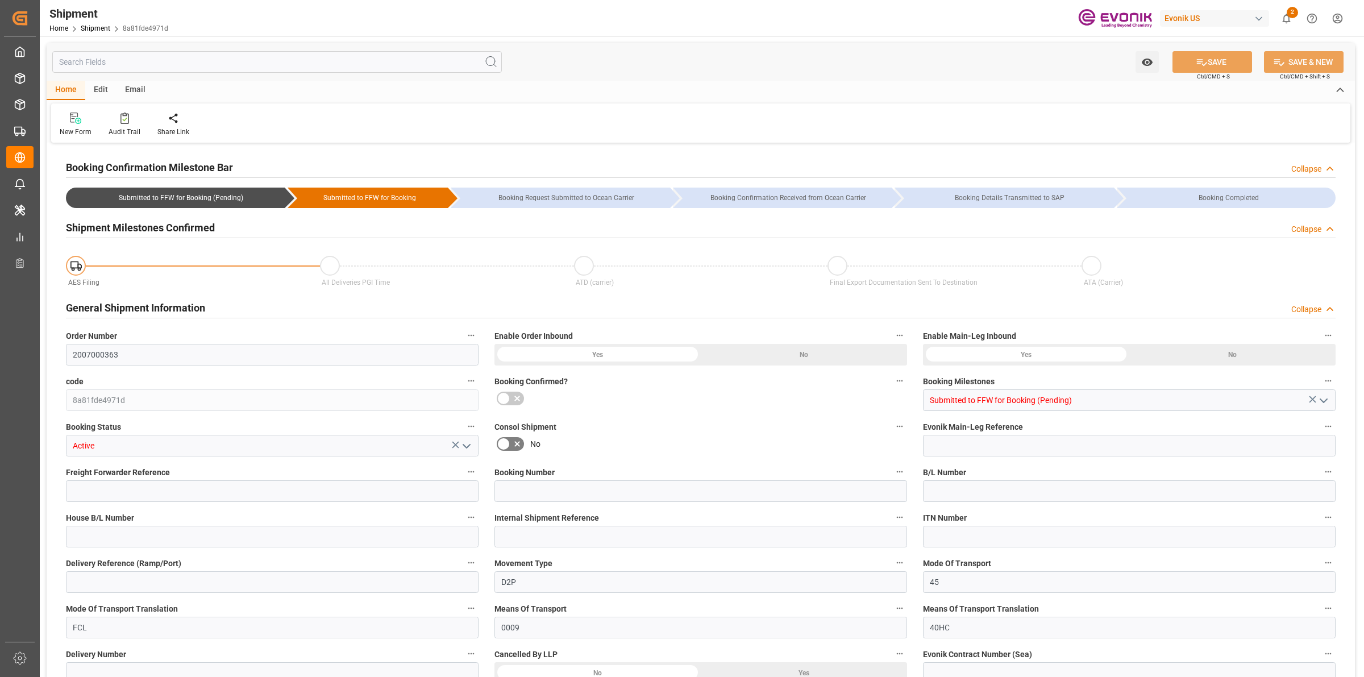
type input "COCTG"
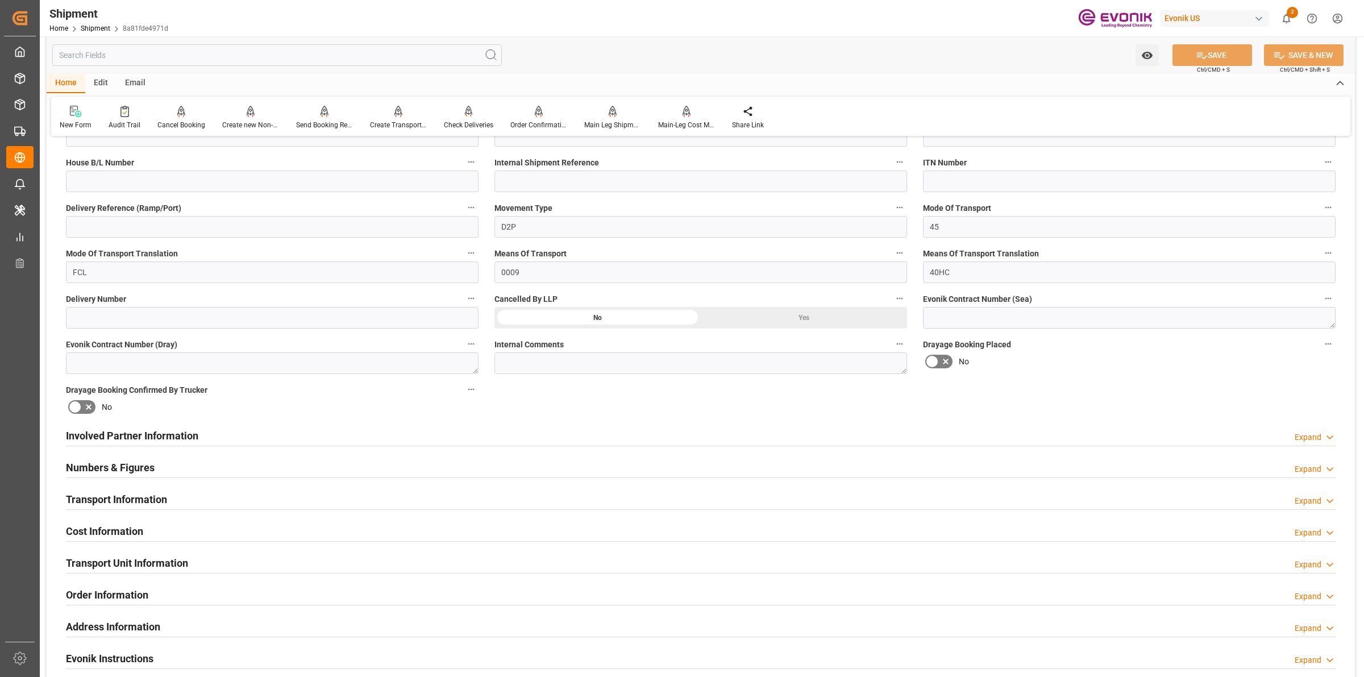
click at [143, 497] on h2 "Transport Information" at bounding box center [116, 499] width 101 height 15
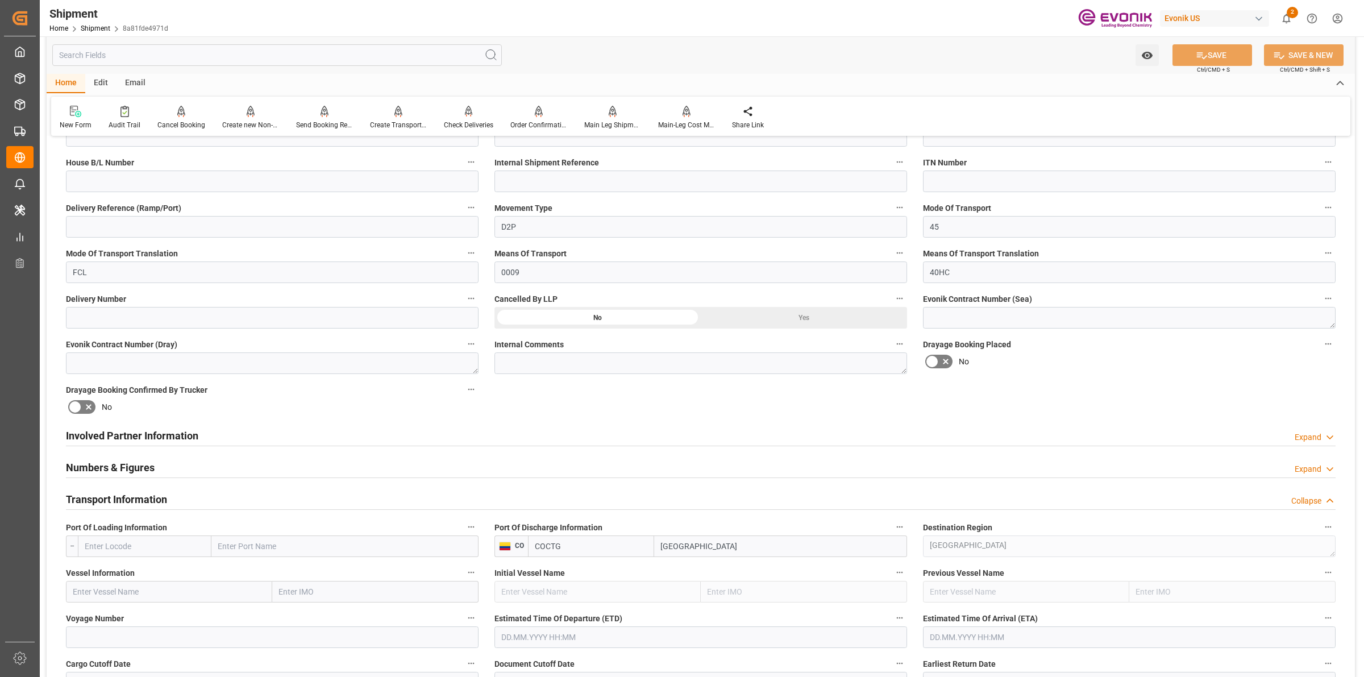
scroll to position [568, 0]
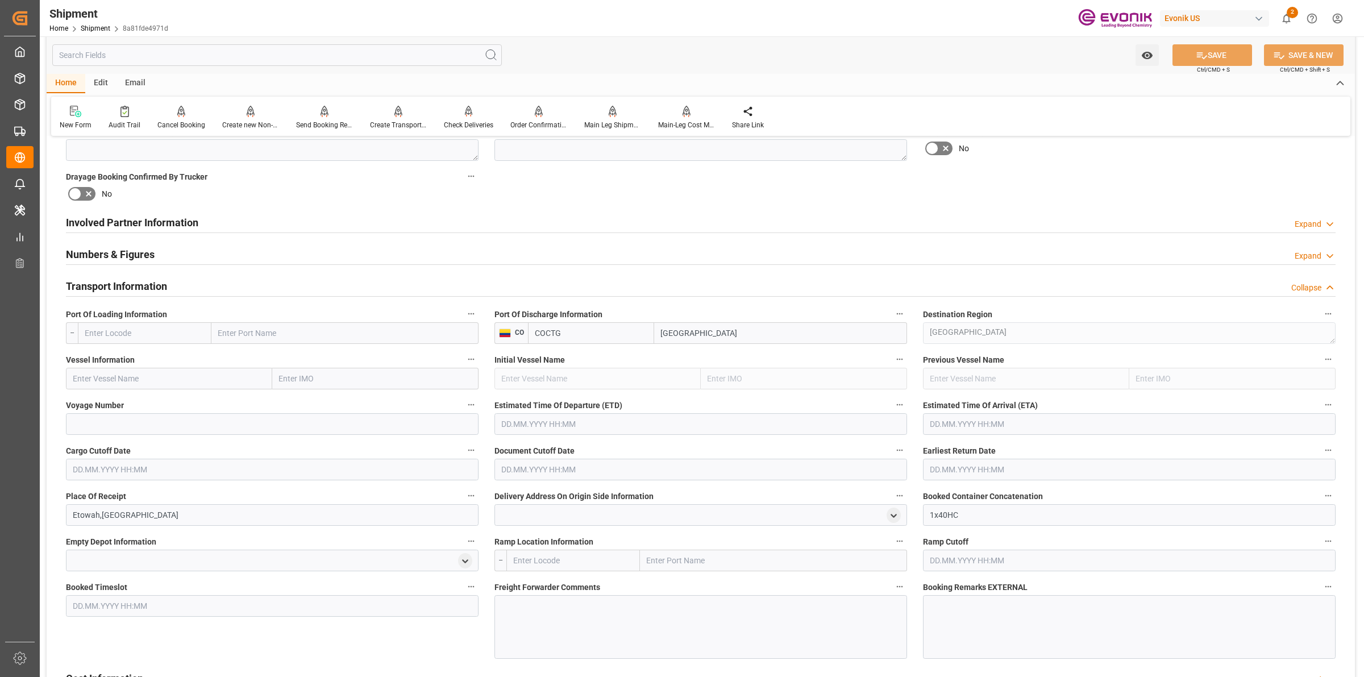
click at [159, 340] on input "text" at bounding box center [145, 333] width 134 height 22
paste input "USSAV"
type input "USSAV"
click at [109, 359] on b "USSAV" at bounding box center [97, 358] width 25 height 9
type input "Savannah"
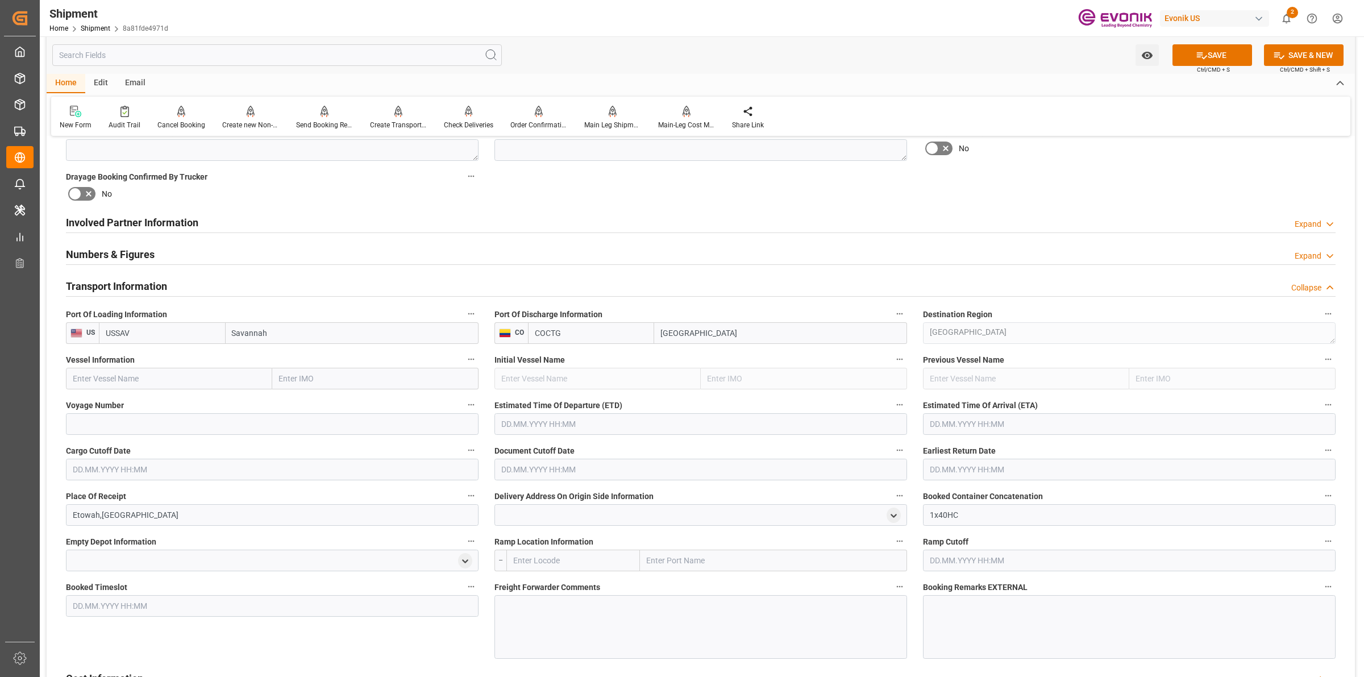
type input "USSAV"
click at [234, 381] on input "text" at bounding box center [169, 379] width 206 height 22
paste input "POLAR BRAS"
click at [171, 401] on div "POLAR BRASIL - 9797216" at bounding box center [143, 404] width 152 height 26
type input "POLAR BRASIL"
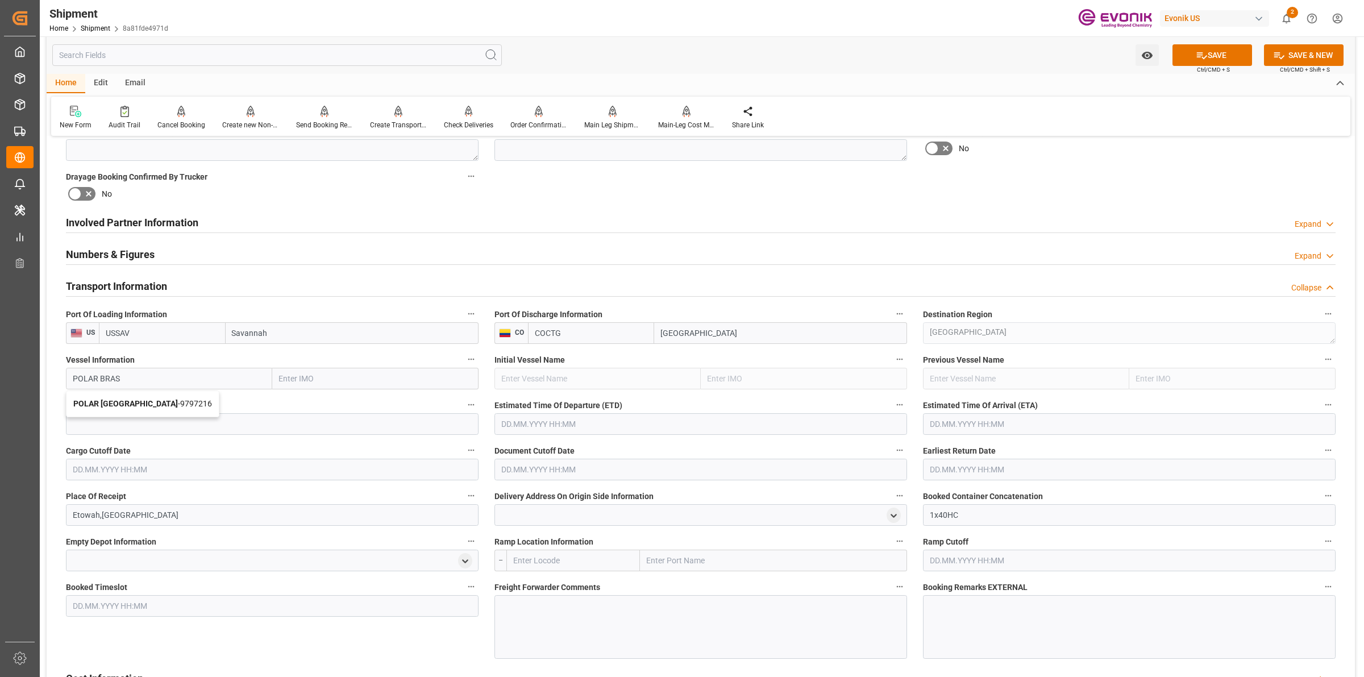
type input "9797216"
type input "POLAR BRASIL"
click at [188, 417] on input at bounding box center [272, 424] width 413 height 22
paste input "540S"
type input "540S"
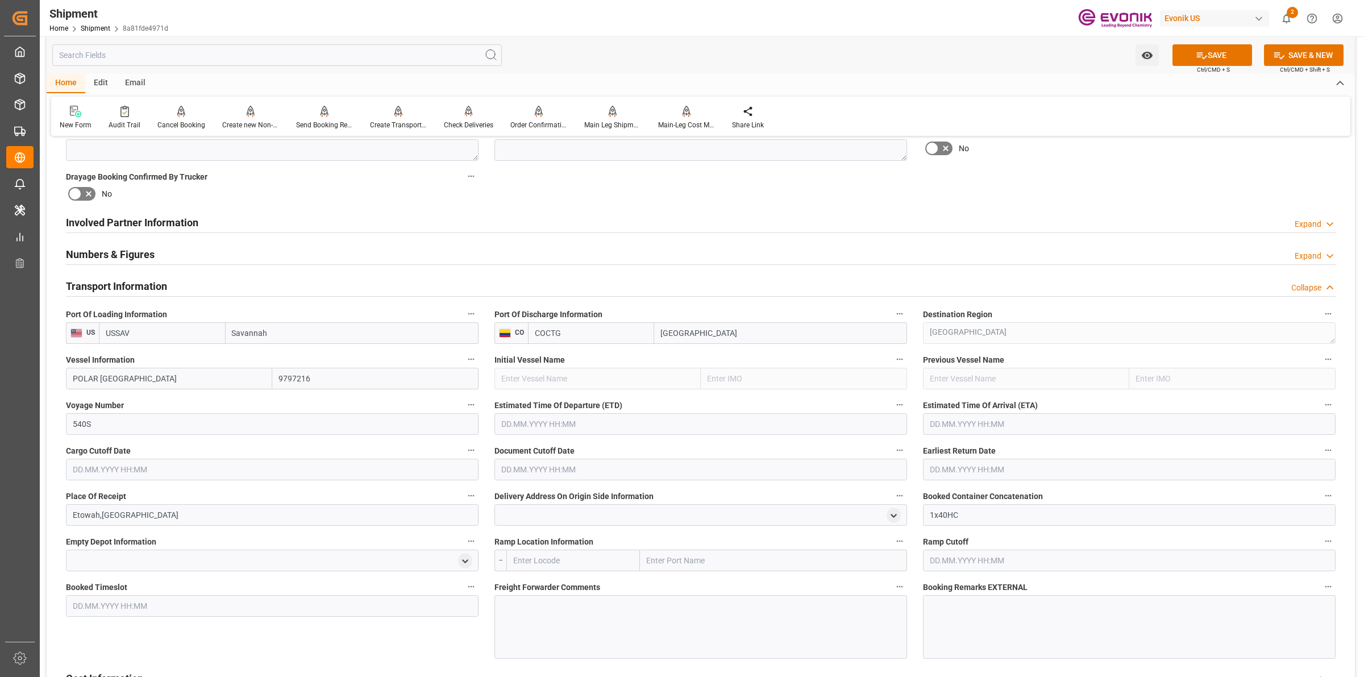
click at [555, 418] on input "text" at bounding box center [701, 424] width 413 height 22
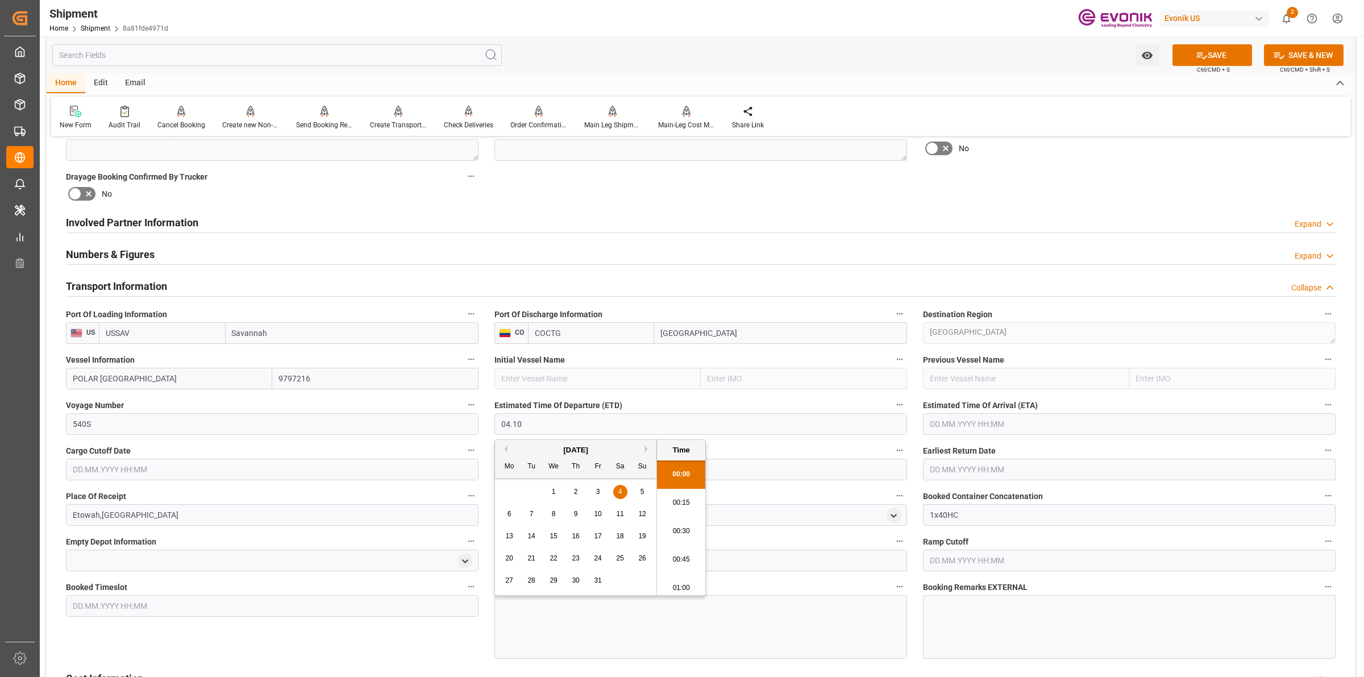
type input "04.10.2025 00:00"
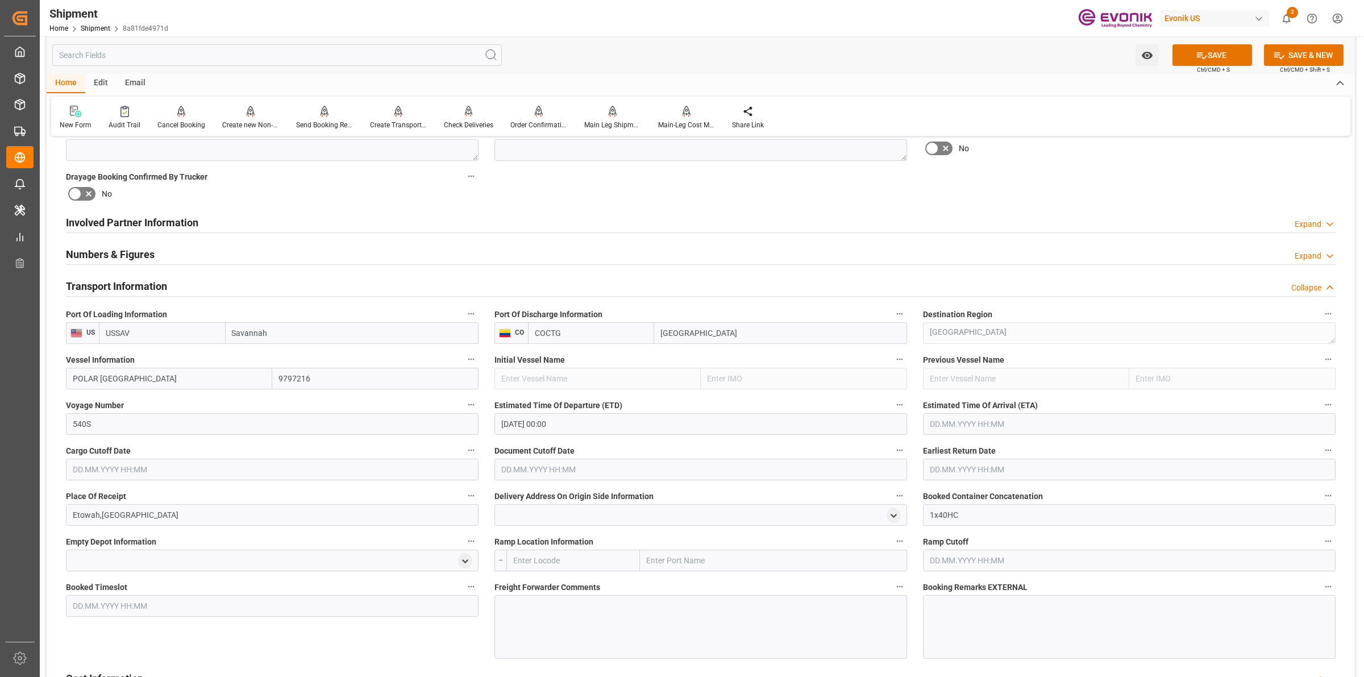
click at [1048, 427] on input "text" at bounding box center [1129, 424] width 413 height 22
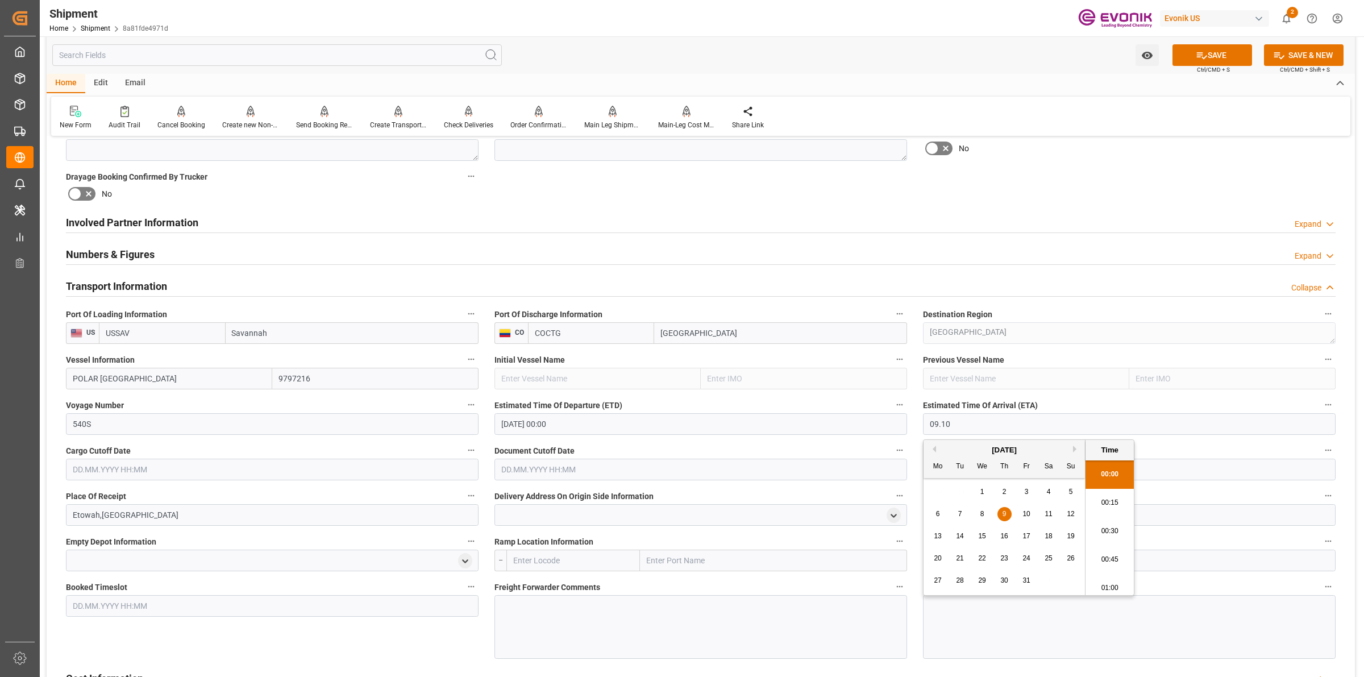
type input "09.10.2025 00:00"
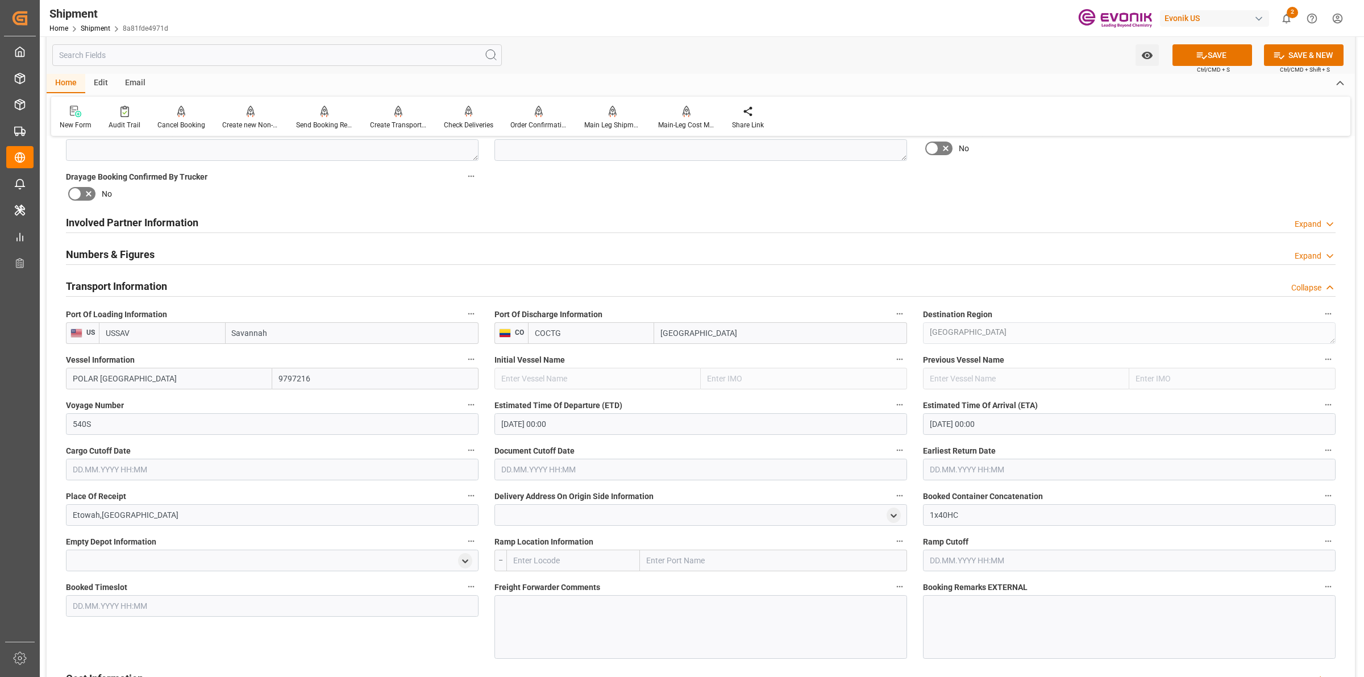
click at [254, 452] on label "Cargo Cutoff Date" at bounding box center [272, 451] width 413 height 16
click at [464, 452] on button "Cargo Cutoff Date" at bounding box center [471, 450] width 15 height 15
click at [243, 464] on div at bounding box center [682, 338] width 1364 height 677
click at [464, 443] on button "Cargo Cutoff Date" at bounding box center [471, 450] width 15 height 15
click at [607, 464] on div at bounding box center [682, 338] width 1364 height 677
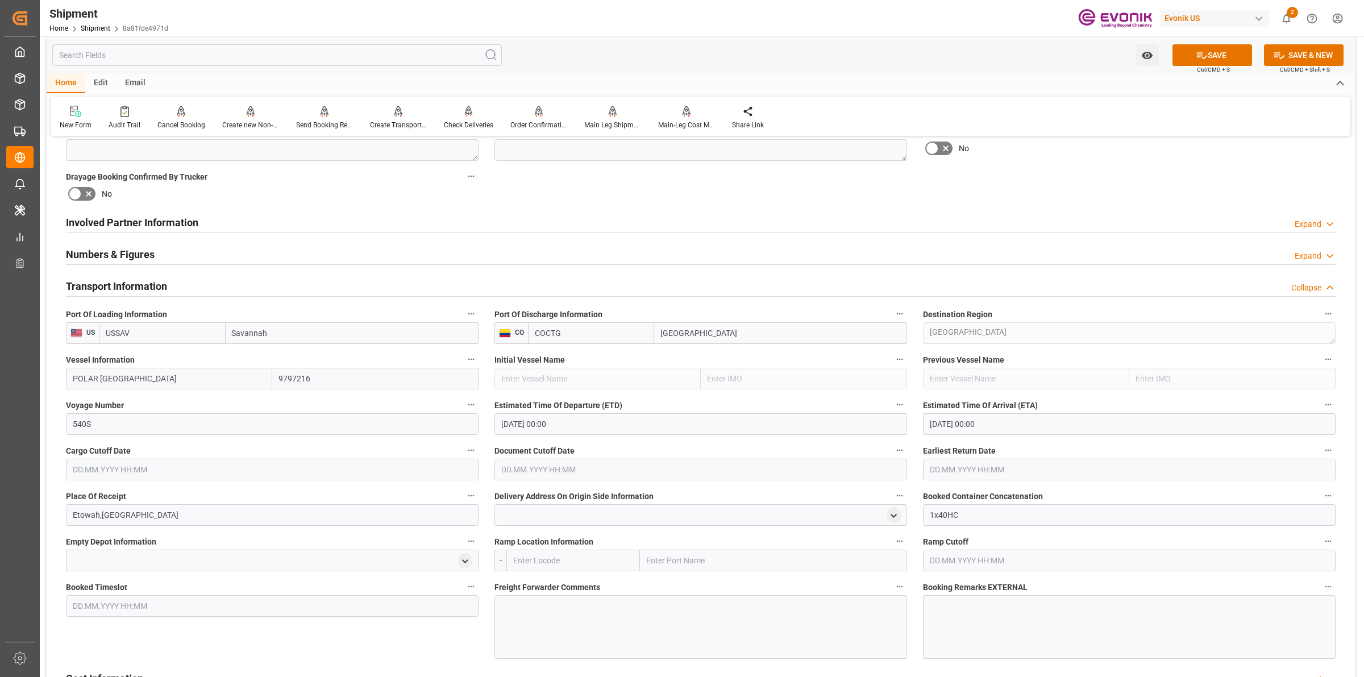
click at [603, 471] on input "text" at bounding box center [701, 470] width 413 height 22
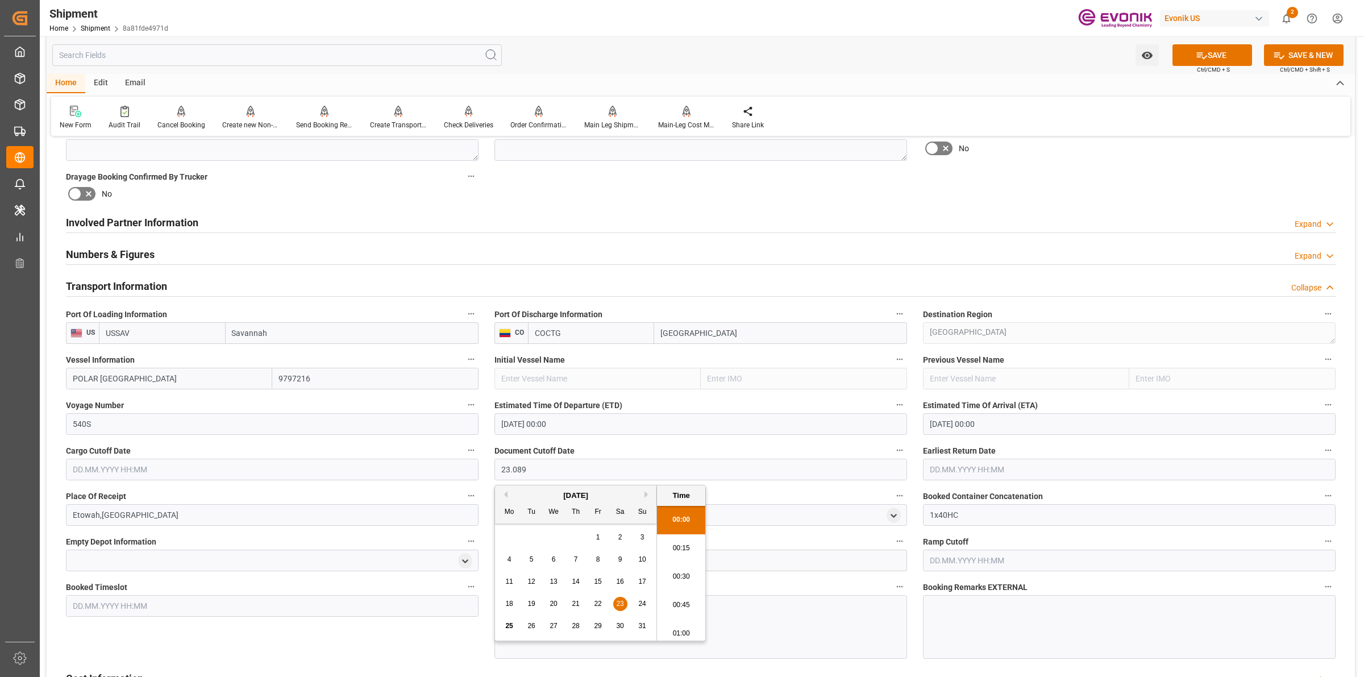
drag, startPoint x: 609, startPoint y: 467, endPoint x: 442, endPoint y: 463, distance: 167.7
click at [444, 467] on div "Booking Confirmation Milestone Bar Collapse Submitted to FFW for Booking (Pendi…" at bounding box center [701, 346] width 1309 height 1536
type input "23.09.2025 00:00"
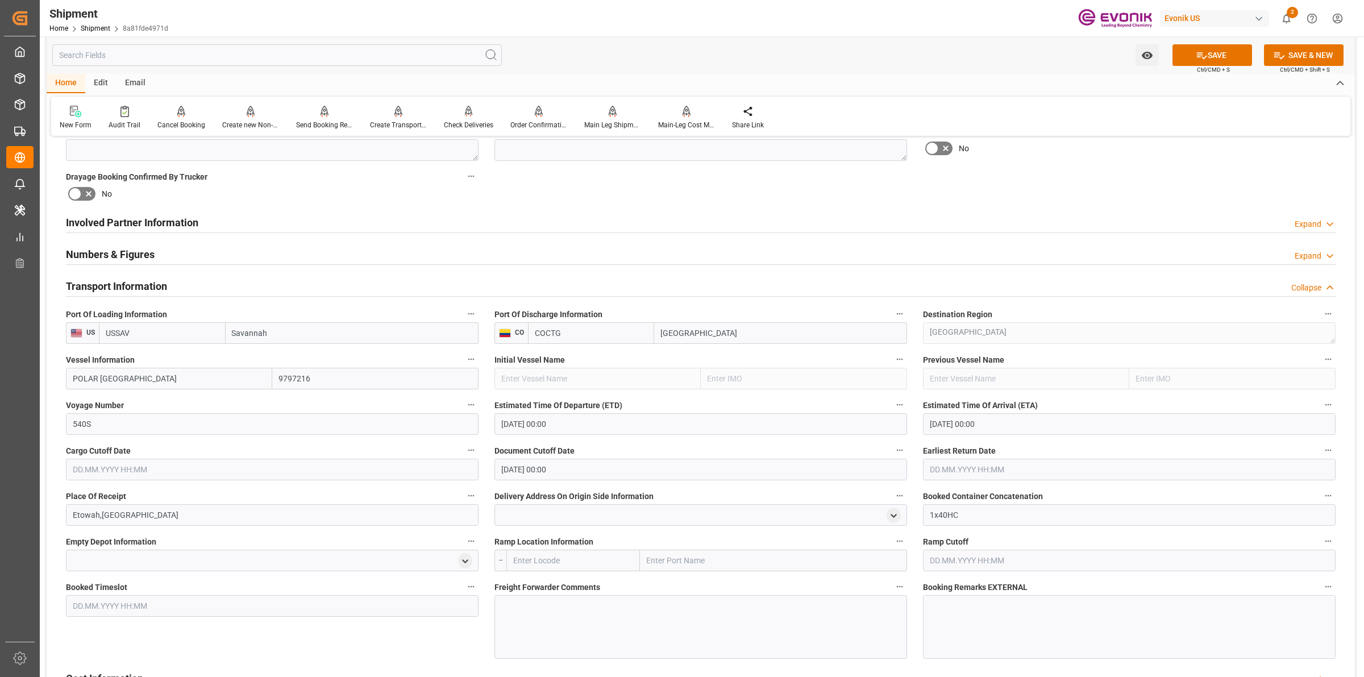
click at [442, 463] on input "text" at bounding box center [272, 470] width 413 height 22
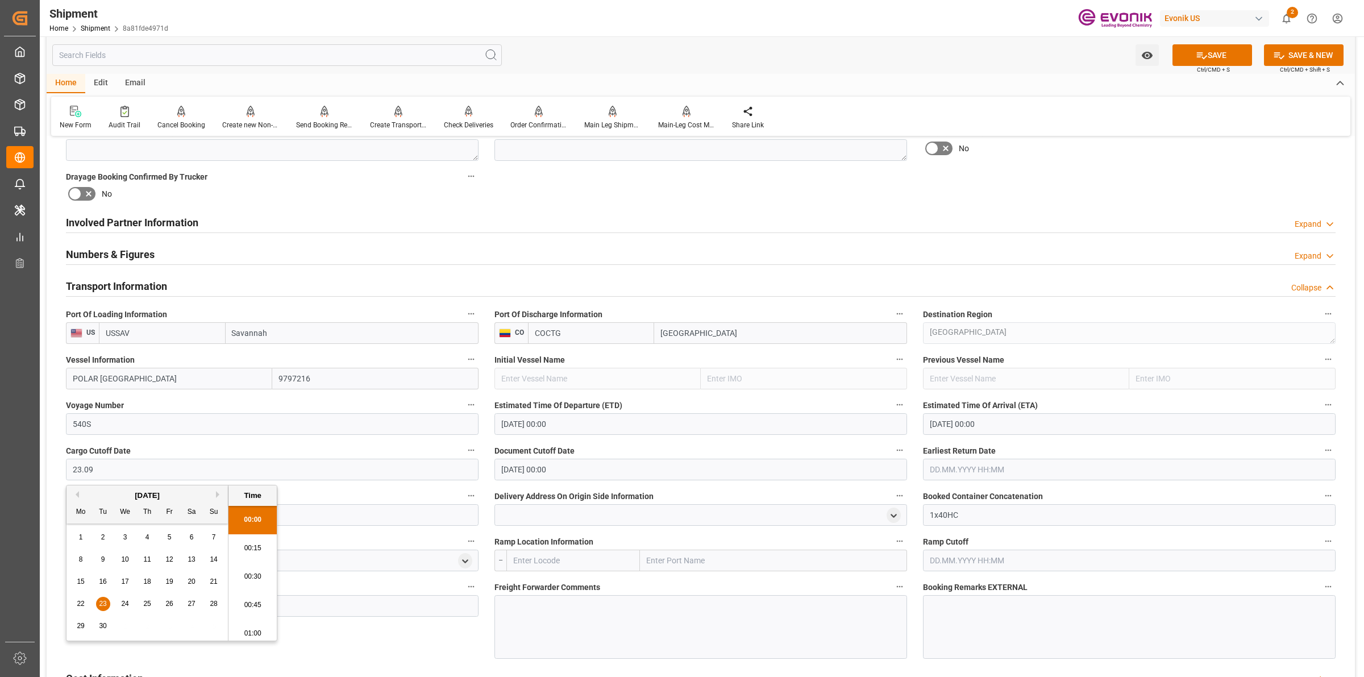
type input "23.09.2025 00:00"
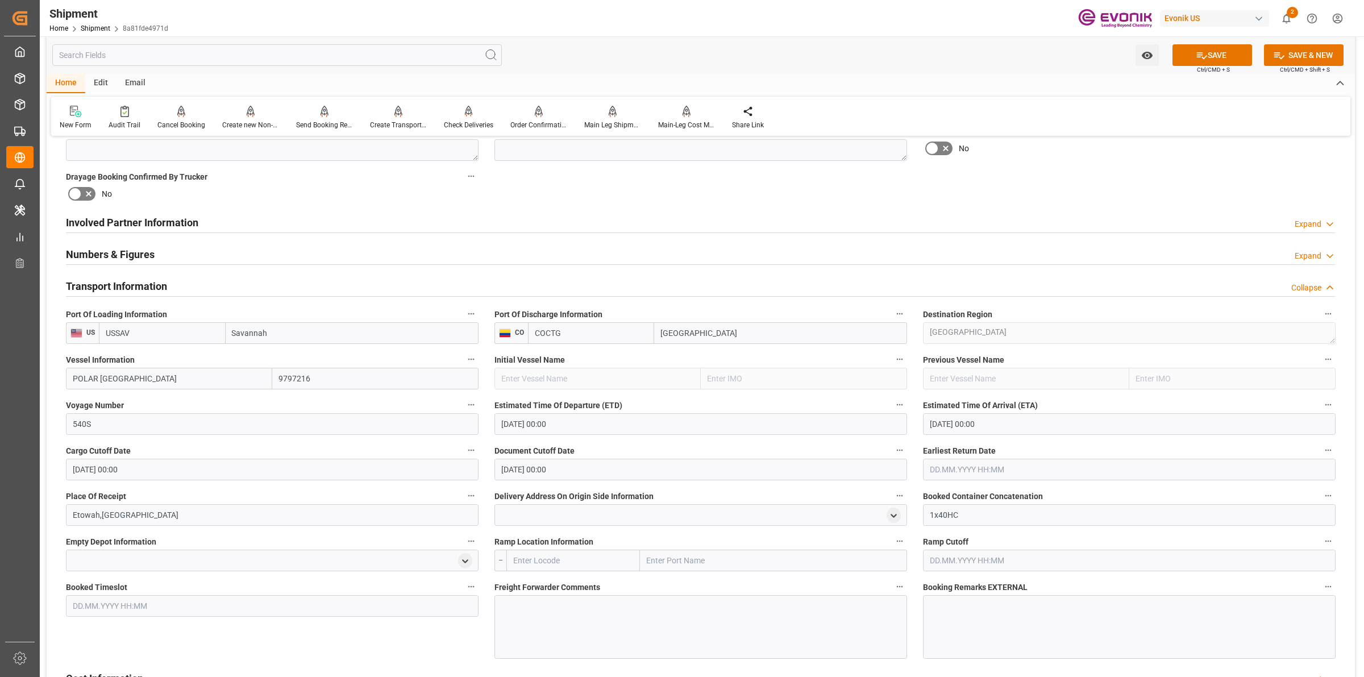
click at [988, 472] on input "text" at bounding box center [1129, 470] width 413 height 22
type input "23.09.2025 00:00"
click at [1197, 51] on icon at bounding box center [1202, 55] width 12 height 12
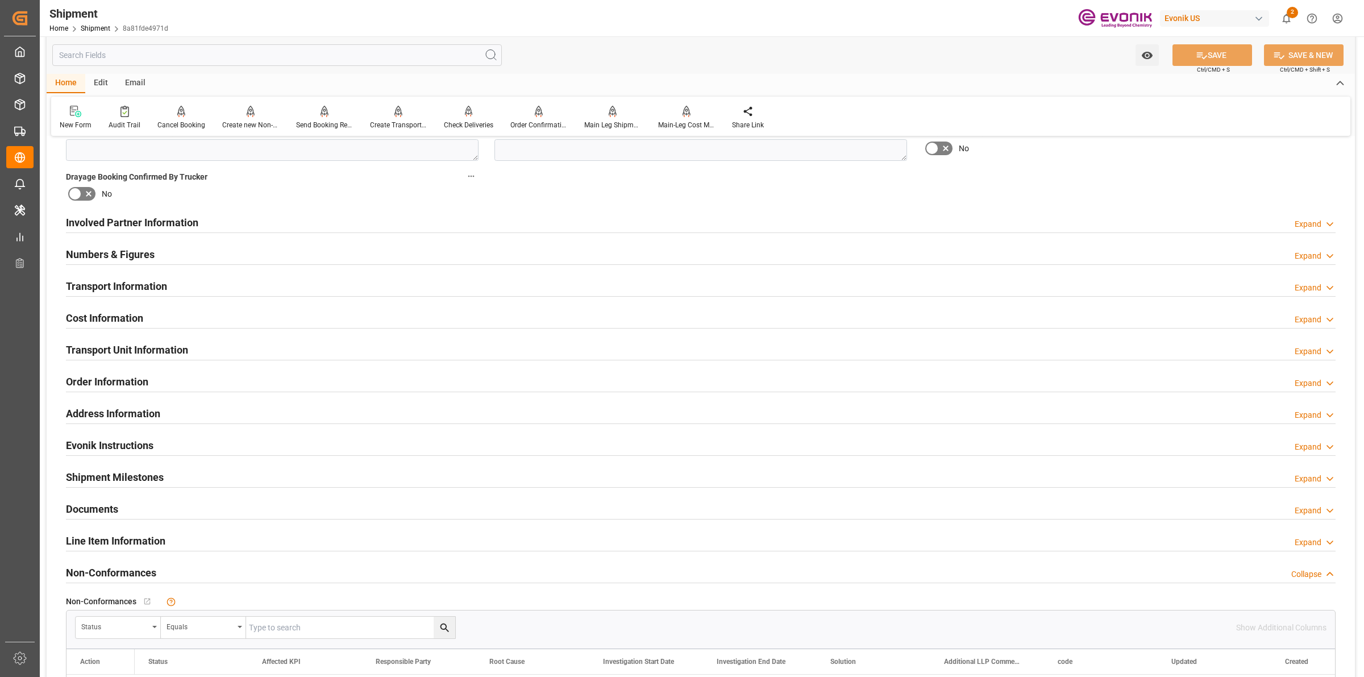
click at [143, 283] on h2 "Transport Information" at bounding box center [116, 286] width 101 height 15
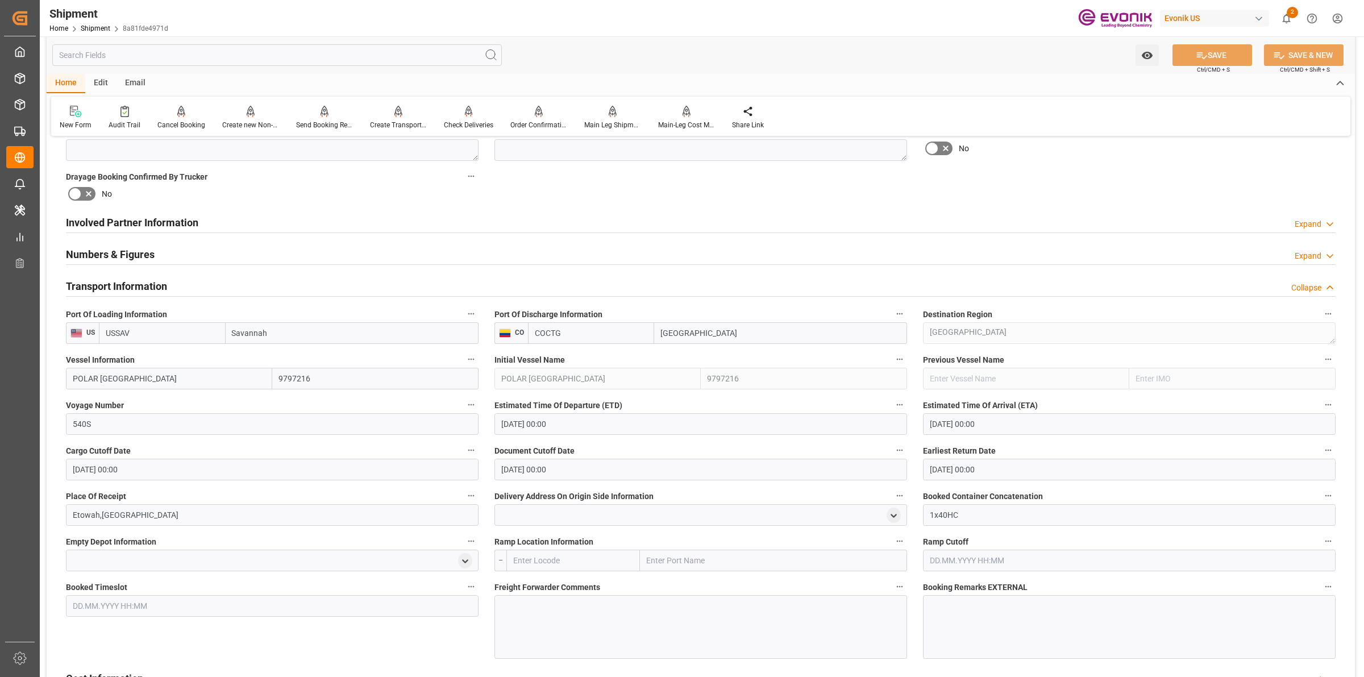
scroll to position [853, 0]
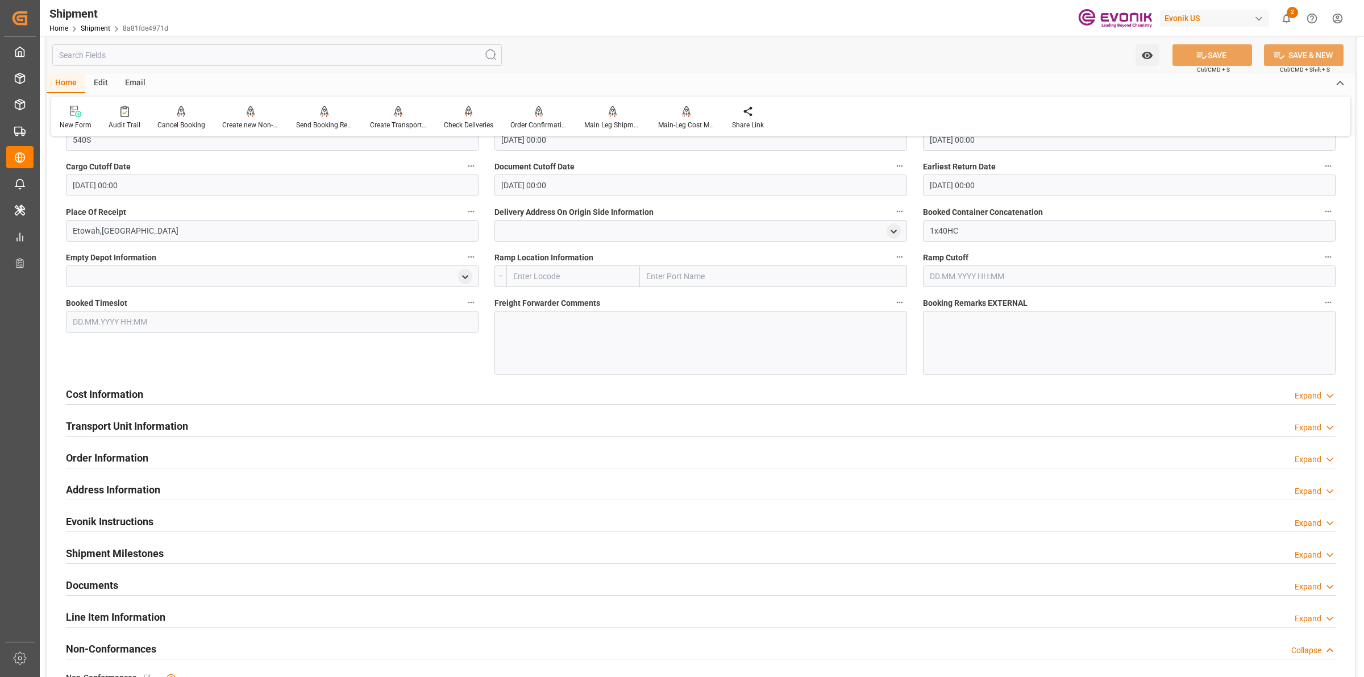
click at [594, 334] on div at bounding box center [701, 343] width 413 height 64
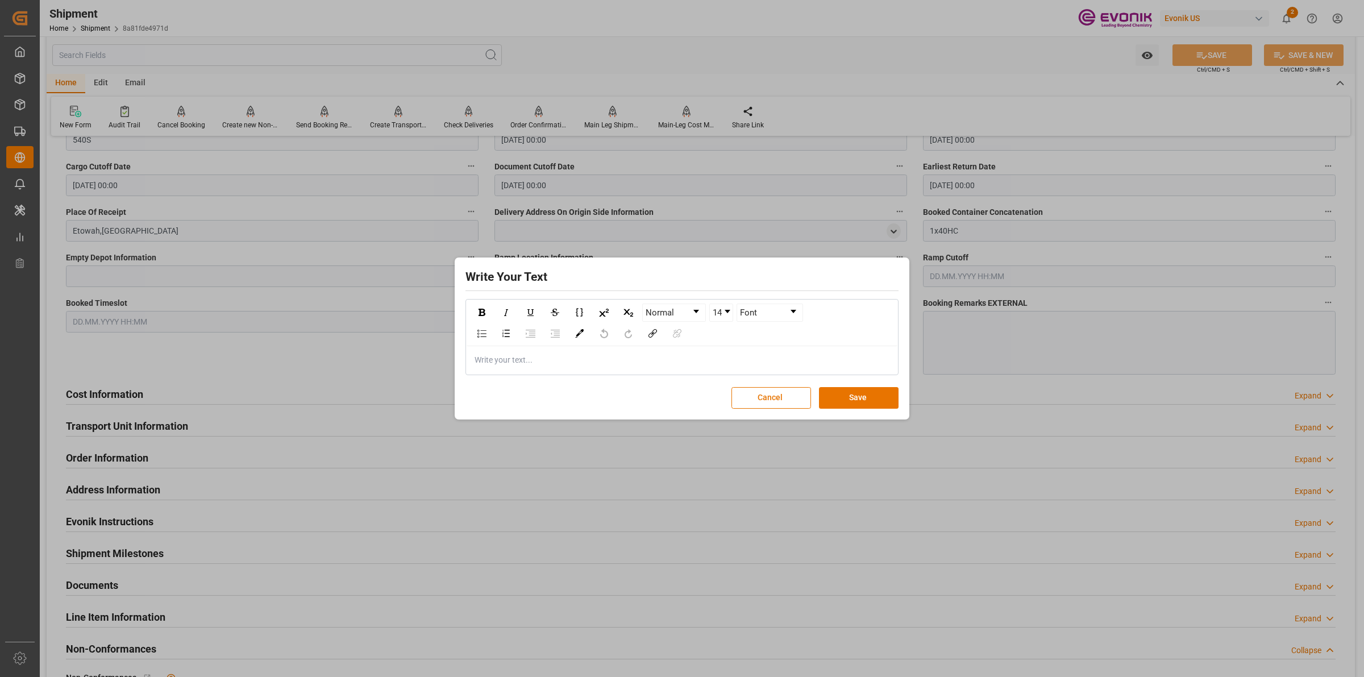
click at [660, 360] on div "rdw-editor" at bounding box center [682, 360] width 414 height 12
paste div "rdw-editor"
click at [490, 360] on span "8/24 - Please book with Maersk under Leschaco rates# 85948579" at bounding box center [590, 359] width 231 height 9
click at [751, 372] on div "8/25 - Please book with Maersk under Leschaco rates# 85948579" at bounding box center [682, 360] width 431 height 28
click at [742, 361] on div "8/25 - Please book with Maersk under Leschaco rates# 85948579" at bounding box center [682, 360] width 414 height 12
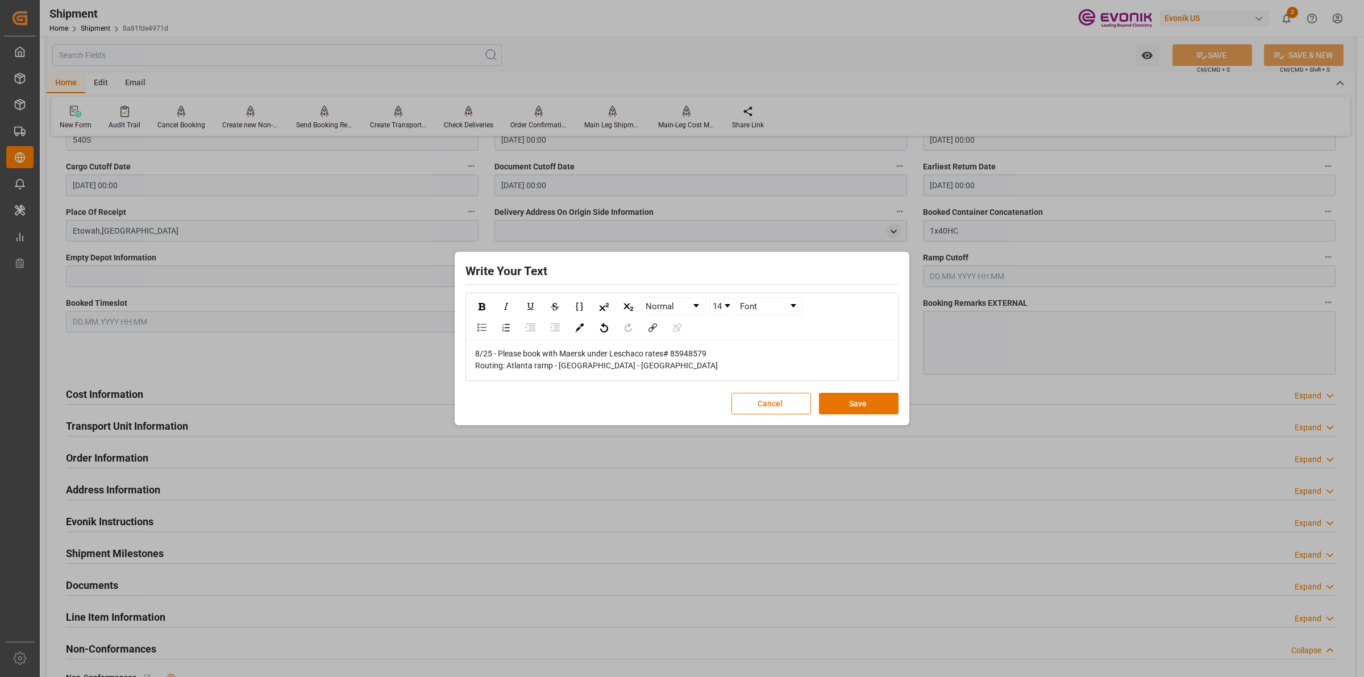
click at [643, 371] on div "Routing: Atlanta ramp - [GEOGRAPHIC_DATA] - [GEOGRAPHIC_DATA]" at bounding box center [682, 366] width 414 height 12
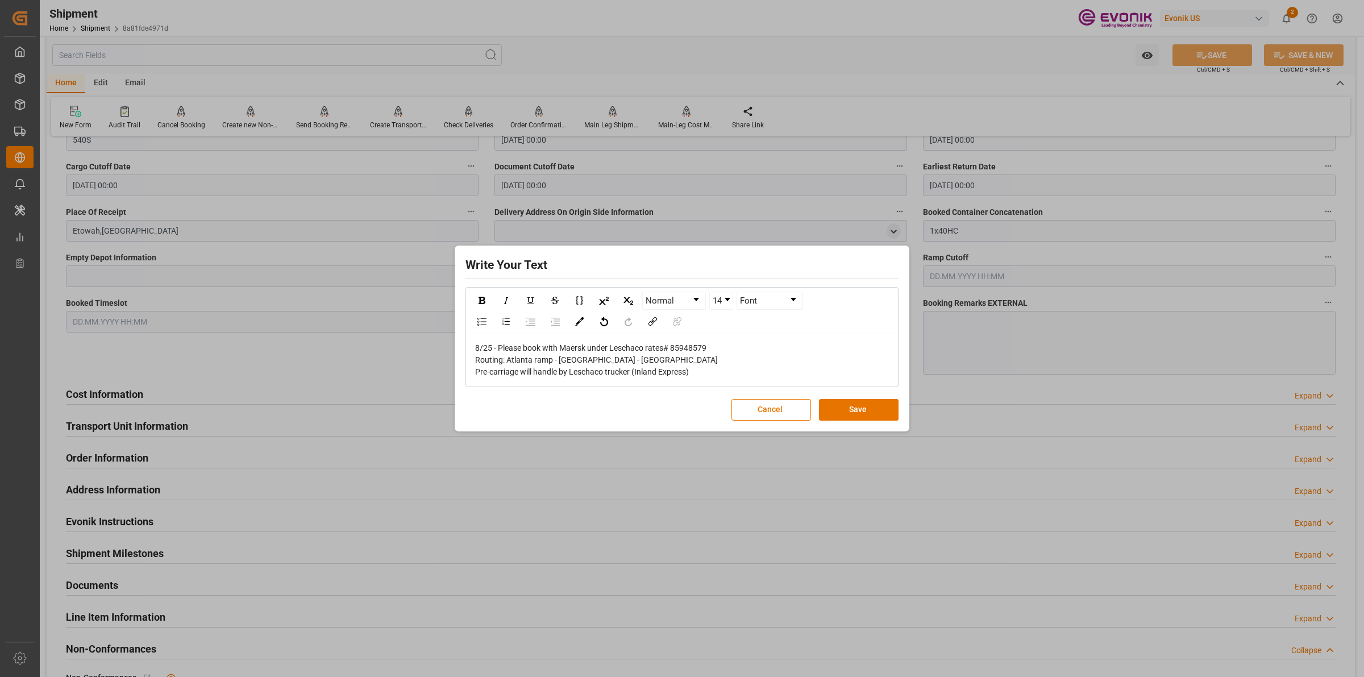
click at [721, 373] on div "Pre-carriage will handle by Leschaco trucker (Inland Express)" at bounding box center [682, 372] width 414 height 12
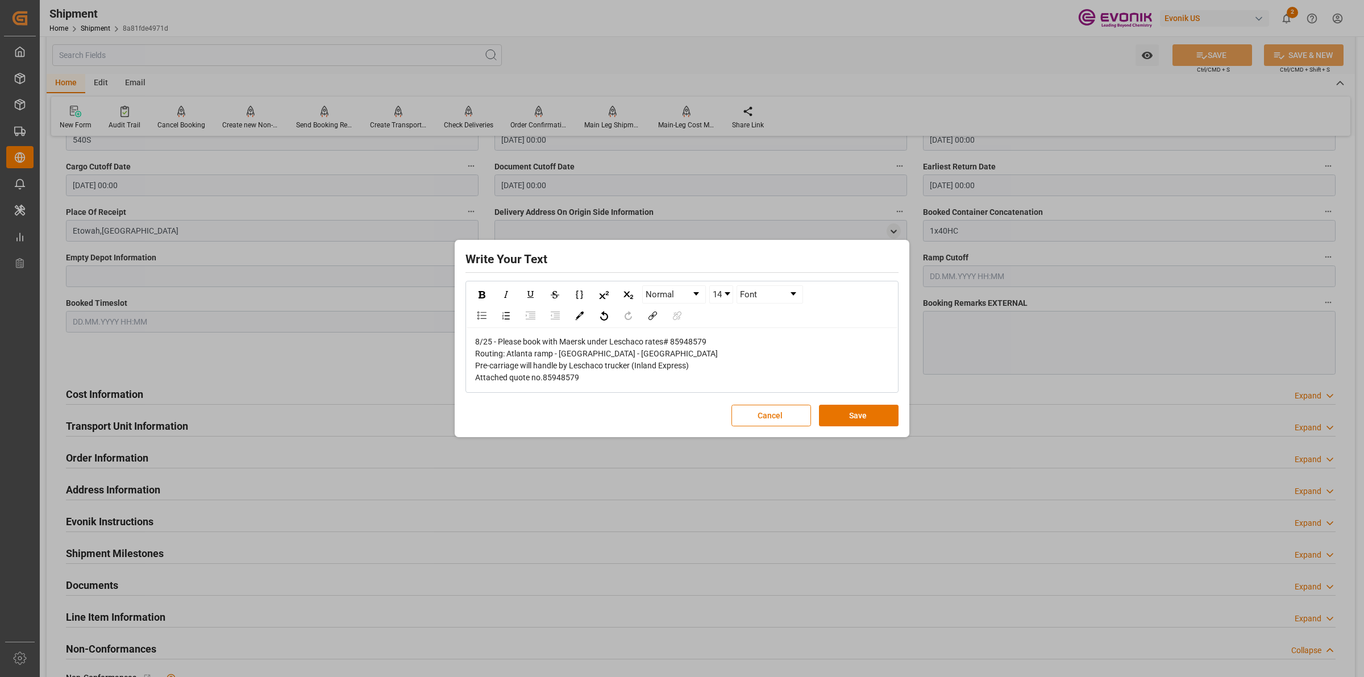
click at [657, 379] on div "Attached quote no.85948579" at bounding box center [682, 378] width 414 height 12
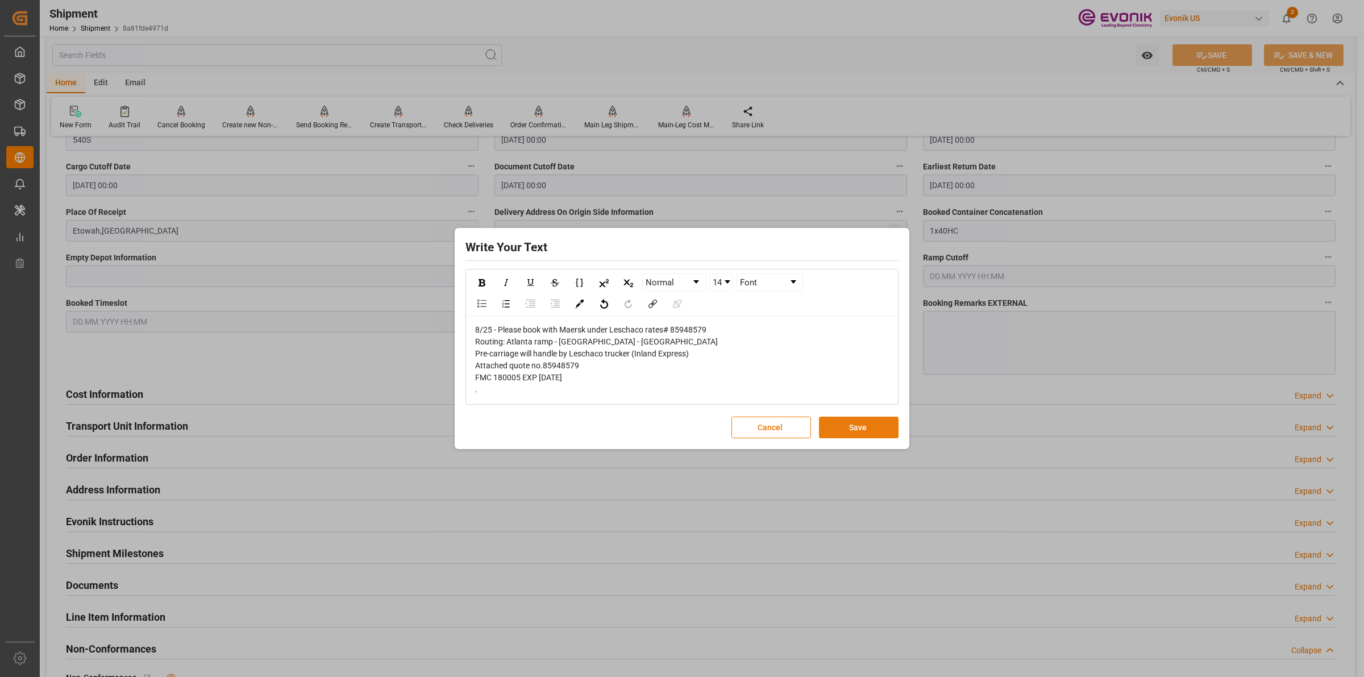
click at [875, 433] on button "Save" at bounding box center [859, 428] width 80 height 22
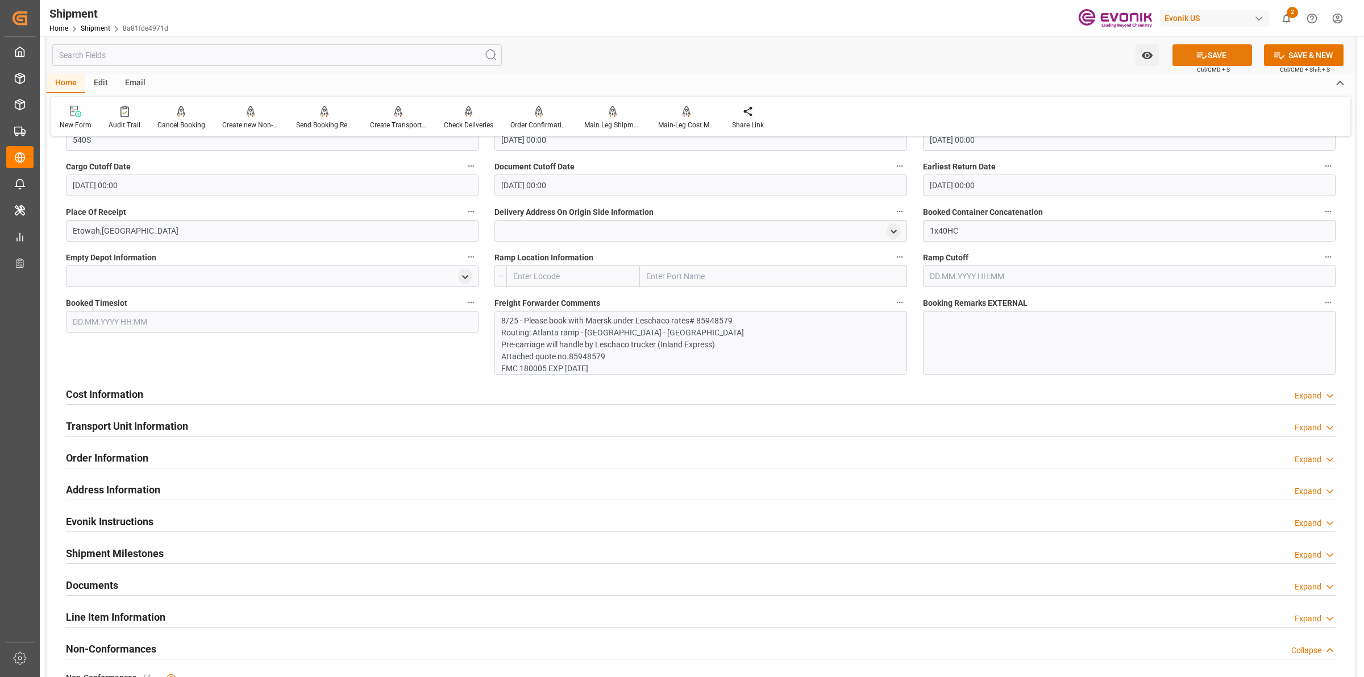
click at [1208, 61] on button "SAVE" at bounding box center [1213, 55] width 80 height 22
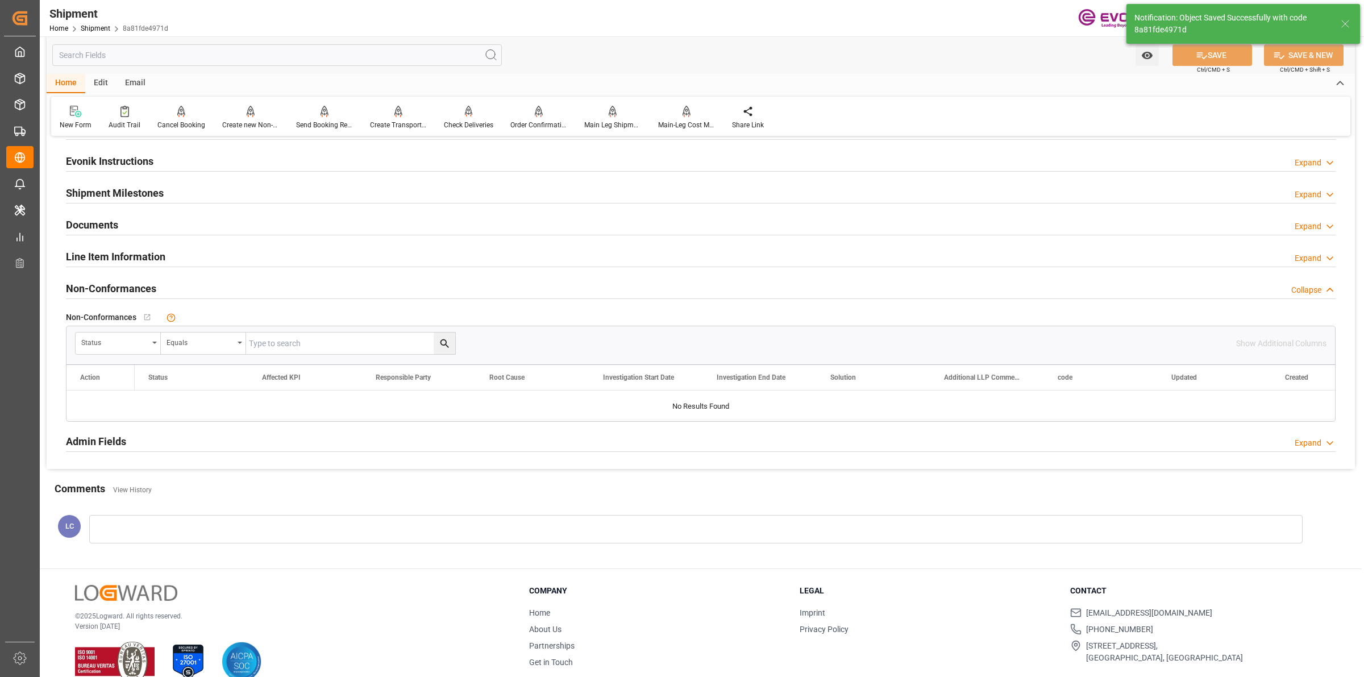
scroll to position [492, 0]
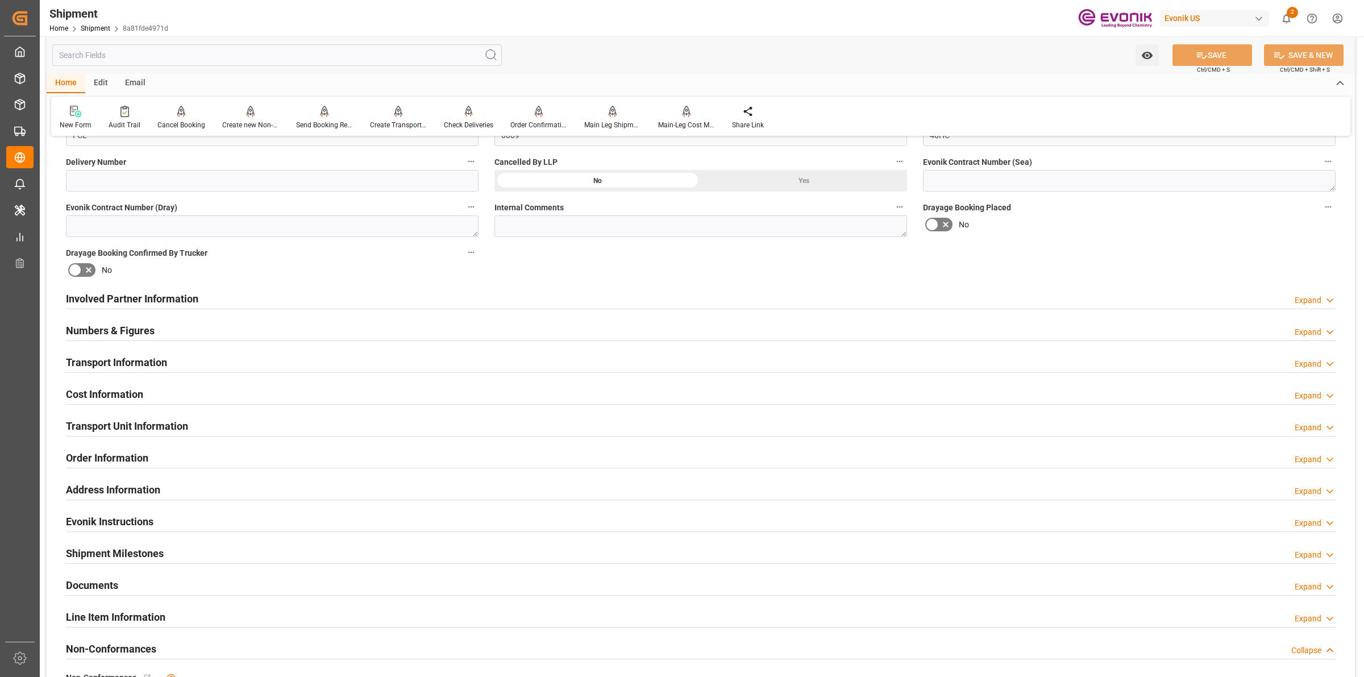
click at [155, 355] on h2 "Transport Information" at bounding box center [116, 362] width 101 height 15
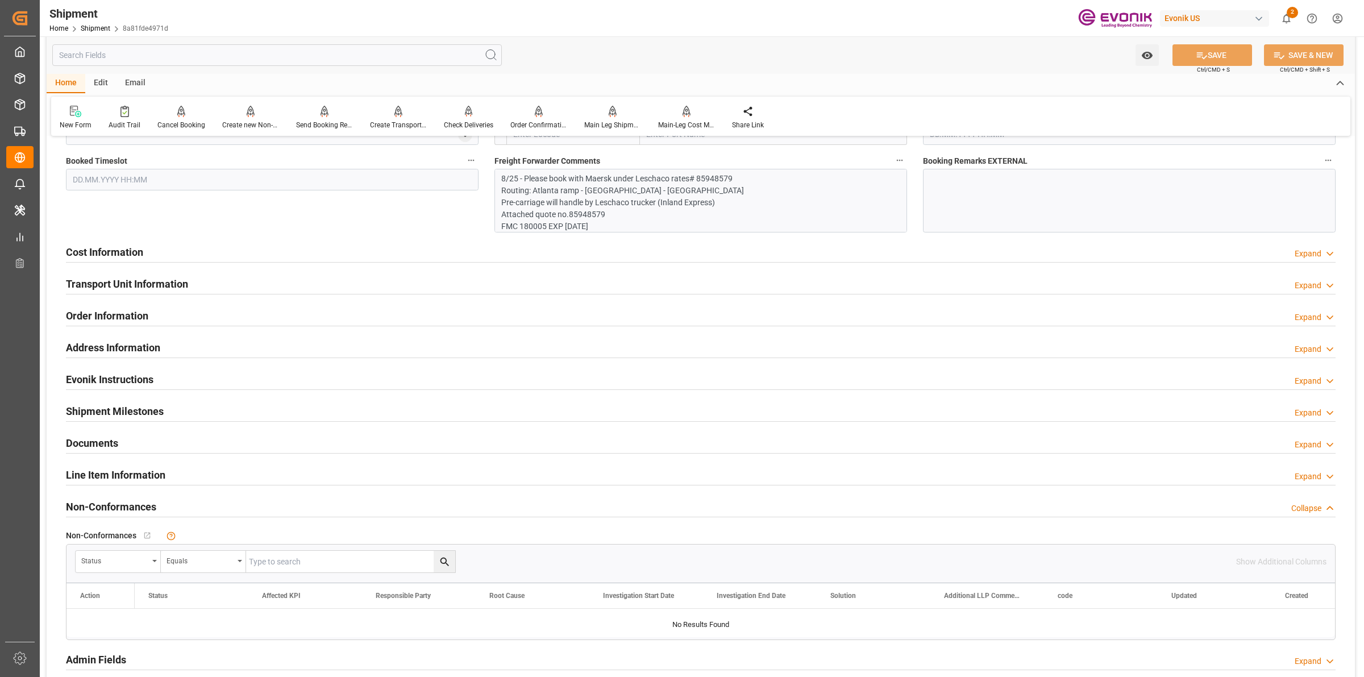
scroll to position [853, 0]
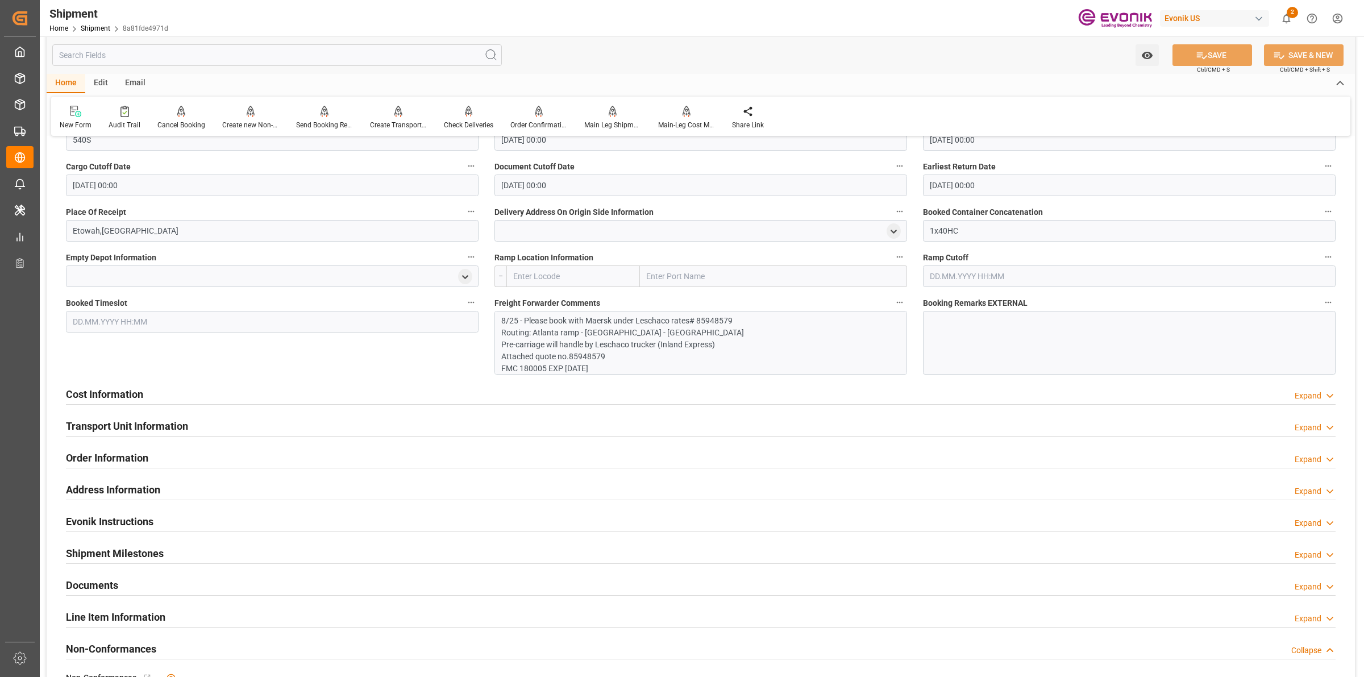
click at [135, 396] on h2 "Cost Information" at bounding box center [104, 394] width 77 height 15
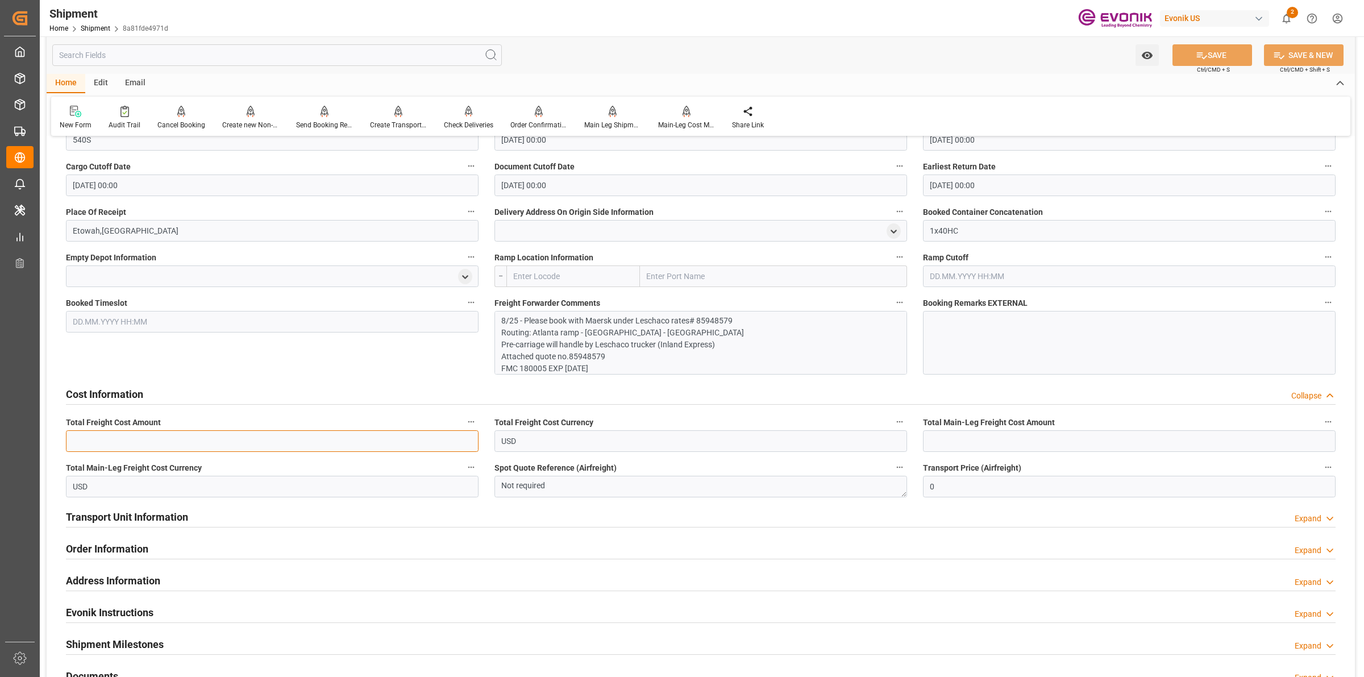
click at [322, 438] on input "text" at bounding box center [272, 441] width 413 height 22
paste input "2635"
type input "2635"
click at [971, 441] on input "text" at bounding box center [1129, 441] width 413 height 22
paste input "2635"
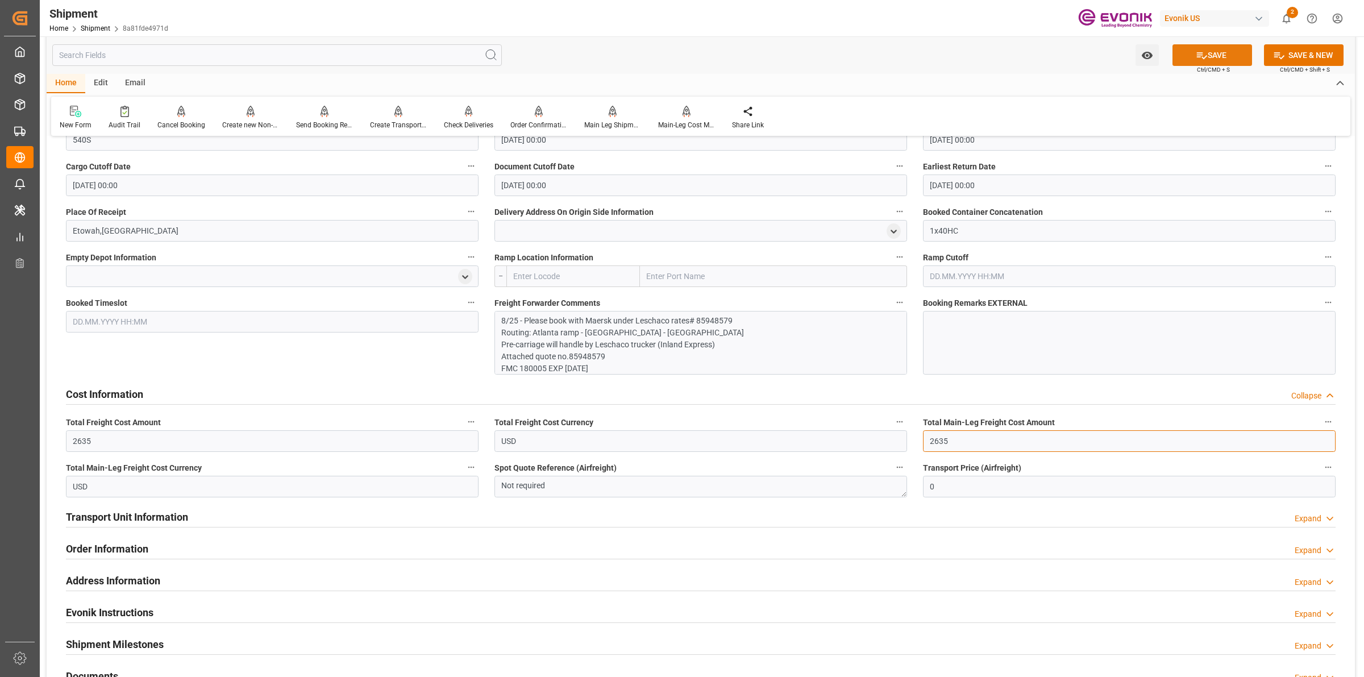
type input "2635"
click at [1196, 56] on icon at bounding box center [1202, 55] width 12 height 12
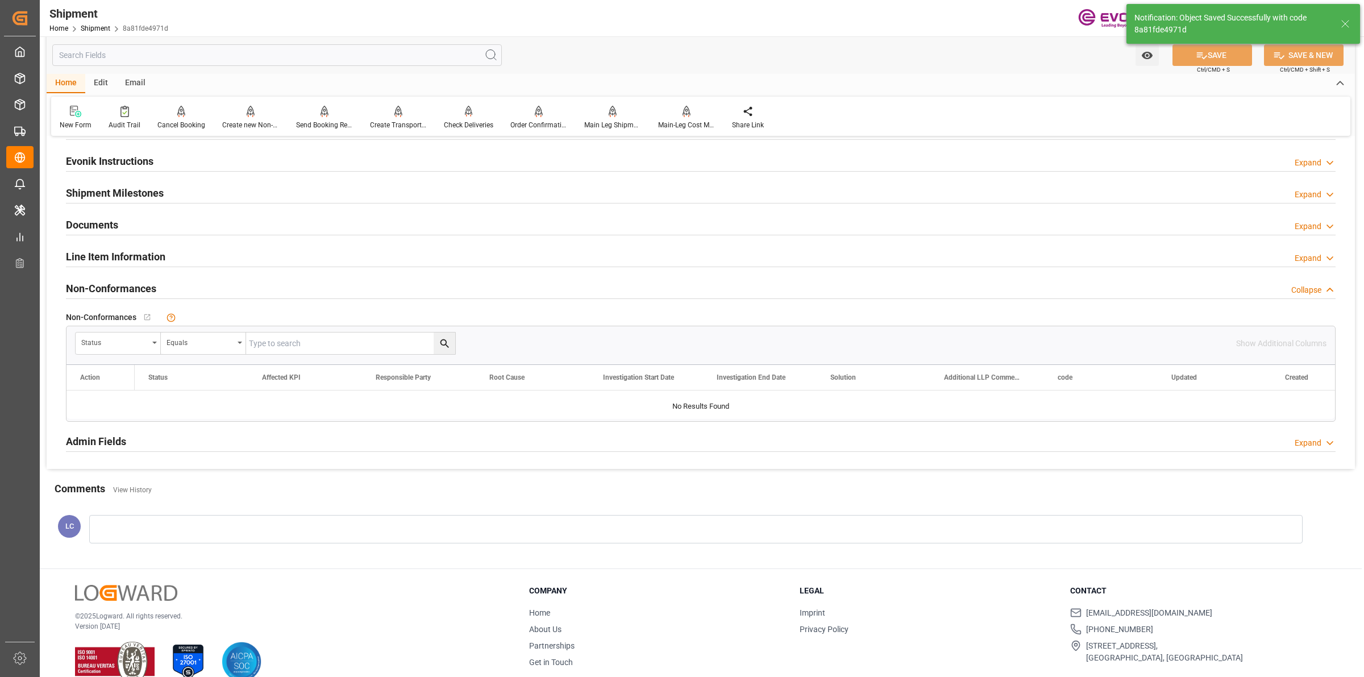
scroll to position [492, 0]
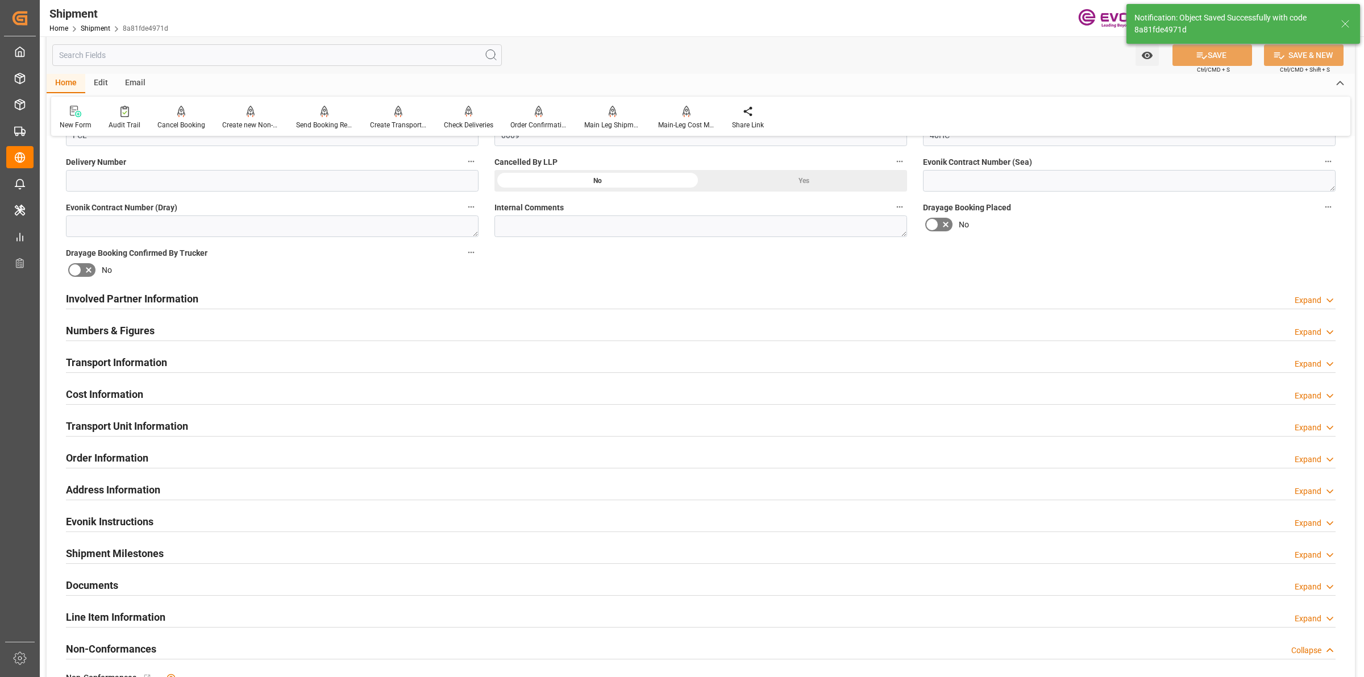
click at [117, 394] on h2 "Cost Information" at bounding box center [104, 394] width 77 height 15
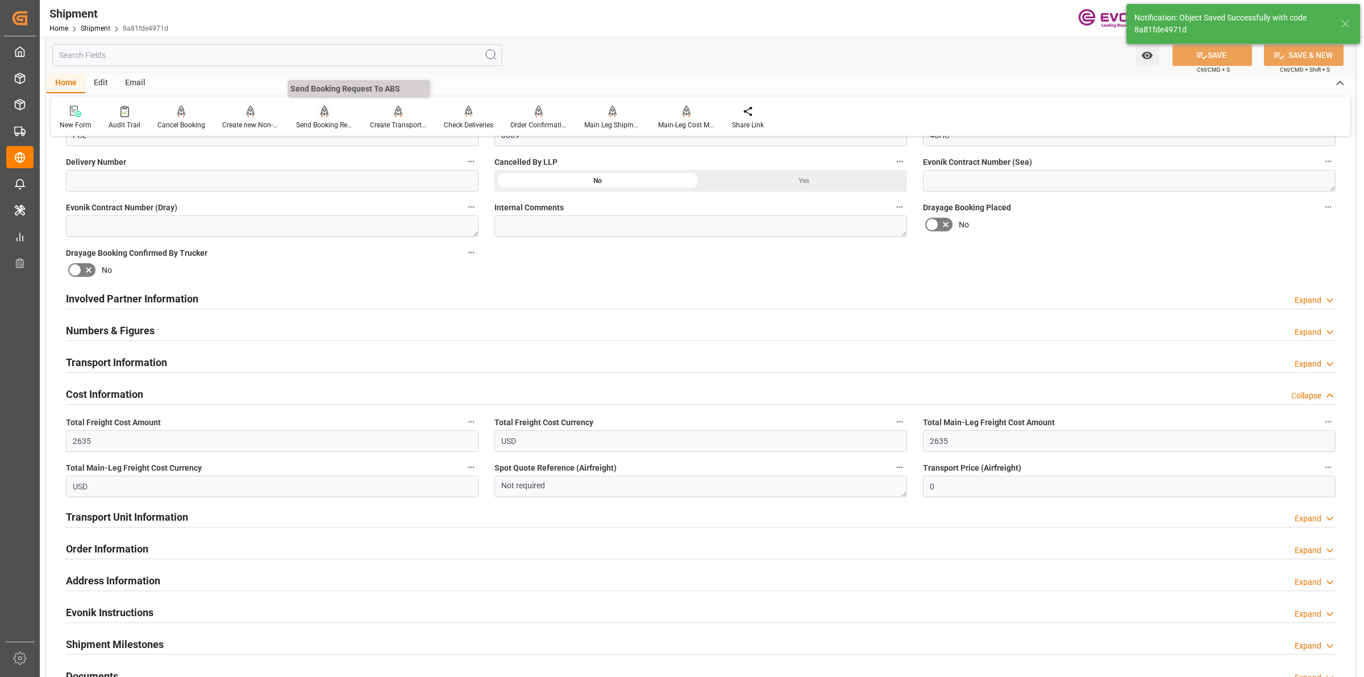
click at [330, 117] on div "Send Booking Request To ABS" at bounding box center [325, 117] width 74 height 25
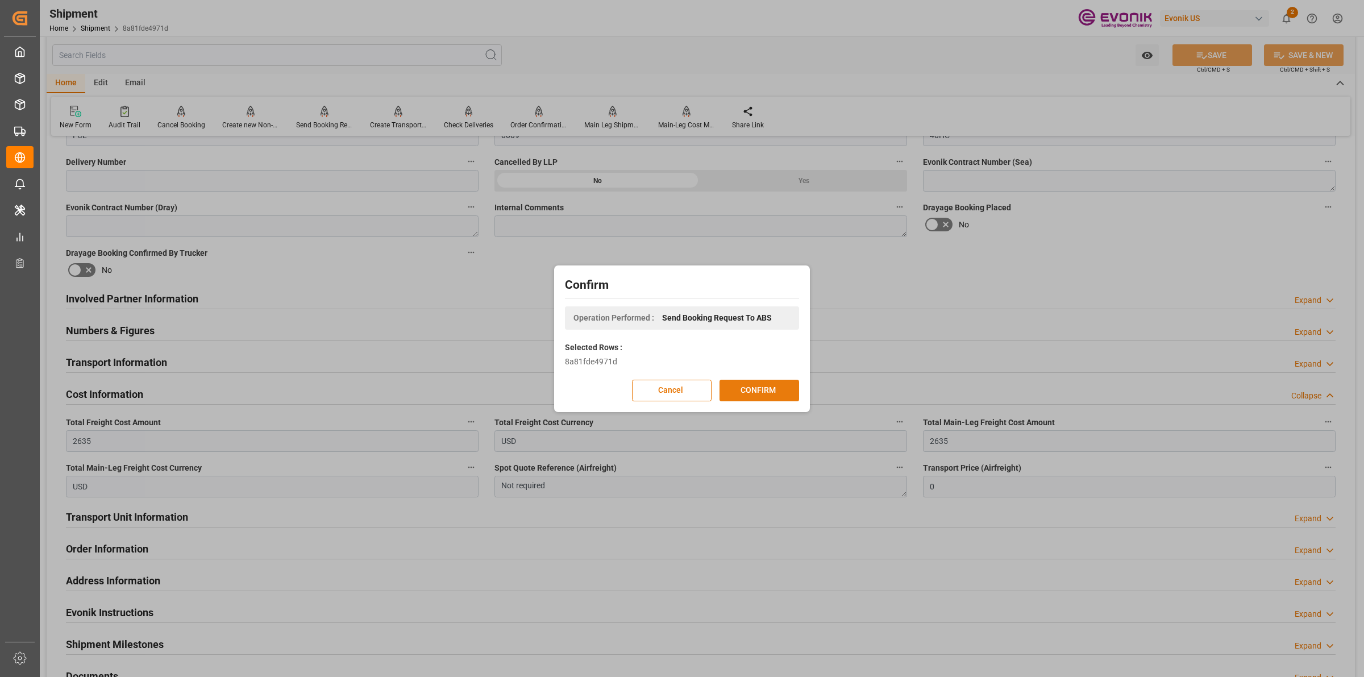
click at [771, 390] on button "CONFIRM" at bounding box center [760, 391] width 80 height 22
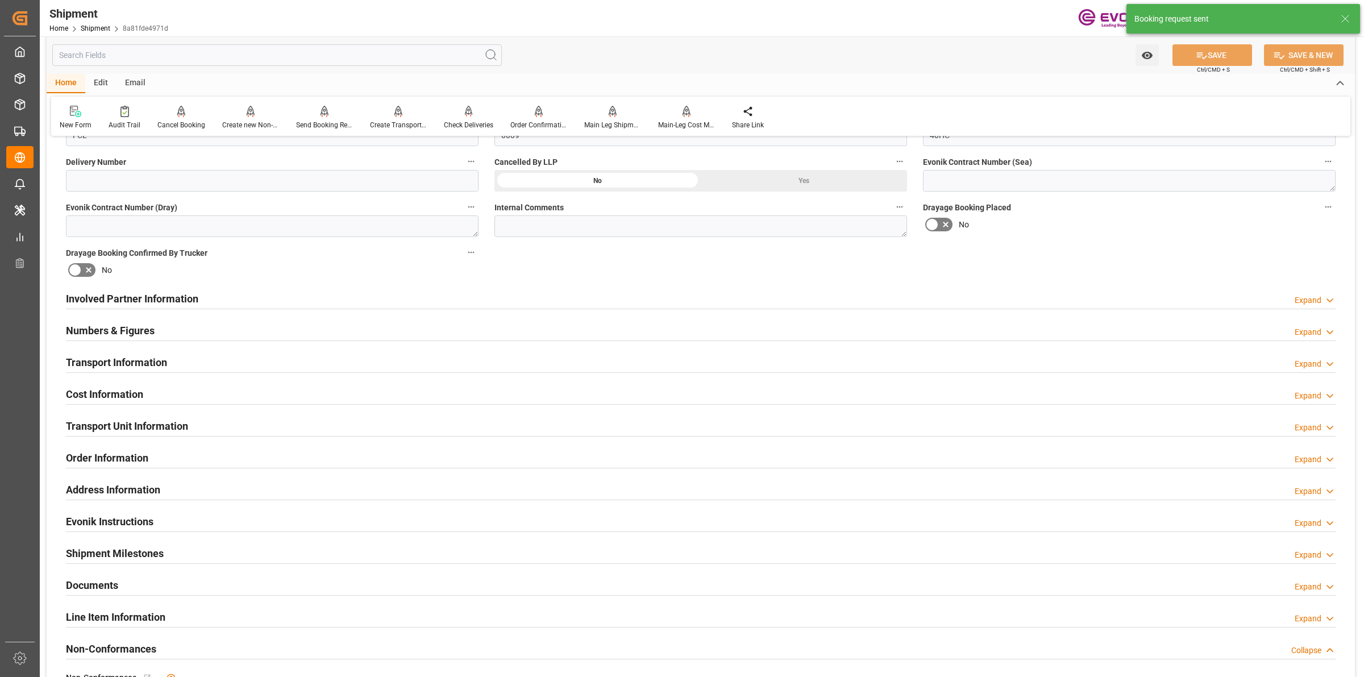
drag, startPoint x: 97, startPoint y: 441, endPoint x: 4, endPoint y: 438, distance: 93.3
click at [96, 441] on div "Transport Unit Information Expand" at bounding box center [701, 426] width 1286 height 32
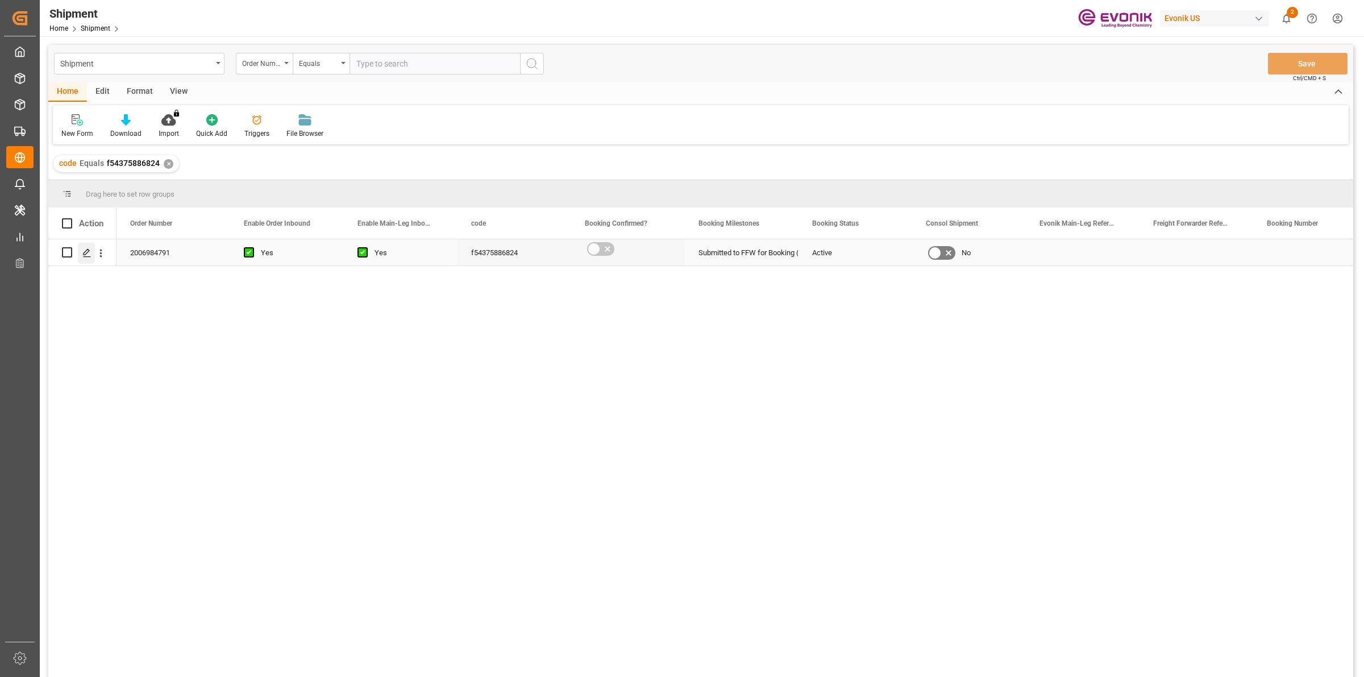
click at [86, 253] on icon "Press SPACE to select this row." at bounding box center [86, 252] width 9 height 9
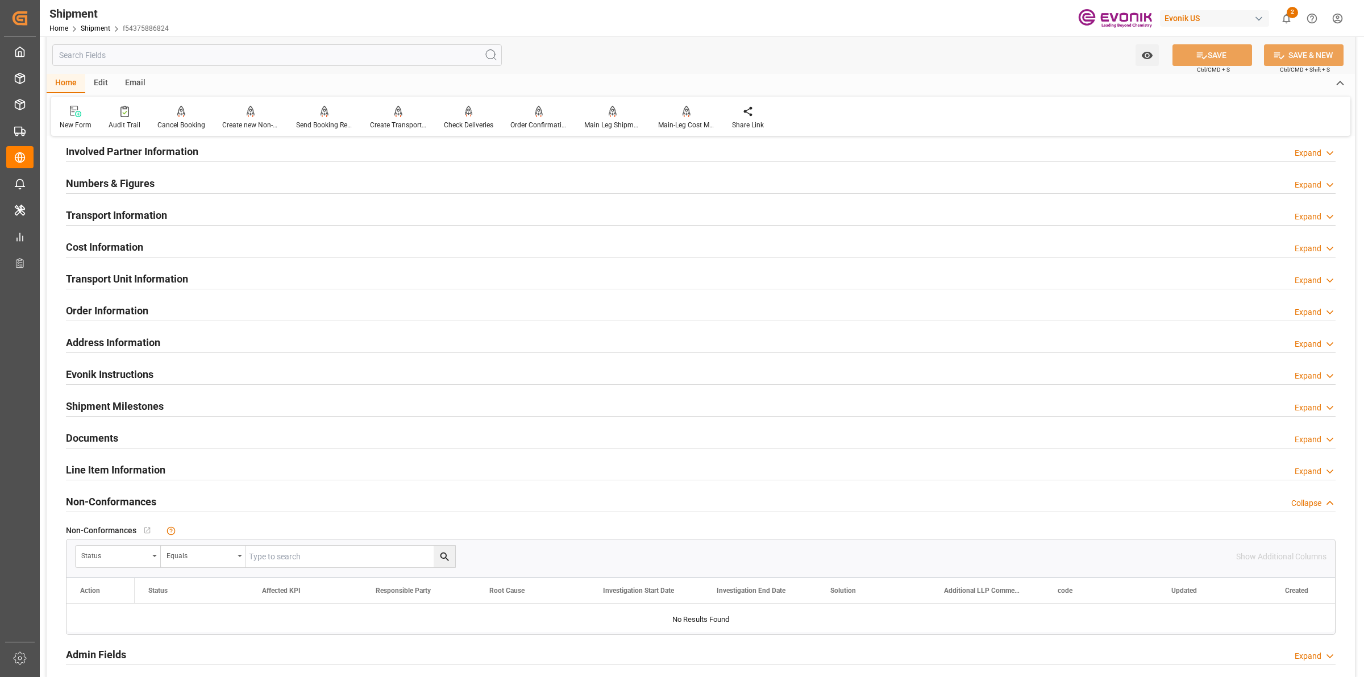
scroll to position [497, 0]
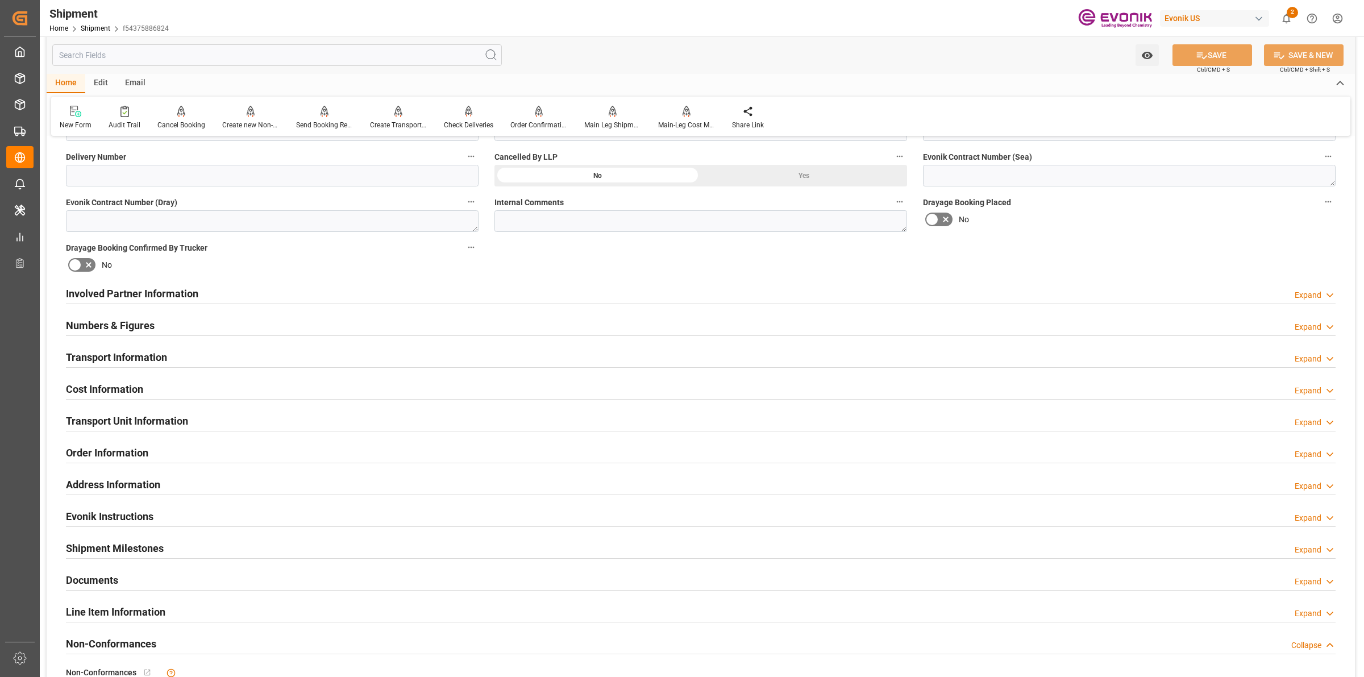
click at [214, 296] on div "Involved Partner Information Expand" at bounding box center [701, 293] width 1270 height 22
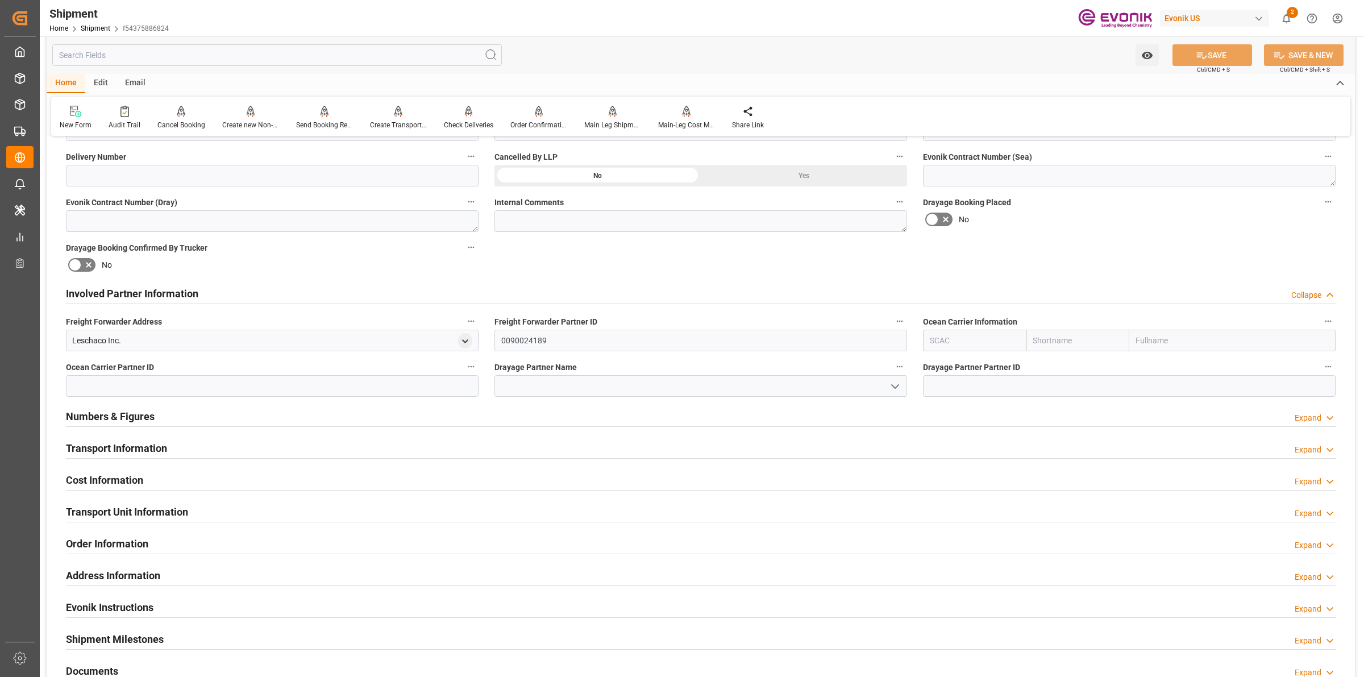
click at [956, 347] on input "text" at bounding box center [974, 341] width 103 height 22
click at [936, 368] on b "ALRB" at bounding box center [941, 365] width 20 height 9
type input "ALRB"
type input "AC Containerline"
type input "AC Containerline GmbH"
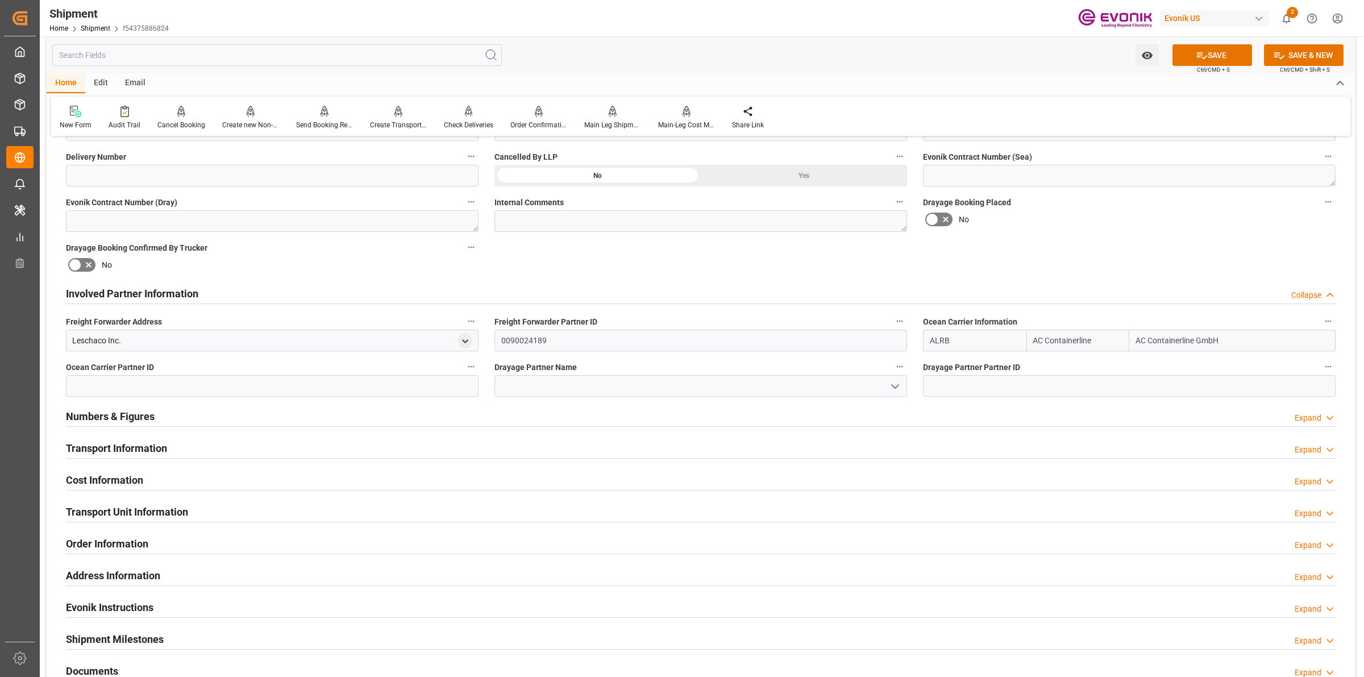
type input "ALRB"
click at [96, 341] on div "Leschaco Inc." at bounding box center [96, 341] width 49 height 12
copy div "Leschaco"
click at [600, 387] on input at bounding box center [701, 386] width 413 height 22
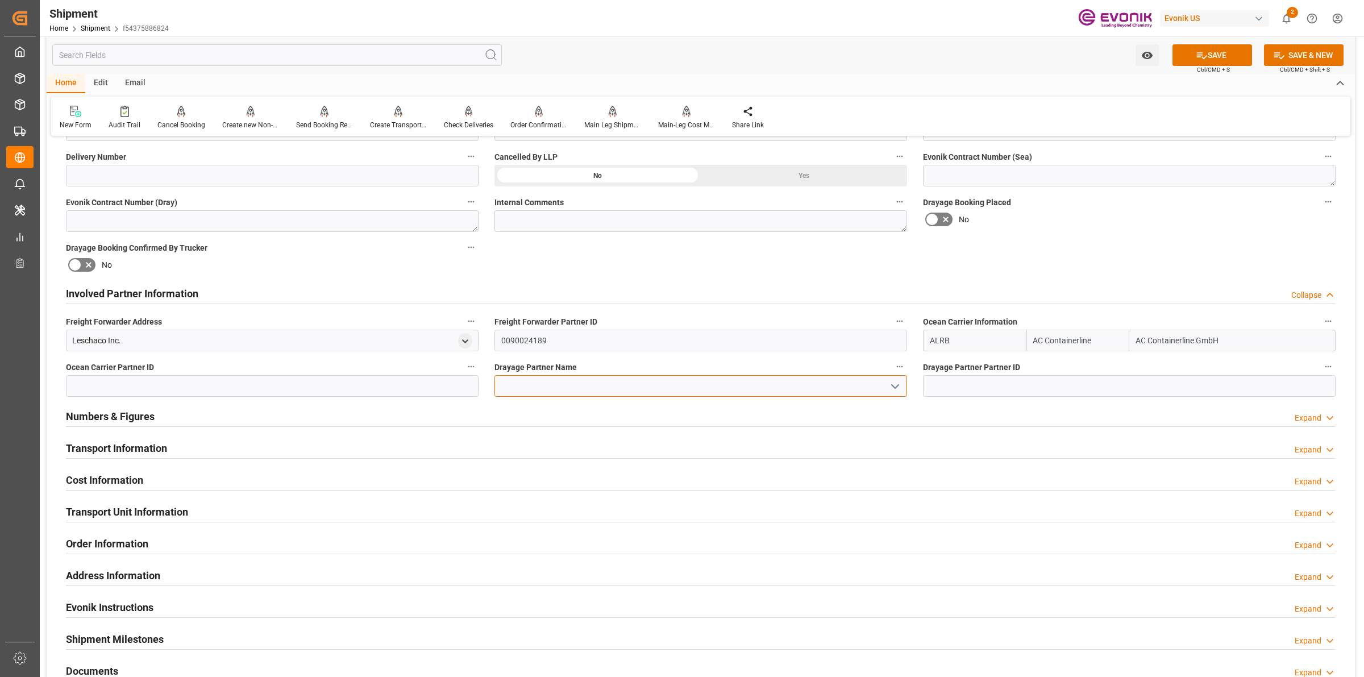
paste input "Leschaco"
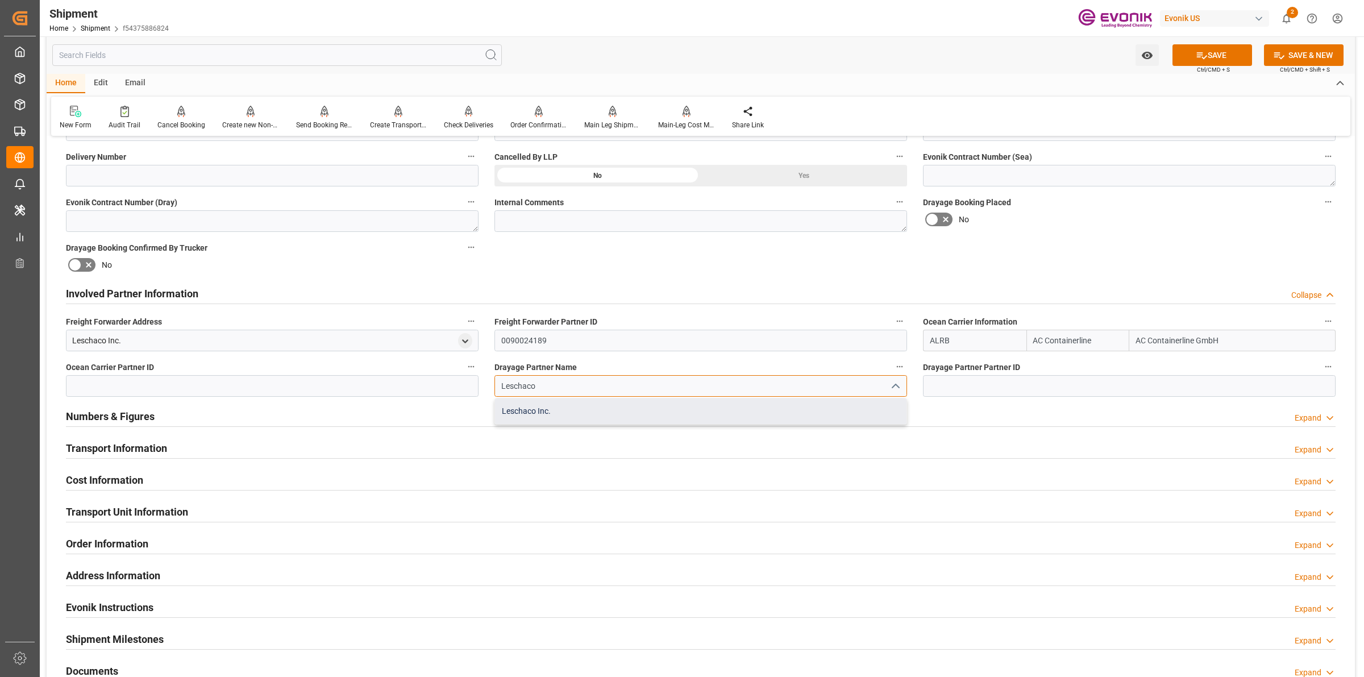
click at [554, 419] on div "Leschaco Inc." at bounding box center [701, 411] width 412 height 26
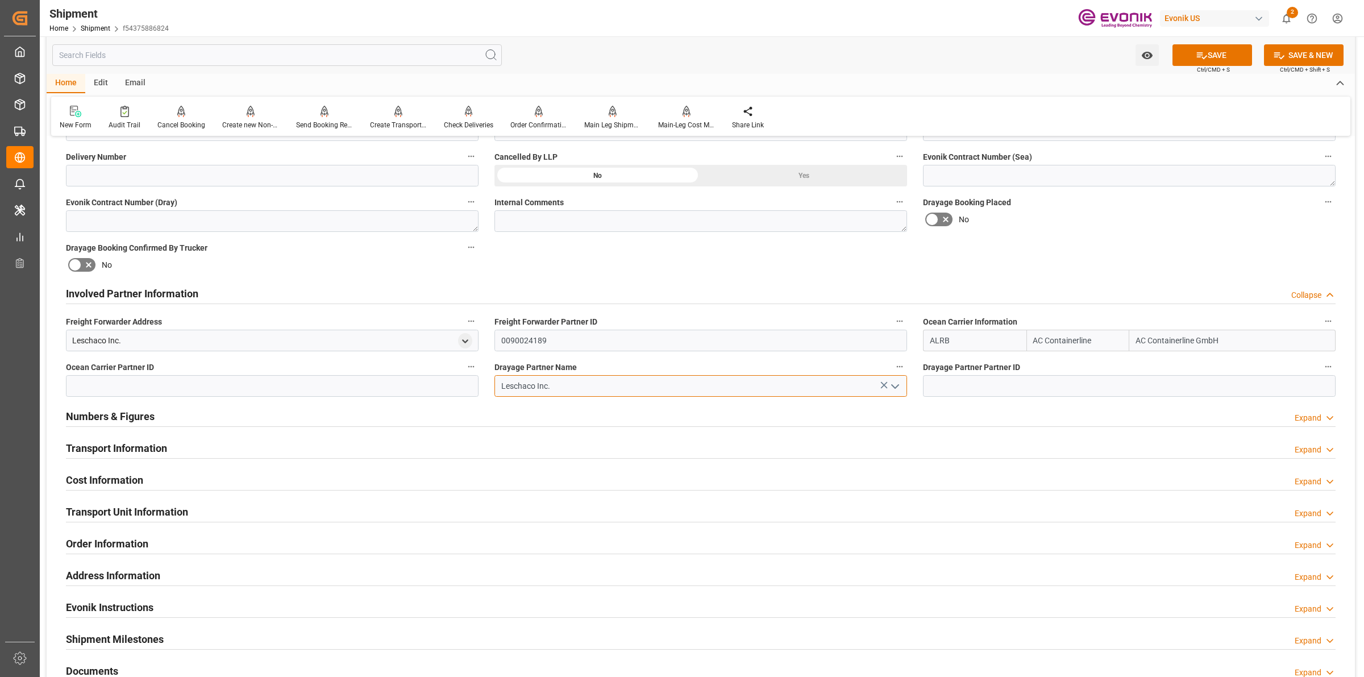
type input "Leschaco Inc."
click at [529, 335] on input "0090024189" at bounding box center [701, 341] width 413 height 22
click at [360, 382] on input at bounding box center [272, 386] width 413 height 22
paste input "0090024189"
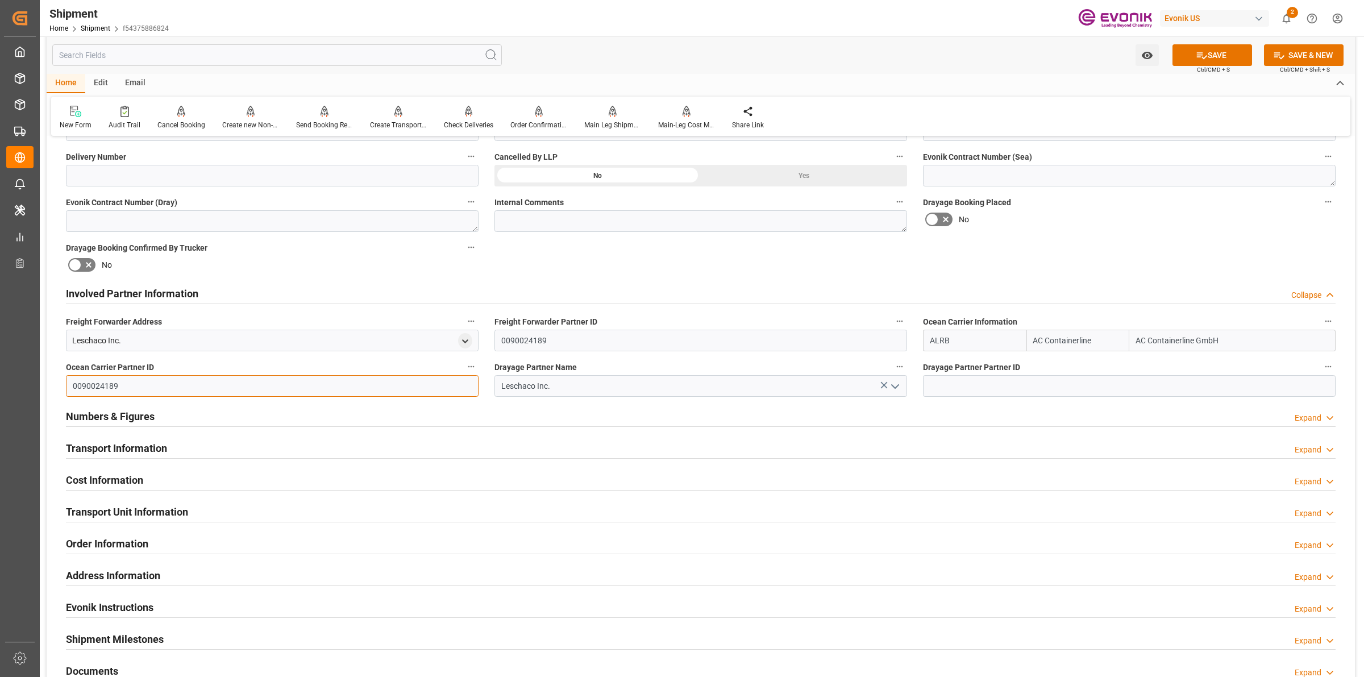
type input "0090024189"
click at [943, 381] on input at bounding box center [1129, 386] width 413 height 22
paste input "0090024189"
type input "0090024189"
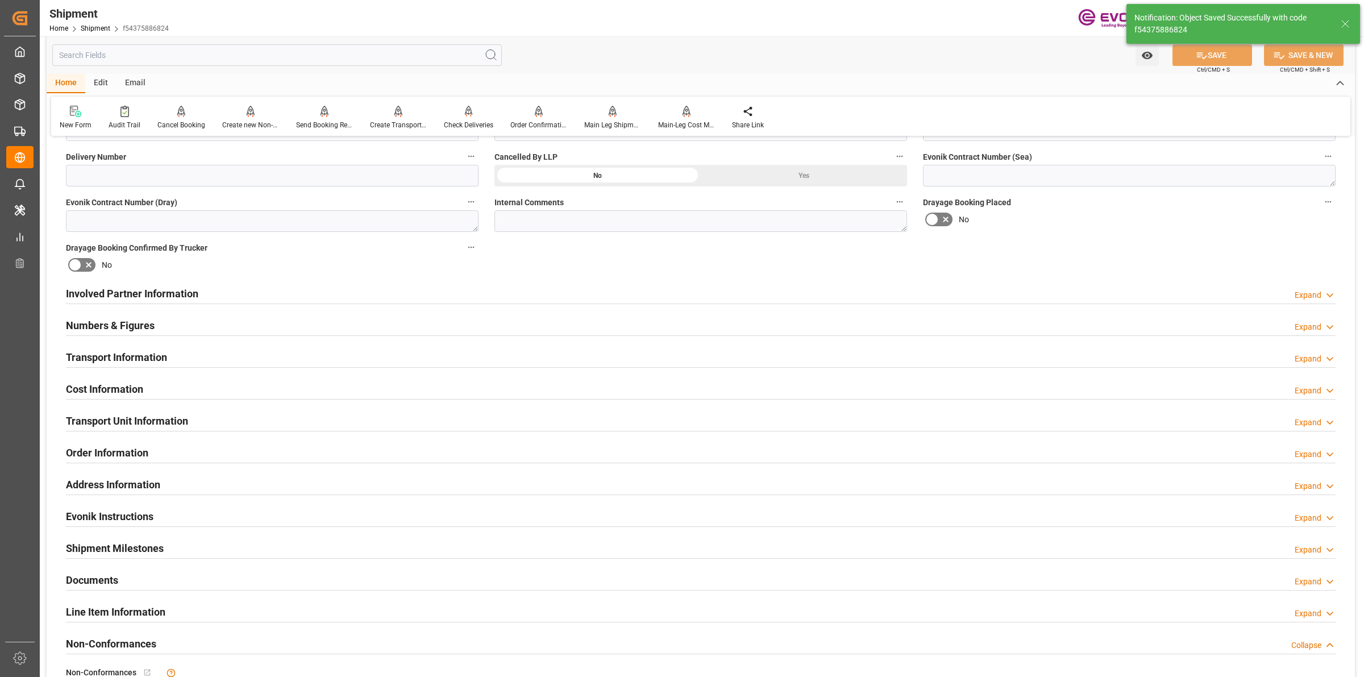
click at [169, 300] on div "Involved Partner Information" at bounding box center [132, 293] width 132 height 22
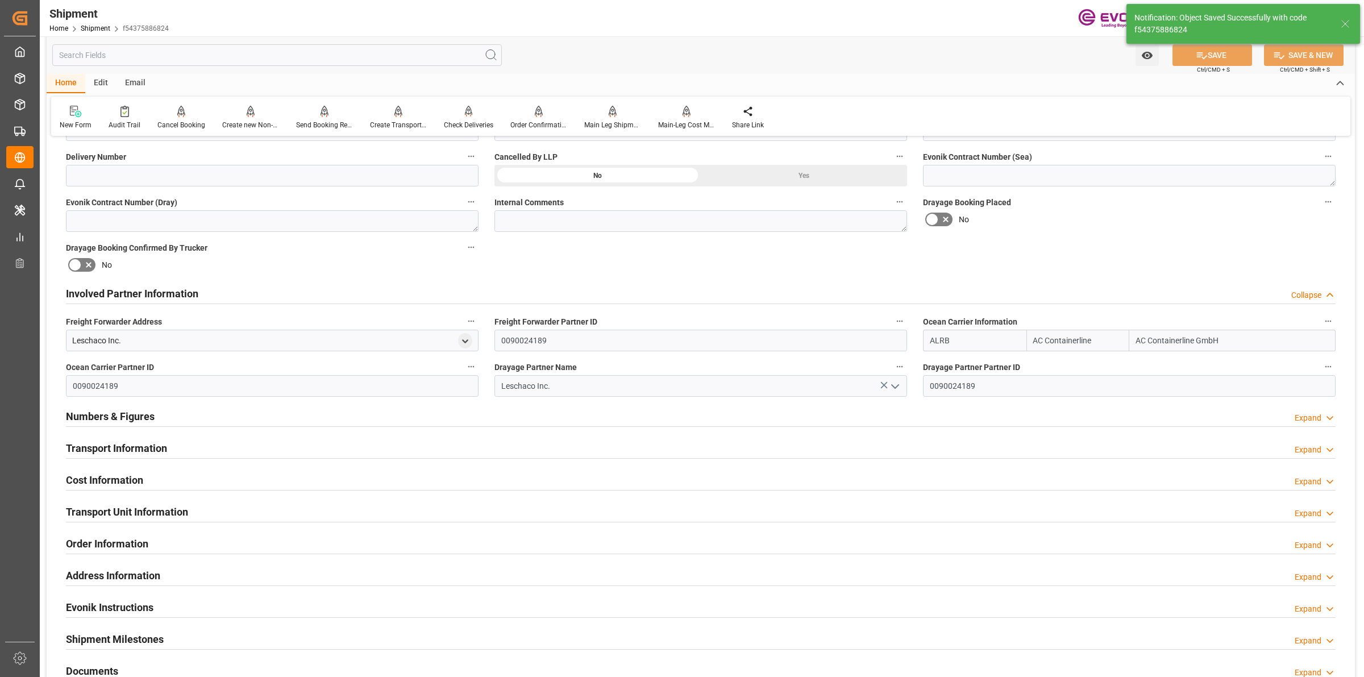
click at [169, 300] on div "Involved Partner Information" at bounding box center [132, 293] width 132 height 22
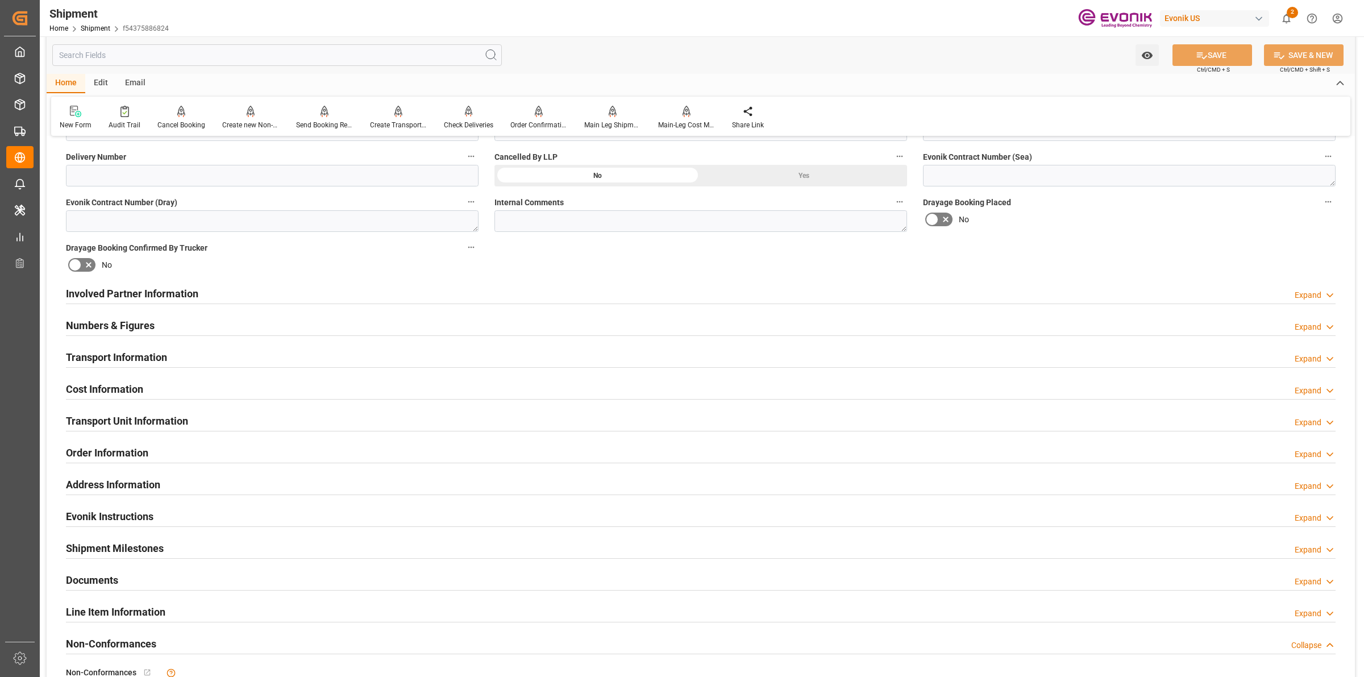
click at [155, 352] on h2 "Transport Information" at bounding box center [116, 357] width 101 height 15
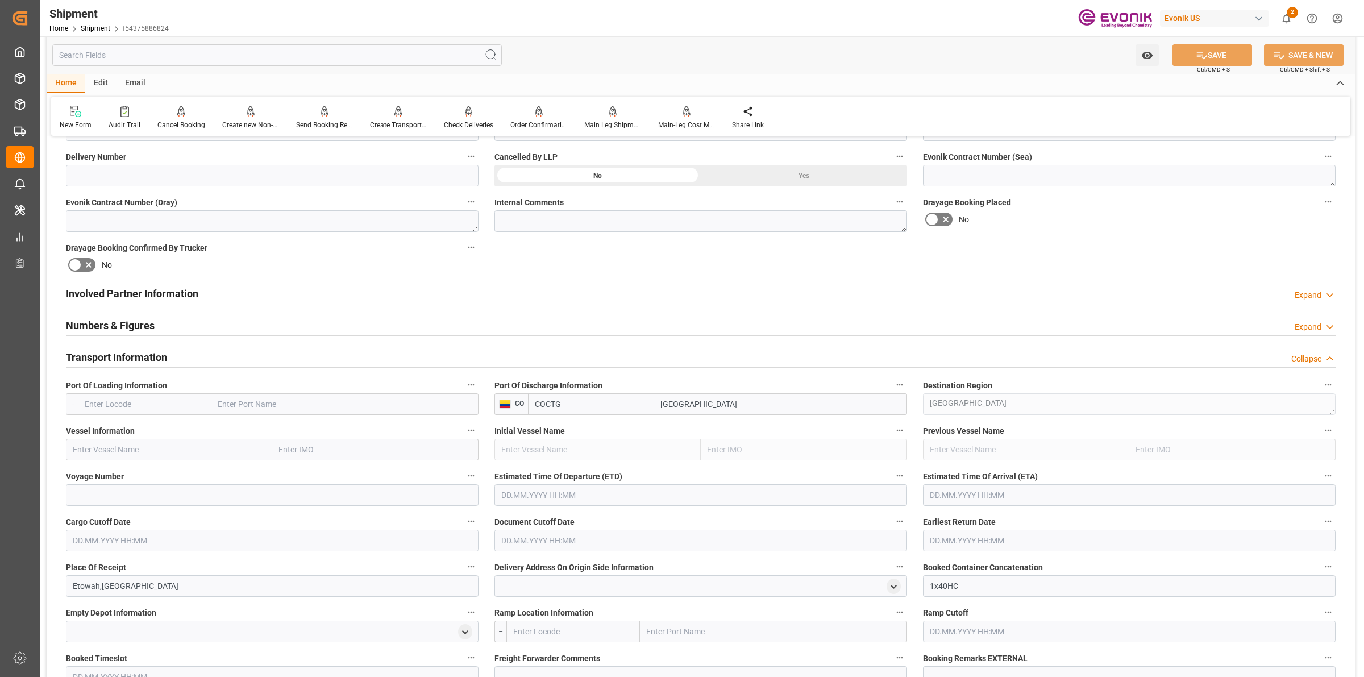
click at [177, 404] on input "text" at bounding box center [145, 404] width 134 height 22
paste input "USSAV"
type input "USSAV"
click at [119, 431] on span "USSAV - Savannah" at bounding box center [116, 429] width 63 height 9
type input "Savannah"
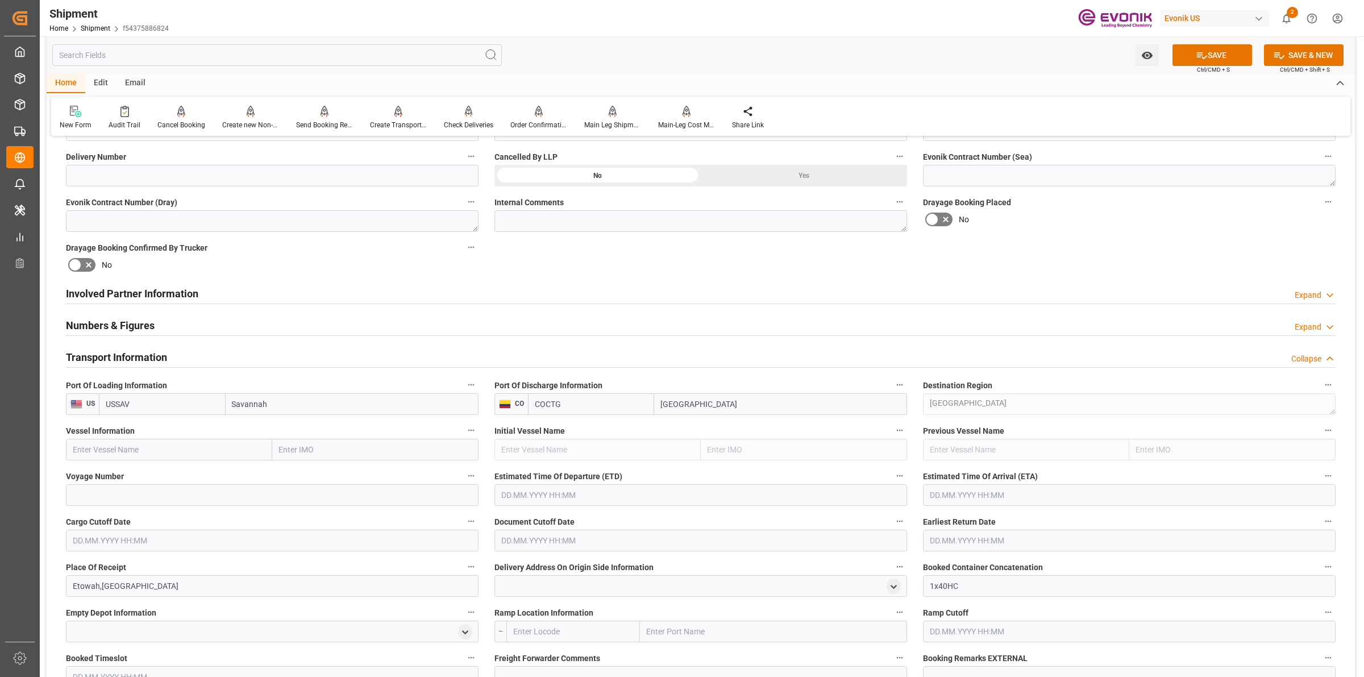
type input "USSAV"
click at [219, 460] on div "Vessel Information" at bounding box center [272, 441] width 429 height 45
click at [243, 455] on input "text" at bounding box center [169, 450] width 206 height 22
paste input "POLAR COSTA R"
click at [171, 479] on span "POLAR [GEOGRAPHIC_DATA] - 9786786" at bounding box center [142, 474] width 139 height 9
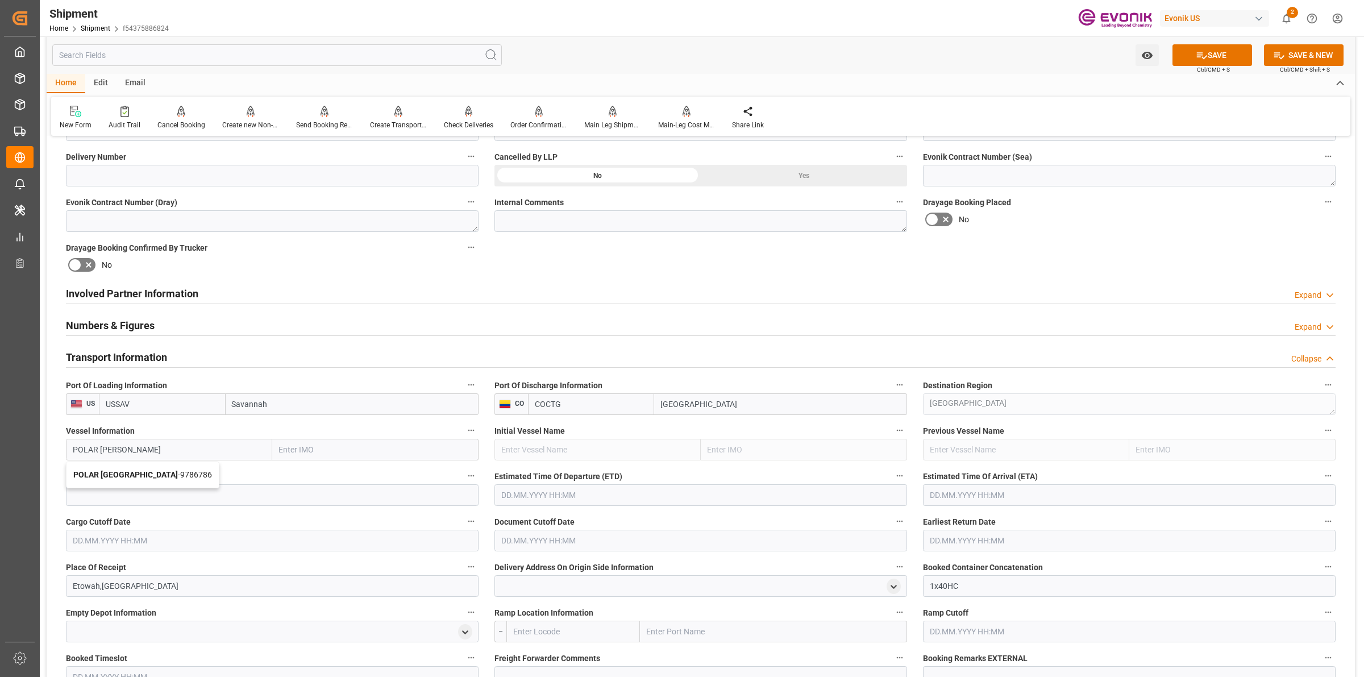
type input "POLAR [GEOGRAPHIC_DATA]"
type input "9786786"
type input "POLAR [GEOGRAPHIC_DATA]"
click at [305, 484] on input at bounding box center [272, 495] width 413 height 22
paste input "541S"
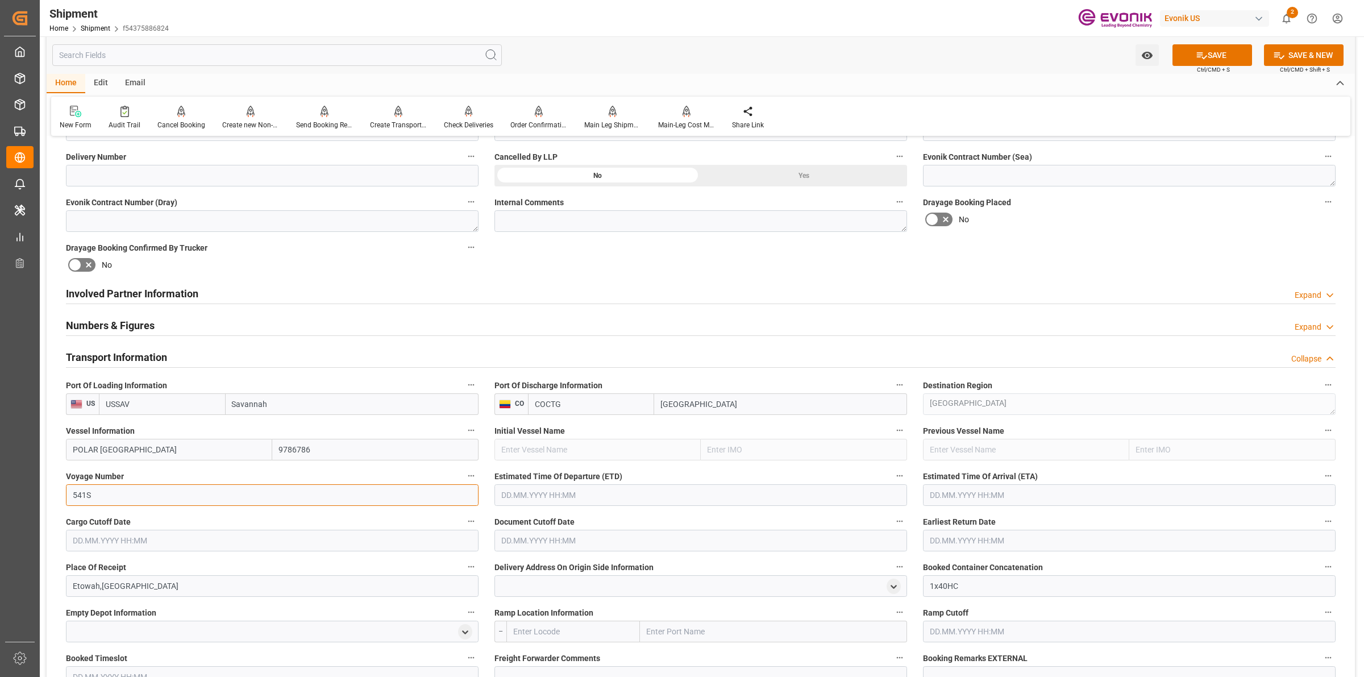
type input "541S"
click at [528, 492] on input "text" at bounding box center [701, 495] width 413 height 22
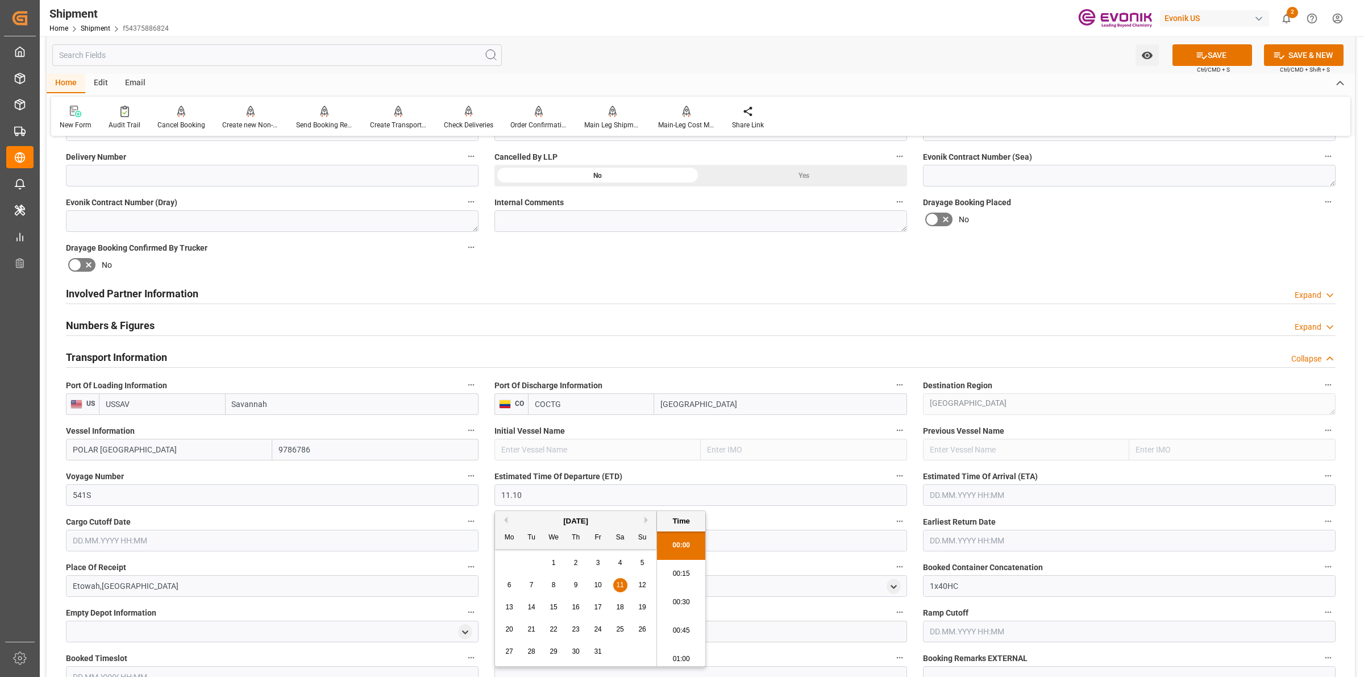
type input "[DATE] 00:00"
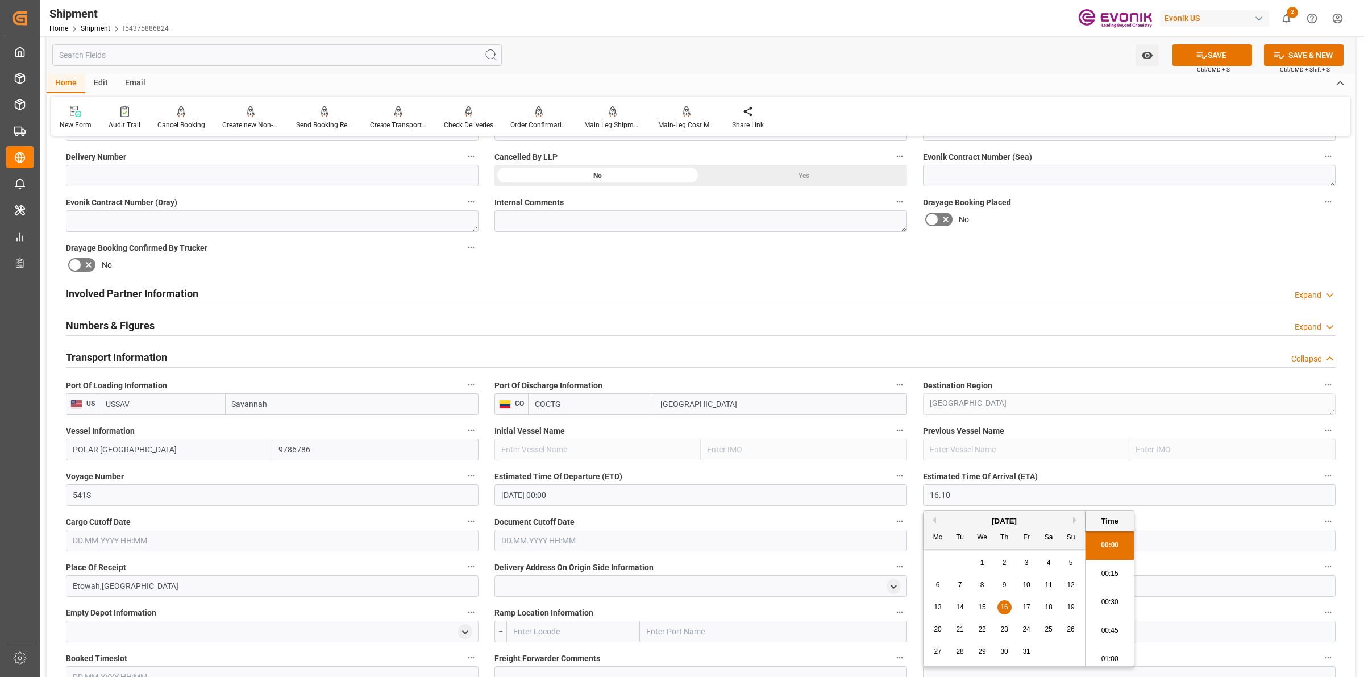
type input "[DATE] 00:00"
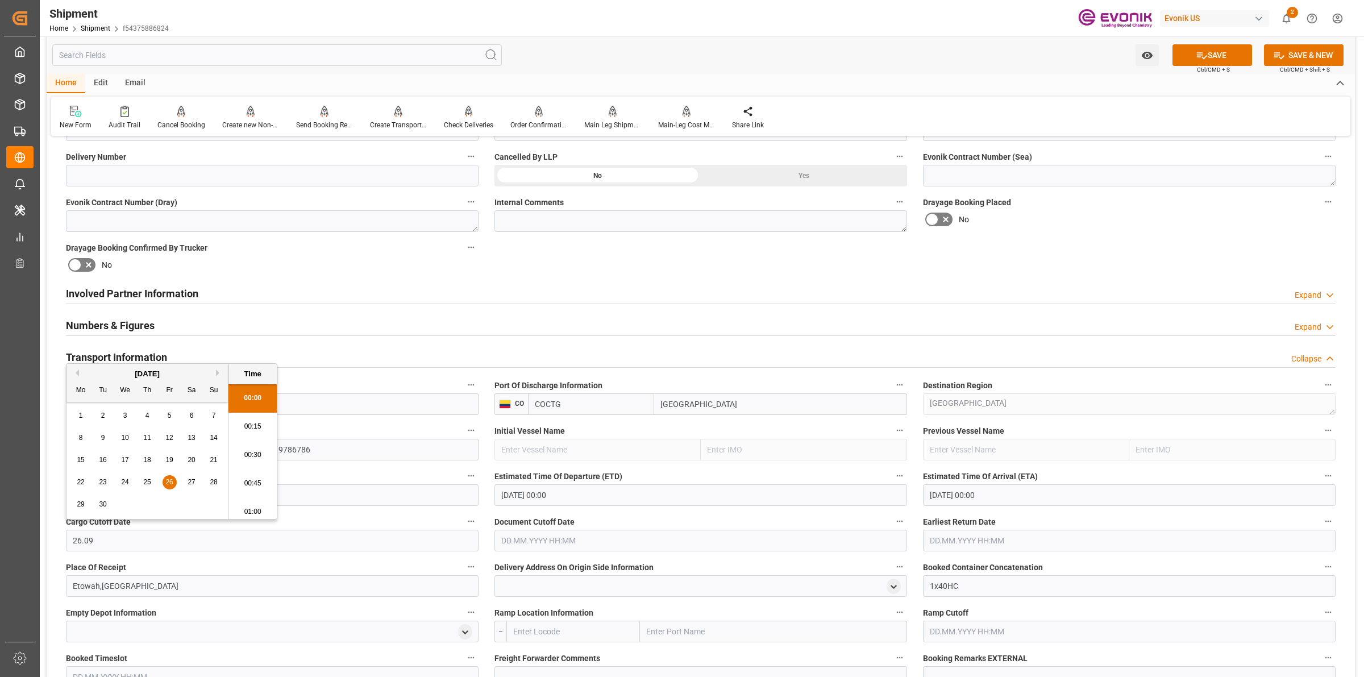
type input "26.09"
type input "[DATE] 00:00"
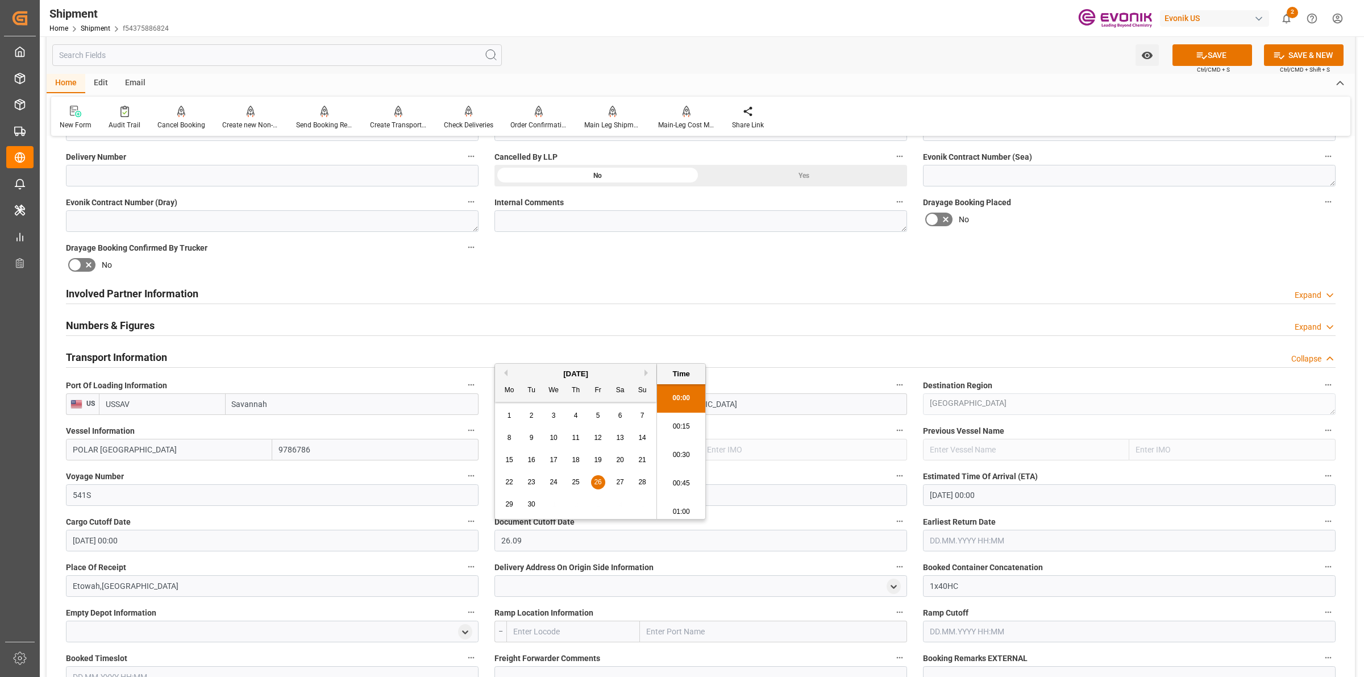
type input "[DATE] 00:00"
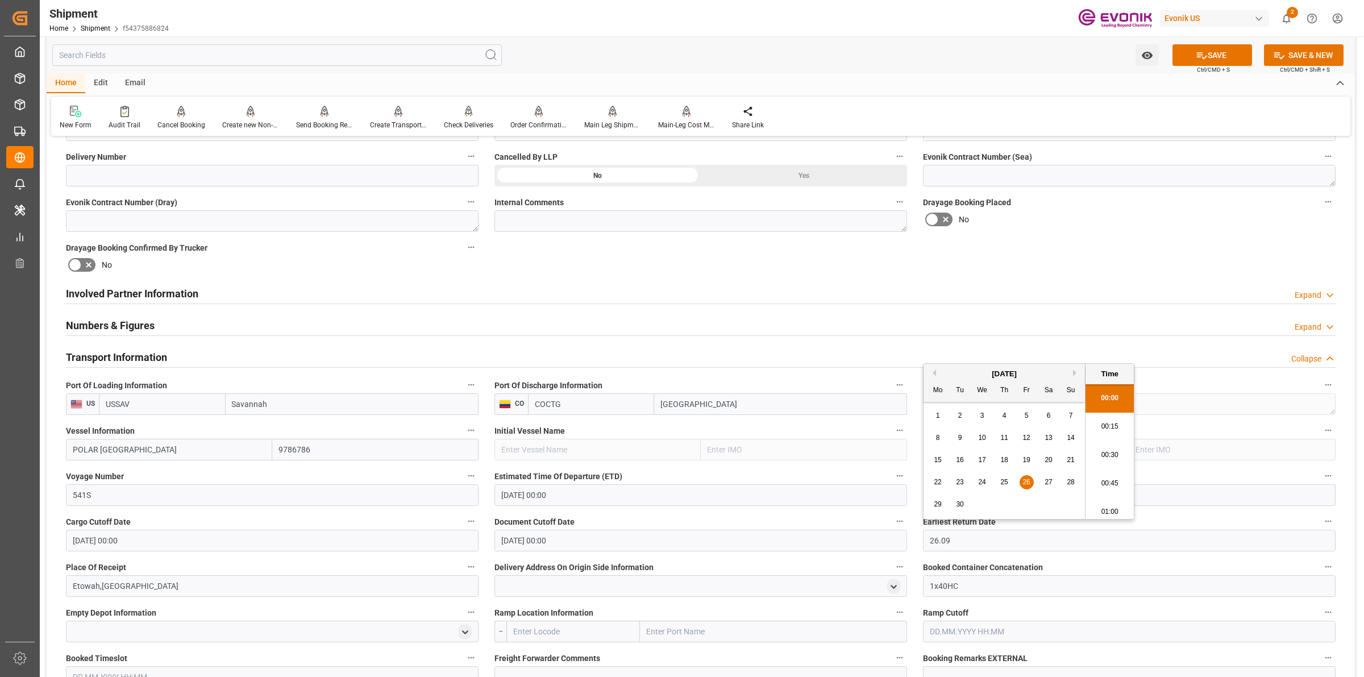
type input "[DATE] 00:00"
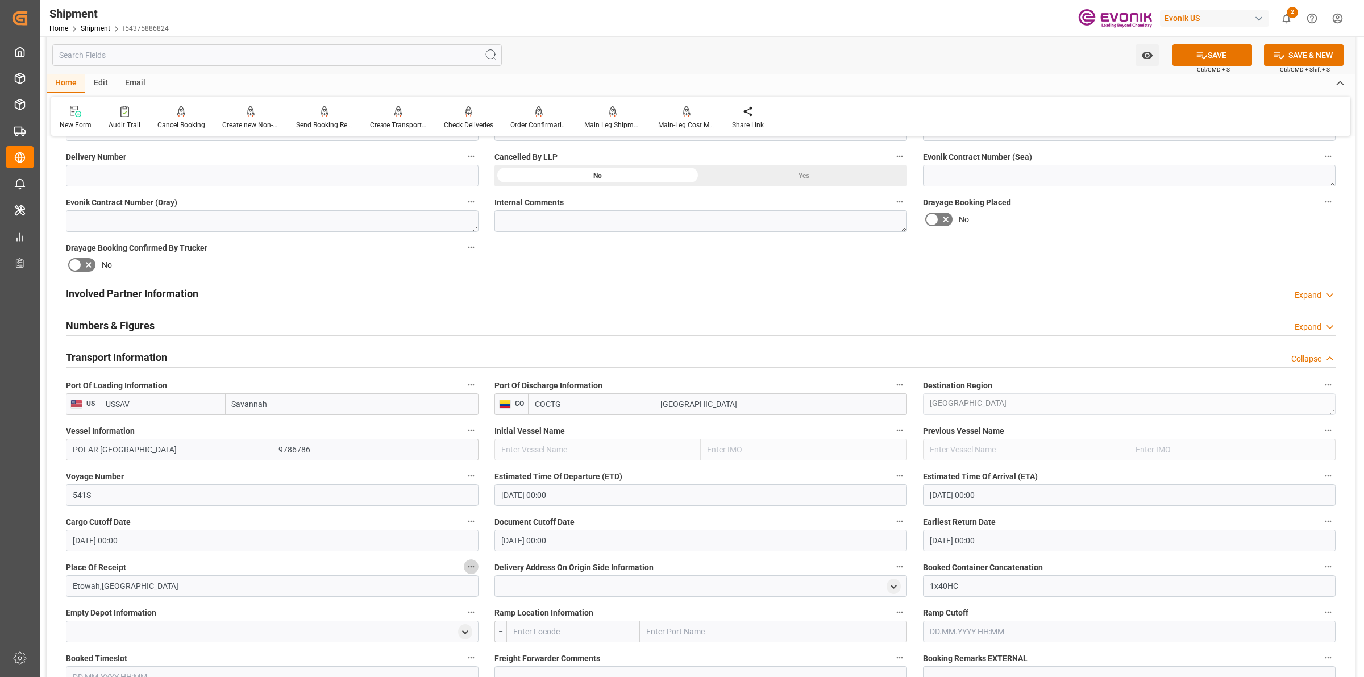
scroll to position [711, 0]
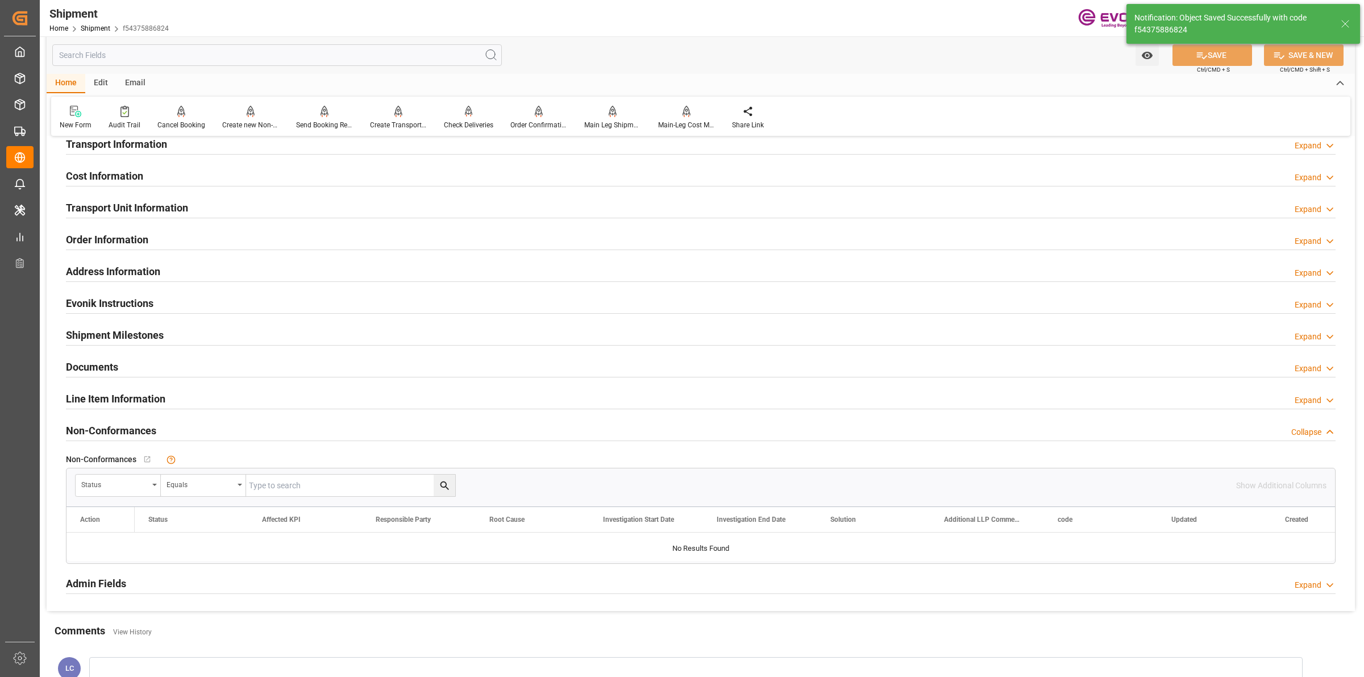
click at [130, 169] on h2 "Cost Information" at bounding box center [104, 175] width 77 height 15
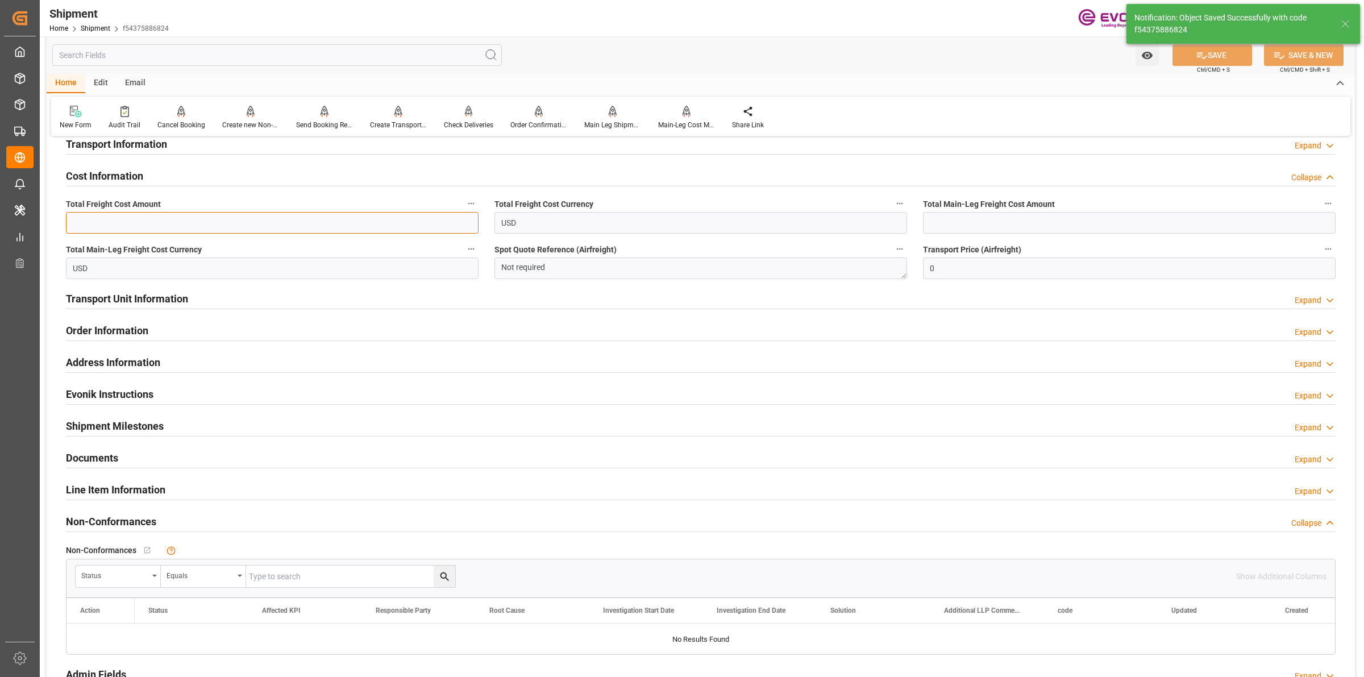
click at [188, 228] on input "text" at bounding box center [272, 223] width 413 height 22
paste input "2635"
type input "2635"
click at [985, 217] on input "text" at bounding box center [1129, 223] width 413 height 22
paste input "2635"
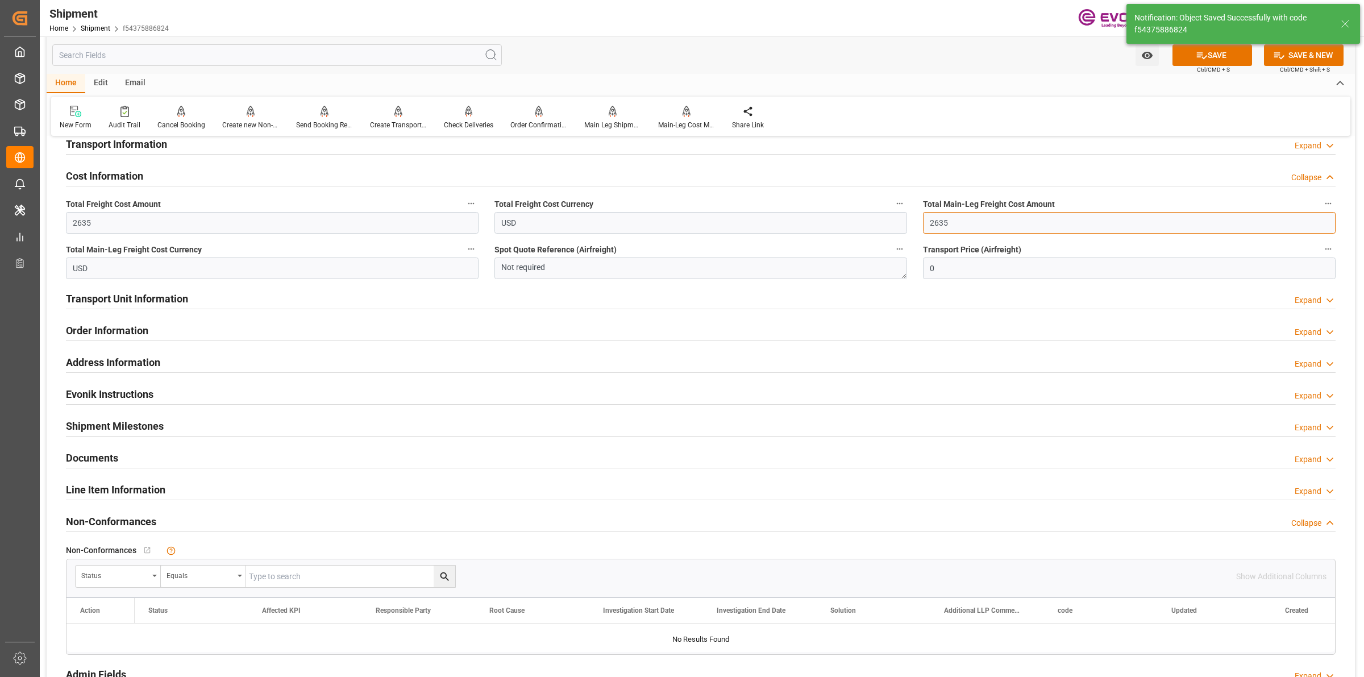
type input "2635"
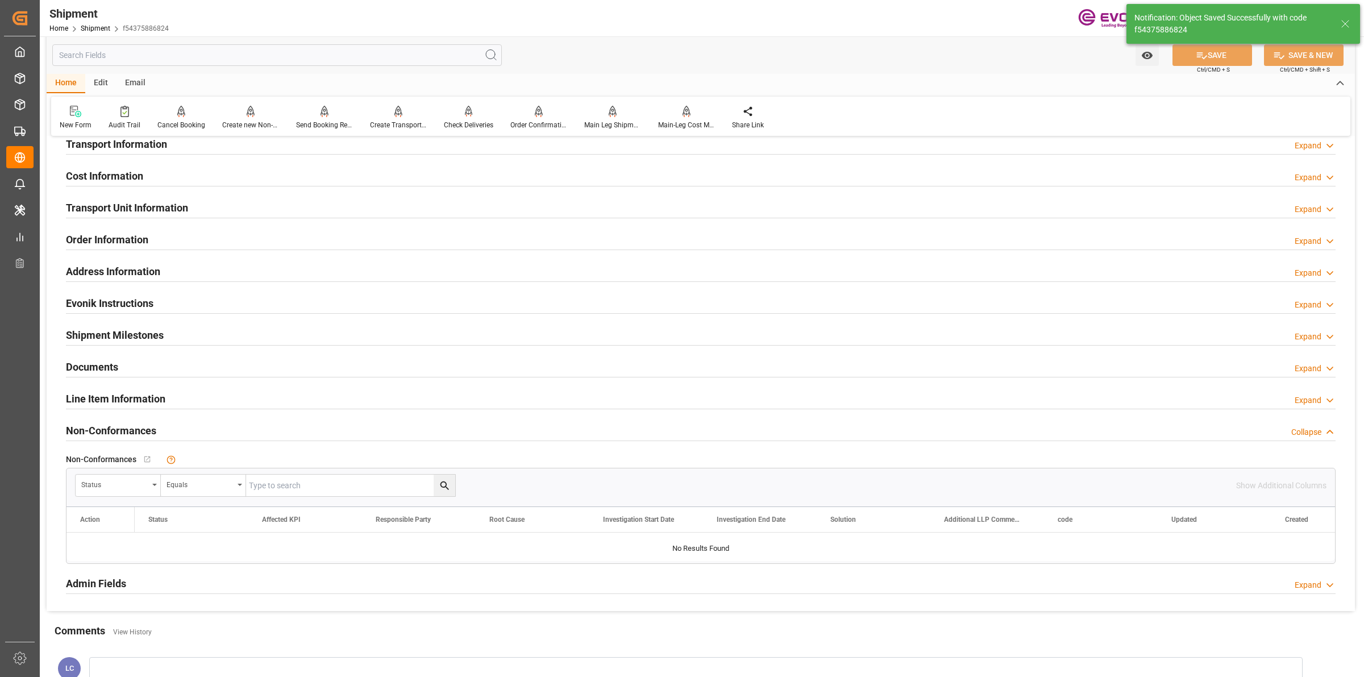
click at [151, 179] on div "Cost Information Expand" at bounding box center [701, 175] width 1270 height 22
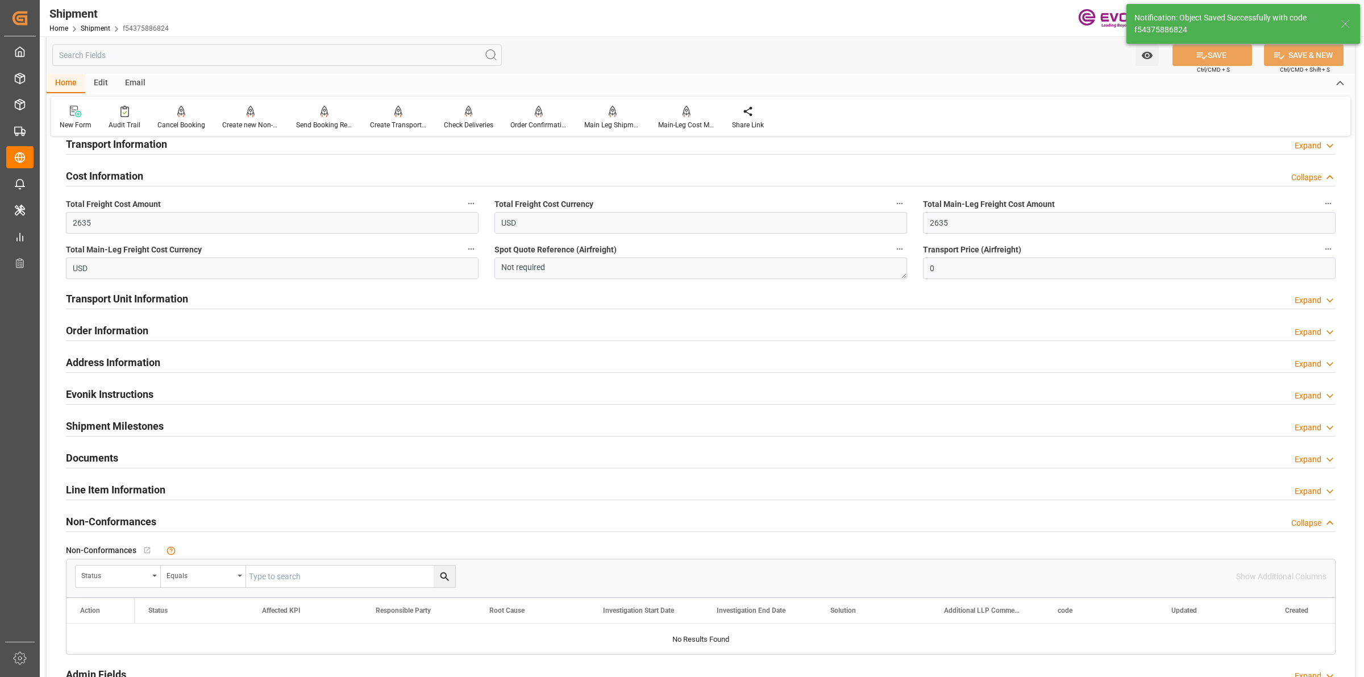
click at [151, 179] on div "Cost Information Collapse" at bounding box center [701, 175] width 1270 height 22
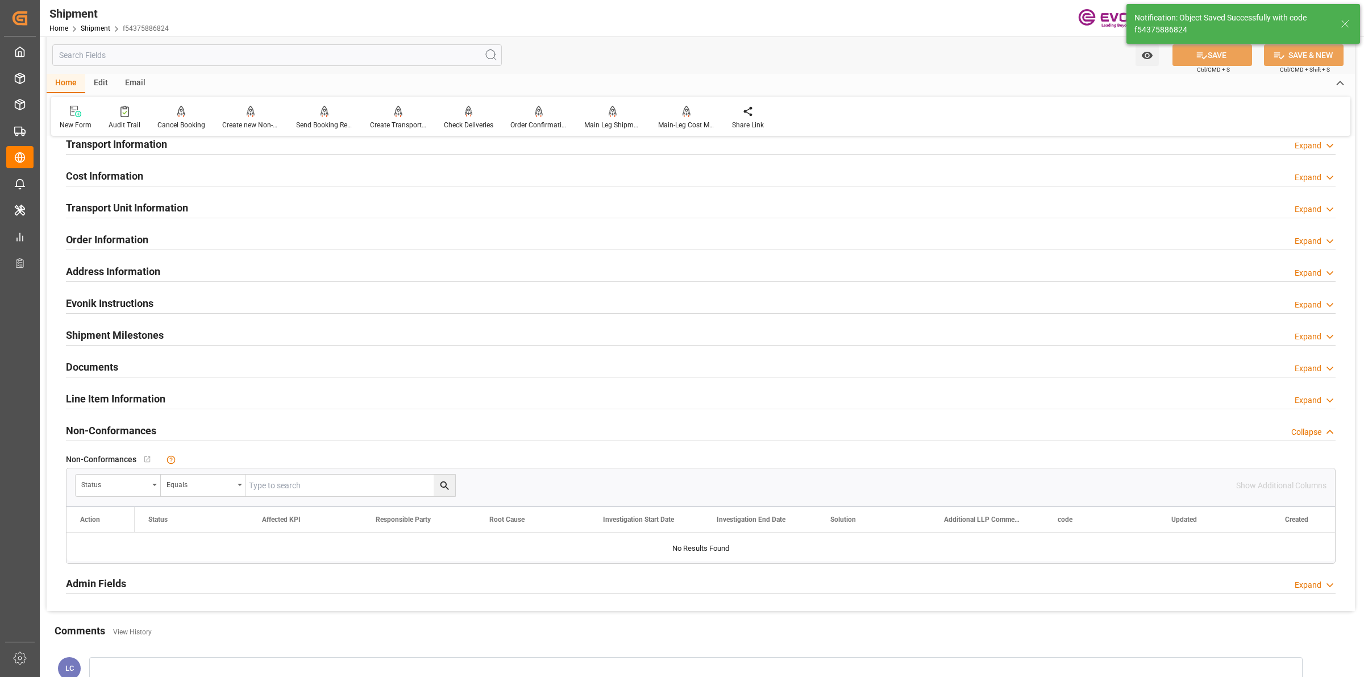
click at [165, 146] on h2 "Transport Information" at bounding box center [116, 143] width 101 height 15
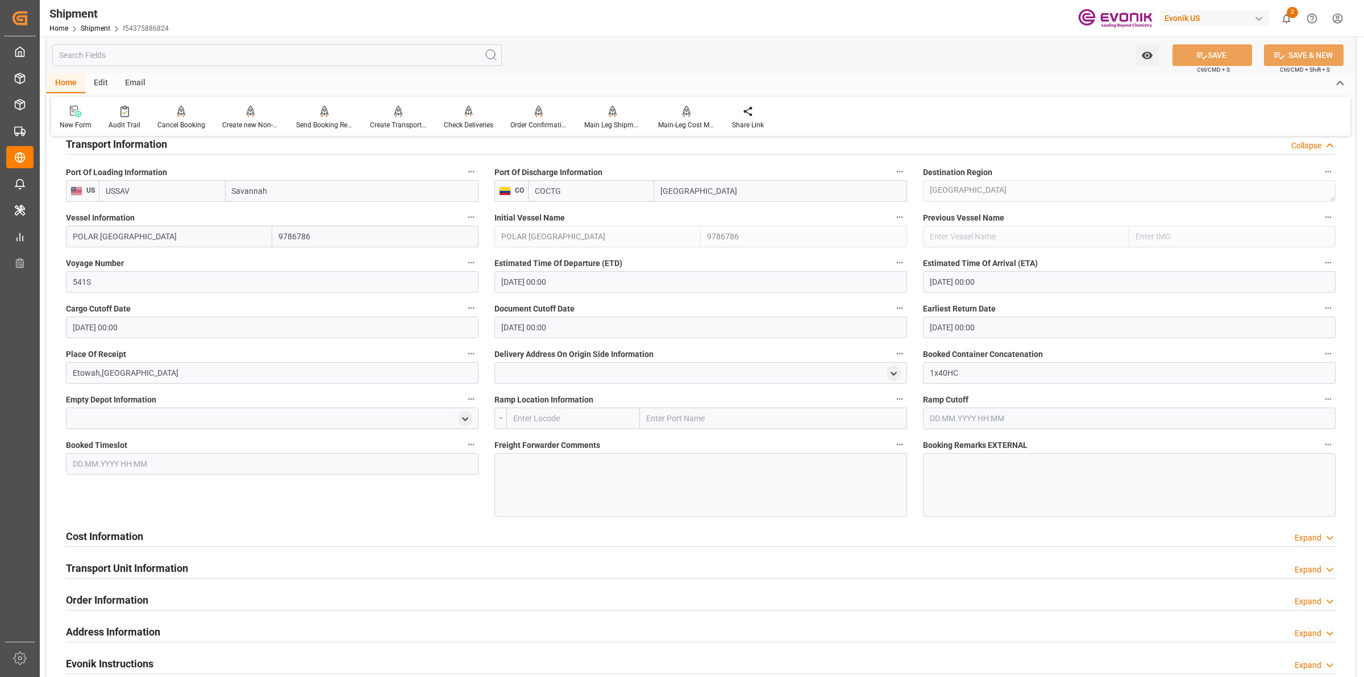
click at [713, 495] on div at bounding box center [701, 485] width 413 height 64
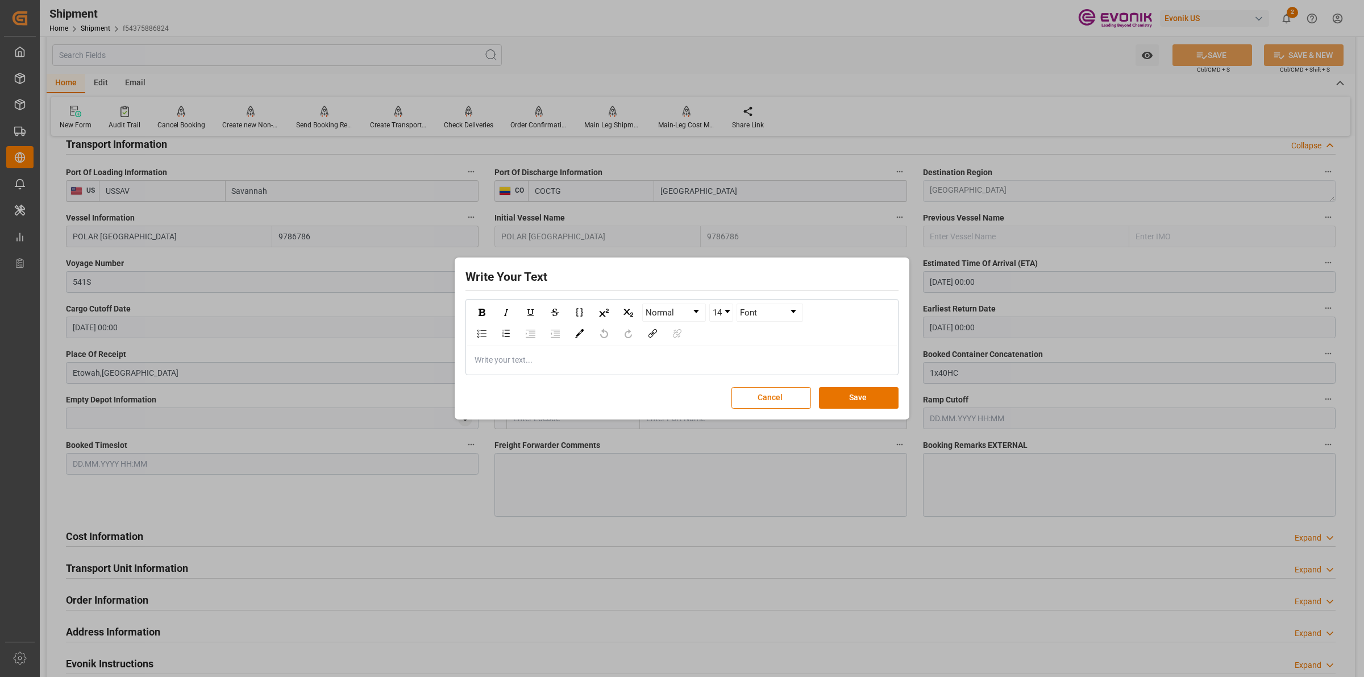
click at [607, 370] on div "Write your text..." at bounding box center [682, 360] width 431 height 28
click at [752, 371] on div "8/25 - Please book with Maersk under Leschaco rates# 85948579" at bounding box center [682, 360] width 431 height 28
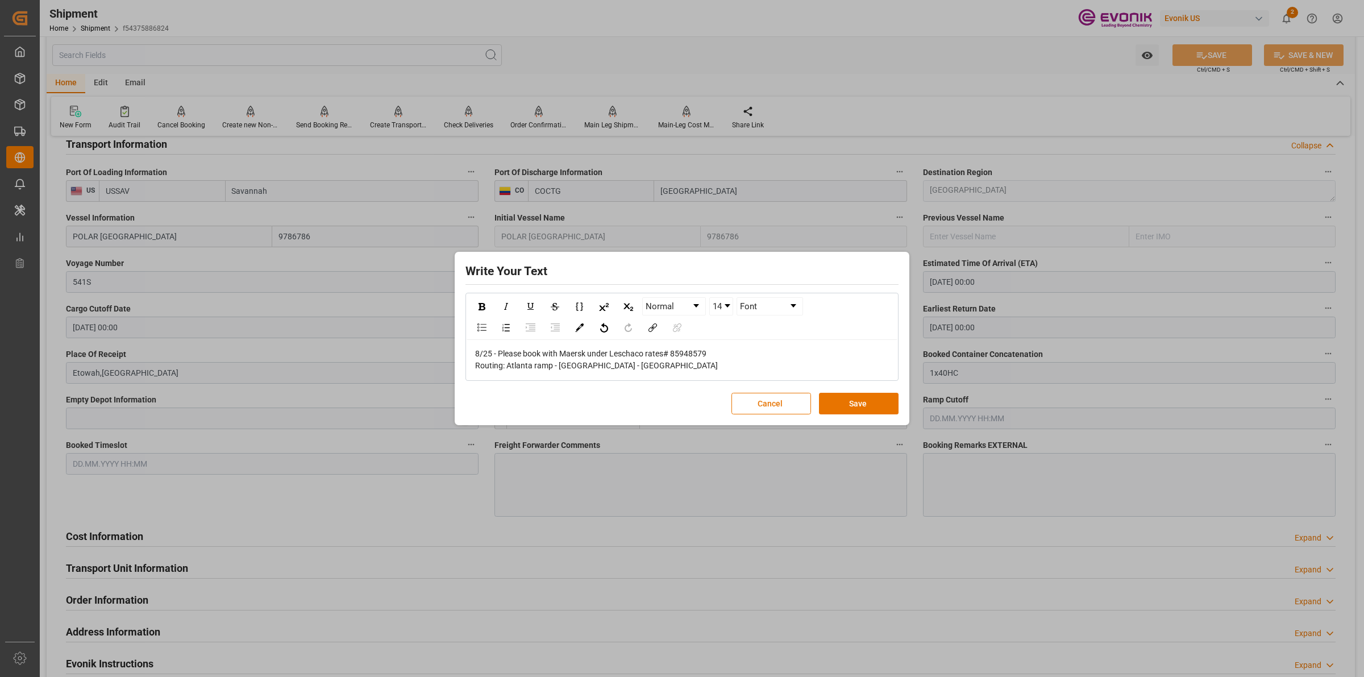
click at [667, 356] on span "8/25 - Please book with Maersk under Leschaco rates# 85948579" at bounding box center [590, 353] width 231 height 9
click at [660, 364] on div "Routing: Atlanta ramp - [GEOGRAPHIC_DATA] - [GEOGRAPHIC_DATA]" at bounding box center [682, 366] width 414 height 12
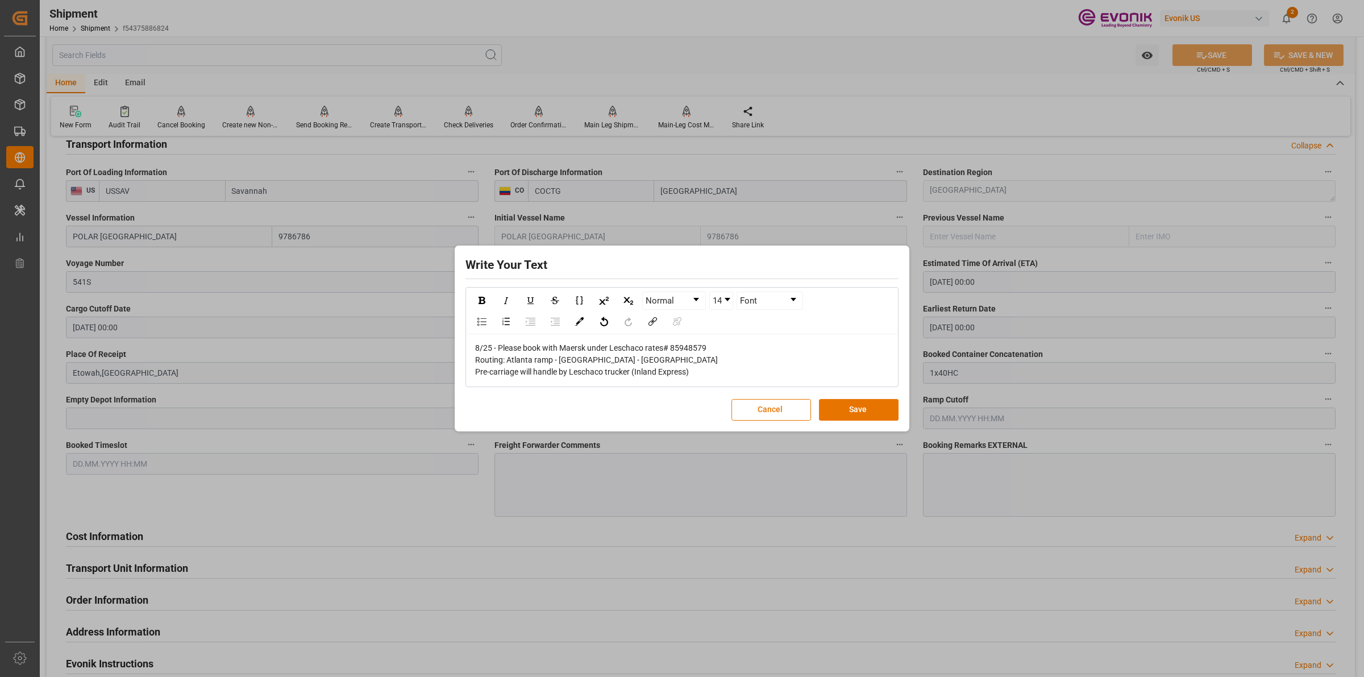
click at [733, 373] on div "Pre-carriage will handle by Leschaco trucker (Inland Express)" at bounding box center [682, 372] width 414 height 12
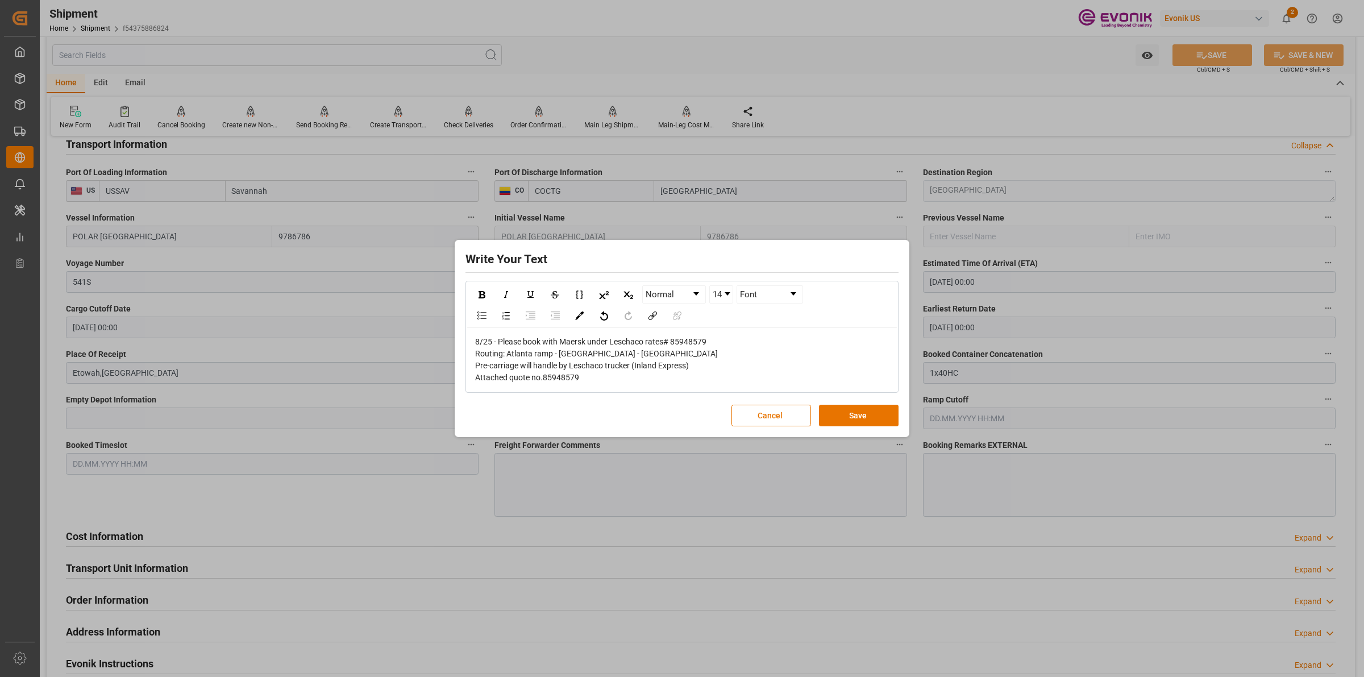
click at [566, 374] on span "Attached quote no.85948579" at bounding box center [527, 377] width 104 height 9
click at [594, 374] on div "Attached quote no.25050305" at bounding box center [682, 378] width 414 height 12
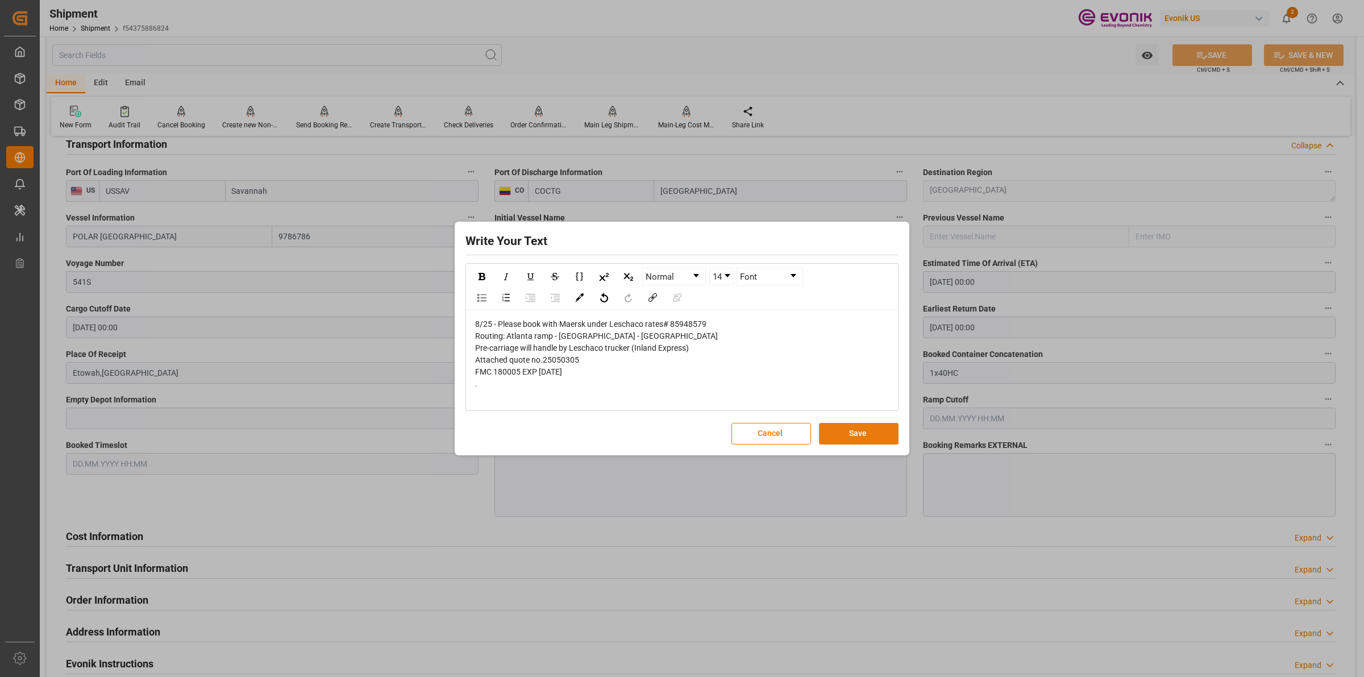
click at [862, 441] on button "Save" at bounding box center [859, 434] width 80 height 22
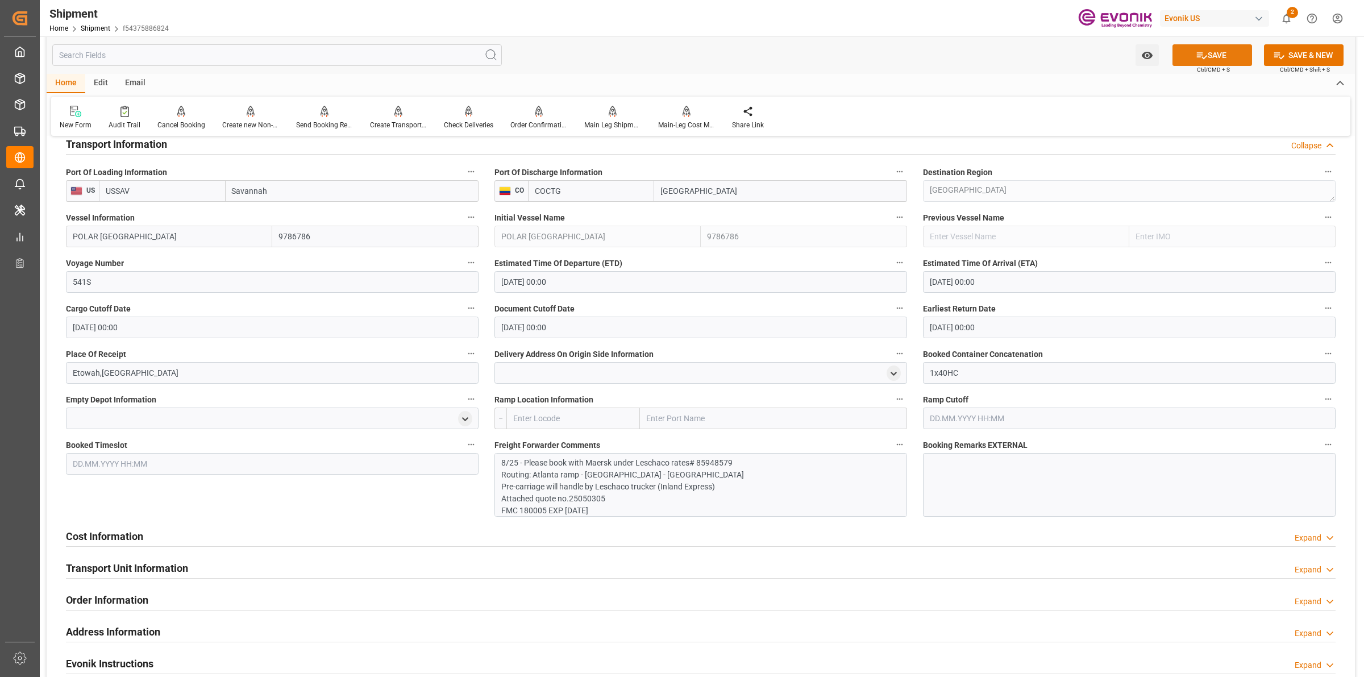
click at [1207, 53] on button "SAVE" at bounding box center [1213, 55] width 80 height 22
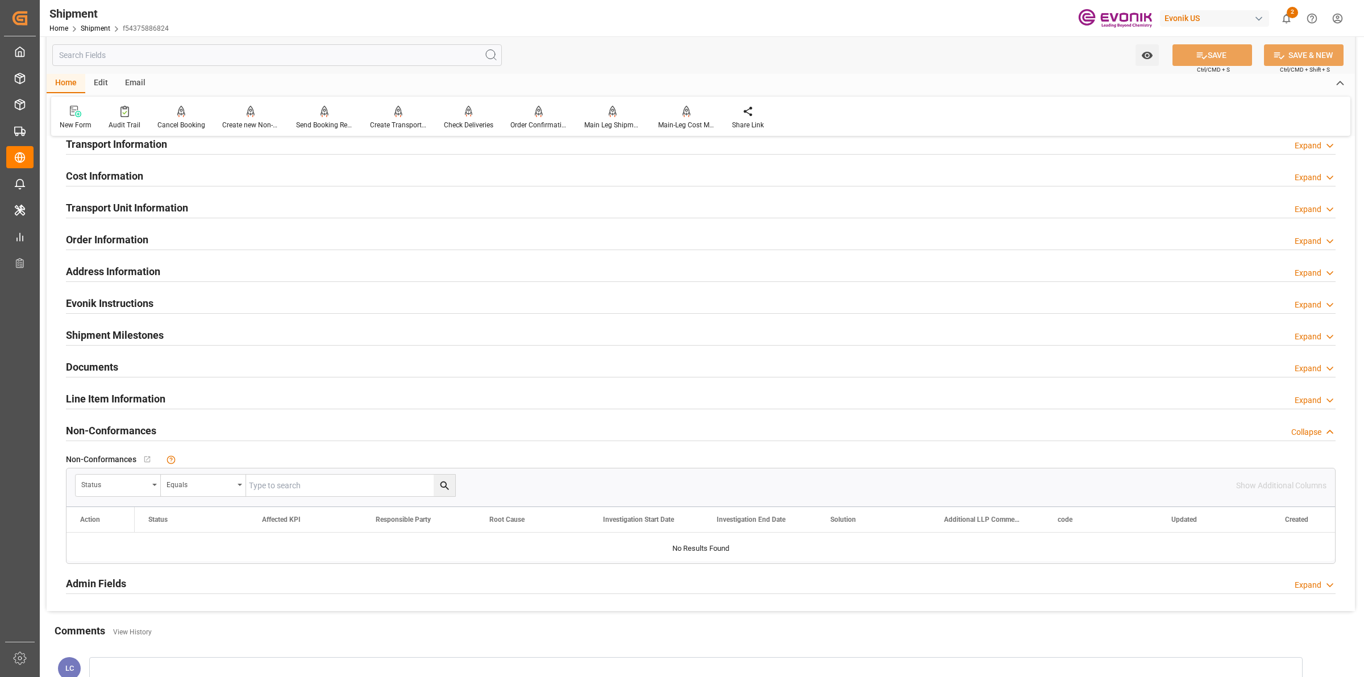
click at [165, 146] on h2 "Transport Information" at bounding box center [116, 143] width 101 height 15
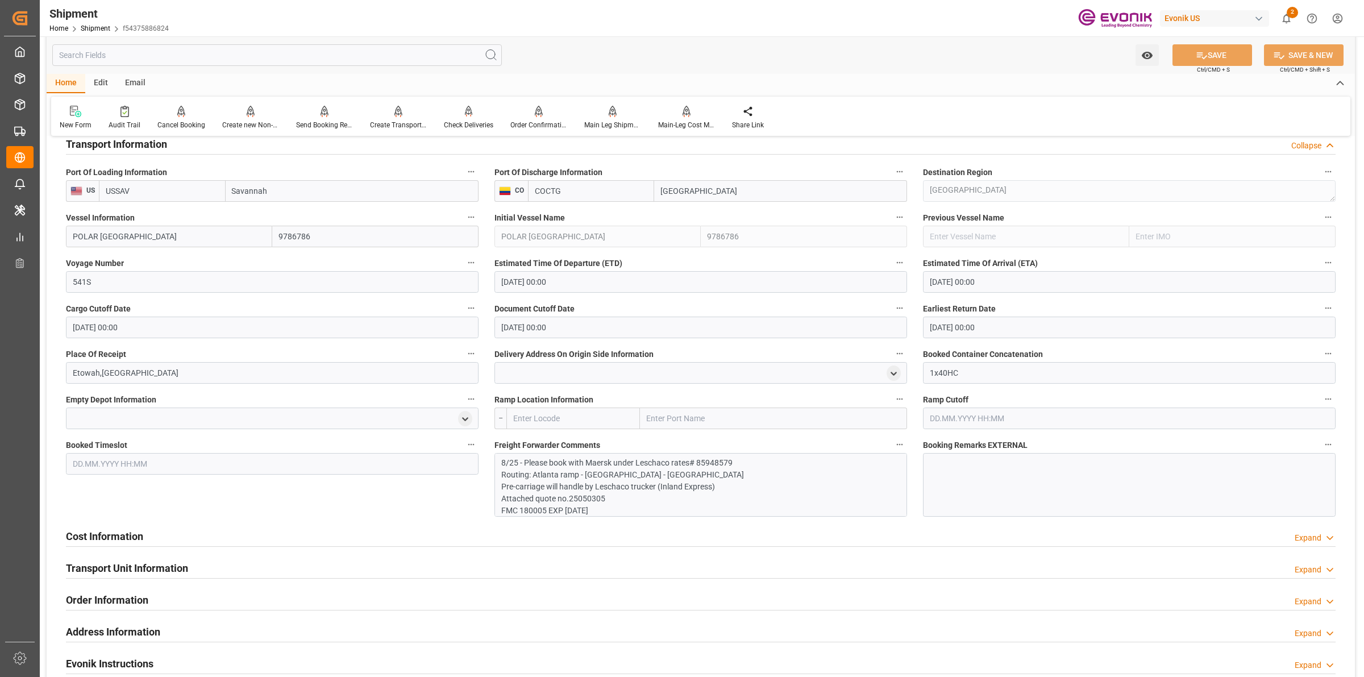
click at [165, 146] on h2 "Transport Information" at bounding box center [116, 143] width 101 height 15
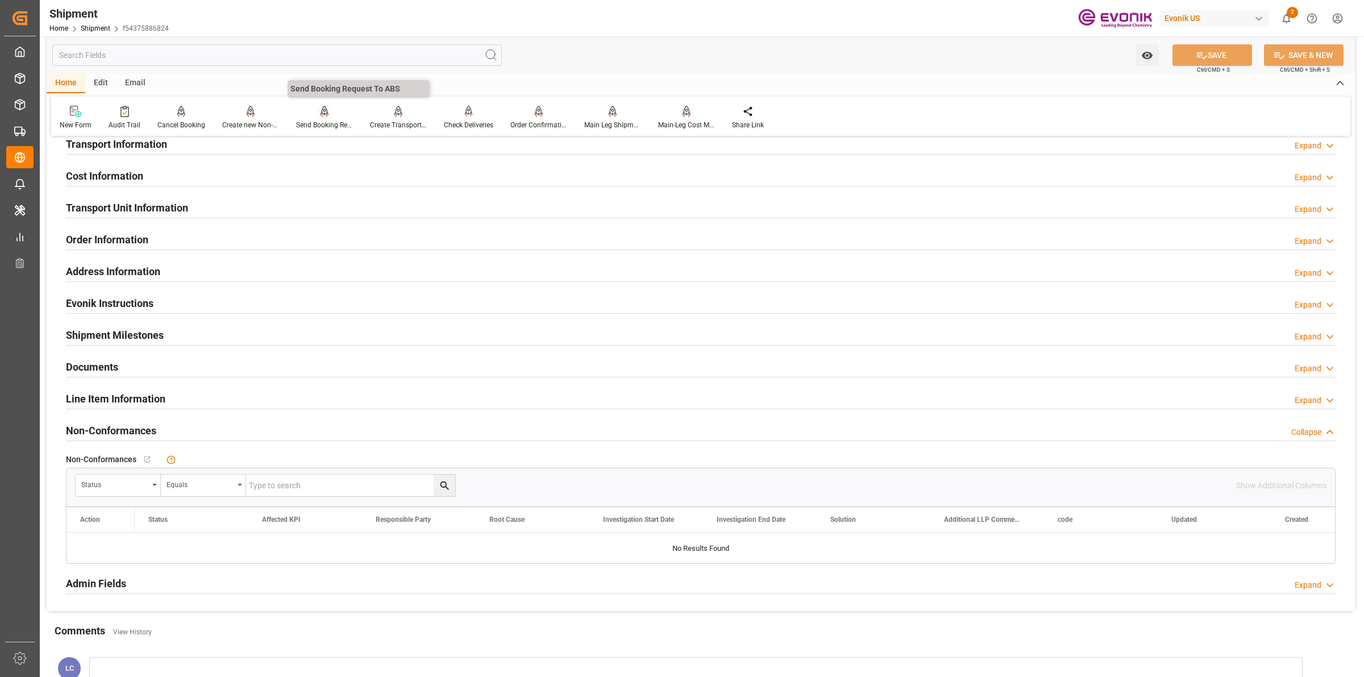
click at [333, 113] on div at bounding box center [324, 111] width 57 height 12
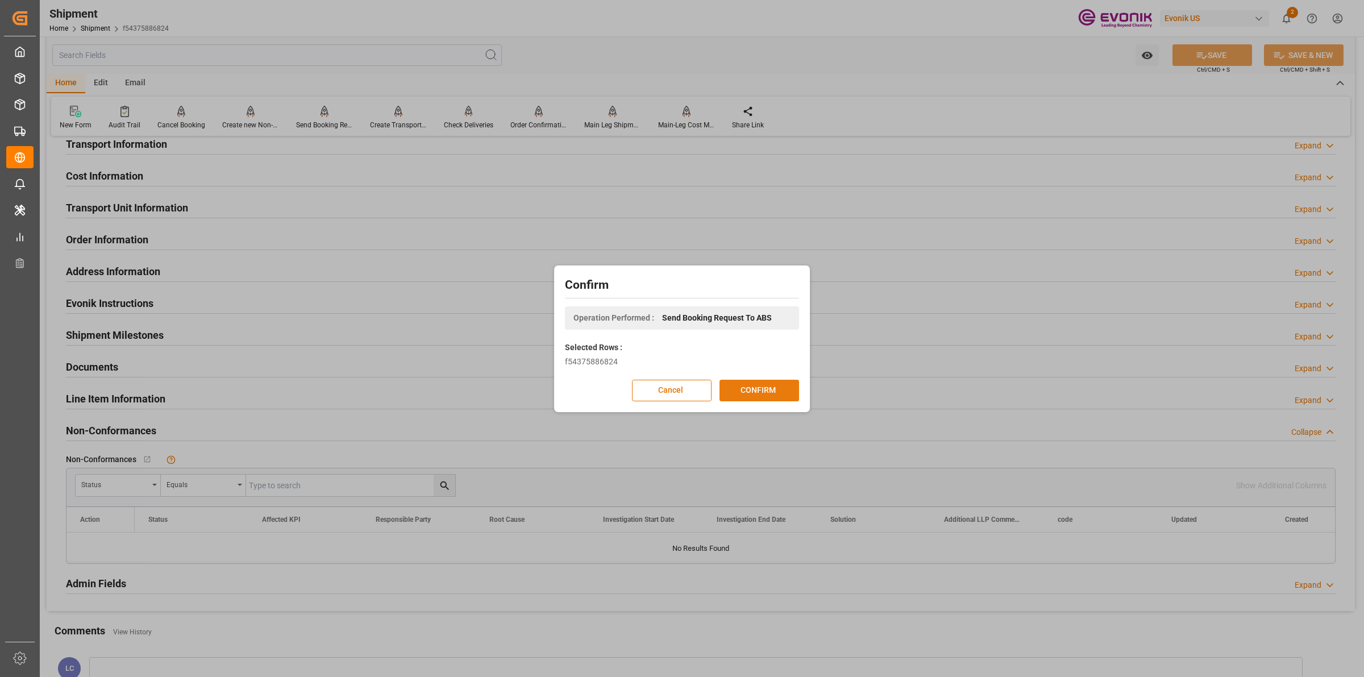
click at [763, 393] on button "CONFIRM" at bounding box center [760, 391] width 80 height 22
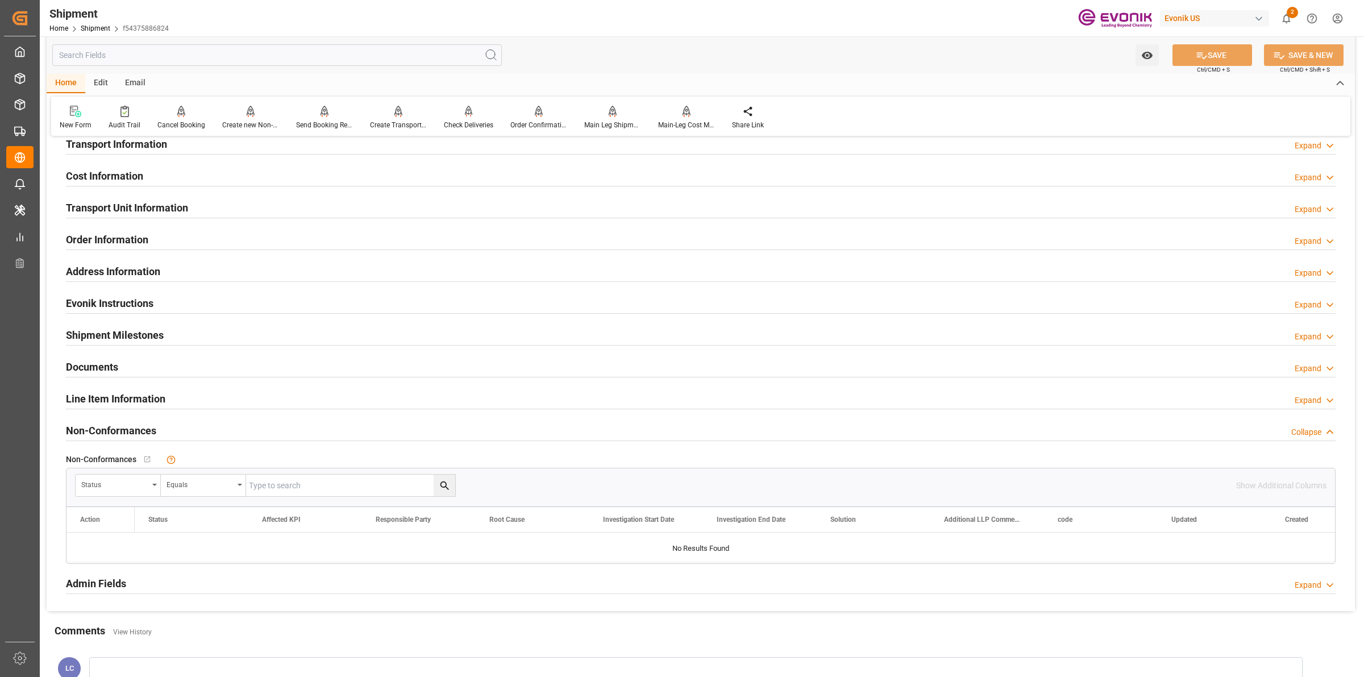
click at [637, 60] on div "Watch Option SAVE Ctrl/CMD + S SAVE & NEW Ctrl/CMD + Shift + S" at bounding box center [701, 55] width 1309 height 38
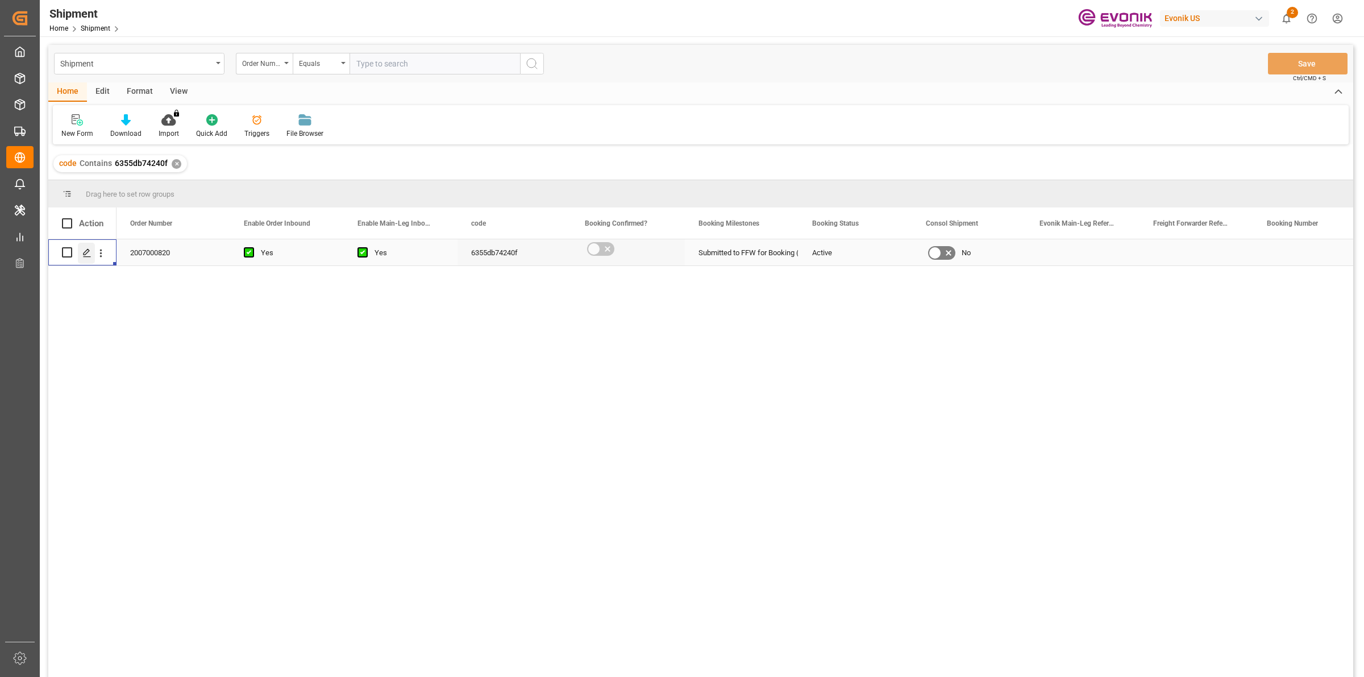
click at [82, 251] on icon "Press SPACE to select this row." at bounding box center [86, 252] width 9 height 9
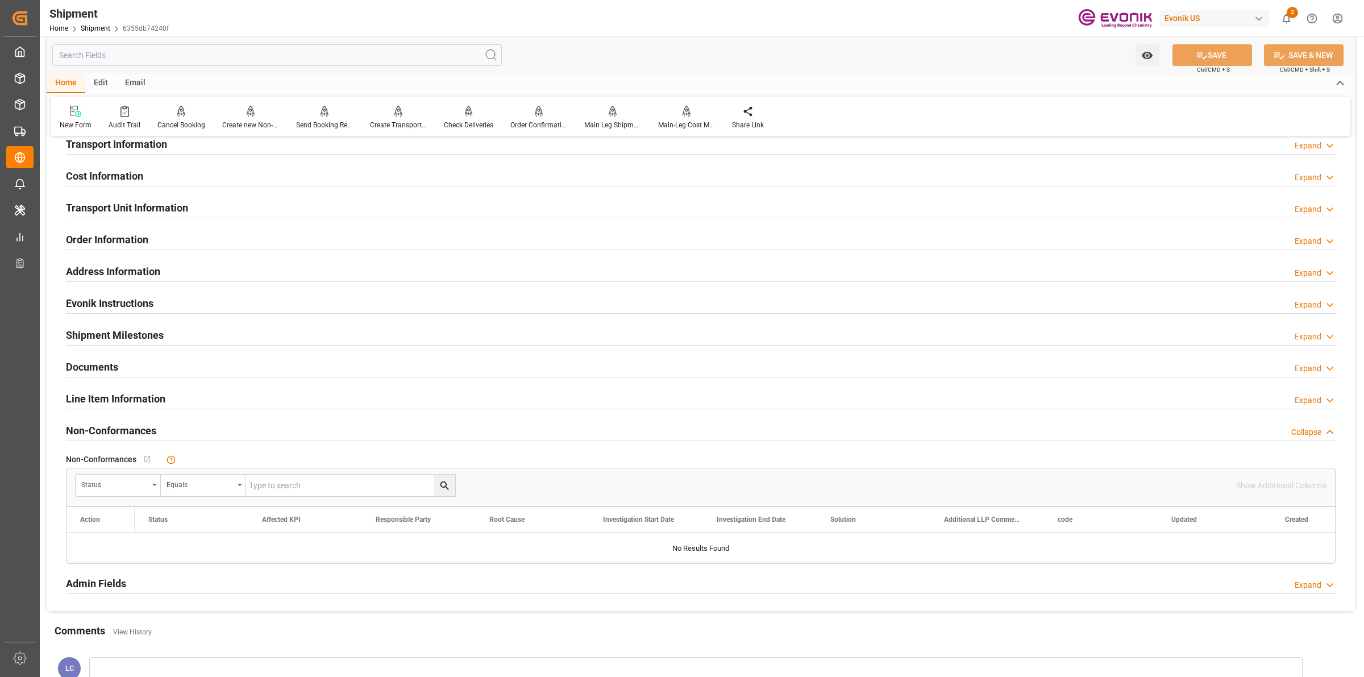
scroll to position [568, 0]
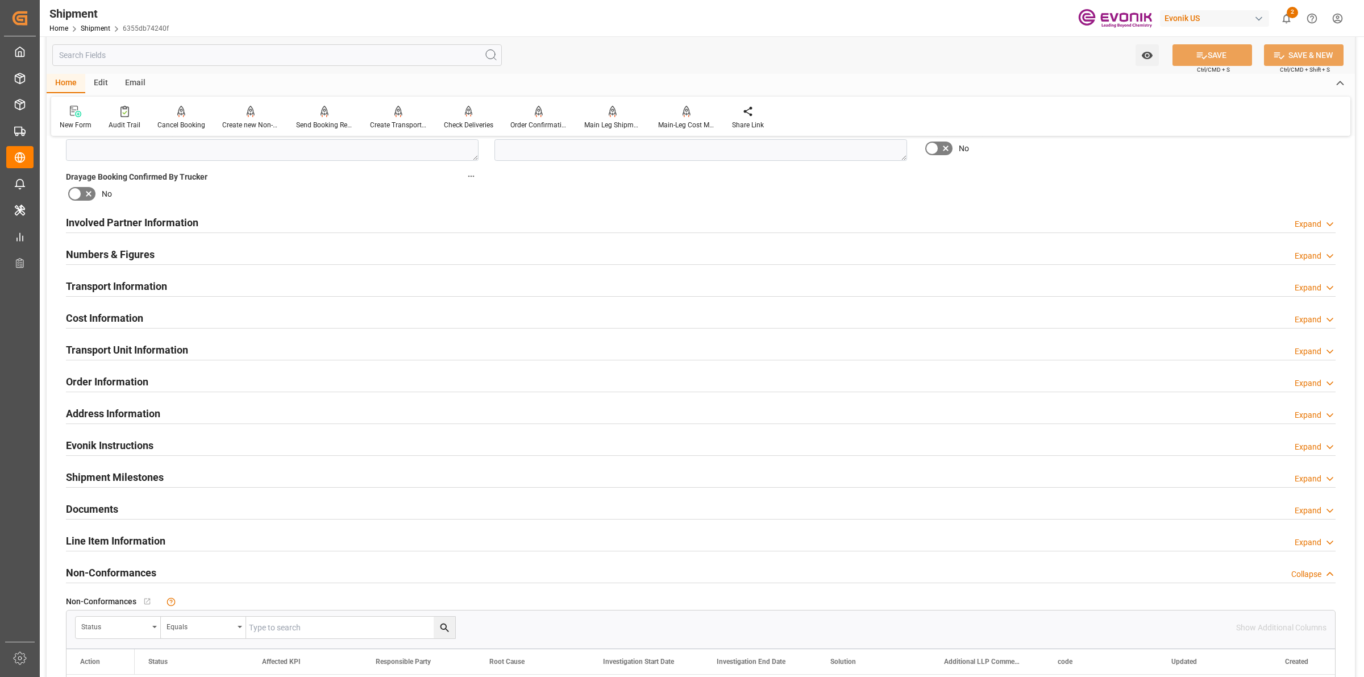
click at [172, 221] on h2 "Involved Partner Information" at bounding box center [132, 222] width 132 height 15
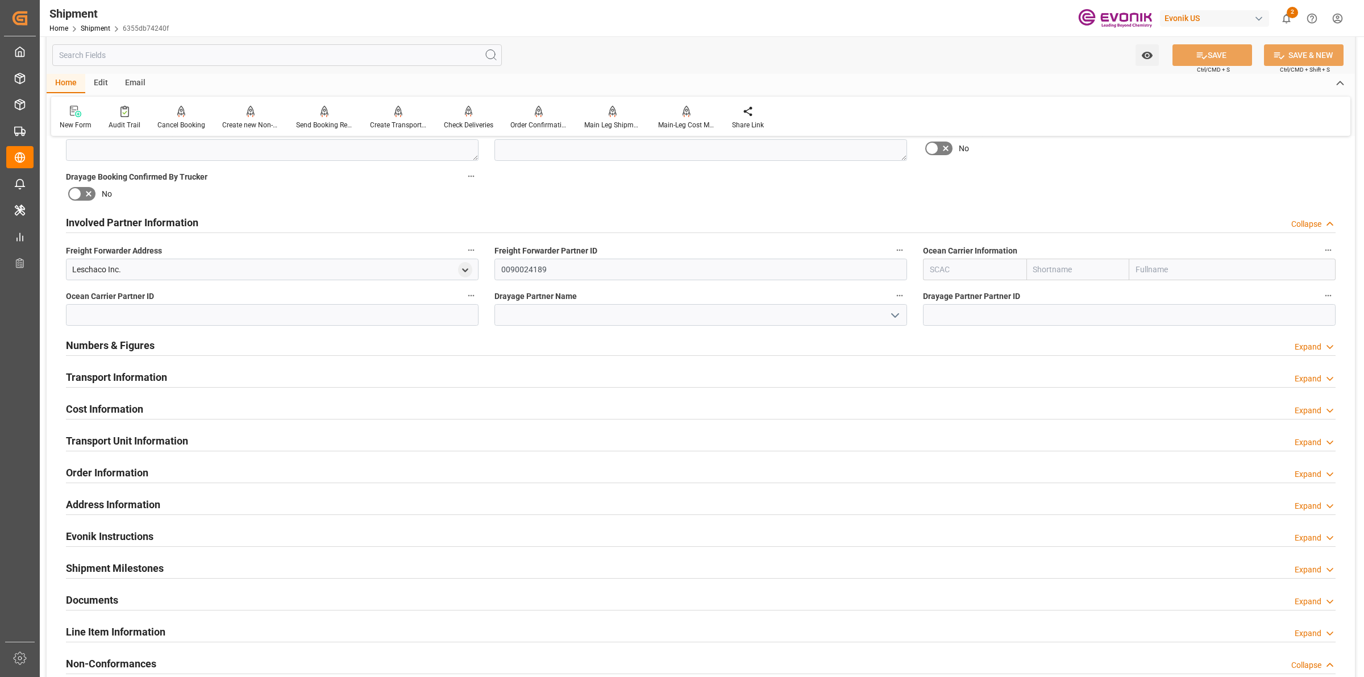
click at [978, 262] on input "text" at bounding box center [974, 270] width 103 height 22
click at [947, 296] on b "ALRB" at bounding box center [941, 294] width 20 height 9
type input "ALRB"
type input "AC Containerline"
type input "AC Containerline GmbH"
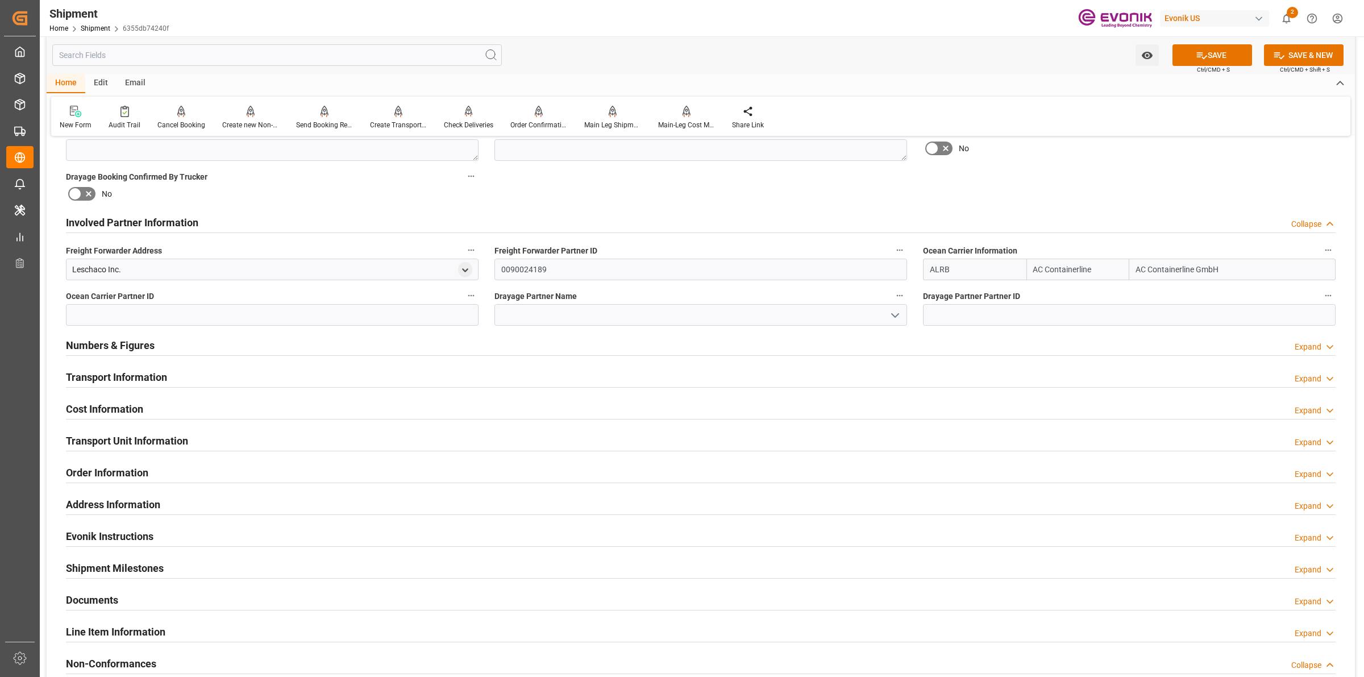
type input "ALRB"
click at [82, 271] on div "Leschaco Inc." at bounding box center [96, 270] width 49 height 12
copy div "Leschaco"
click at [563, 313] on input at bounding box center [701, 315] width 413 height 22
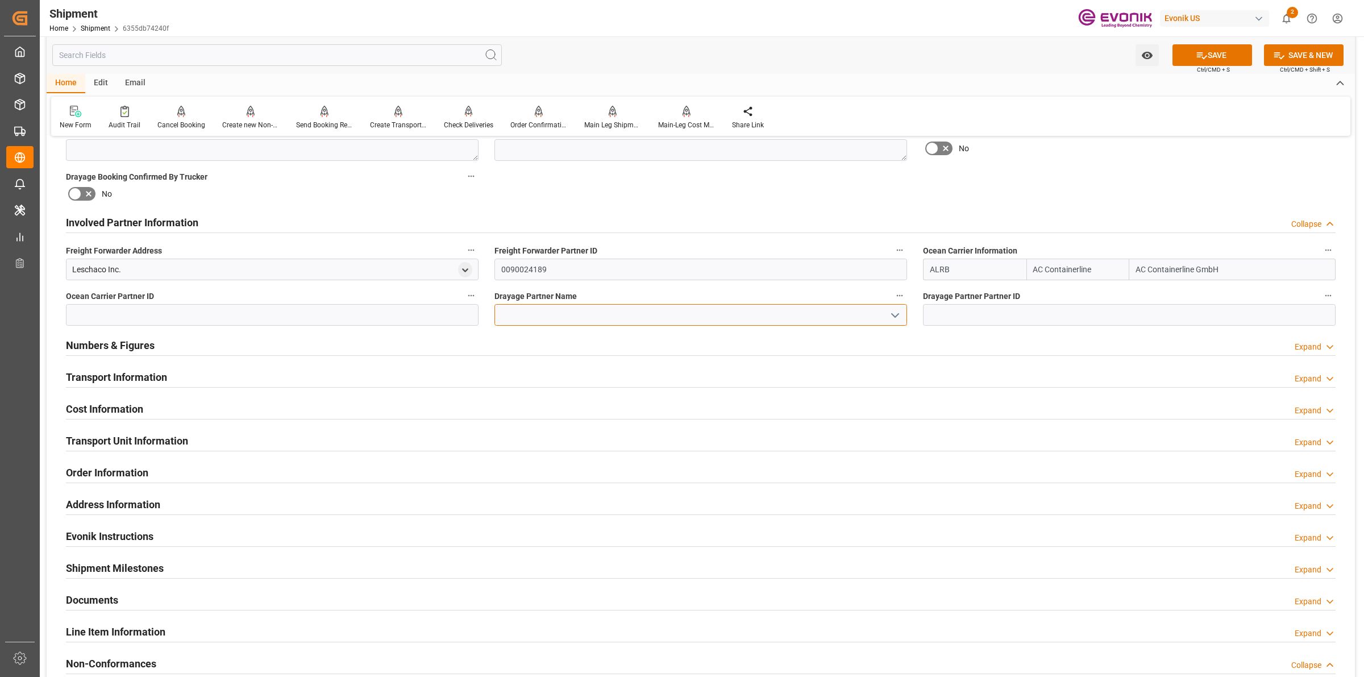
paste input "Leschaco"
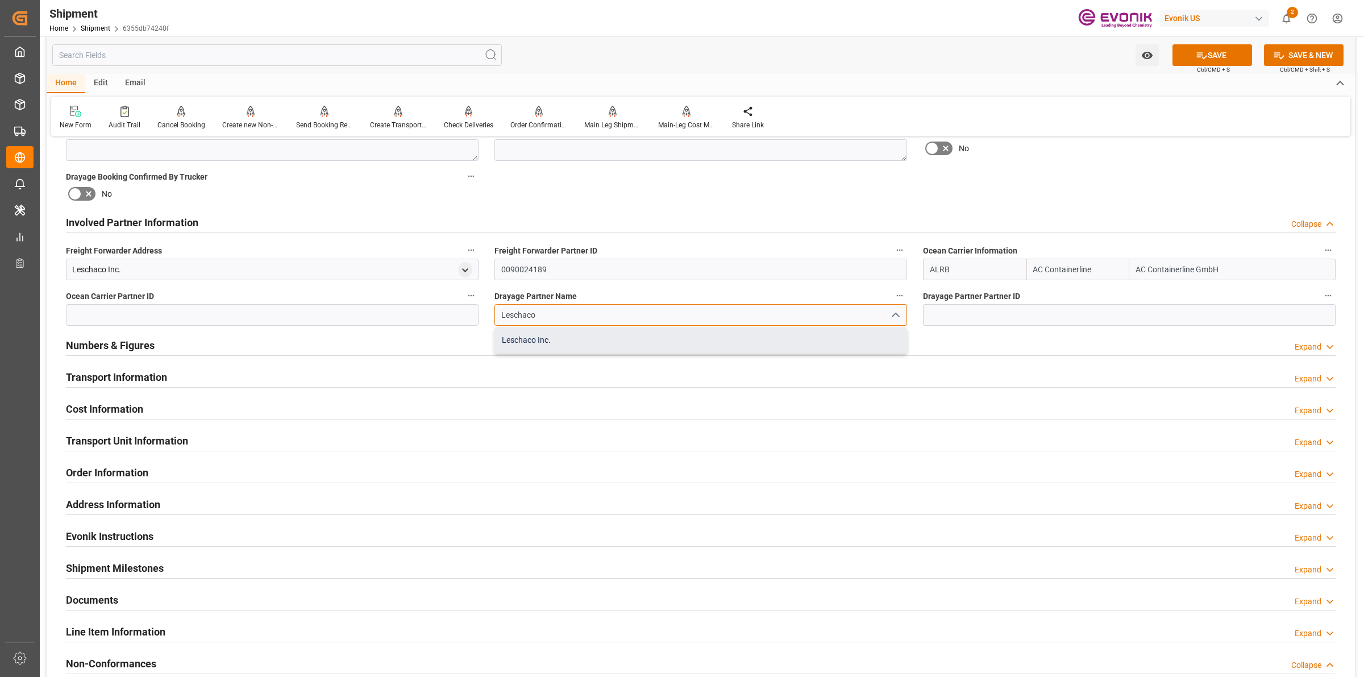
click at [538, 346] on div "Leschaco Inc." at bounding box center [701, 340] width 412 height 26
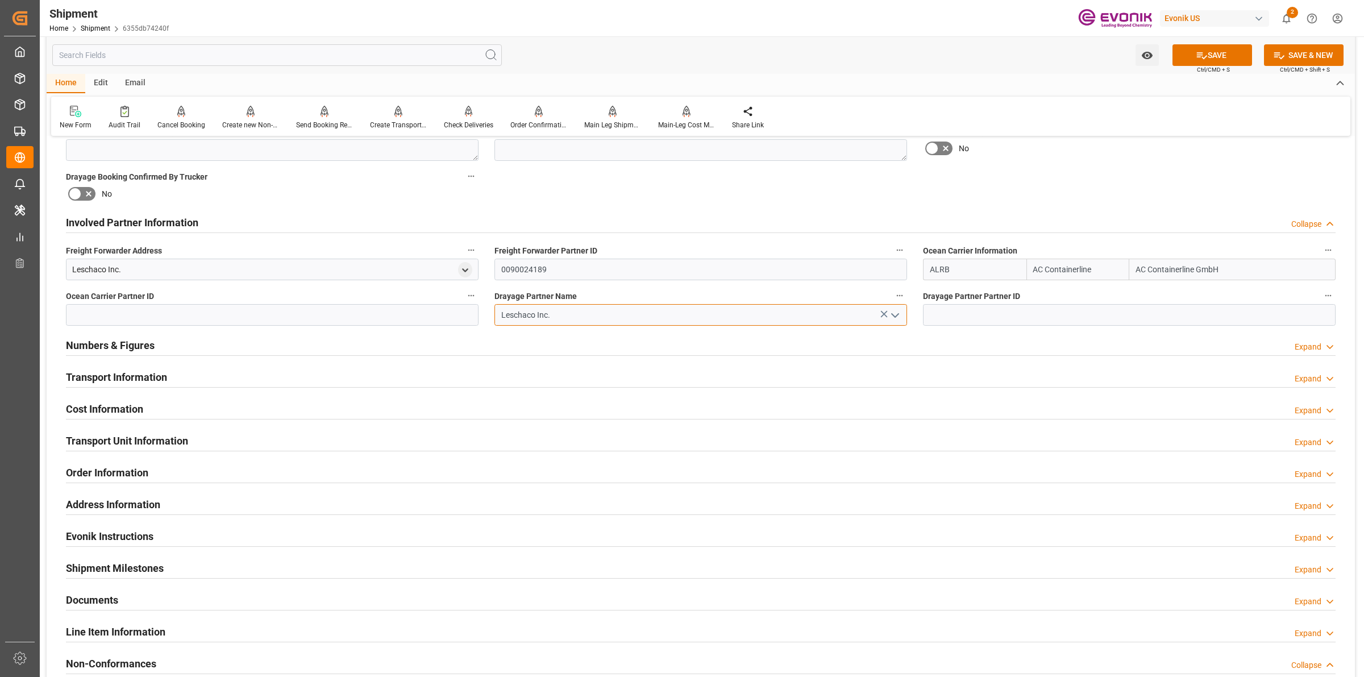
type input "Leschaco Inc."
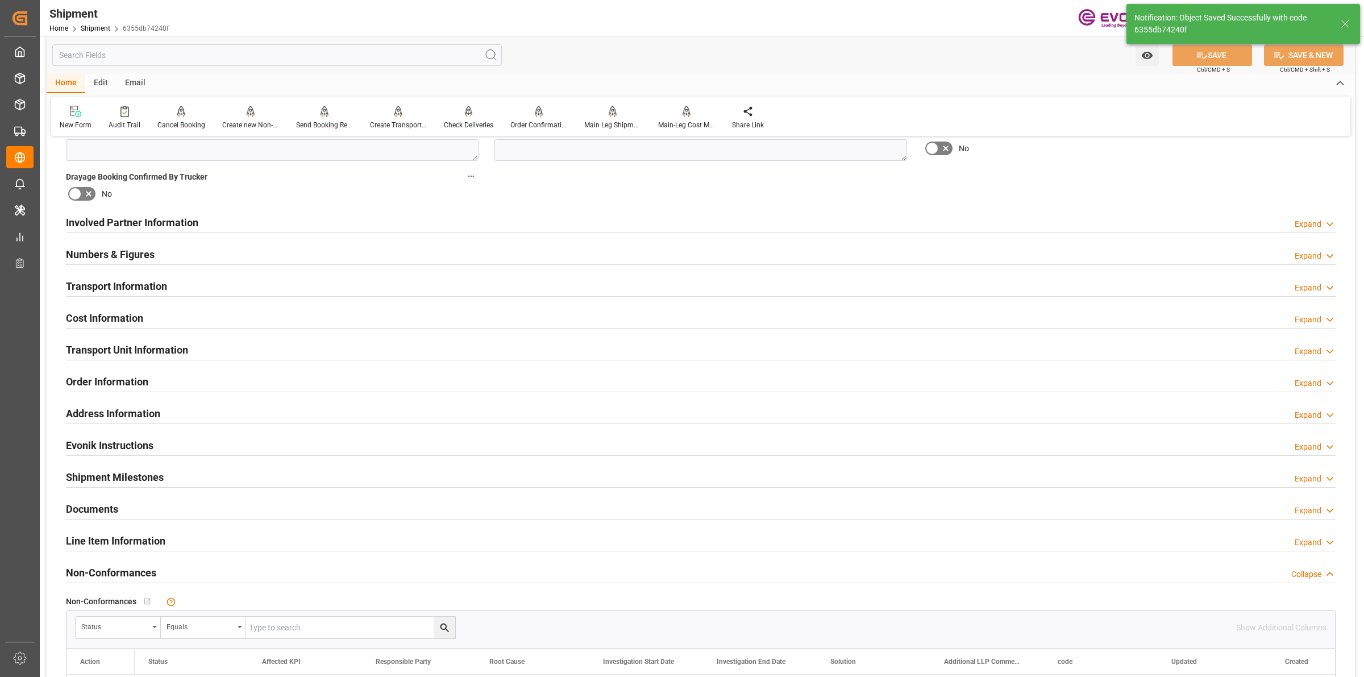
click at [193, 225] on h2 "Involved Partner Information" at bounding box center [132, 222] width 132 height 15
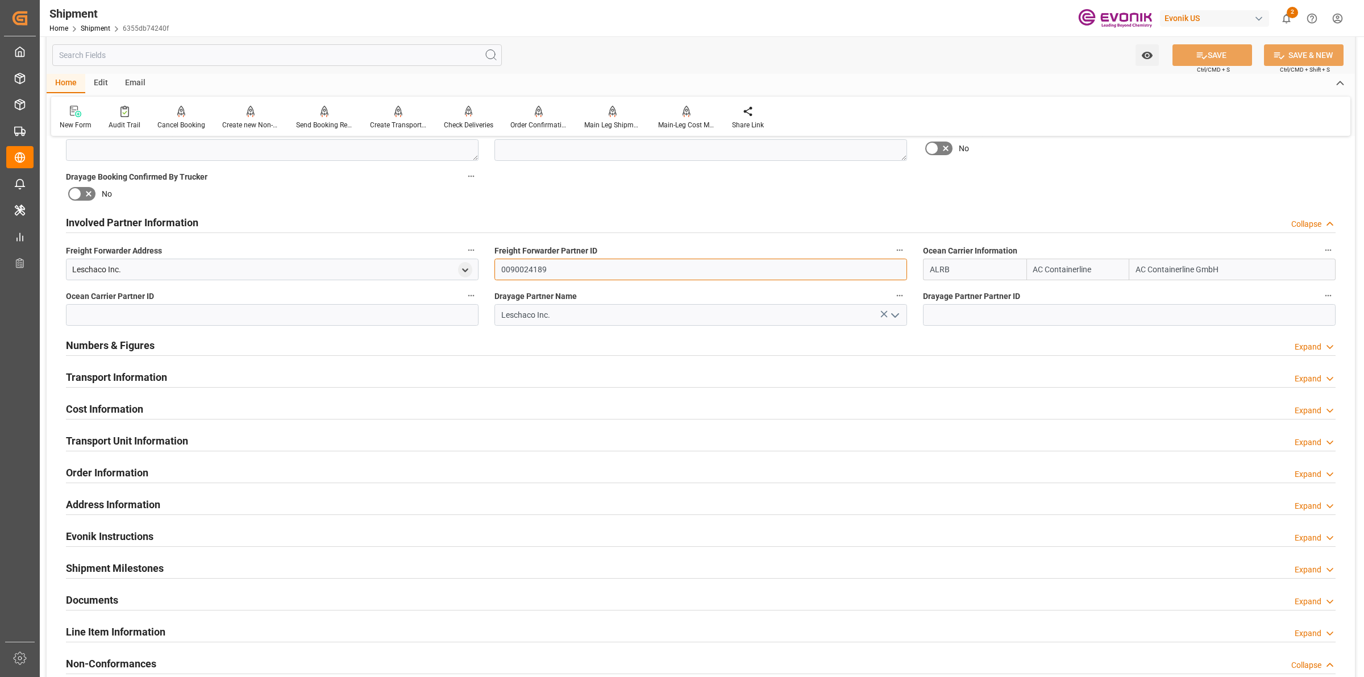
click at [532, 268] on input "0090024189" at bounding box center [701, 270] width 413 height 22
click at [398, 317] on input at bounding box center [272, 315] width 413 height 22
paste input "0090024189"
type input "0090024189"
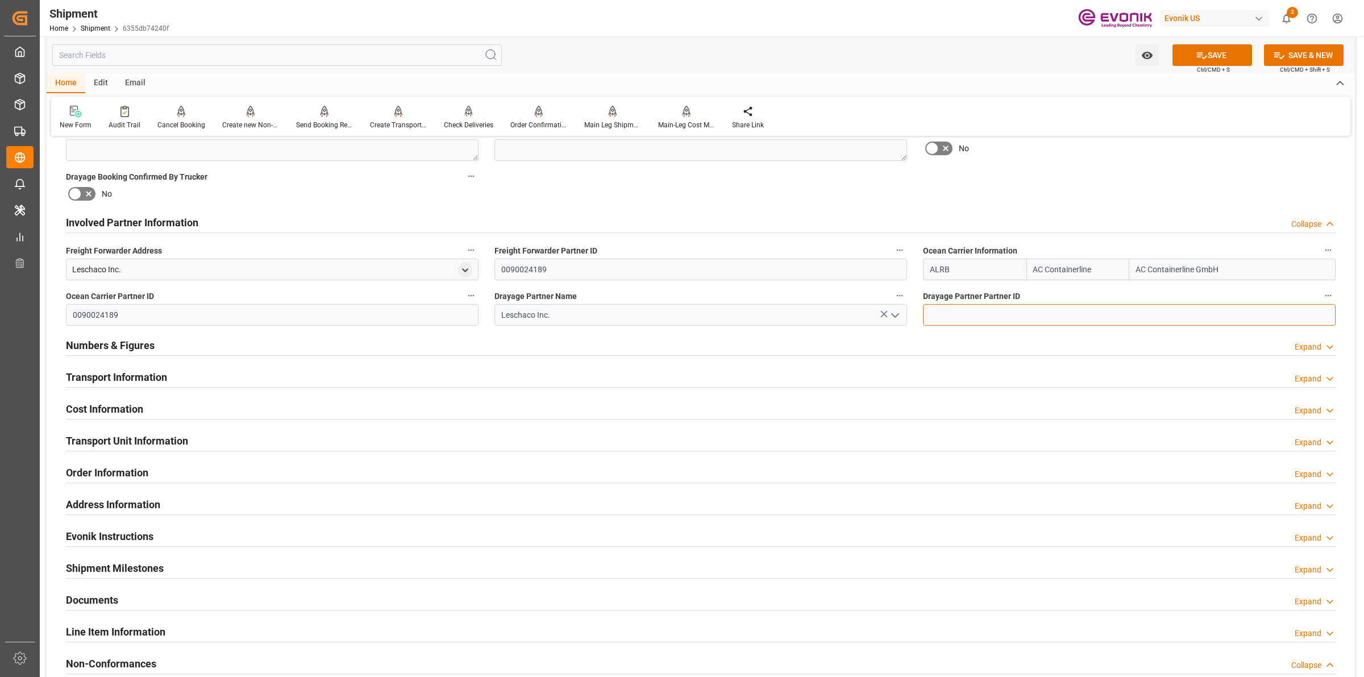
click at [956, 319] on input at bounding box center [1129, 315] width 413 height 22
paste input "0090024189"
type input "0090024189"
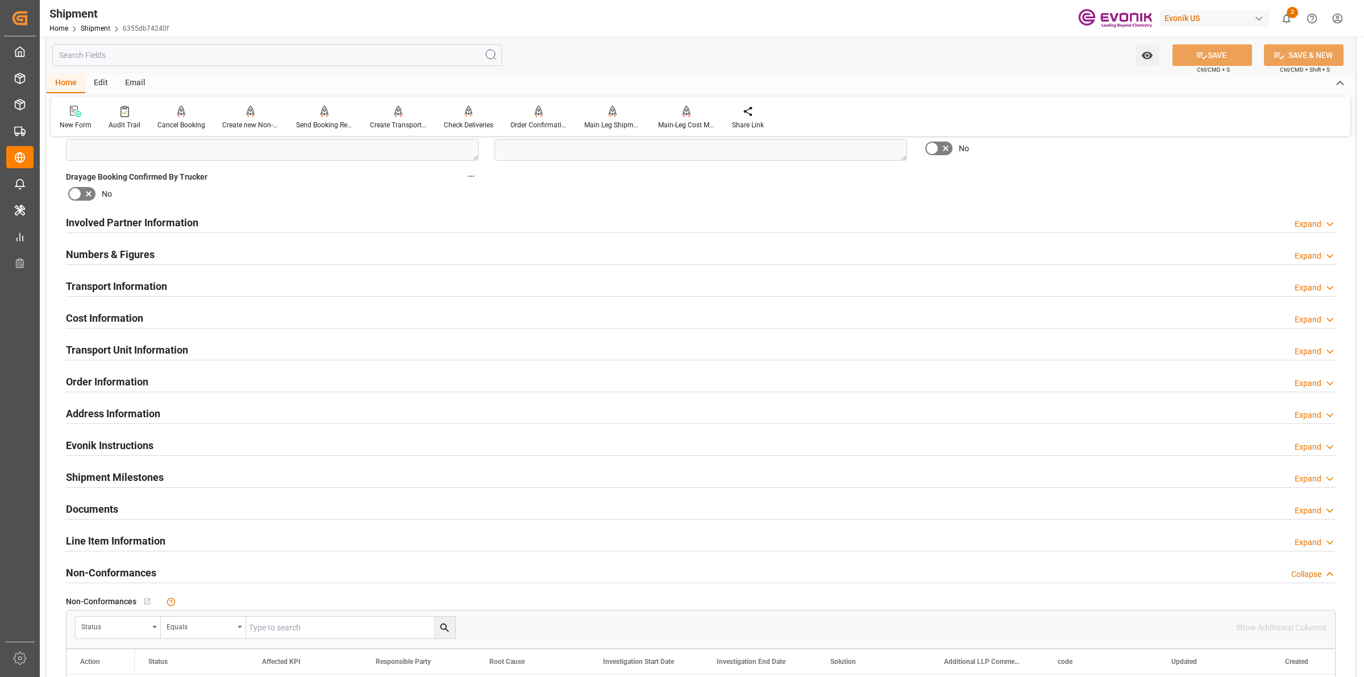
click at [160, 217] on h2 "Involved Partner Information" at bounding box center [132, 222] width 132 height 15
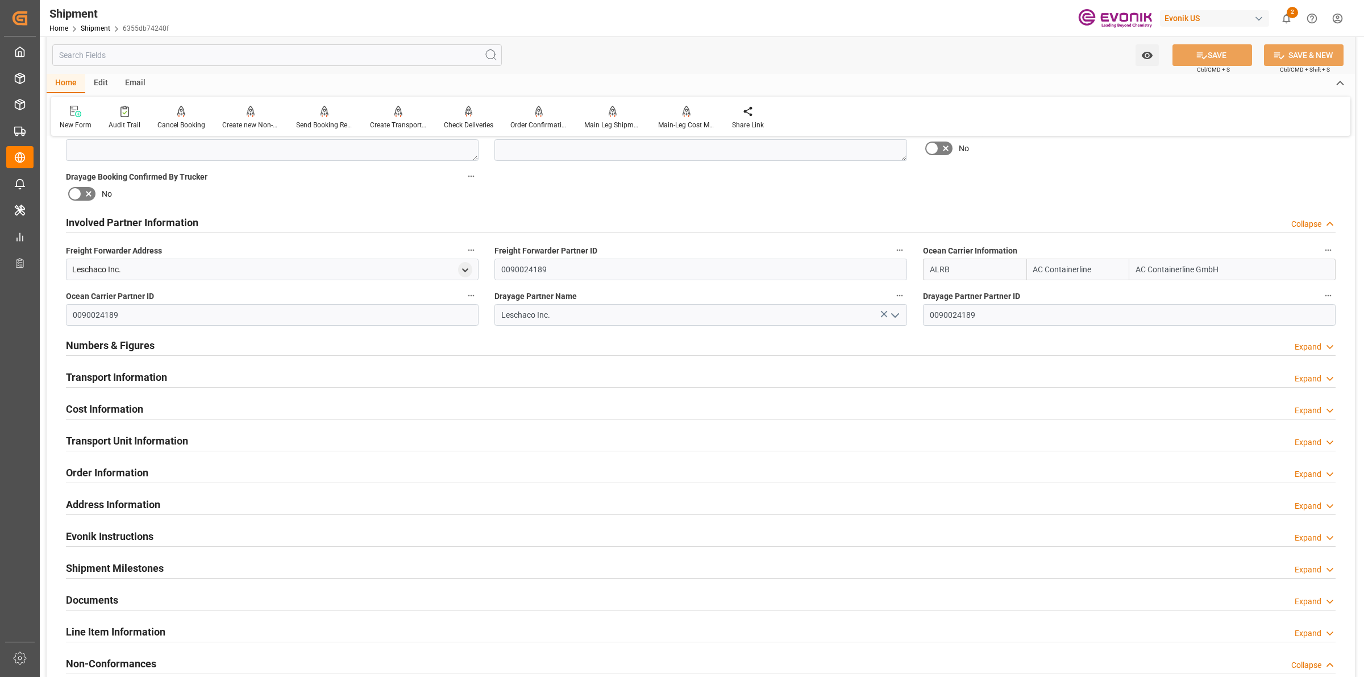
click at [160, 217] on h2 "Involved Partner Information" at bounding box center [132, 222] width 132 height 15
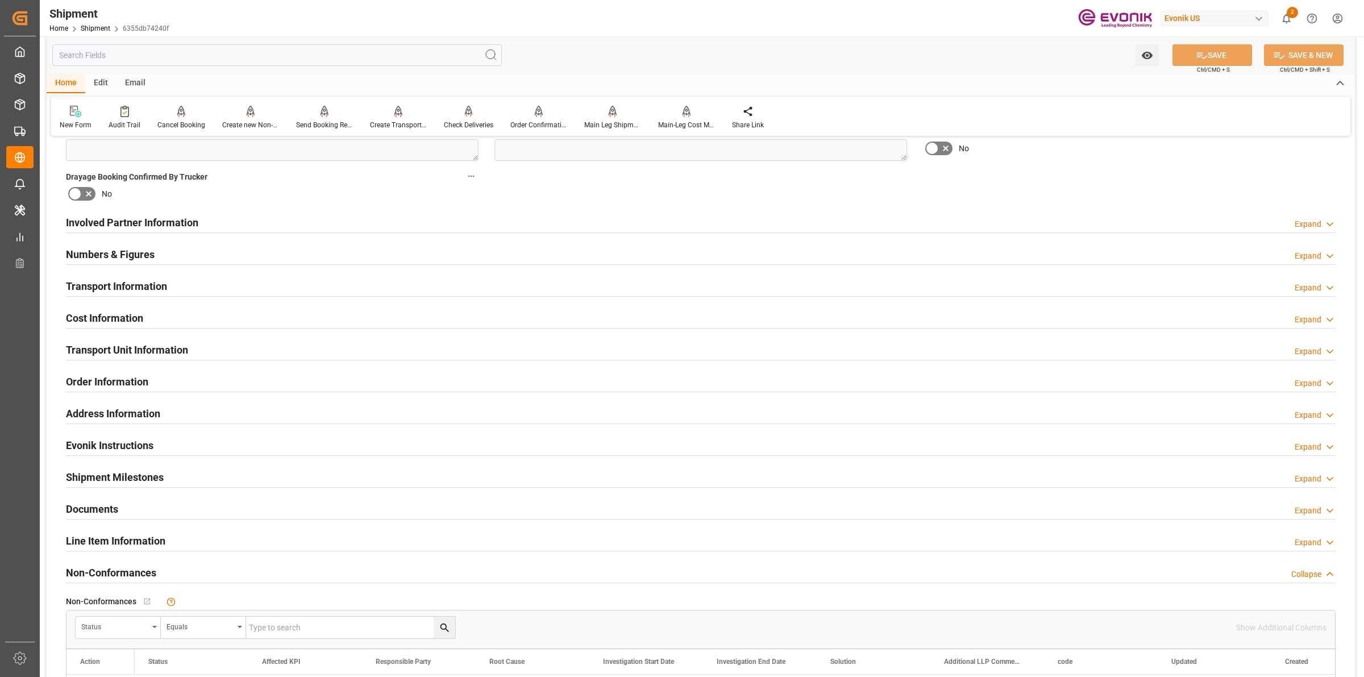
click at [143, 276] on div "Transport Information" at bounding box center [116, 286] width 101 height 22
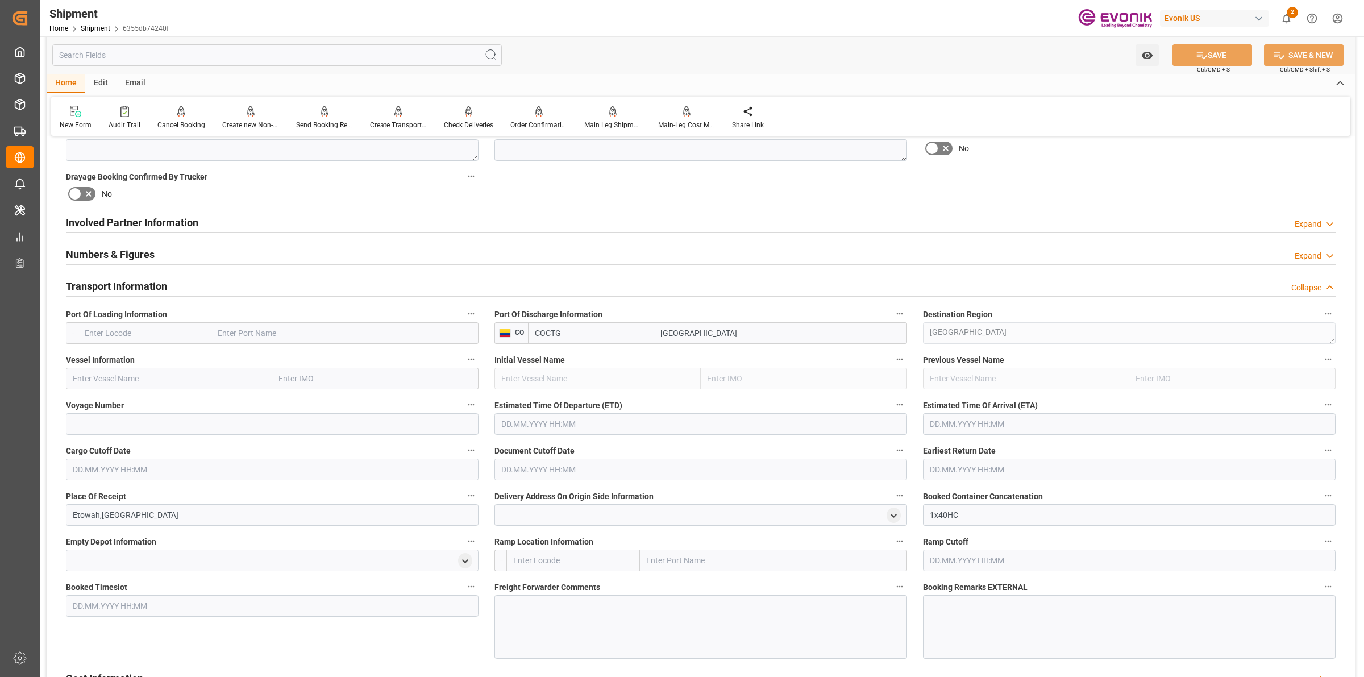
click at [176, 330] on input "text" at bounding box center [145, 333] width 134 height 22
paste input "USSAV"
type input "USSAV"
click at [117, 354] on span "USSAV - Savannah" at bounding box center [116, 358] width 63 height 9
type input "Savannah"
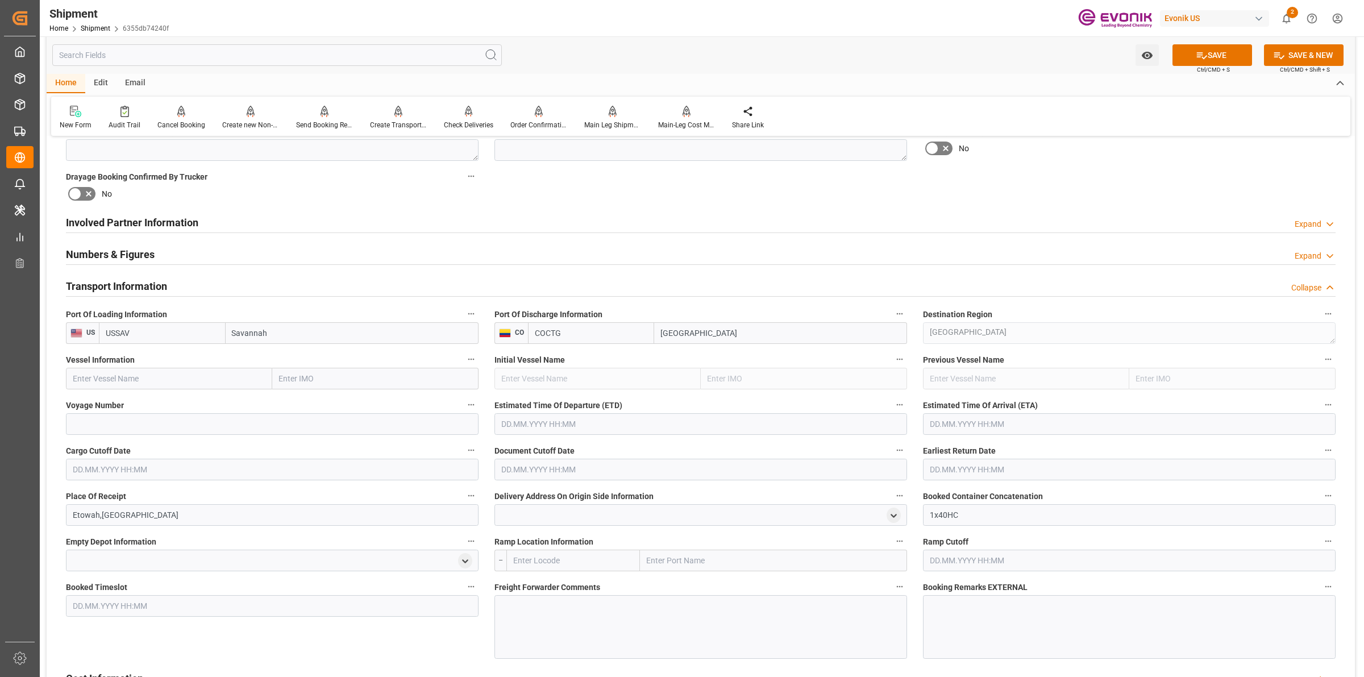
type input "USSAV"
click at [231, 366] on label "Vessel Information" at bounding box center [272, 360] width 413 height 16
click at [464, 366] on button "Vessel Information" at bounding box center [471, 359] width 15 height 15
click at [222, 376] on div at bounding box center [682, 338] width 1364 height 677
click at [215, 381] on input "text" at bounding box center [169, 379] width 206 height 22
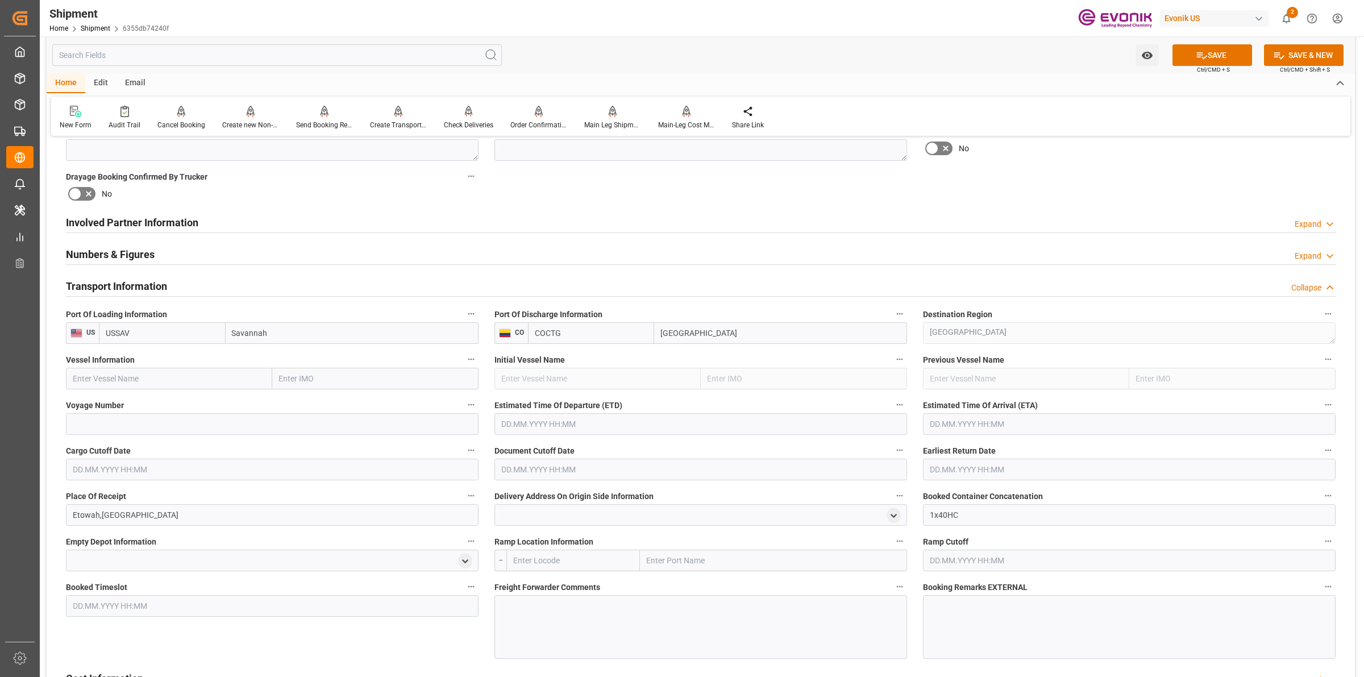
paste input "POLAR [GEOGRAPHIC_DATA]"
type input "POLAR [GEOGRAPHIC_DATA]"
click at [162, 407] on span "POLAR COSTA RICA - 9786786" at bounding box center [142, 403] width 139 height 9
type input "9786786"
type input "POLAR [GEOGRAPHIC_DATA]"
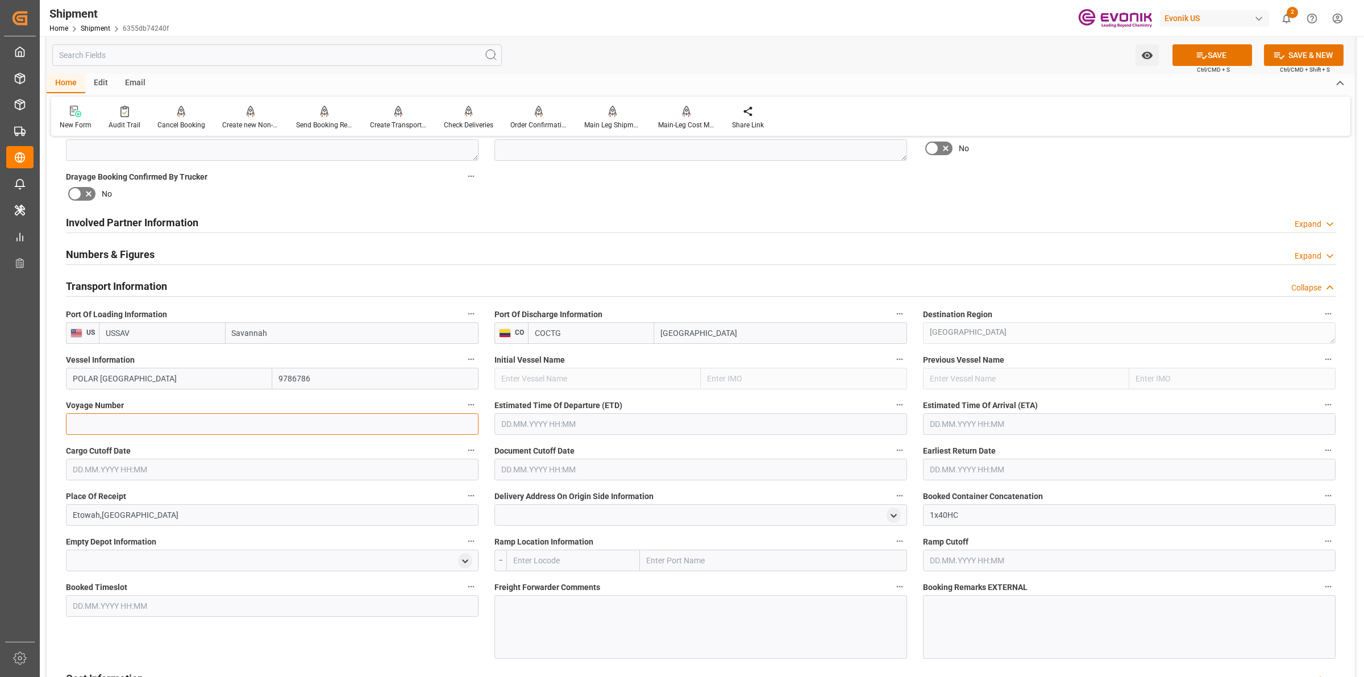
click at [307, 424] on input at bounding box center [272, 424] width 413 height 22
paste input "541S"
type input "541S"
click at [541, 421] on input "text" at bounding box center [701, 424] width 413 height 22
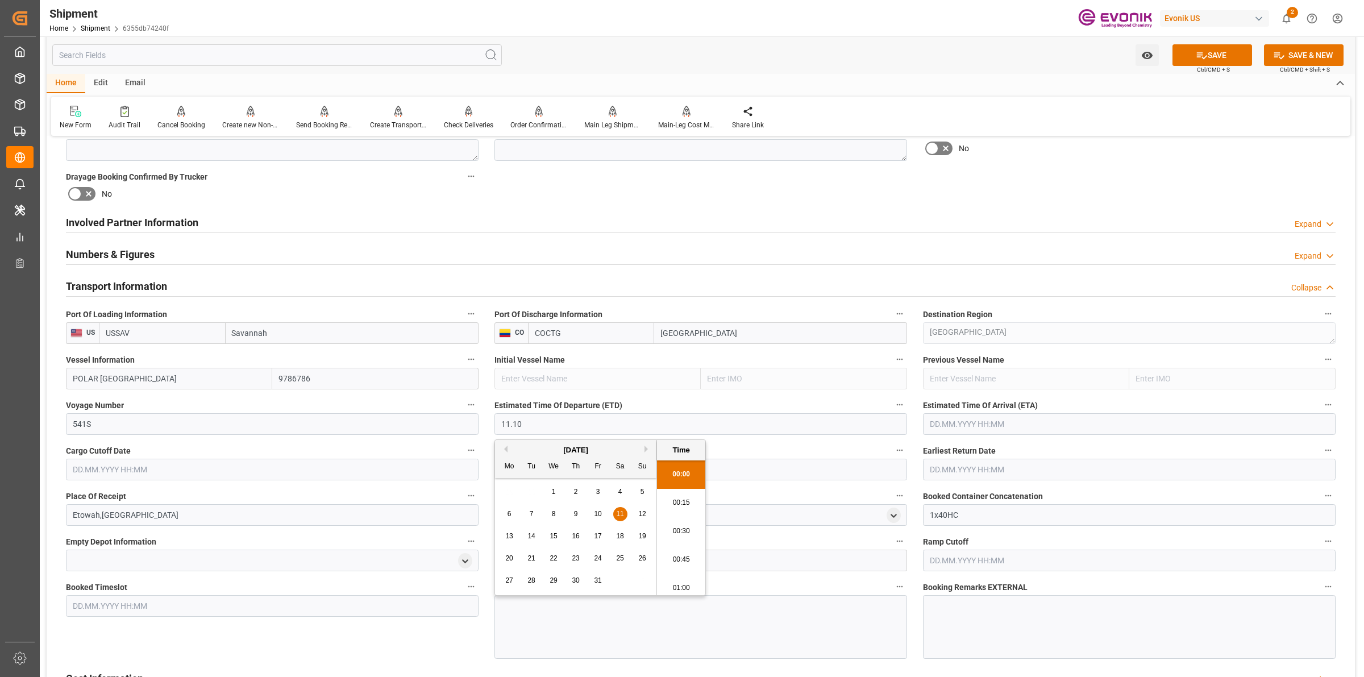
type input "[DATE] 00:00"
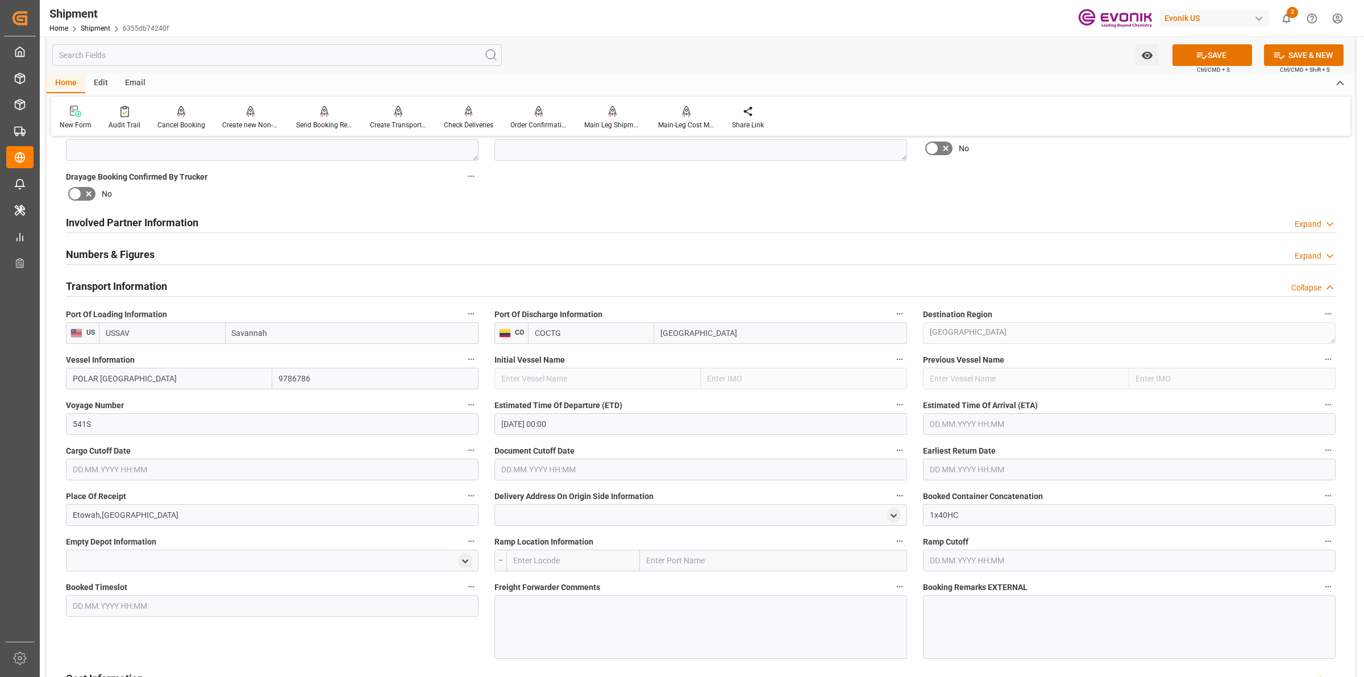
click at [990, 422] on input "text" at bounding box center [1129, 424] width 413 height 22
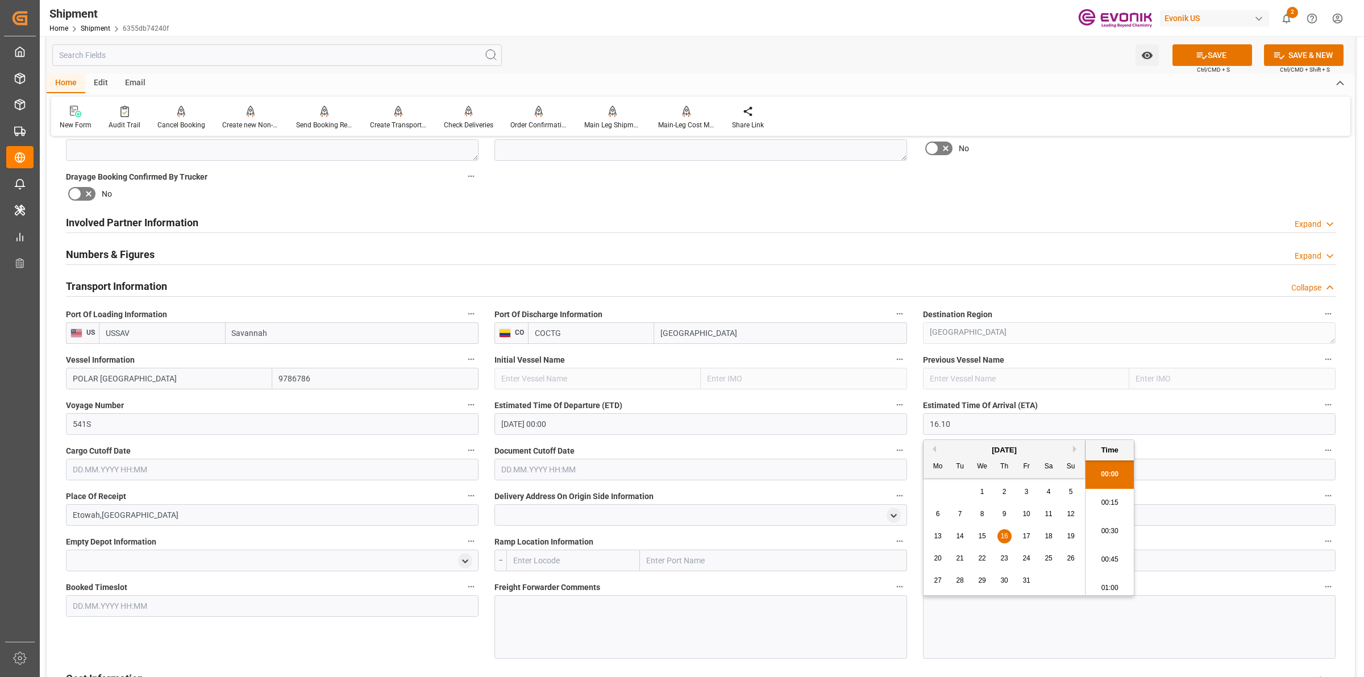
type input "[DATE] 00:00"
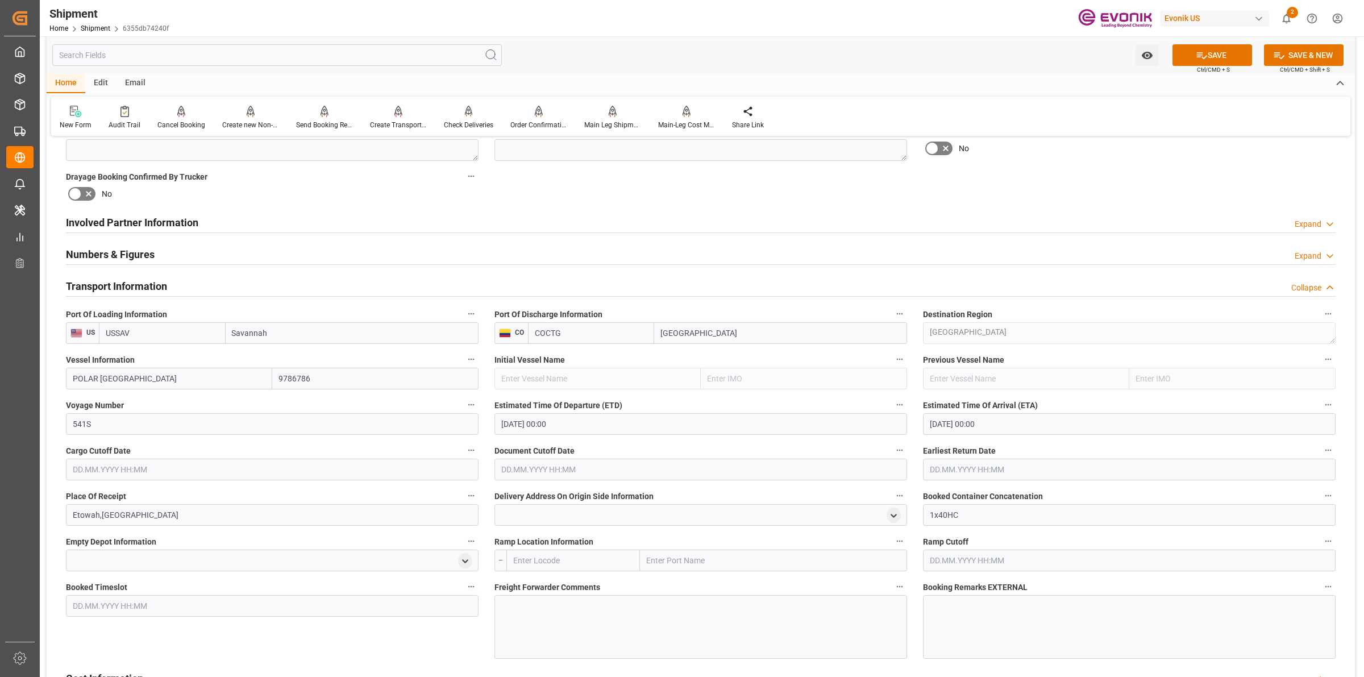
click at [279, 466] on input "text" at bounding box center [272, 470] width 413 height 22
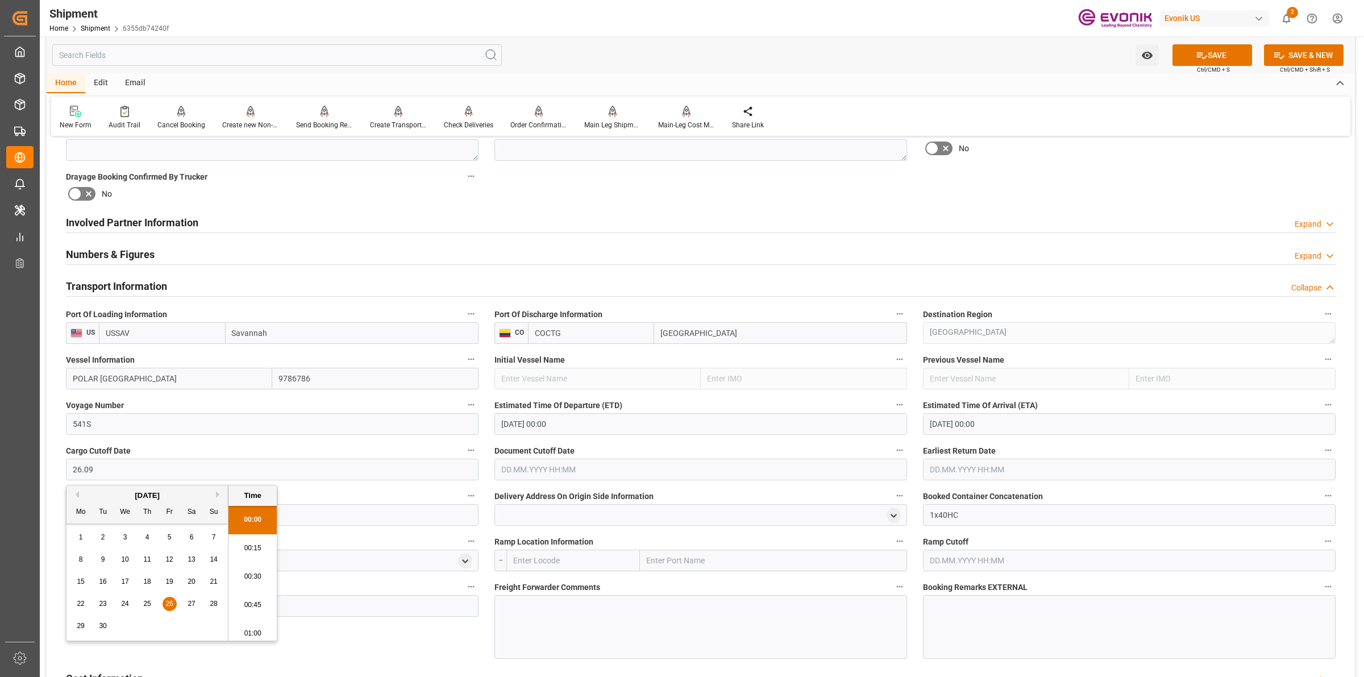
type input "[DATE] 00:00"
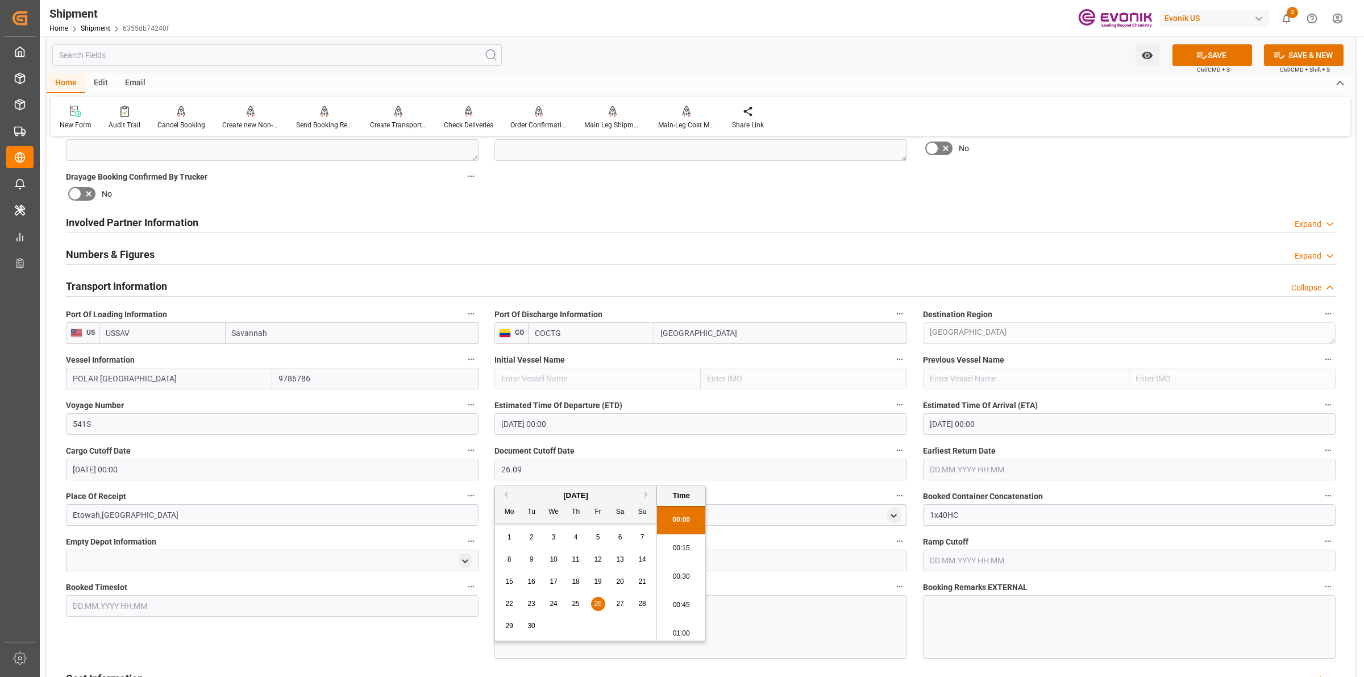
type input "[DATE] 00:00"
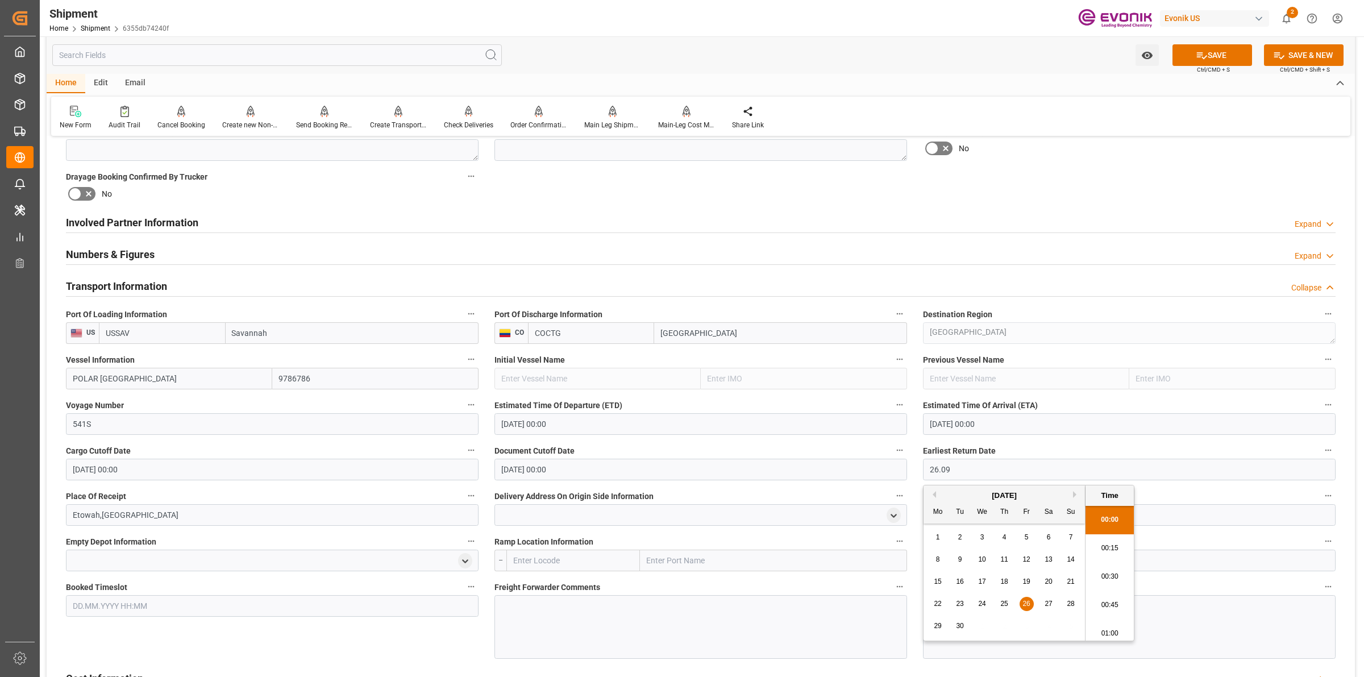
type input "[DATE] 00:00"
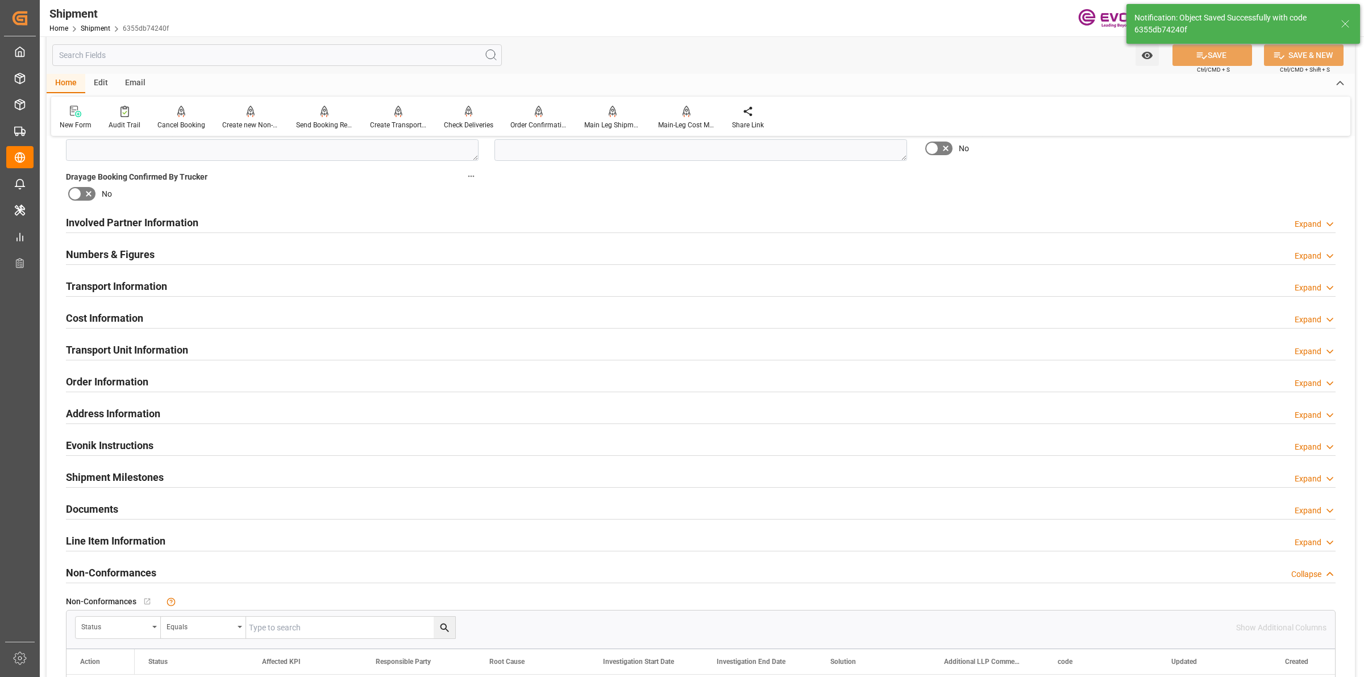
click at [115, 271] on div "Transport Information Expand" at bounding box center [701, 287] width 1286 height 32
click at [118, 281] on h2 "Transport Information" at bounding box center [116, 286] width 101 height 15
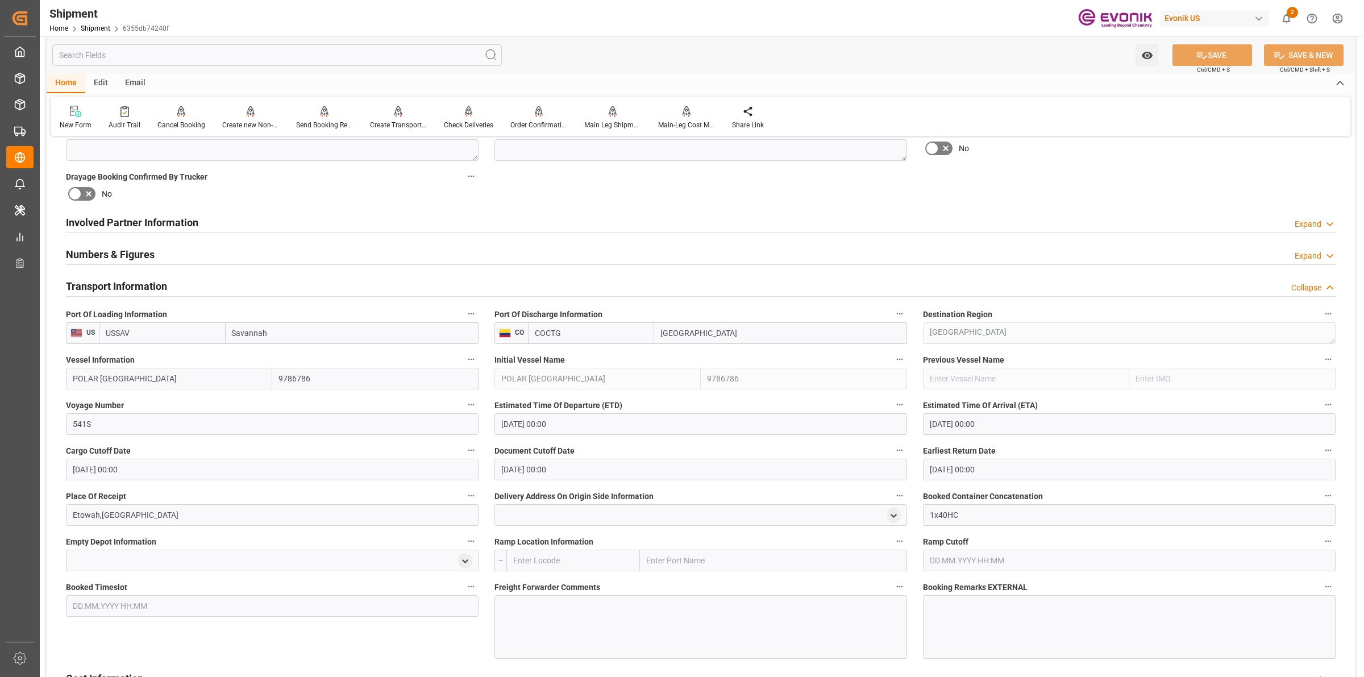
click at [707, 609] on div at bounding box center [701, 627] width 413 height 64
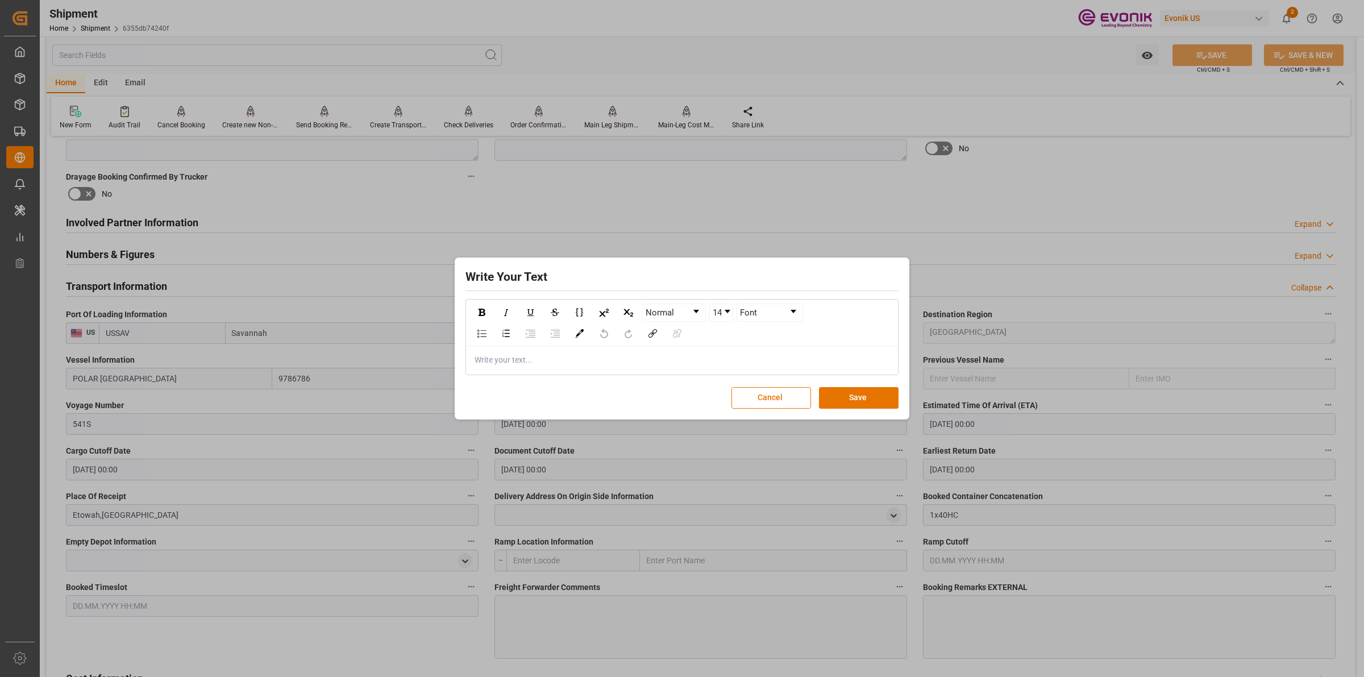
click at [743, 375] on div "Normal 14 Font Write your text..." at bounding box center [682, 337] width 433 height 76
click at [753, 368] on div "Write your text..." at bounding box center [682, 360] width 431 height 28
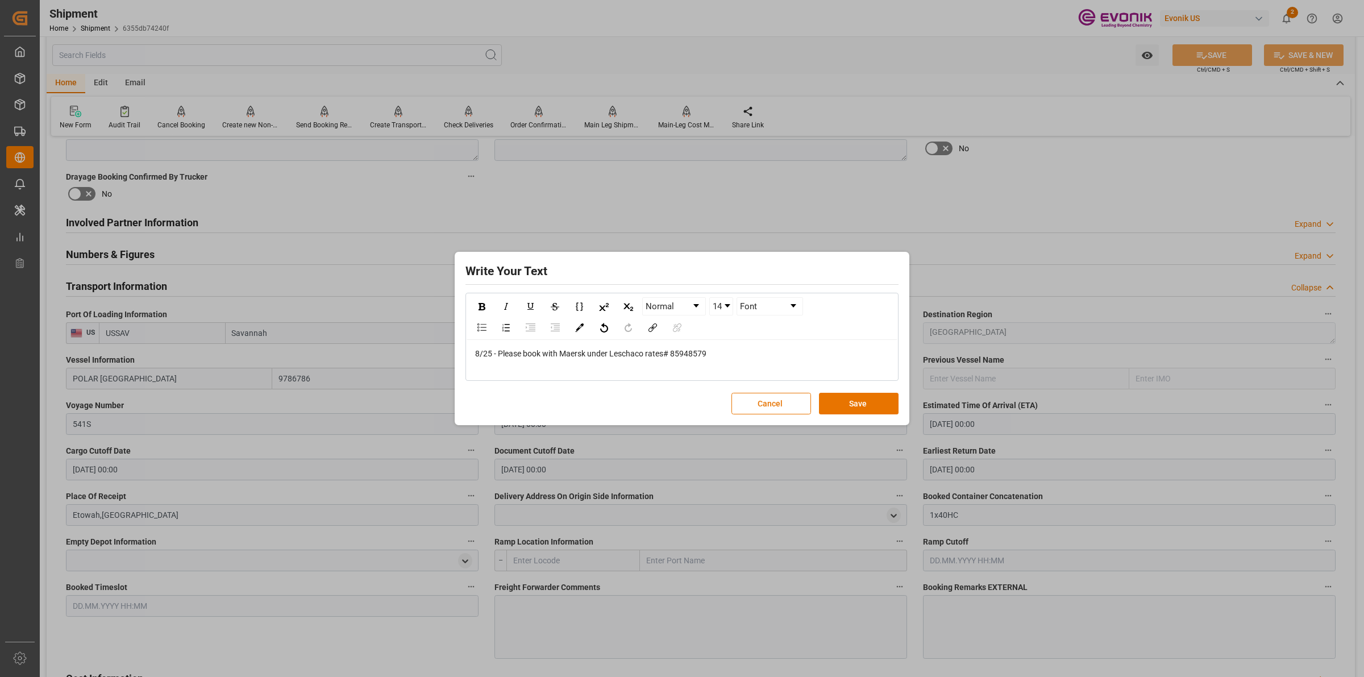
click at [725, 371] on div "rdw-editor" at bounding box center [682, 366] width 414 height 12
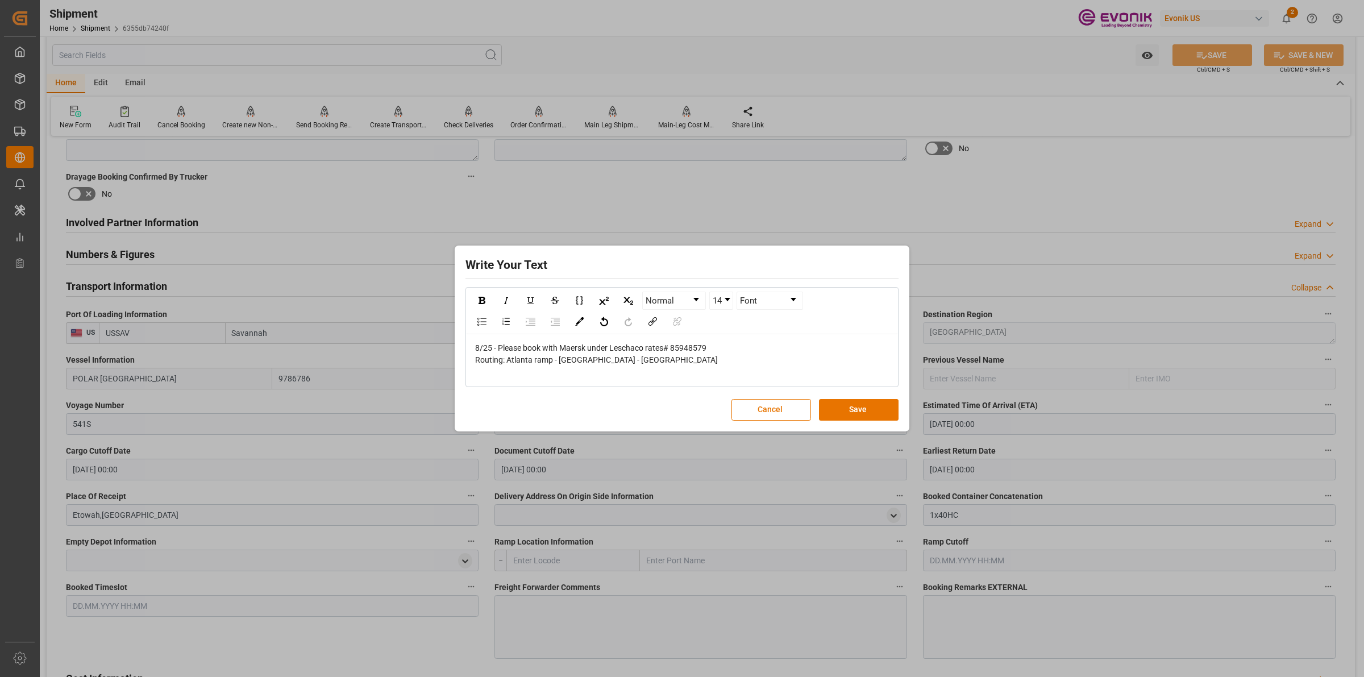
click at [666, 381] on div "8/25 - Please book with Maersk under Leschaco rates# 85948579 Routing: [GEOGRAP…" at bounding box center [682, 360] width 431 height 52
click at [675, 377] on div "rdw-editor" at bounding box center [682, 372] width 414 height 12
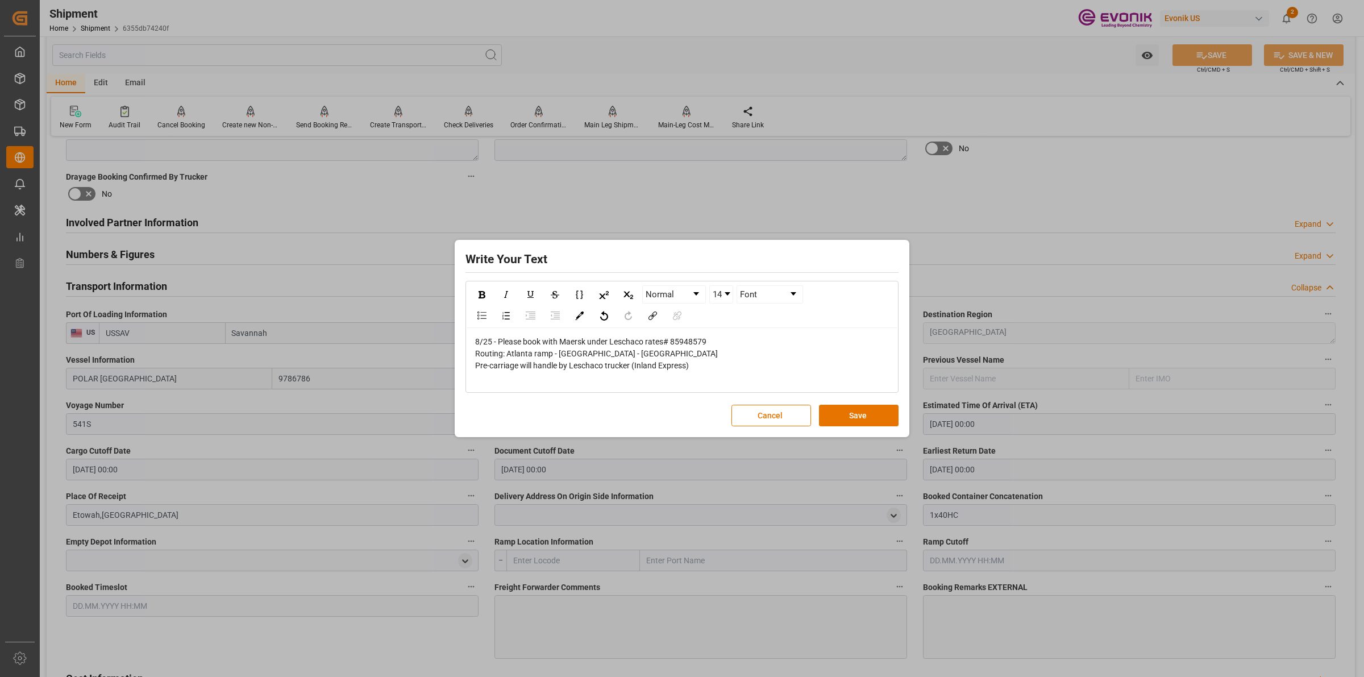
click at [583, 376] on div "rdw-editor" at bounding box center [682, 378] width 414 height 12
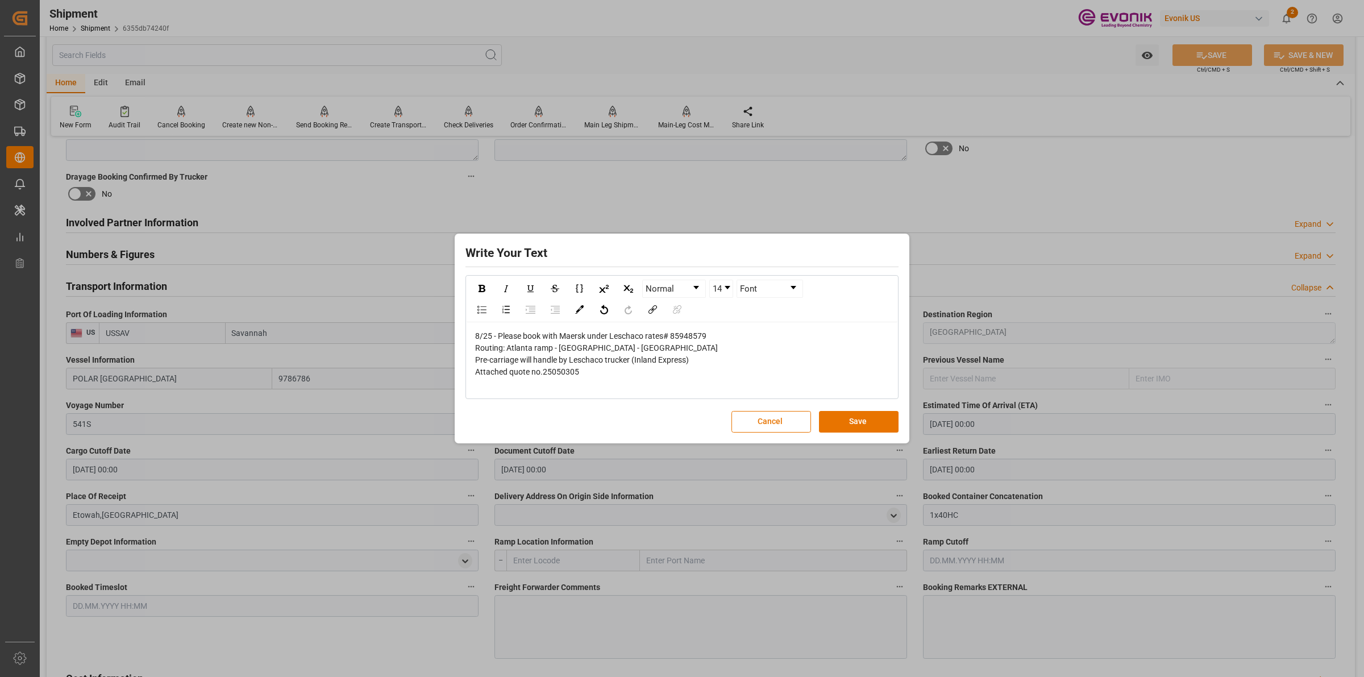
click at [638, 383] on div "rdw-editor" at bounding box center [682, 384] width 414 height 12
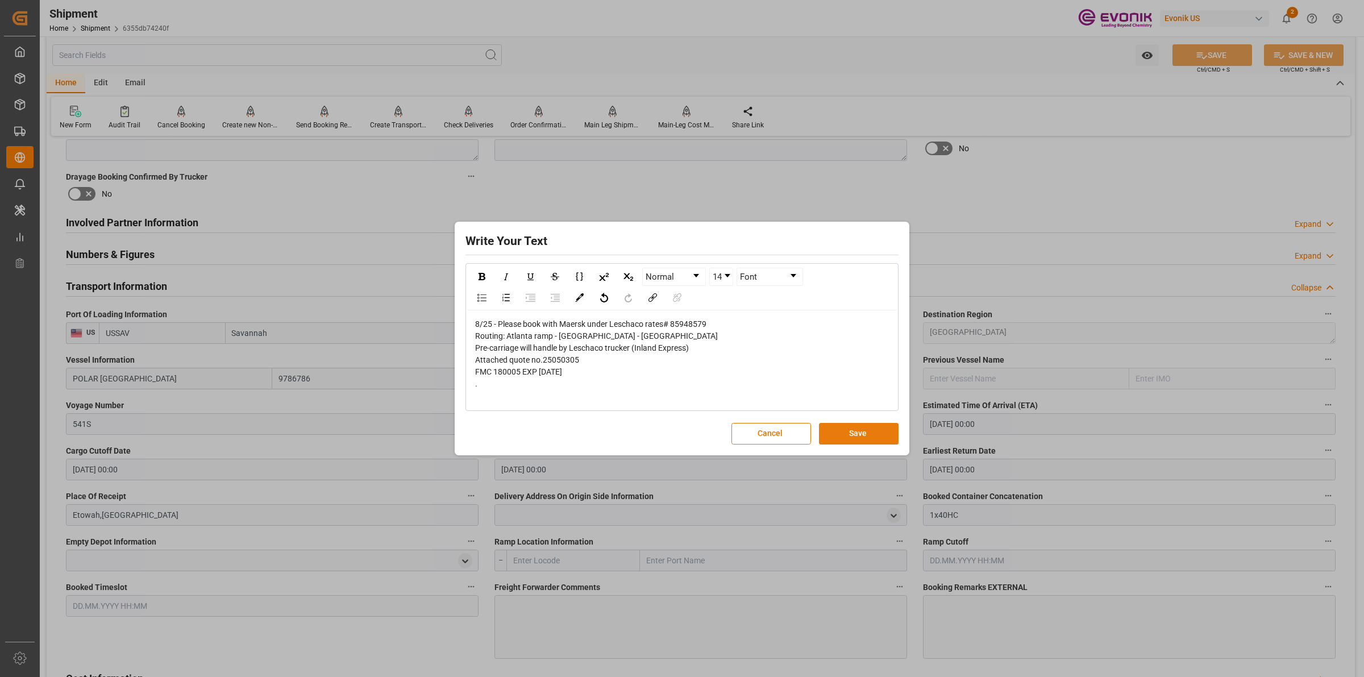
click at [867, 429] on button "Save" at bounding box center [859, 434] width 80 height 22
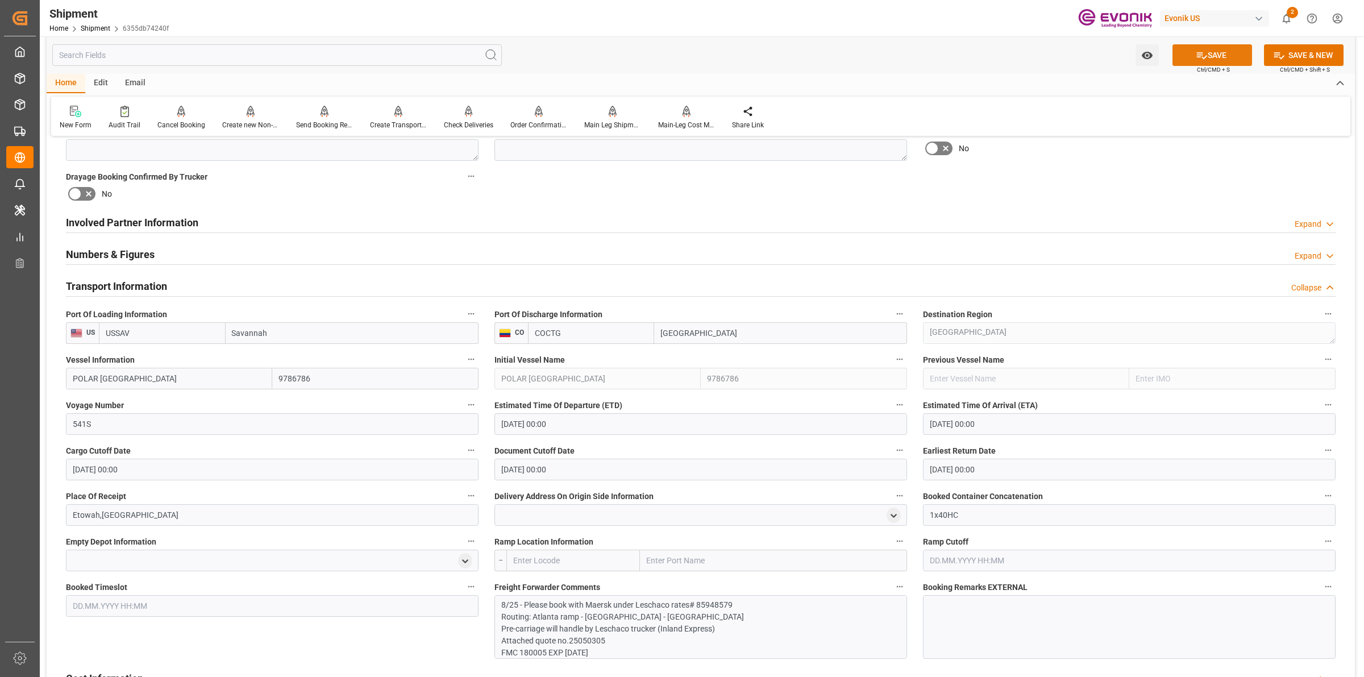
click at [1194, 45] on button "SAVE" at bounding box center [1213, 55] width 80 height 22
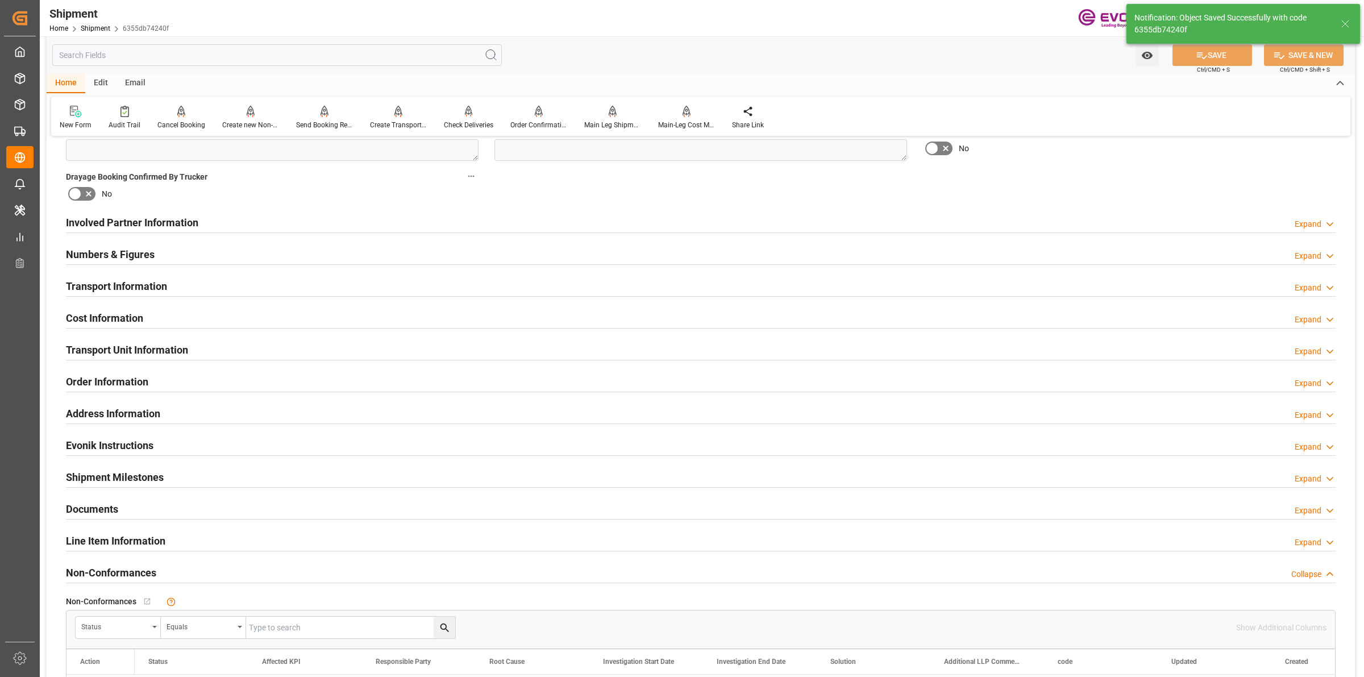
click at [135, 286] on h2 "Transport Information" at bounding box center [116, 286] width 101 height 15
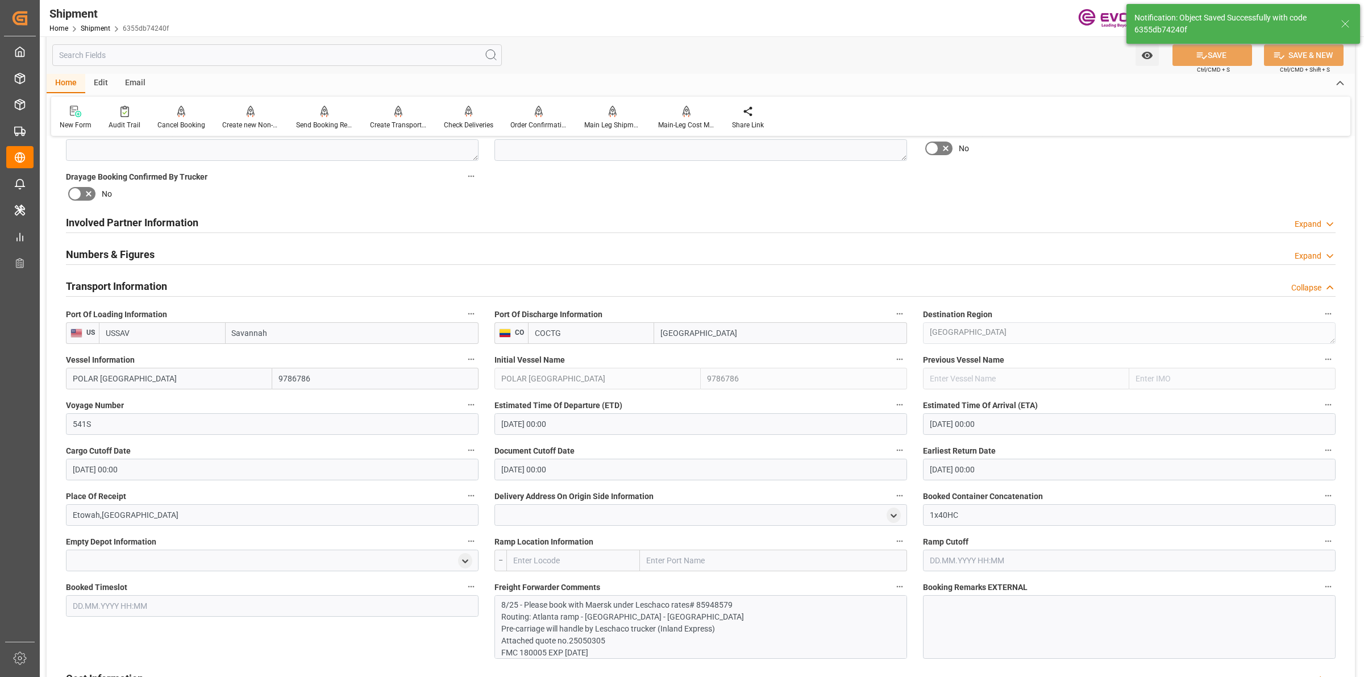
click at [135, 286] on h2 "Transport Information" at bounding box center [116, 286] width 101 height 15
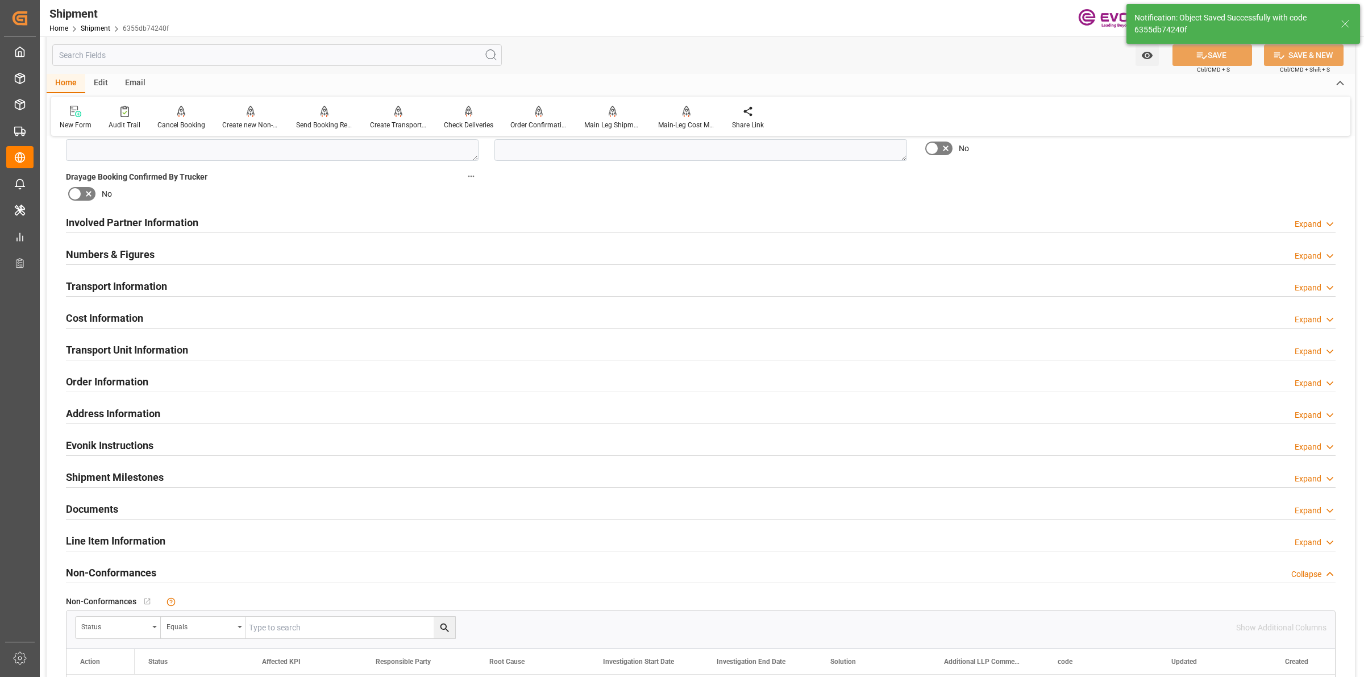
click at [115, 326] on div "Cost Information" at bounding box center [104, 317] width 77 height 22
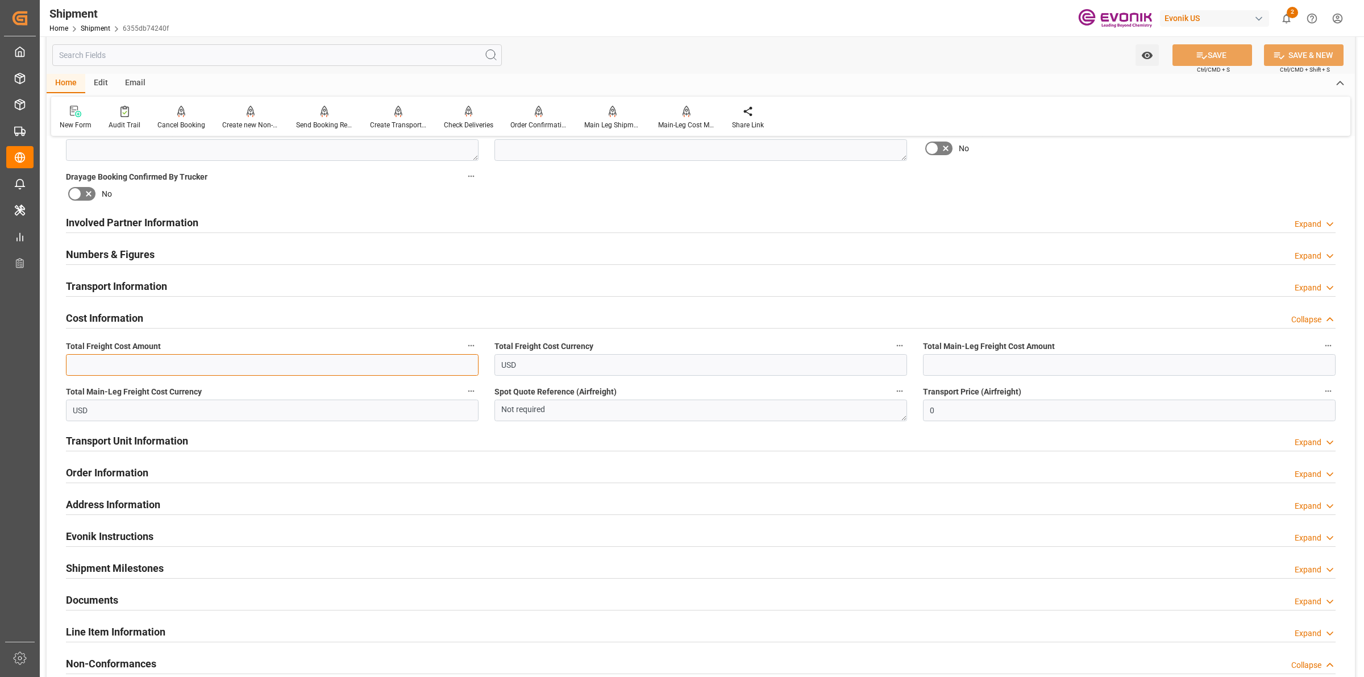
click at [123, 357] on input "text" at bounding box center [272, 365] width 413 height 22
paste input "2635"
type input "2635"
click at [981, 359] on input "text" at bounding box center [1129, 365] width 413 height 22
paste input "2635"
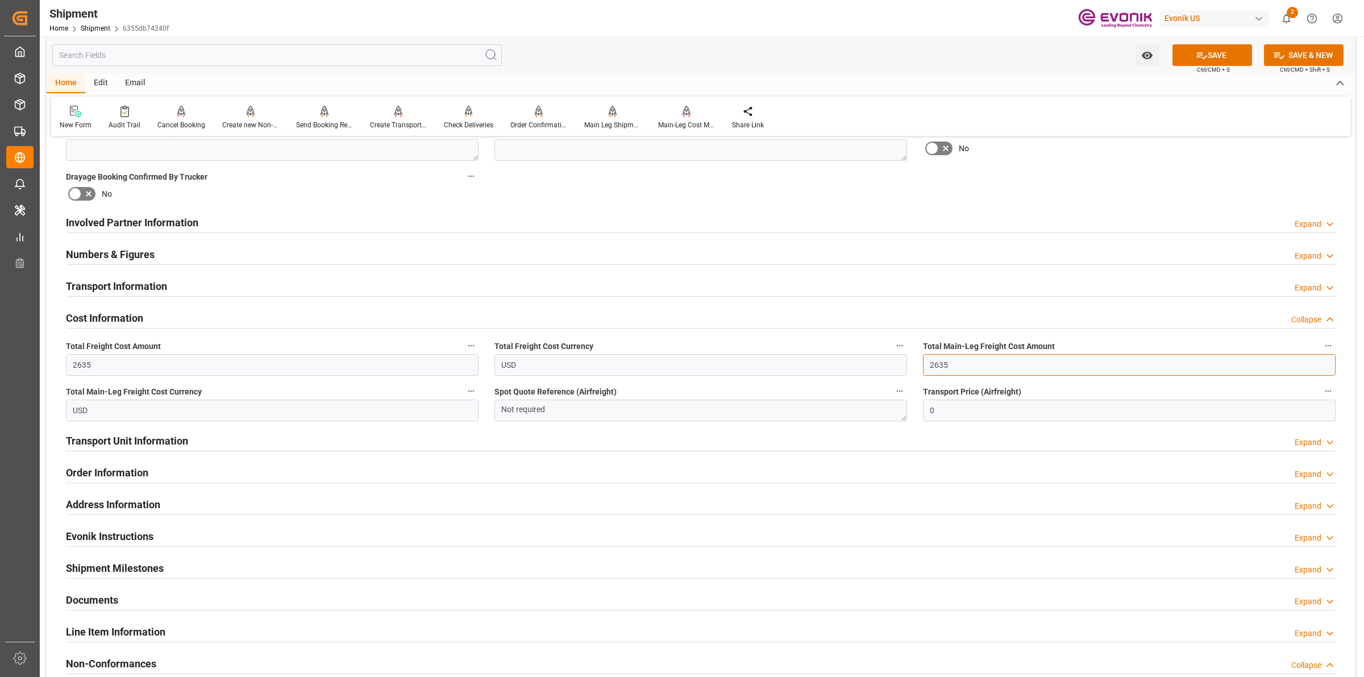
type input "2635"
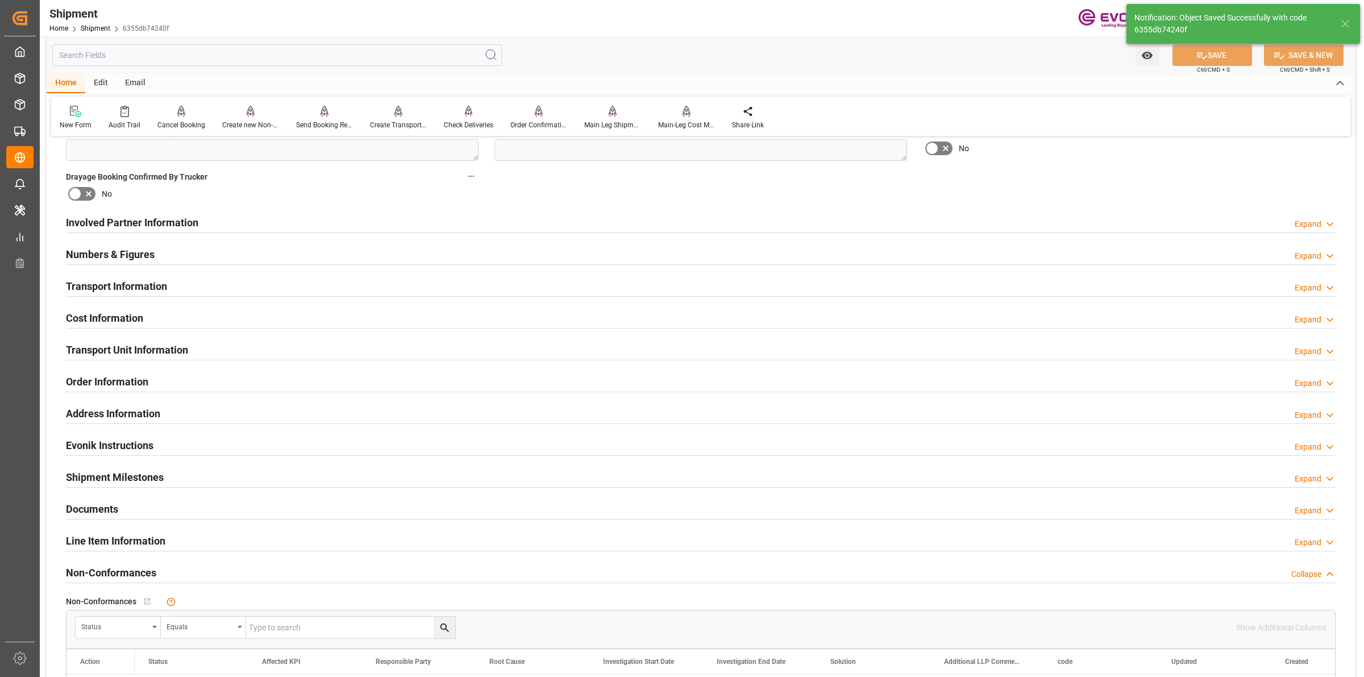
click at [132, 312] on h2 "Cost Information" at bounding box center [104, 317] width 77 height 15
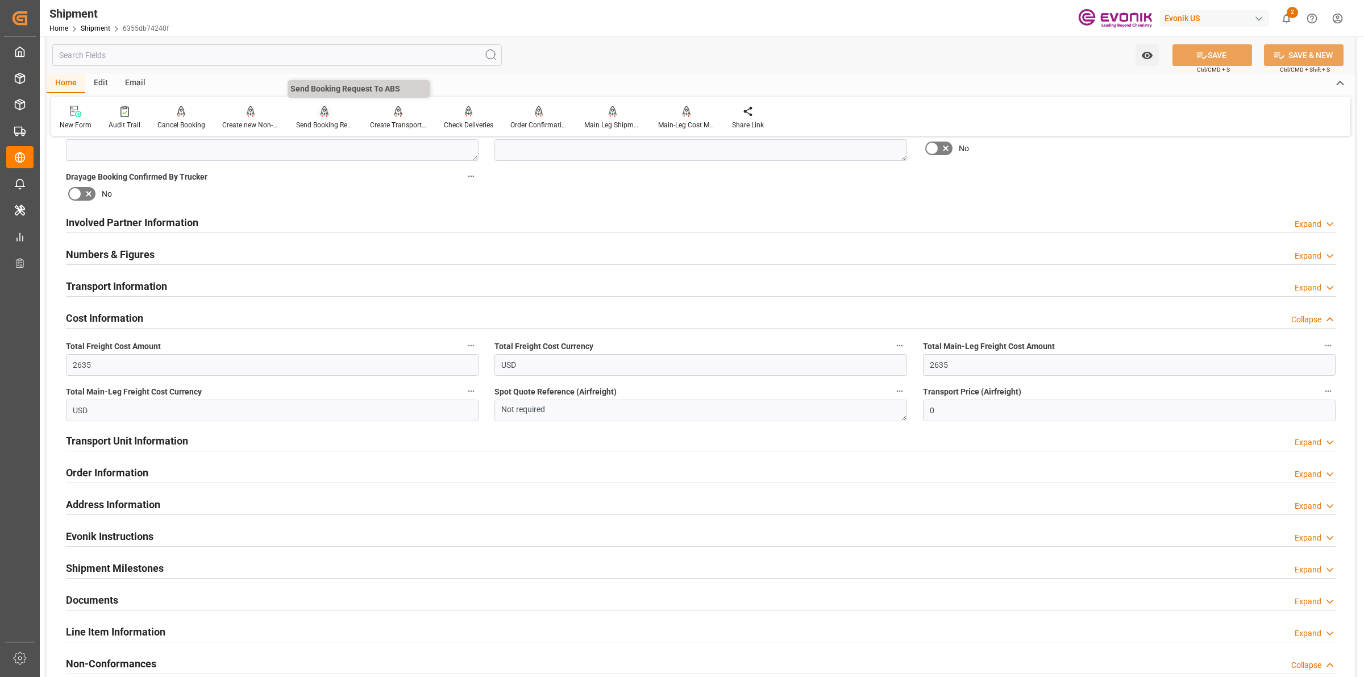
click at [312, 117] on div "Send Booking Request To ABS" at bounding box center [325, 117] width 74 height 25
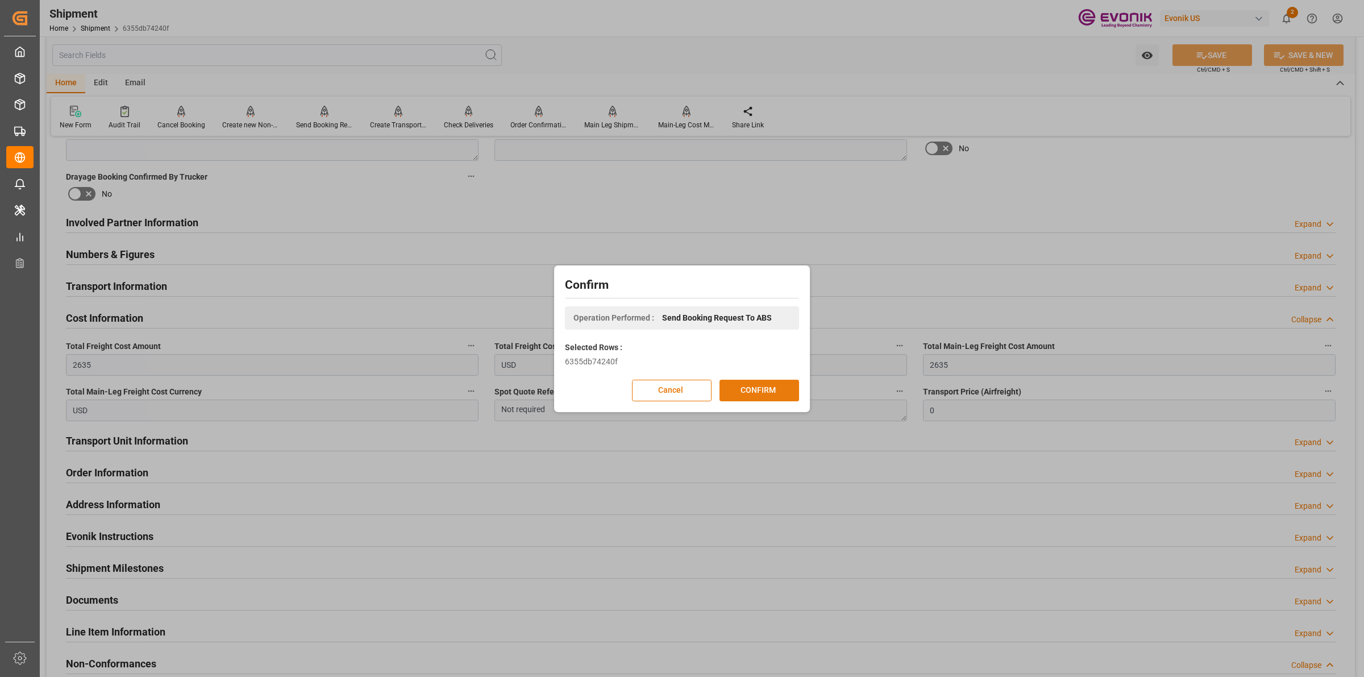
click at [772, 387] on button "CONFIRM" at bounding box center [760, 391] width 80 height 22
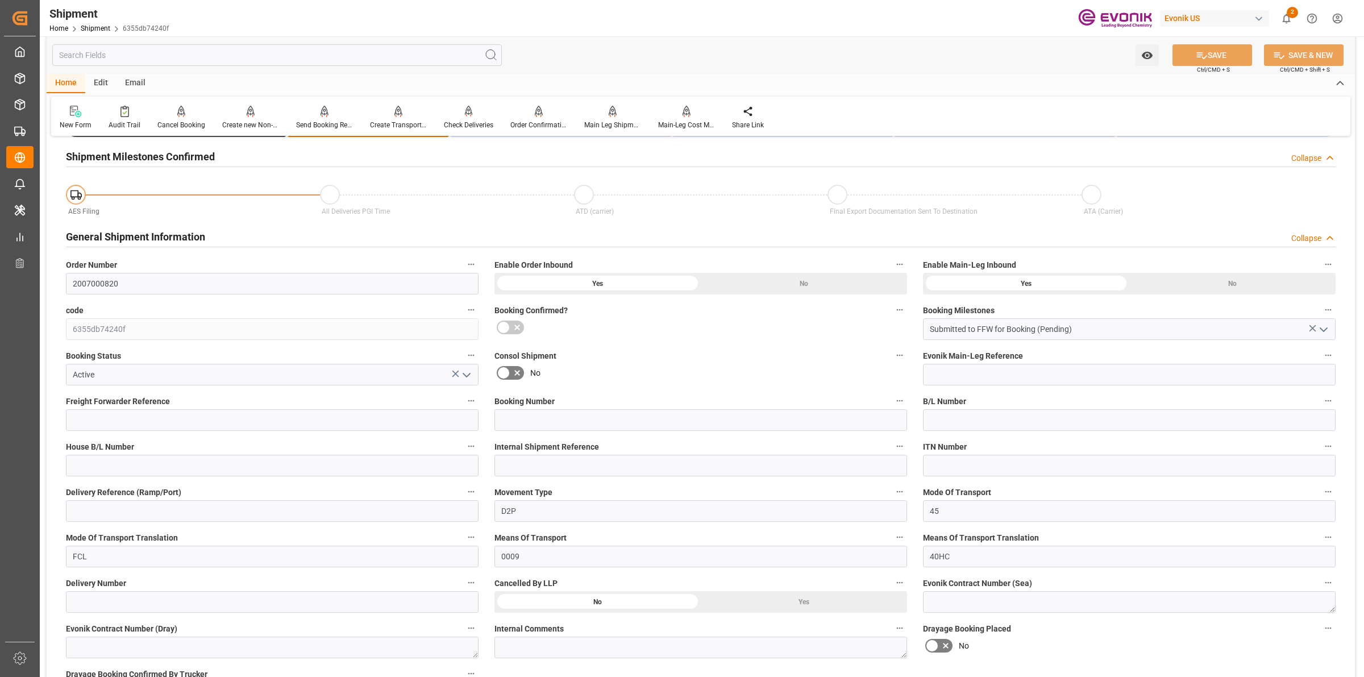
scroll to position [0, 0]
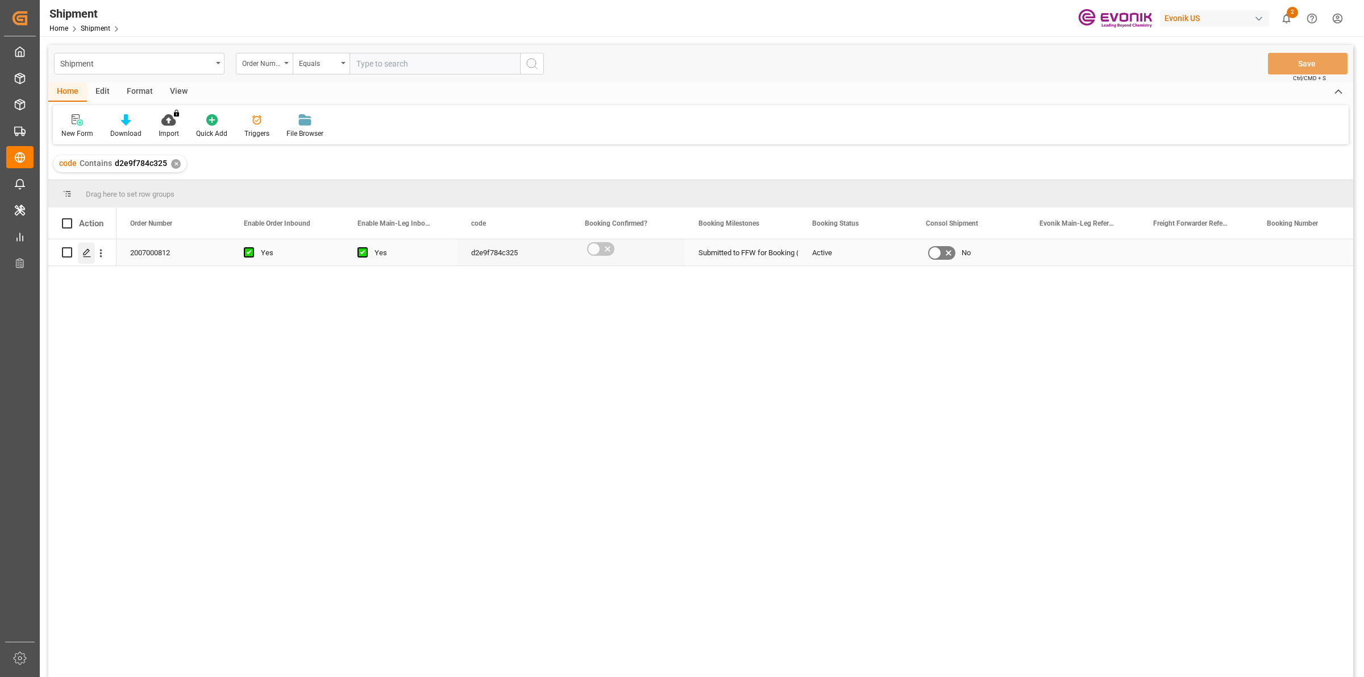
click at [84, 255] on polygon "Press SPACE to select this row." at bounding box center [87, 252] width 6 height 6
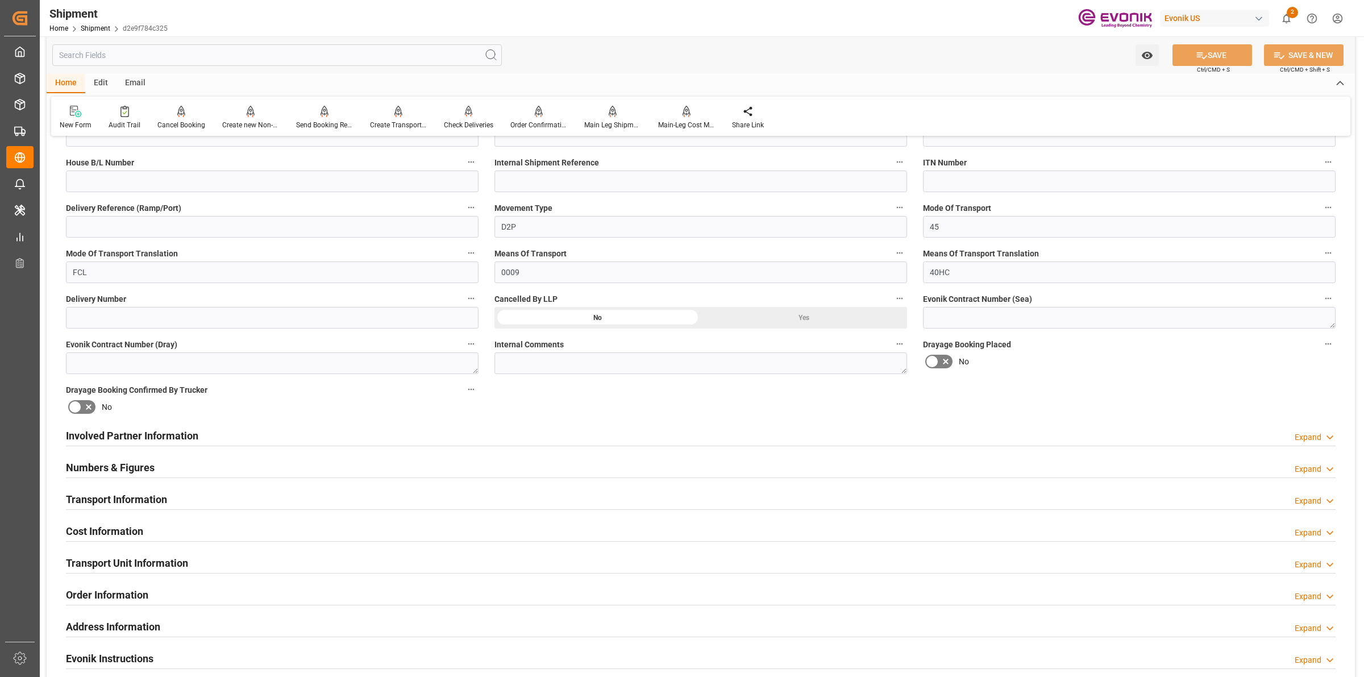
scroll to position [426, 0]
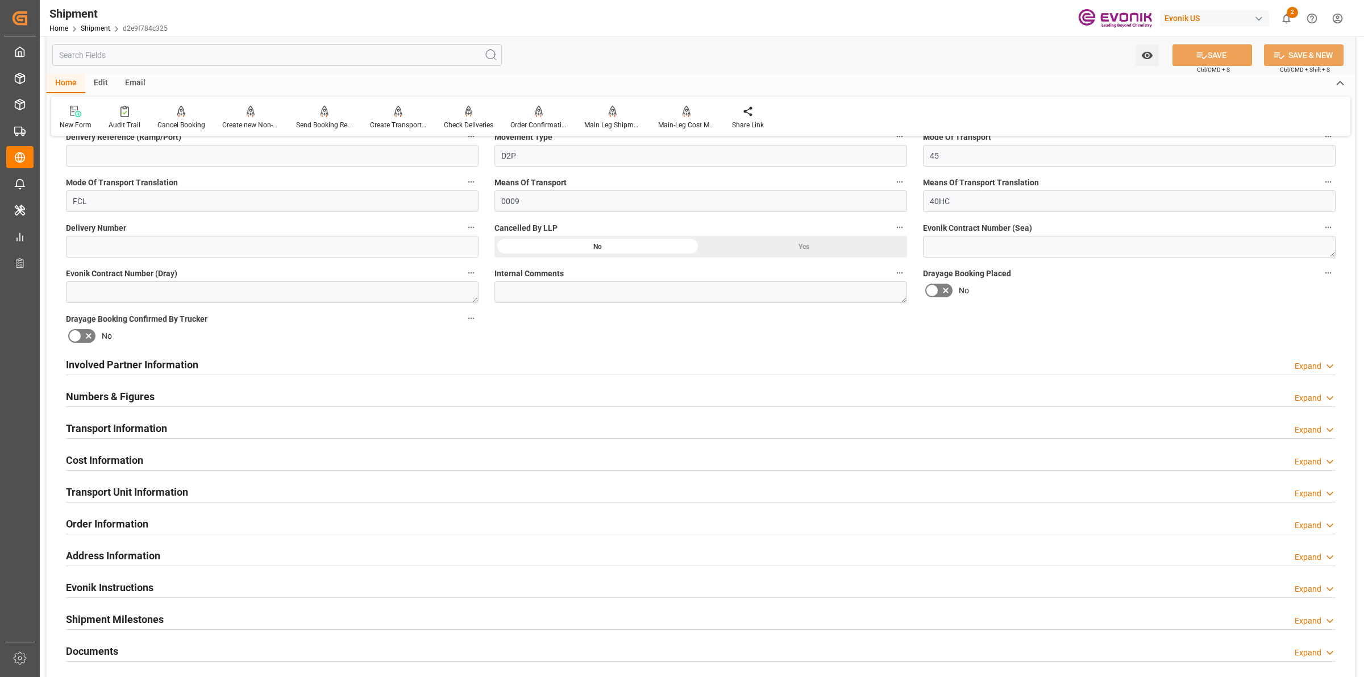
click at [189, 367] on h2 "Involved Partner Information" at bounding box center [132, 364] width 132 height 15
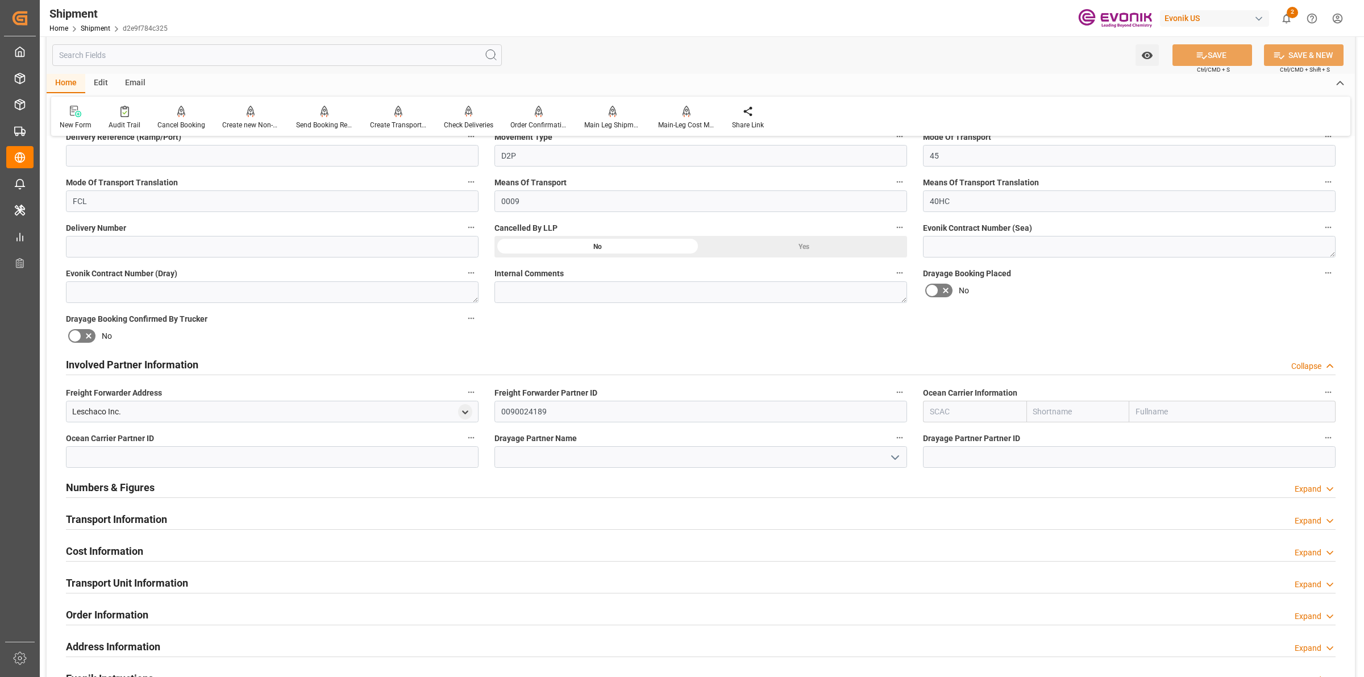
click at [948, 415] on input "text" at bounding box center [974, 412] width 103 height 22
click at [935, 432] on b "ALRB" at bounding box center [941, 436] width 20 height 9
type input "ALRB"
type input "AC Containerline"
type input "AC Containerline GmbH"
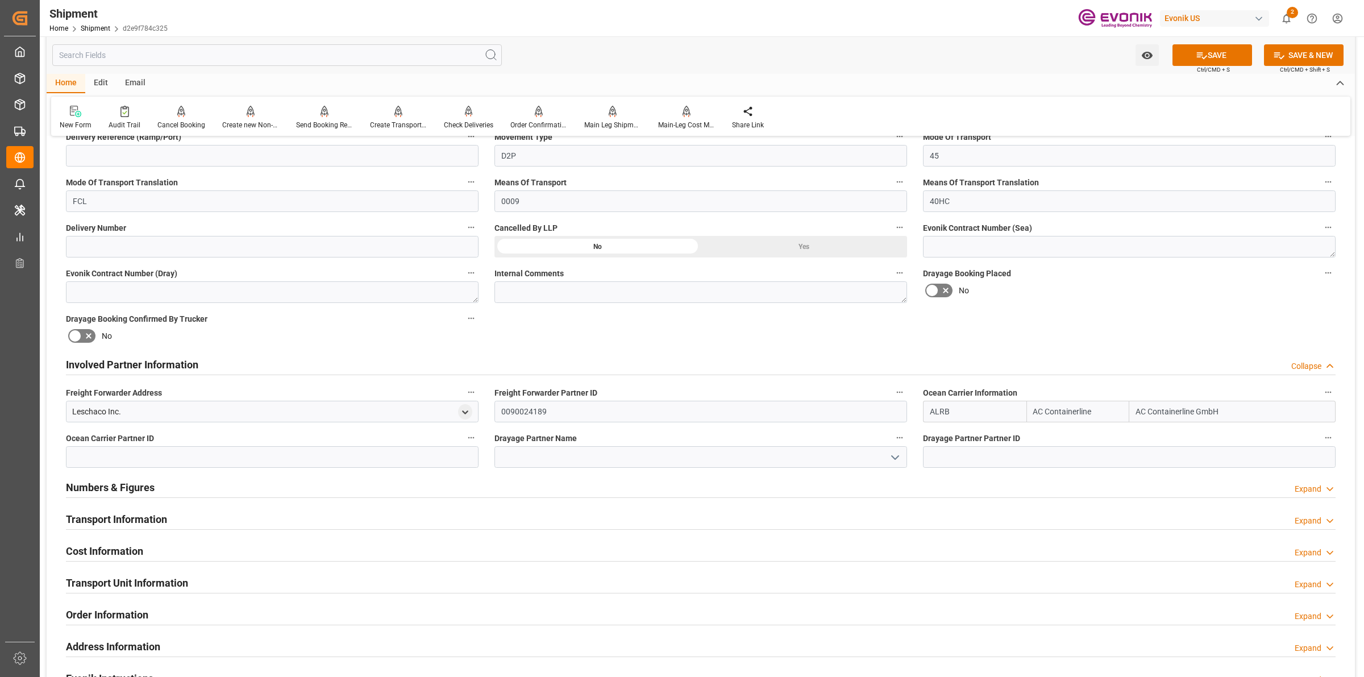
type input "ALRB"
click at [83, 416] on div "Leschaco Inc." at bounding box center [96, 412] width 49 height 12
copy div "Leschaco"
click at [543, 464] on input at bounding box center [701, 457] width 413 height 22
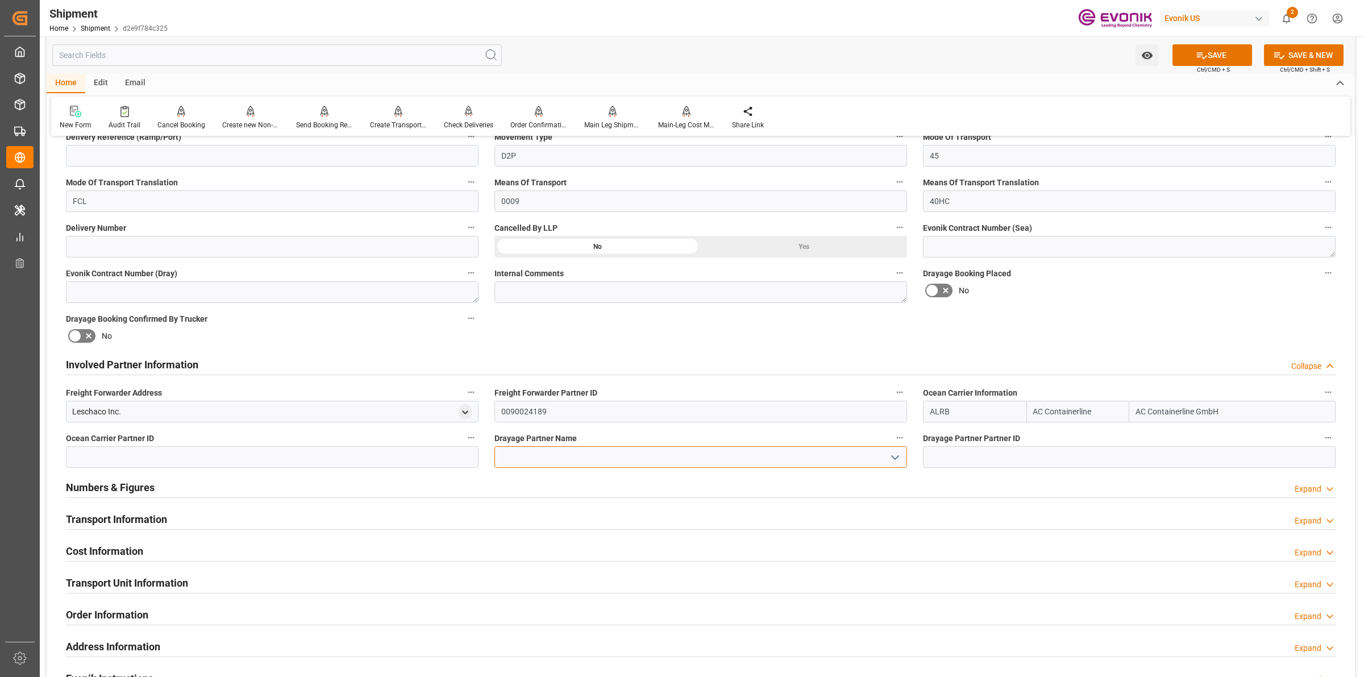
paste input "Leschaco"
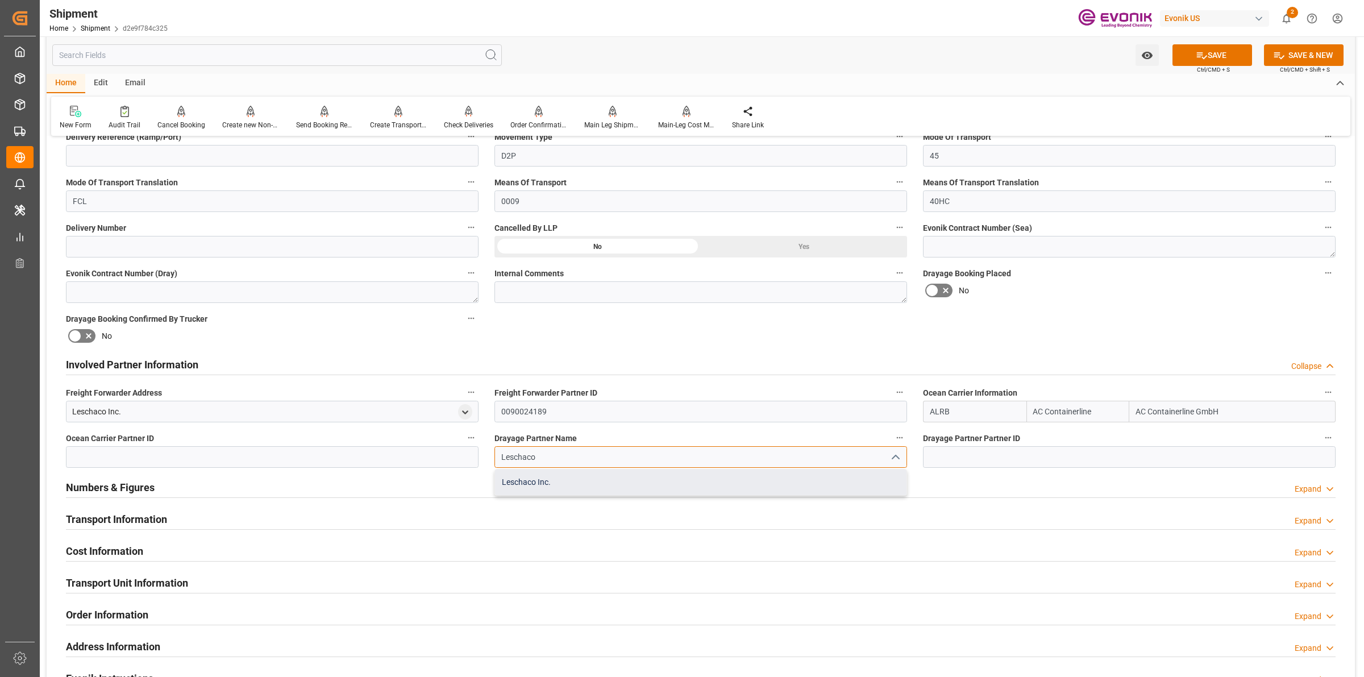
click at [533, 484] on div "Leschaco Inc." at bounding box center [701, 483] width 412 height 26
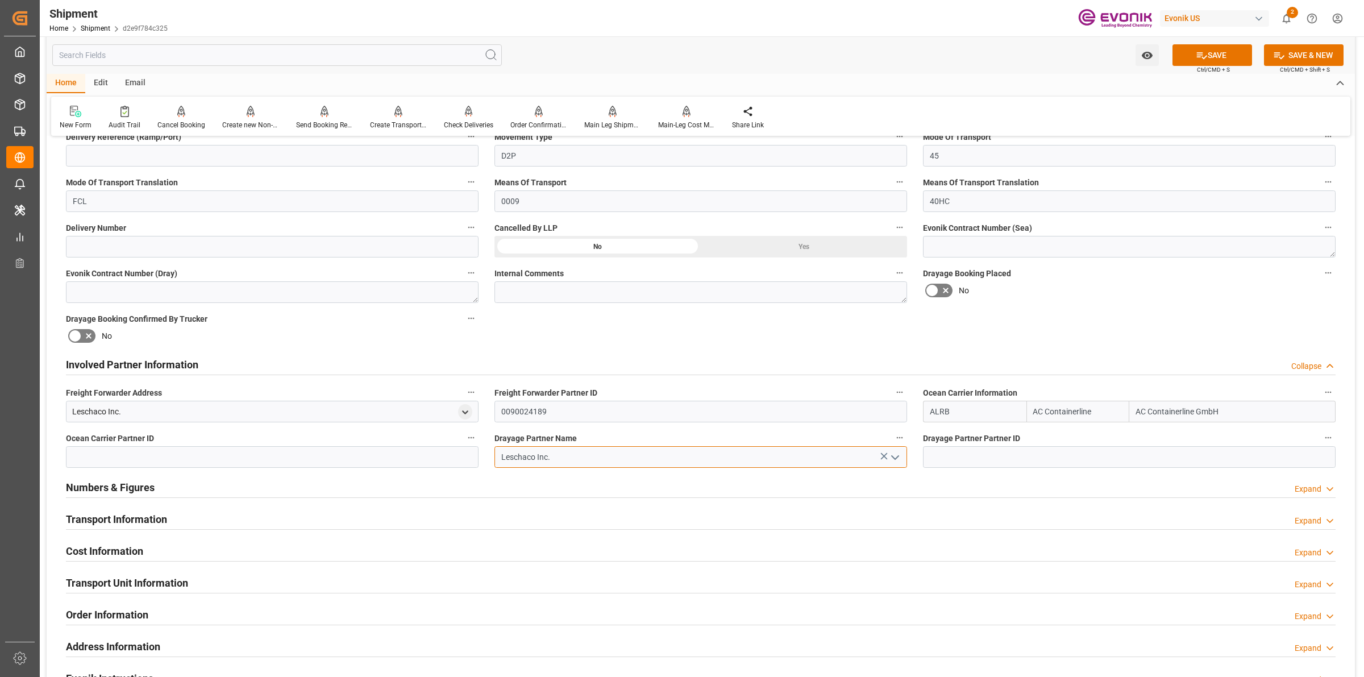
type input "Leschaco Inc."
click at [530, 417] on input "0090024189" at bounding box center [701, 412] width 413 height 22
click at [398, 458] on input at bounding box center [272, 457] width 413 height 22
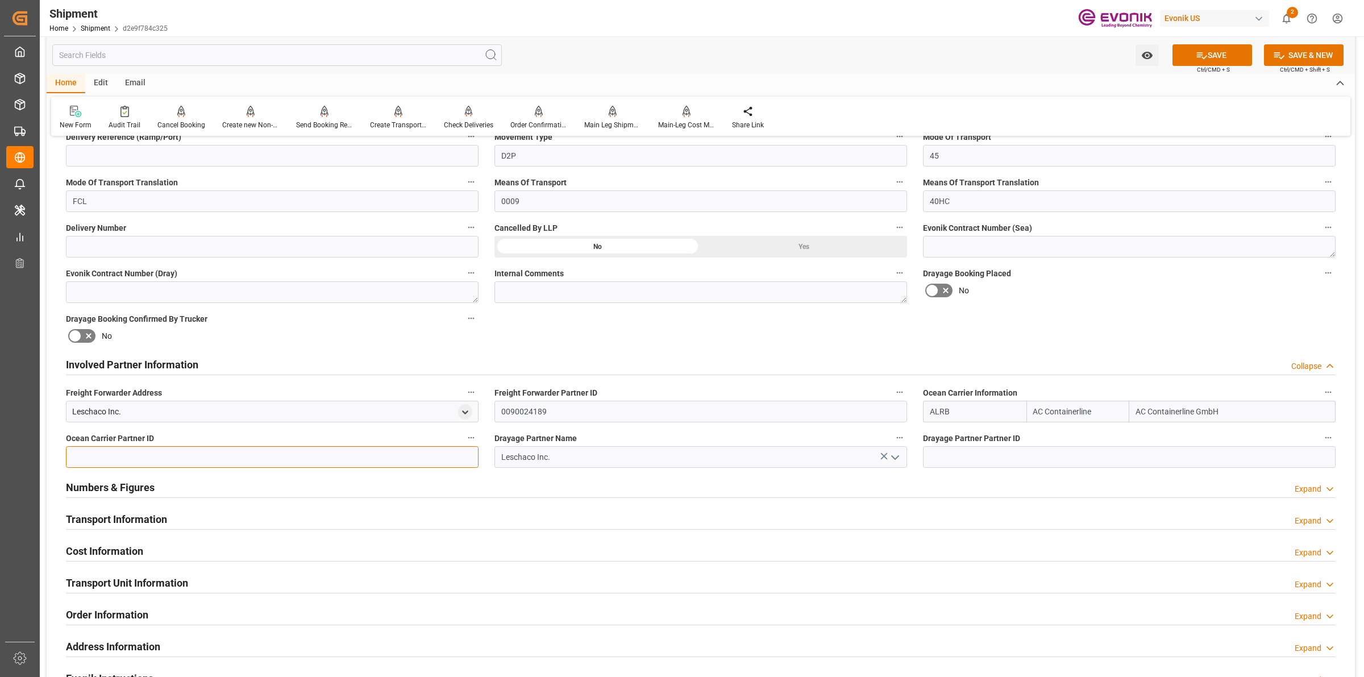
paste input "0090024189"
type input "0090024189"
click at [944, 455] on input at bounding box center [1129, 457] width 413 height 22
paste input "0090024189"
type input "0090024189"
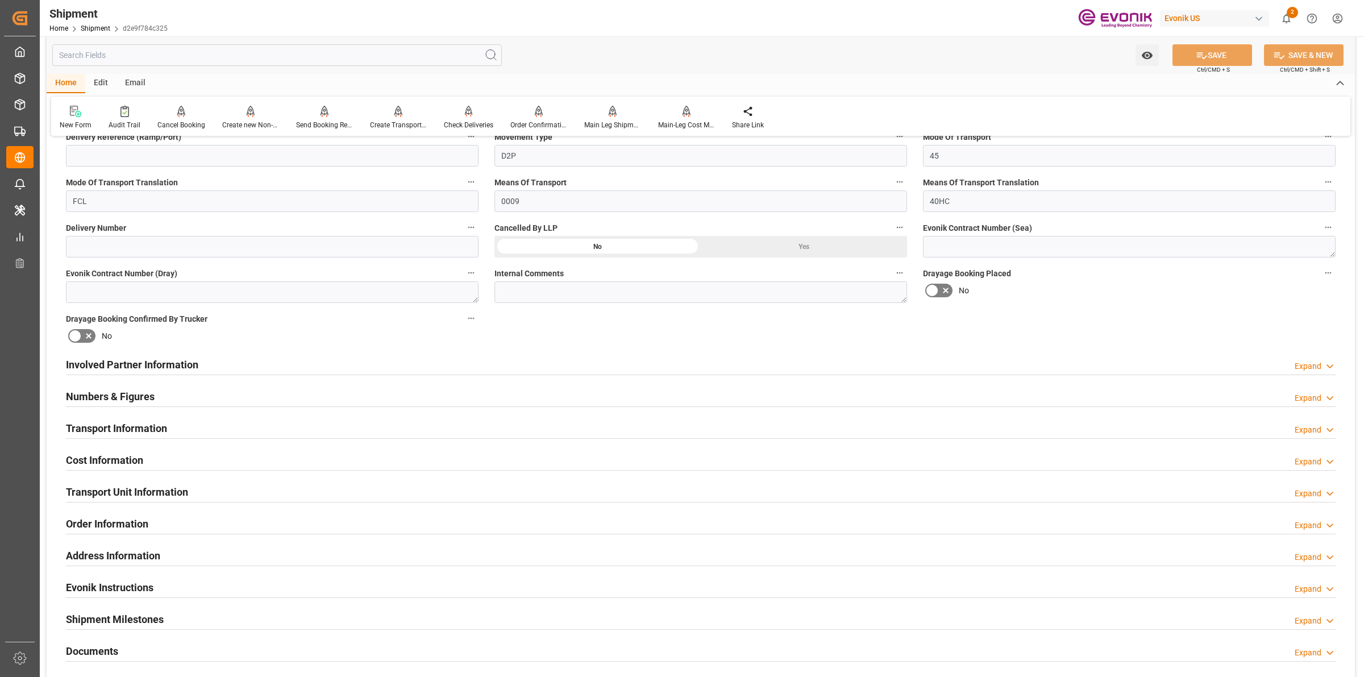
click at [185, 368] on h2 "Involved Partner Information" at bounding box center [132, 364] width 132 height 15
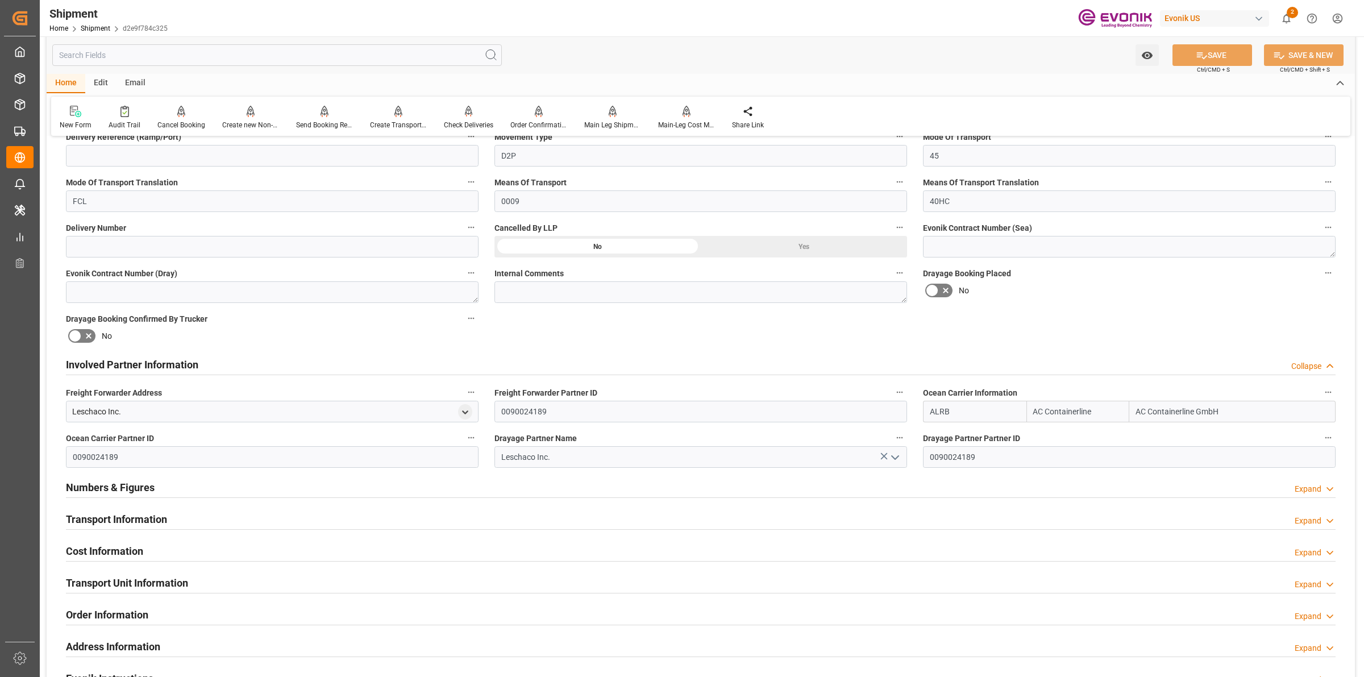
click at [185, 368] on h2 "Involved Partner Information" at bounding box center [132, 364] width 132 height 15
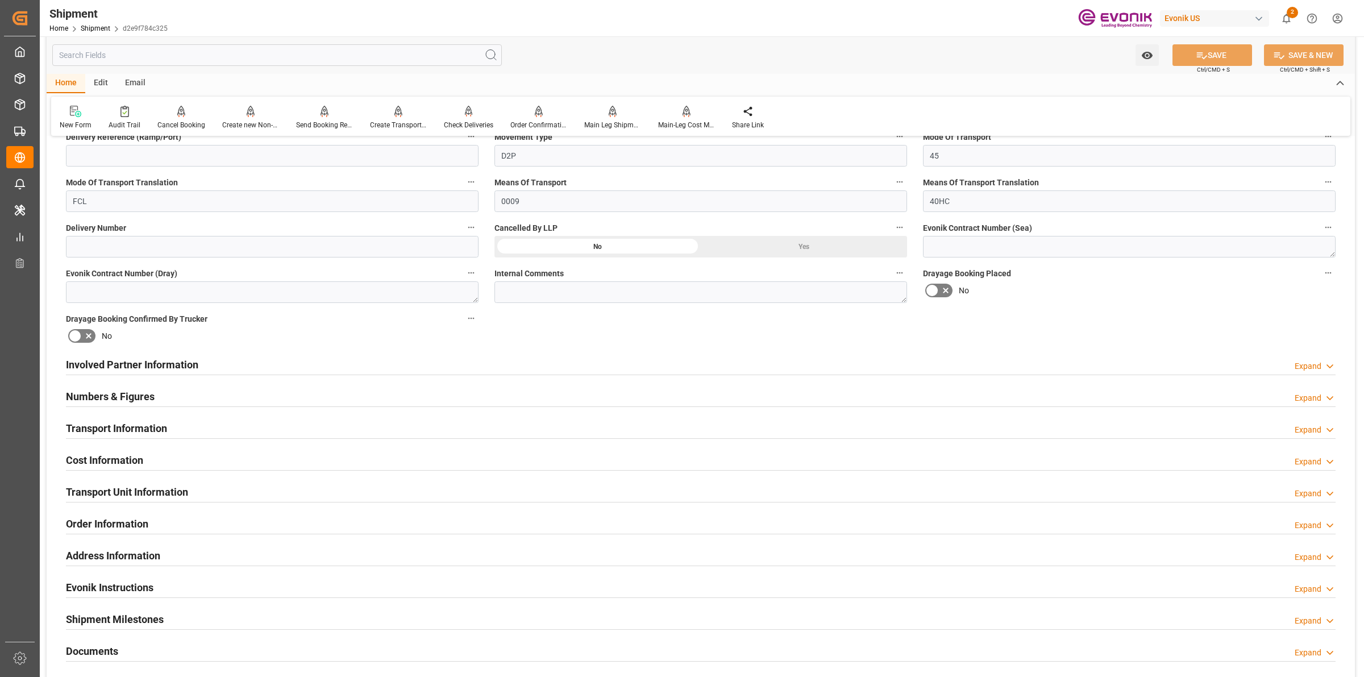
click at [147, 418] on div "Transport Information" at bounding box center [116, 428] width 101 height 22
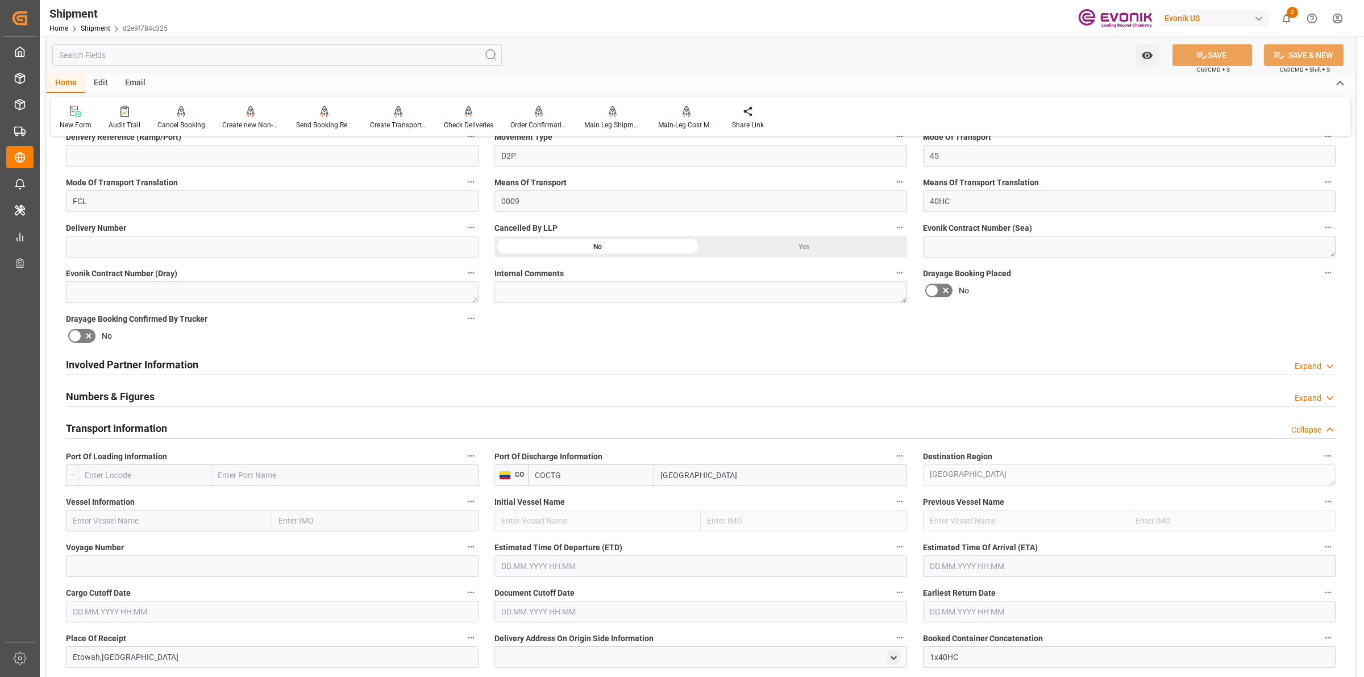
click at [194, 470] on input "text" at bounding box center [145, 475] width 134 height 22
paste input "USSAV"
type input "USSAV"
click at [122, 502] on span "USSAV - Savannah" at bounding box center [116, 500] width 63 height 9
type input "Savannah"
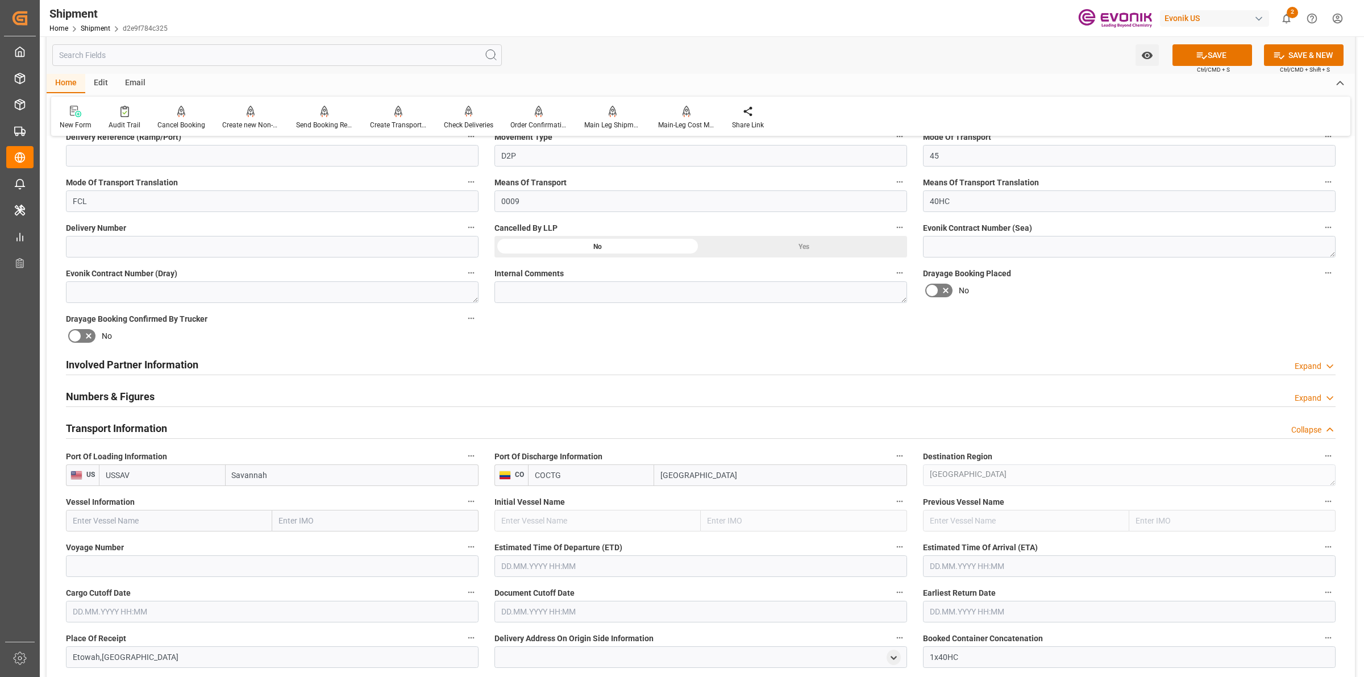
scroll to position [568, 0]
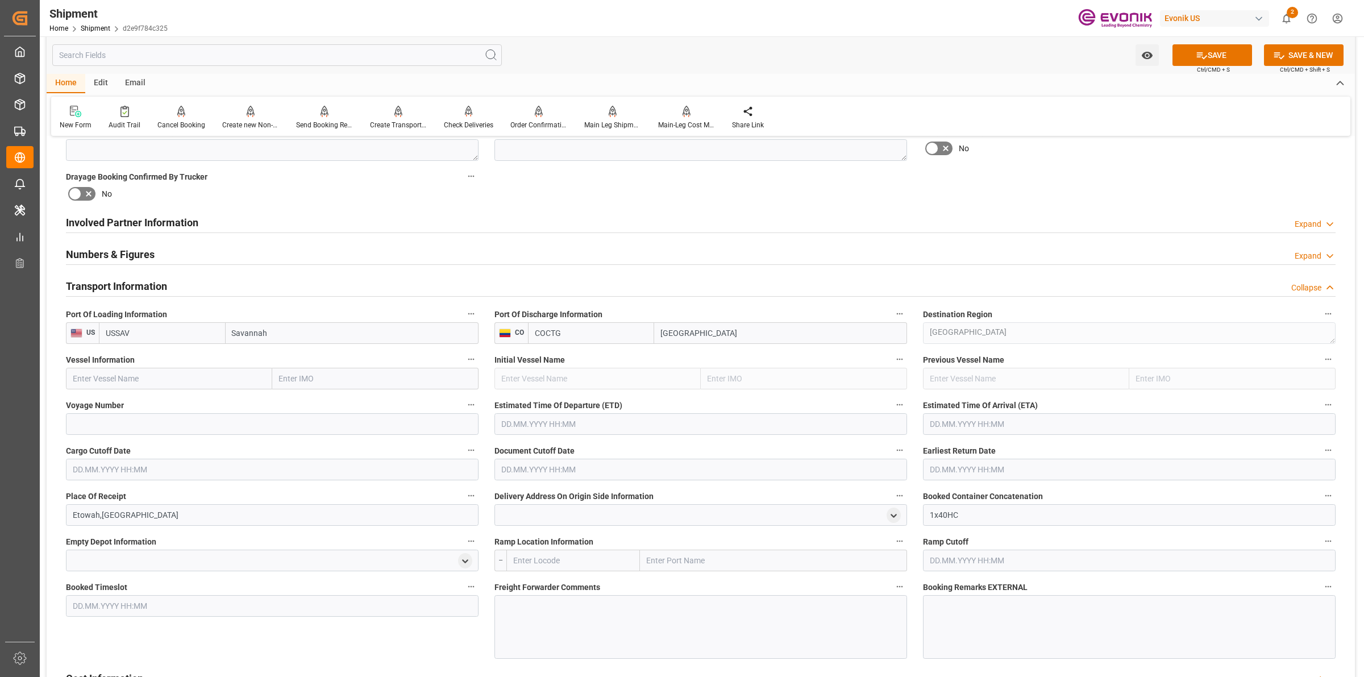
type input "USSAV"
click at [245, 381] on input "text" at bounding box center [169, 379] width 206 height 22
paste input "POLAR [PERSON_NAME]"
click at [146, 404] on b "POLAR [GEOGRAPHIC_DATA]" at bounding box center [125, 403] width 105 height 9
type input "POLAR [GEOGRAPHIC_DATA]"
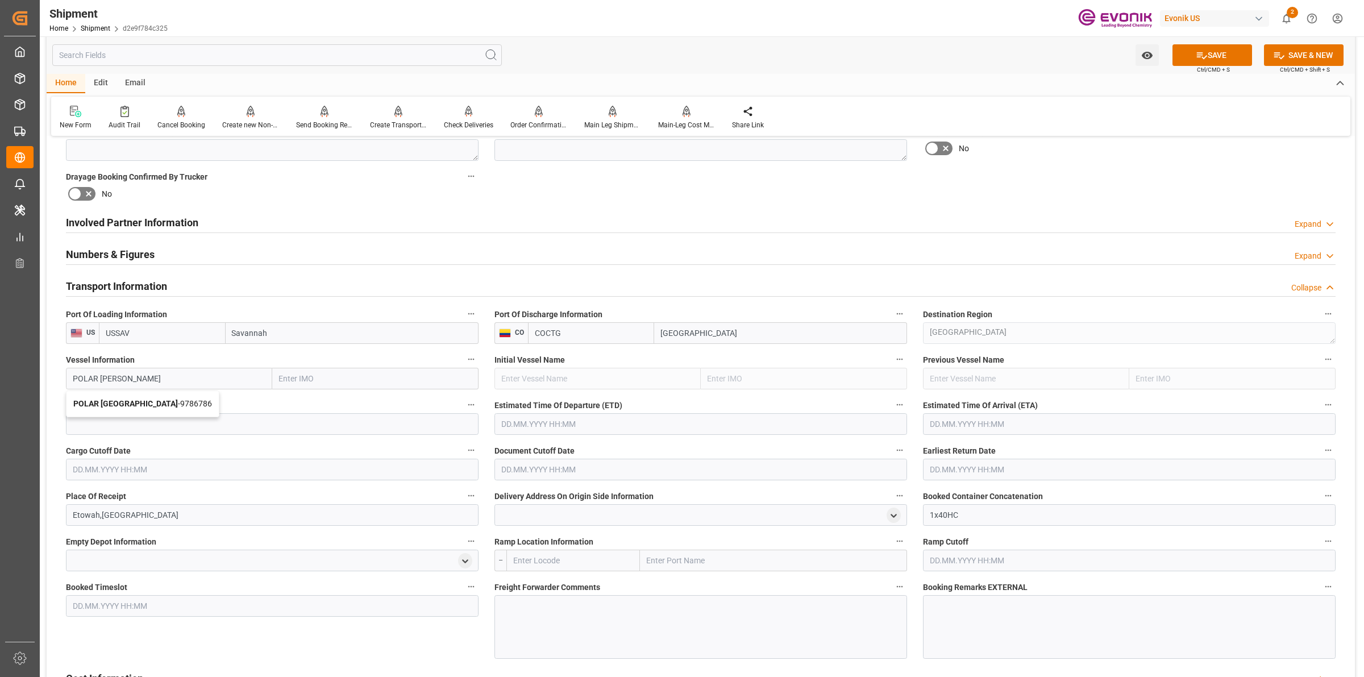
type input "9786786"
type input "POLAR [GEOGRAPHIC_DATA]"
click at [254, 430] on input at bounding box center [272, 424] width 413 height 22
paste input "541S"
type input "541S"
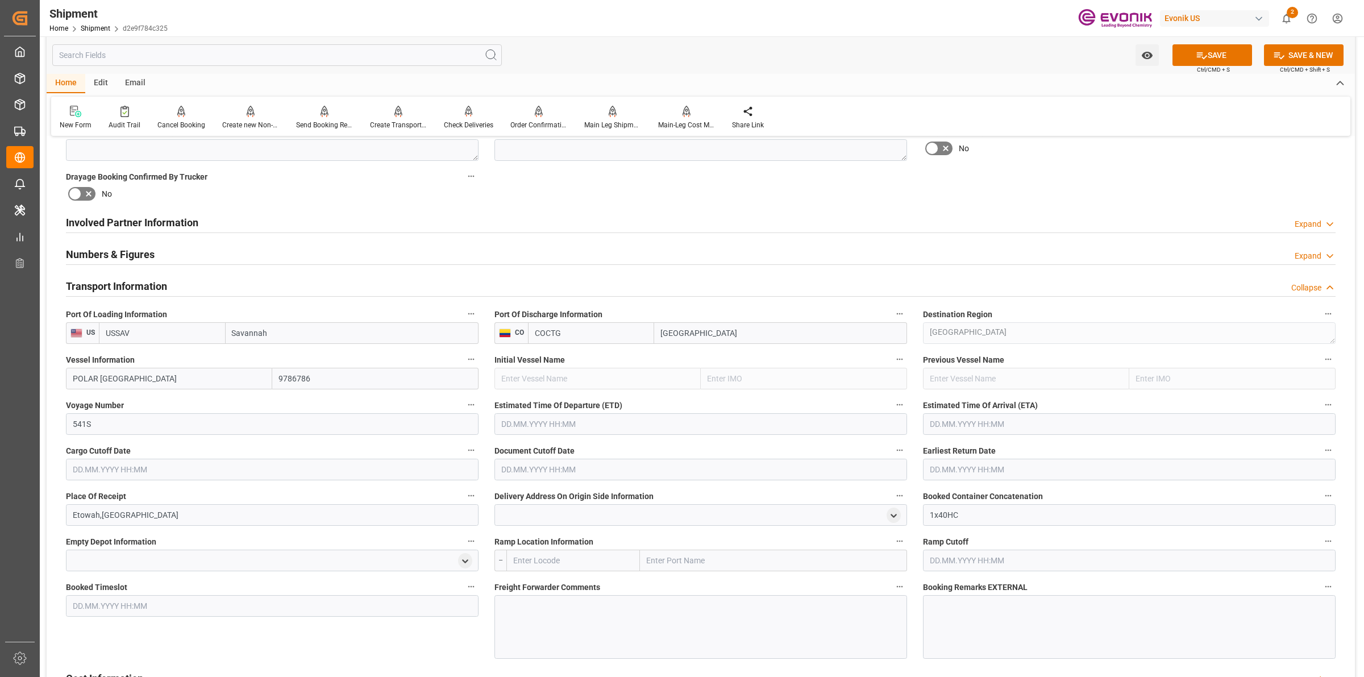
click at [550, 431] on input "text" at bounding box center [701, 424] width 413 height 22
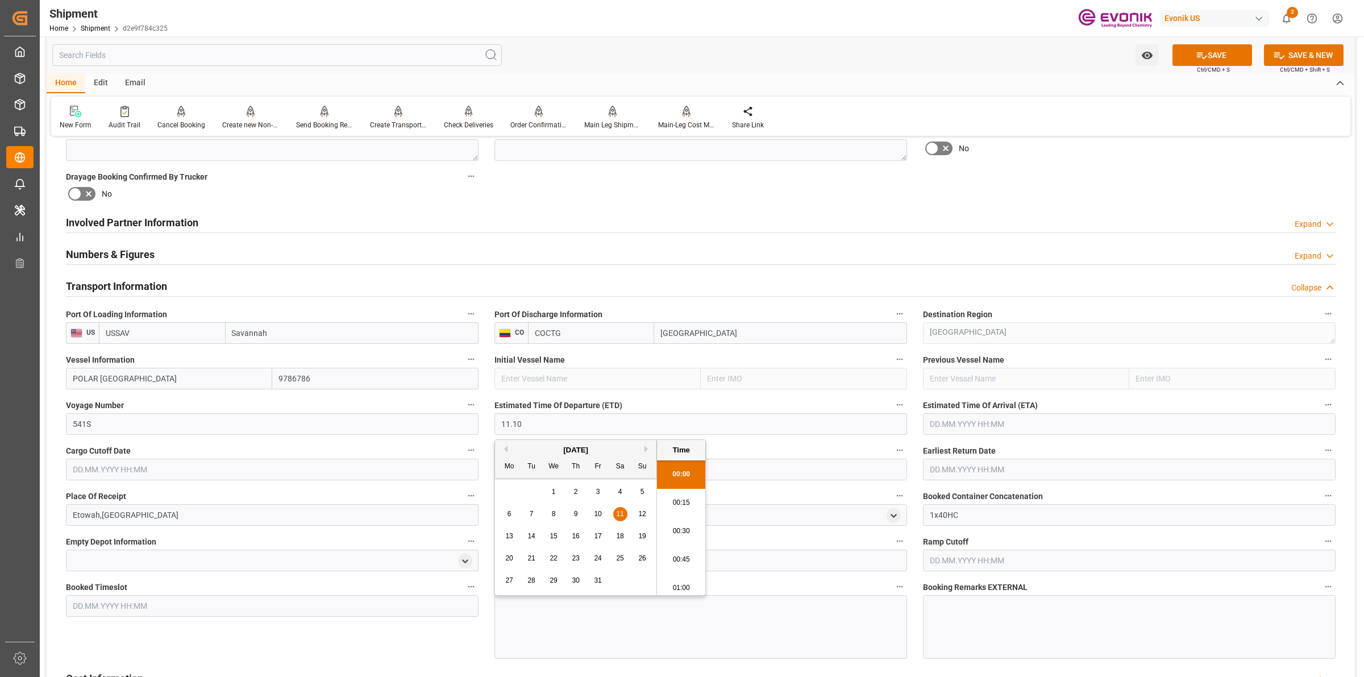
type input "[DATE] 00:00"
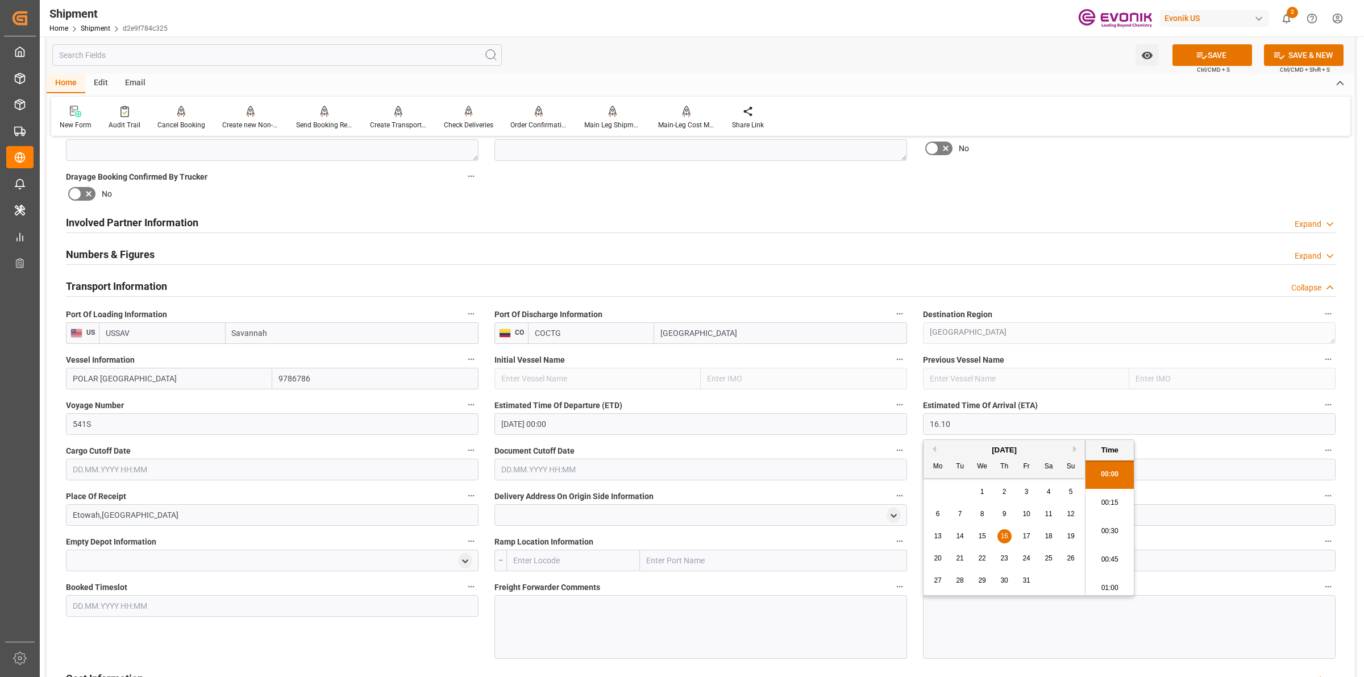
type input "[DATE] 00:00"
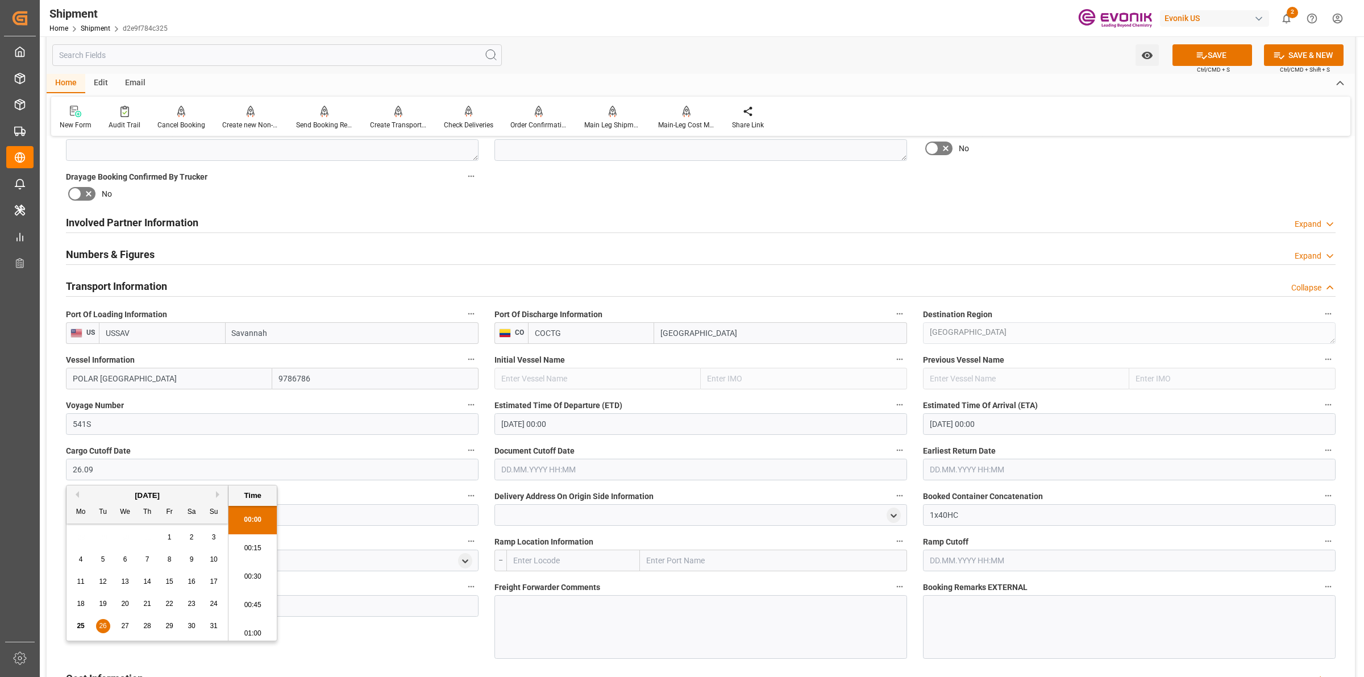
type input "[DATE] 00:00"
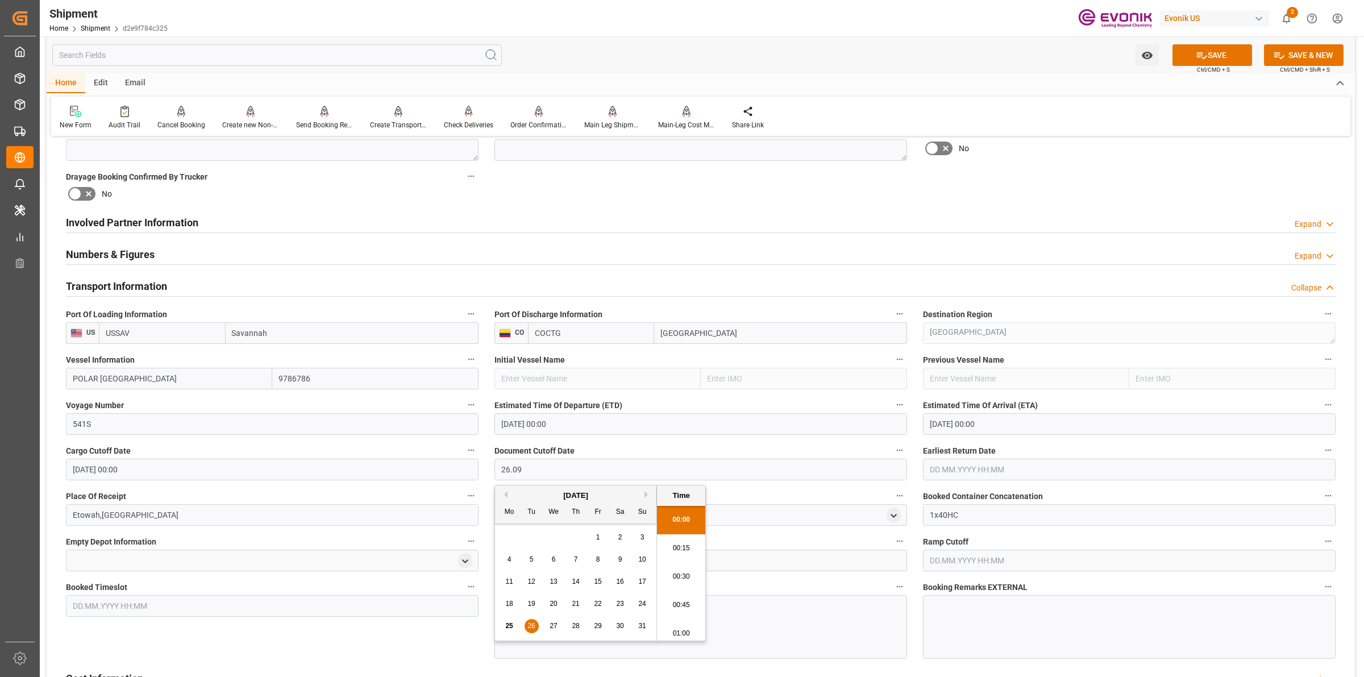
type input "[DATE] 00:00"
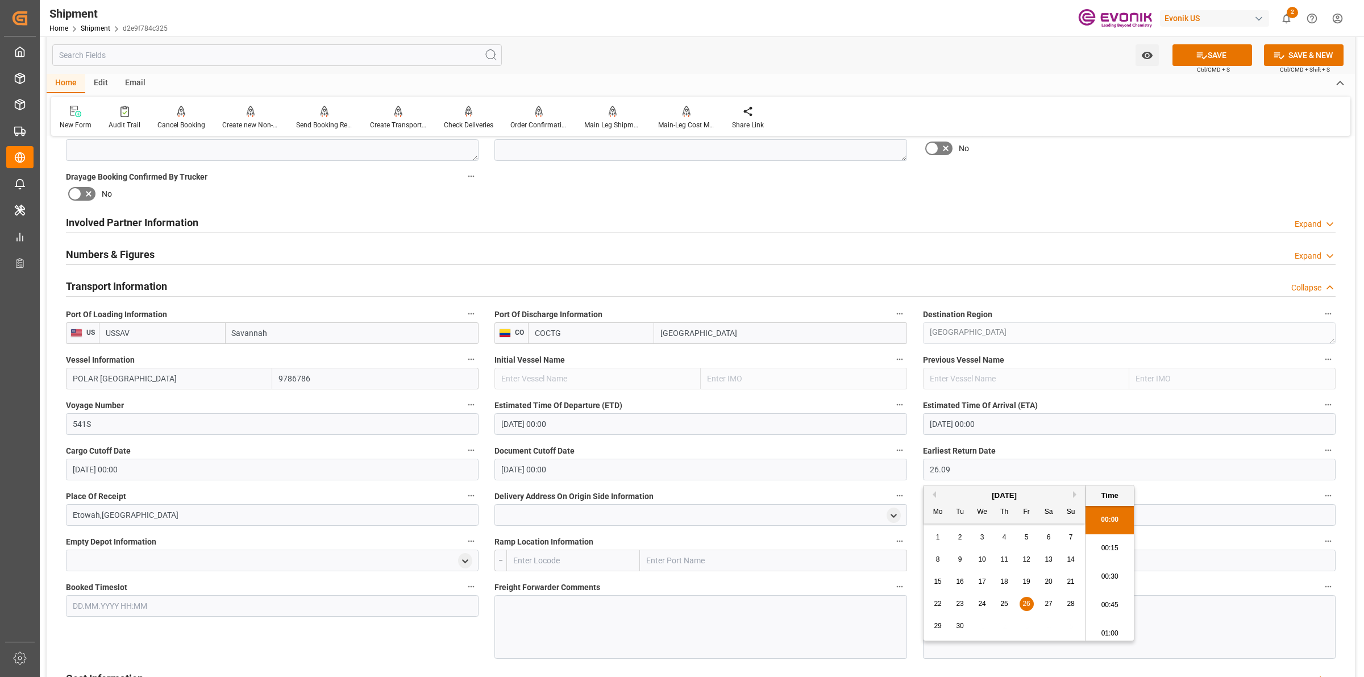
type input "[DATE] 00:00"
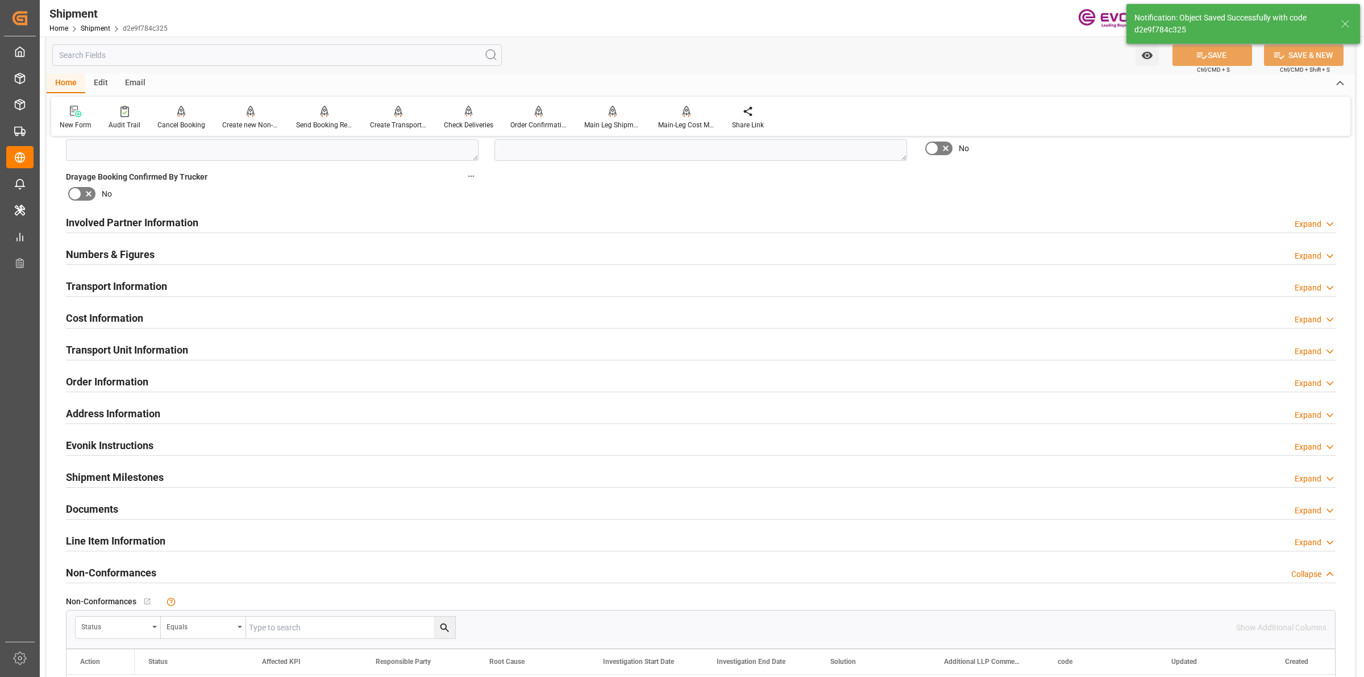
type input "POLAR [GEOGRAPHIC_DATA]"
type input "9786786"
click at [221, 293] on div "Transport Information Expand" at bounding box center [701, 286] width 1270 height 22
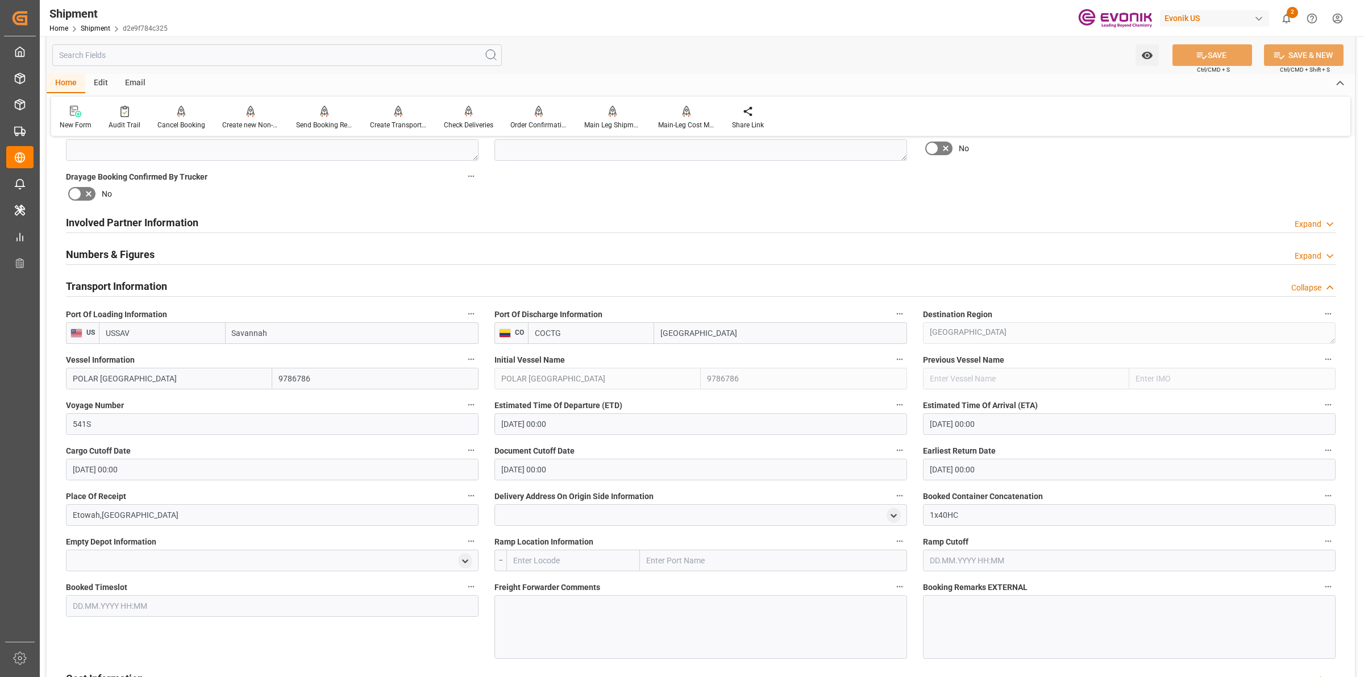
click at [550, 616] on div at bounding box center [701, 627] width 413 height 64
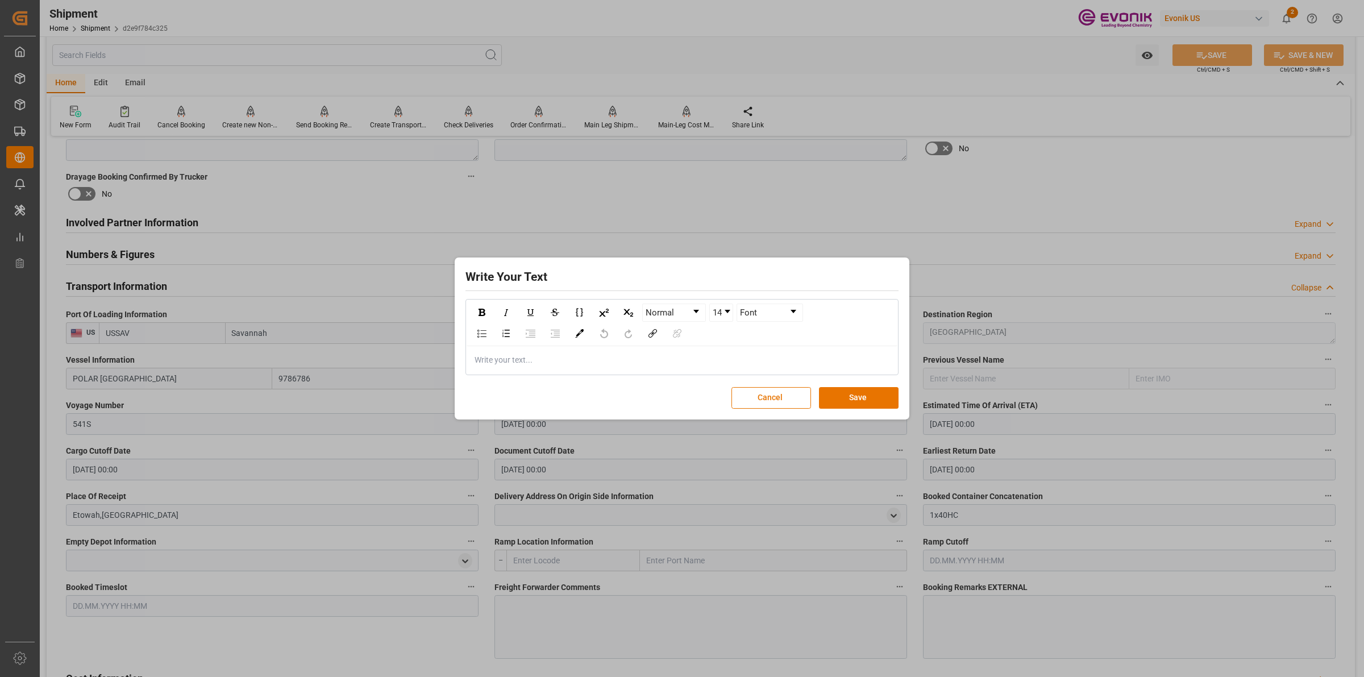
click at [722, 361] on div "rdw-editor" at bounding box center [682, 360] width 414 height 12
click at [744, 354] on div "8/25 - Please book with Maersk under Leschaco rates# 85948579" at bounding box center [682, 360] width 414 height 12
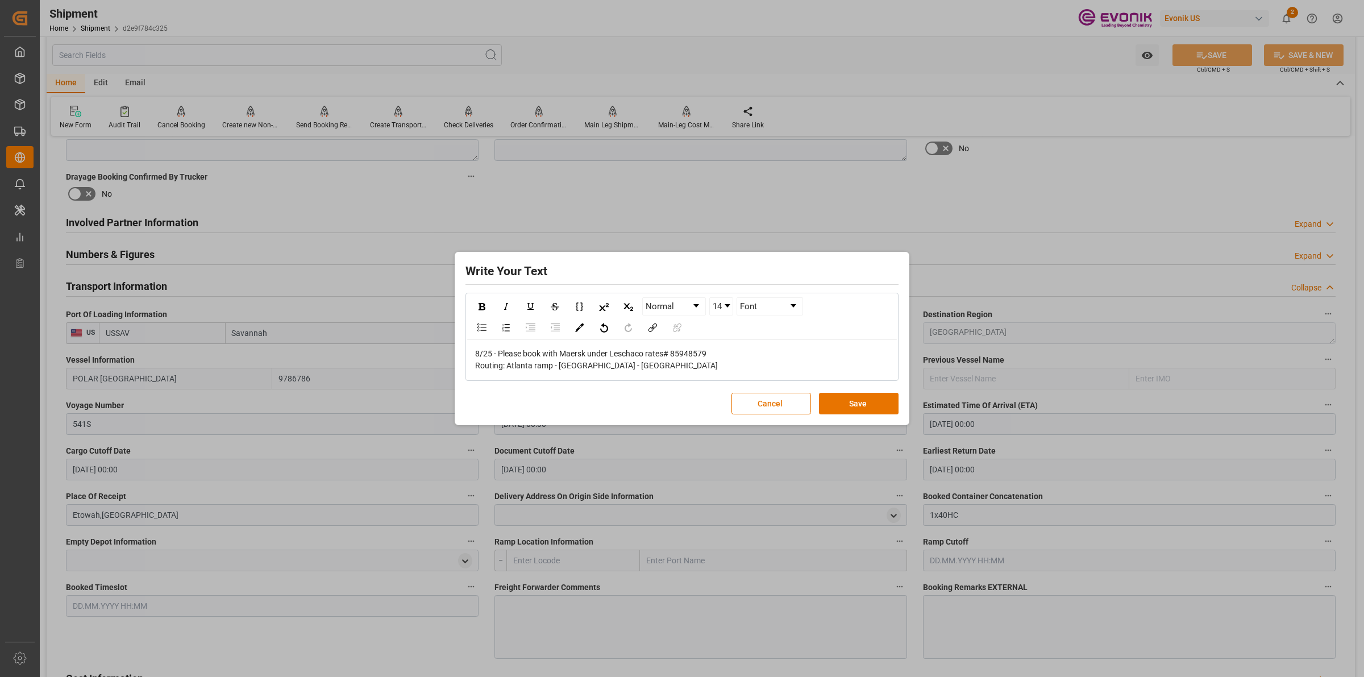
click at [703, 362] on div "Routing: Atlanta ramp - [GEOGRAPHIC_DATA] - [GEOGRAPHIC_DATA]" at bounding box center [682, 366] width 414 height 12
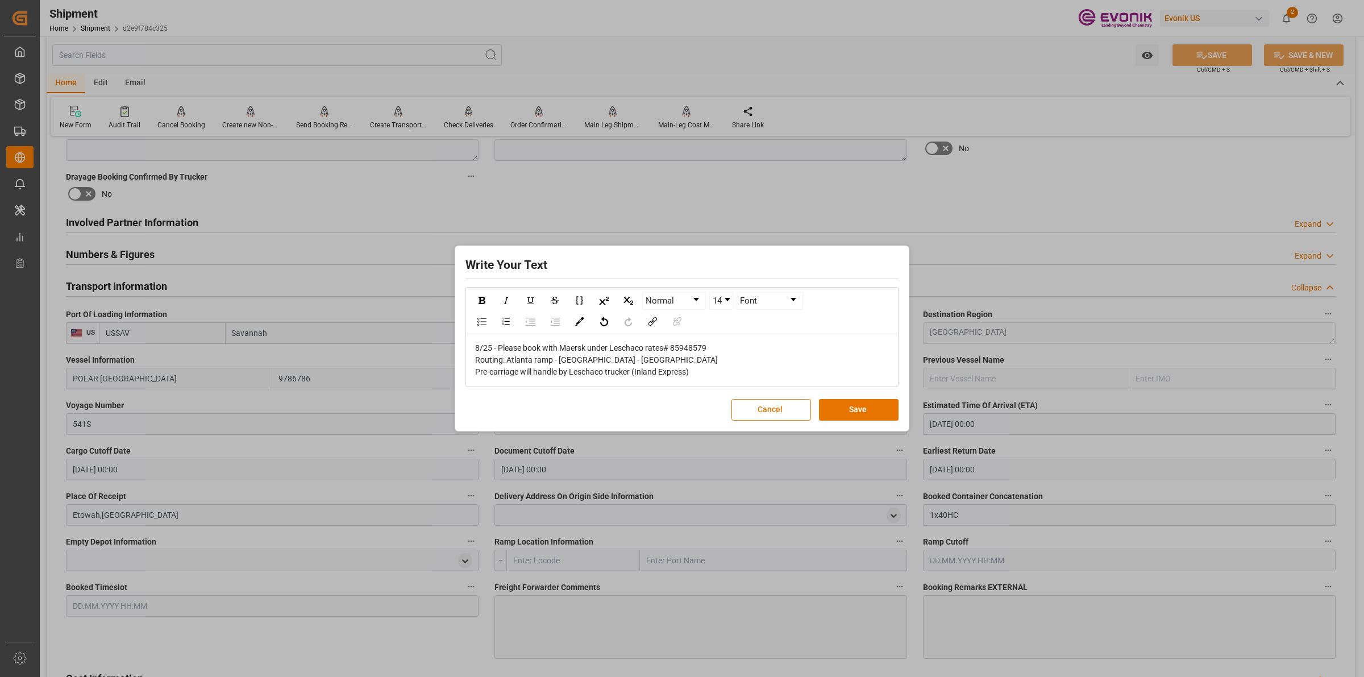
click at [712, 368] on div "Pre-carriage will handle by Leschaco trucker (Inland Express)" at bounding box center [682, 372] width 414 height 12
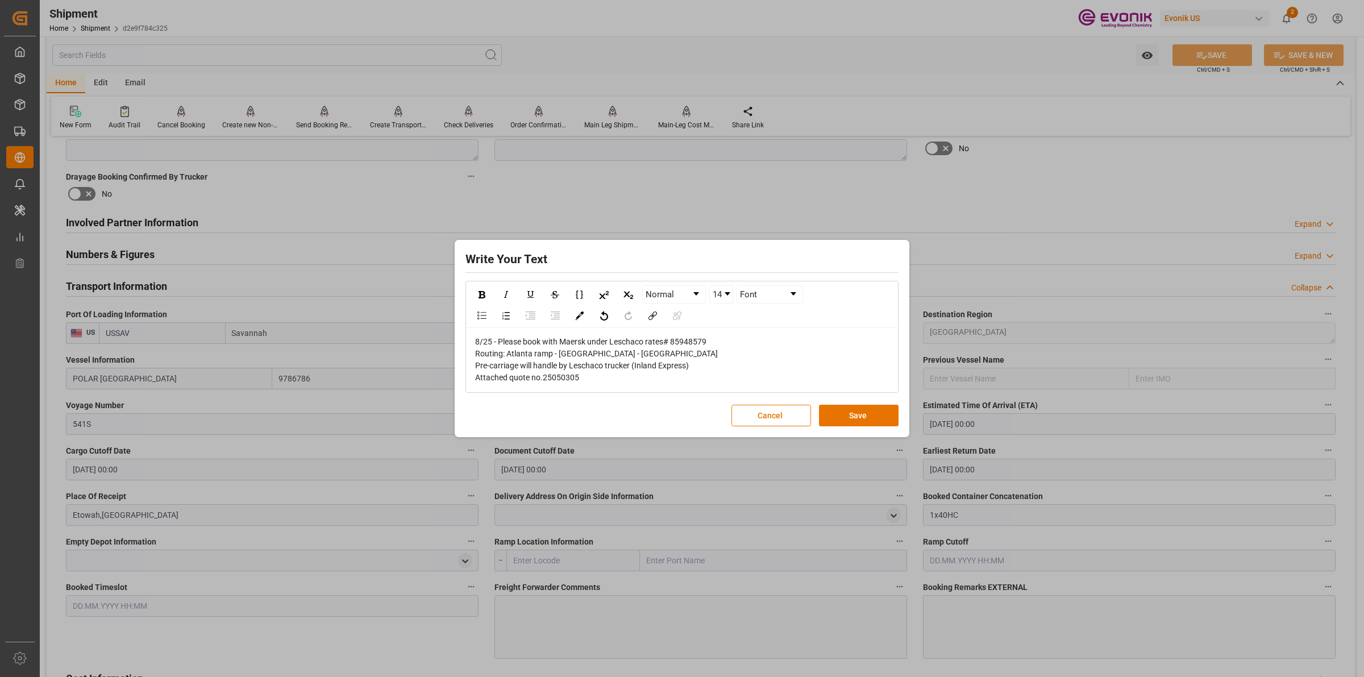
click at [634, 382] on div "Attached quote no.25050305" at bounding box center [682, 378] width 414 height 12
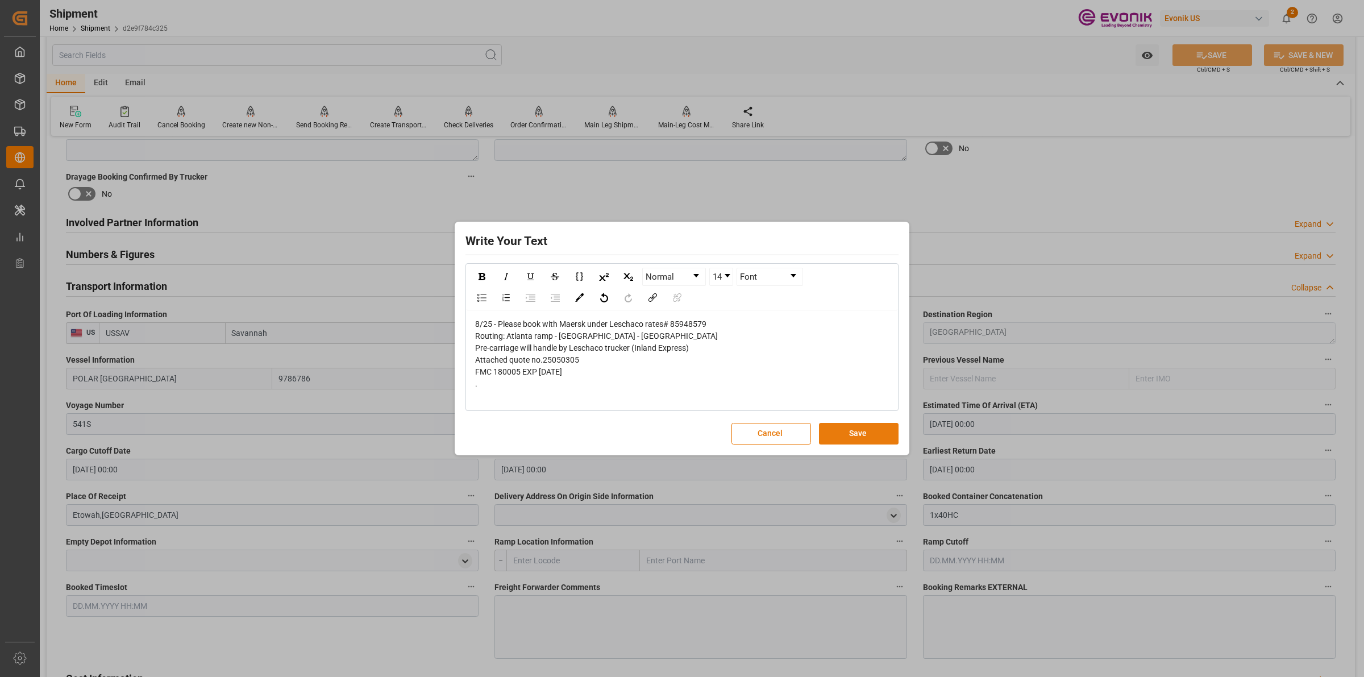
click at [871, 430] on button "Save" at bounding box center [859, 434] width 80 height 22
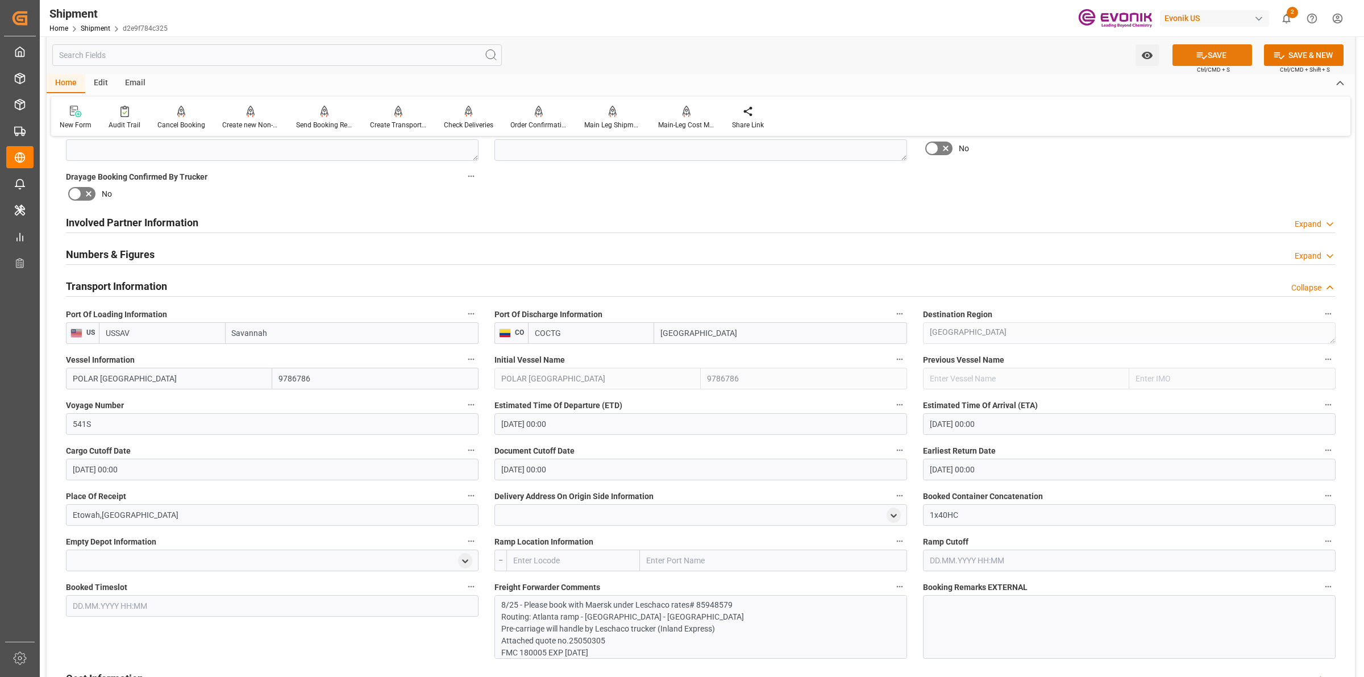
click at [1196, 55] on icon at bounding box center [1202, 55] width 12 height 12
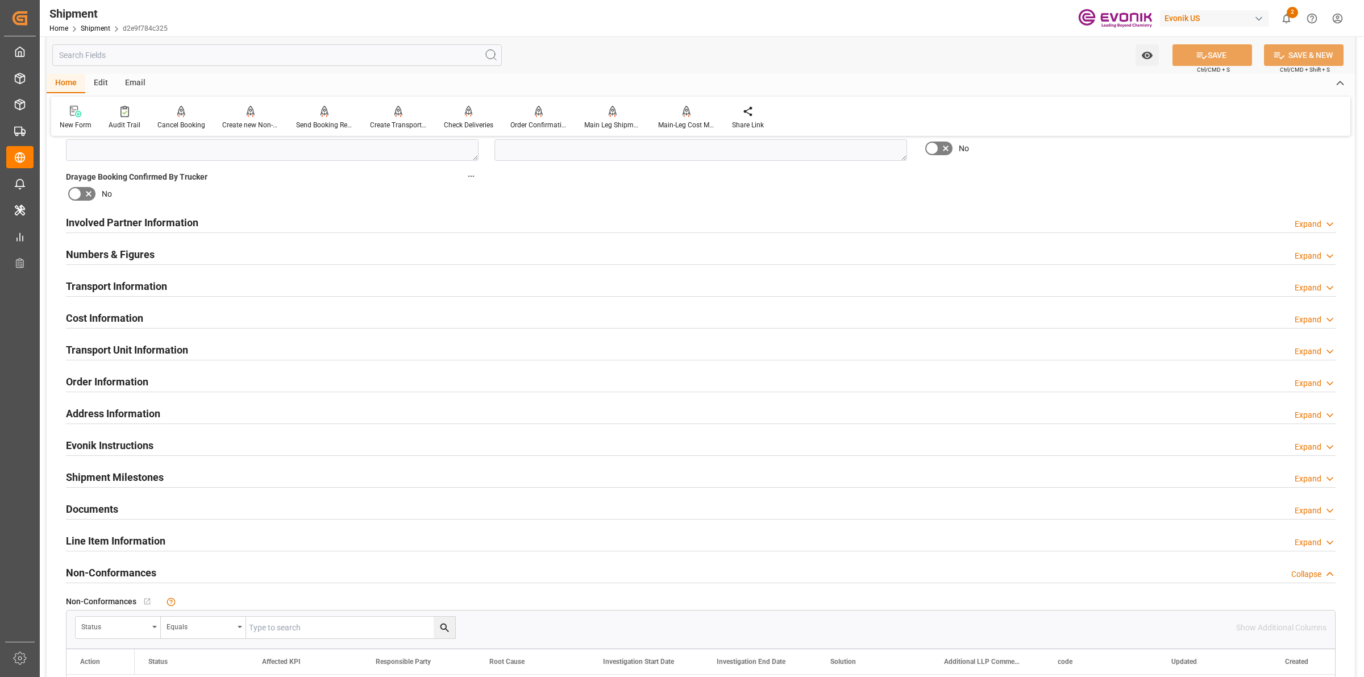
click at [139, 290] on h2 "Transport Information" at bounding box center [116, 286] width 101 height 15
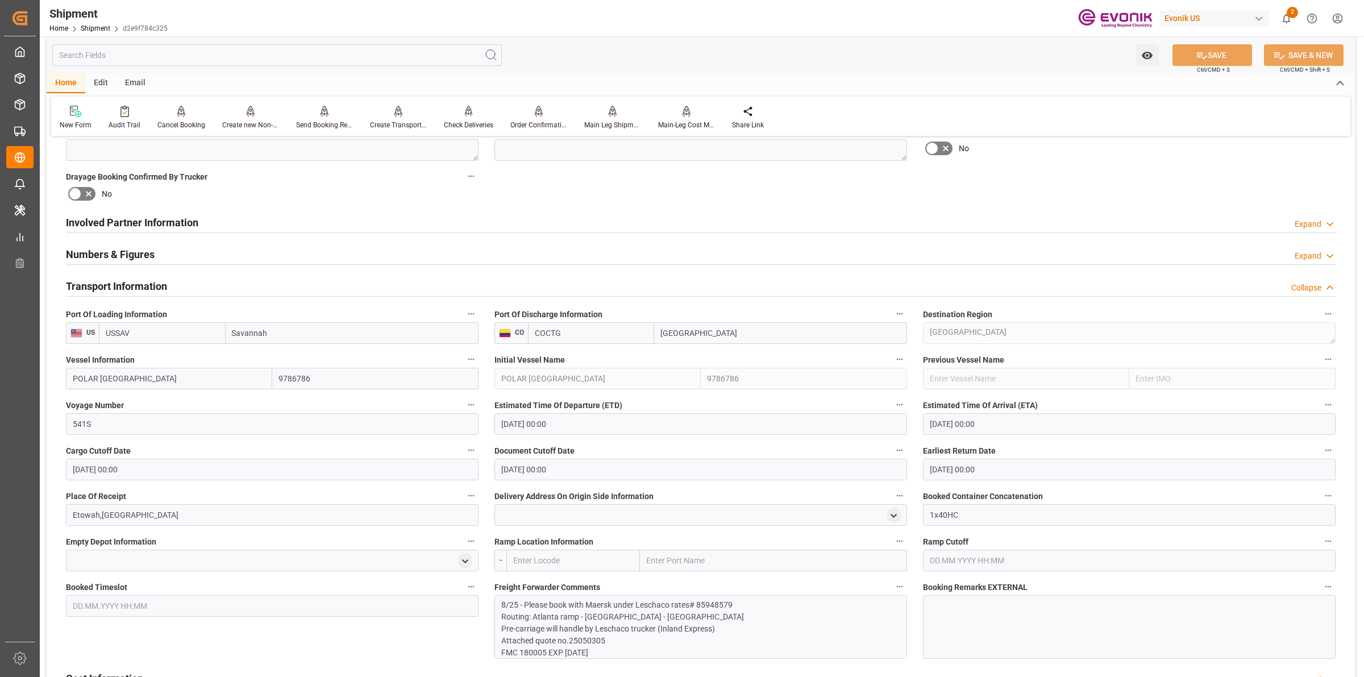
click at [139, 290] on h2 "Transport Information" at bounding box center [116, 286] width 101 height 15
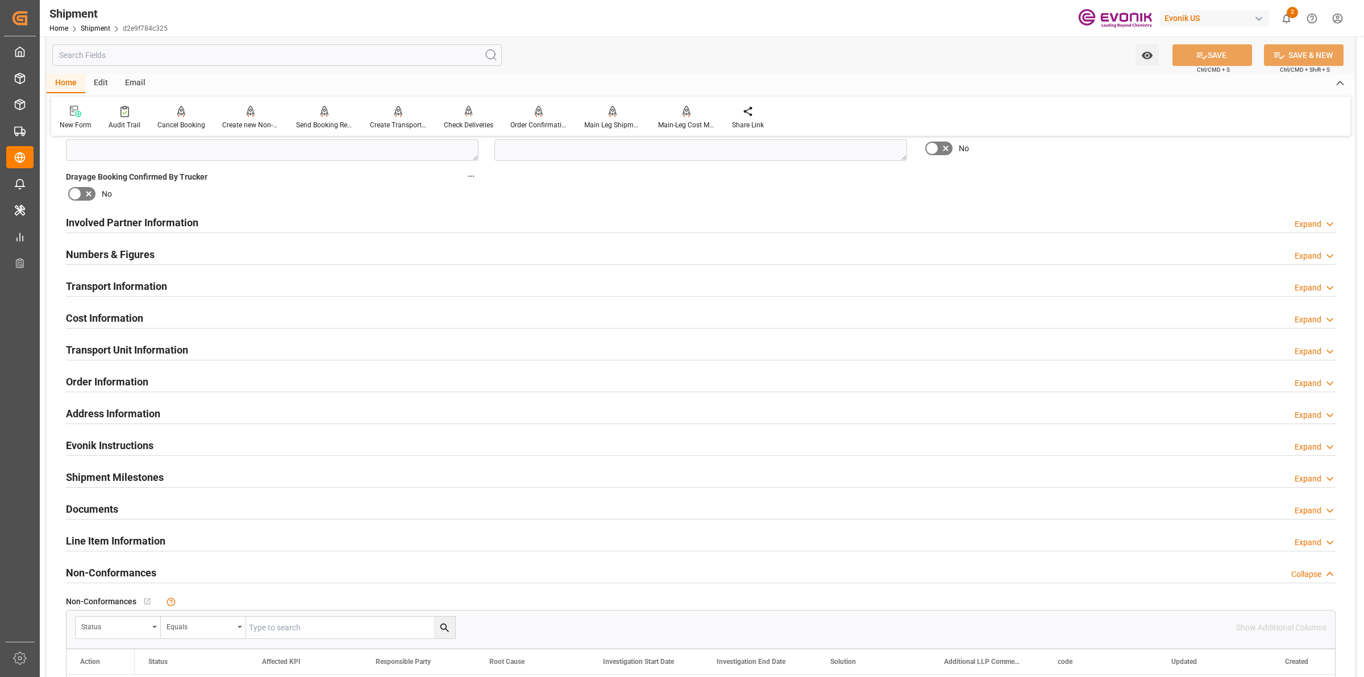
click at [141, 317] on h2 "Cost Information" at bounding box center [104, 317] width 77 height 15
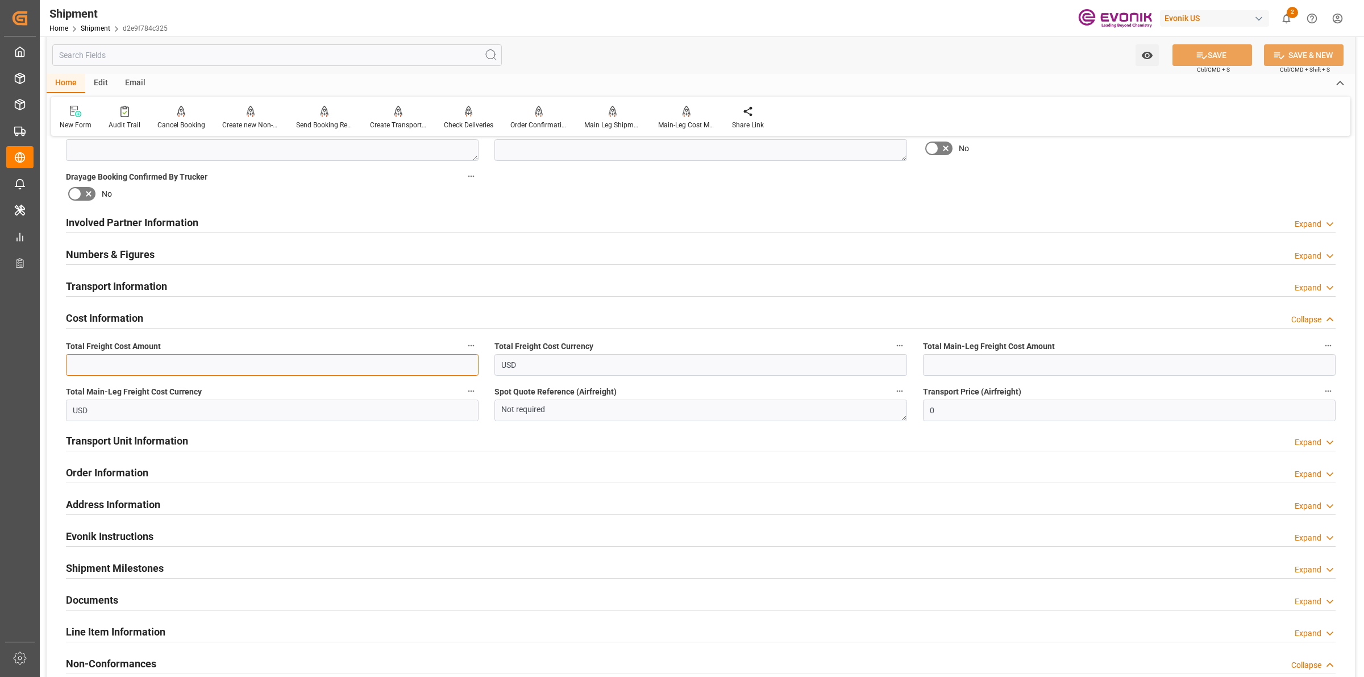
click at [345, 354] on input "text" at bounding box center [272, 365] width 413 height 22
paste input "2635"
type input "2635"
click at [1021, 368] on input "text" at bounding box center [1129, 365] width 413 height 22
paste input "2635"
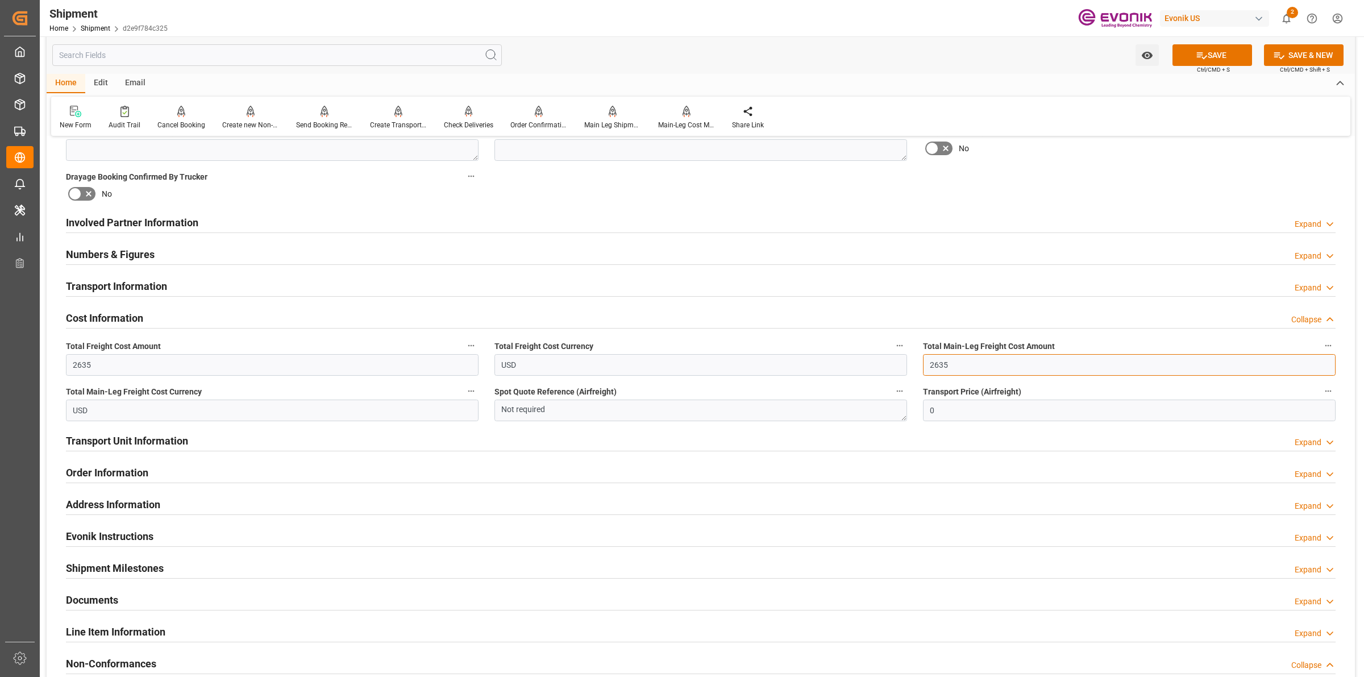
type input "2635"
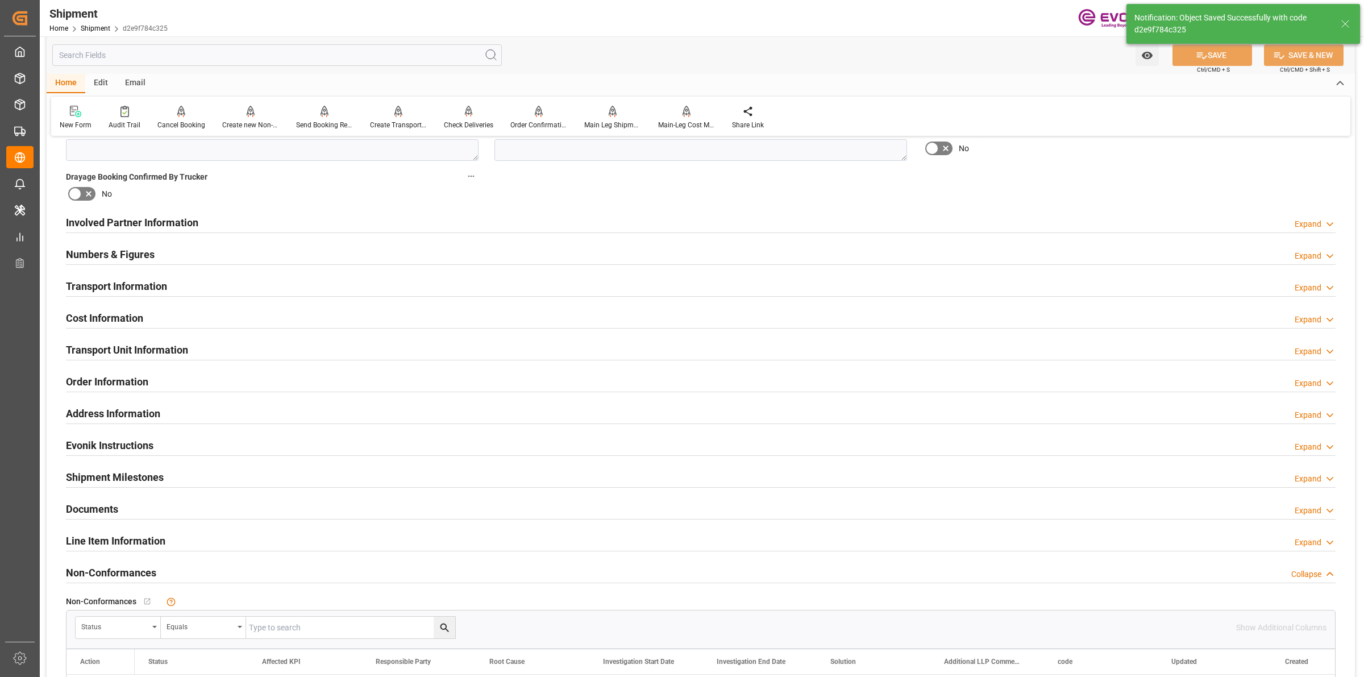
click at [120, 314] on h2 "Cost Information" at bounding box center [104, 317] width 77 height 15
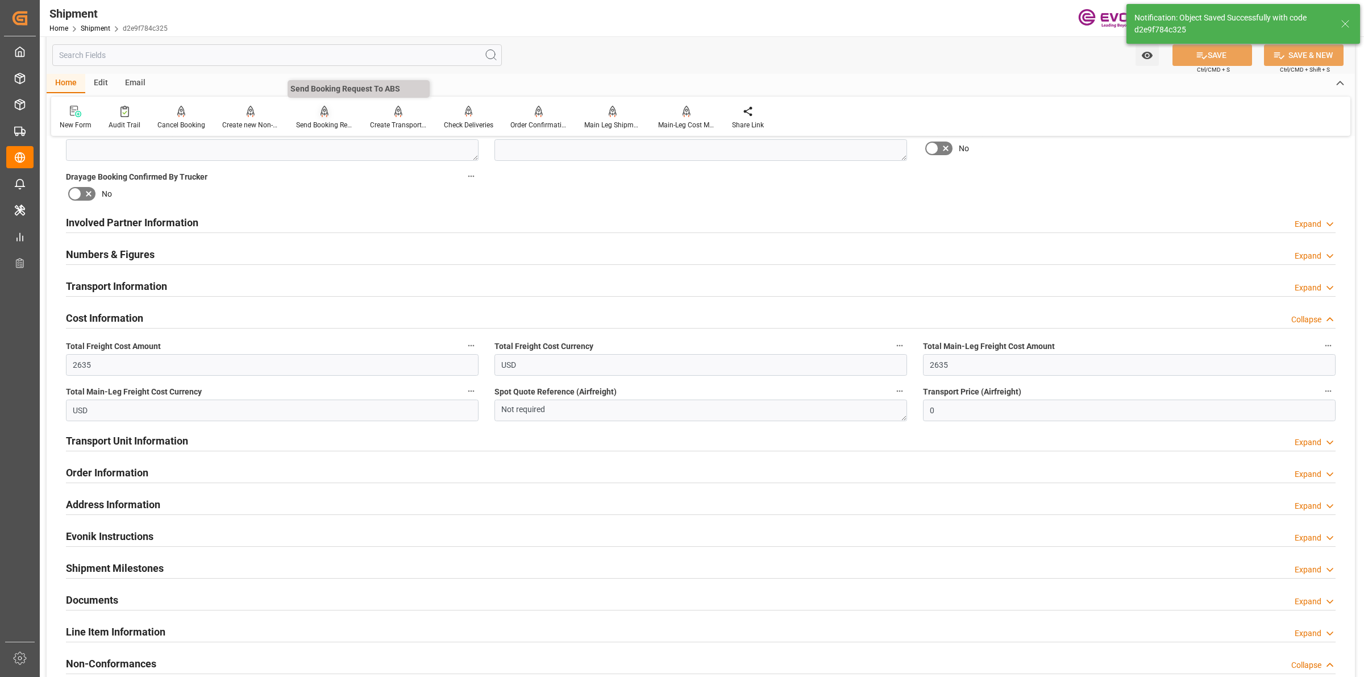
click at [330, 121] on div "Send Booking Request To ABS" at bounding box center [324, 125] width 57 height 10
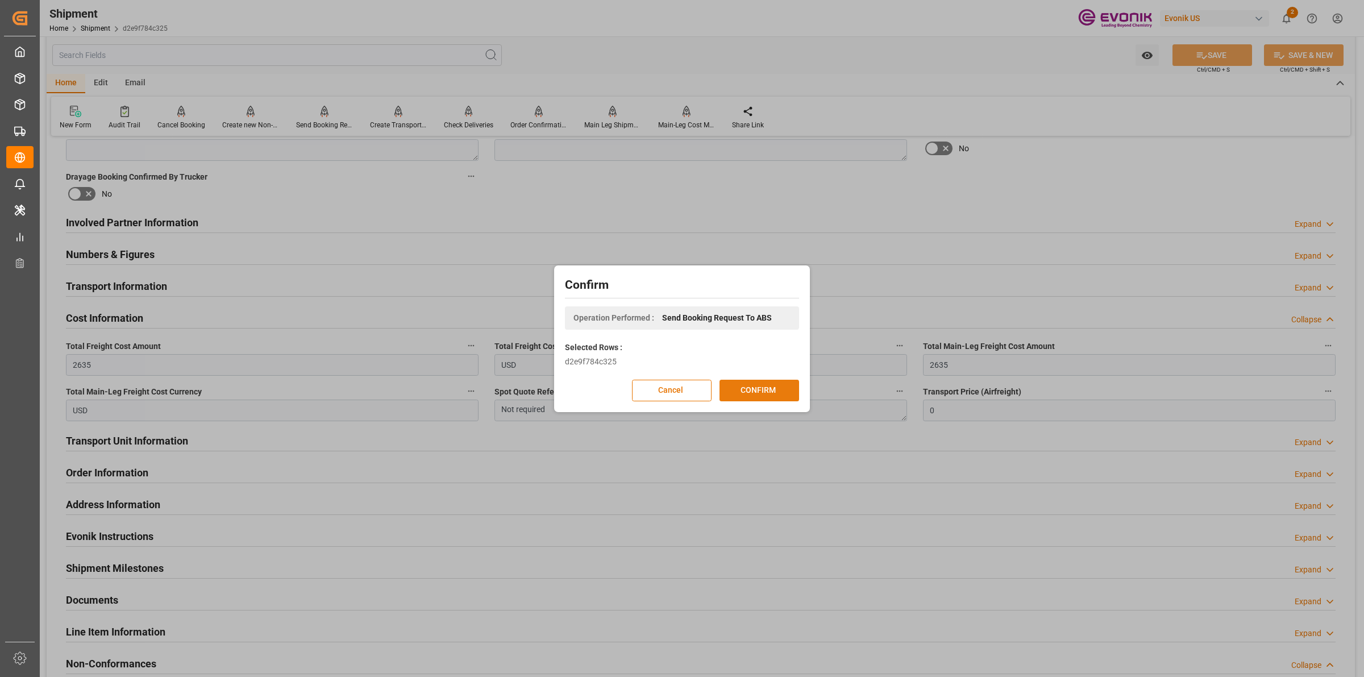
click at [778, 383] on button "CONFIRM" at bounding box center [760, 391] width 80 height 22
